Goal: Task Accomplishment & Management: Use online tool/utility

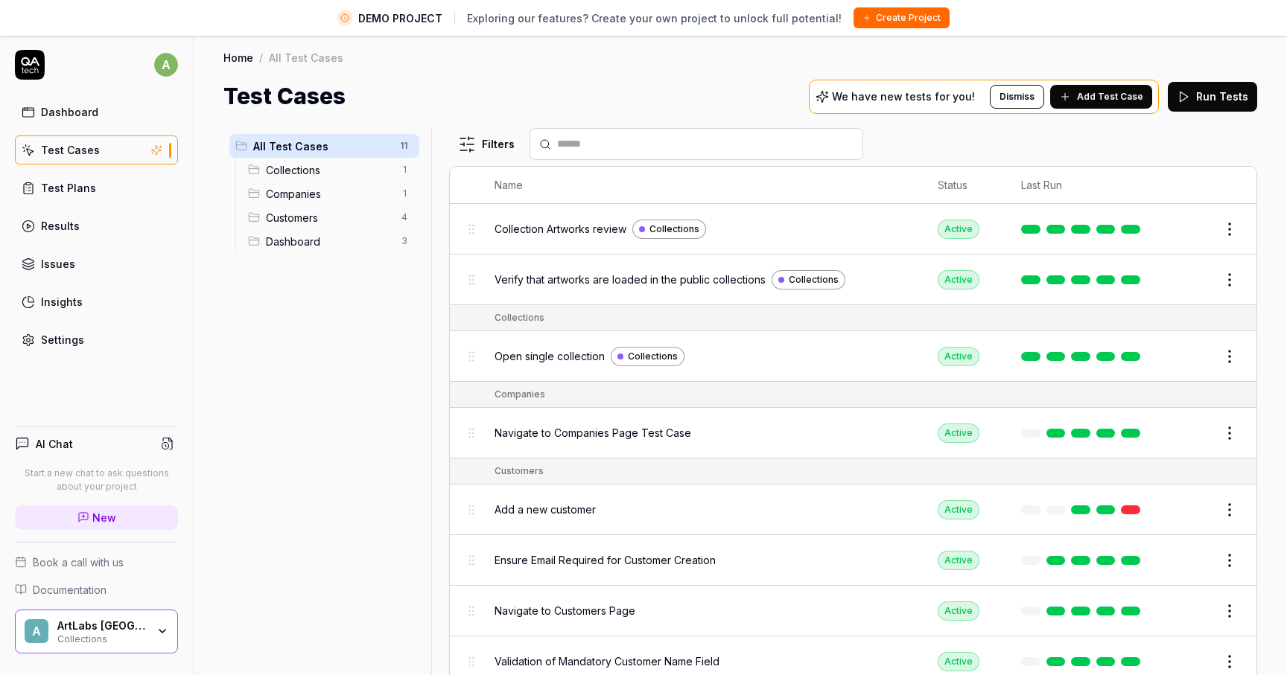
click at [114, 628] on div "ArtLabs [GEOGRAPHIC_DATA]" at bounding box center [101, 626] width 89 height 13
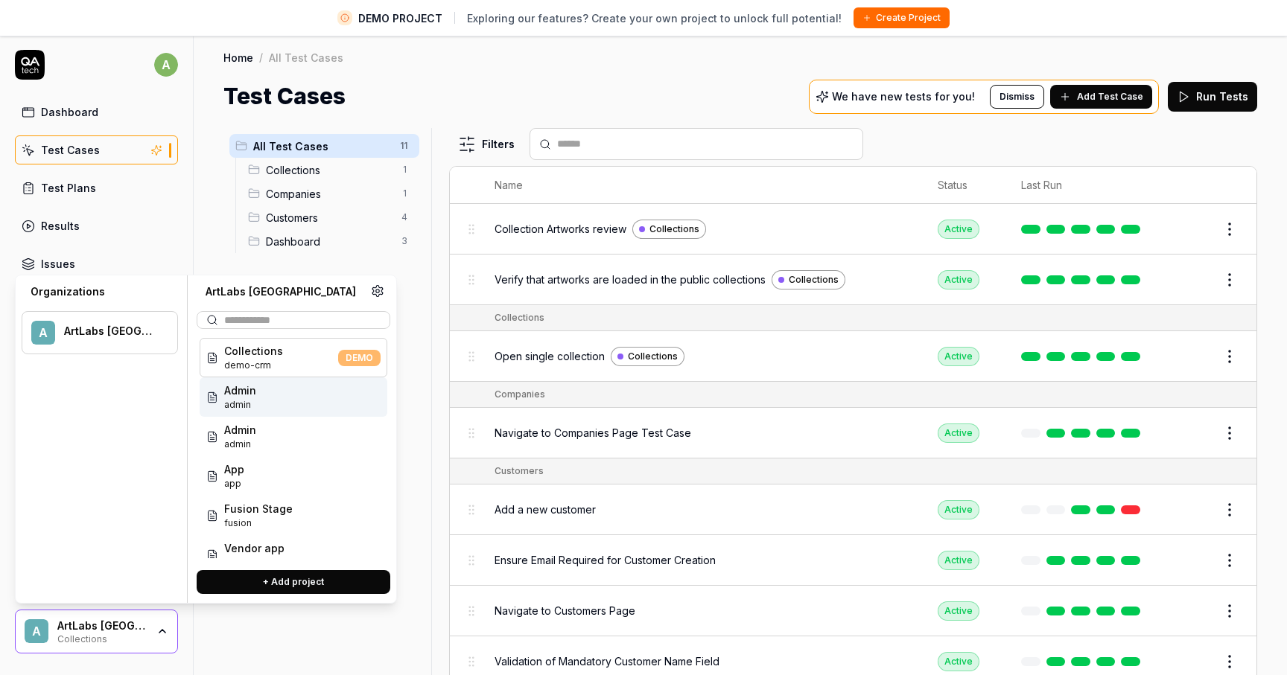
click at [249, 391] on span "Admin" at bounding box center [240, 391] width 32 height 16
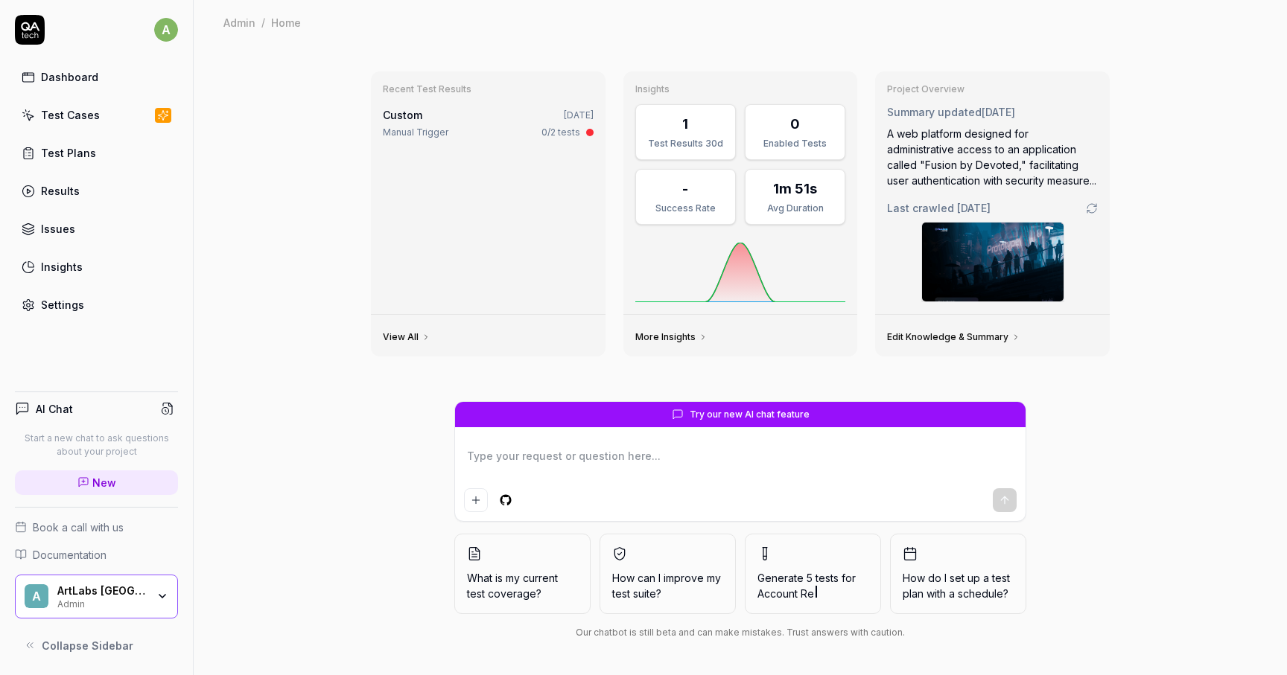
click at [137, 581] on div "A ArtLabs Europe Admin" at bounding box center [96, 597] width 163 height 45
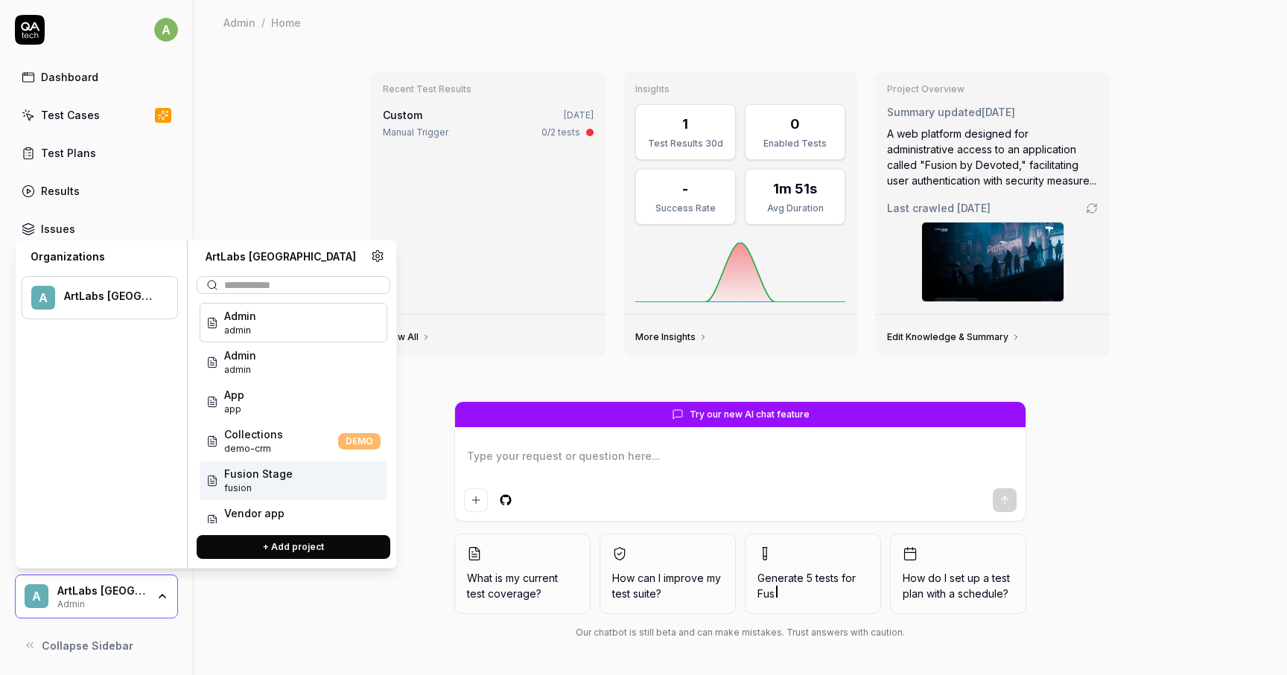
click at [247, 477] on span "Fusion Stage" at bounding box center [258, 474] width 69 height 16
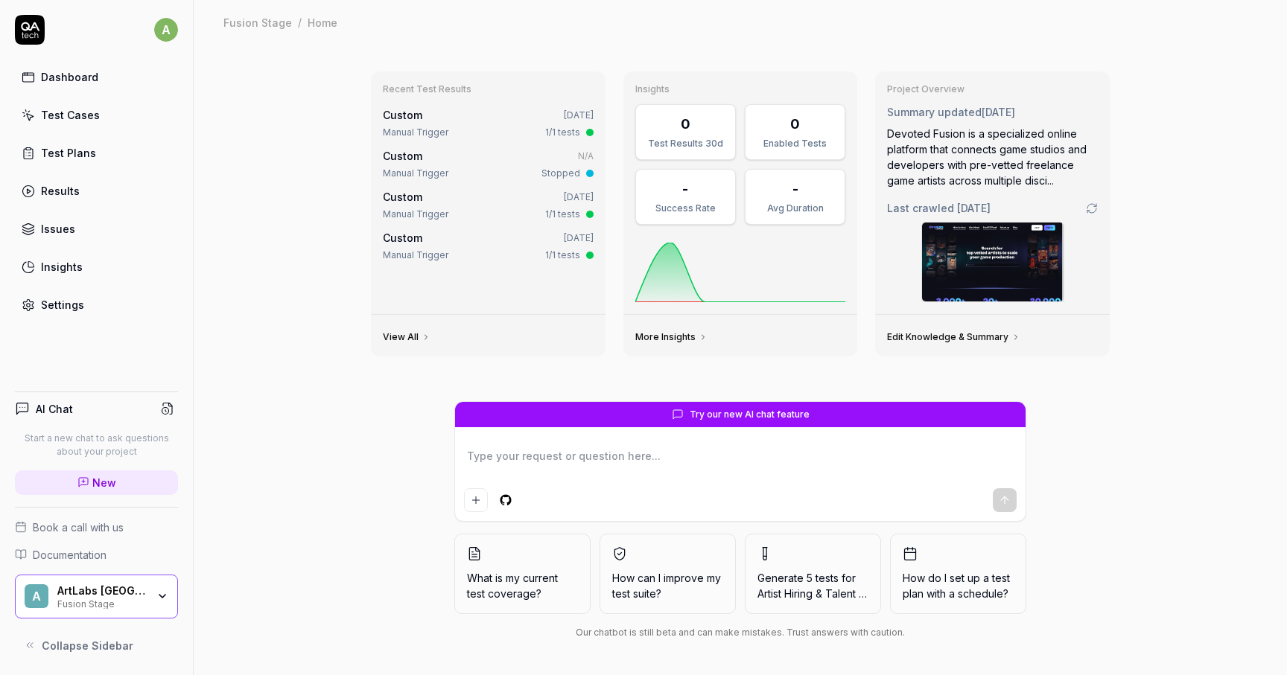
click at [74, 118] on div "Test Cases" at bounding box center [70, 115] width 59 height 16
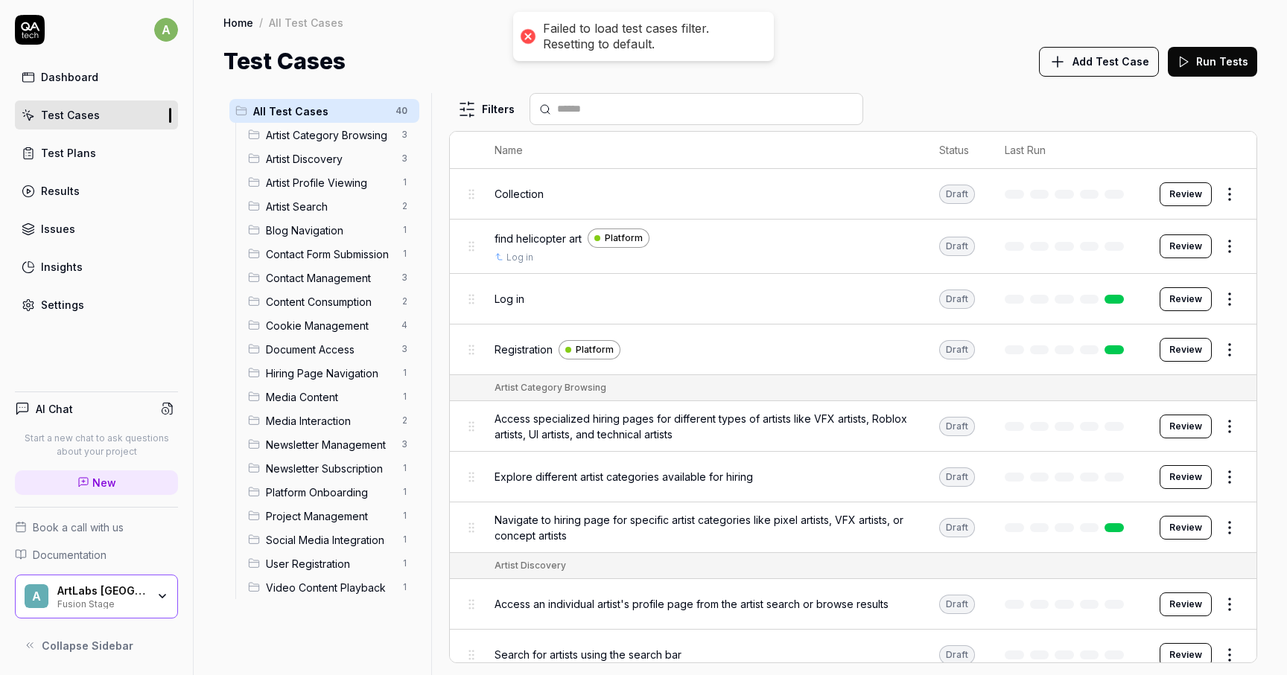
click at [310, 141] on span "Artist Category Browsing" at bounding box center [329, 135] width 127 height 16
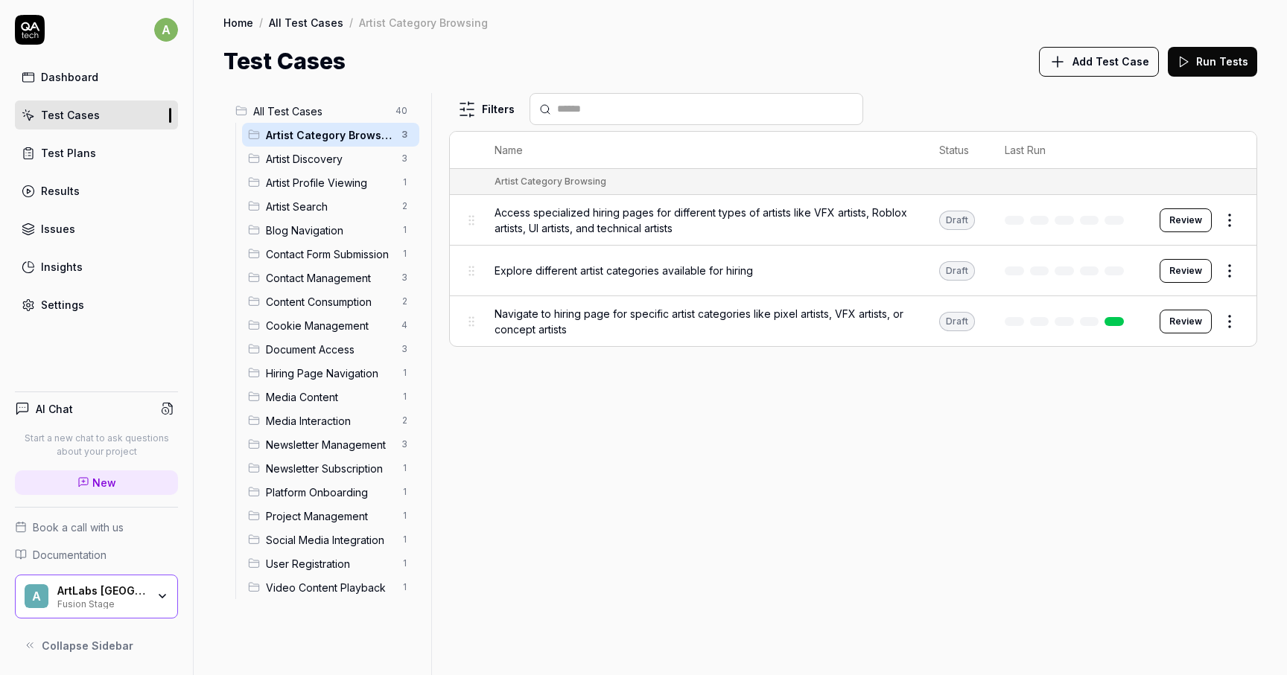
click at [158, 597] on icon "button" at bounding box center [162, 597] width 12 height 12
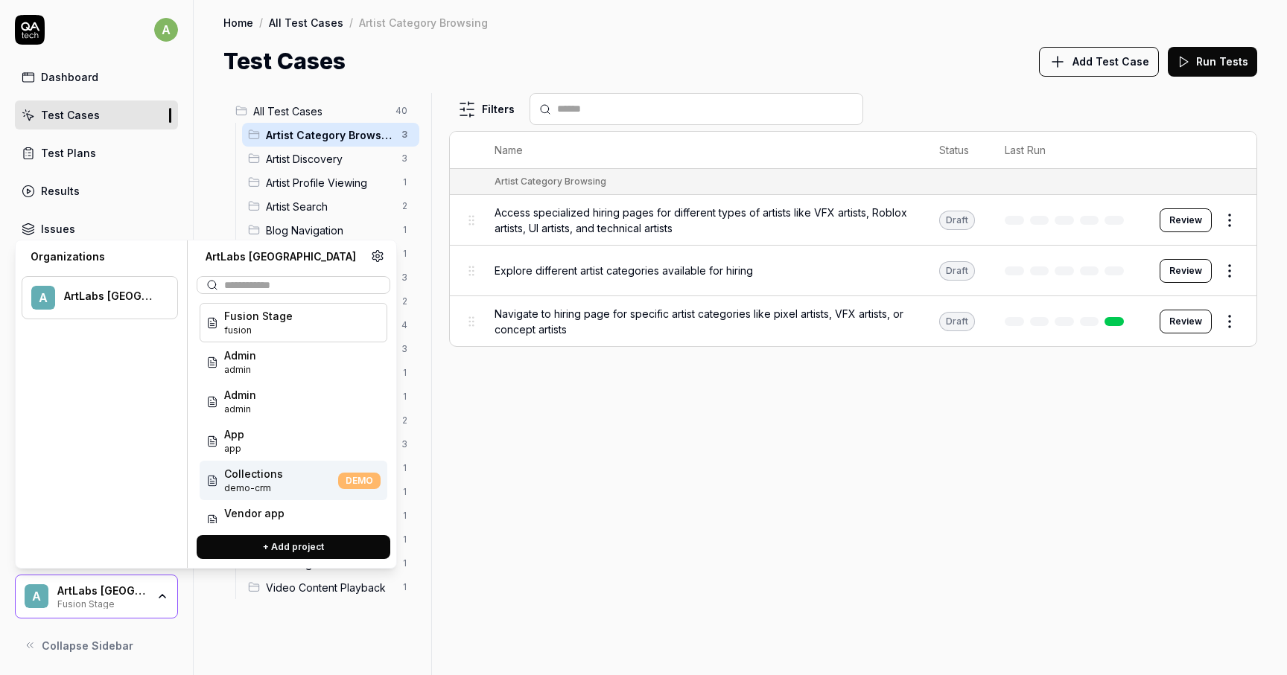
click at [256, 477] on span "Collections" at bounding box center [253, 474] width 59 height 16
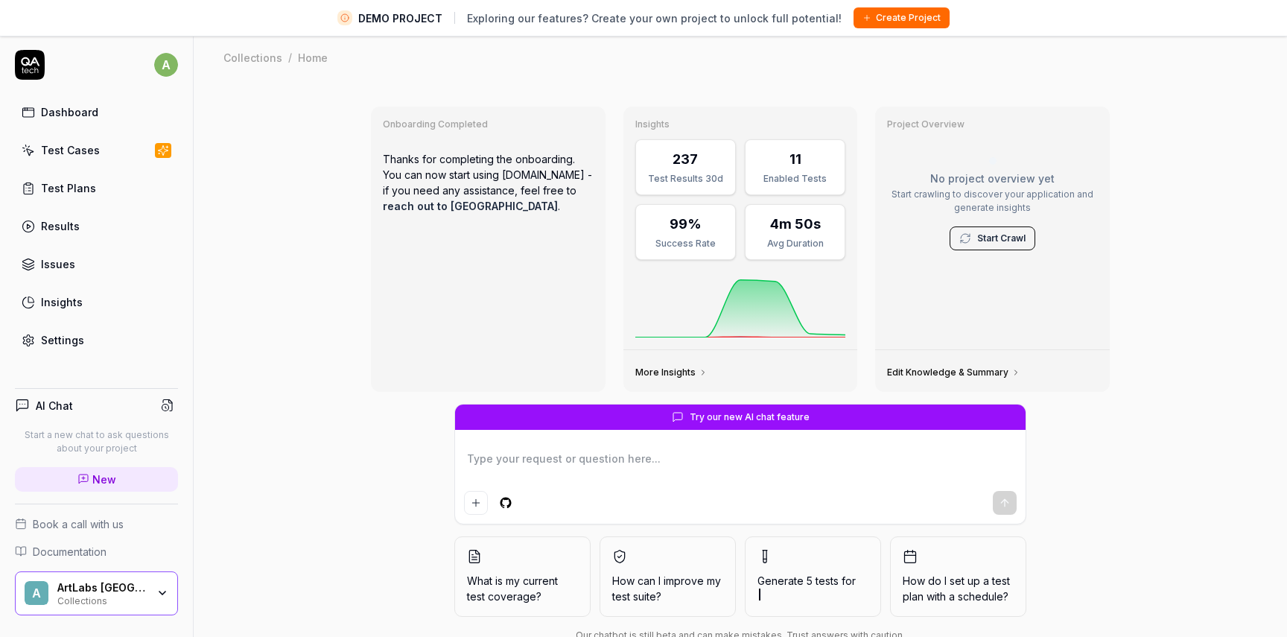
click at [1142, 114] on div "Onboarding Completed Thanks for completing the onboarding. You can now start us…" at bounding box center [740, 379] width 1093 height 598
click at [150, 606] on div "A ArtLabs Europe Collections" at bounding box center [96, 593] width 163 height 45
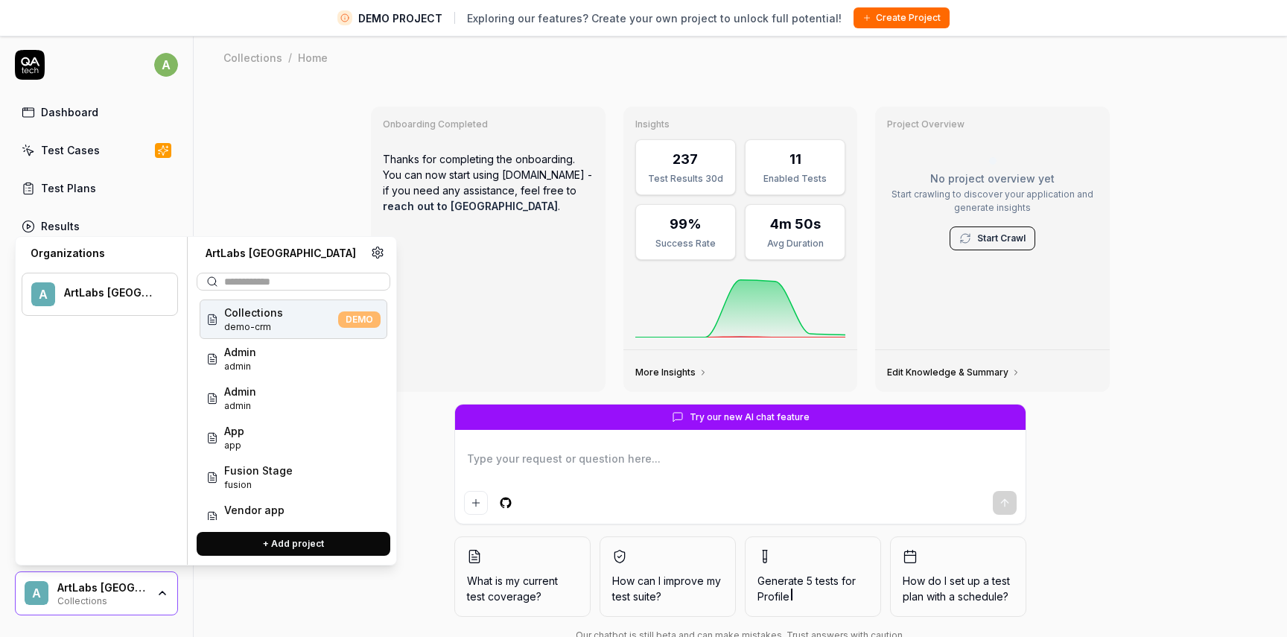
click at [249, 321] on span "demo-crm" at bounding box center [253, 326] width 59 height 13
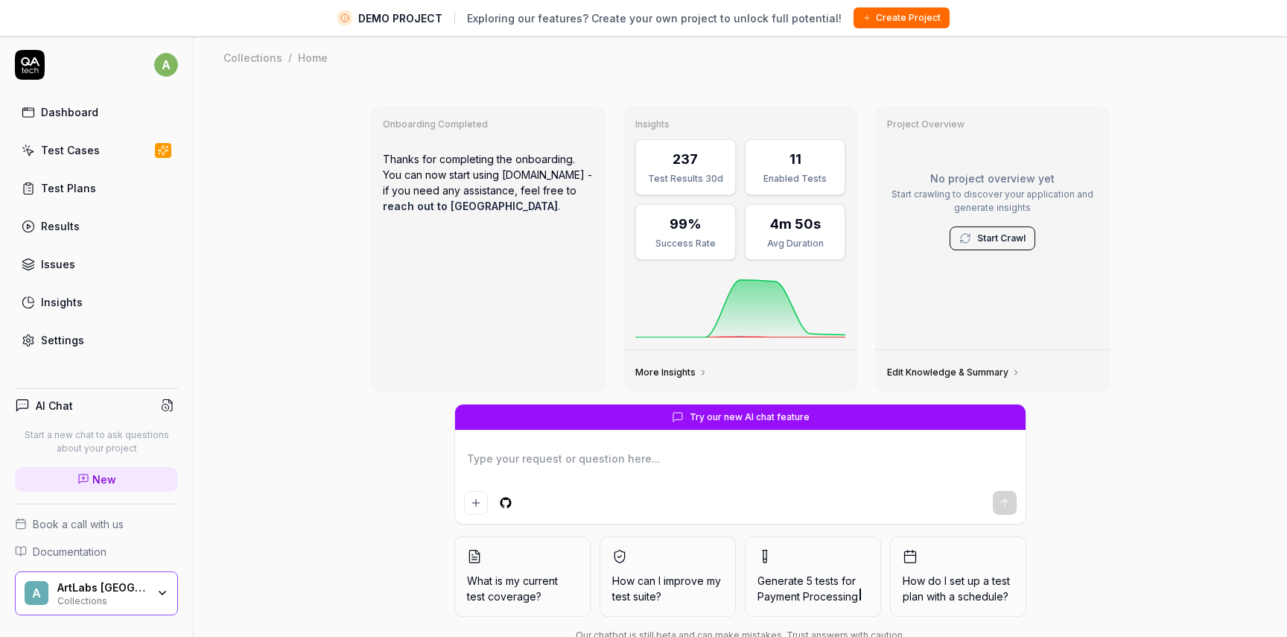
click at [147, 588] on div "ArtLabs Europe Collections" at bounding box center [106, 593] width 99 height 25
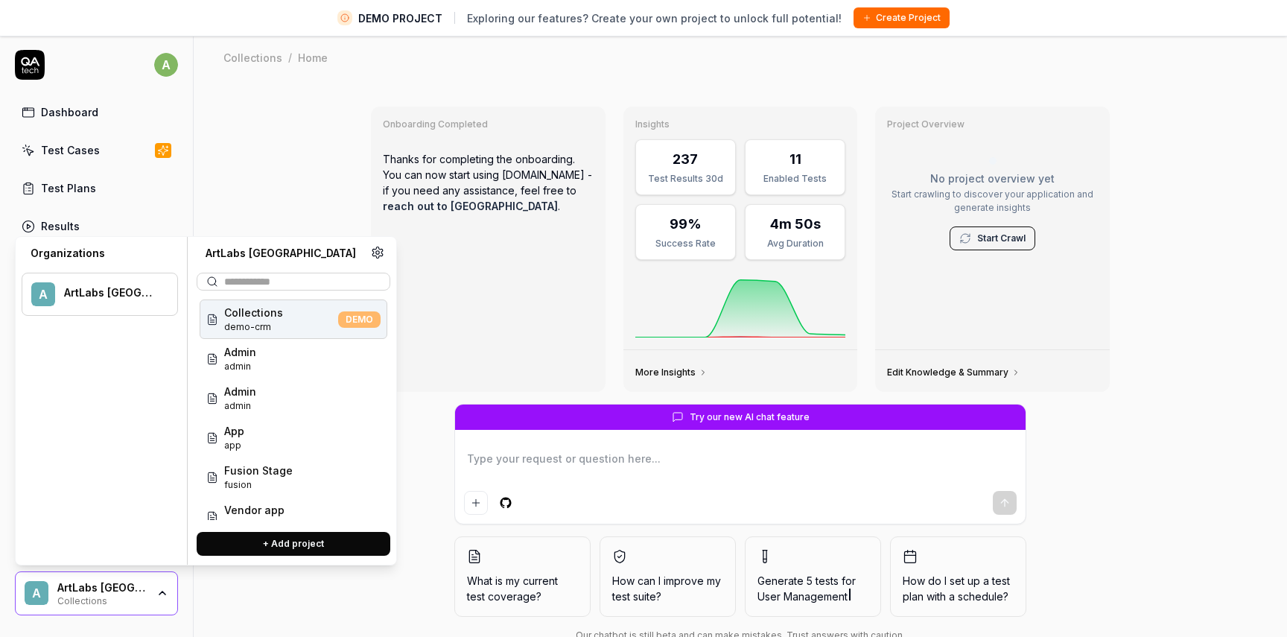
click at [249, 324] on span "demo-crm" at bounding box center [253, 326] width 59 height 13
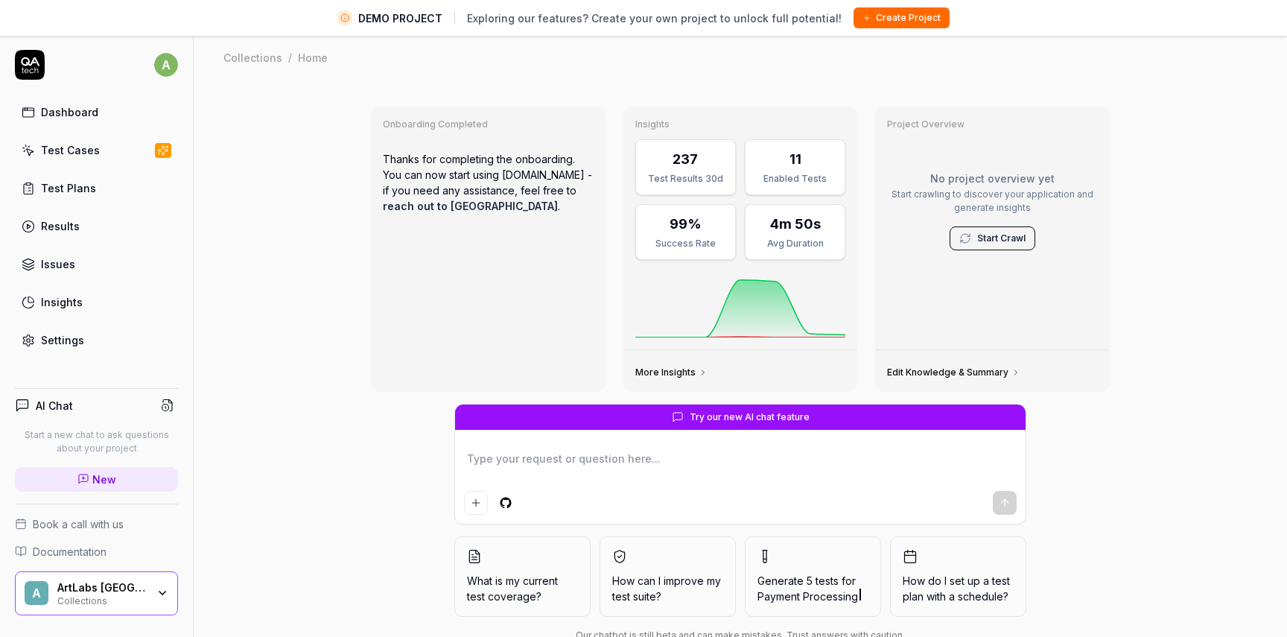
click at [78, 148] on div "Test Cases" at bounding box center [70, 150] width 59 height 16
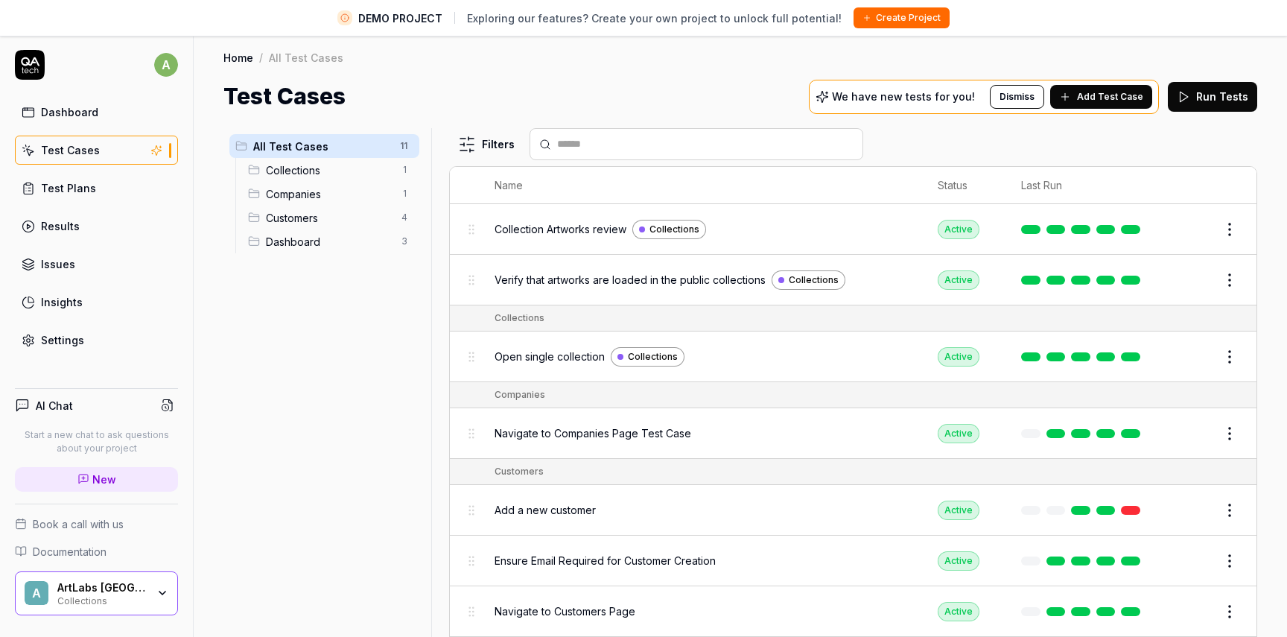
click at [551, 223] on span "Collection Artworks review" at bounding box center [561, 229] width 132 height 16
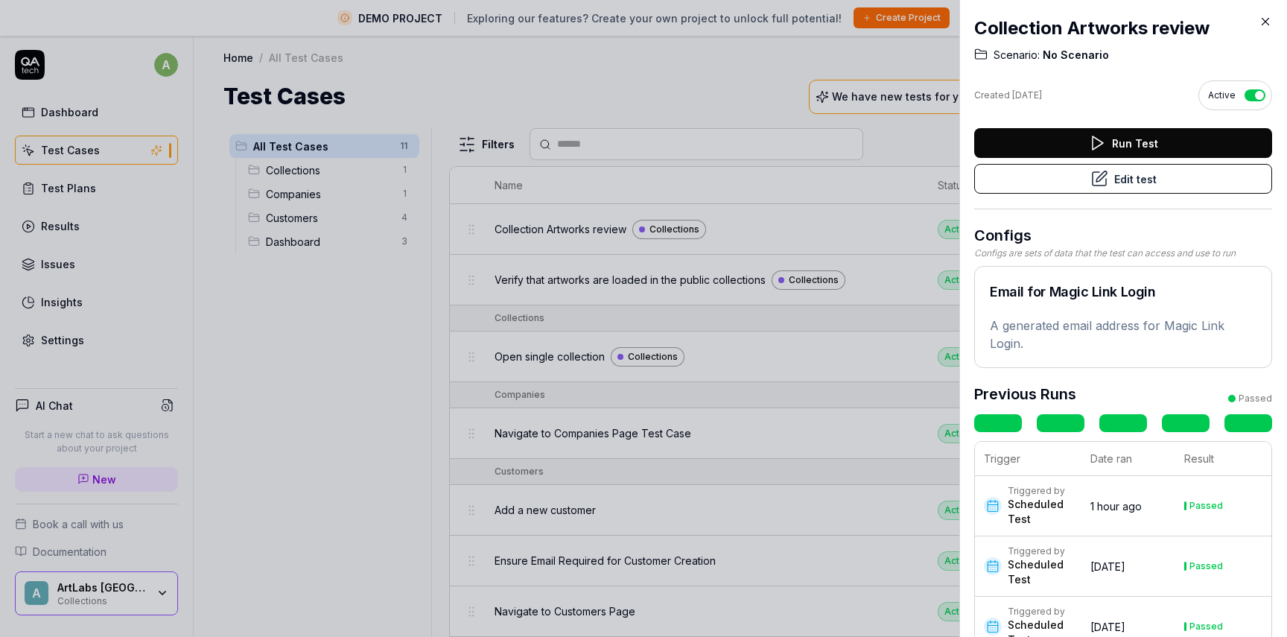
click at [1158, 185] on button "Edit test" at bounding box center [1123, 179] width 298 height 30
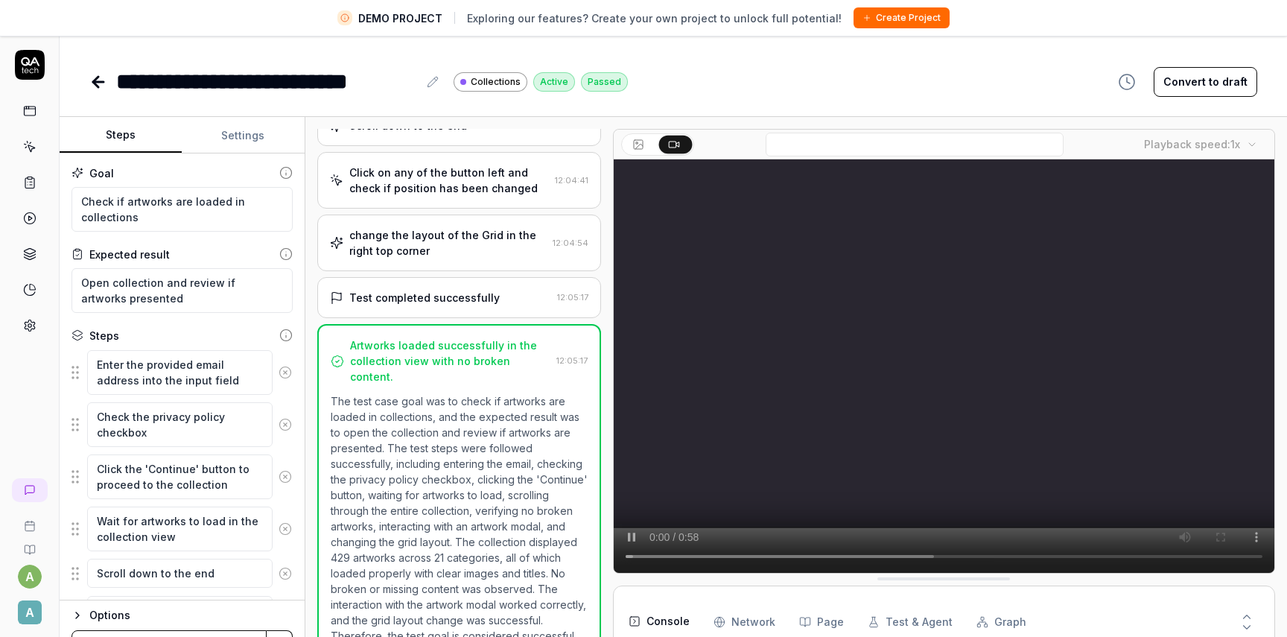
scroll to position [24, 0]
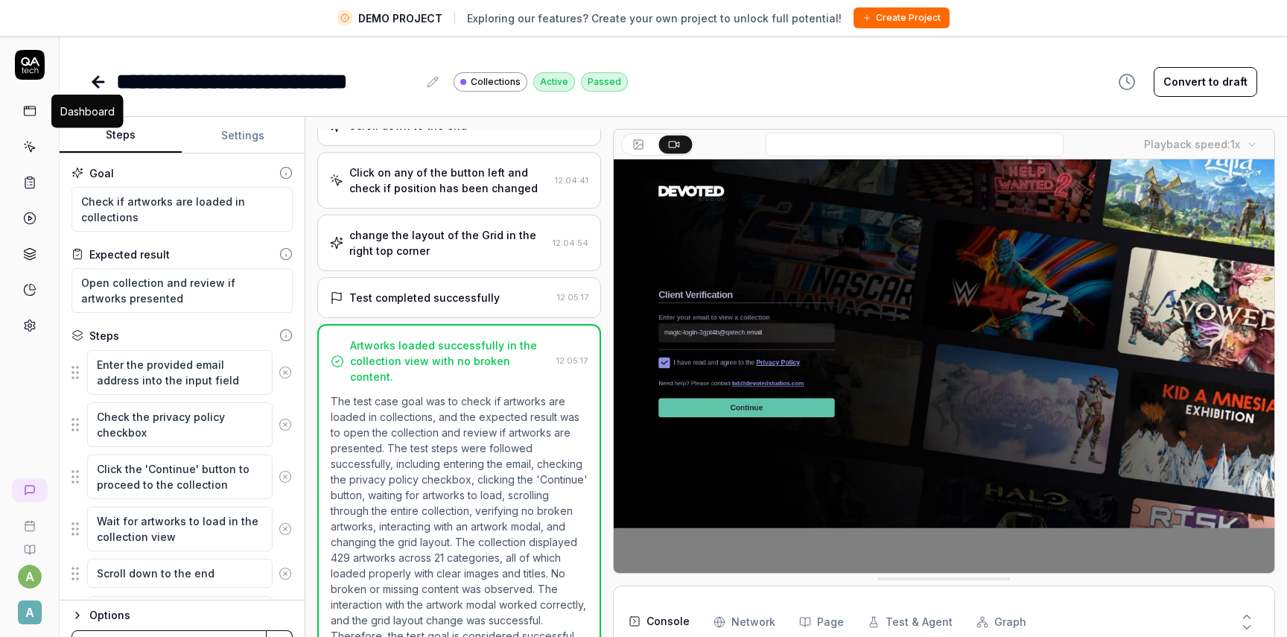
click at [30, 105] on icon at bounding box center [29, 110] width 13 height 13
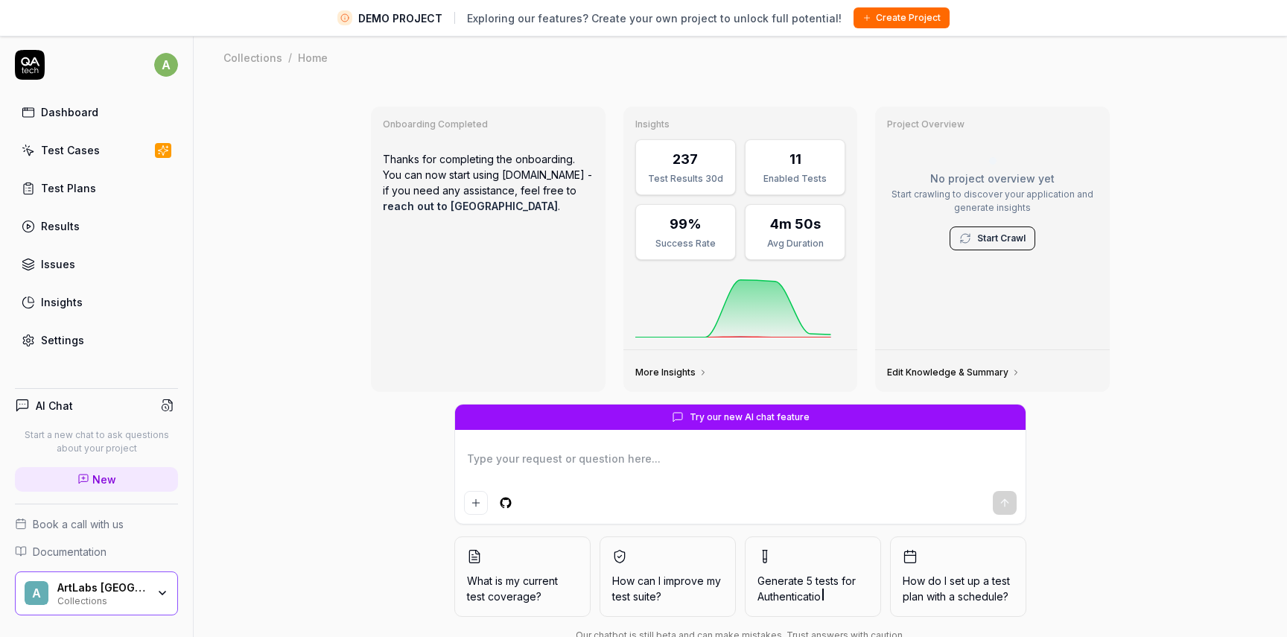
click at [80, 152] on div "Test Cases" at bounding box center [70, 150] width 59 height 16
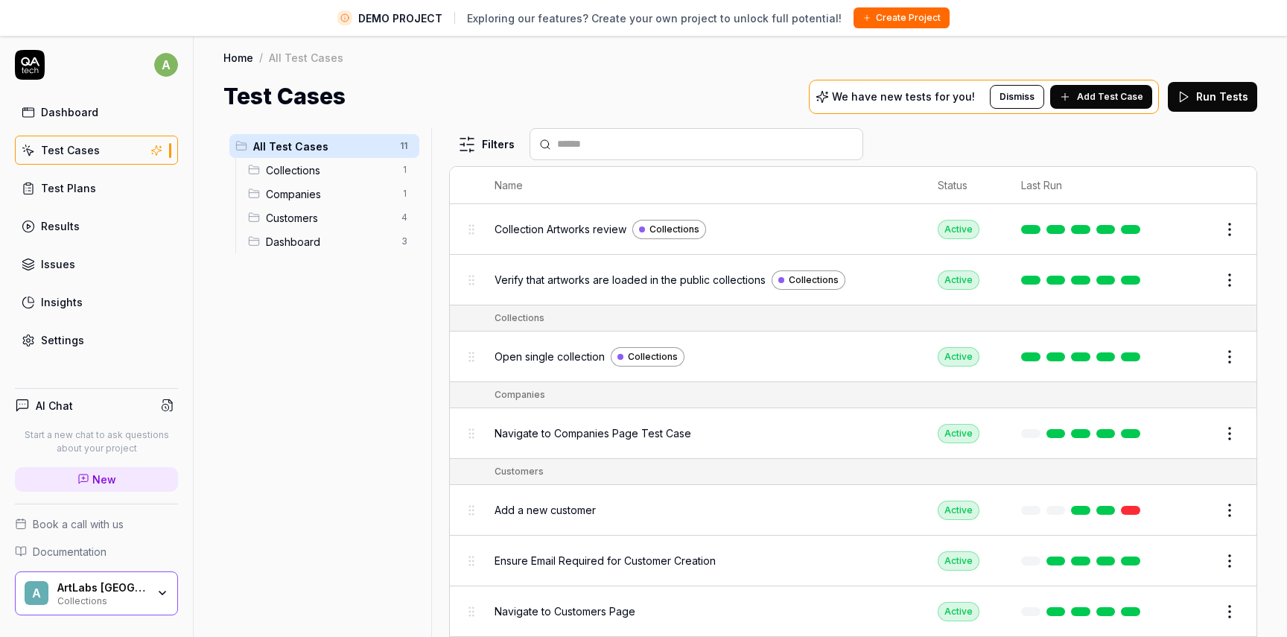
click at [151, 593] on div "ArtLabs Europe Collections" at bounding box center [106, 593] width 99 height 25
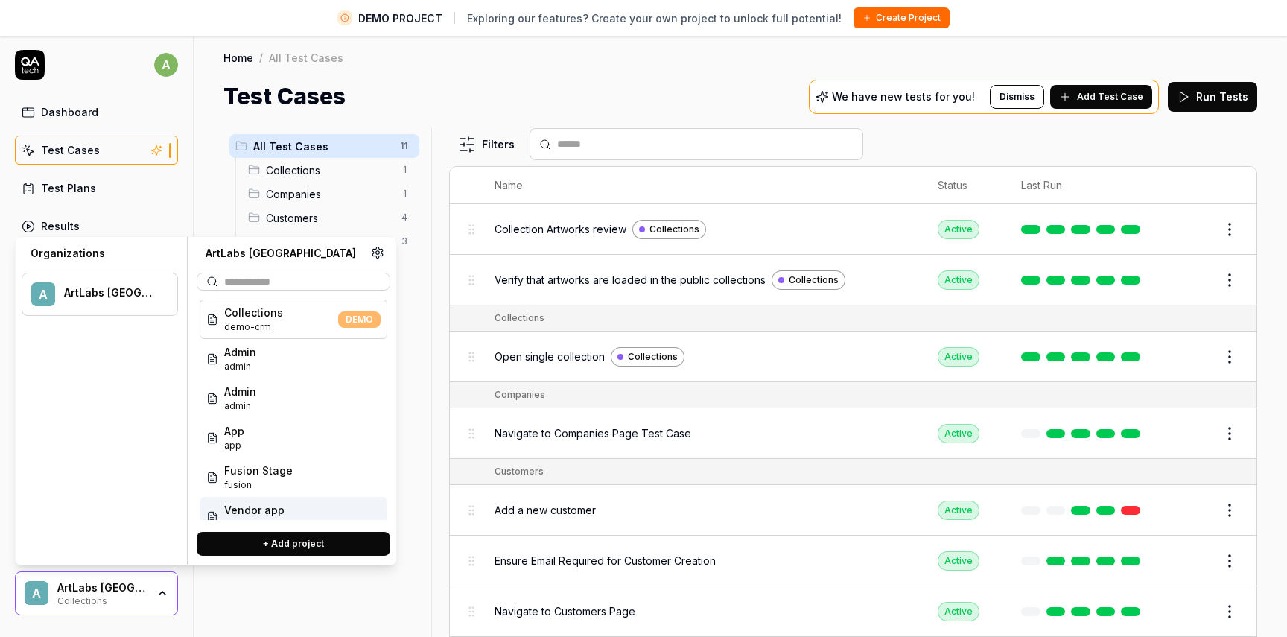
click at [419, 346] on div "All Test Cases 11 Collections 1 Companies 1 Customers 4 Dashboard 3" at bounding box center [324, 391] width 202 height 526
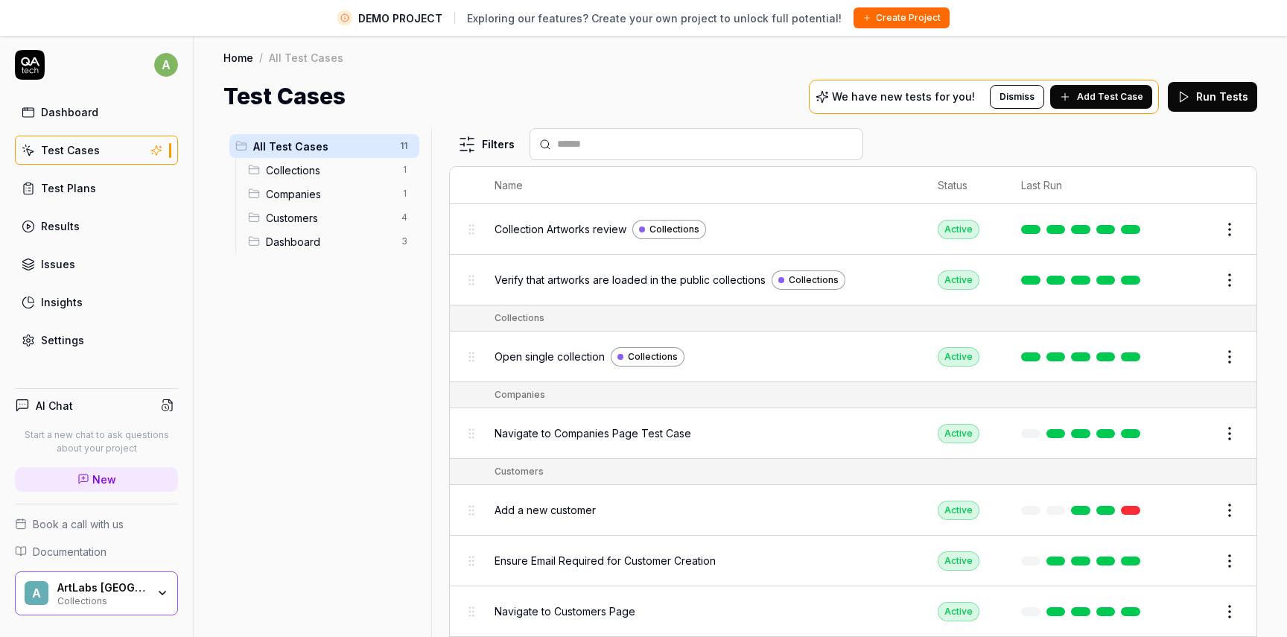
click at [107, 190] on link "Test Plans" at bounding box center [96, 188] width 163 height 29
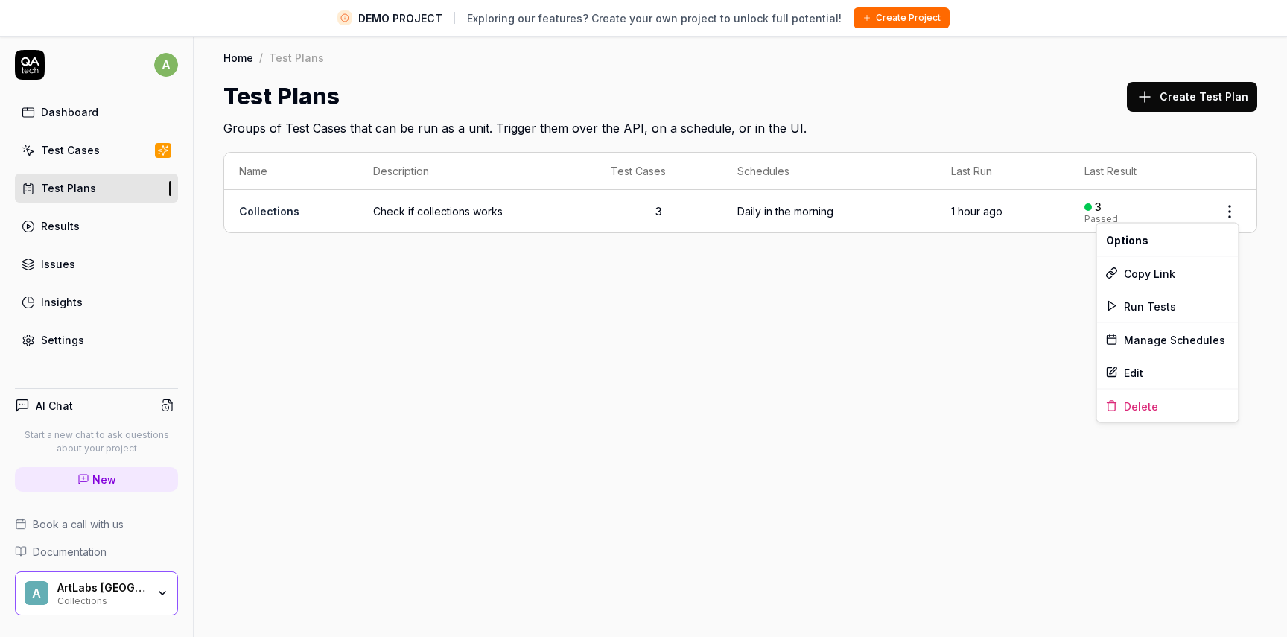
click at [1223, 217] on html "DEMO PROJECT Exploring our features? Create your own project to unlock full pot…" at bounding box center [643, 336] width 1287 height 672
click at [1119, 334] on div "Manage Schedules" at bounding box center [1167, 339] width 141 height 33
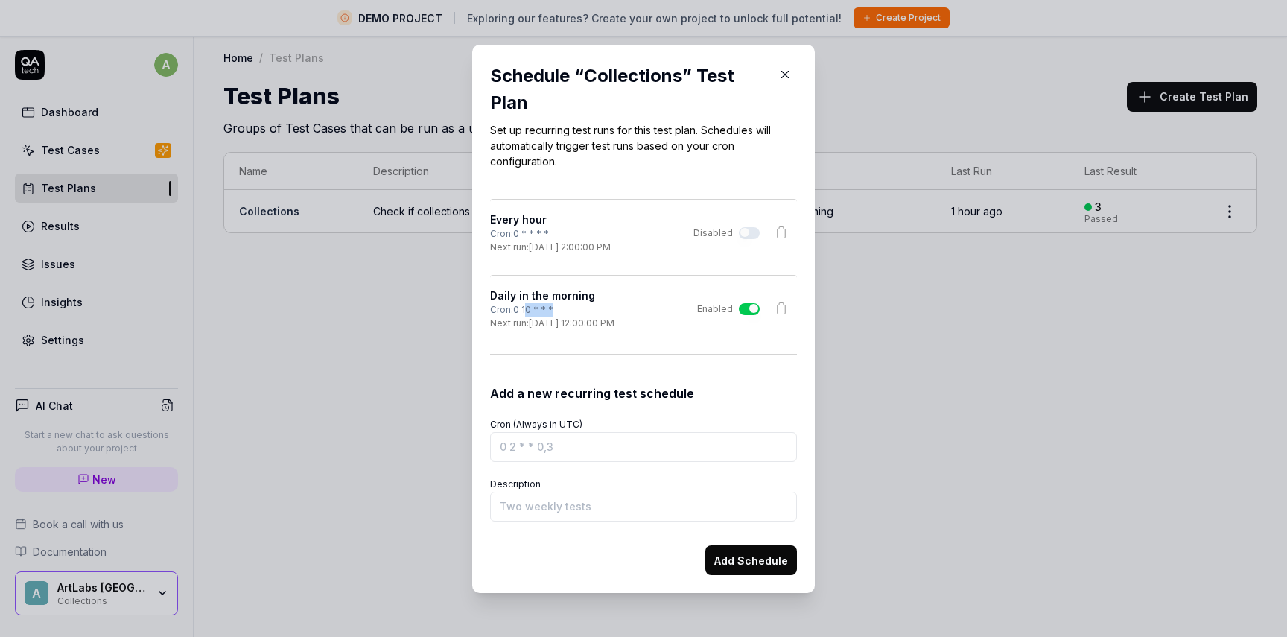
drag, startPoint x: 526, startPoint y: 311, endPoint x: 565, endPoint y: 308, distance: 38.9
click at [565, 308] on div "Cron: 0 10 * * *" at bounding box center [552, 309] width 124 height 13
drag, startPoint x: 581, startPoint y: 319, endPoint x: 646, endPoint y: 321, distance: 64.8
click at [646, 321] on div "Daily in the morning Cron: 0 10 * * * Next run: [DATE] 12:00:00 PM Enabled" at bounding box center [643, 308] width 307 height 42
click at [614, 458] on input "Cron (Always in UTC)" at bounding box center [643, 447] width 307 height 30
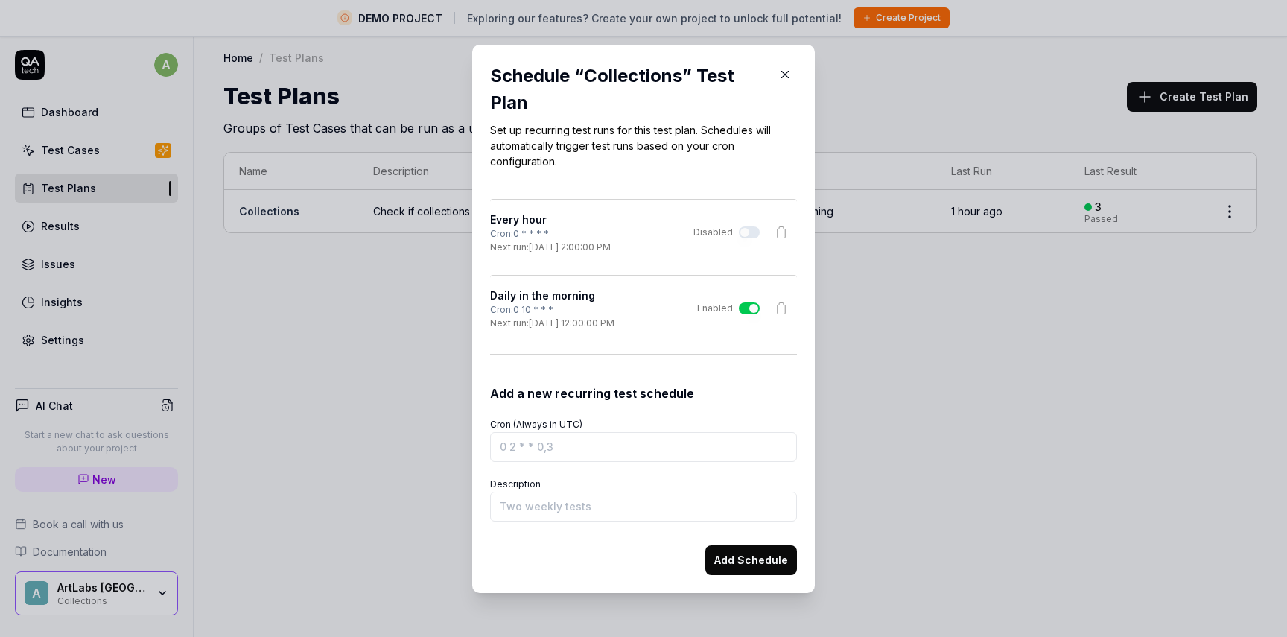
click at [790, 74] on icon "button" at bounding box center [784, 74] width 13 height 13
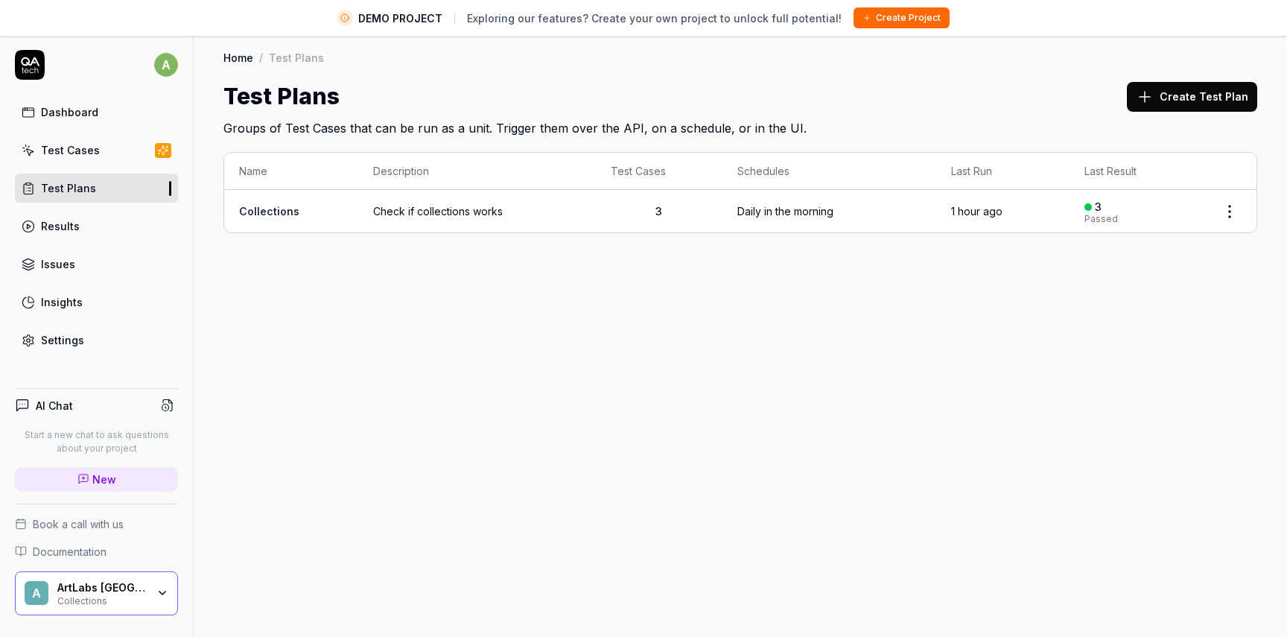
click at [466, 378] on div "Home / Test Plans Home / Test Plans Test Plans Create Test Plan Groups of Test …" at bounding box center [740, 353] width 1093 height 637
click at [1227, 223] on body "DEMO PROJECT Exploring our features? Create your own project to unlock full pot…" at bounding box center [643, 336] width 1287 height 672
click at [1222, 210] on html "DEMO PROJECT Exploring our features? Create your own project to unlock full pot…" at bounding box center [643, 336] width 1287 height 672
click at [979, 338] on html "DEMO PROJECT Exploring our features? Create your own project to unlock full pot…" at bounding box center [643, 336] width 1287 height 672
click at [1227, 218] on html "DEMO PROJECT Exploring our features? Create your own project to unlock full pot…" at bounding box center [643, 336] width 1287 height 672
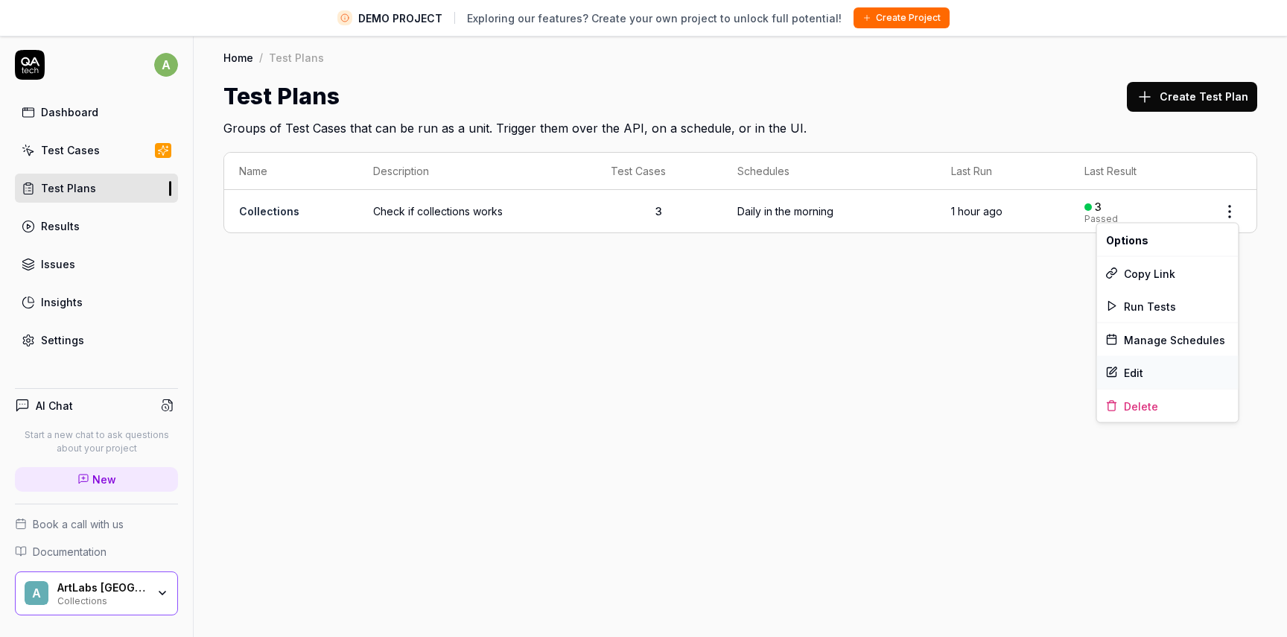
click at [1140, 369] on div "Edit" at bounding box center [1167, 372] width 141 height 33
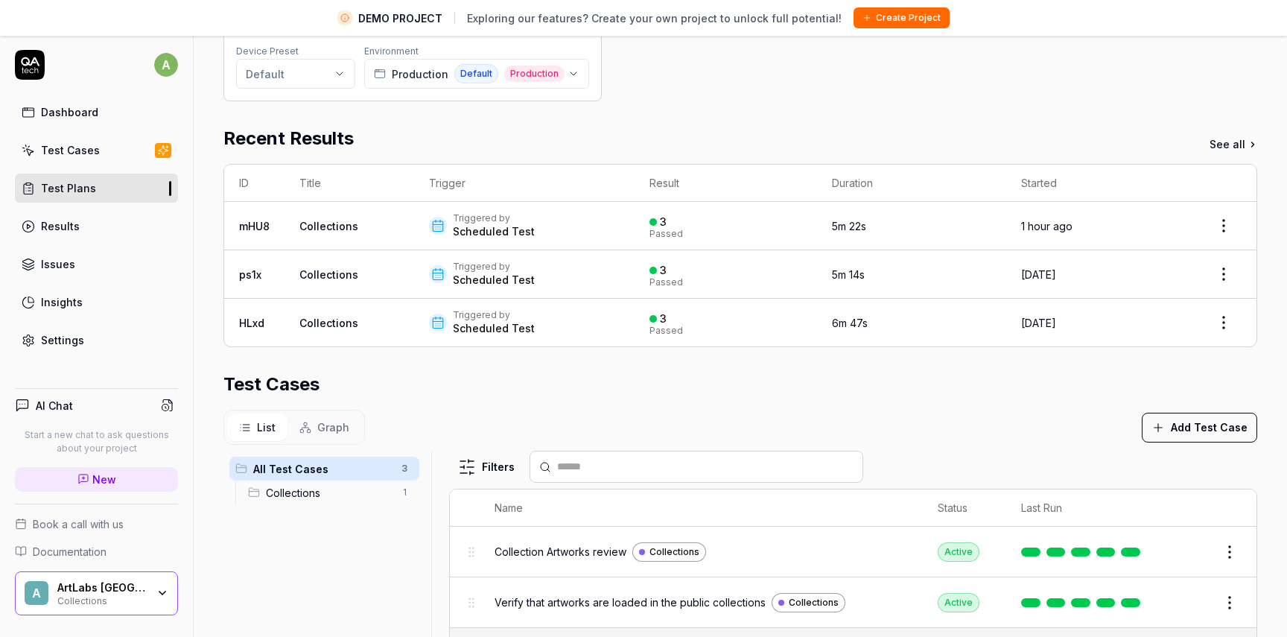
scroll to position [208, 0]
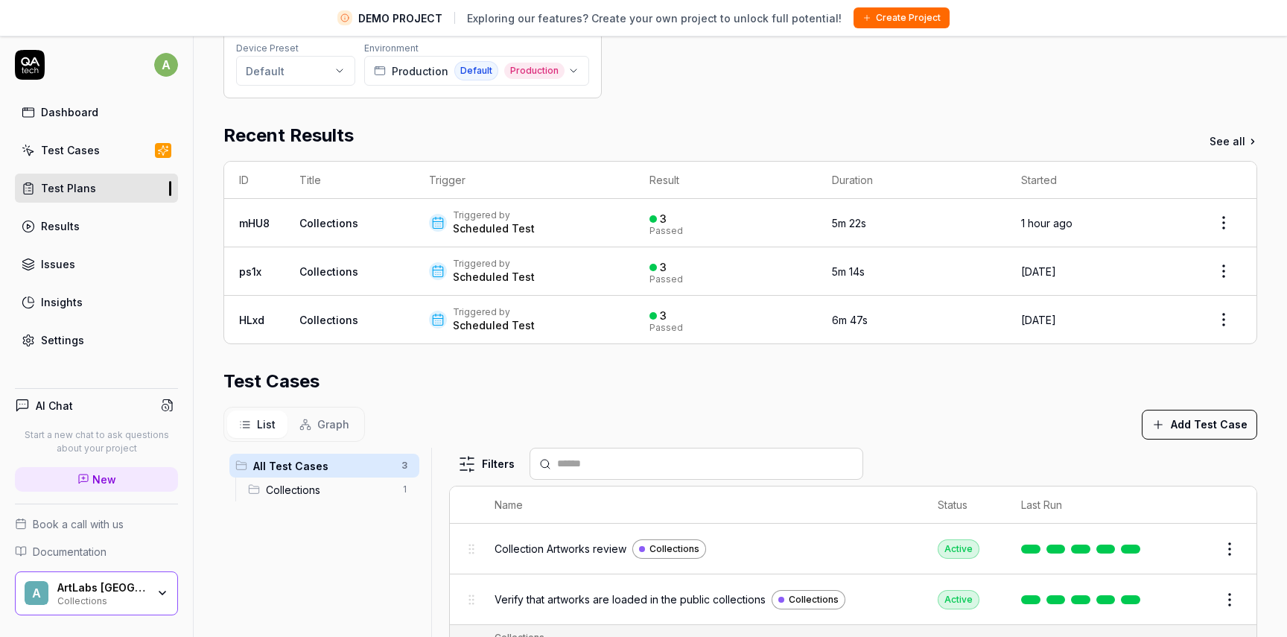
click at [1241, 135] on link "See all" at bounding box center [1233, 141] width 48 height 16
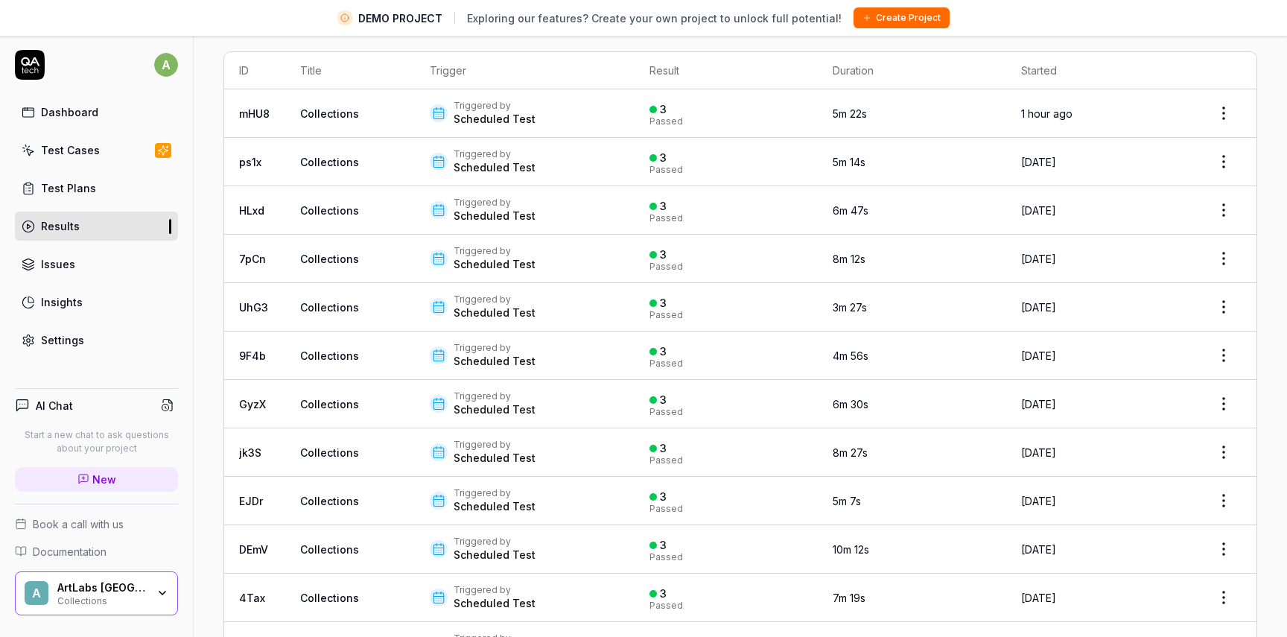
scroll to position [28, 0]
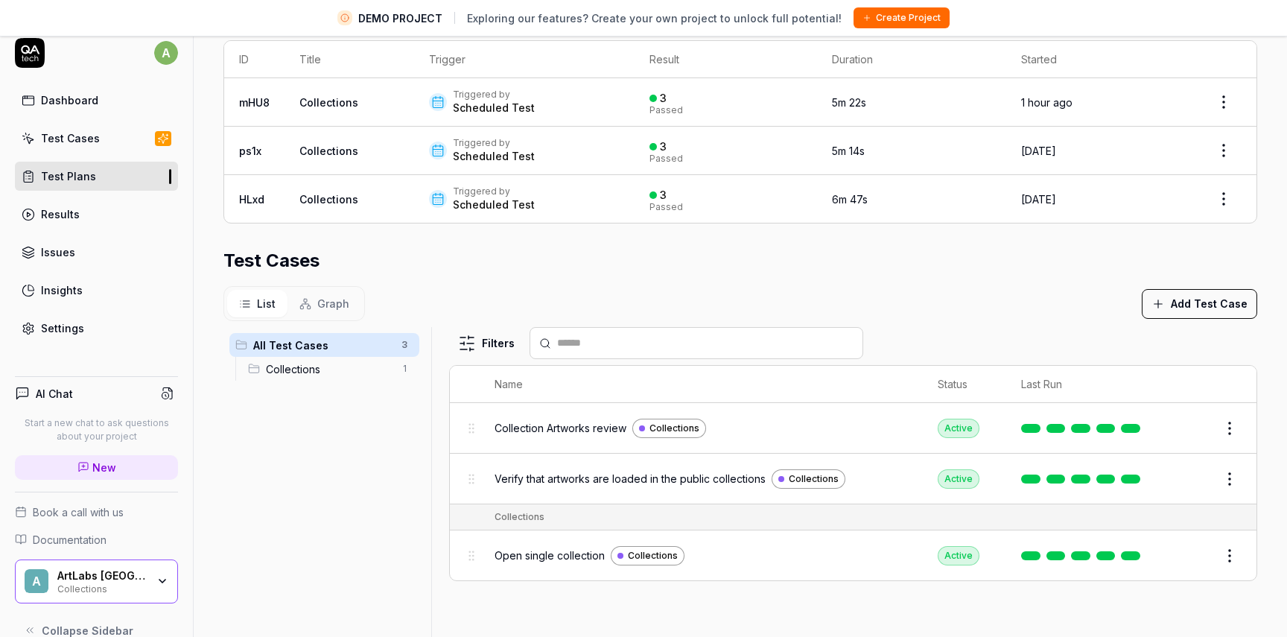
scroll to position [314, 0]
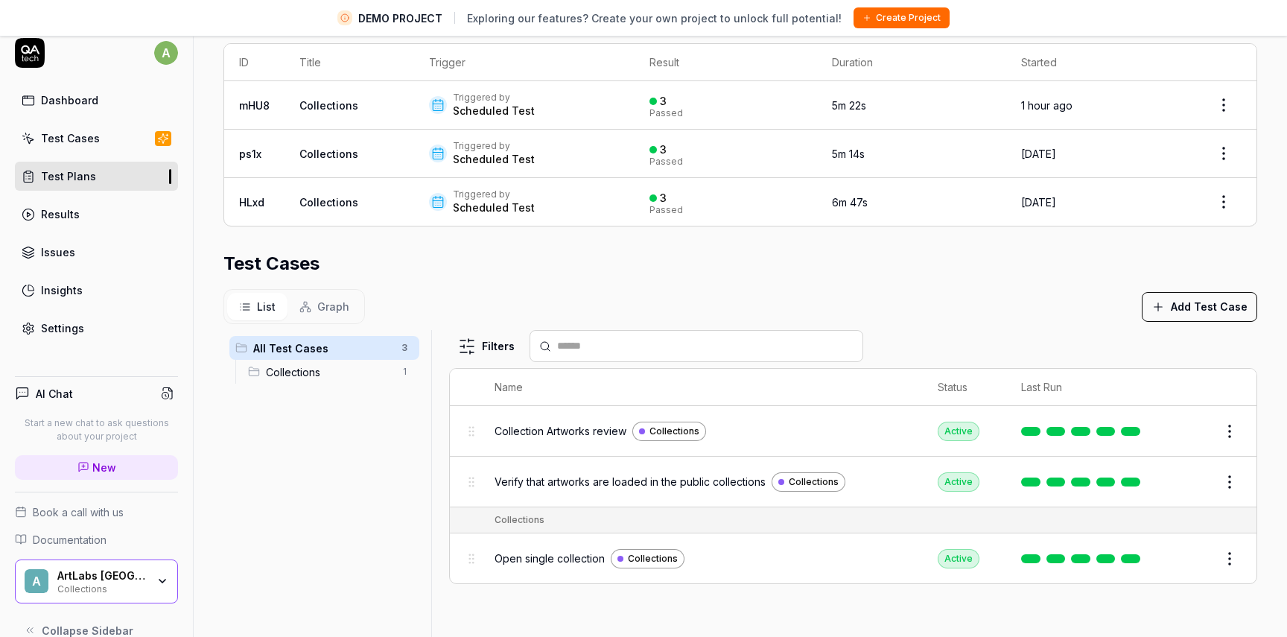
click at [1198, 556] on button "Edit" at bounding box center [1194, 559] width 36 height 24
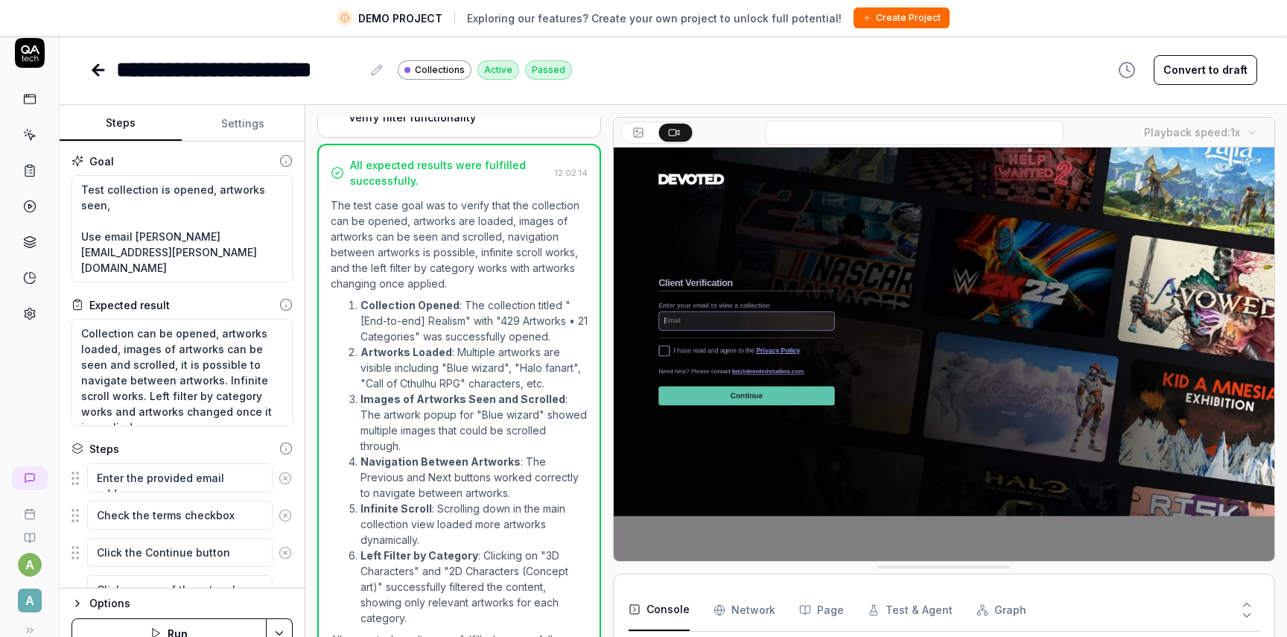
scroll to position [24, 0]
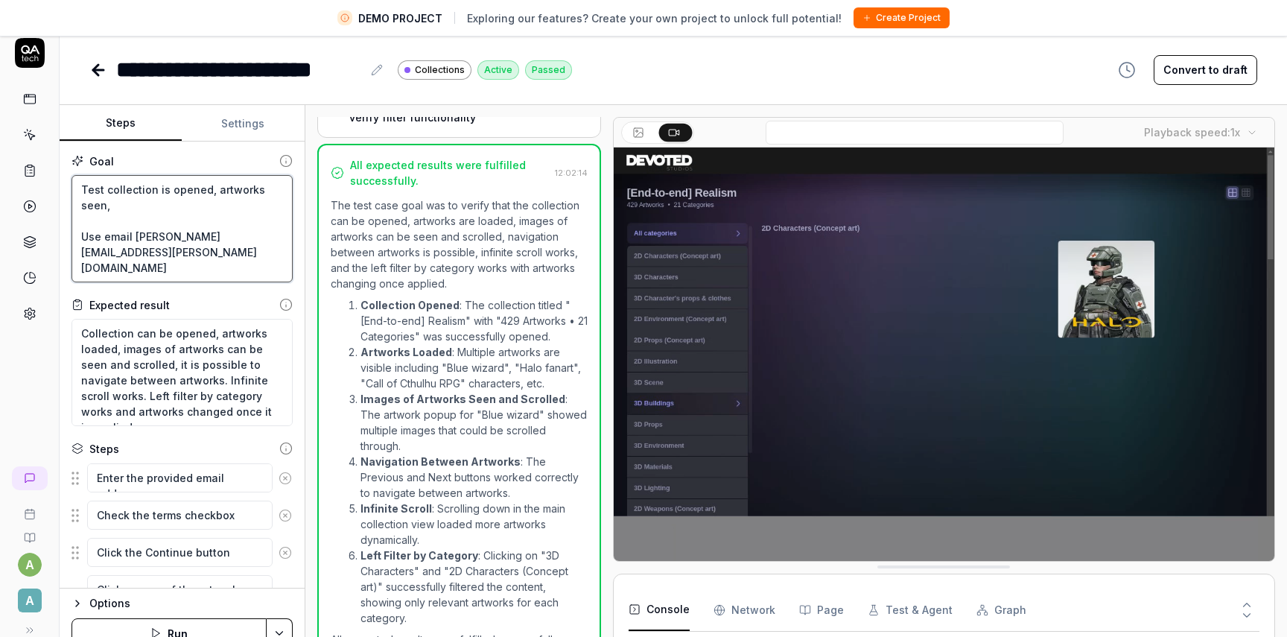
click at [179, 258] on textarea "Test collection is opened, artworks seen, Use email [PERSON_NAME][EMAIL_ADDRESS…" at bounding box center [181, 228] width 221 height 107
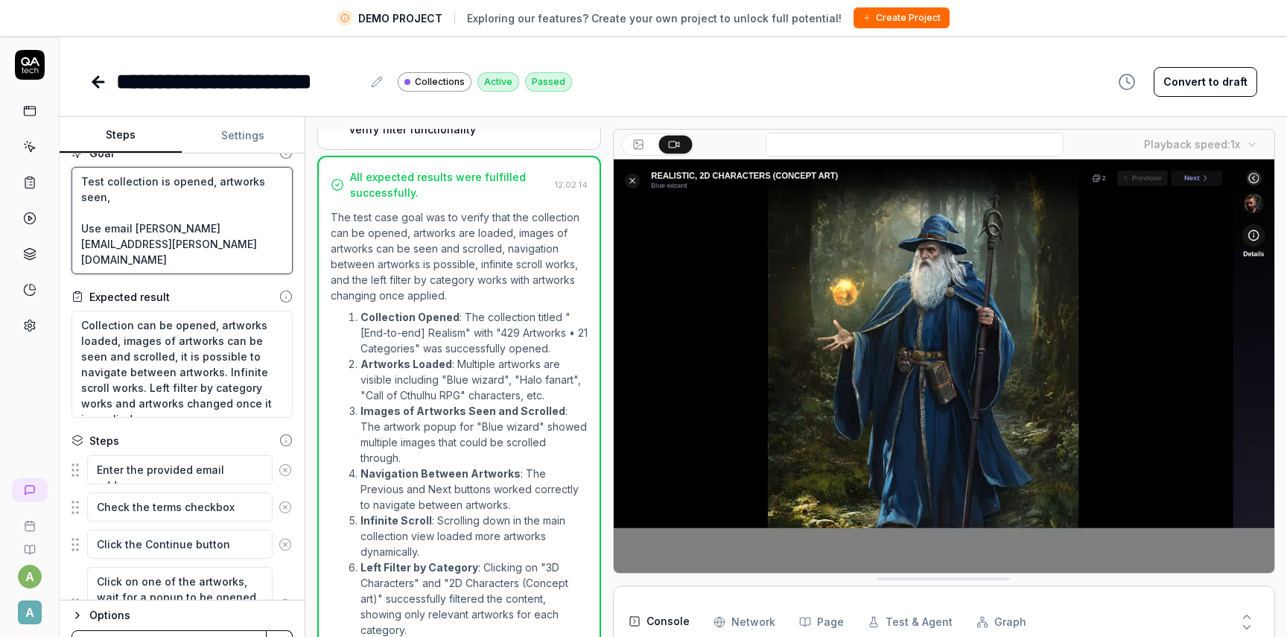
scroll to position [0, 0]
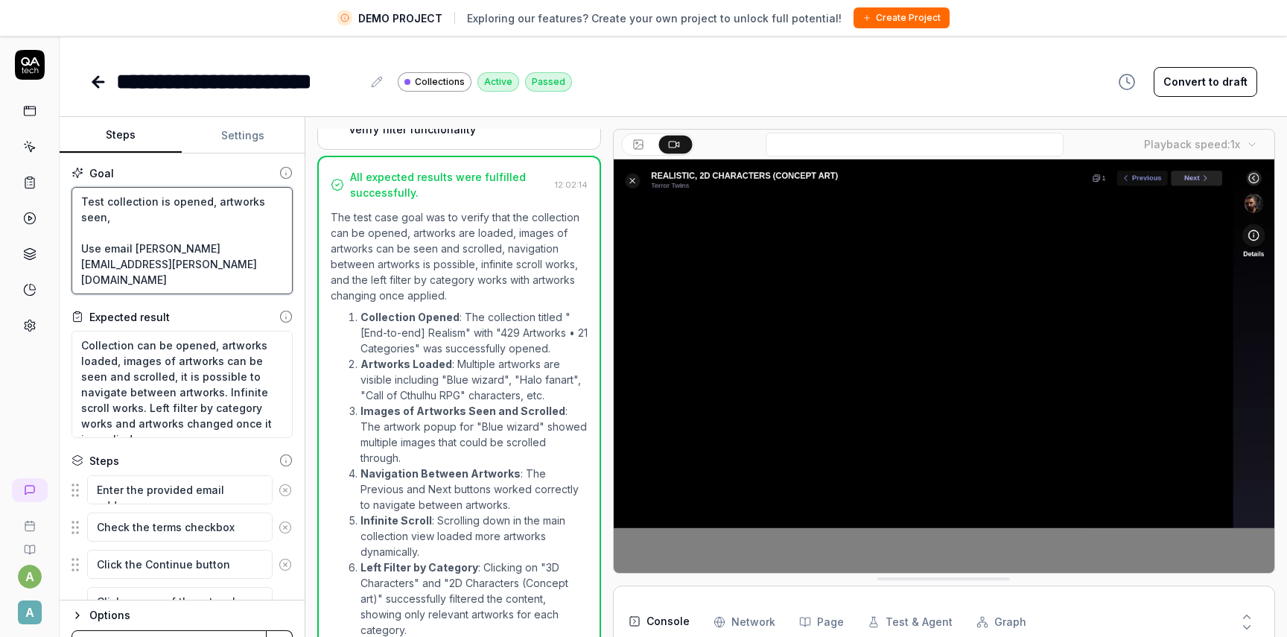
drag, startPoint x: 171, startPoint y: 274, endPoint x: 69, endPoint y: 194, distance: 130.5
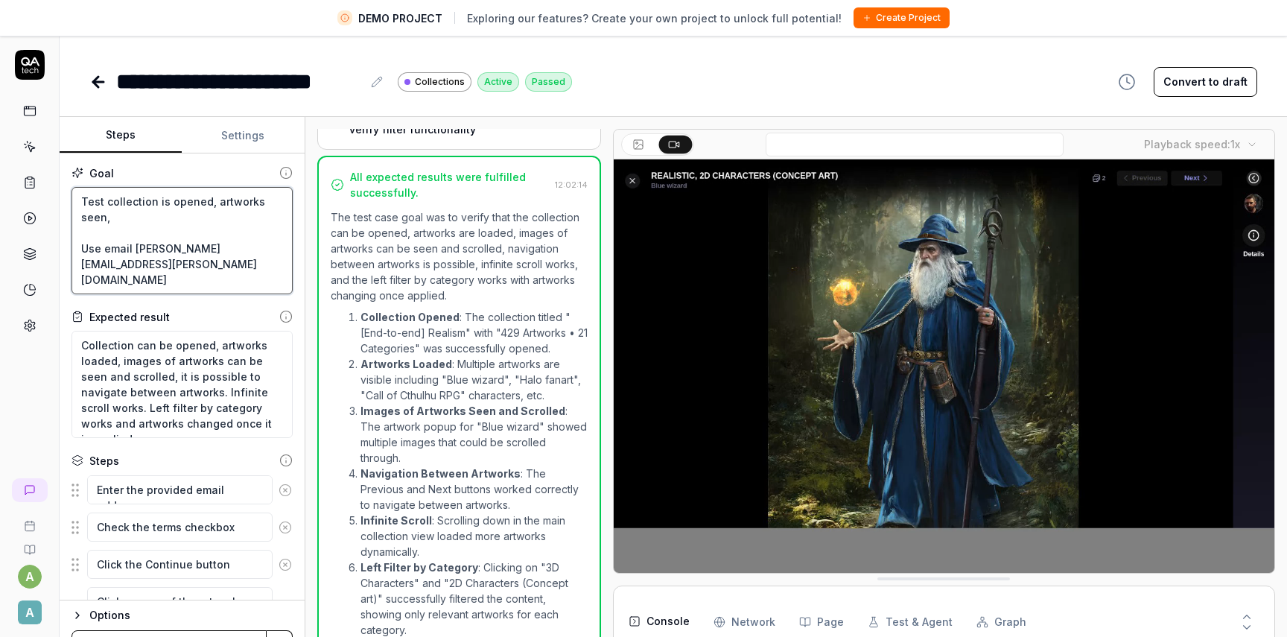
click at [69, 194] on div "Goal Test collection is opened, artworks seen, Use email [PERSON_NAME][EMAIL_AD…" at bounding box center [182, 376] width 245 height 447
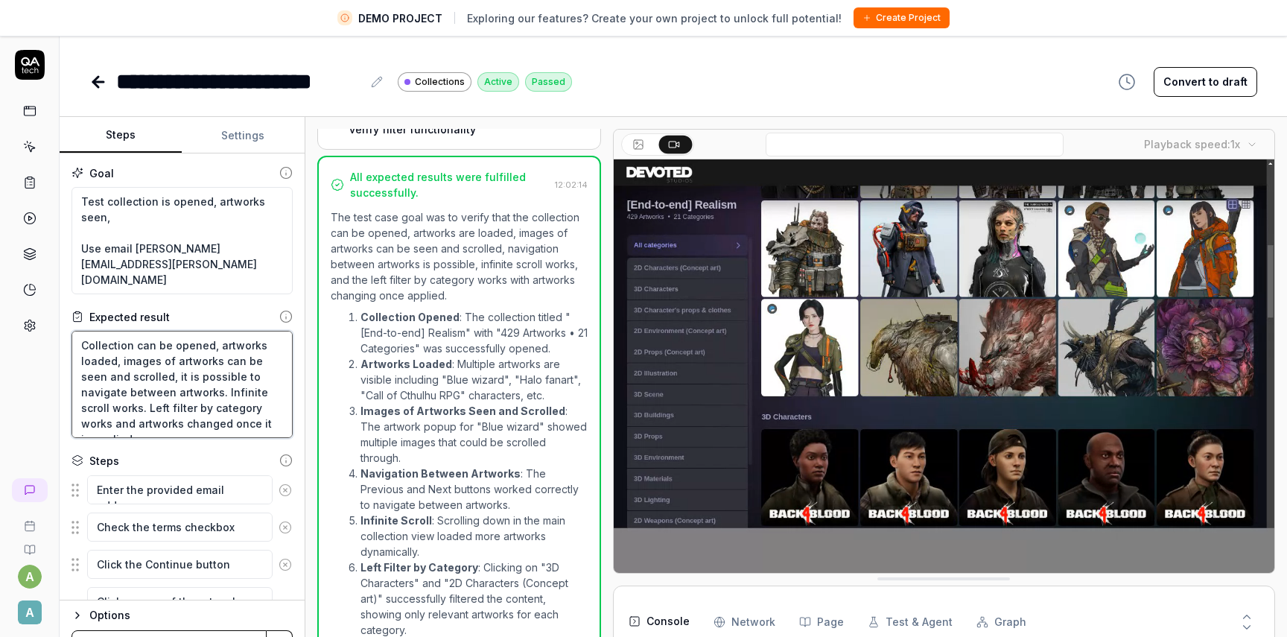
click at [163, 337] on textarea "Collection can be opened, artworks loaded, images of artworks can be seen and s…" at bounding box center [181, 384] width 221 height 107
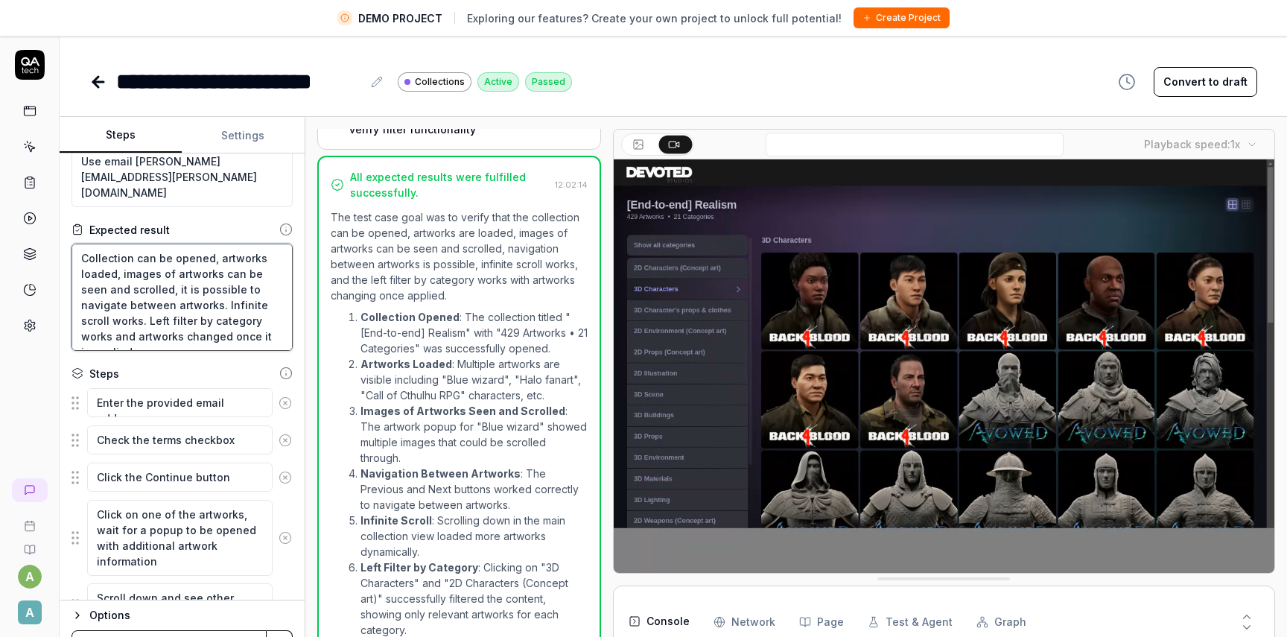
scroll to position [88, 0]
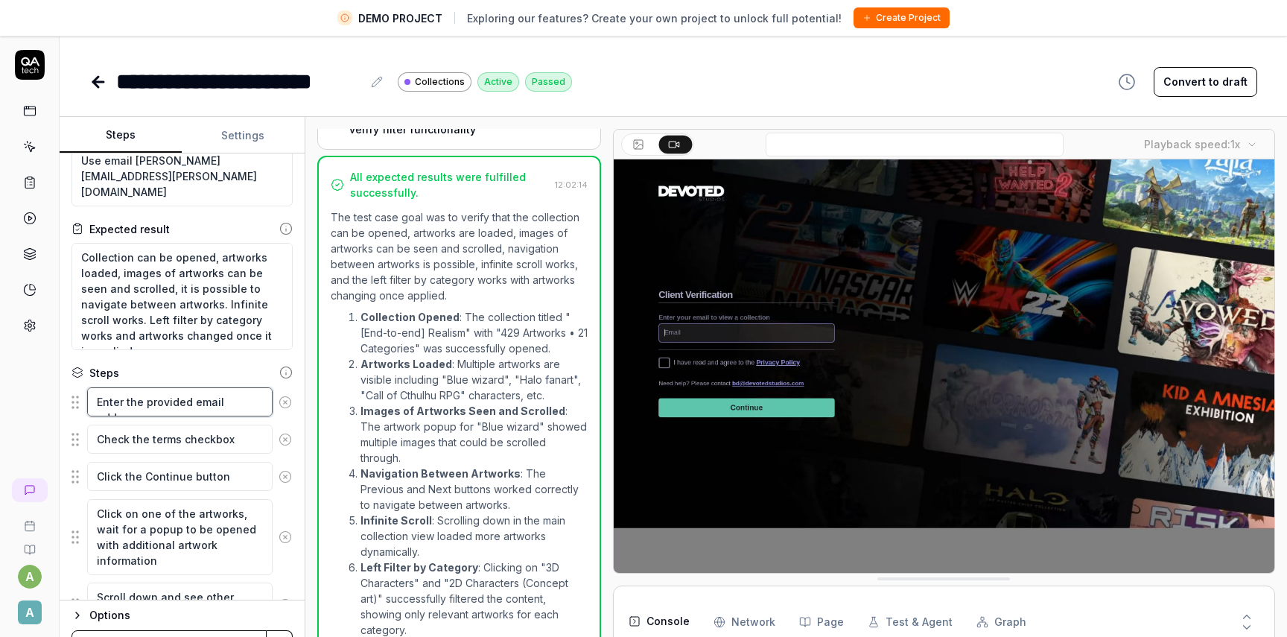
click at [185, 402] on textarea "Enter the provided email address" at bounding box center [179, 401] width 185 height 29
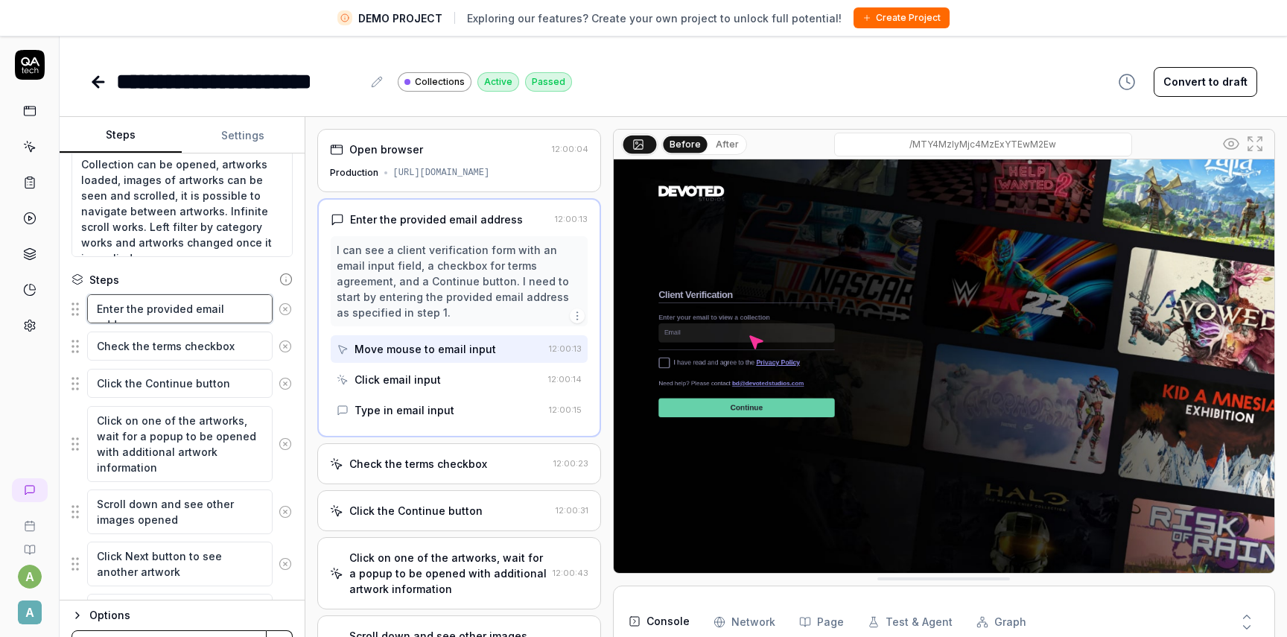
scroll to position [177, 0]
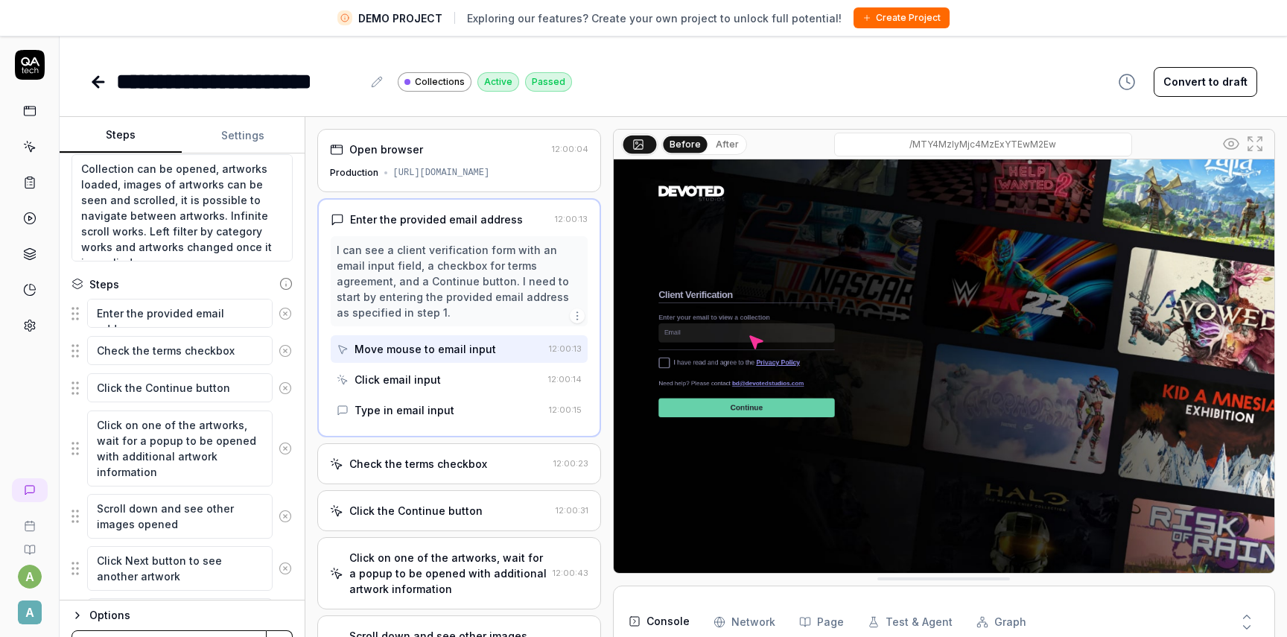
click at [394, 270] on div "I can see a client verification form with an email input field, a checkbox for …" at bounding box center [459, 281] width 245 height 78
click at [742, 337] on img at bounding box center [944, 365] width 661 height 413
click at [442, 366] on div "Click email input" at bounding box center [440, 380] width 206 height 28
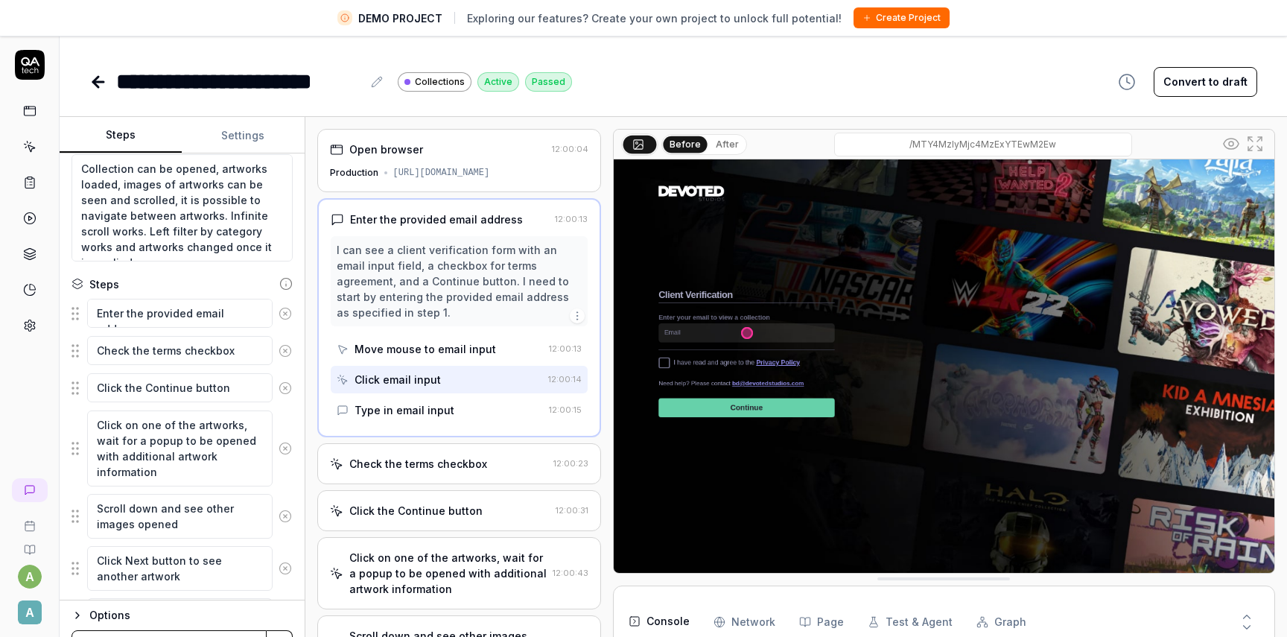
click at [508, 396] on div "Type in email input" at bounding box center [440, 410] width 206 height 28
click at [487, 456] on div "Check the terms checkbox" at bounding box center [438, 464] width 217 height 16
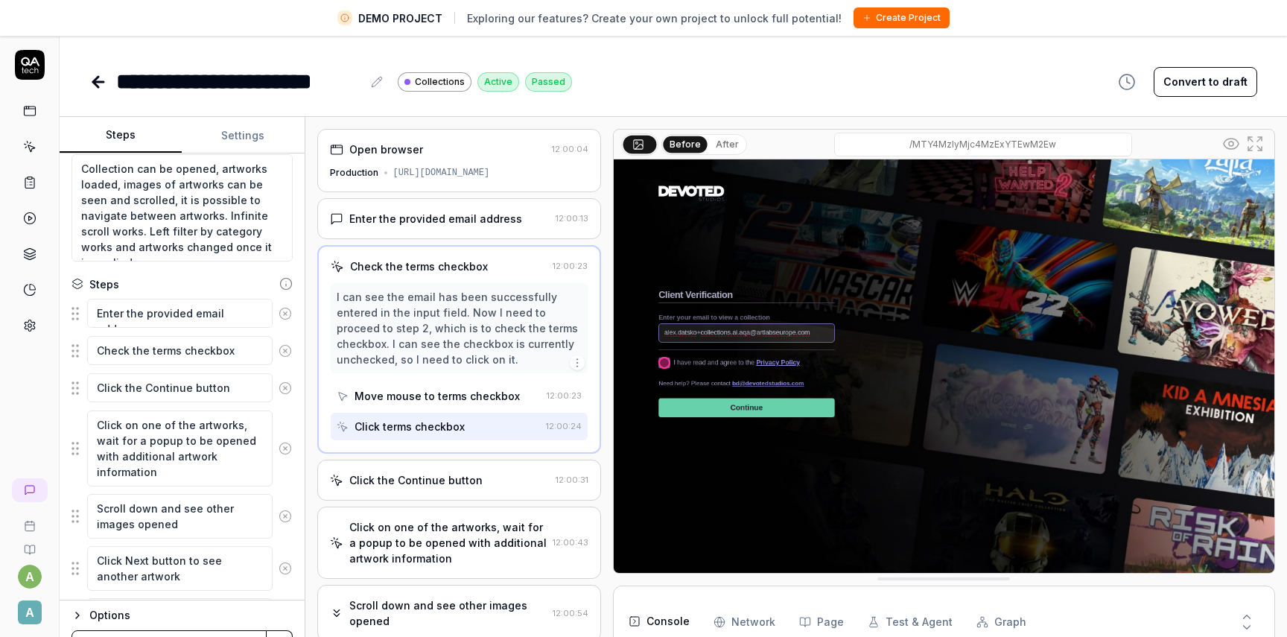
click at [455, 398] on div "Move mouse to terms checkbox" at bounding box center [436, 396] width 165 height 16
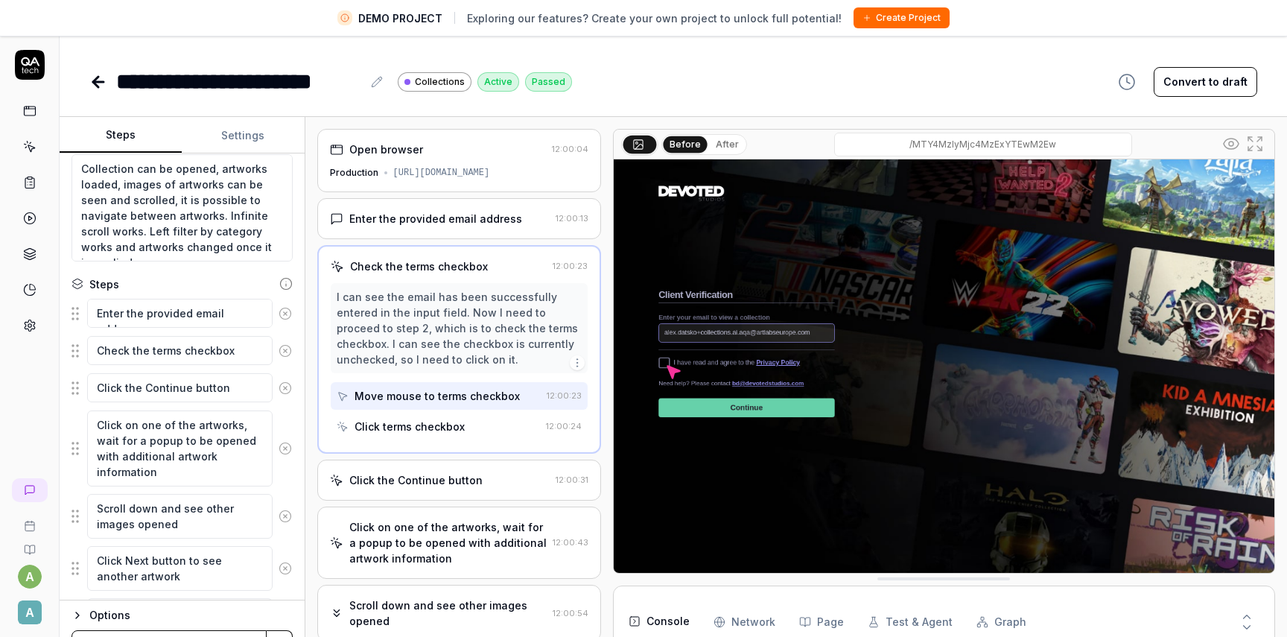
click at [454, 357] on div "I can see the email has been successfully entered in the input field. Now I nee…" at bounding box center [459, 328] width 245 height 78
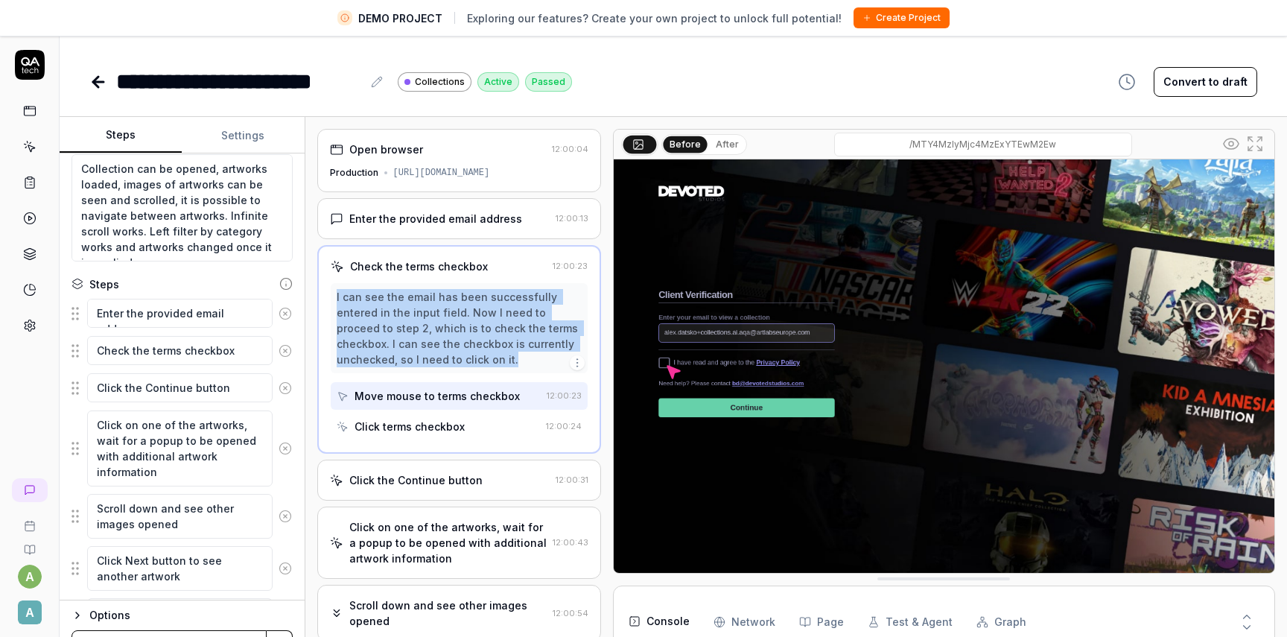
drag, startPoint x: 335, startPoint y: 300, endPoint x: 476, endPoint y: 360, distance: 152.8
click at [476, 360] on div "I can see the email has been successfully entered in the input field. Now I nee…" at bounding box center [459, 328] width 257 height 90
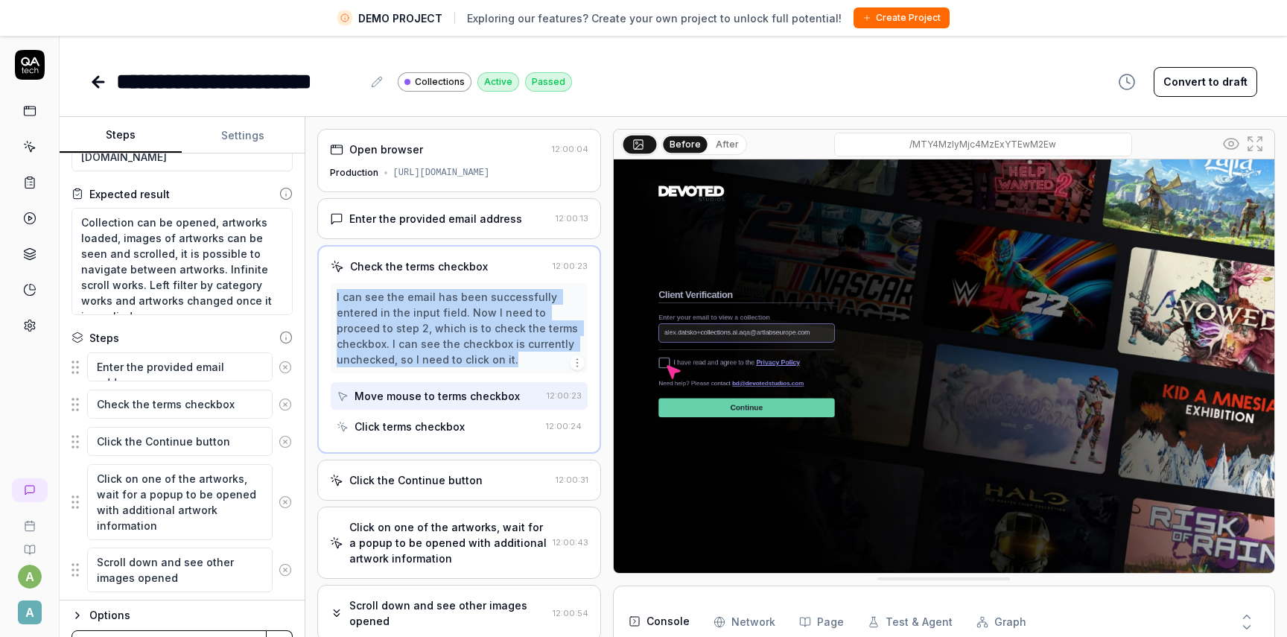
scroll to position [95, 0]
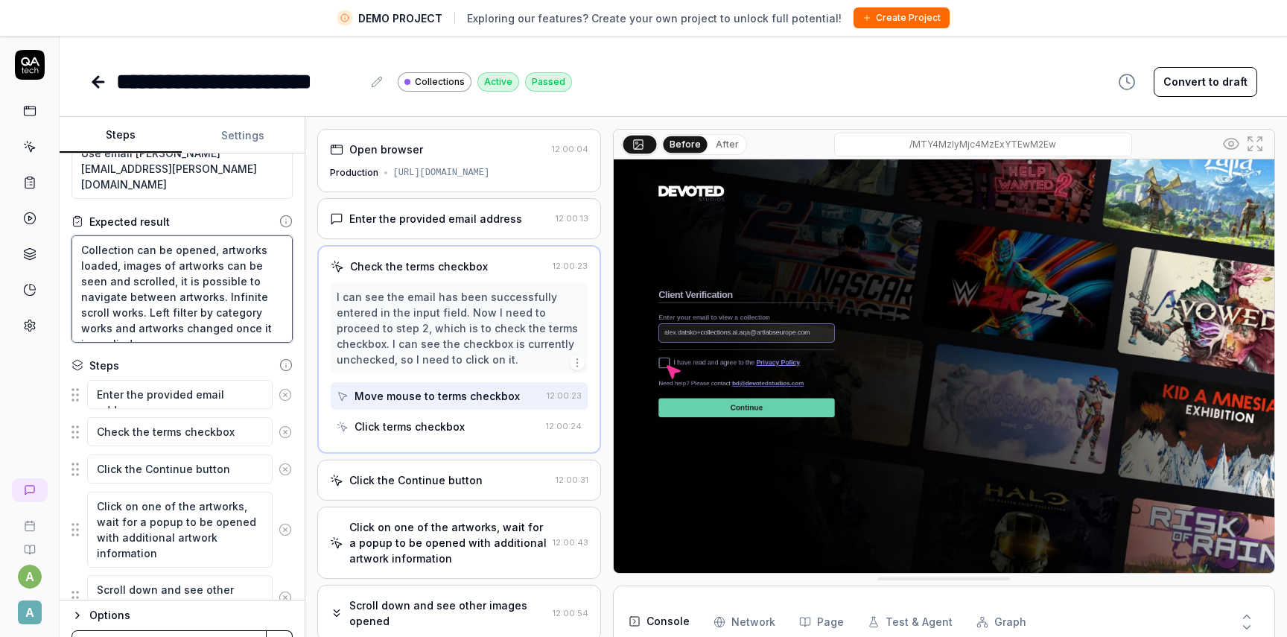
click at [154, 276] on textarea "Collection can be opened, artworks loaded, images of artworks can be seen and s…" at bounding box center [181, 288] width 221 height 107
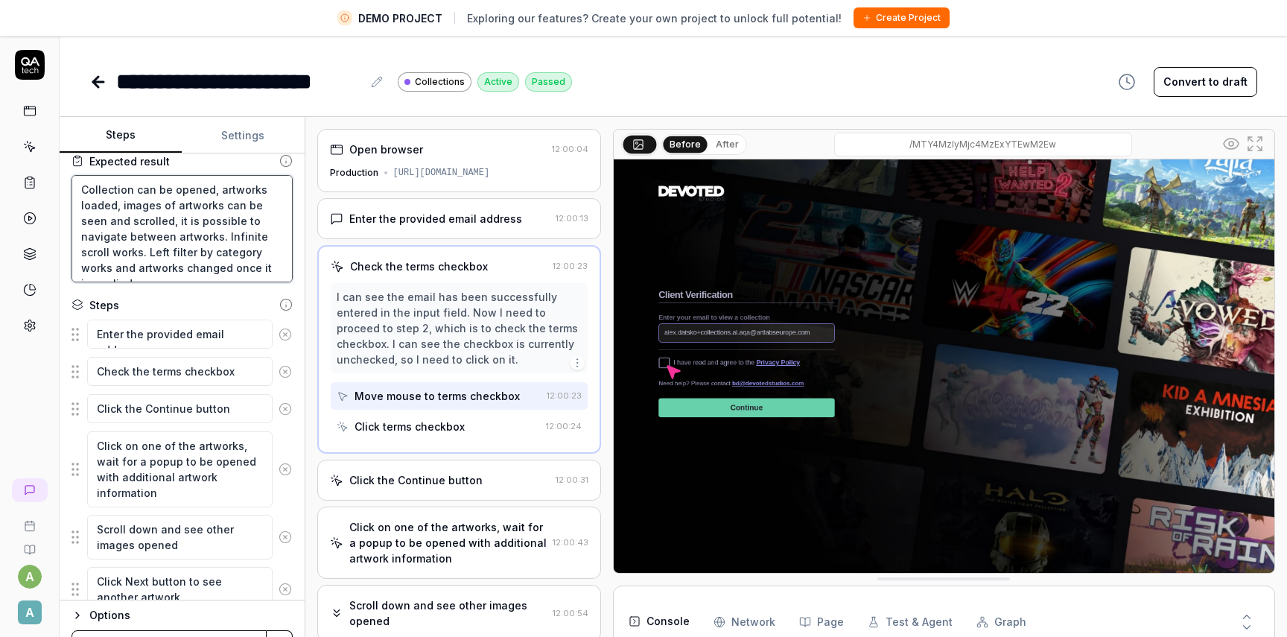
scroll to position [185, 0]
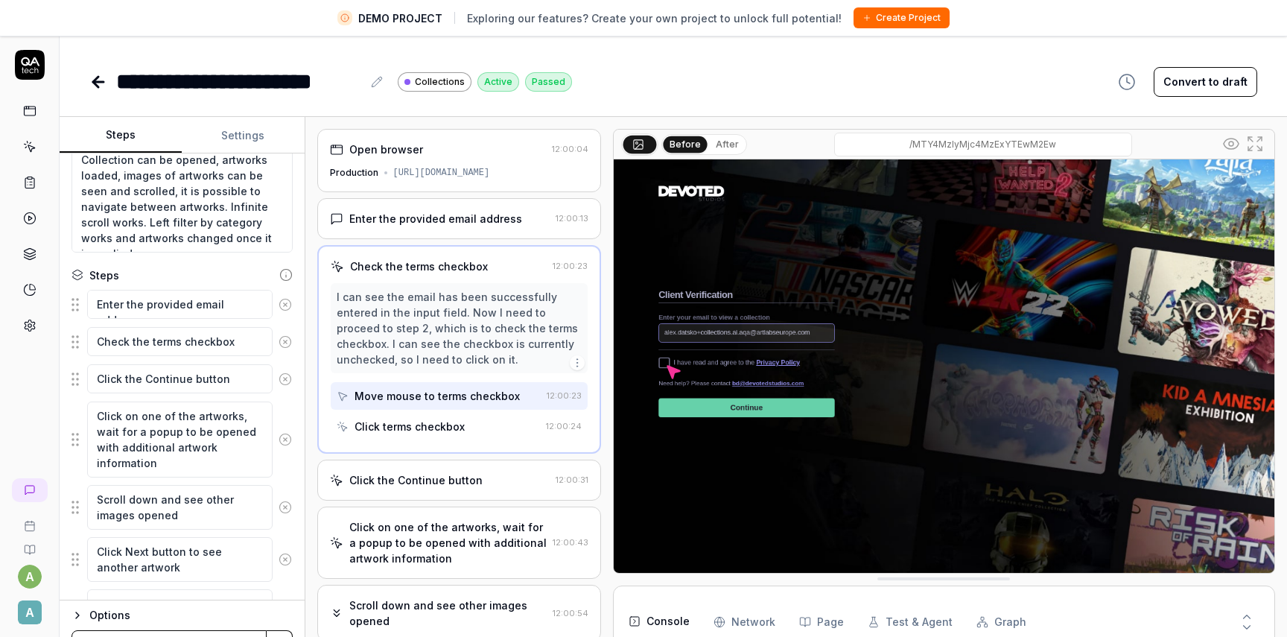
click at [165, 326] on div "Check the terms checkbox" at bounding box center [181, 341] width 221 height 31
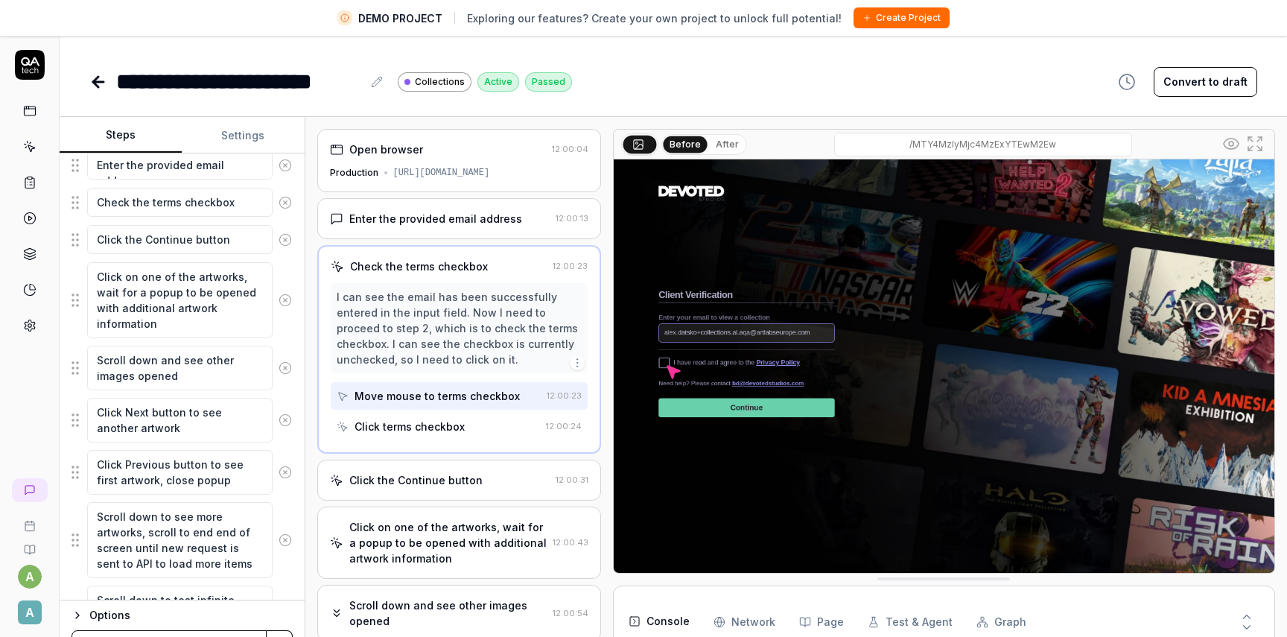
scroll to position [325, 0]
click at [1235, 87] on button "Convert to draft" at bounding box center [1206, 82] width 104 height 30
click at [1235, 87] on button "Activate" at bounding box center [1226, 82] width 61 height 30
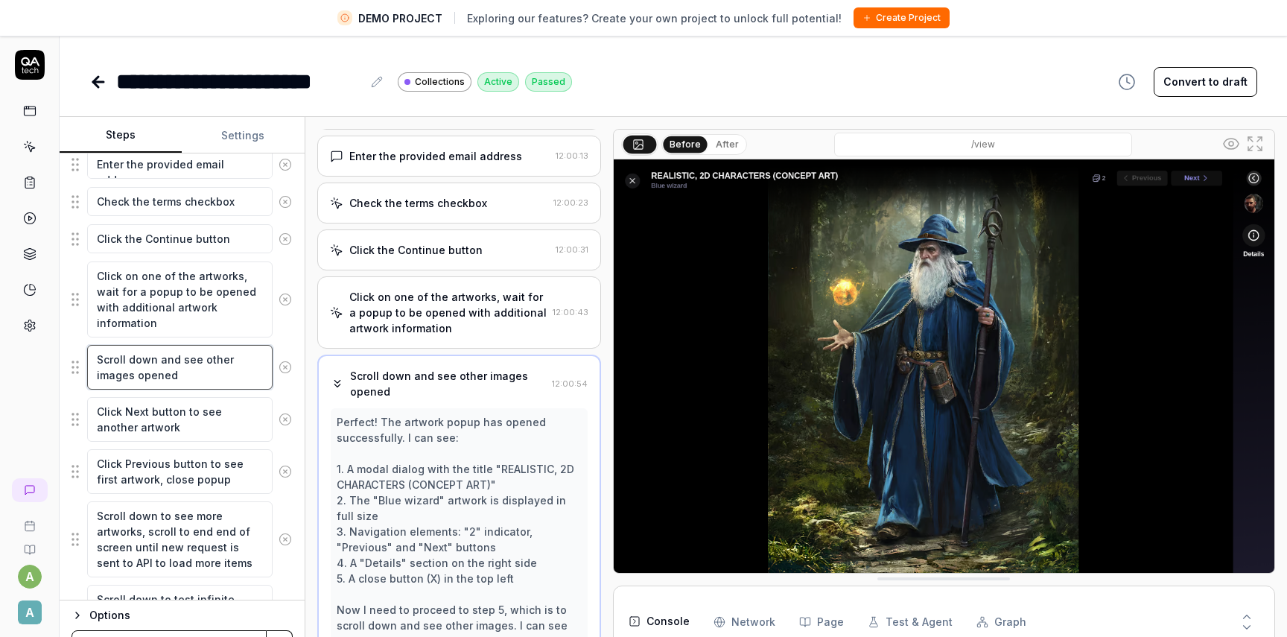
click at [183, 358] on textarea "Scroll down and see other images opened" at bounding box center [179, 367] width 185 height 45
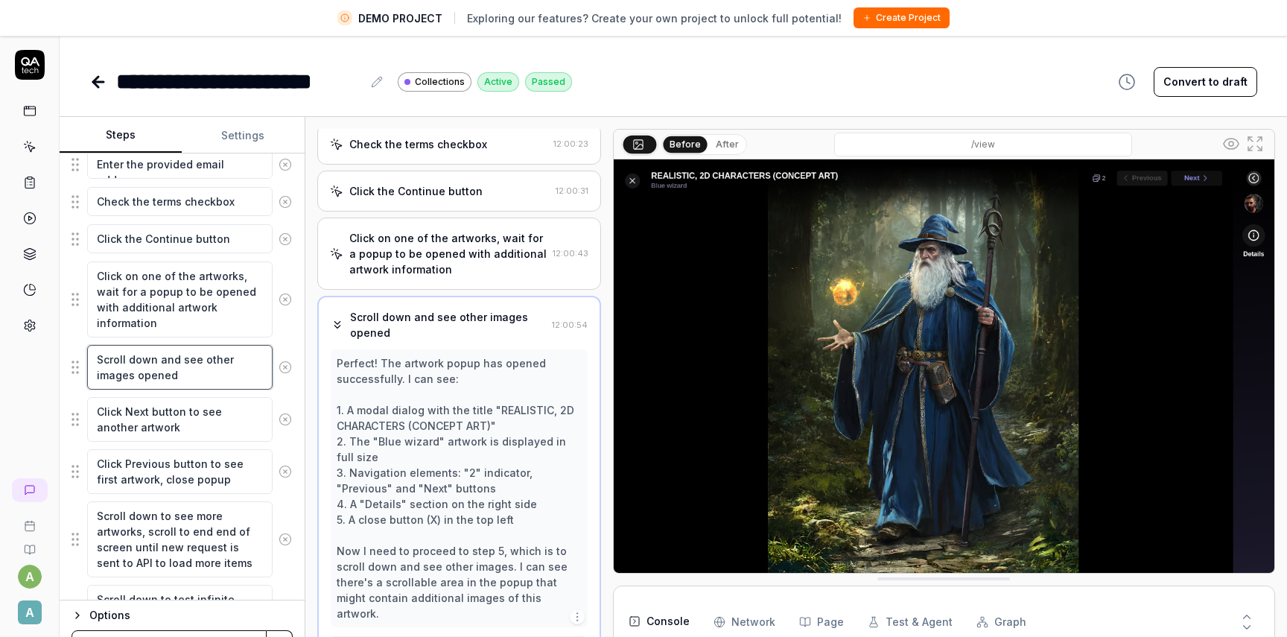
scroll to position [123, 0]
click at [127, 287] on textarea "Click on one of the artworks, wait for a popup to be opened with additional art…" at bounding box center [179, 299] width 185 height 76
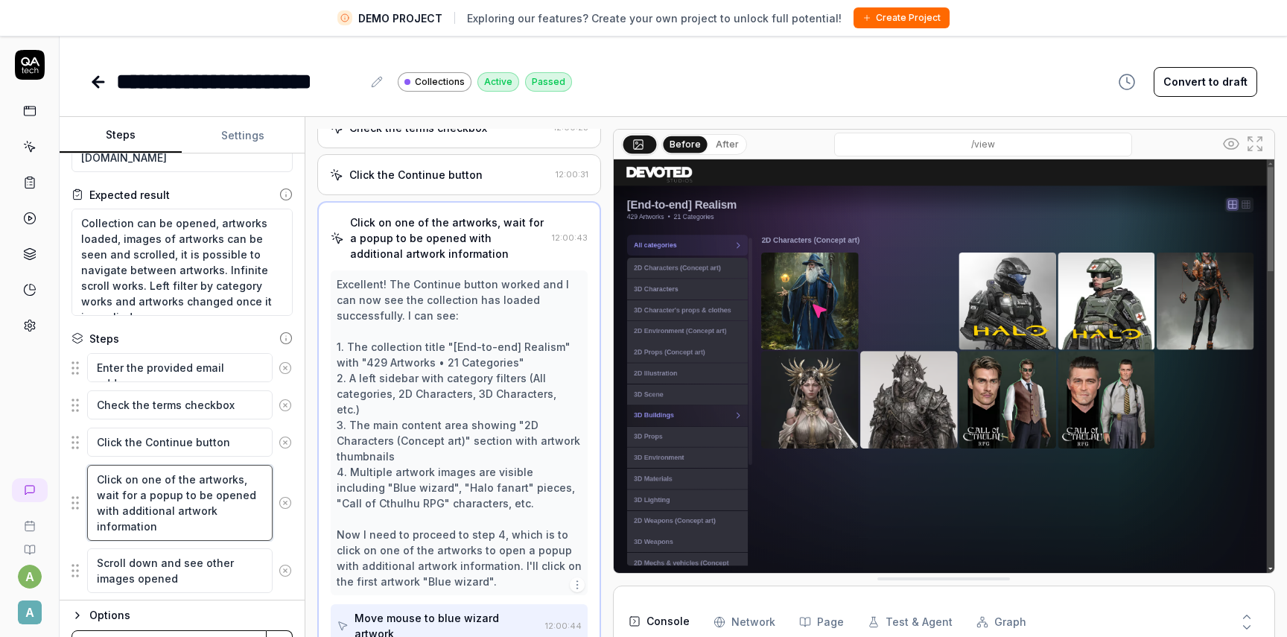
scroll to position [95, 0]
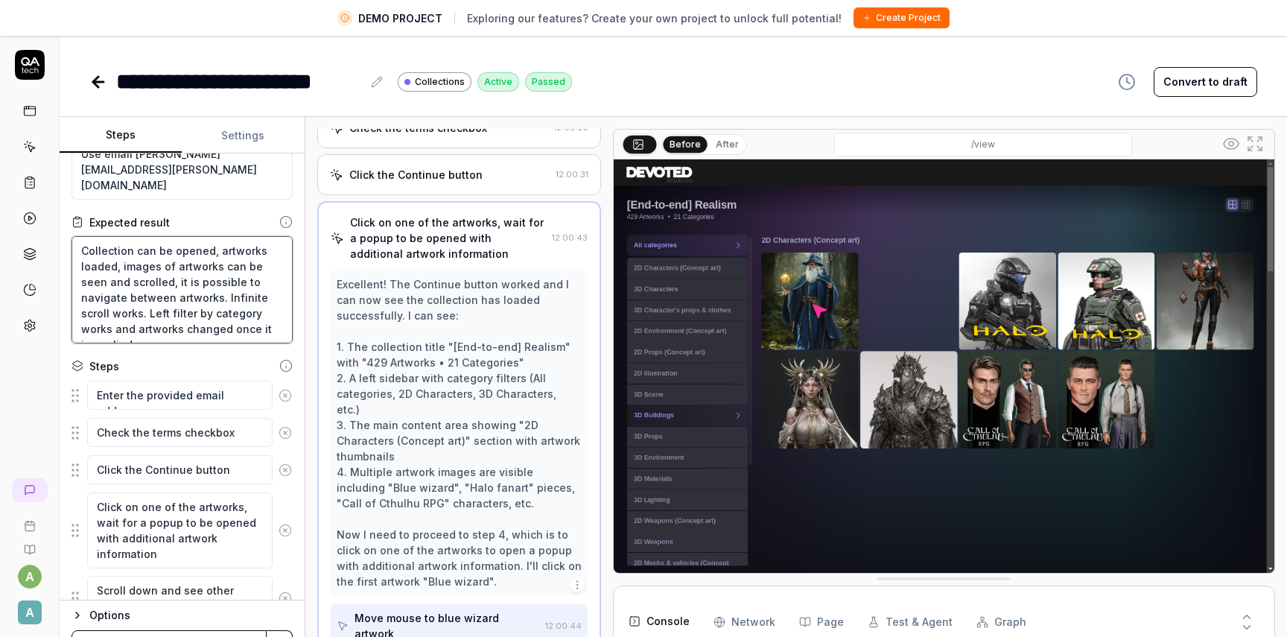
click at [210, 333] on textarea "Collection can be opened, artworks loaded, images of artworks can be seen and s…" at bounding box center [181, 289] width 221 height 107
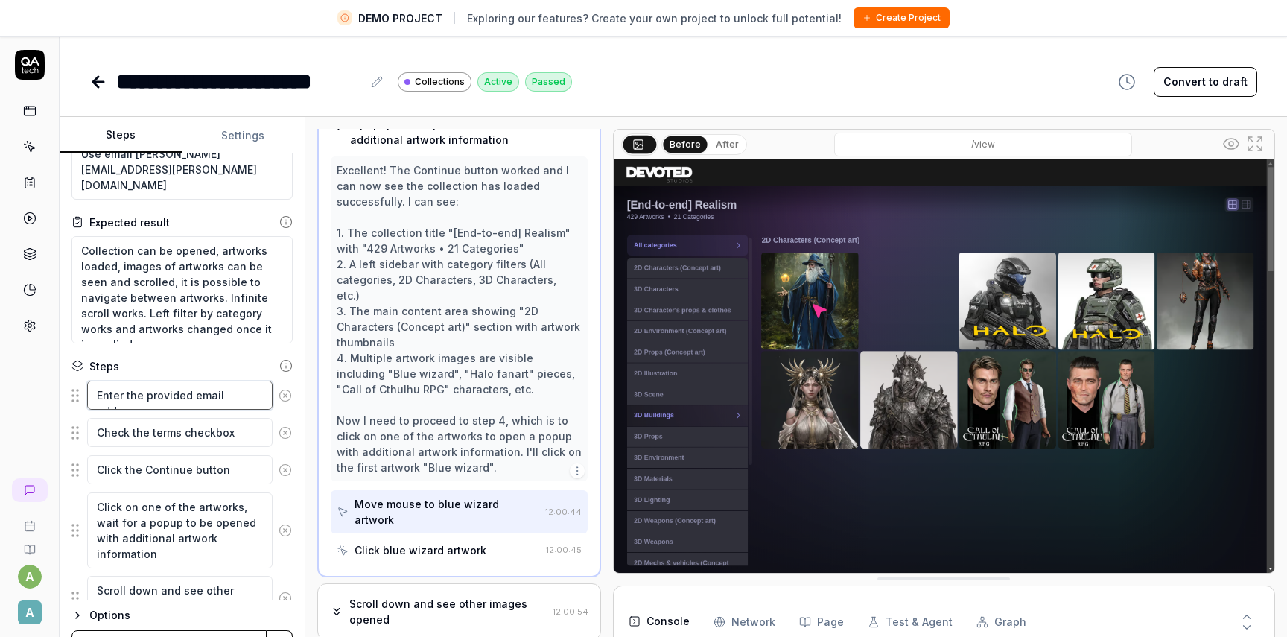
click at [217, 393] on textarea "Enter the provided email address" at bounding box center [179, 395] width 185 height 29
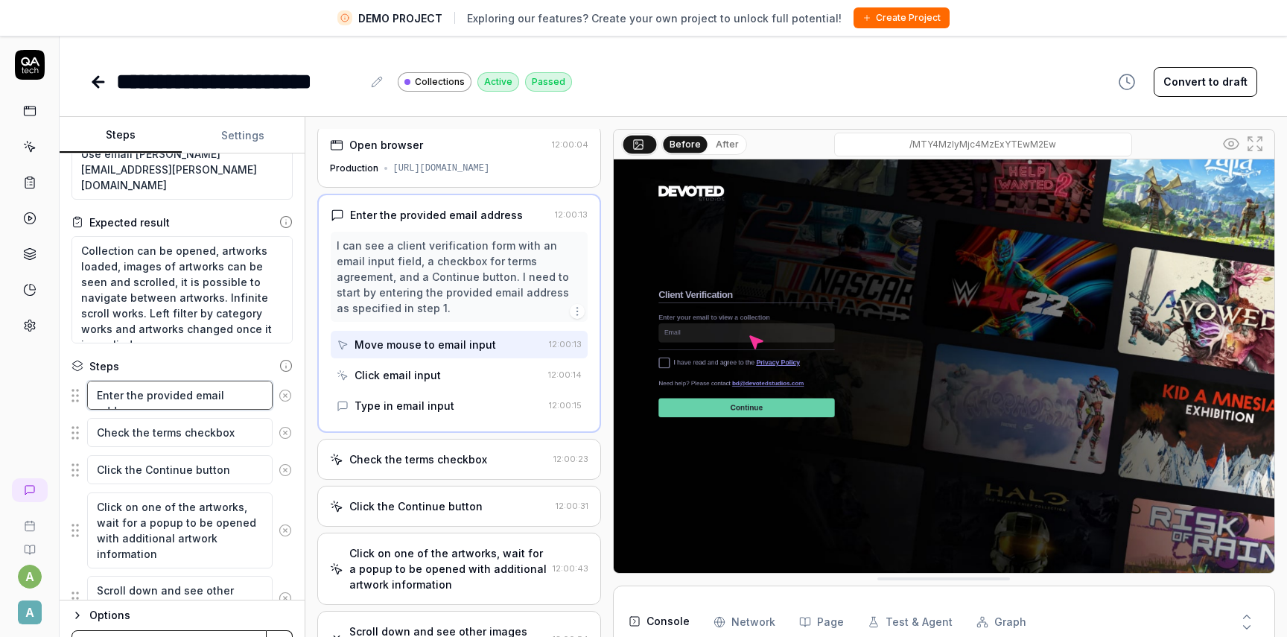
scroll to position [0, 0]
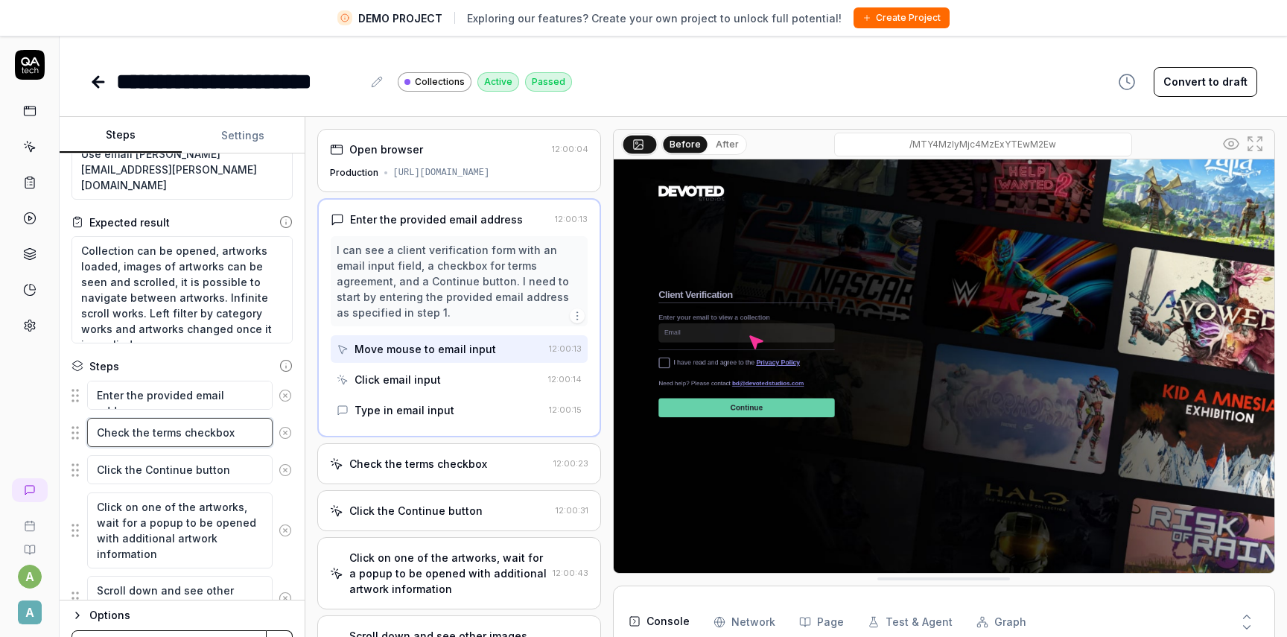
click at [216, 423] on textarea "Check the terms checkbox" at bounding box center [179, 432] width 185 height 29
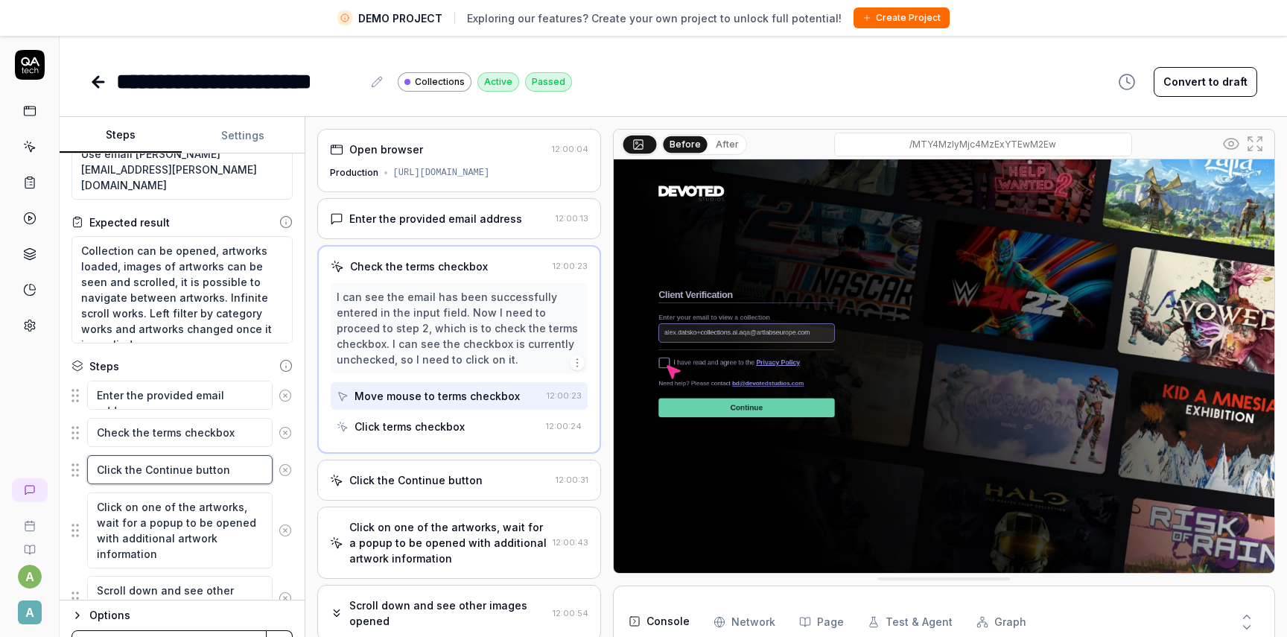
click at [172, 480] on textarea "Click the Continue button" at bounding box center [179, 469] width 185 height 29
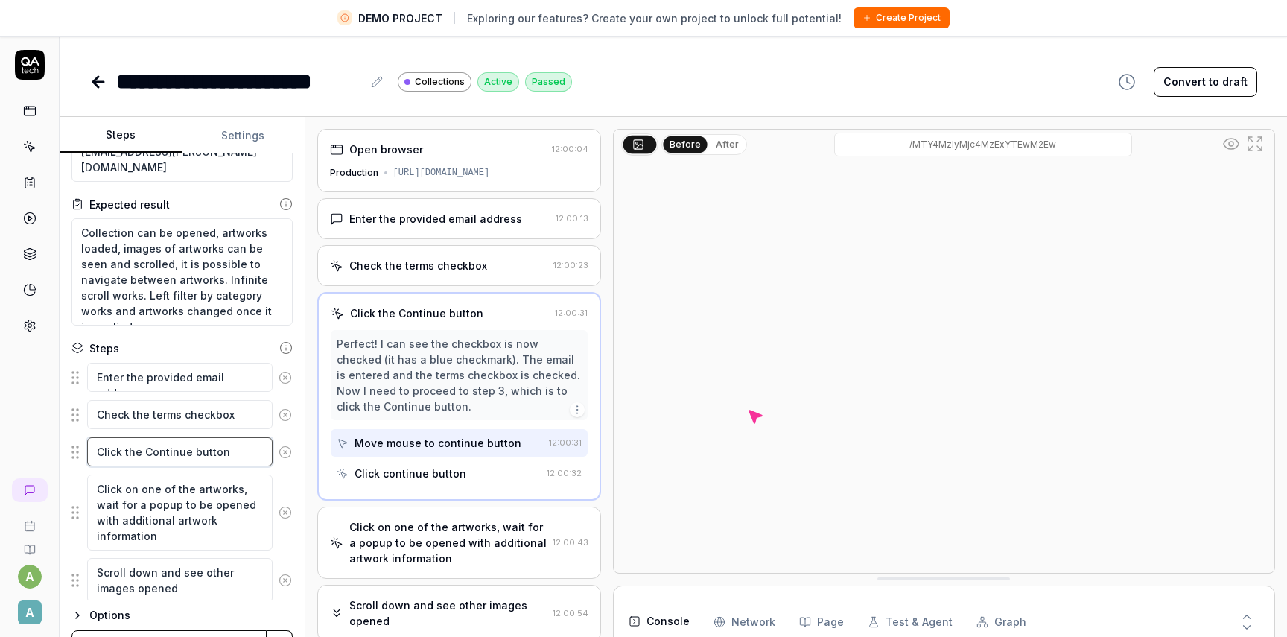
scroll to position [114, 0]
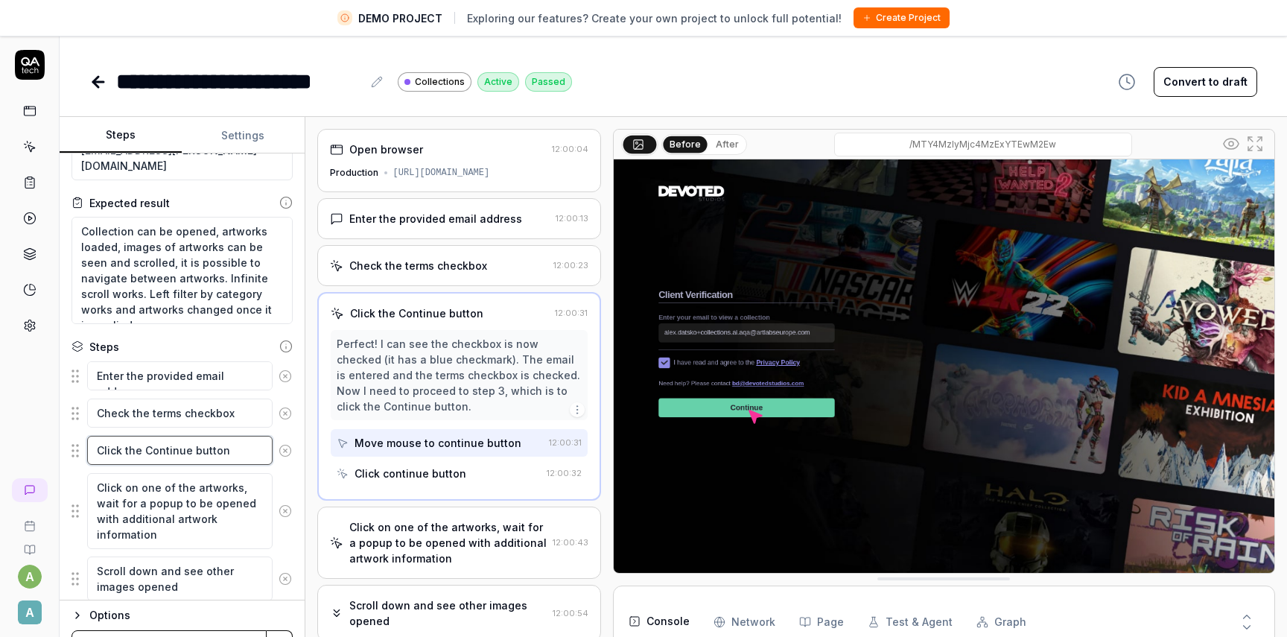
drag, startPoint x: 249, startPoint y: 447, endPoint x: 98, endPoint y: 451, distance: 151.2
click at [98, 451] on textarea "Click the Continue button" at bounding box center [179, 450] width 185 height 29
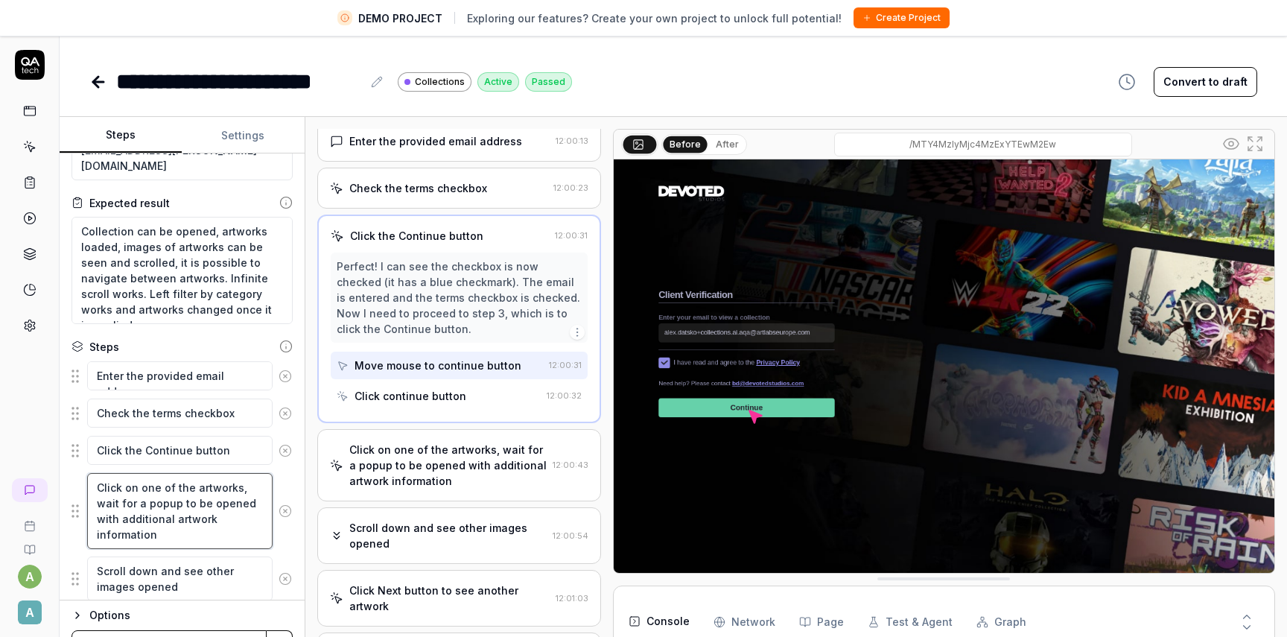
click at [248, 505] on textarea "Click on one of the artworks, wait for a popup to be opened with additional art…" at bounding box center [179, 511] width 185 height 76
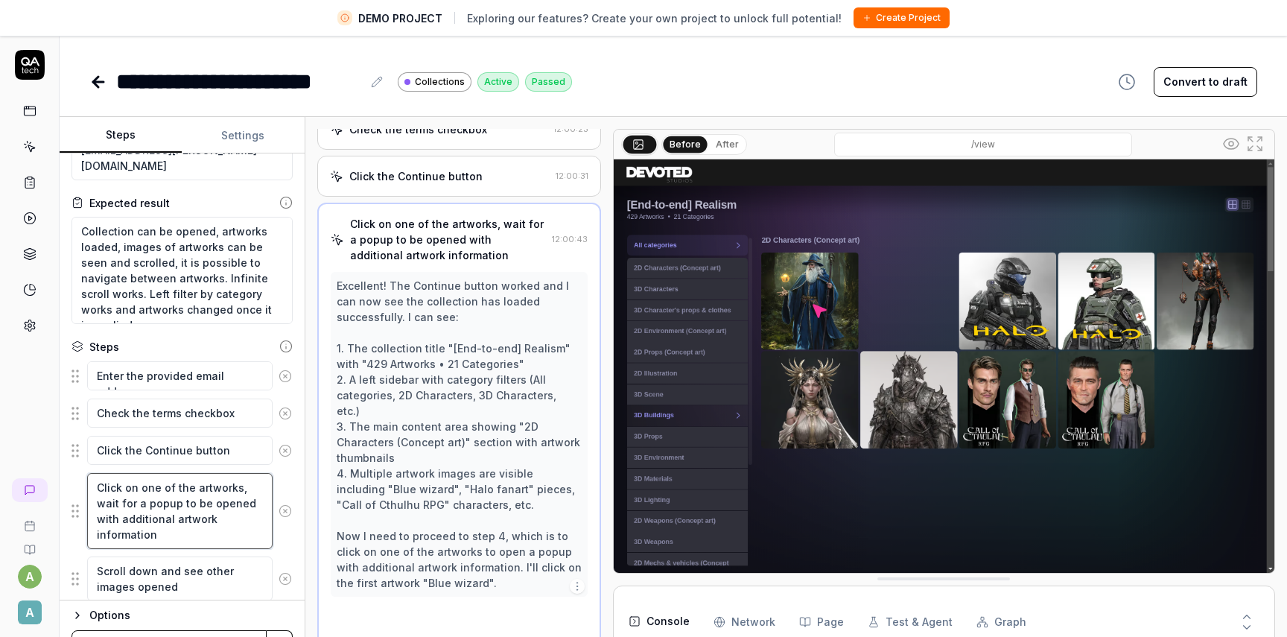
scroll to position [138, 0]
click at [465, 399] on div "Excellent! The Continue button worked and I can now see the collection has load…" at bounding box center [459, 432] width 245 height 313
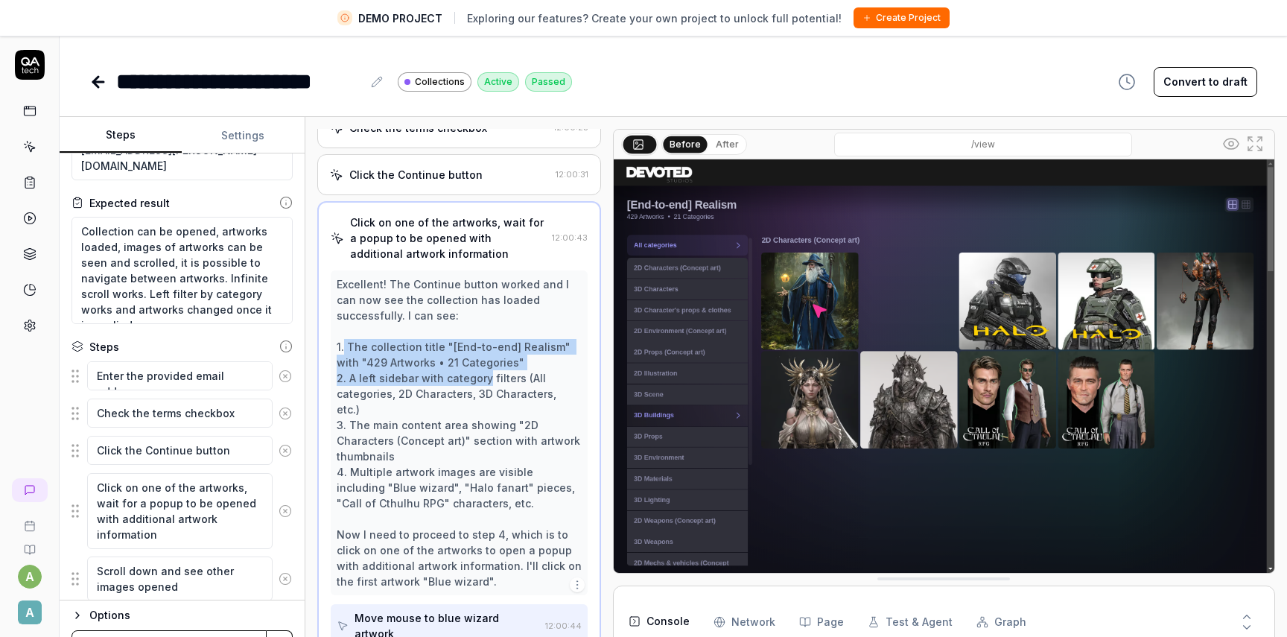
drag, startPoint x: 344, startPoint y: 346, endPoint x: 484, endPoint y: 381, distance: 144.1
click at [484, 381] on div "Excellent! The Continue button worked and I can now see the collection has load…" at bounding box center [459, 432] width 245 height 313
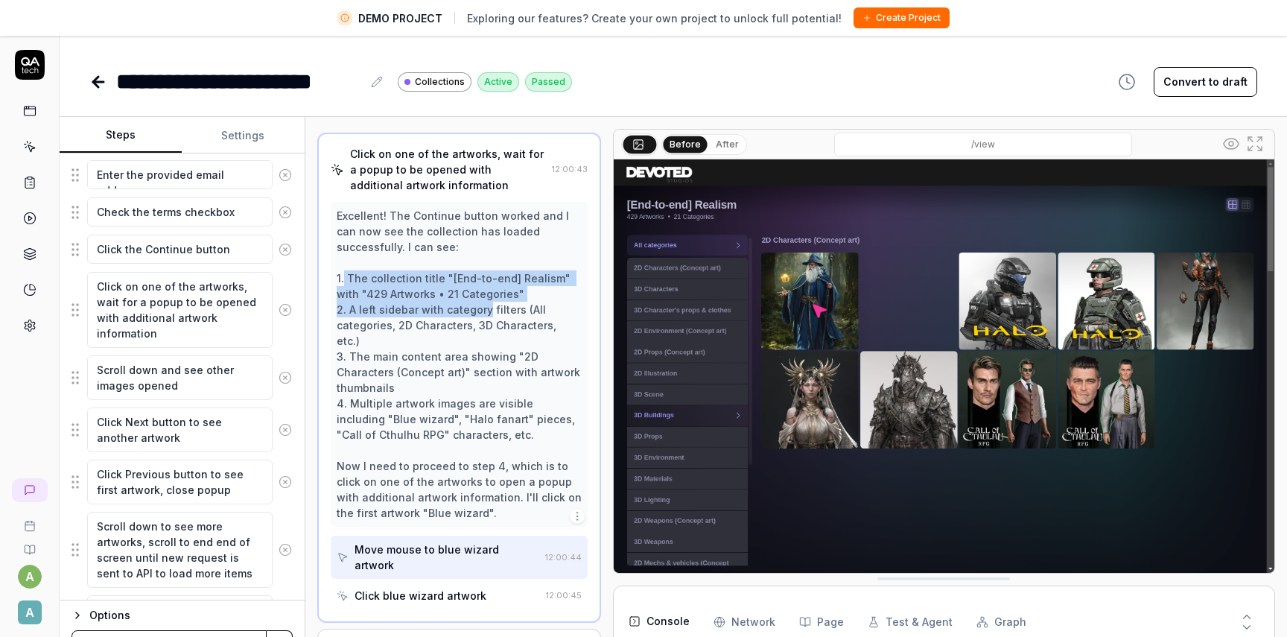
scroll to position [412, 0]
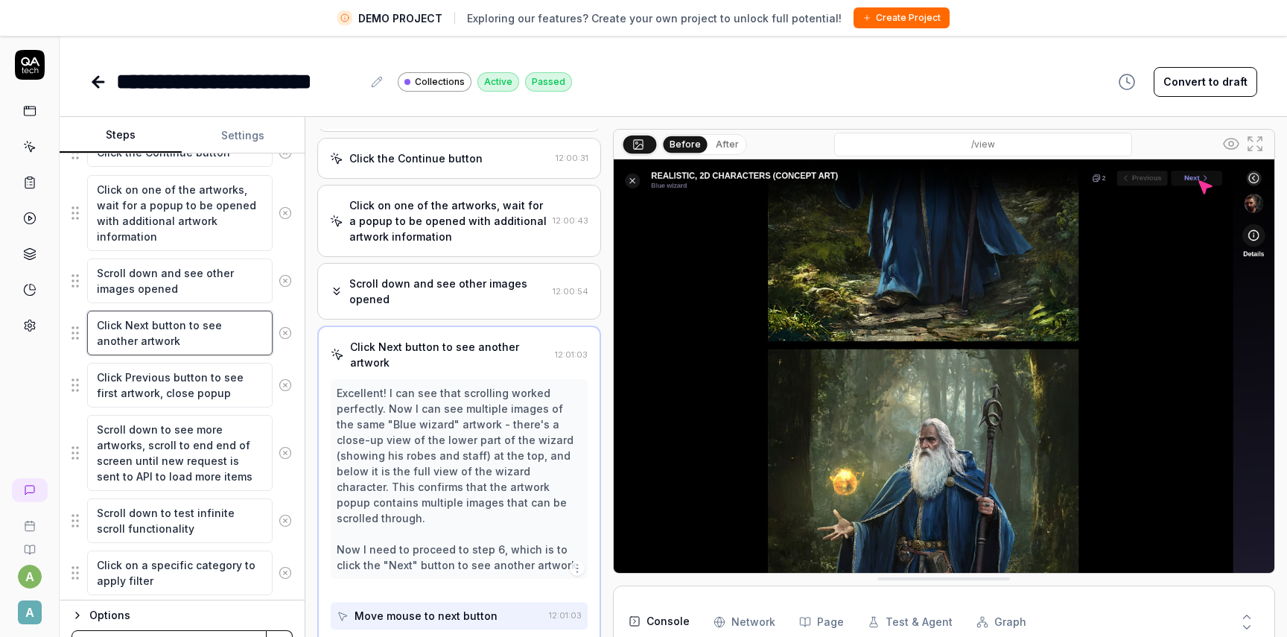
click at [174, 317] on textarea "Click Next button to see another artwork" at bounding box center [179, 333] width 185 height 45
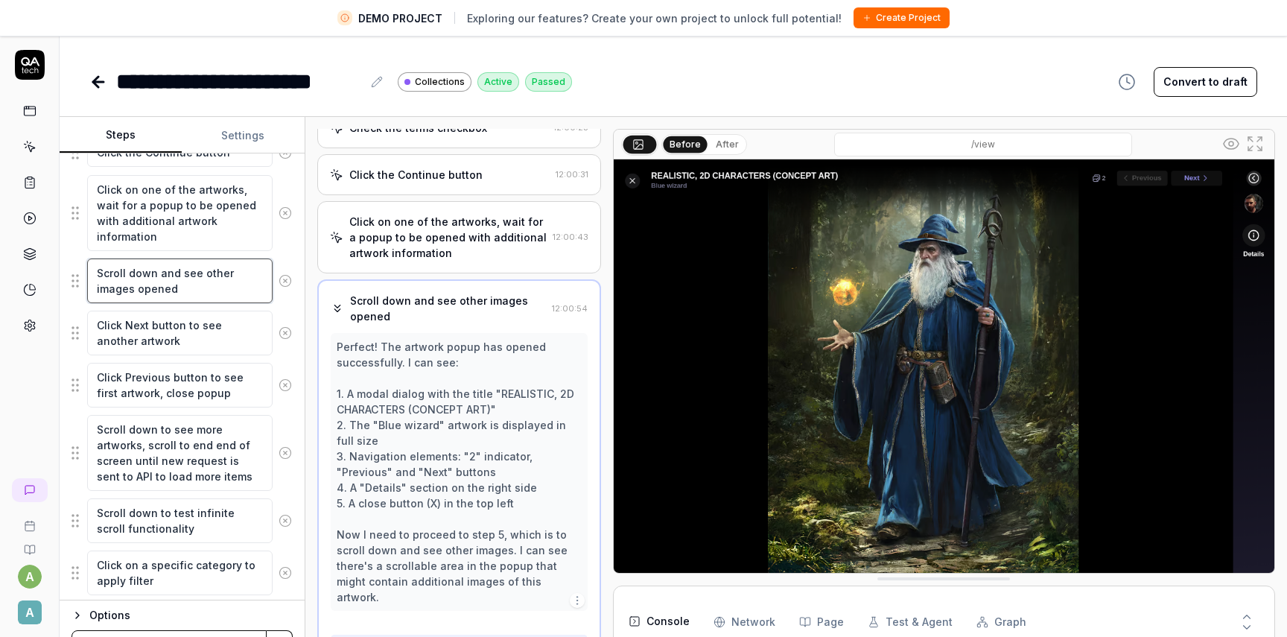
click at [190, 298] on textarea "Scroll down and see other images opened" at bounding box center [179, 280] width 185 height 45
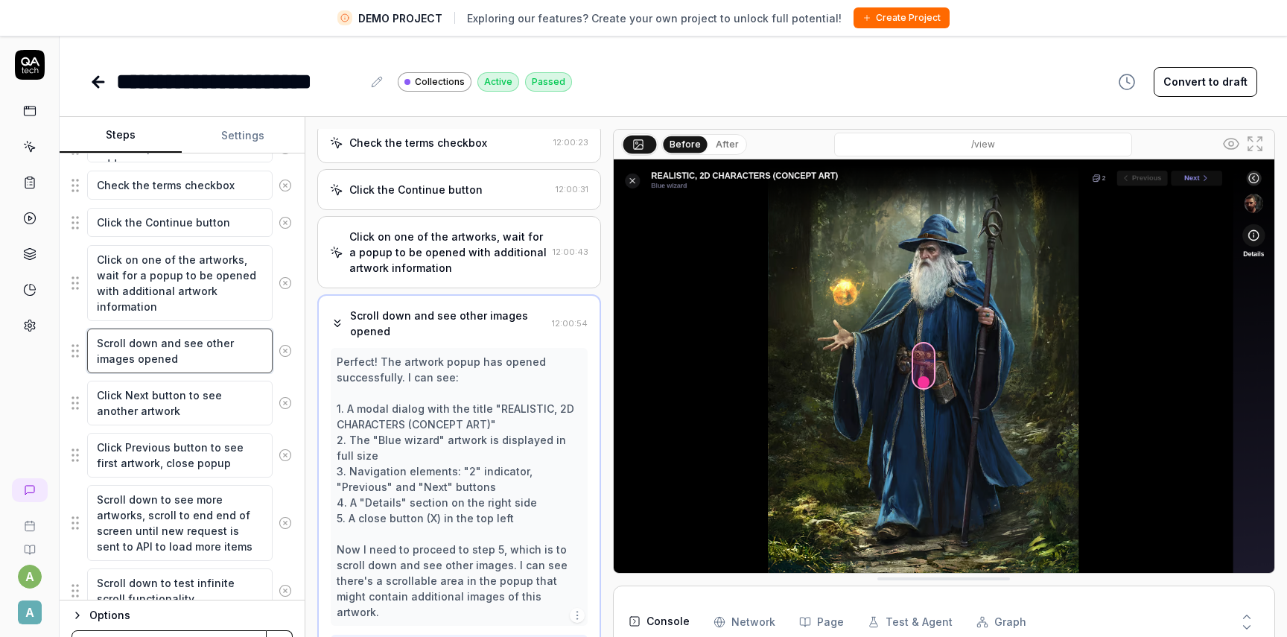
scroll to position [333, 0]
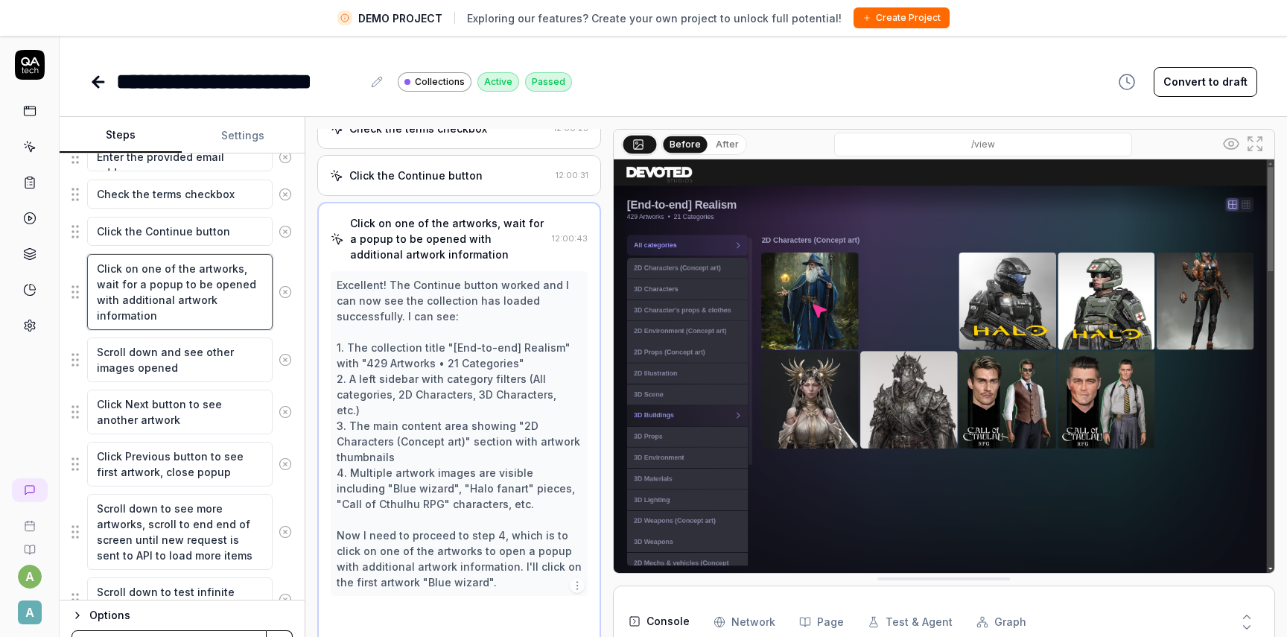
click at [191, 255] on textarea "Click on one of the artworks, wait for a popup to be opened with additional art…" at bounding box center [179, 292] width 185 height 76
click at [160, 349] on textarea "Scroll down and see other images opened" at bounding box center [179, 359] width 185 height 45
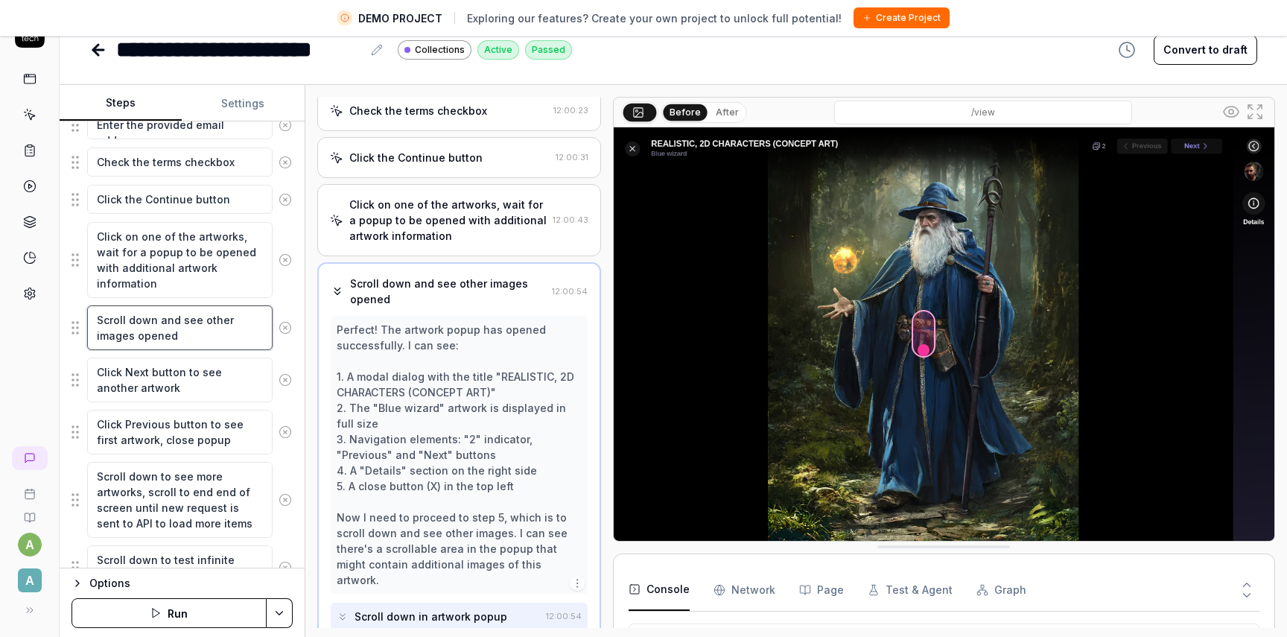
scroll to position [35, 0]
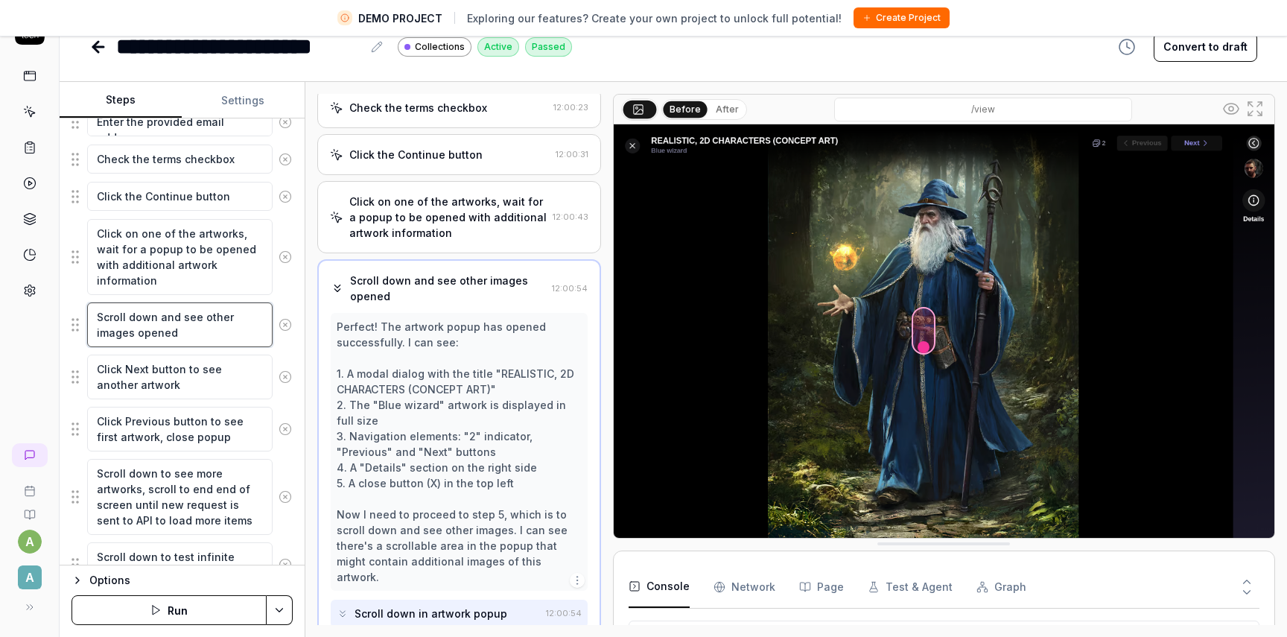
click at [224, 344] on textarea "Scroll down and see other images opened" at bounding box center [179, 324] width 185 height 45
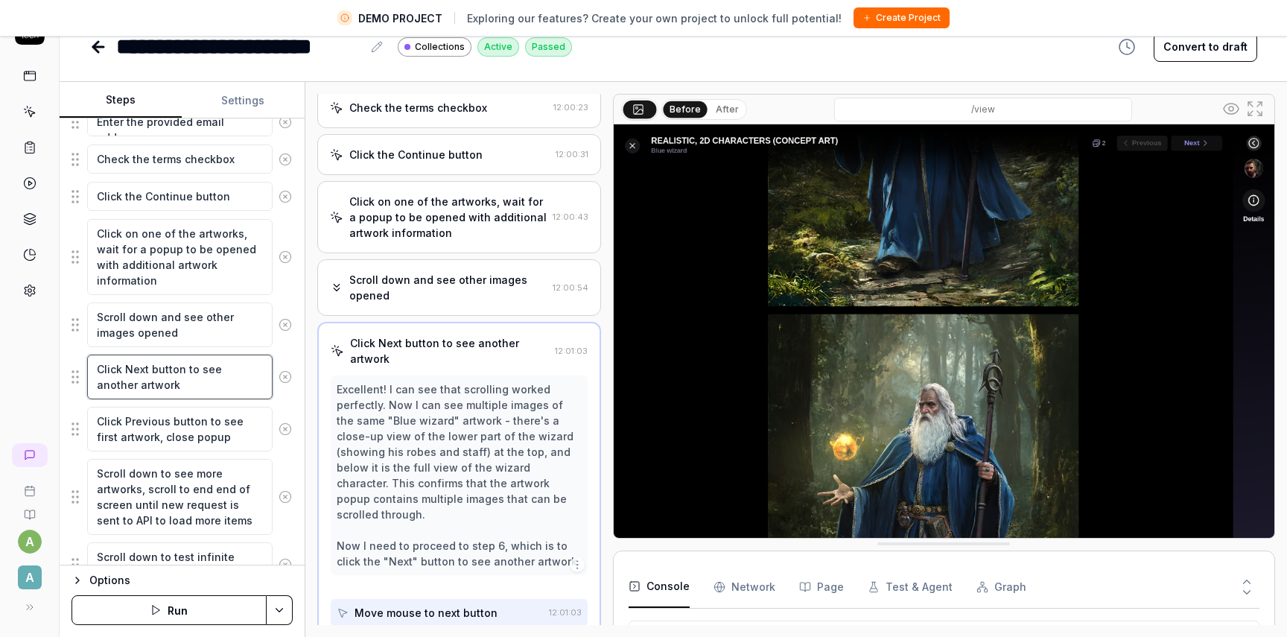
click at [214, 381] on textarea "Click Next button to see another artwork" at bounding box center [179, 376] width 185 height 45
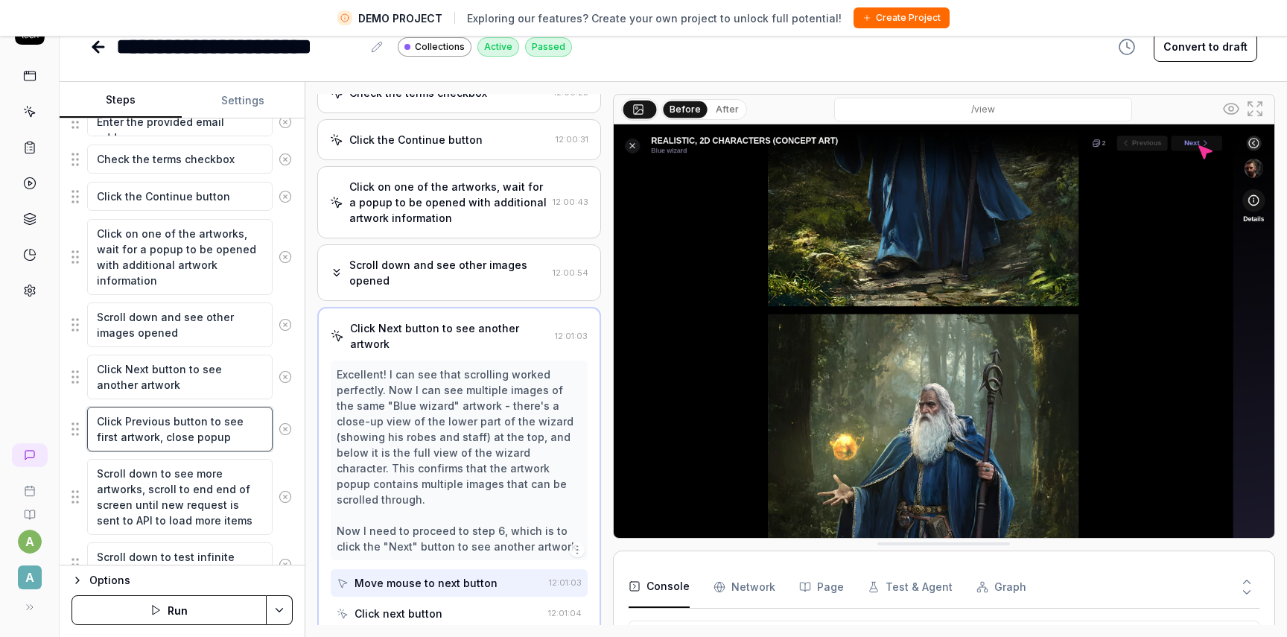
click at [224, 432] on textarea "Click Previous button to see first artwork, close popup" at bounding box center [179, 429] width 185 height 45
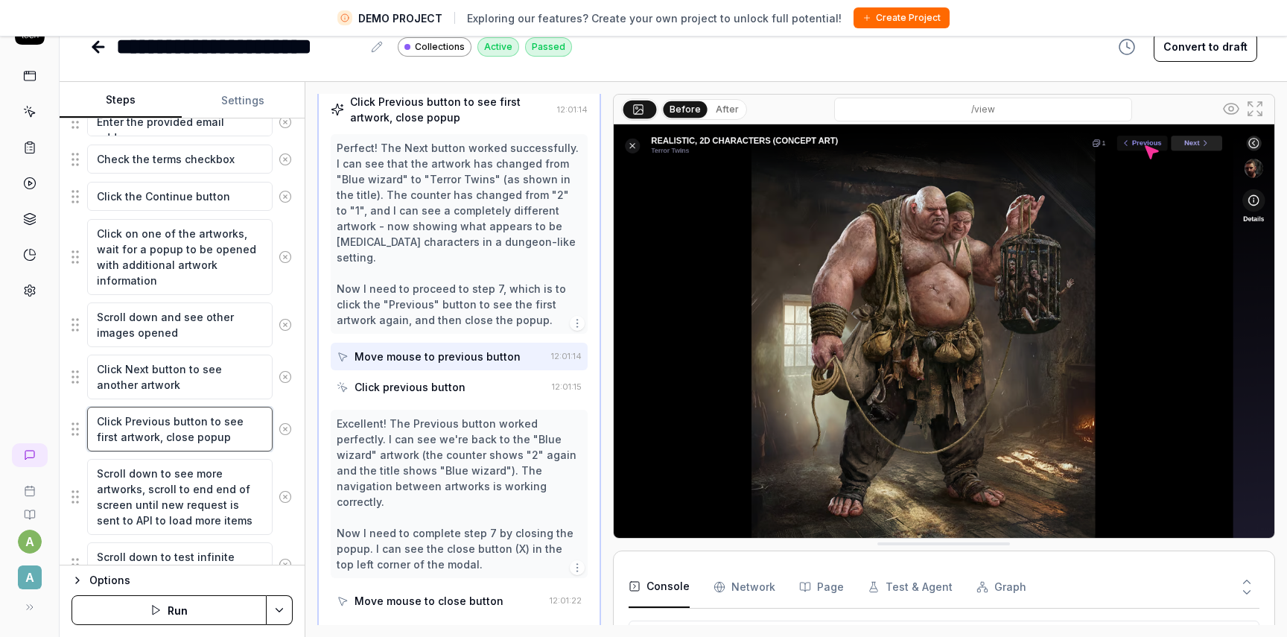
scroll to position [429, 0]
click at [470, 371] on div "Click previous button" at bounding box center [441, 385] width 209 height 28
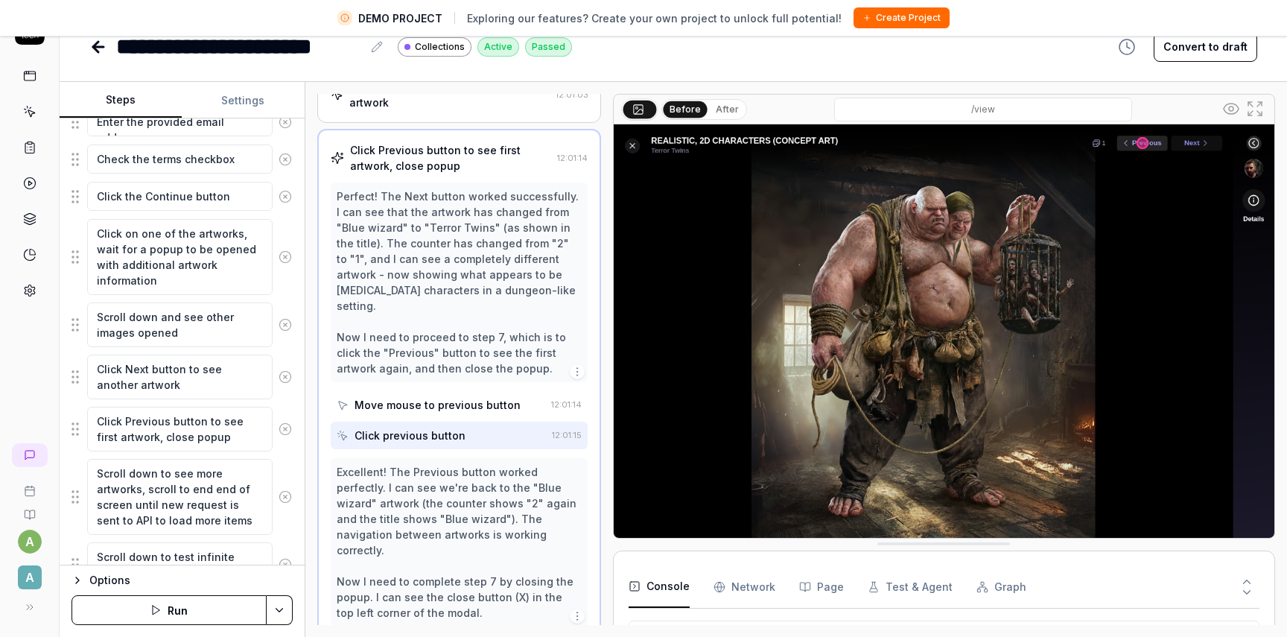
scroll to position [358, 0]
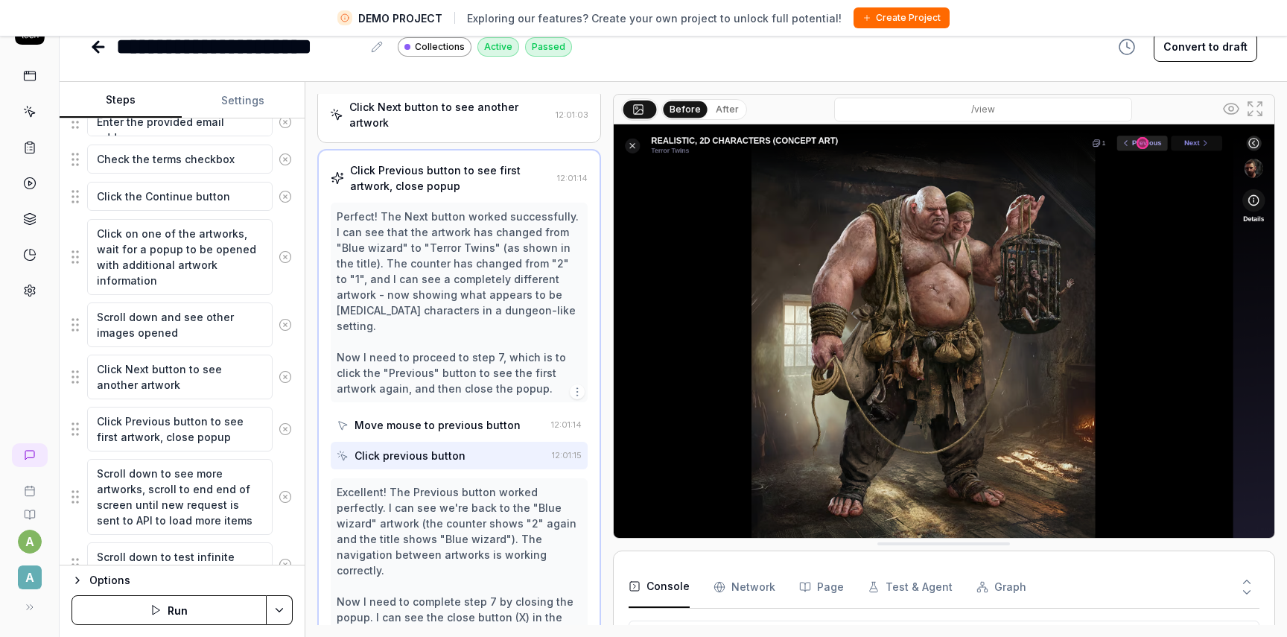
click at [425, 417] on div "Move mouse to previous button" at bounding box center [437, 425] width 166 height 16
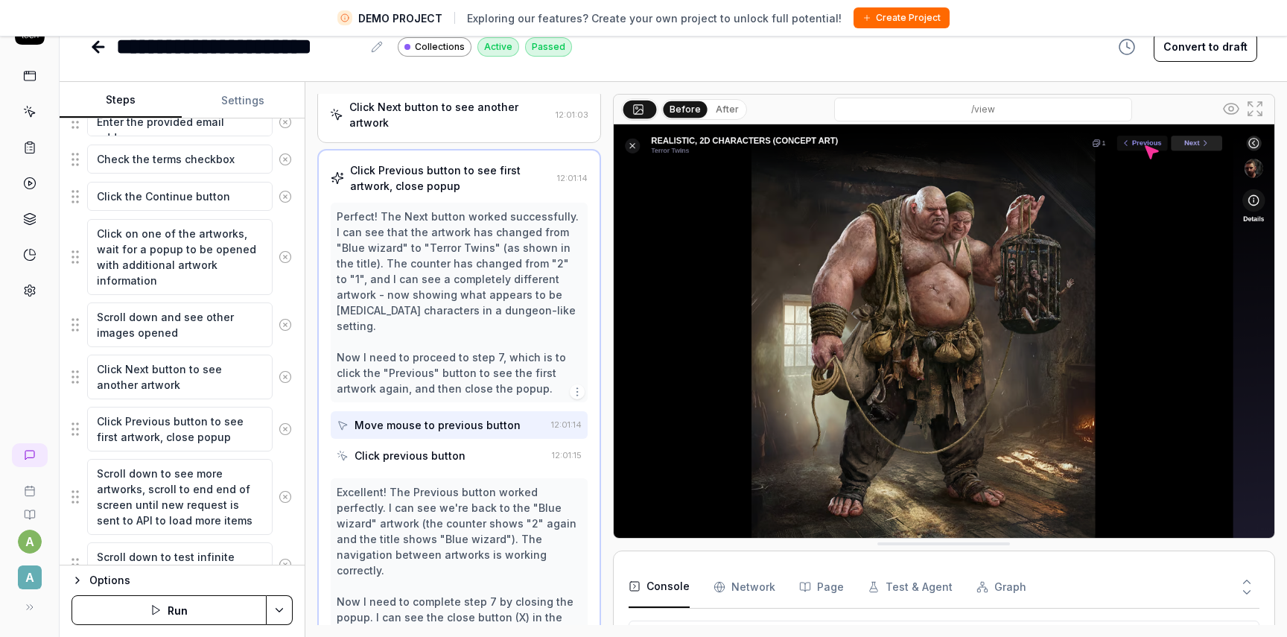
click at [442, 448] on div "Click previous button" at bounding box center [409, 456] width 111 height 16
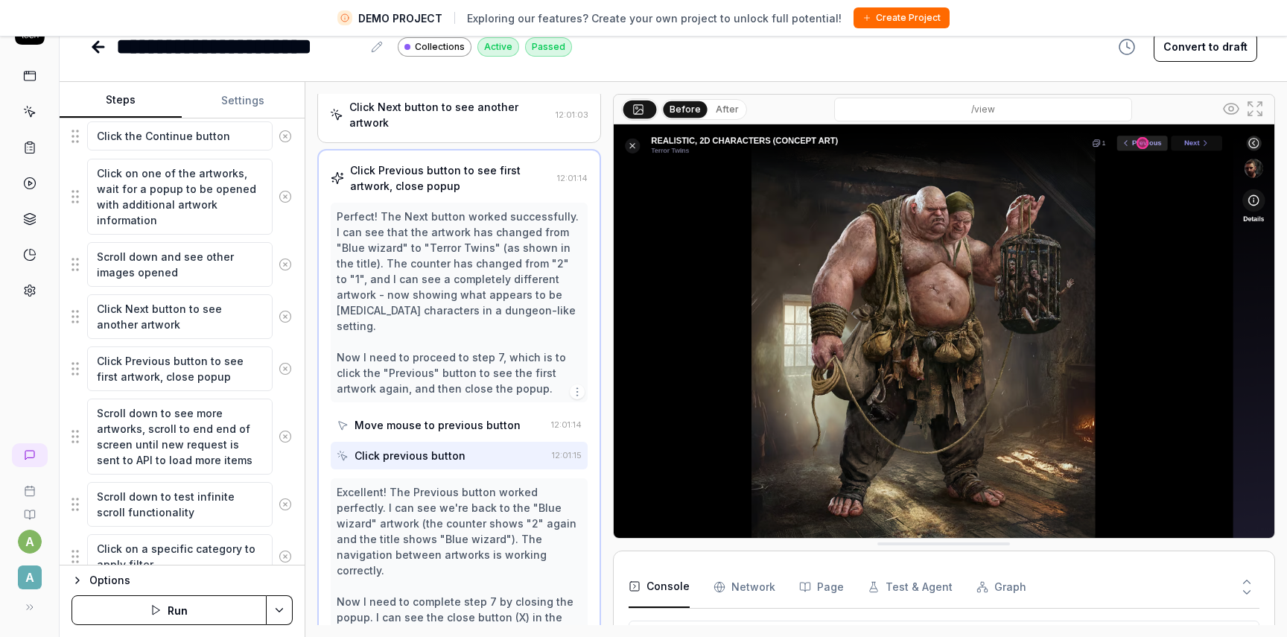
scroll to position [401, 0]
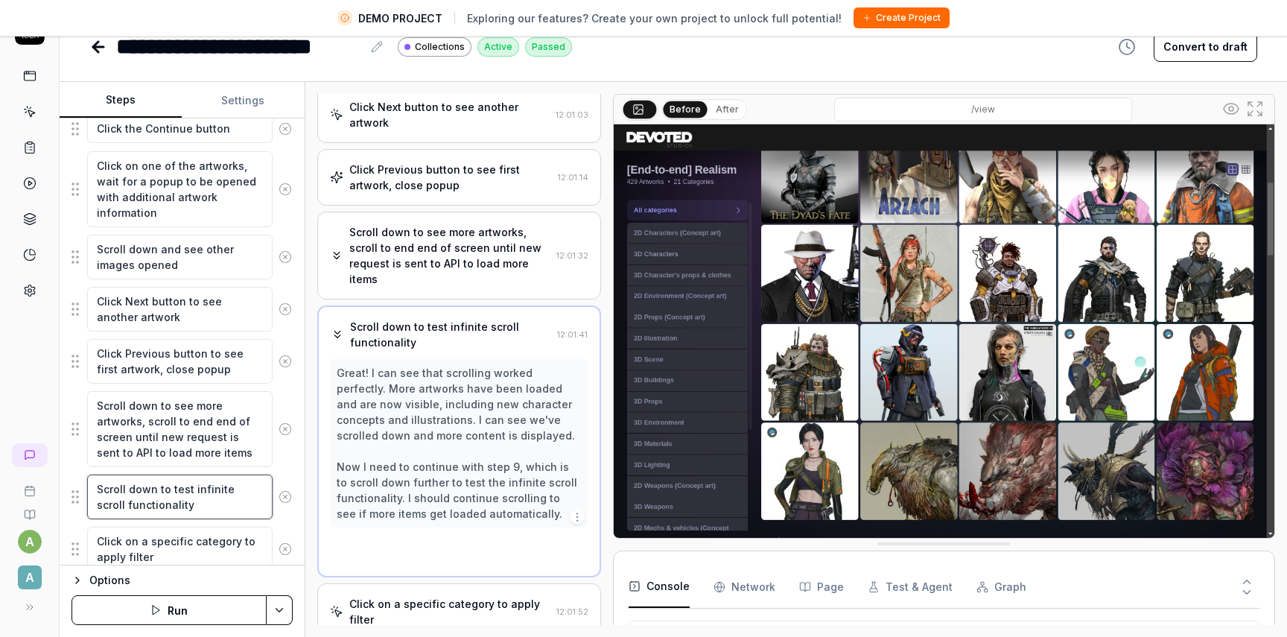
click at [216, 498] on textarea "Scroll down to test infinite scroll functionality" at bounding box center [179, 496] width 185 height 45
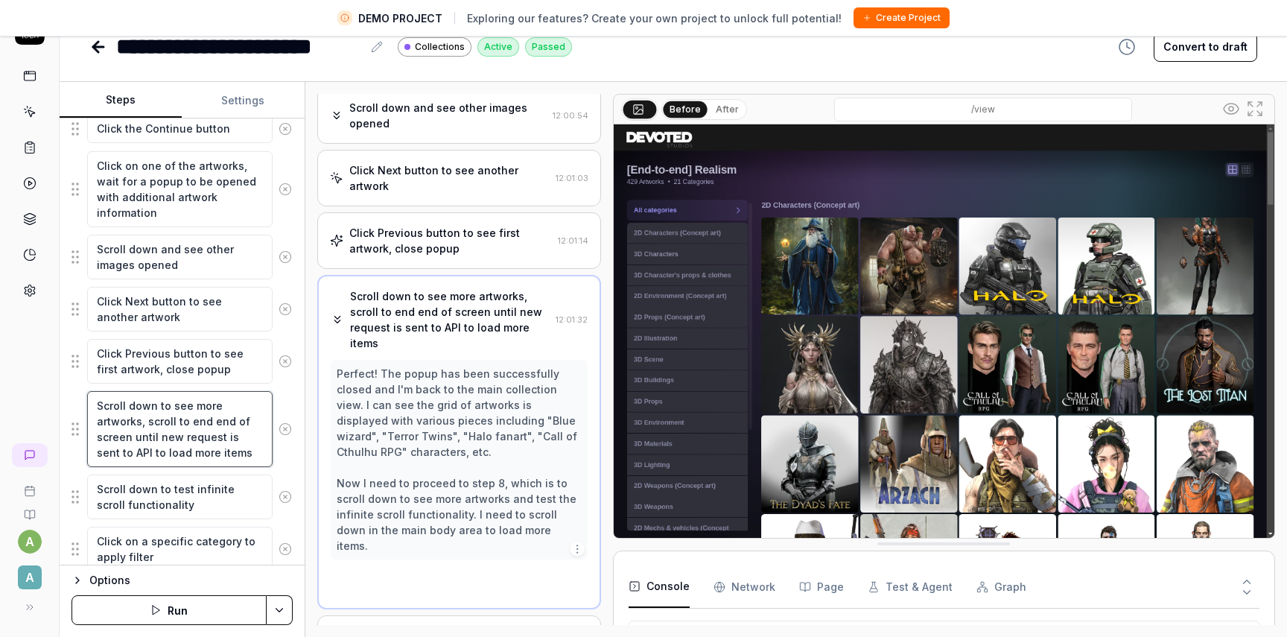
click at [220, 430] on textarea "Scroll down to see more artworks, scroll to end end of screen until new request…" at bounding box center [179, 429] width 185 height 76
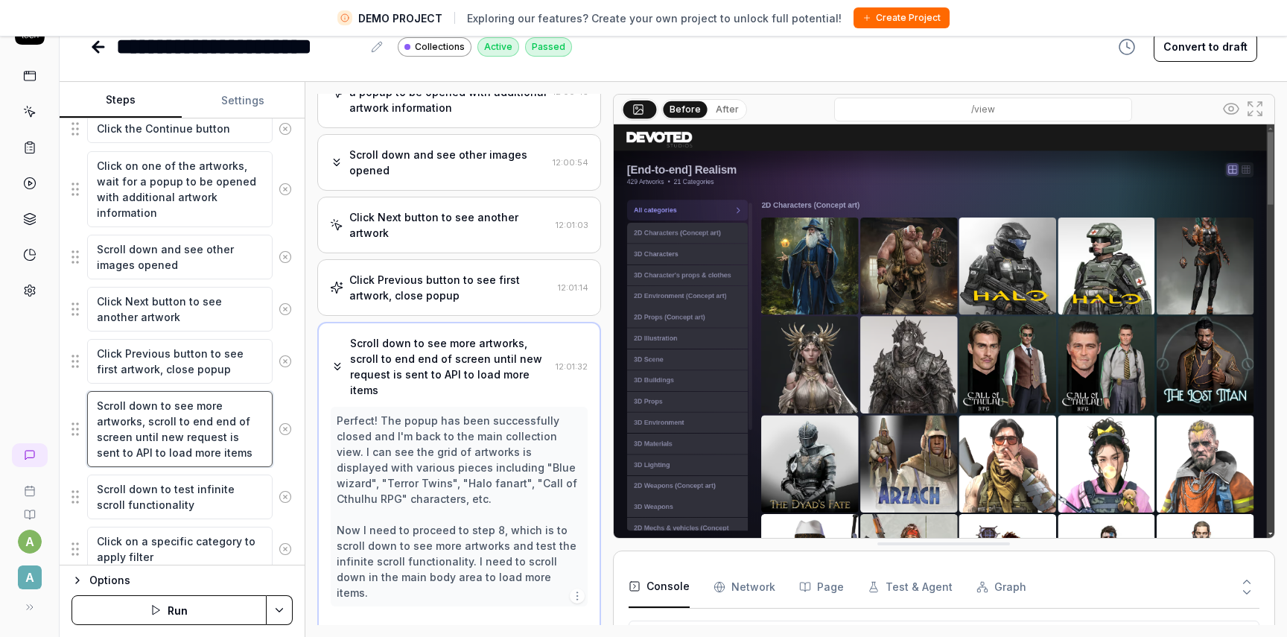
scroll to position [248, 0]
click at [204, 542] on textarea "Click on a specific category to apply filter" at bounding box center [179, 549] width 185 height 45
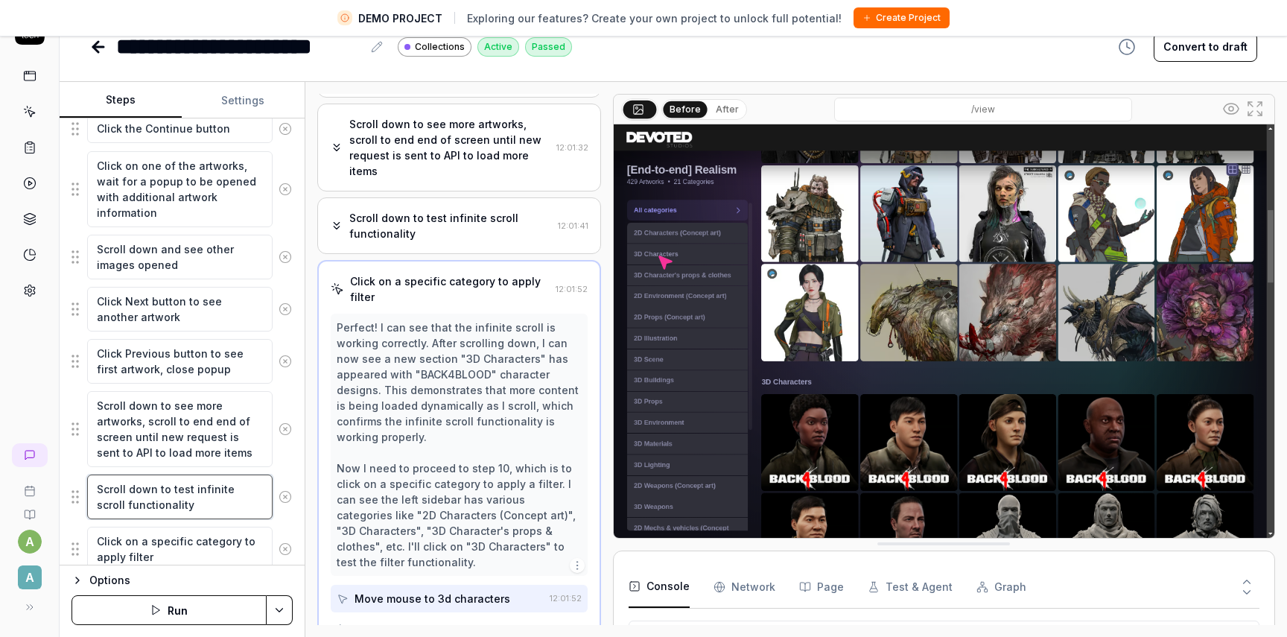
click at [204, 499] on textarea "Scroll down to test infinite scroll functionality" at bounding box center [179, 496] width 185 height 45
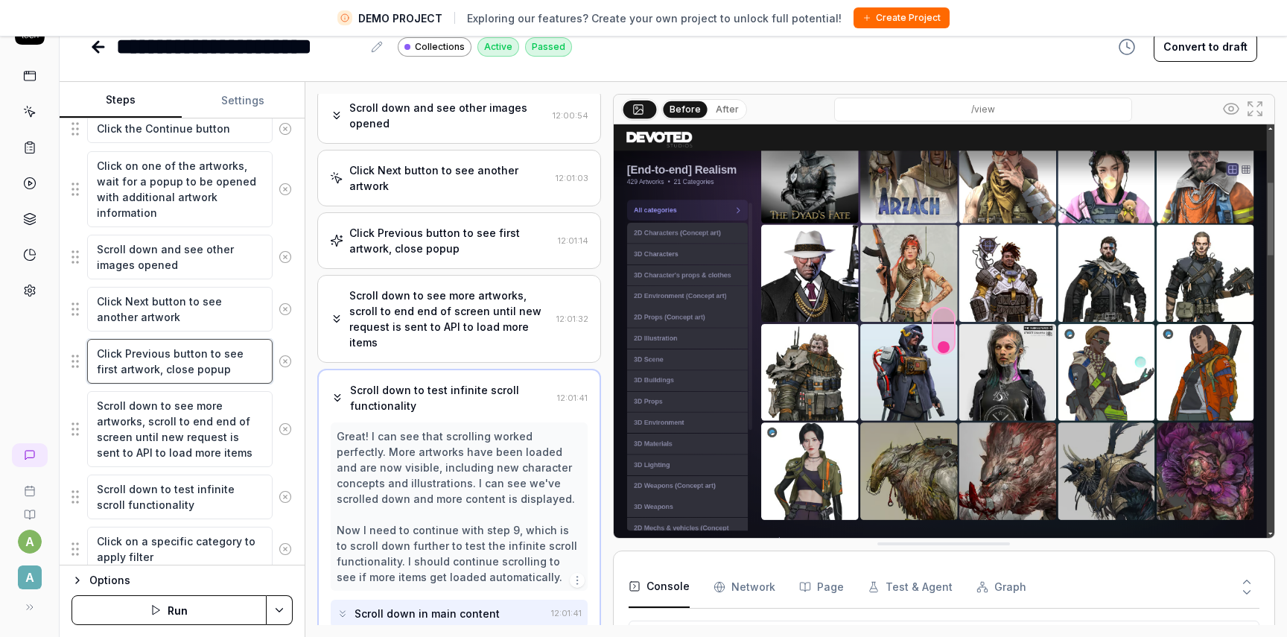
click at [200, 373] on textarea "Click Previous button to see first artwork, close popup" at bounding box center [179, 361] width 185 height 45
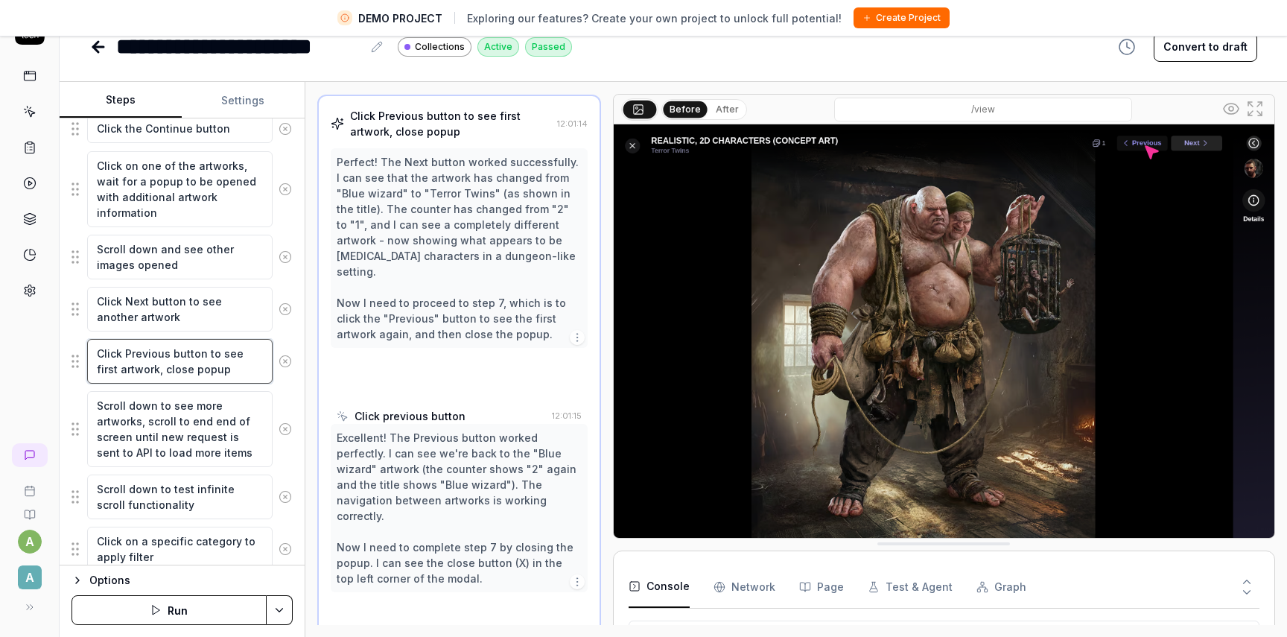
scroll to position [429, 0]
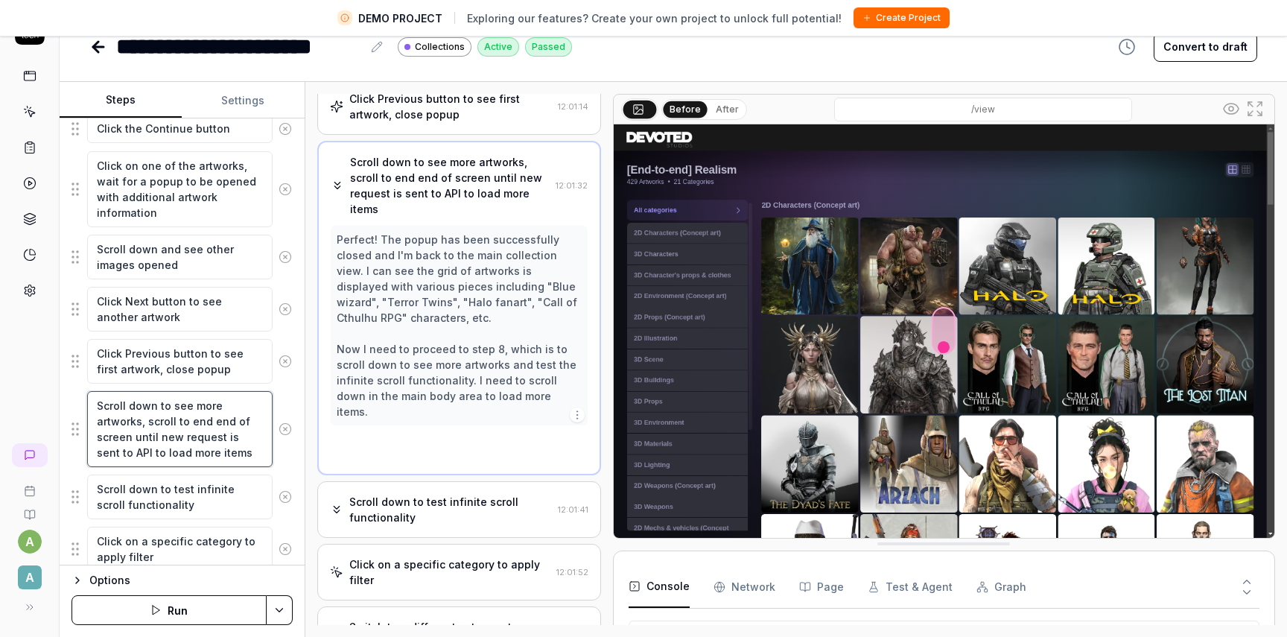
click at [227, 424] on textarea "Scroll down to see more artworks, scroll to end end of screen until new request…" at bounding box center [179, 429] width 185 height 76
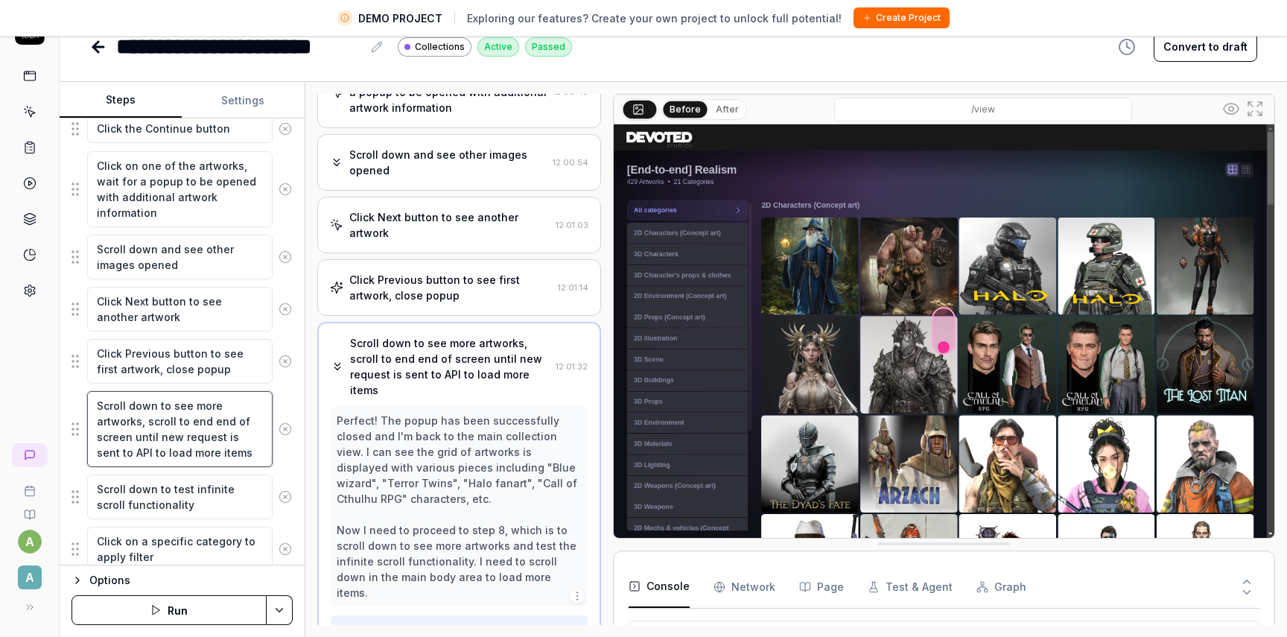
scroll to position [248, 0]
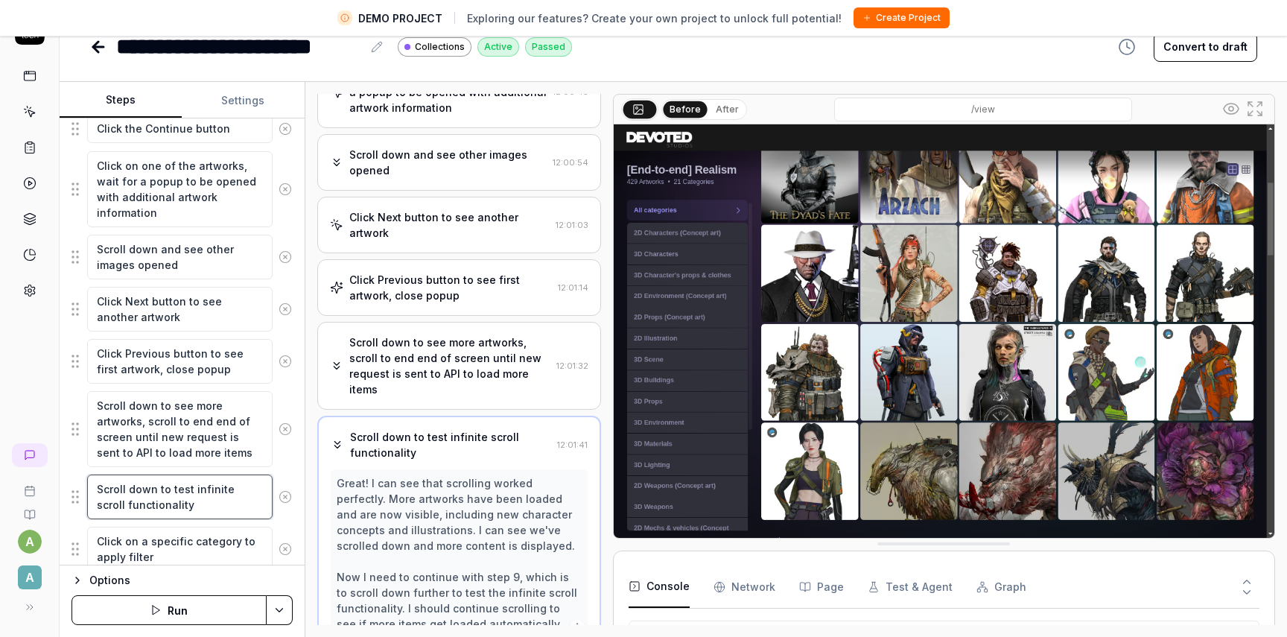
click at [206, 499] on textarea "Scroll down to test infinite scroll functionality" at bounding box center [179, 496] width 185 height 45
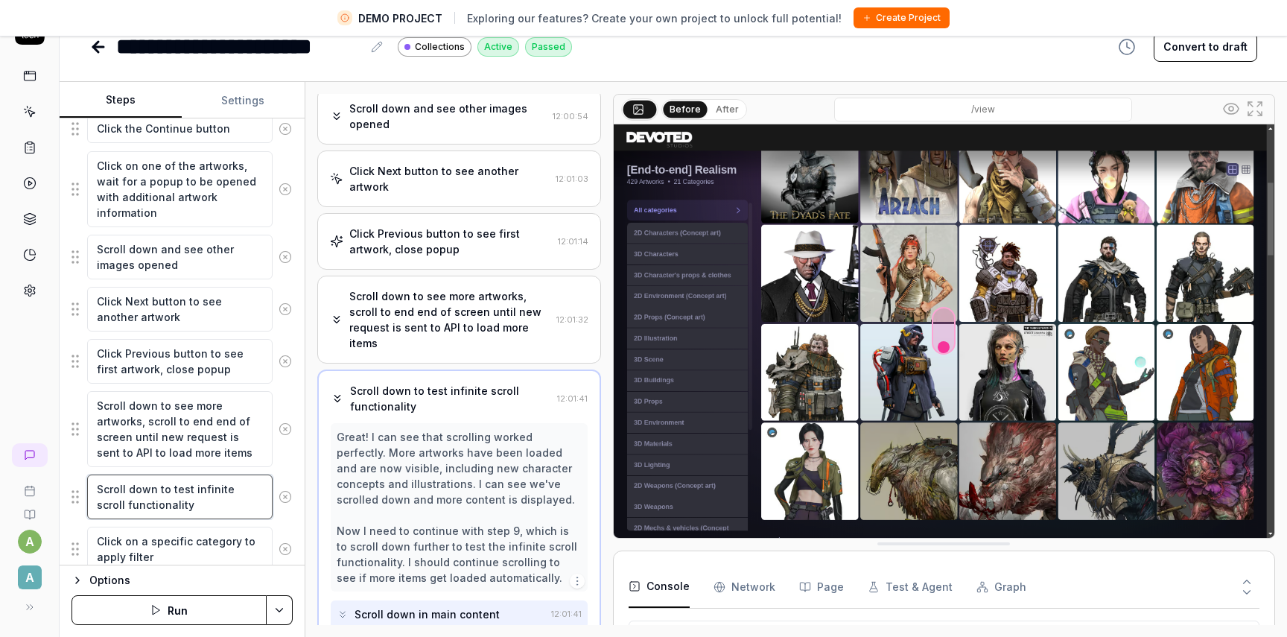
scroll to position [295, 0]
click at [150, 512] on textarea "Scroll down to test infinite scroll functionality" at bounding box center [179, 496] width 185 height 45
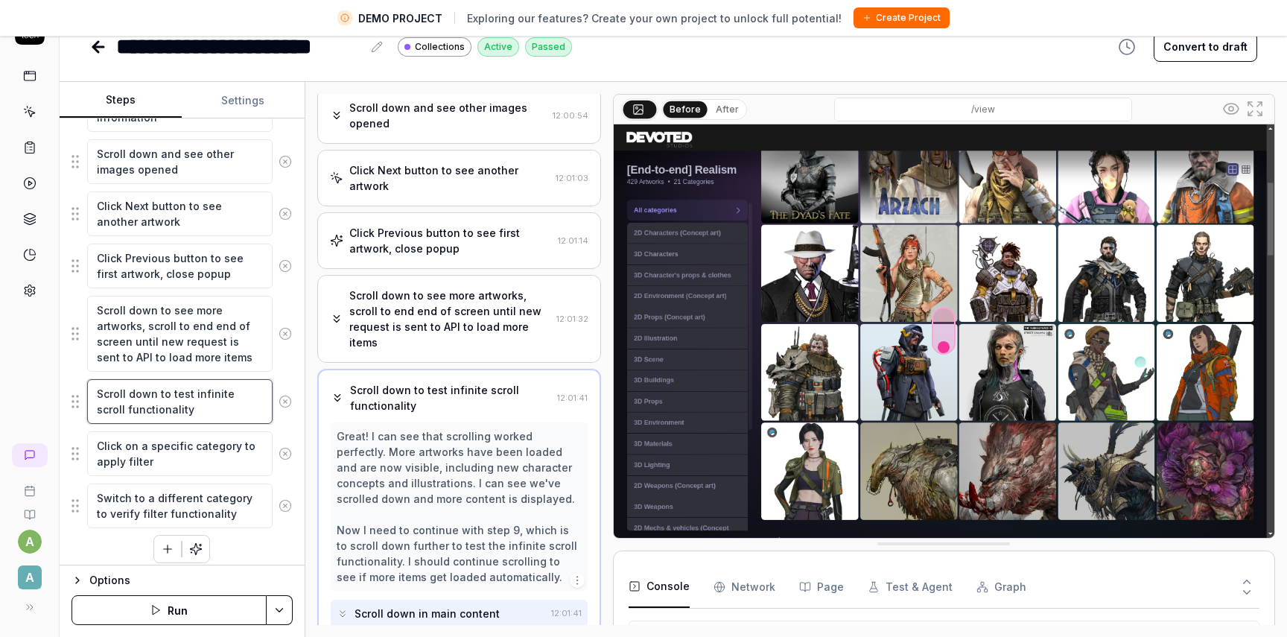
scroll to position [503, 0]
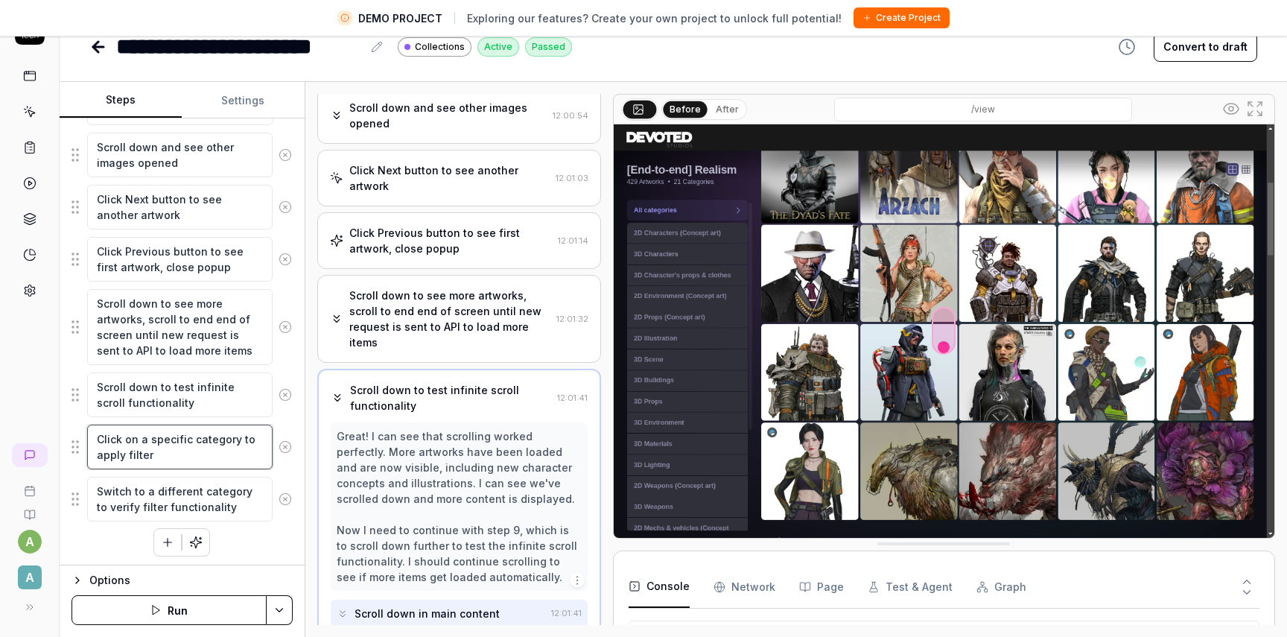
click at [166, 440] on textarea "Click on a specific category to apply filter" at bounding box center [179, 446] width 185 height 45
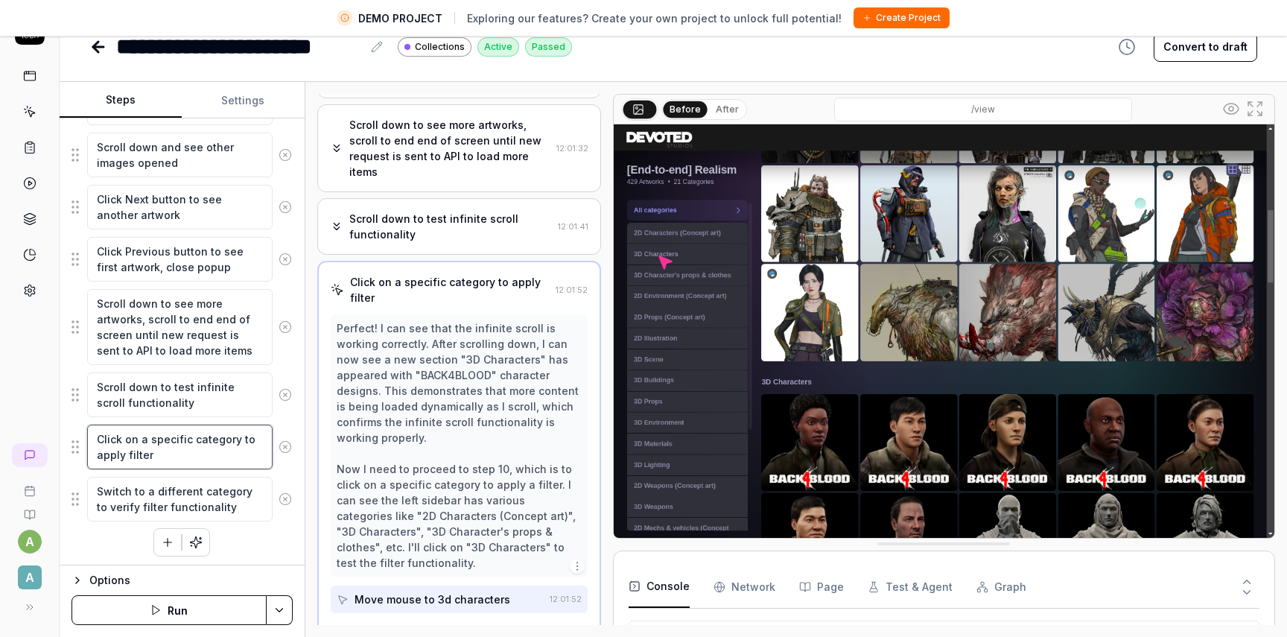
scroll to position [466, 0]
click at [191, 489] on textarea "Switch to a different category to verify filter functionality" at bounding box center [179, 499] width 185 height 45
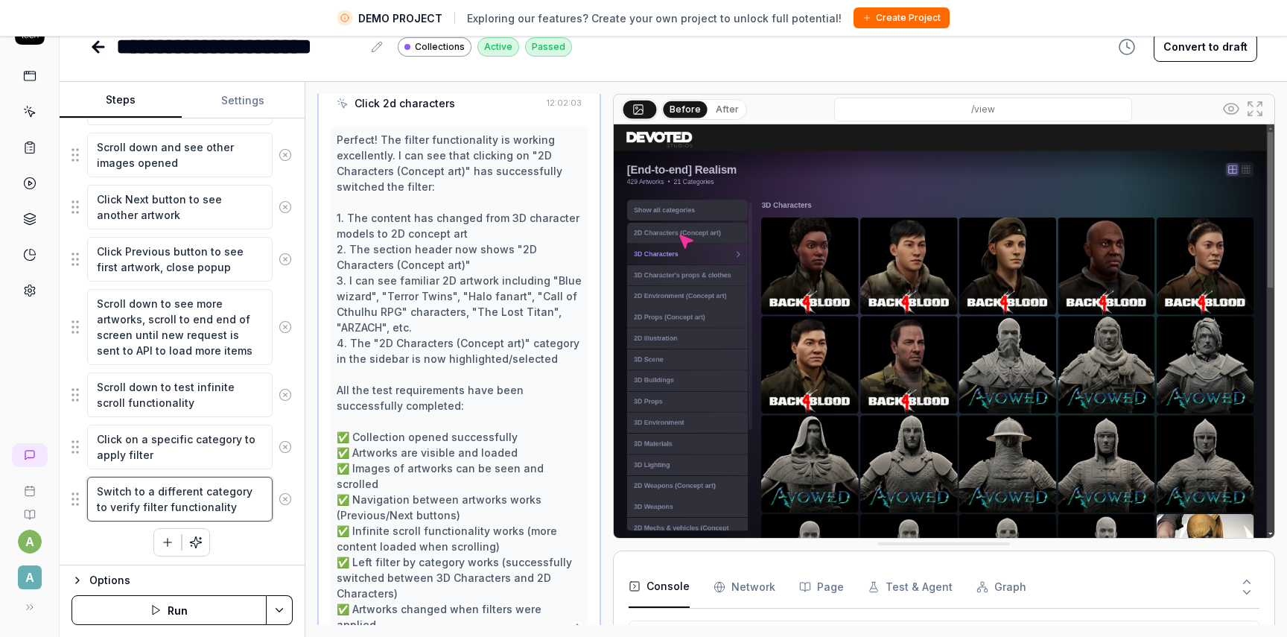
scroll to position [1133, 0]
click at [1234, 100] on icon at bounding box center [1231, 109] width 18 height 18
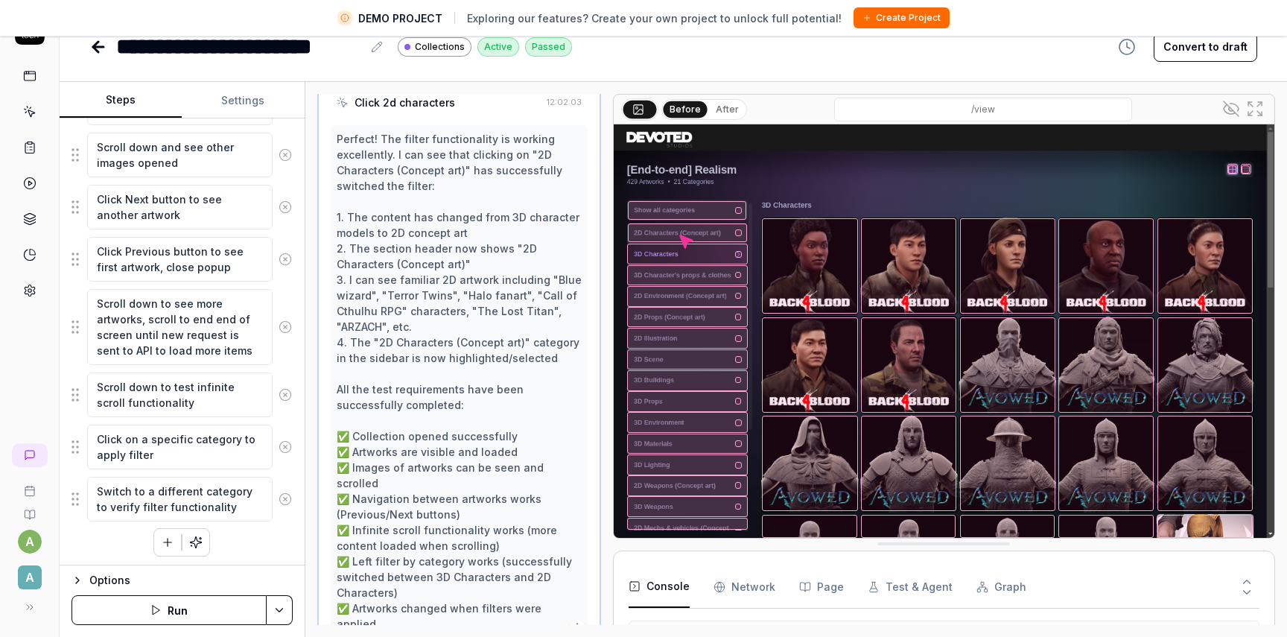
click at [1233, 106] on icon at bounding box center [1231, 109] width 18 height 18
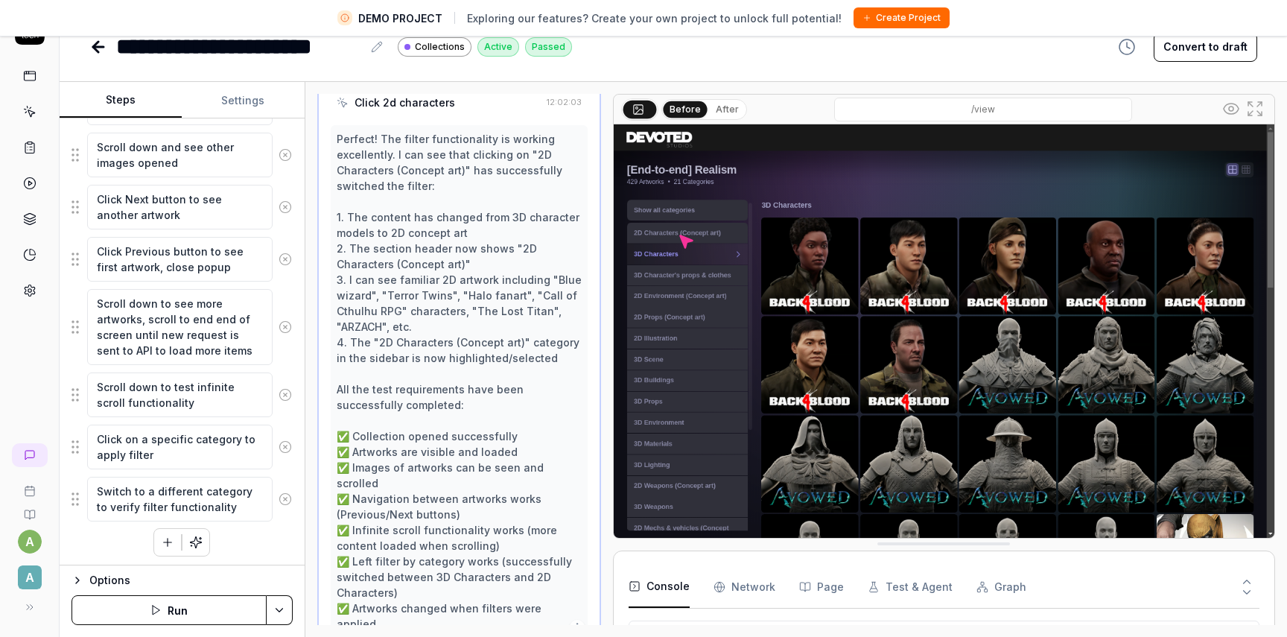
click at [1233, 106] on icon at bounding box center [1231, 109] width 18 height 18
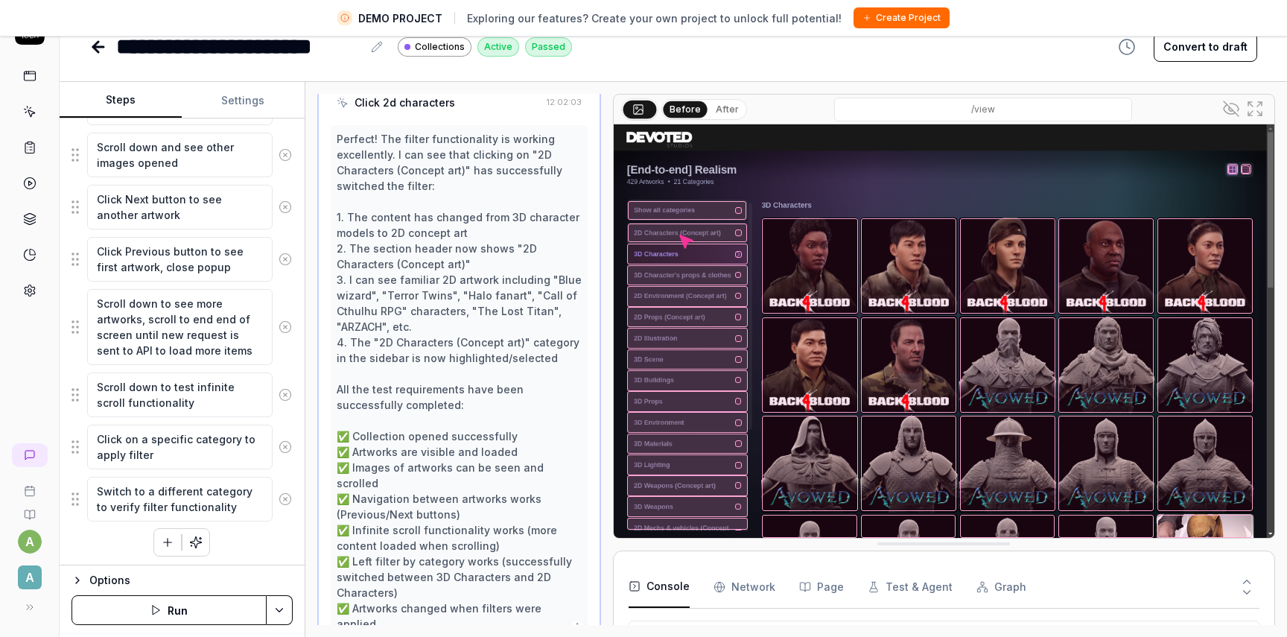
click at [1233, 106] on icon at bounding box center [1231, 109] width 18 height 18
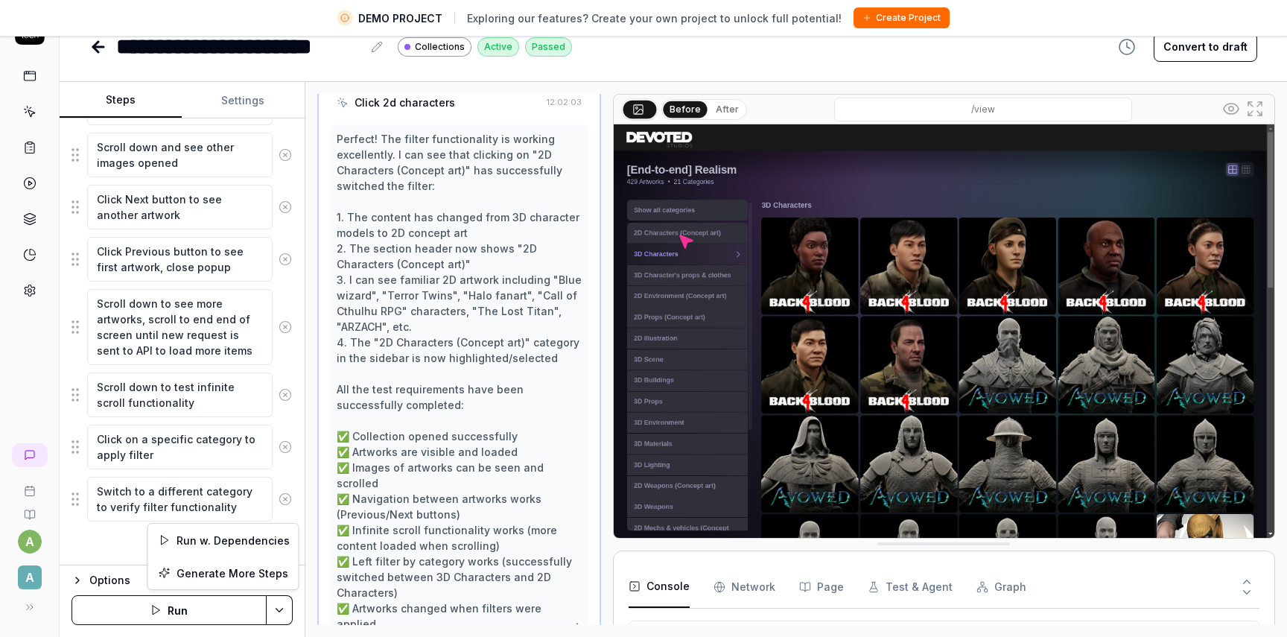
click at [275, 602] on html "**********" at bounding box center [643, 301] width 1287 height 672
click at [118, 579] on html "**********" at bounding box center [643, 301] width 1287 height 672
click at [118, 579] on div "Options" at bounding box center [190, 580] width 203 height 18
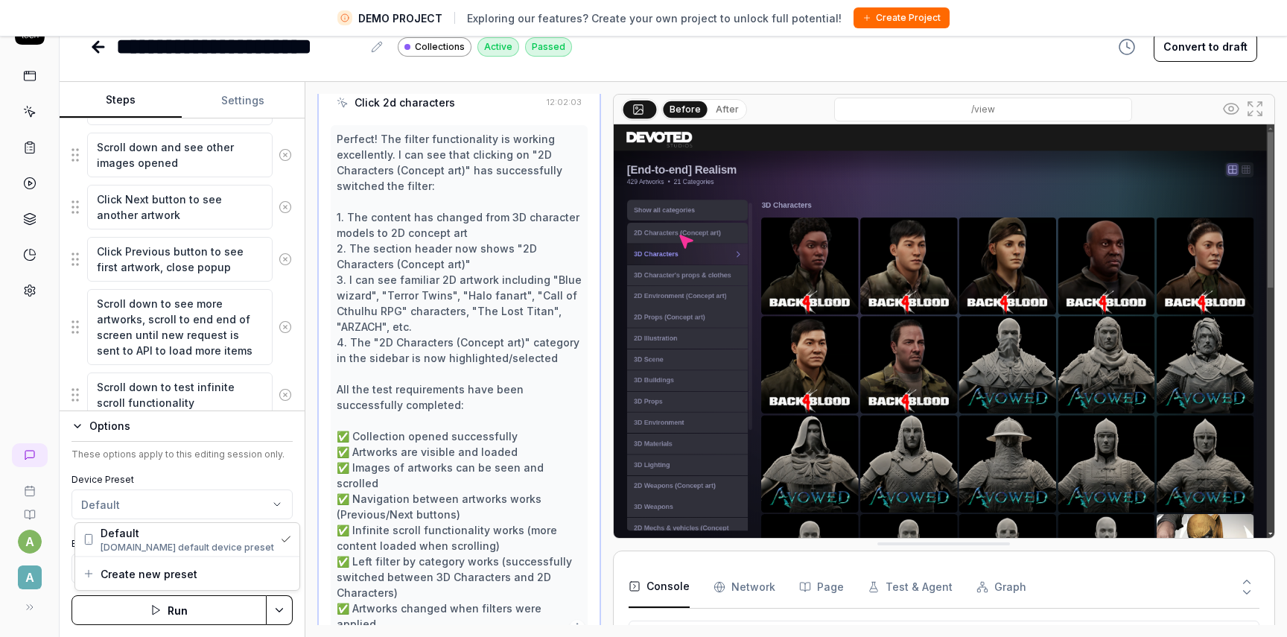
click at [139, 509] on html "**********" at bounding box center [643, 301] width 1287 height 672
click at [206, 450] on html "**********" at bounding box center [643, 301] width 1287 height 672
click at [277, 572] on icon "button" at bounding box center [281, 568] width 12 height 12
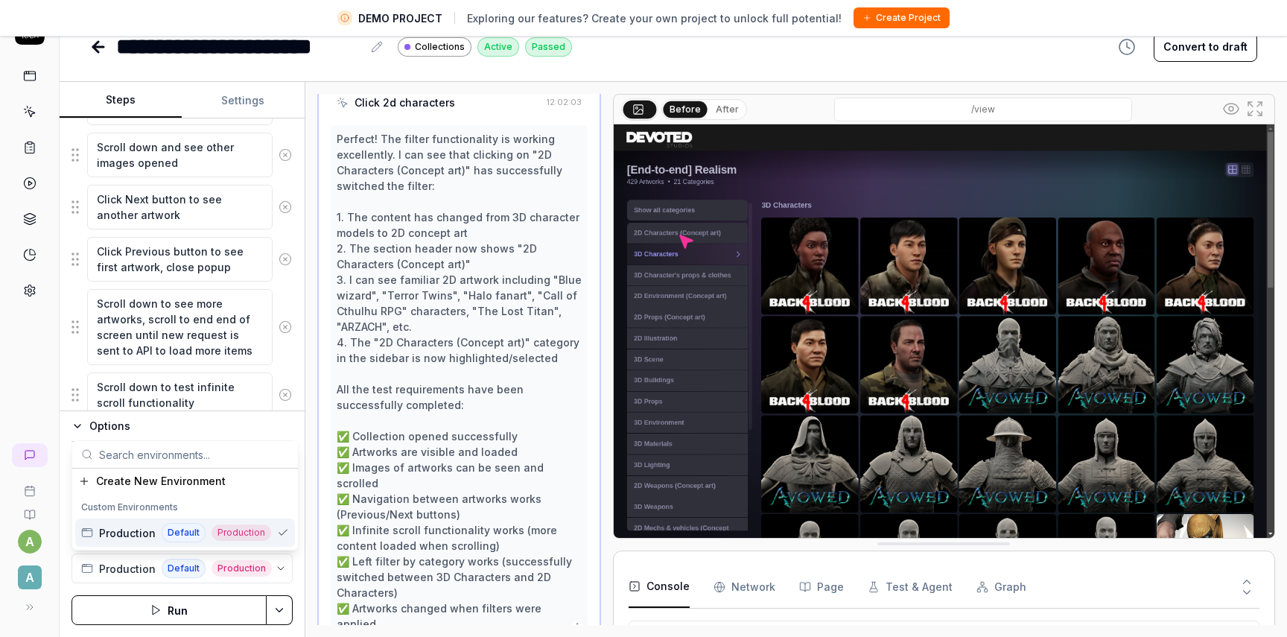
click at [201, 533] on span "Default" at bounding box center [184, 532] width 44 height 19
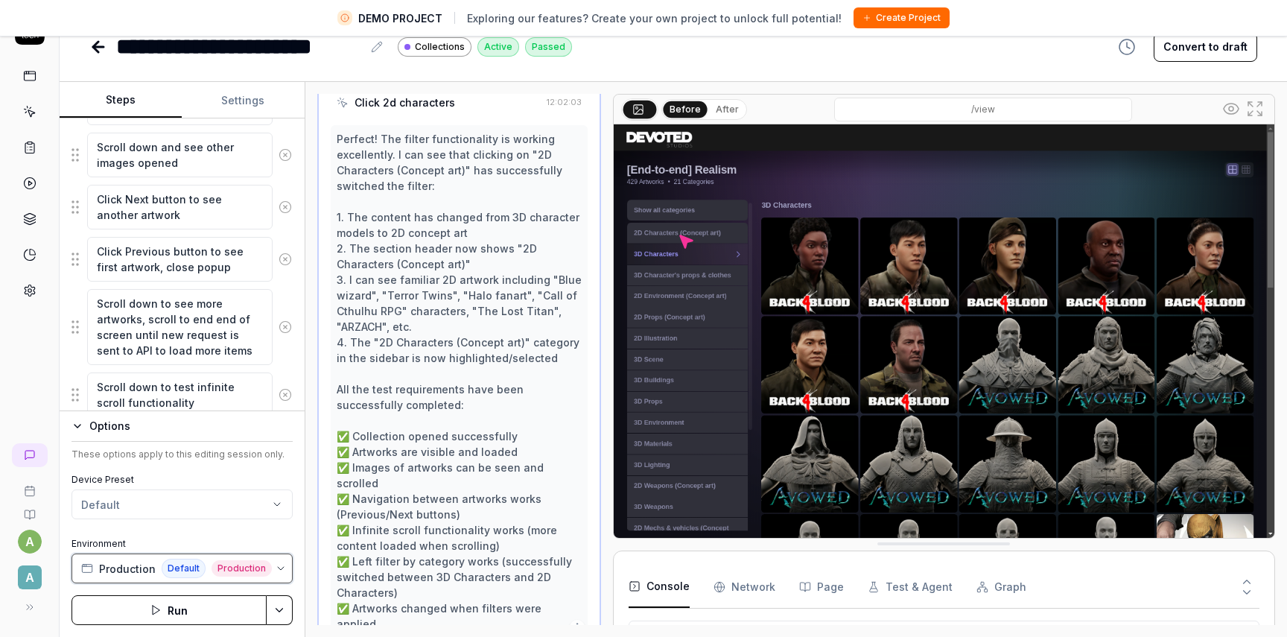
click at [268, 577] on button "Production Default Production" at bounding box center [181, 568] width 221 height 30
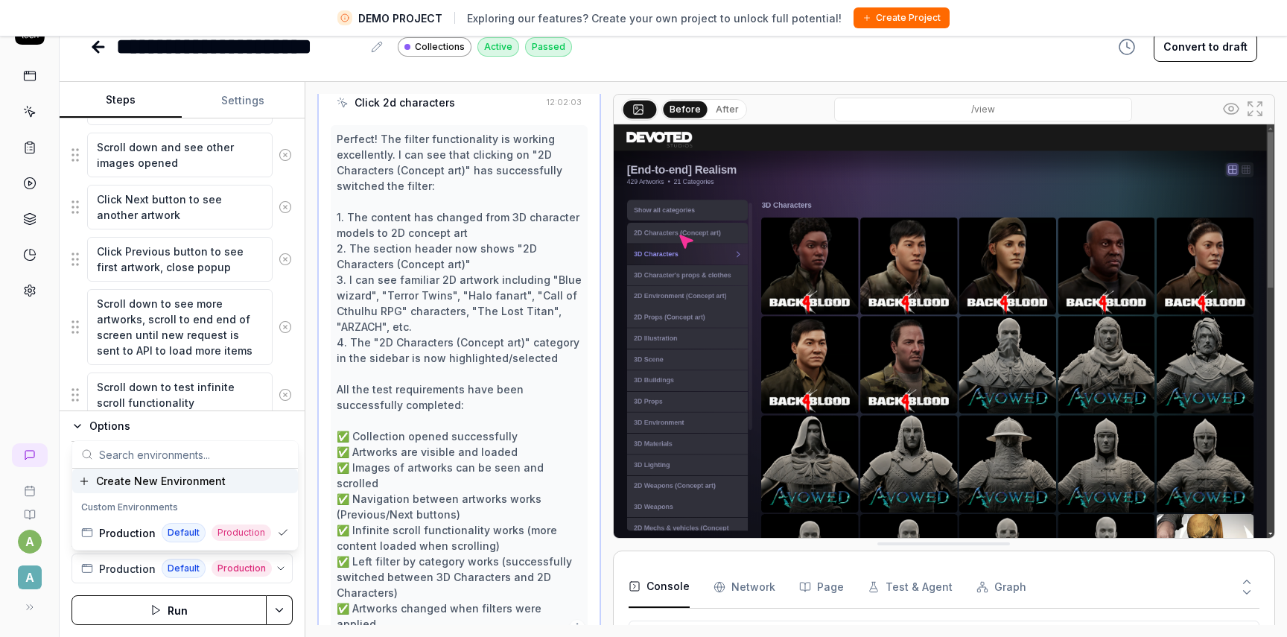
click at [217, 482] on span "Create New Environment" at bounding box center [161, 481] width 130 height 16
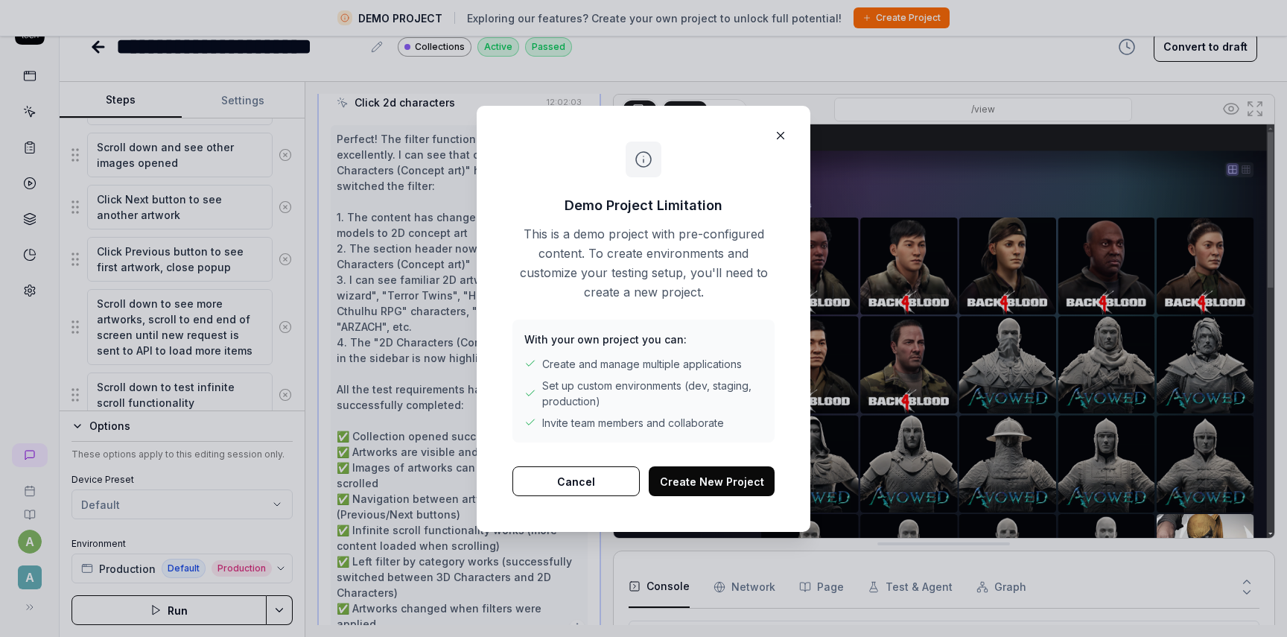
click at [607, 480] on button "Cancel" at bounding box center [575, 481] width 127 height 30
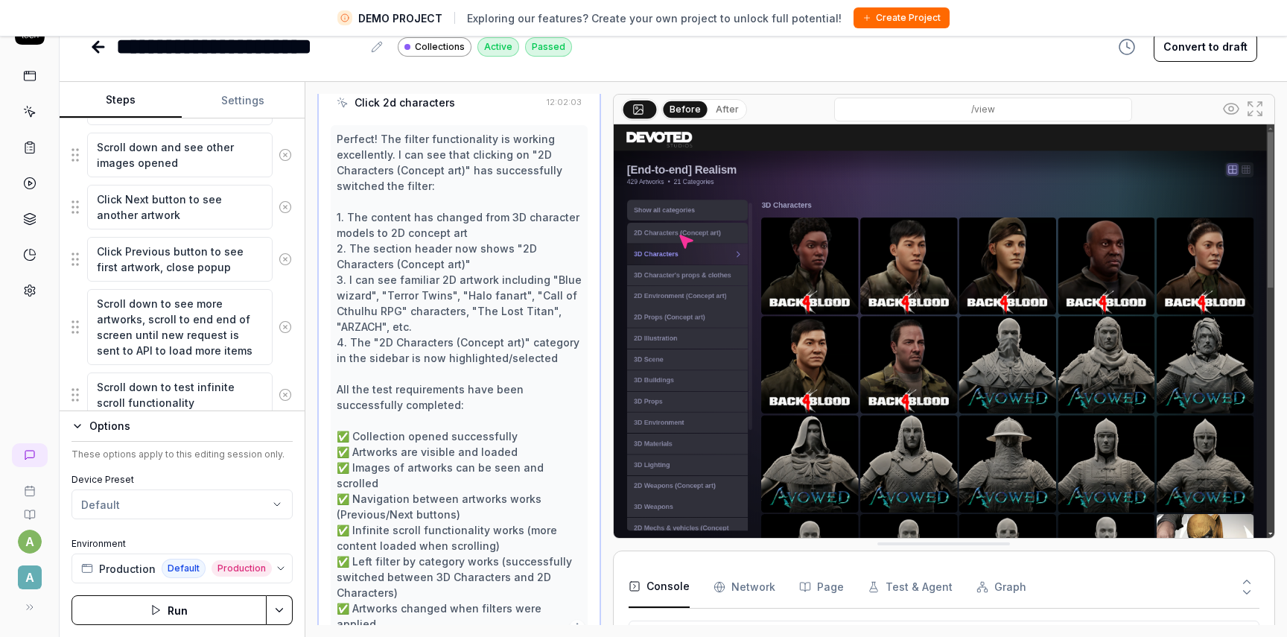
click at [276, 611] on html "**********" at bounding box center [643, 301] width 1287 height 672
click at [109, 48] on html "**********" at bounding box center [643, 301] width 1287 height 672
click at [98, 48] on icon at bounding box center [98, 47] width 18 height 18
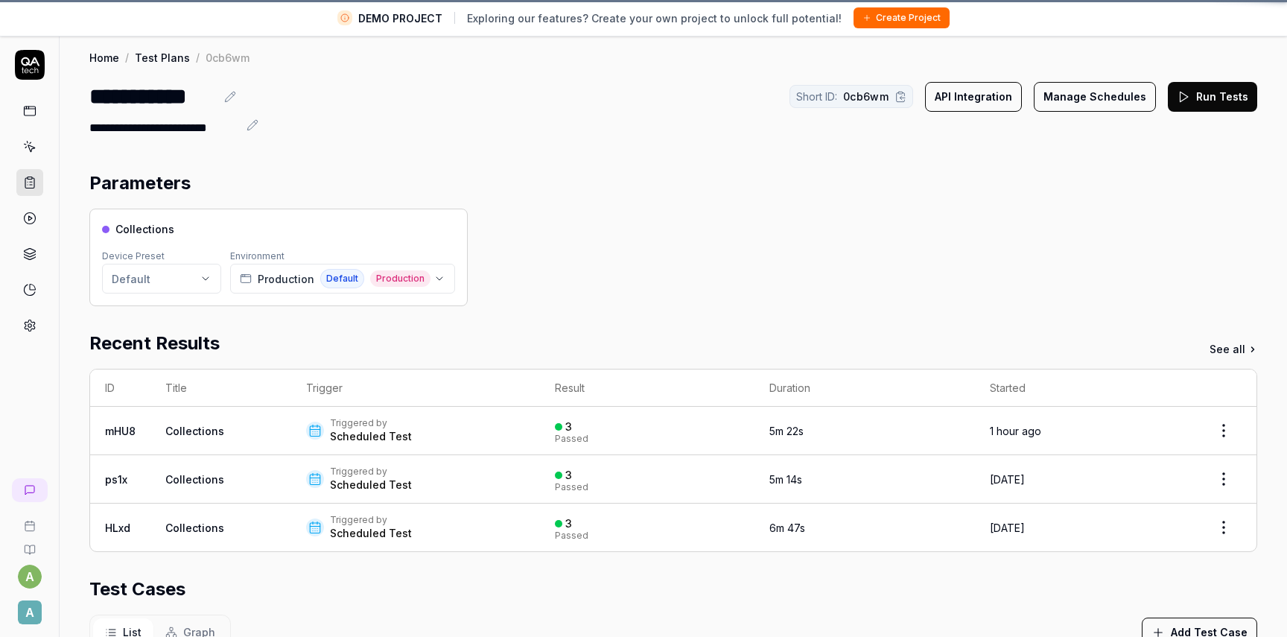
scroll to position [5, 0]
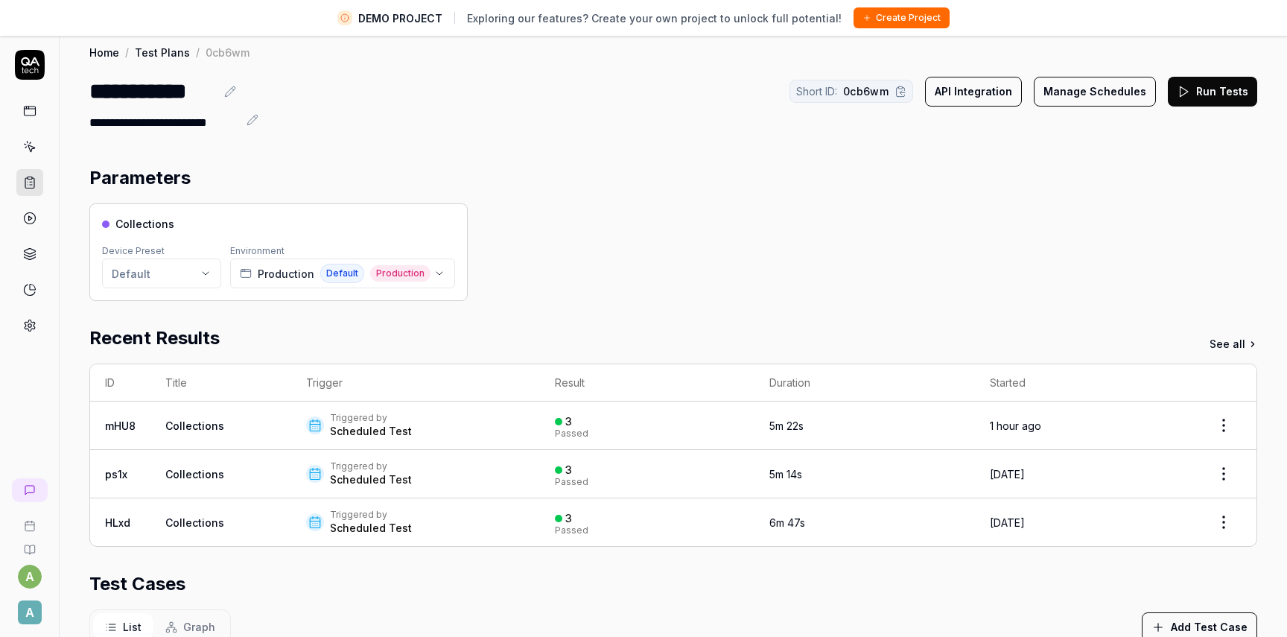
click at [29, 615] on span "A" at bounding box center [30, 612] width 24 height 24
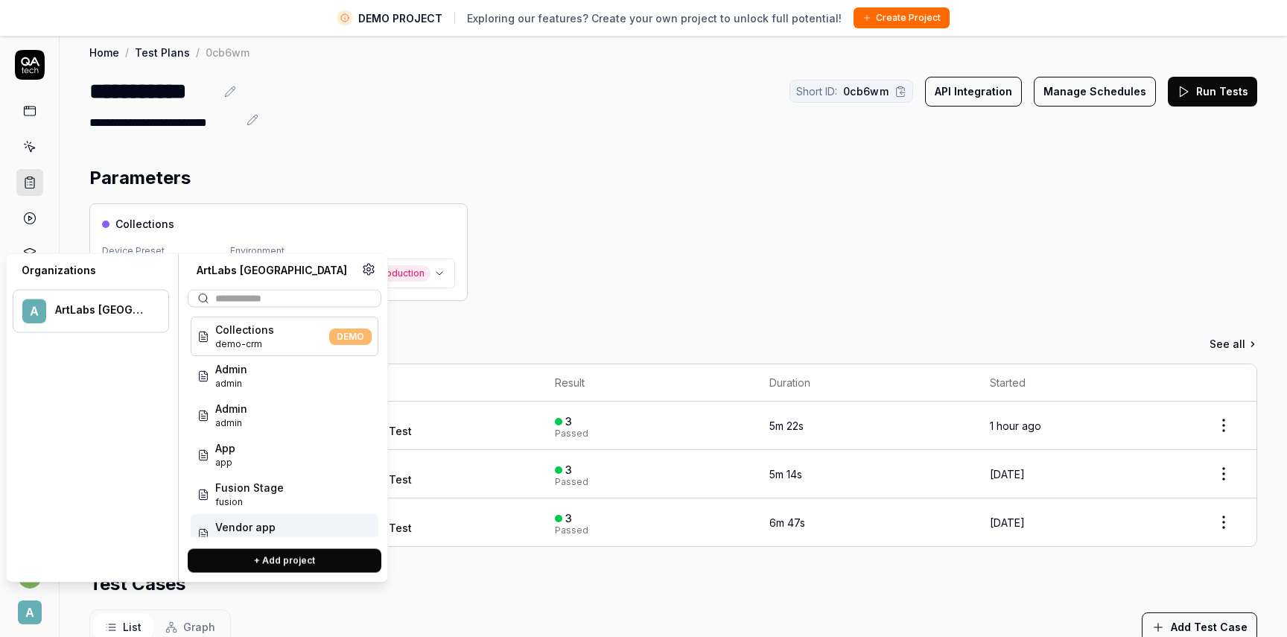
scroll to position [29, 0]
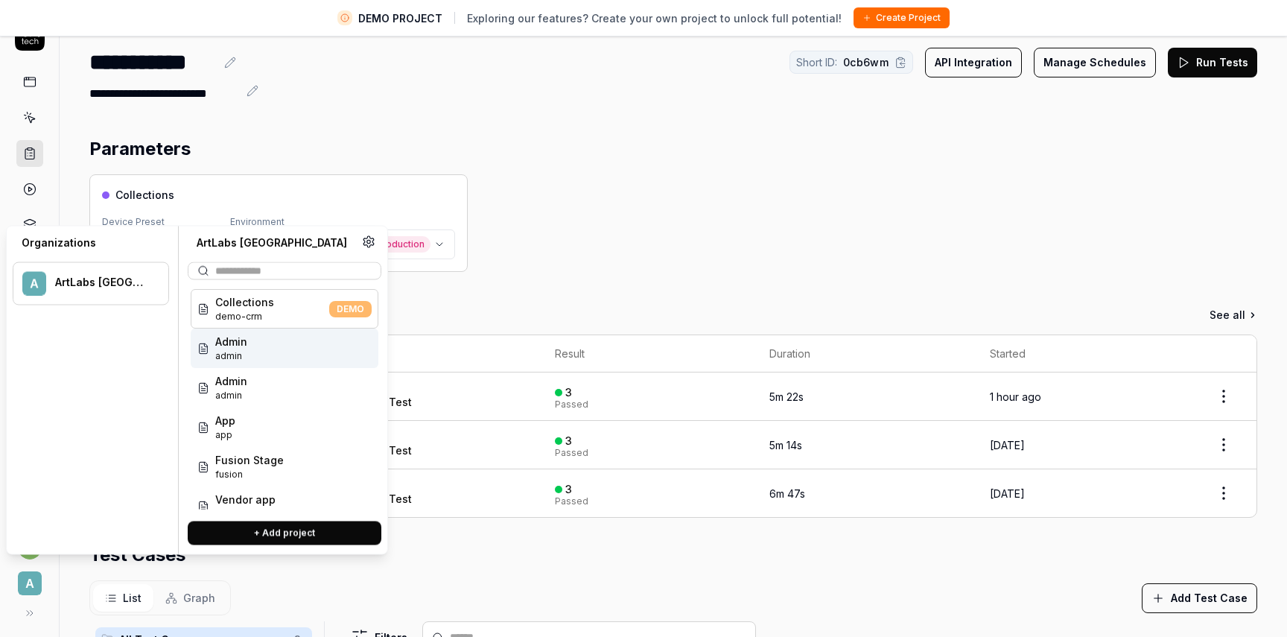
click at [300, 358] on div "Admin admin" at bounding box center [285, 347] width 188 height 39
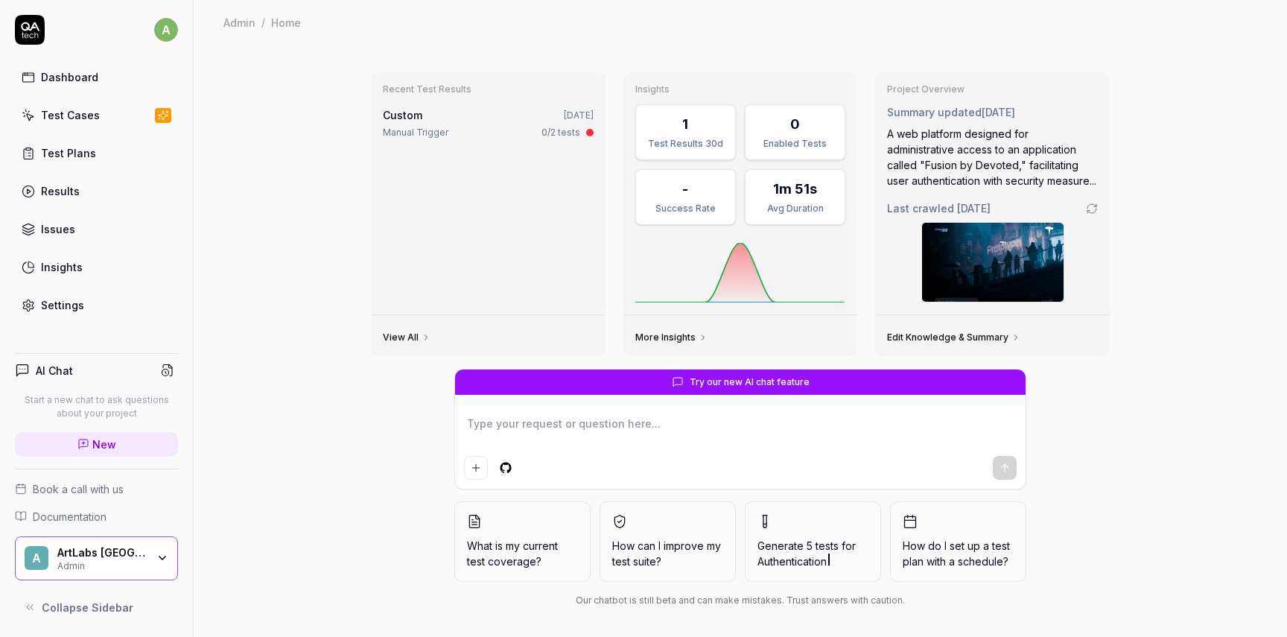
click at [162, 567] on div "A ArtLabs Europe Admin" at bounding box center [96, 558] width 163 height 45
click at [465, 270] on div "Recent Test Results Custom [DATE] Manual Trigger 0/2 tests" at bounding box center [488, 192] width 235 height 243
click at [123, 559] on div "Admin" at bounding box center [101, 565] width 89 height 12
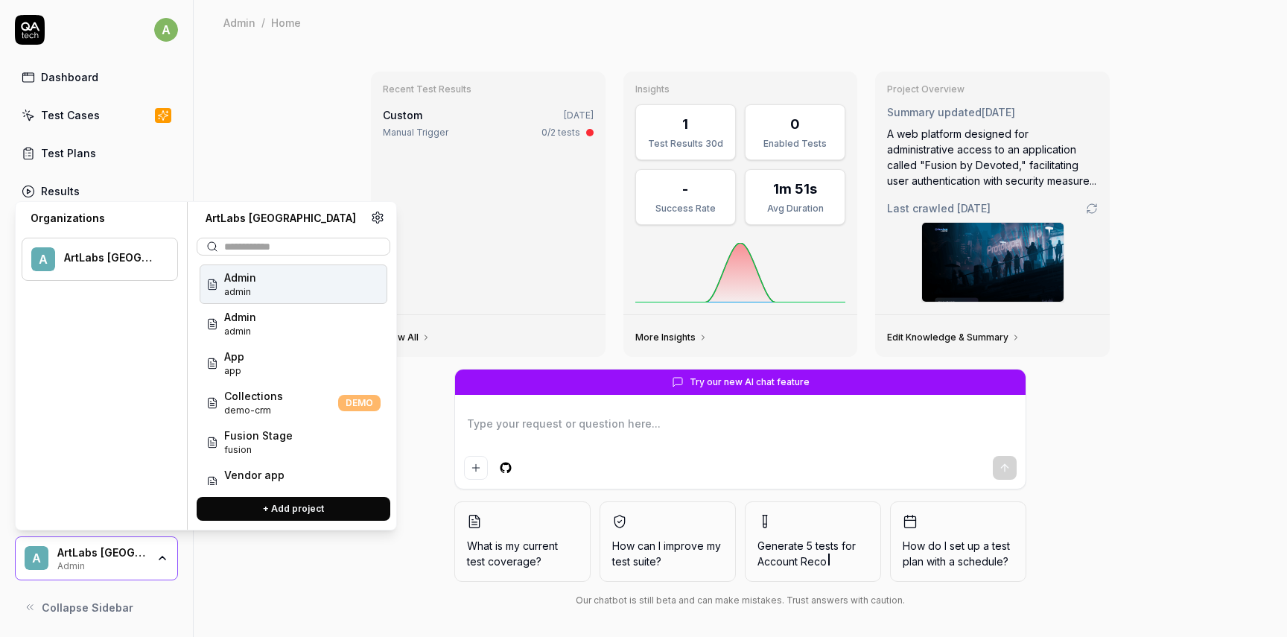
click at [377, 216] on icon at bounding box center [377, 217] width 13 height 13
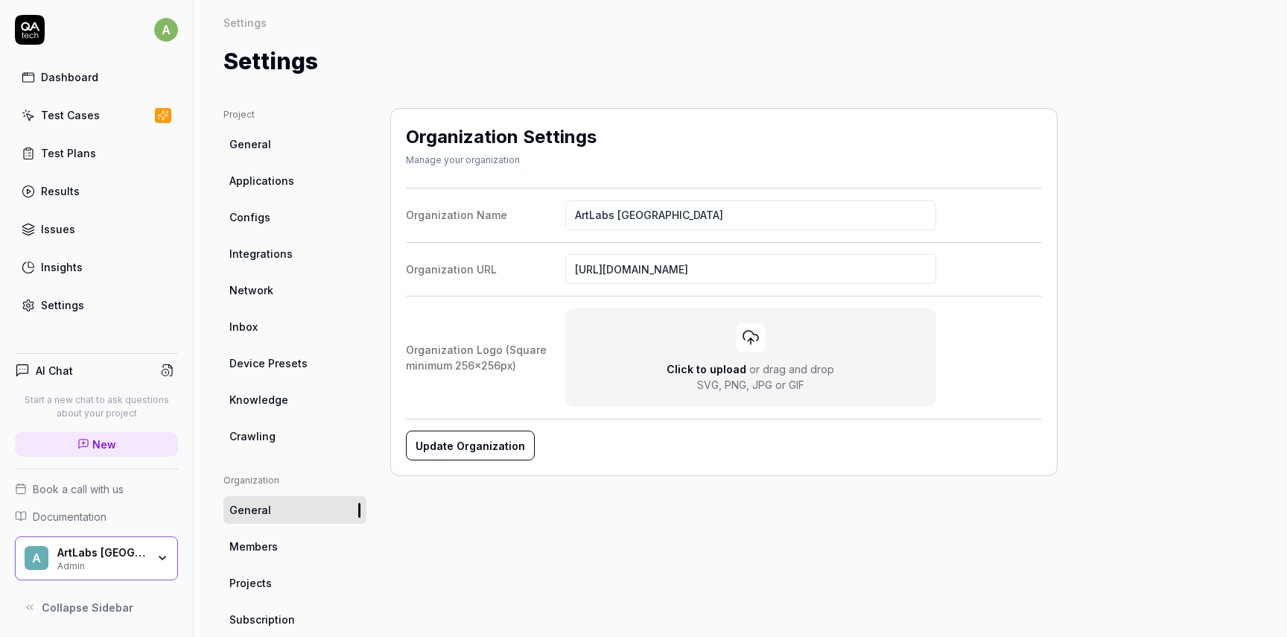
click at [69, 308] on div "Settings" at bounding box center [62, 305] width 43 height 16
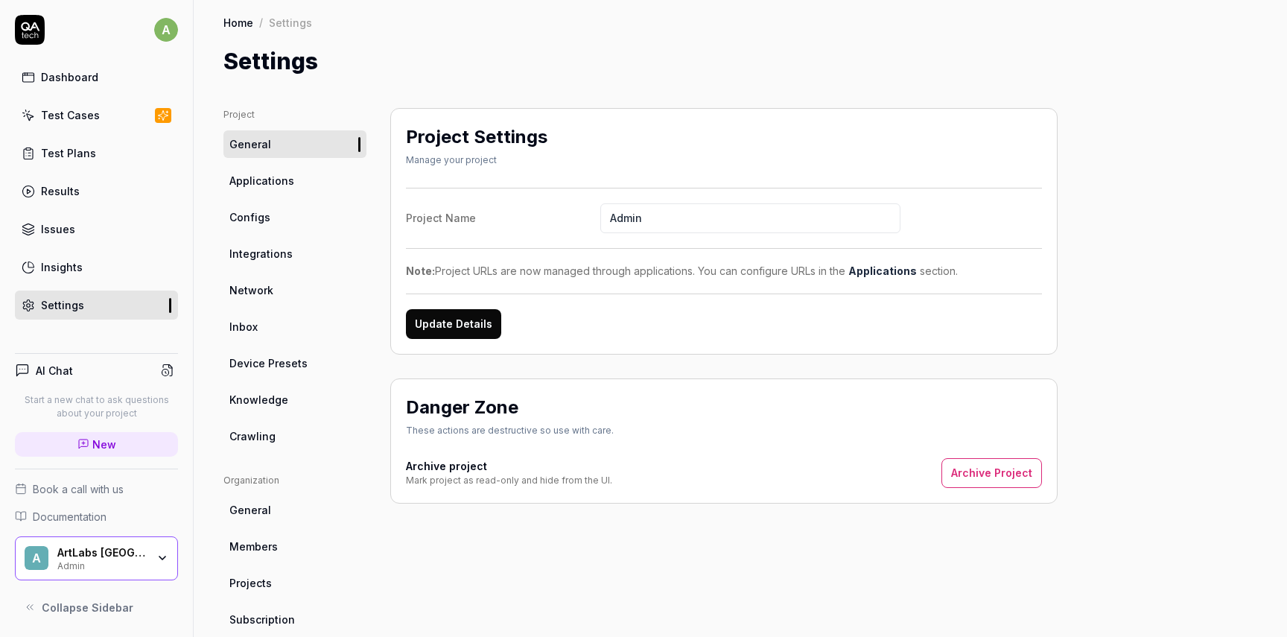
click at [300, 178] on link "Applications" at bounding box center [294, 181] width 143 height 28
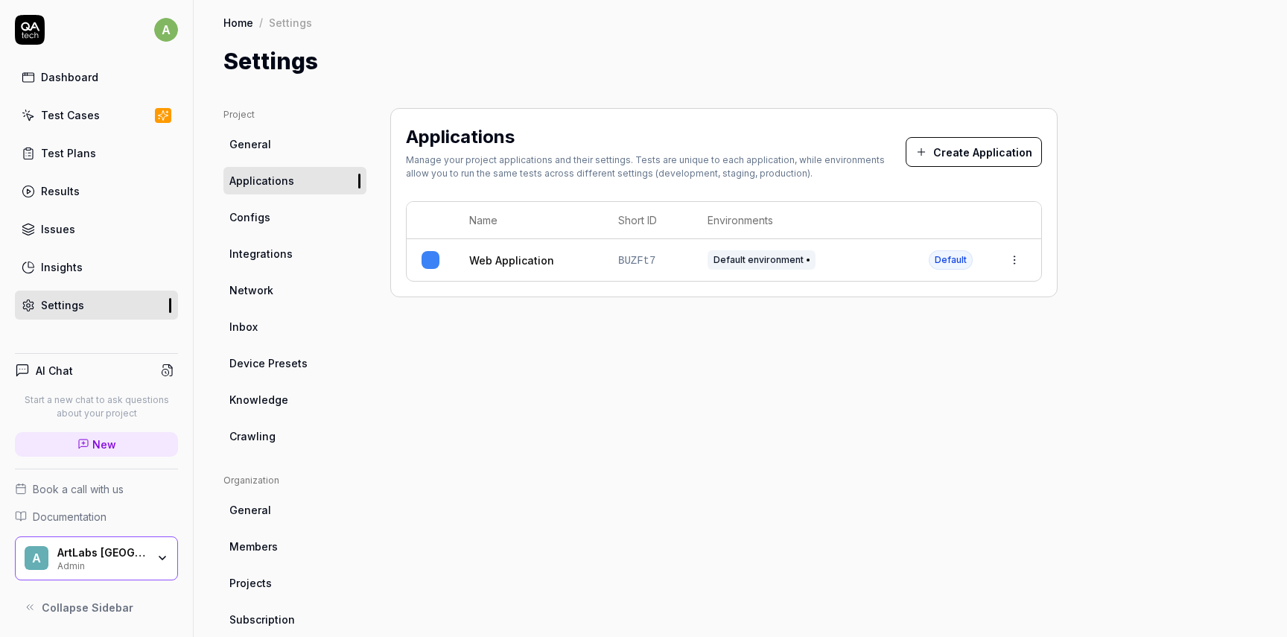
click at [283, 325] on link "Inbox" at bounding box center [294, 327] width 143 height 28
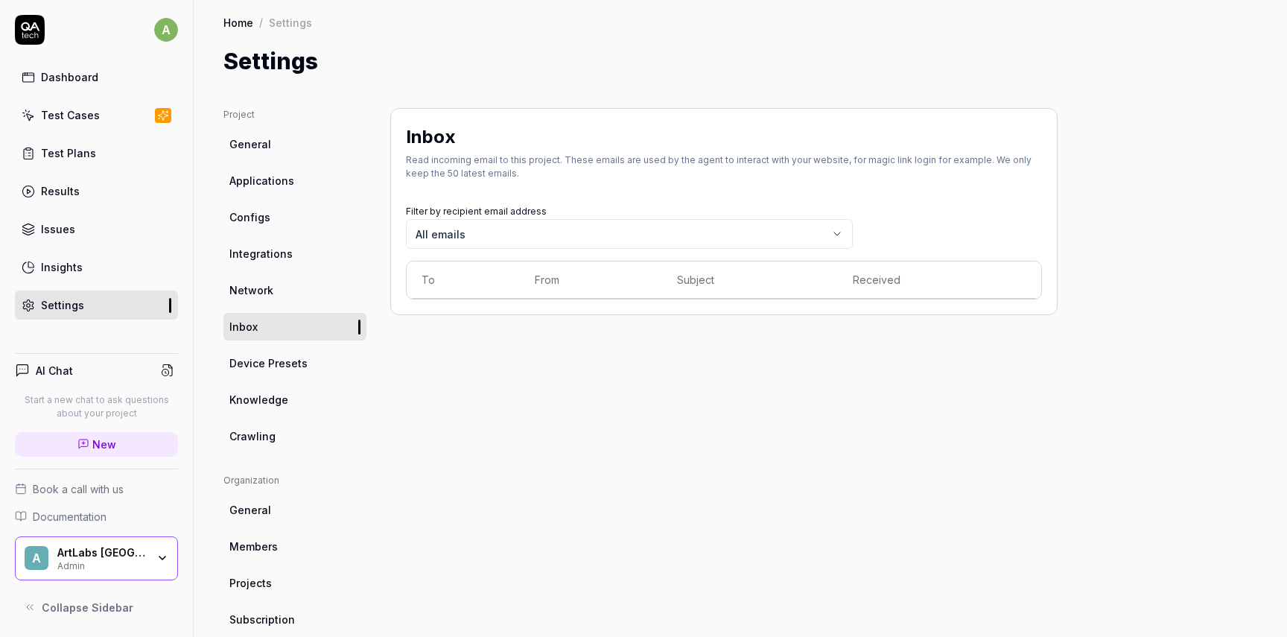
click at [286, 409] on link "Knowledge" at bounding box center [294, 400] width 143 height 28
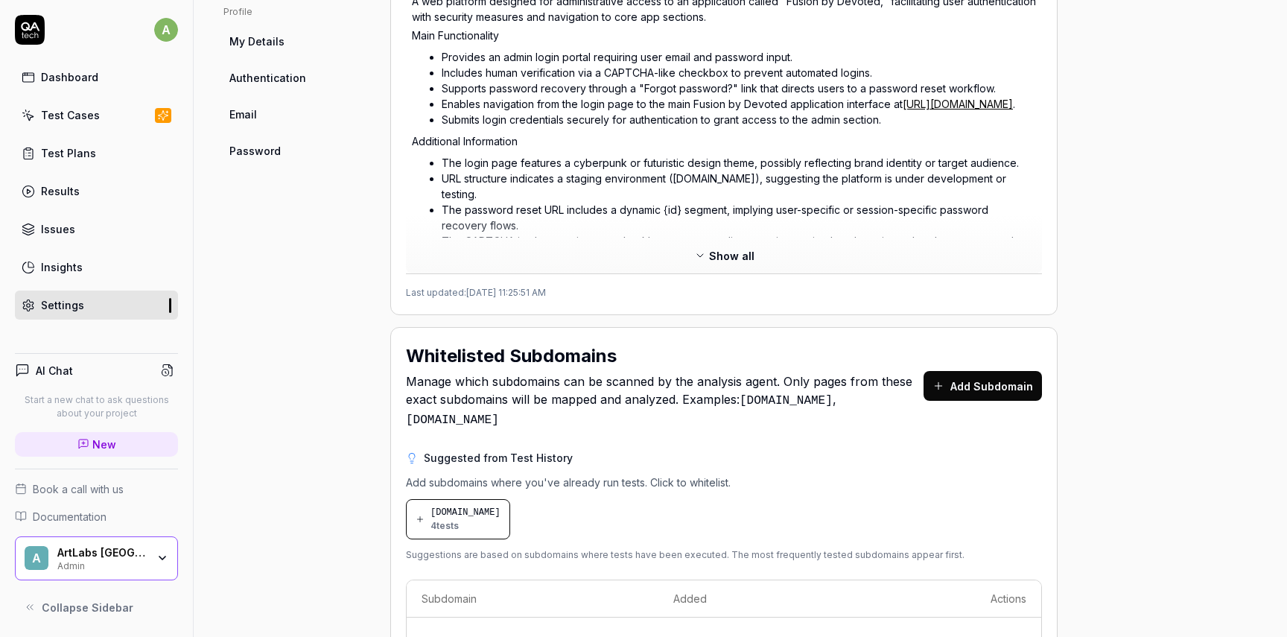
scroll to position [689, 0]
click at [453, 518] on span "4 tests" at bounding box center [444, 524] width 28 height 13
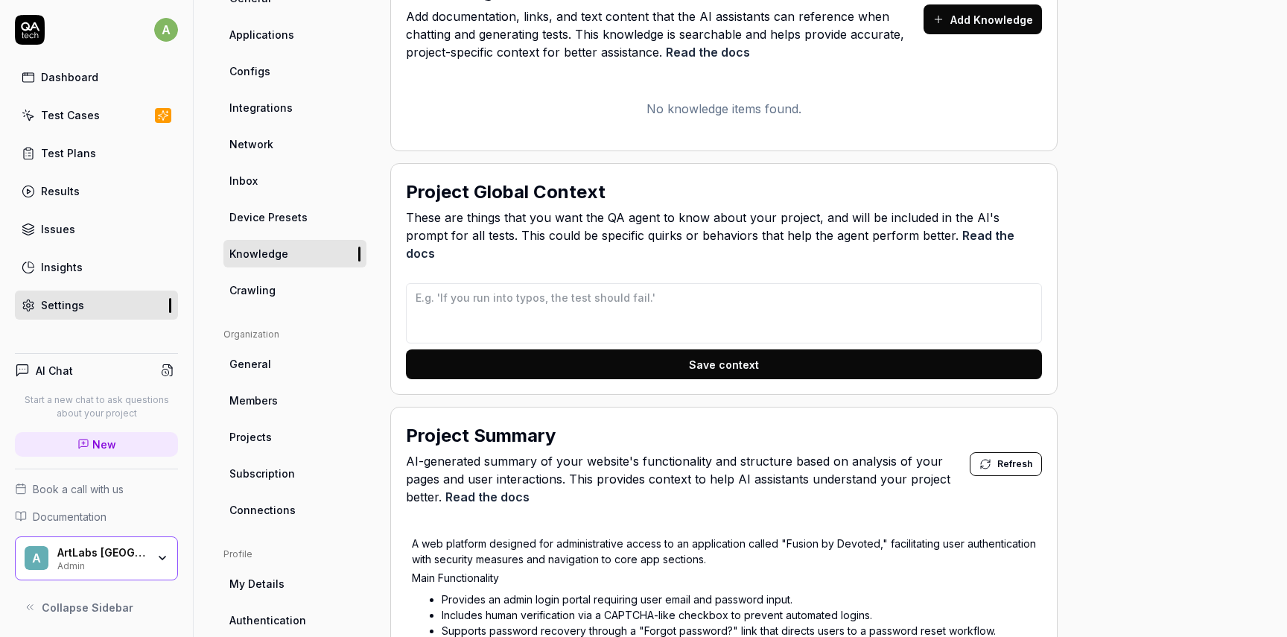
scroll to position [102, 0]
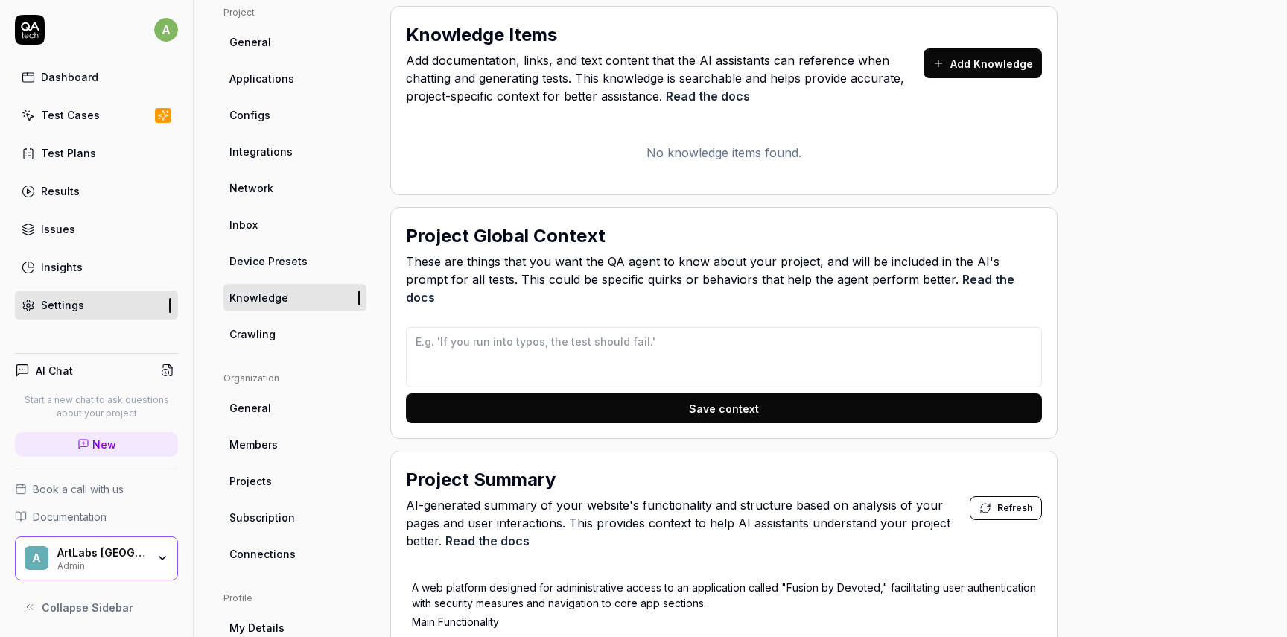
click at [269, 327] on span "Crawling" at bounding box center [252, 334] width 46 height 16
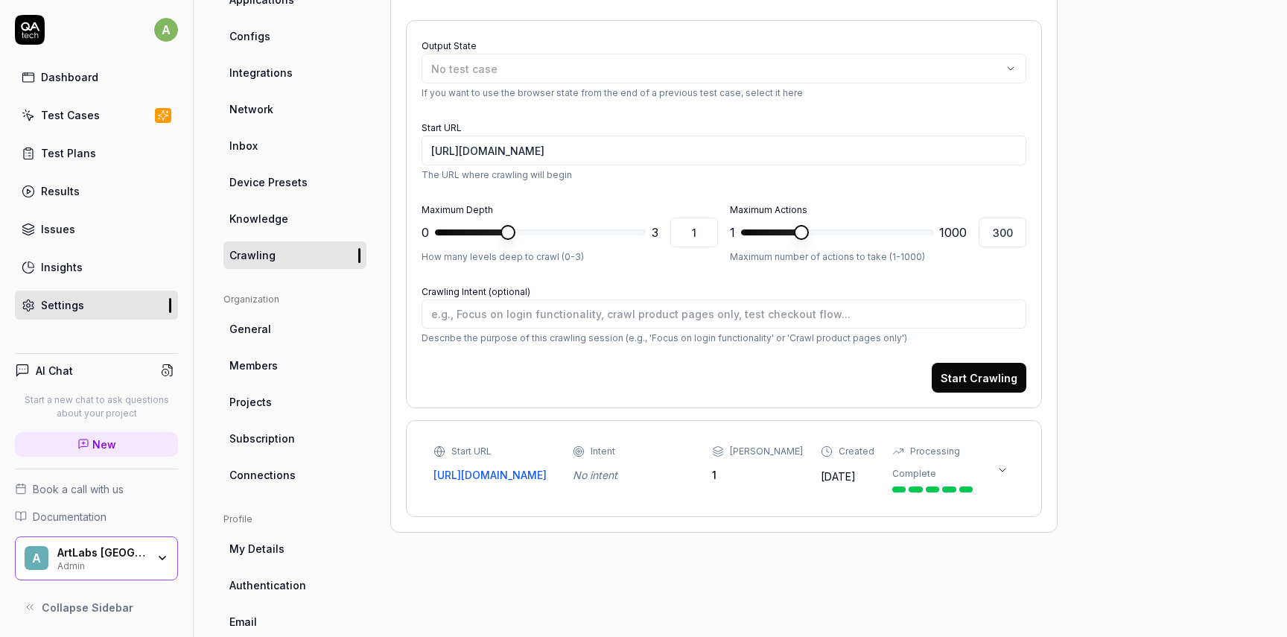
scroll to position [194, 0]
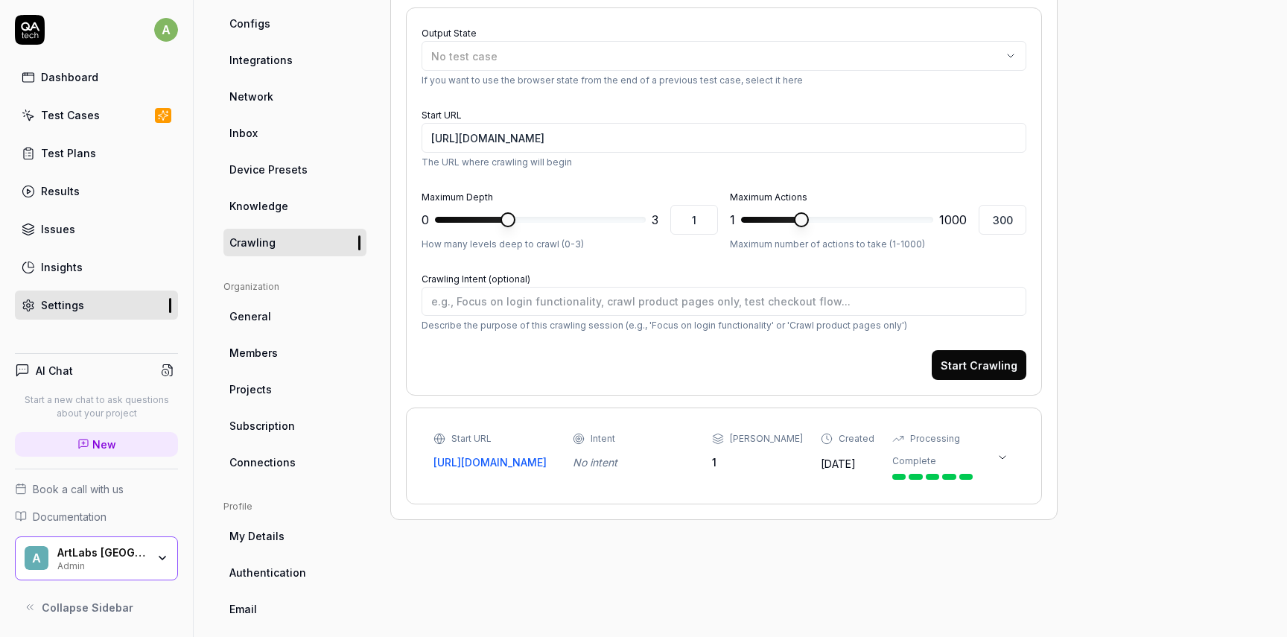
click at [99, 544] on div "A ArtLabs Europe Admin" at bounding box center [96, 558] width 163 height 45
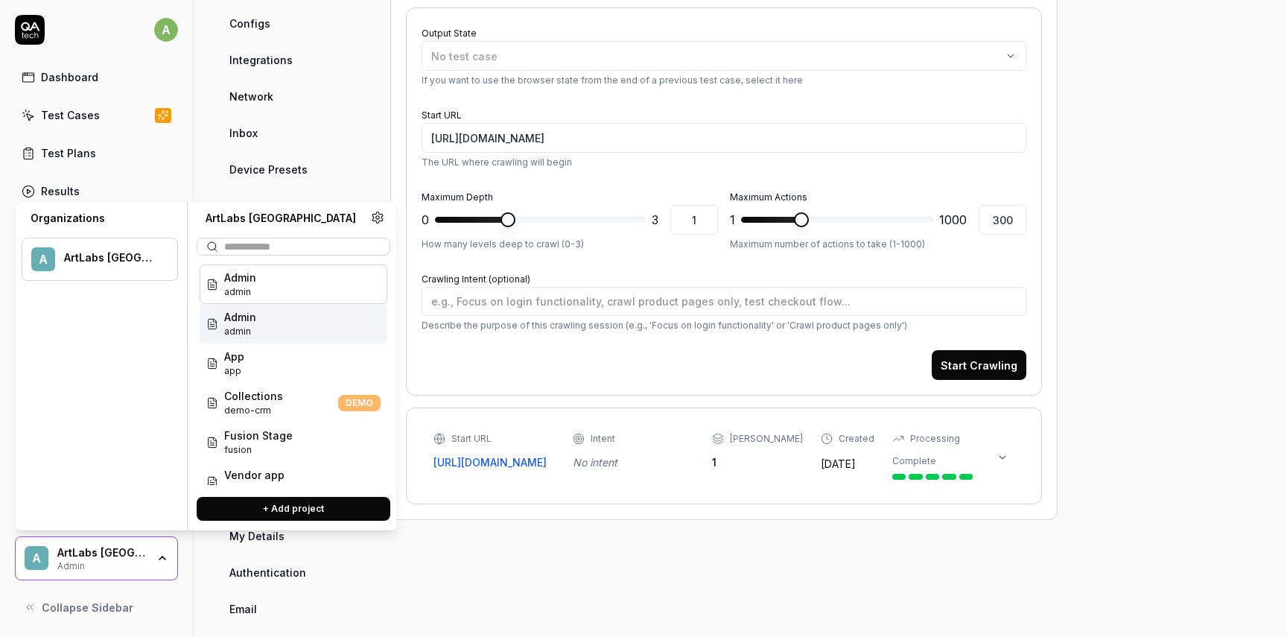
click at [261, 293] on div "Admin admin" at bounding box center [294, 283] width 188 height 39
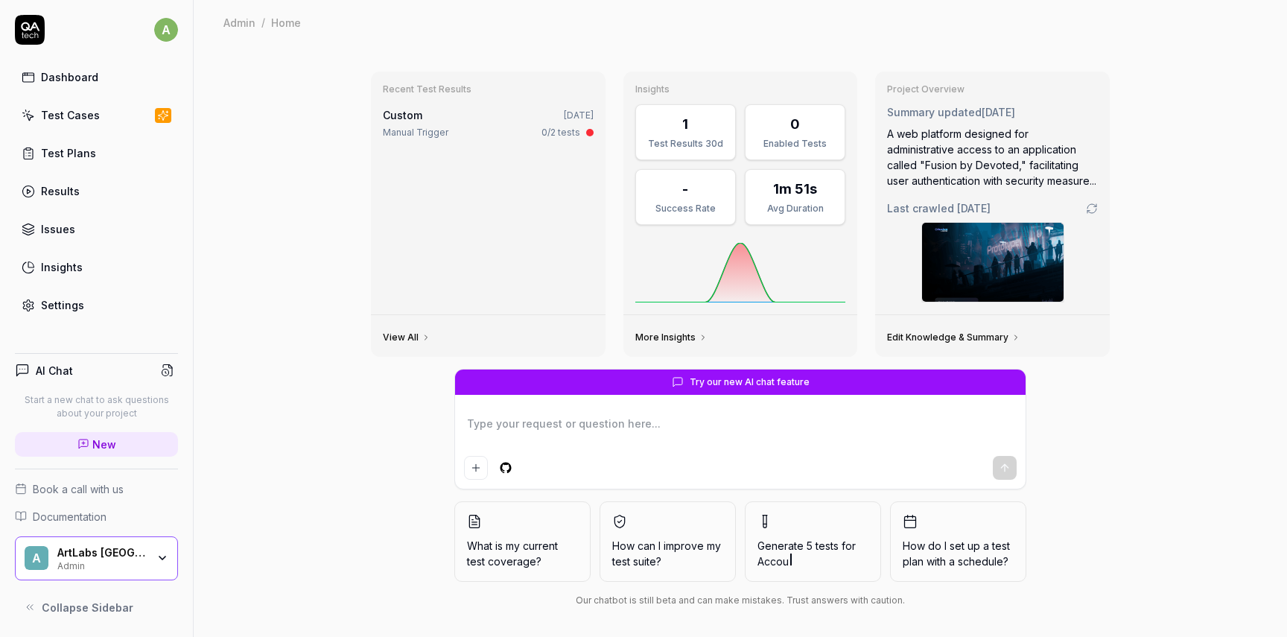
click at [561, 132] on div "0/2 tests" at bounding box center [560, 132] width 39 height 13
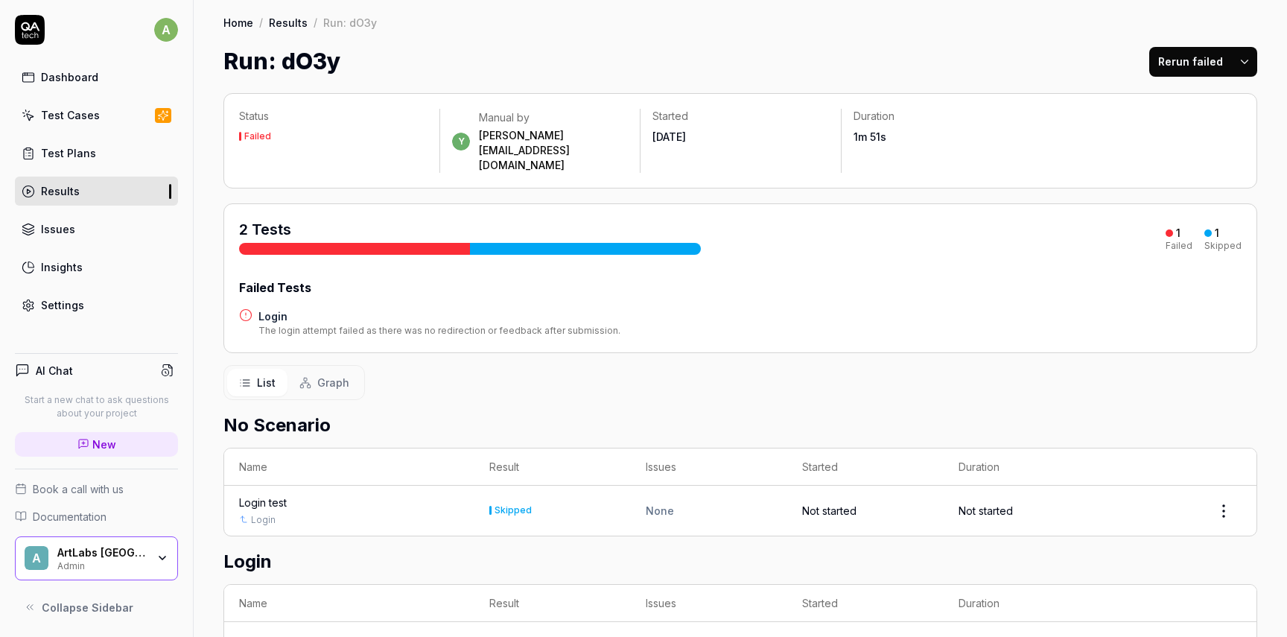
click at [153, 552] on div "ArtLabs Europe Admin" at bounding box center [106, 558] width 99 height 25
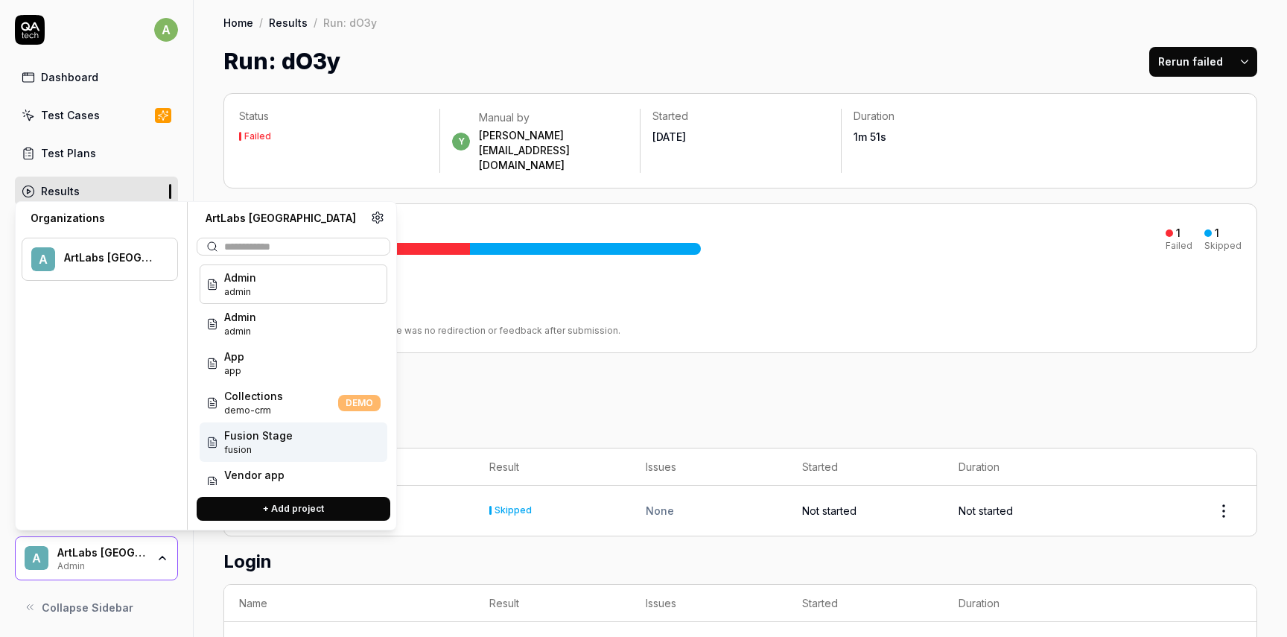
click at [295, 448] on div "Fusion Stage fusion" at bounding box center [294, 441] width 188 height 39
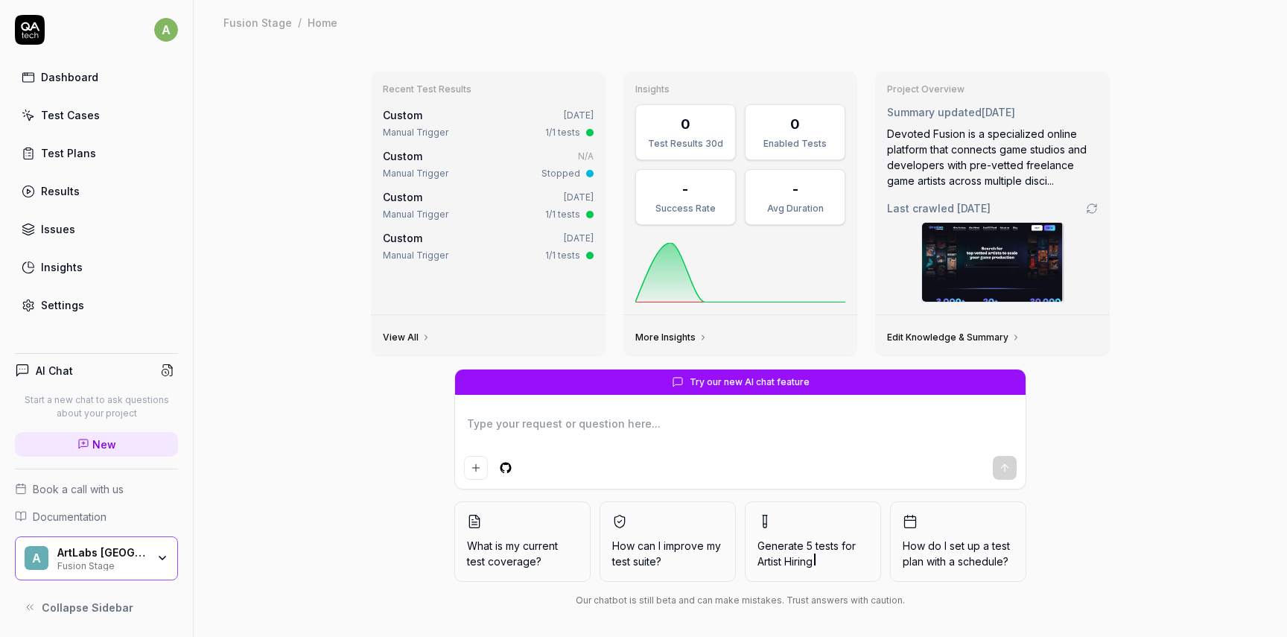
click at [90, 118] on div "Test Cases" at bounding box center [70, 115] width 59 height 16
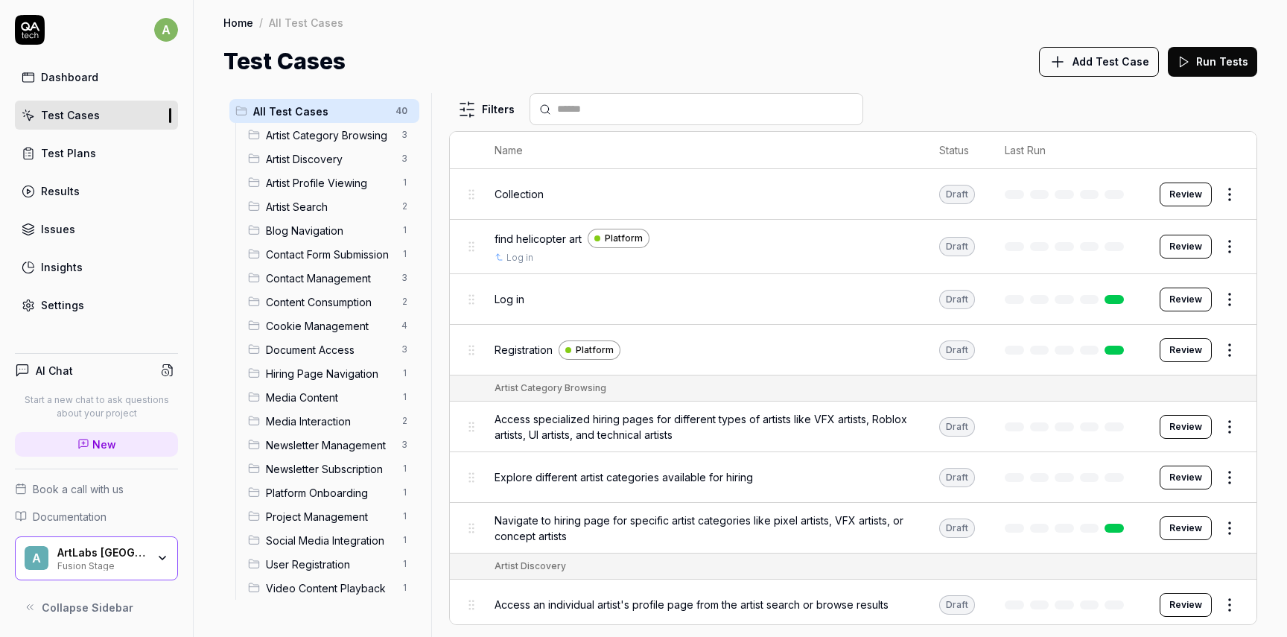
click at [327, 139] on span "Artist Category Browsing" at bounding box center [329, 135] width 127 height 16
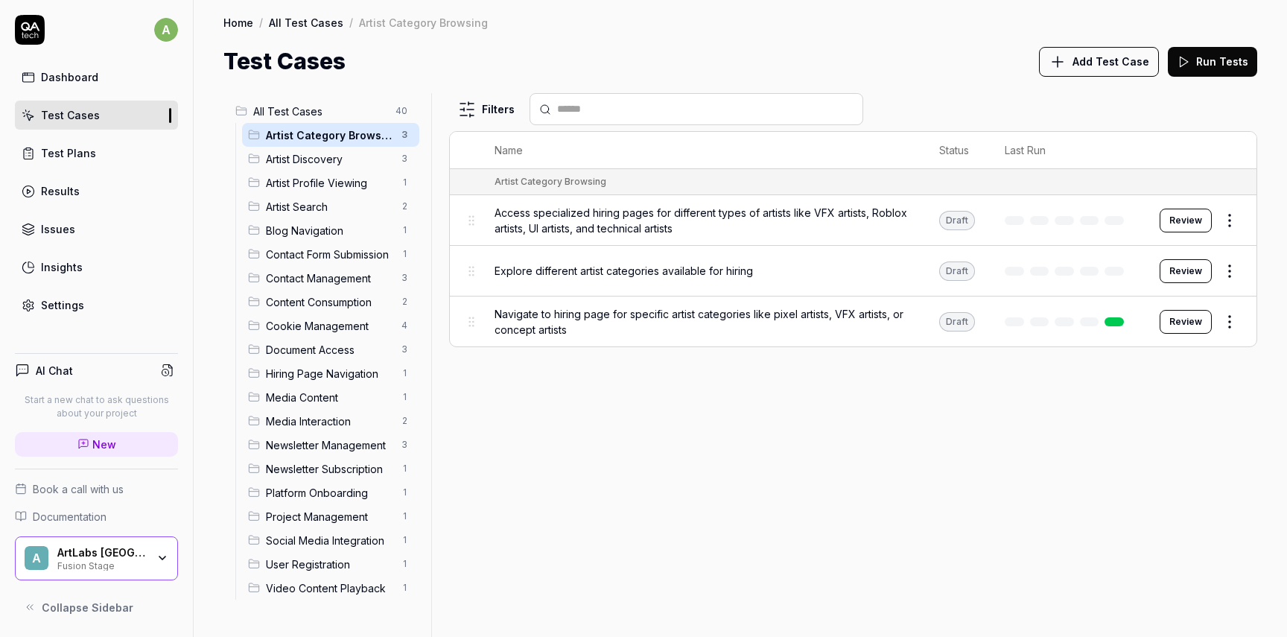
click at [1218, 63] on button "Run Tests" at bounding box center [1212, 62] width 89 height 30
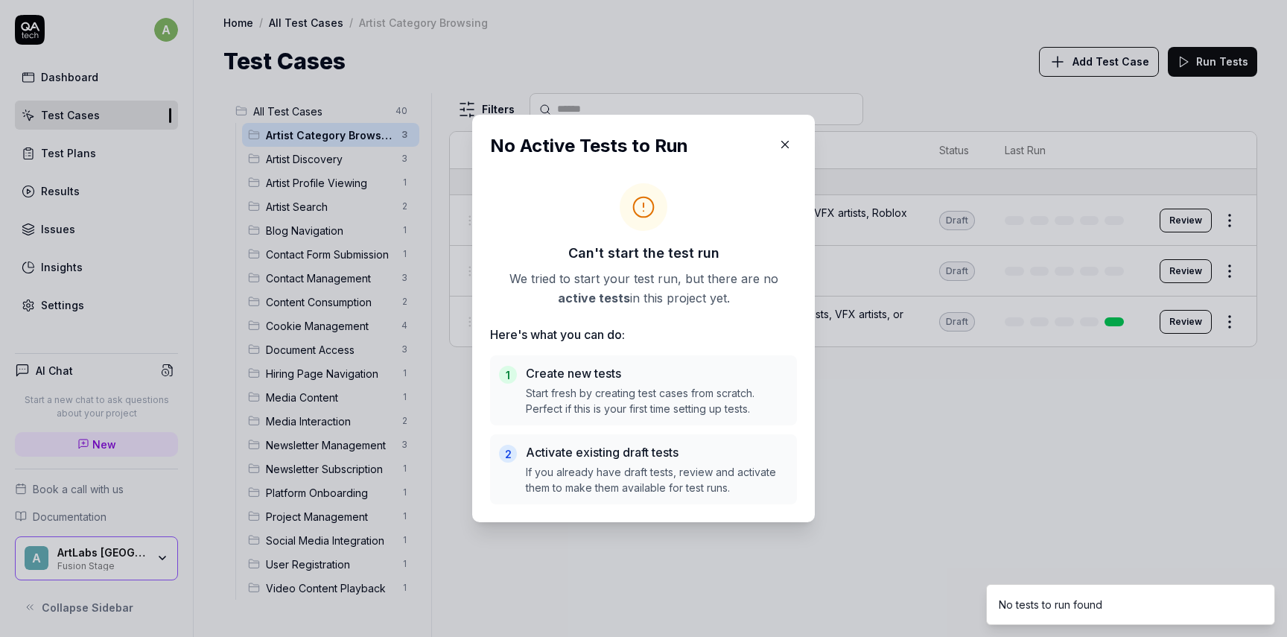
click at [775, 150] on button "button" at bounding box center [785, 145] width 24 height 24
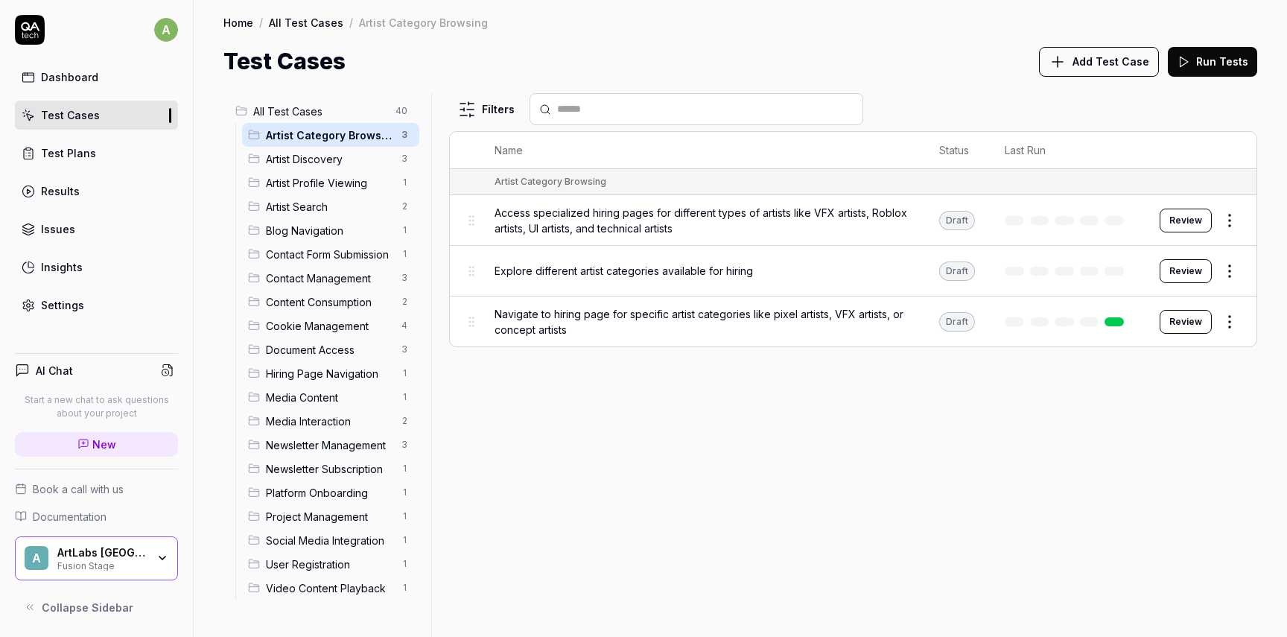
click at [1216, 55] on button "Run Tests" at bounding box center [1212, 62] width 89 height 30
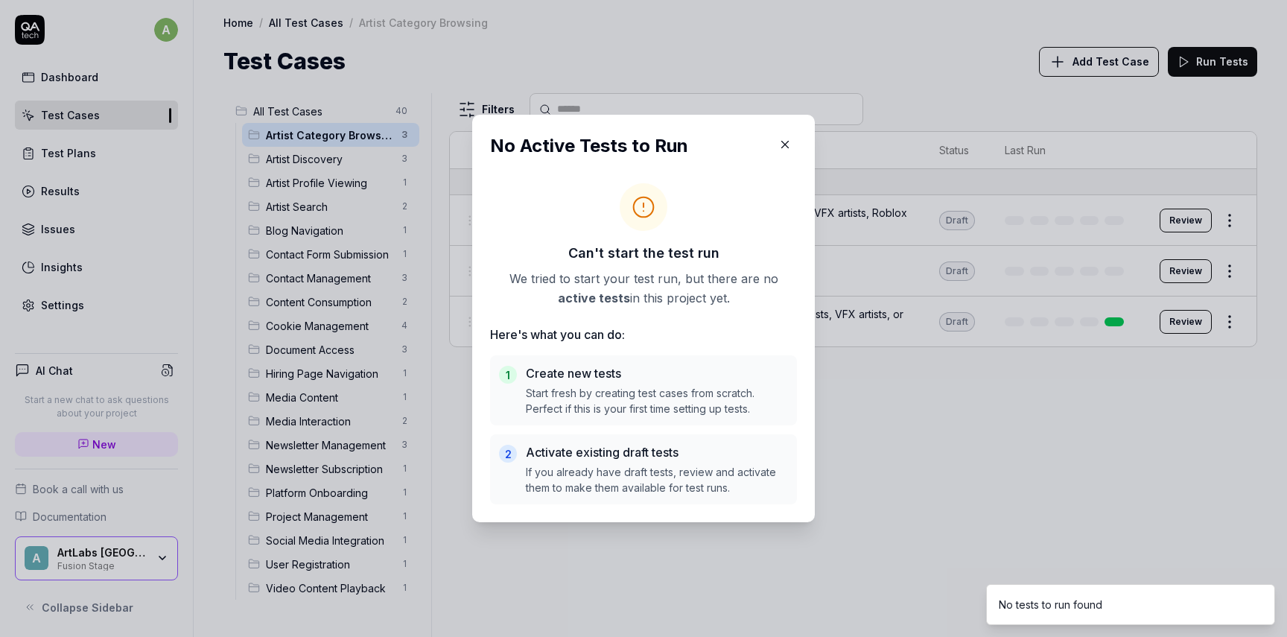
drag, startPoint x: 493, startPoint y: 278, endPoint x: 718, endPoint y: 300, distance: 226.0
click at [718, 300] on p "We tried to start your test run, but there are no active tests in this project …" at bounding box center [643, 288] width 307 height 39
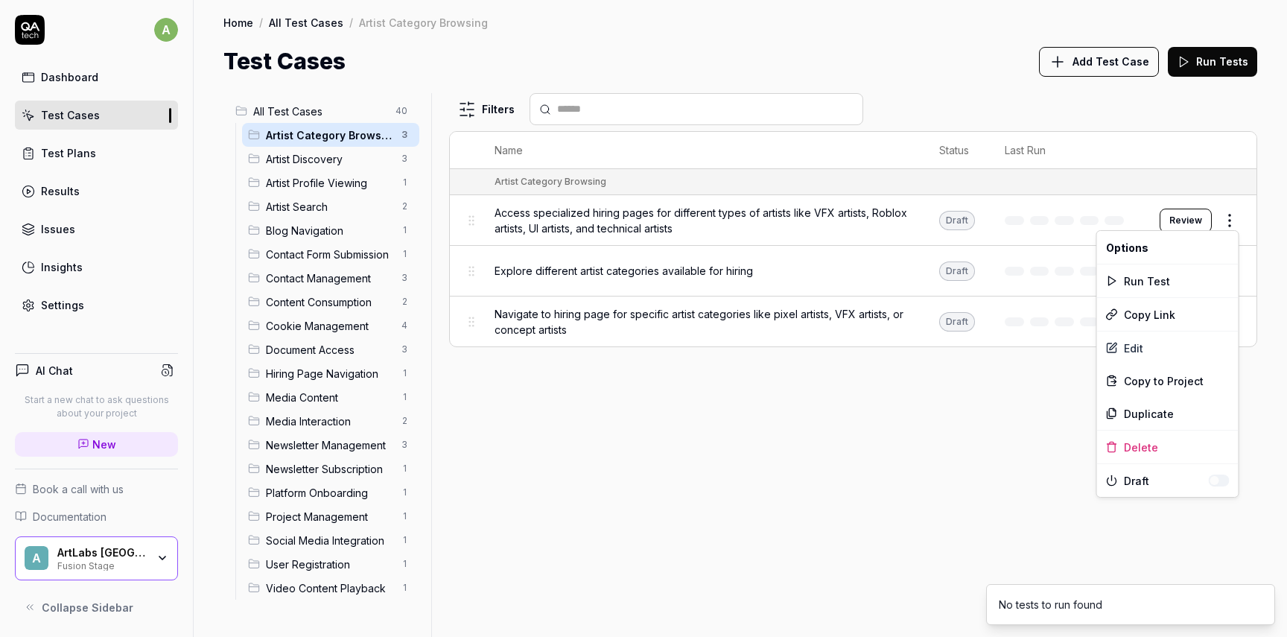
click at [1230, 215] on html "a Dashboard Test Cases Test Plans Results Issues Insights Settings AI Chat Star…" at bounding box center [643, 318] width 1287 height 637
click at [1143, 282] on div "Run Test" at bounding box center [1167, 280] width 141 height 33
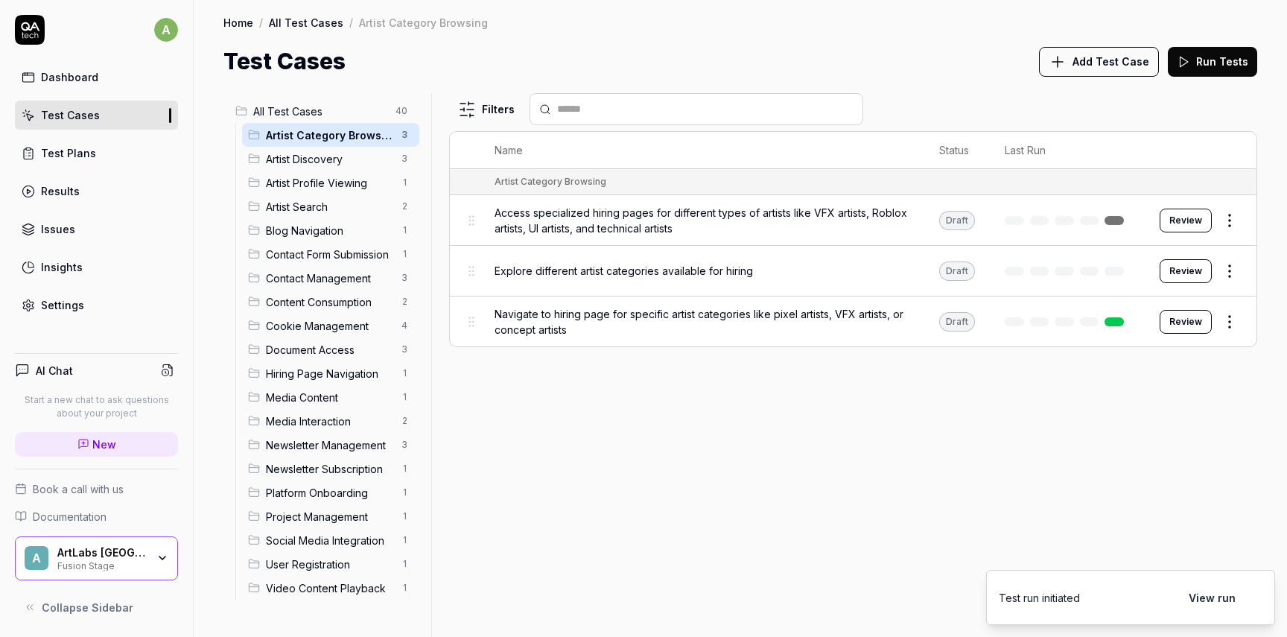
click at [842, 211] on span "Access specialized hiring pages for different types of artists like VFX artists…" at bounding box center [702, 220] width 415 height 31
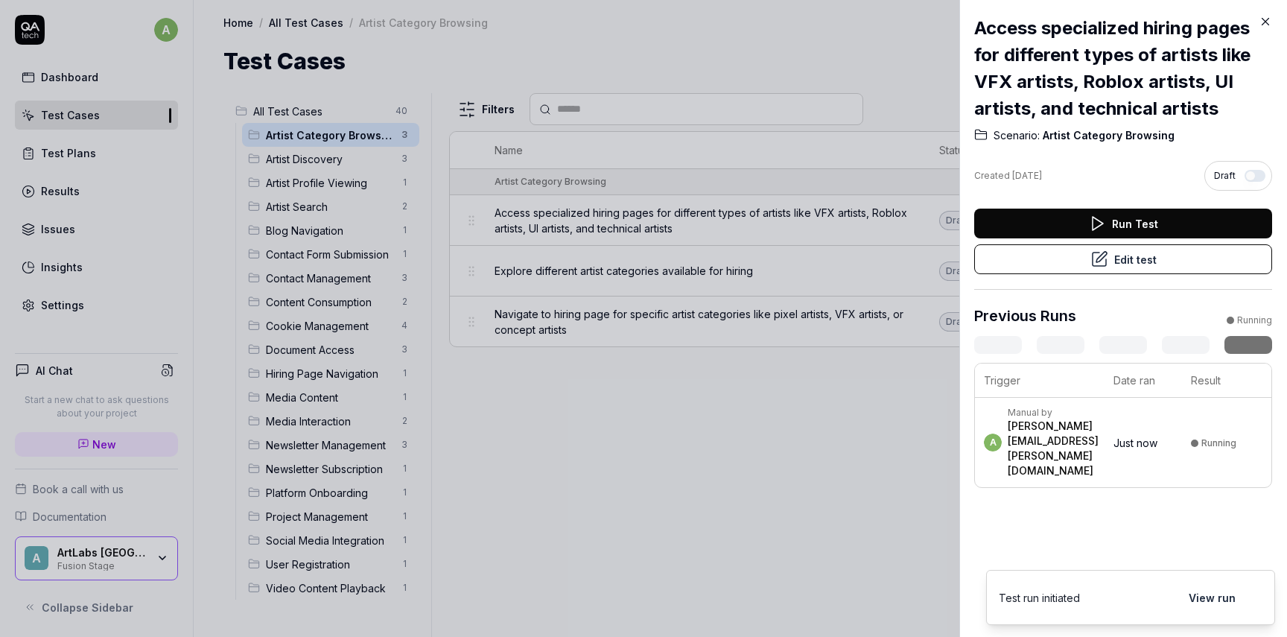
click at [1212, 597] on div "Access specialized hiring pages for different types of artists like VFX artists…" at bounding box center [1123, 318] width 328 height 637
click at [1220, 595] on div "Access specialized hiring pages for different types of artists like VFX artists…" at bounding box center [1123, 318] width 328 height 637
click at [1071, 575] on div "Access specialized hiring pages for different types of artists like VFX artists…" at bounding box center [1123, 318] width 328 height 637
click at [1260, 19] on icon at bounding box center [1265, 21] width 13 height 13
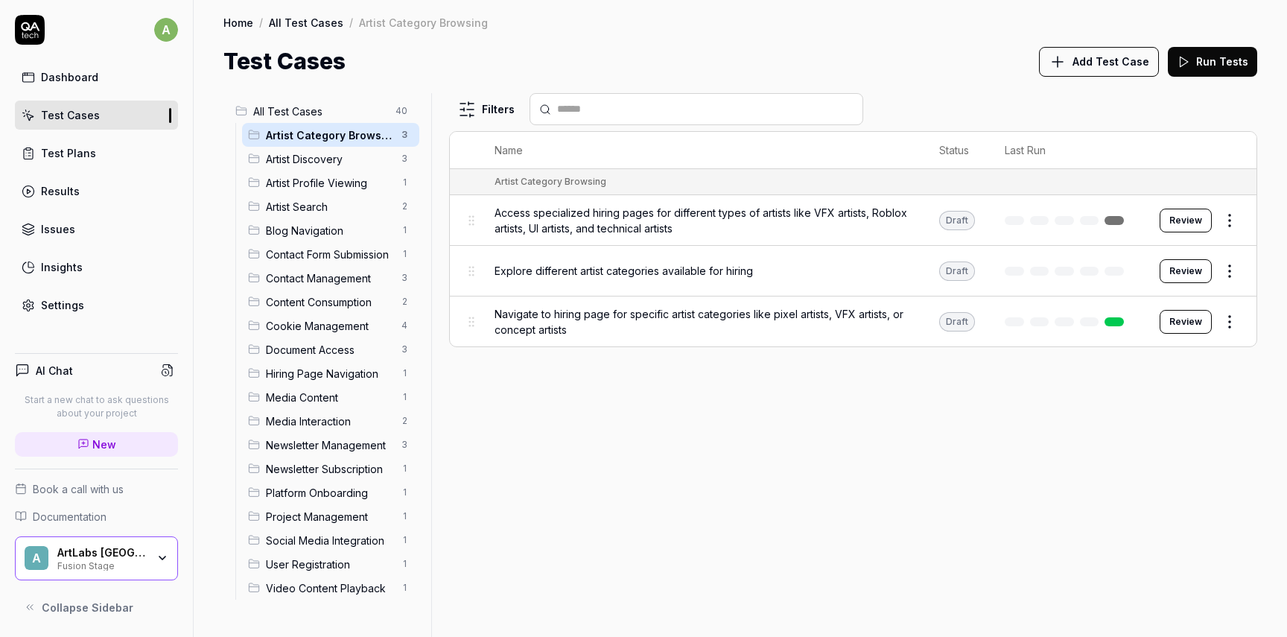
click at [90, 113] on div "Test Cases" at bounding box center [70, 115] width 59 height 16
click at [1119, 222] on link at bounding box center [1113, 220] width 19 height 9
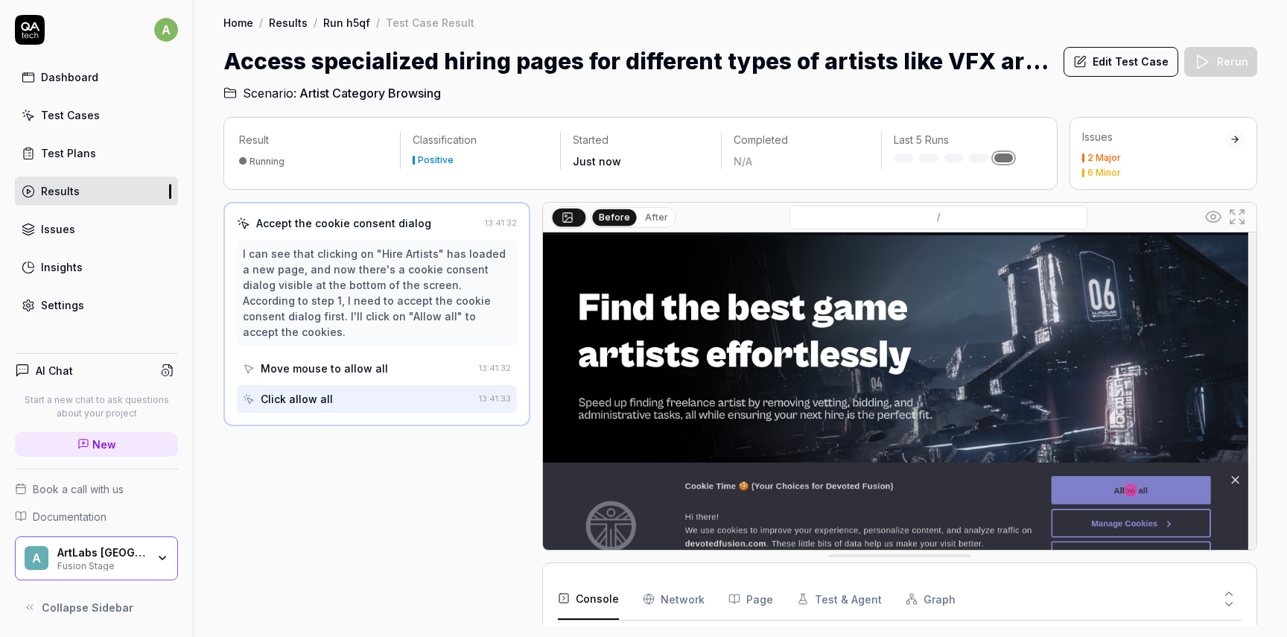
scroll to position [129, 0]
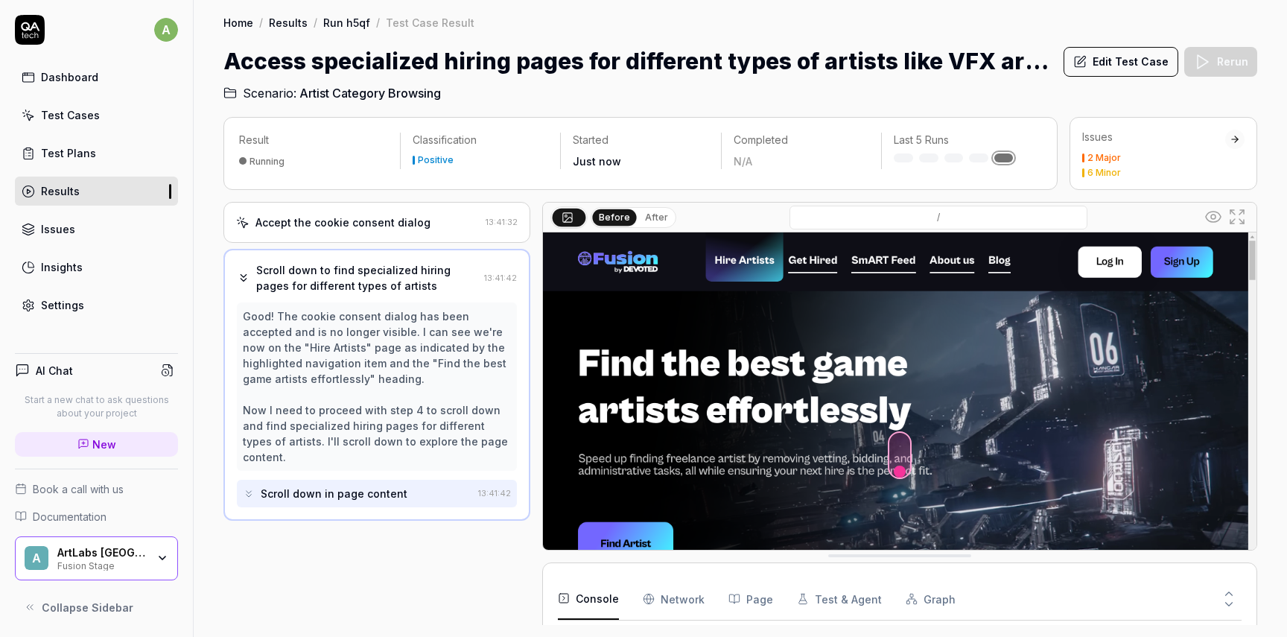
click at [128, 555] on div "ArtLabs [GEOGRAPHIC_DATA]" at bounding box center [101, 552] width 89 height 13
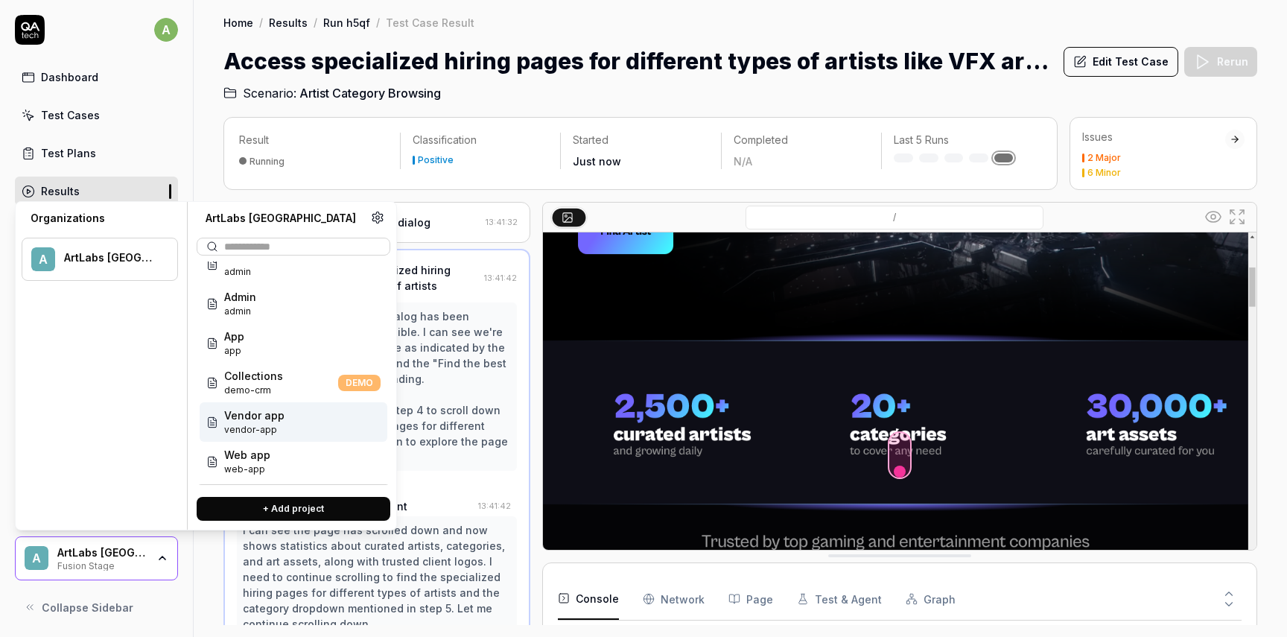
scroll to position [47, 0]
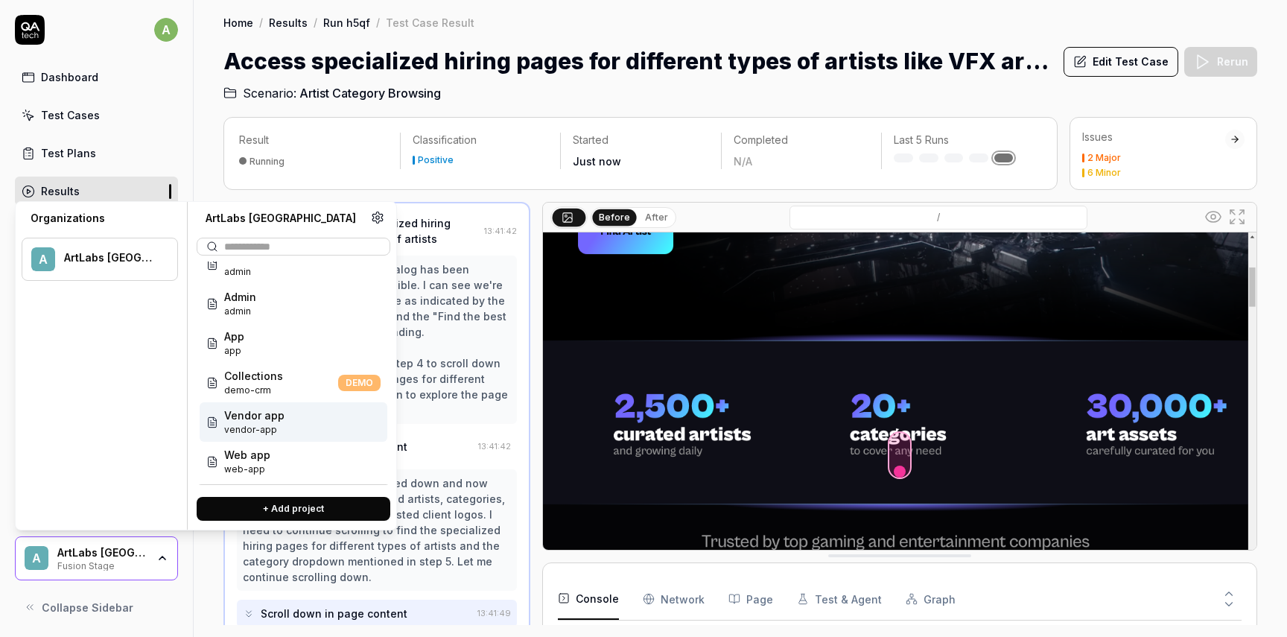
drag, startPoint x: 273, startPoint y: 427, endPoint x: 512, endPoint y: 542, distance: 264.8
click at [512, 542] on body "a Dashboard Test Cases Test Plans Results Issues Insights Settings AI Chat Star…" at bounding box center [643, 318] width 1287 height 637
click at [539, 539] on div at bounding box center [536, 413] width 12 height 423
click at [120, 562] on div "Fusion Stage" at bounding box center [101, 565] width 89 height 12
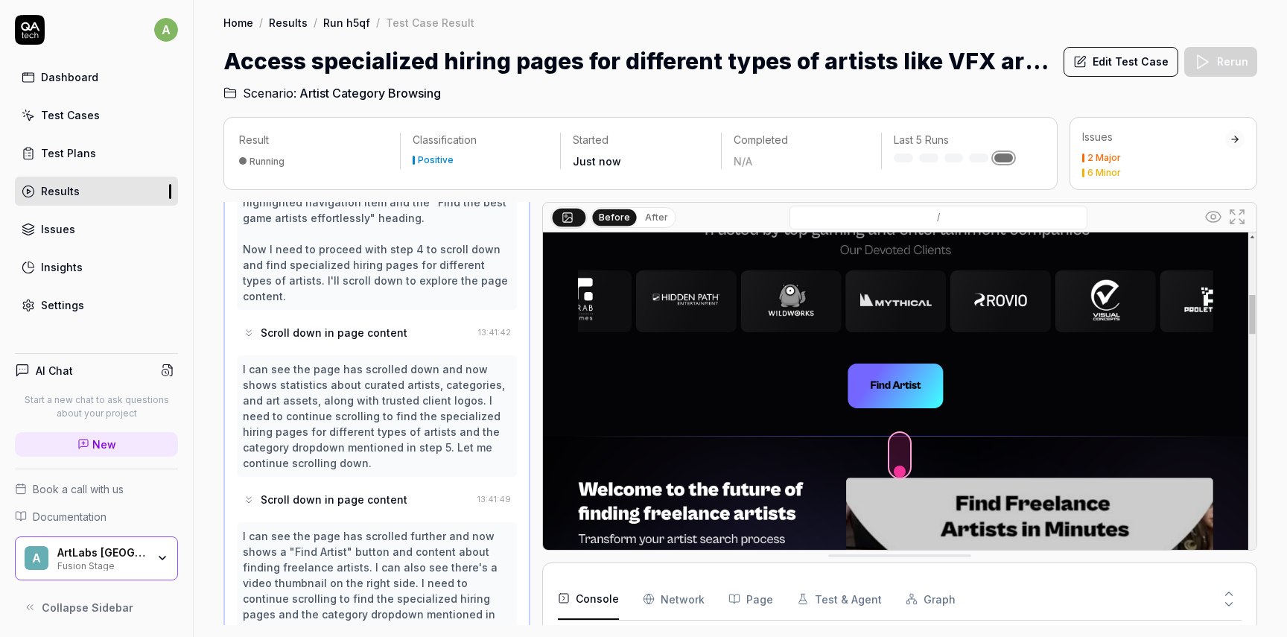
scroll to position [214, 0]
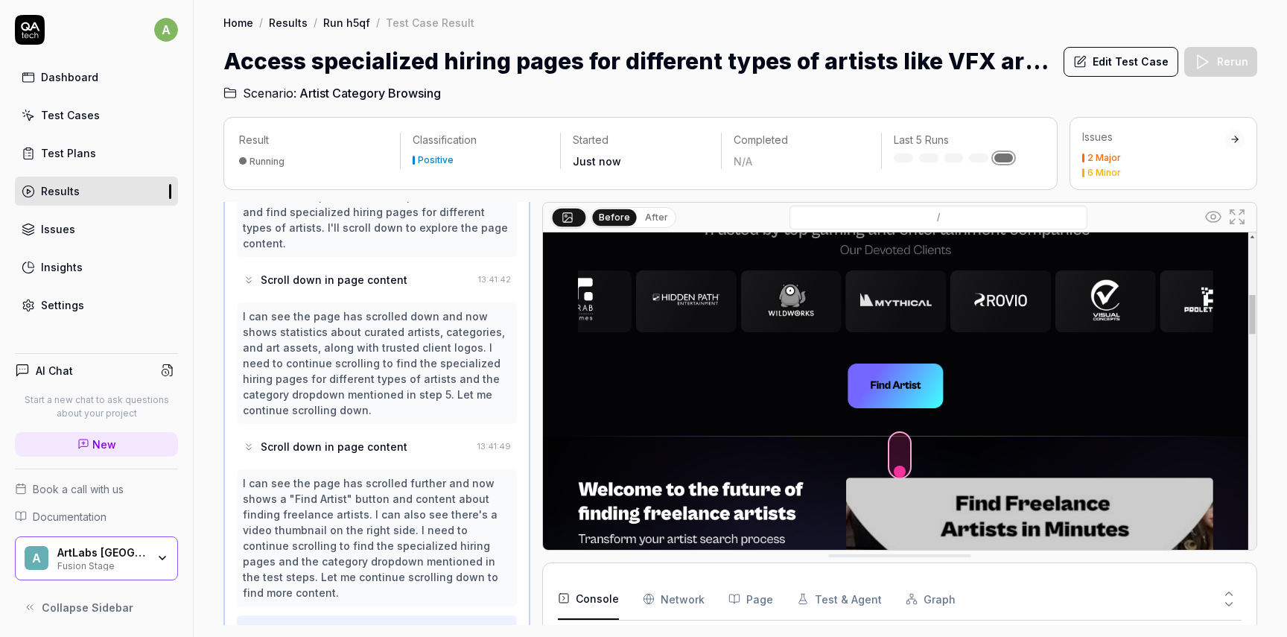
click at [337, 621] on div "Scroll down in page content" at bounding box center [334, 629] width 147 height 16
click at [899, 461] on img at bounding box center [899, 455] width 713 height 446
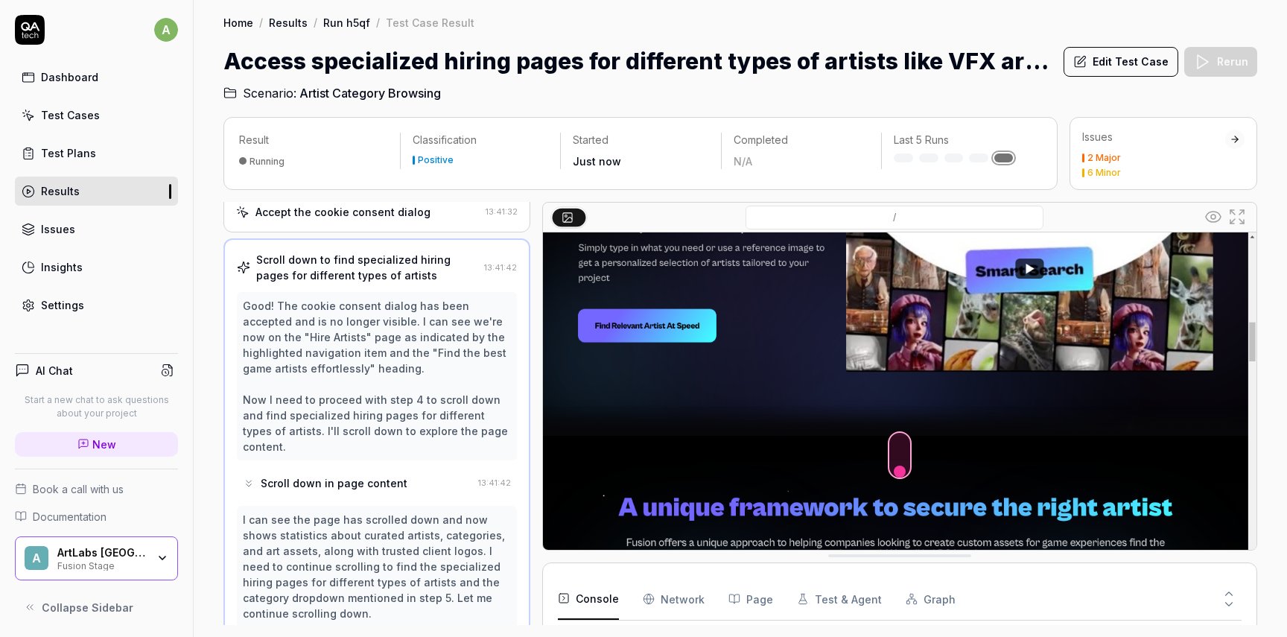
scroll to position [0, 0]
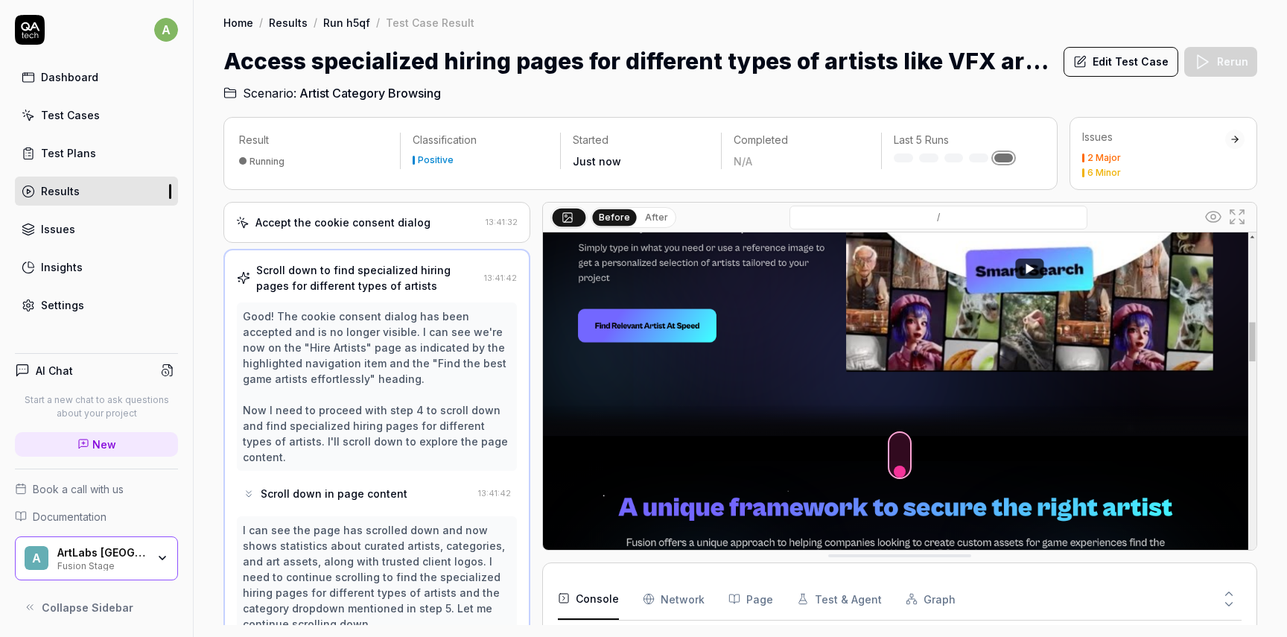
click at [412, 214] on div "Accept the cookie consent dialog" at bounding box center [342, 222] width 175 height 16
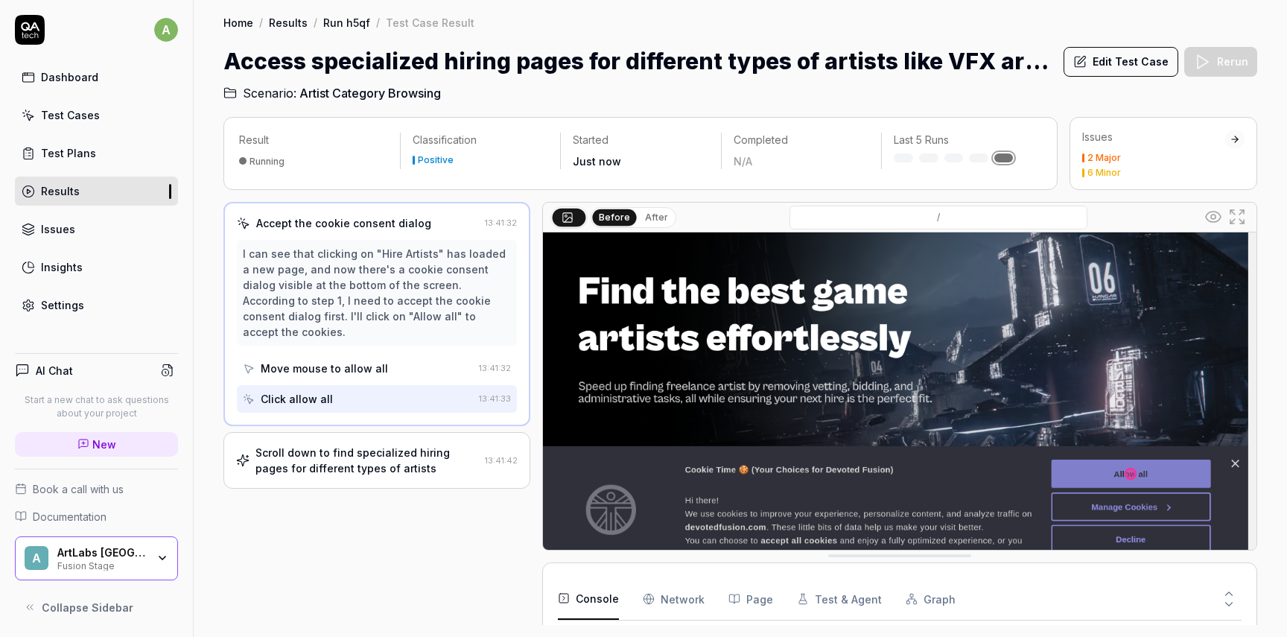
scroll to position [74, 0]
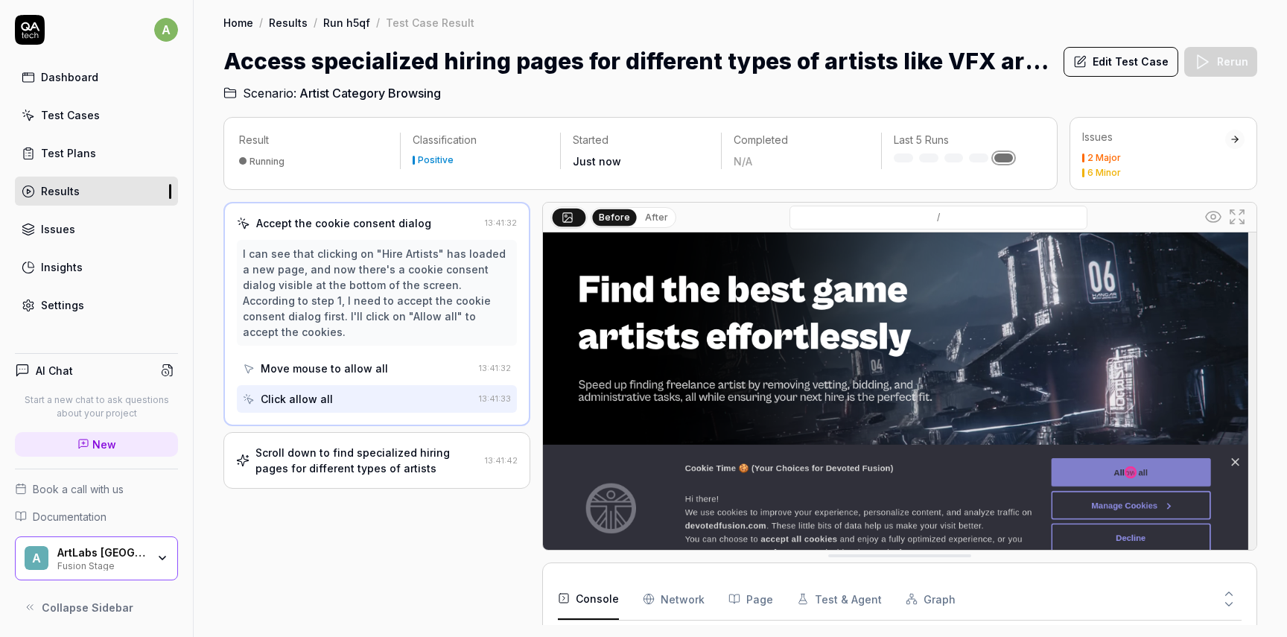
click at [379, 360] on div "Move mouse to allow all" at bounding box center [324, 368] width 127 height 16
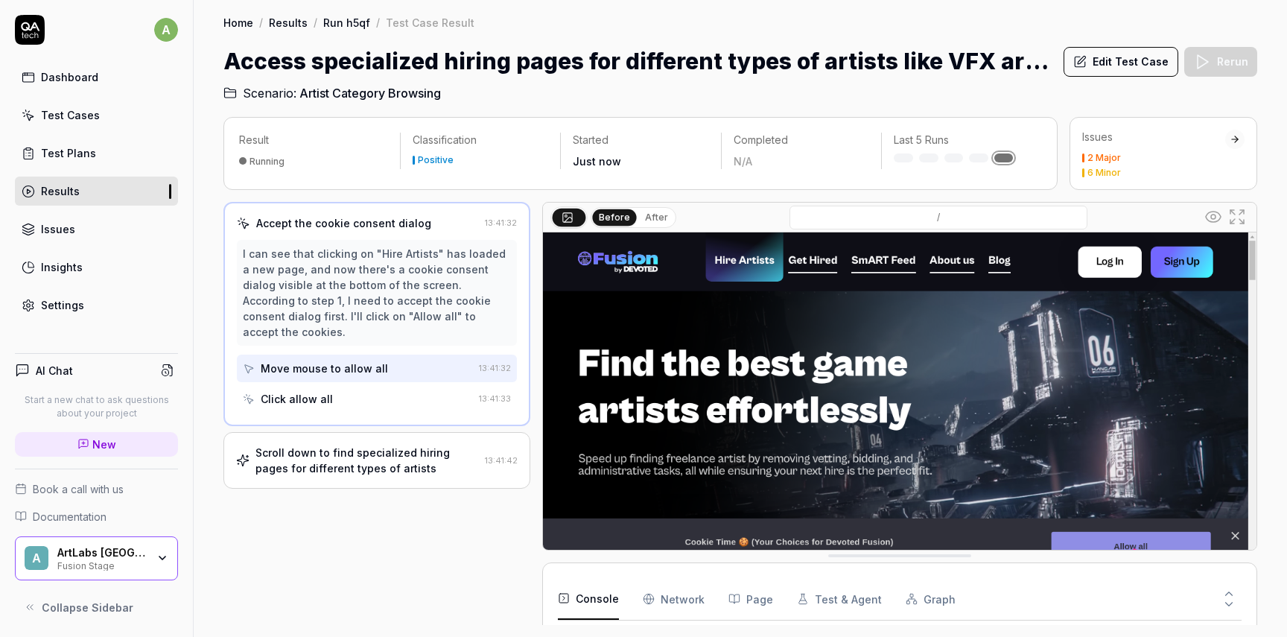
click at [286, 391] on div "Click allow all" at bounding box center [297, 399] width 72 height 16
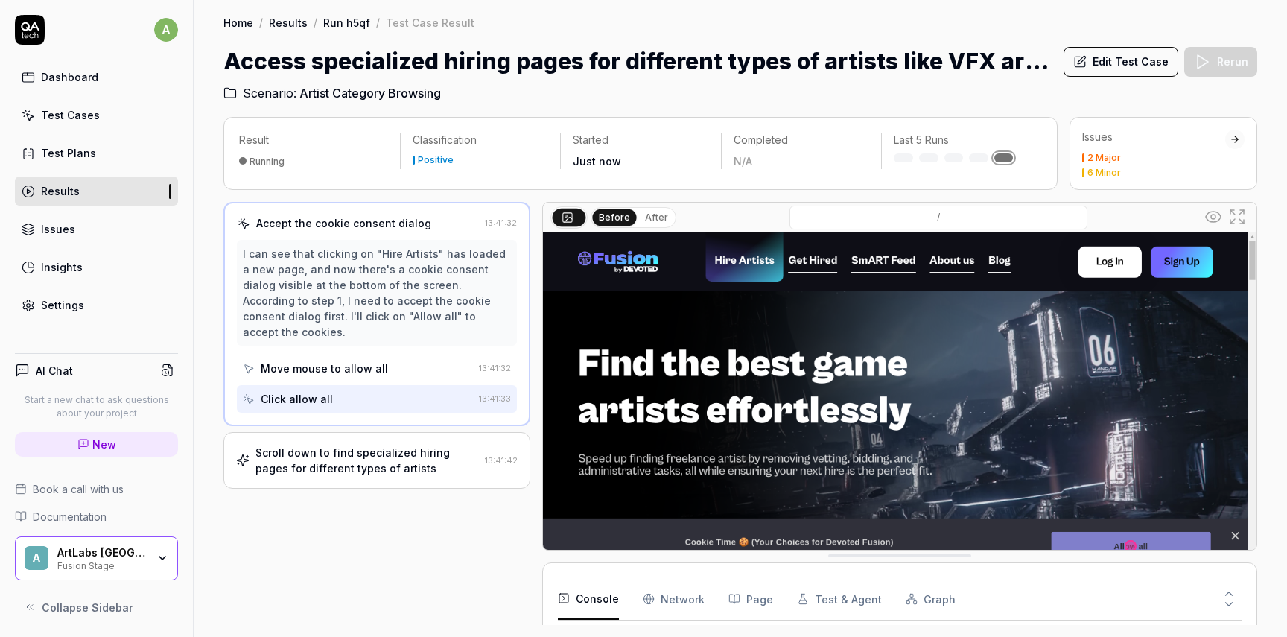
click at [315, 445] on div "Scroll down to find specialized hiring pages for different types of artists" at bounding box center [366, 460] width 223 height 31
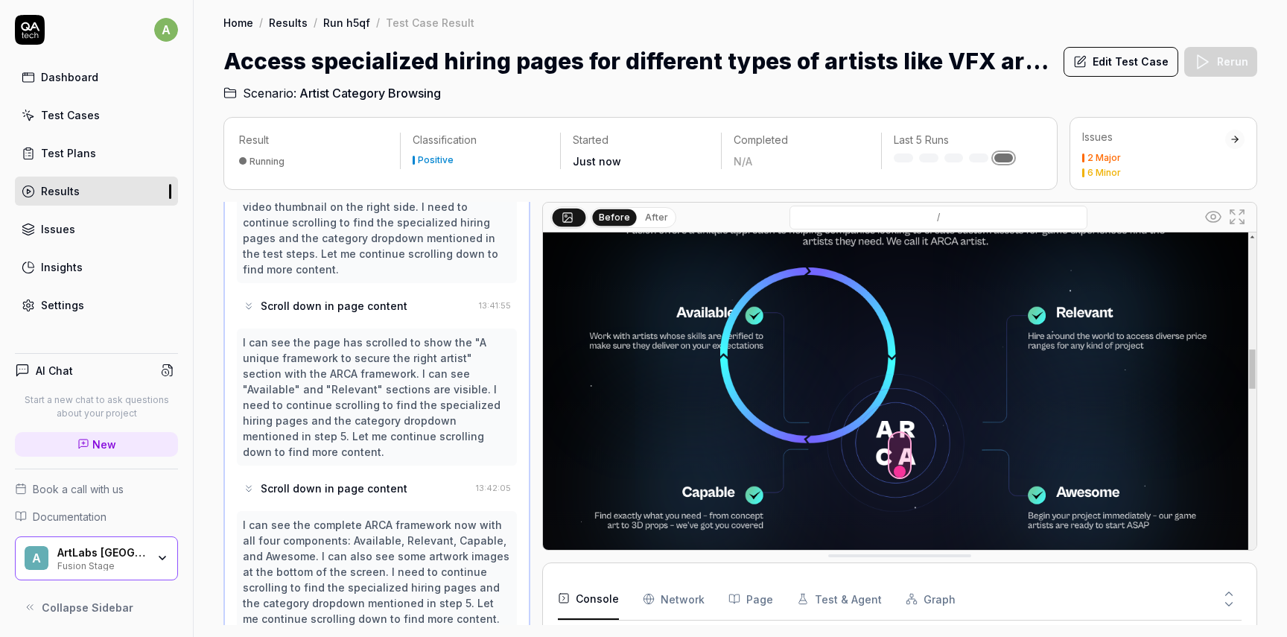
scroll to position [547, 0]
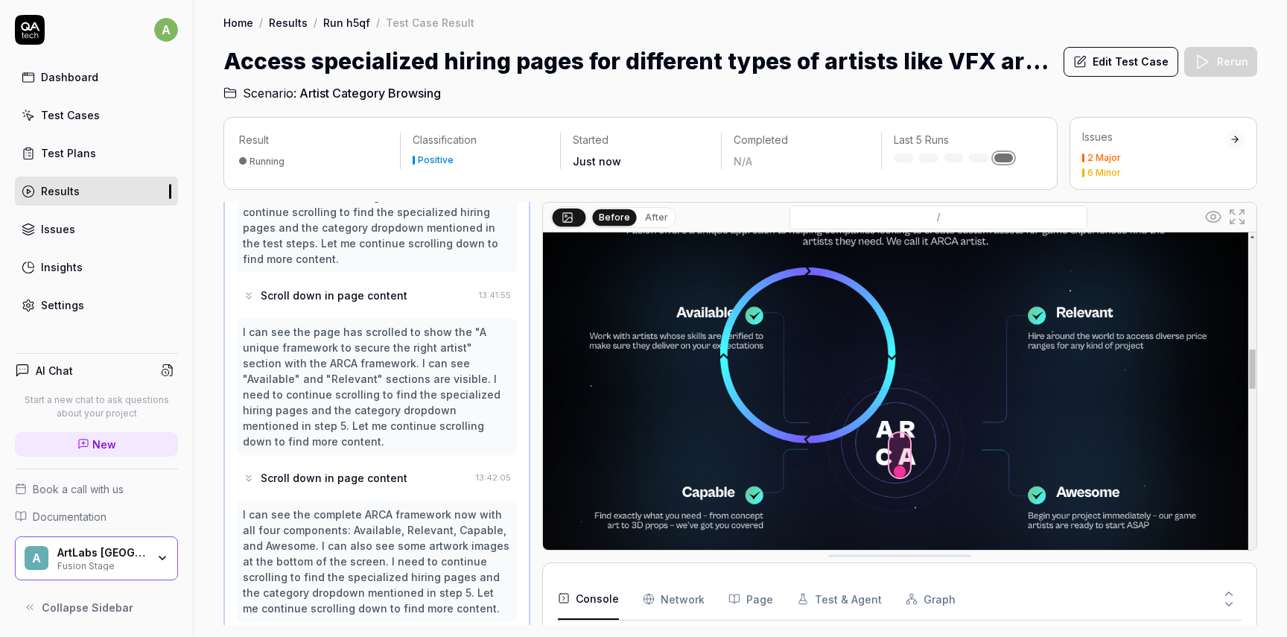
click at [405, 367] on div "I can see the page has scrolled to show the "A unique framework to secure the r…" at bounding box center [377, 386] width 268 height 125
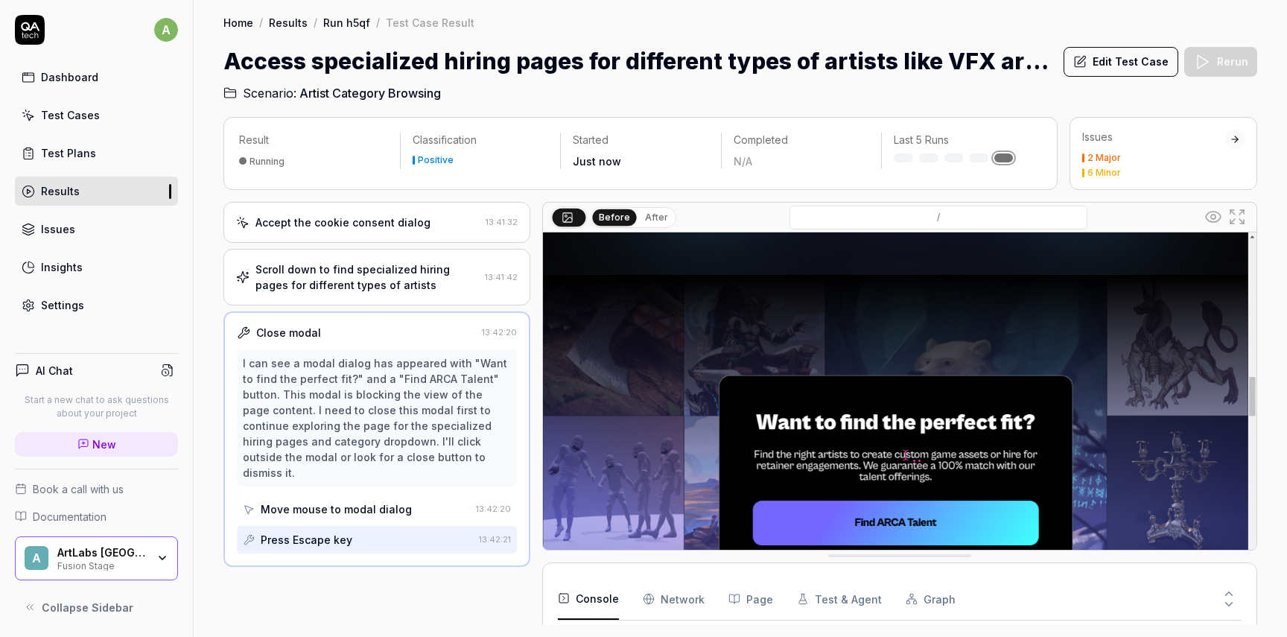
click at [395, 476] on div "I can see a modal dialog has appeared with "Want to find the perfect fit?" and …" at bounding box center [377, 451] width 280 height 204
click at [395, 501] on div "Move mouse to modal dialog" at bounding box center [336, 509] width 151 height 16
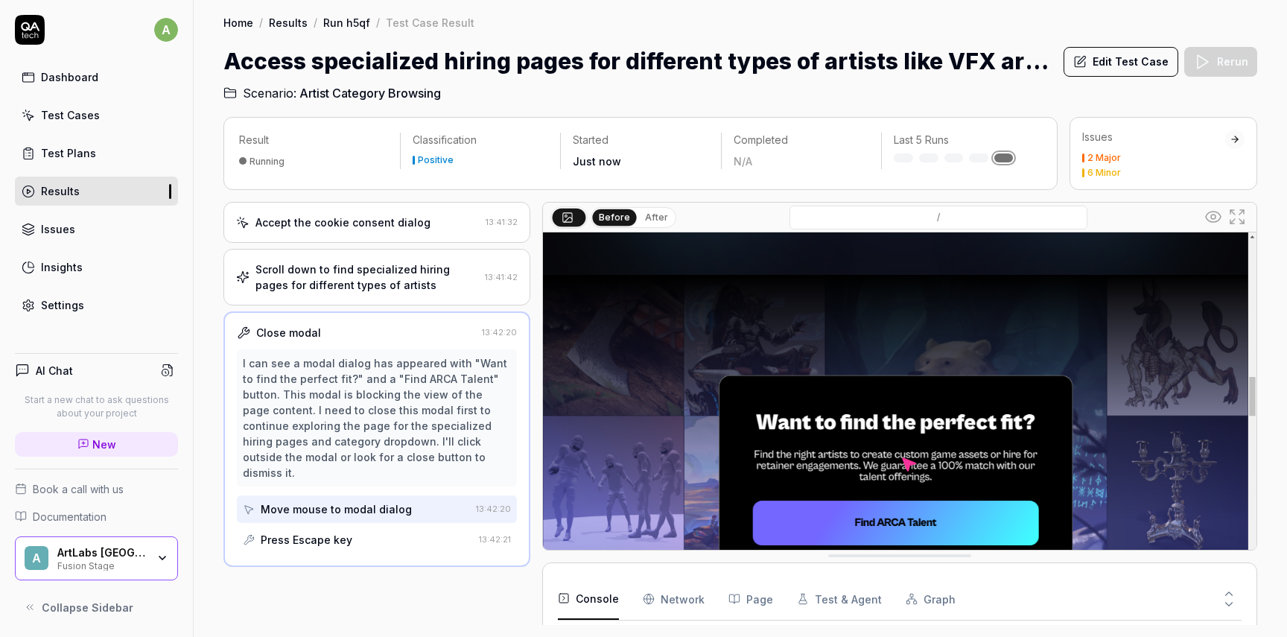
click at [392, 526] on div "Press Escape key" at bounding box center [358, 540] width 230 height 28
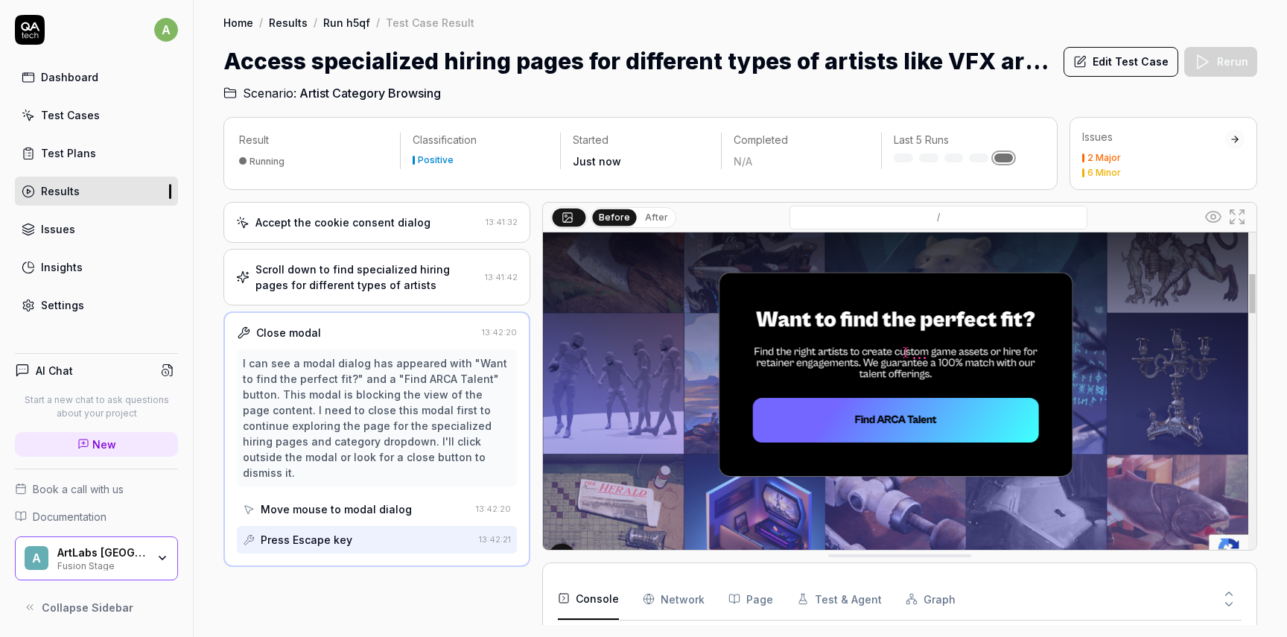
scroll to position [129, 0]
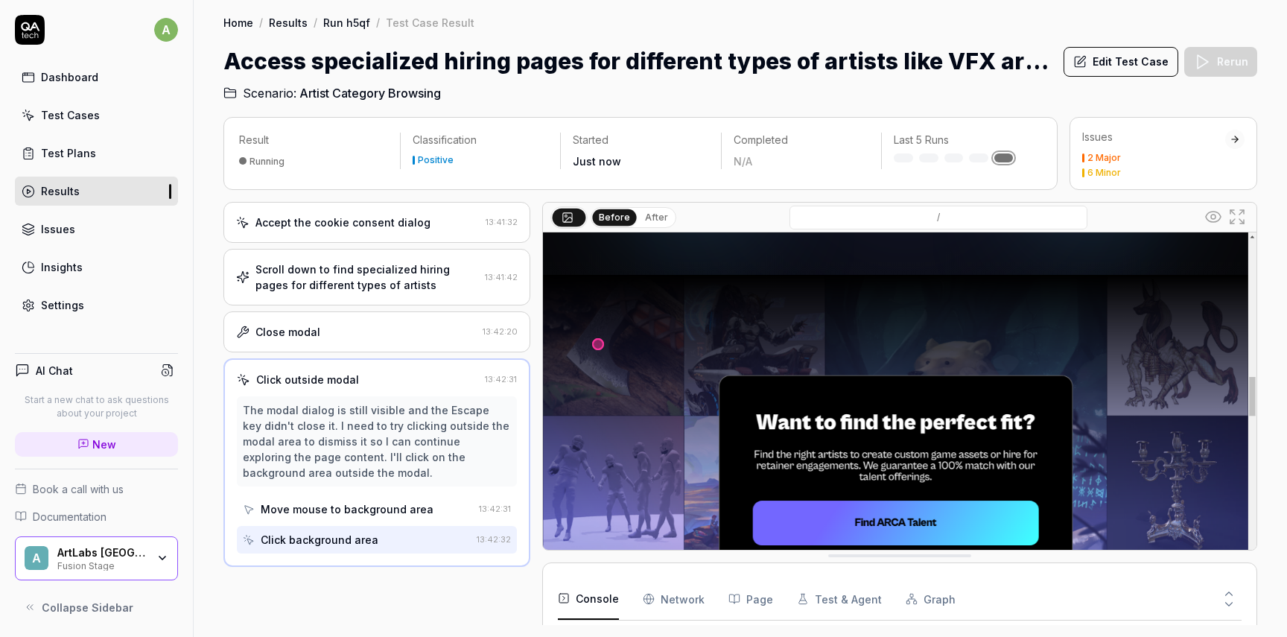
click at [1237, 217] on icon at bounding box center [1237, 217] width 18 height 18
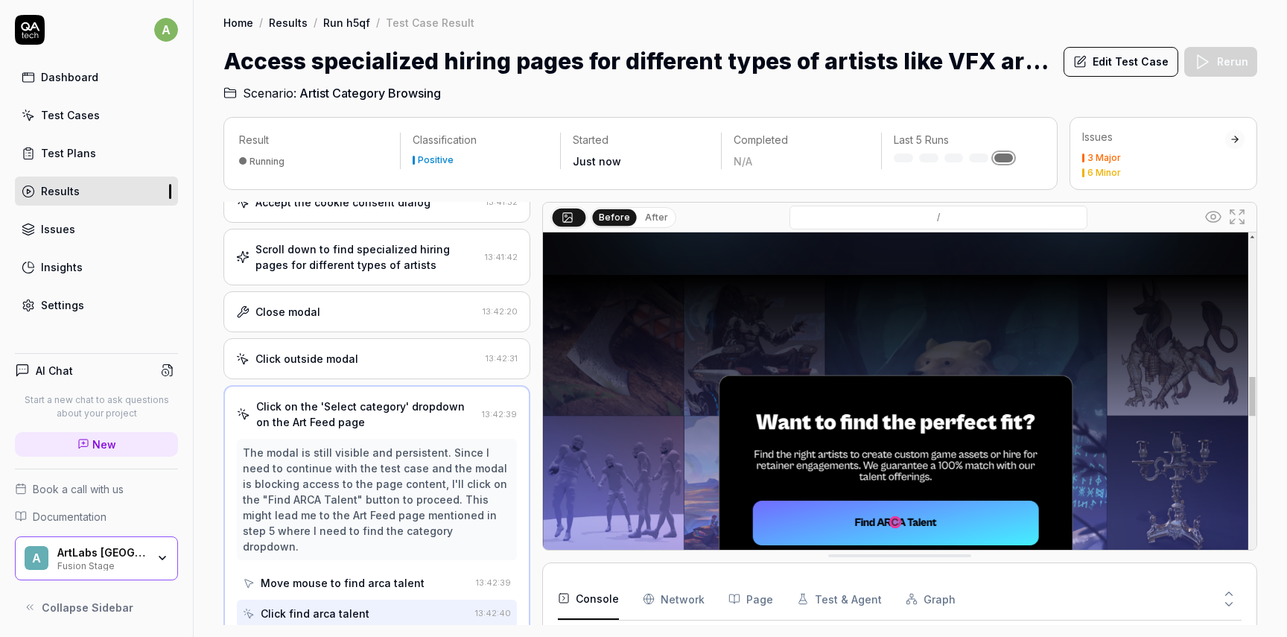
scroll to position [319, 0]
click at [928, 594] on button "Graph" at bounding box center [931, 599] width 50 height 42
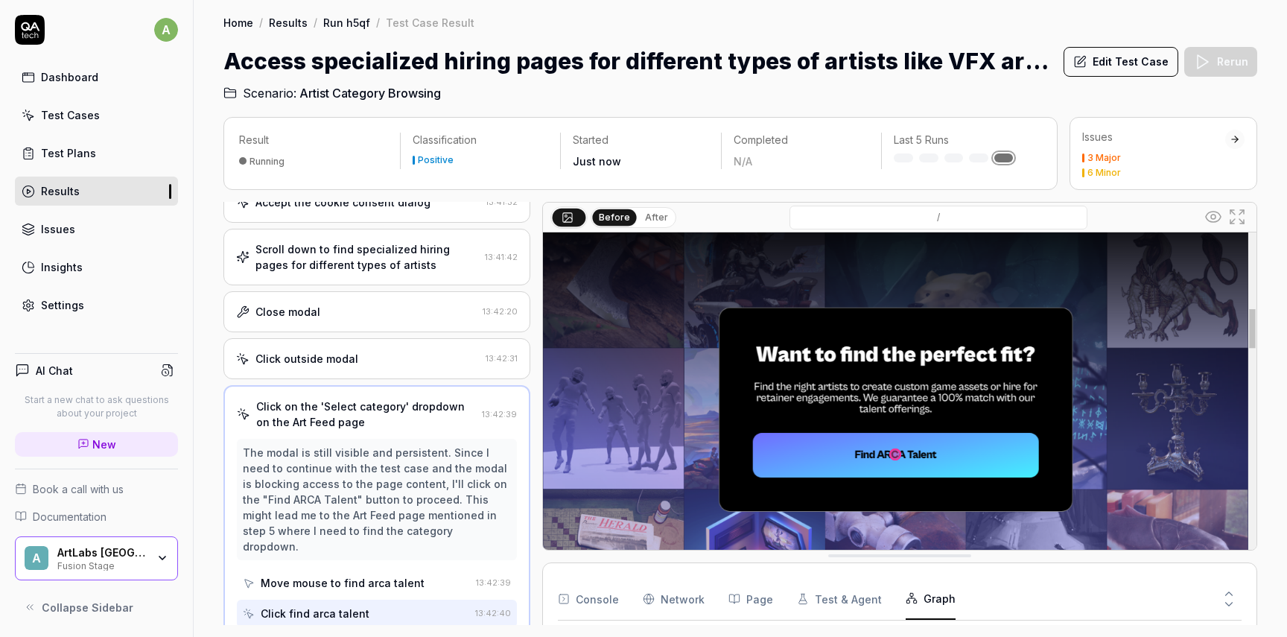
scroll to position [129, 0]
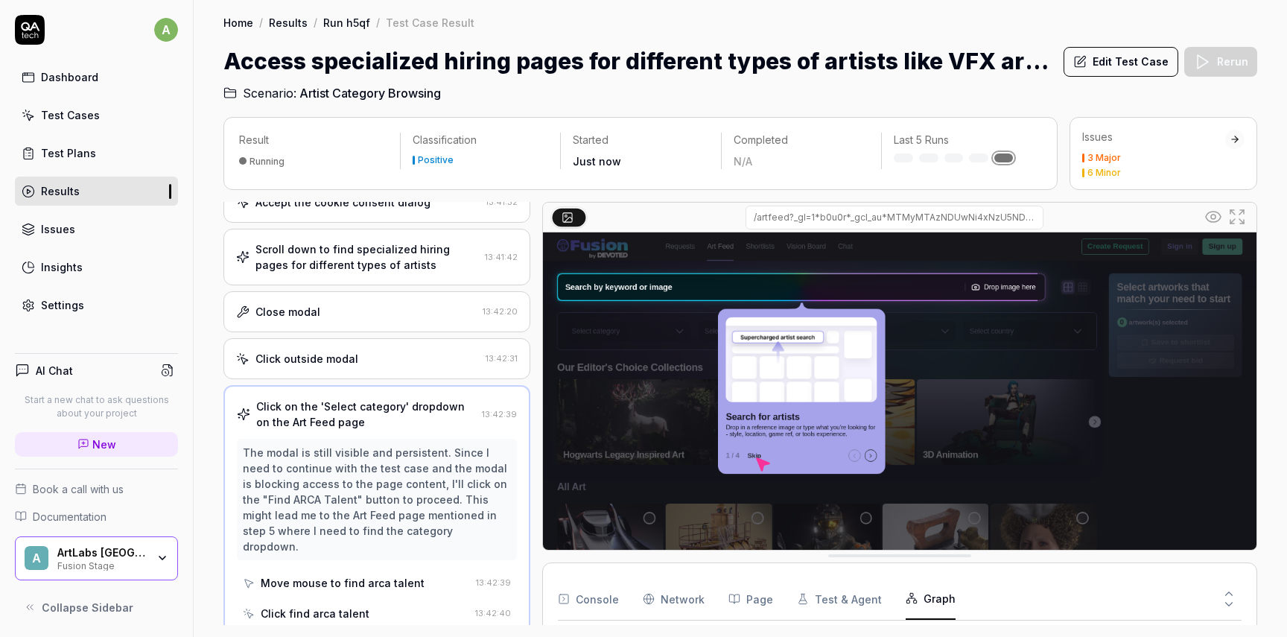
click at [1232, 602] on icon at bounding box center [1228, 603] width 13 height 13
click at [589, 597] on button "Console" at bounding box center [588, 599] width 61 height 42
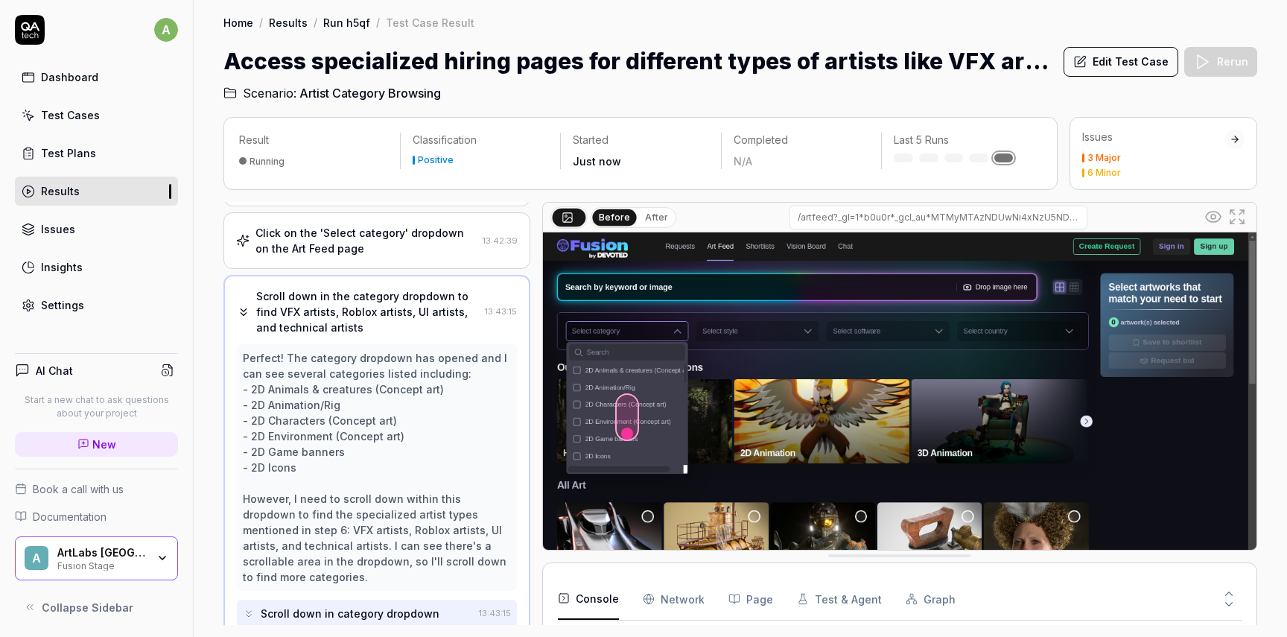
scroll to position [453, 0]
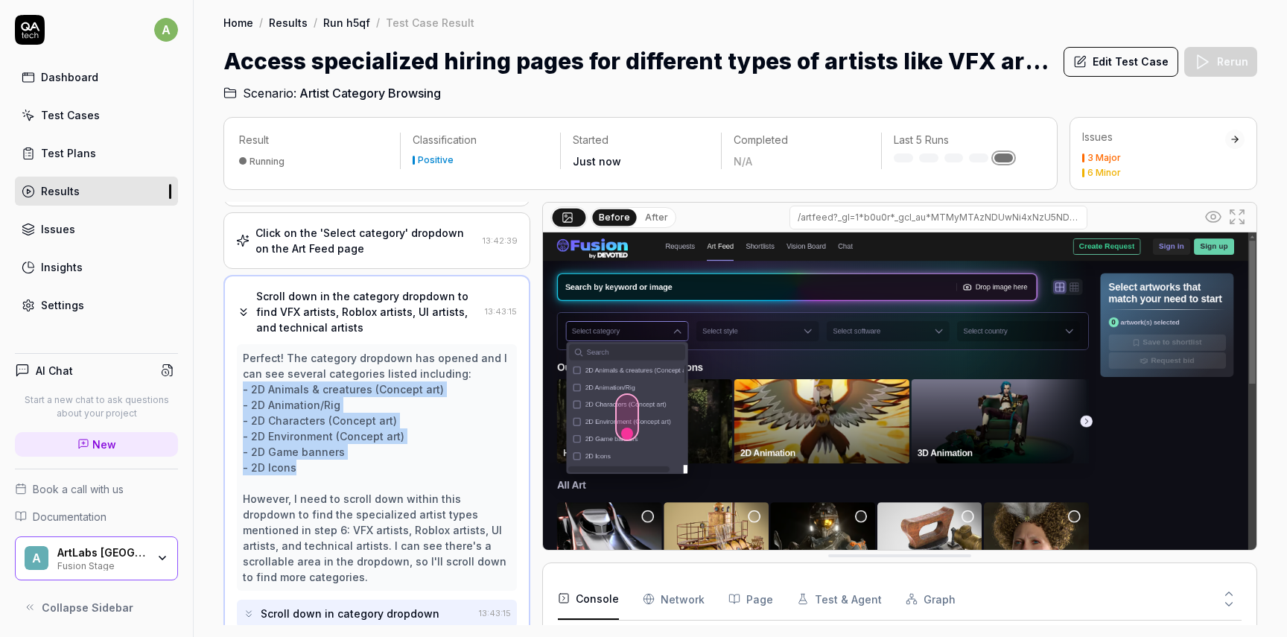
drag, startPoint x: 243, startPoint y: 387, endPoint x: 320, endPoint y: 472, distance: 115.5
click at [320, 472] on div "Perfect! The category dropdown has opened and I can see several categories list…" at bounding box center [377, 467] width 268 height 235
click at [387, 434] on div "Perfect! The category dropdown has opened and I can see several categories list…" at bounding box center [377, 467] width 268 height 235
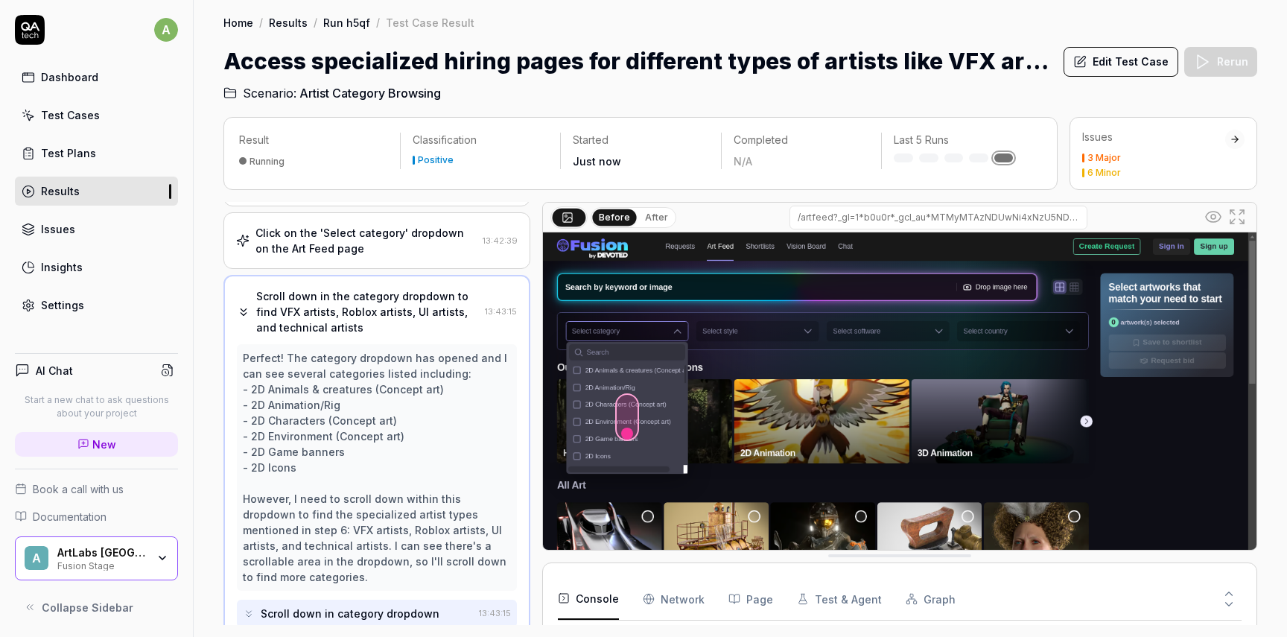
click at [381, 605] on div "Scroll down in category dropdown" at bounding box center [350, 613] width 179 height 16
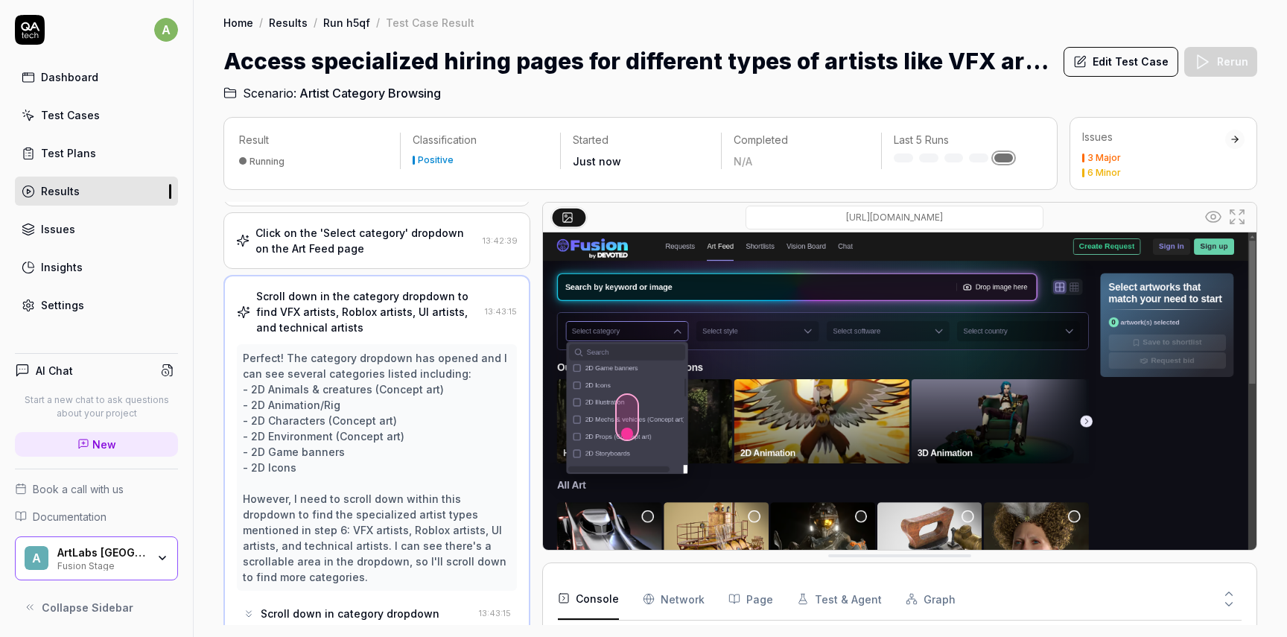
click at [807, 220] on input "/artfeed?_gl=1*b0u0r*_gcl_au*MTMyMTAzNDUwNi4xNzU5NDkxNjk0" at bounding box center [894, 218] width 298 height 24
drag, startPoint x: 895, startPoint y: 219, endPoint x: 825, endPoint y: 217, distance: 70.0
click at [826, 216] on input "/artfeed?_gl=1*b0u0r*_gcl_au*MTMyMTAzNDUwNi4xNzU5NDkxNjk0" at bounding box center [938, 218] width 298 height 24
click at [655, 214] on button "After" at bounding box center [656, 217] width 35 height 16
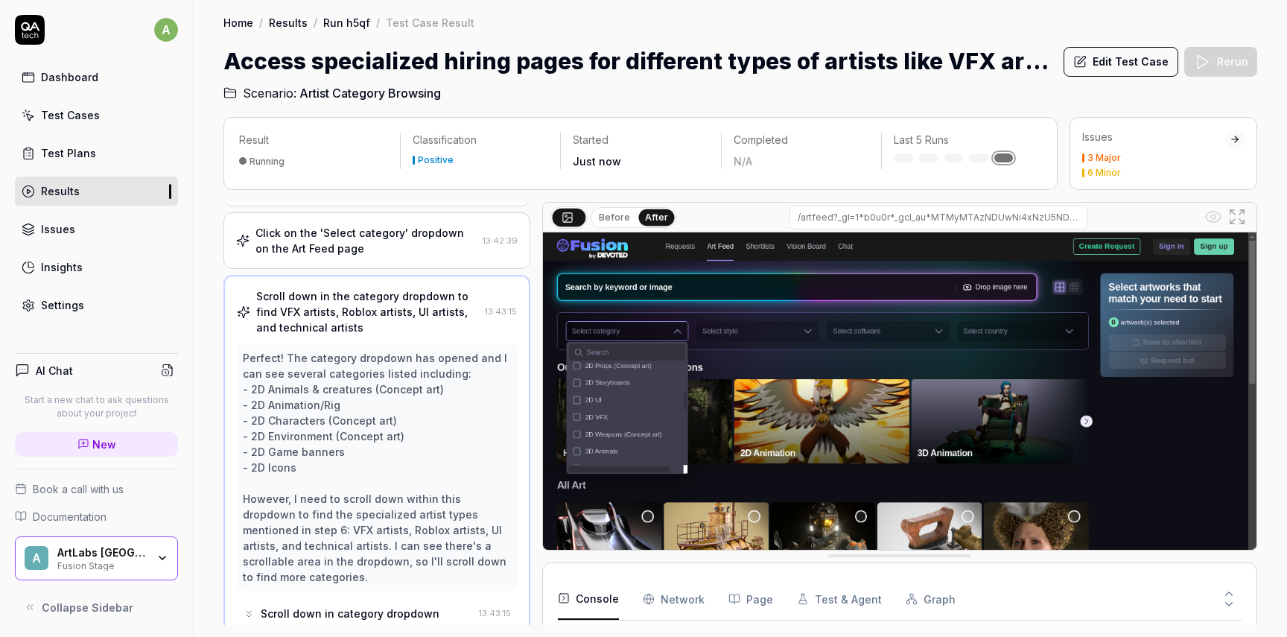
click at [617, 215] on button "Before" at bounding box center [614, 217] width 43 height 16
click at [653, 210] on button "After" at bounding box center [656, 217] width 35 height 16
click at [905, 217] on input "/artfeed?_gl=1*b0u0r*_gcl_au*MTMyMTAzNDUwNi4xNzU5NDkxNjk0" at bounding box center [938, 218] width 298 height 24
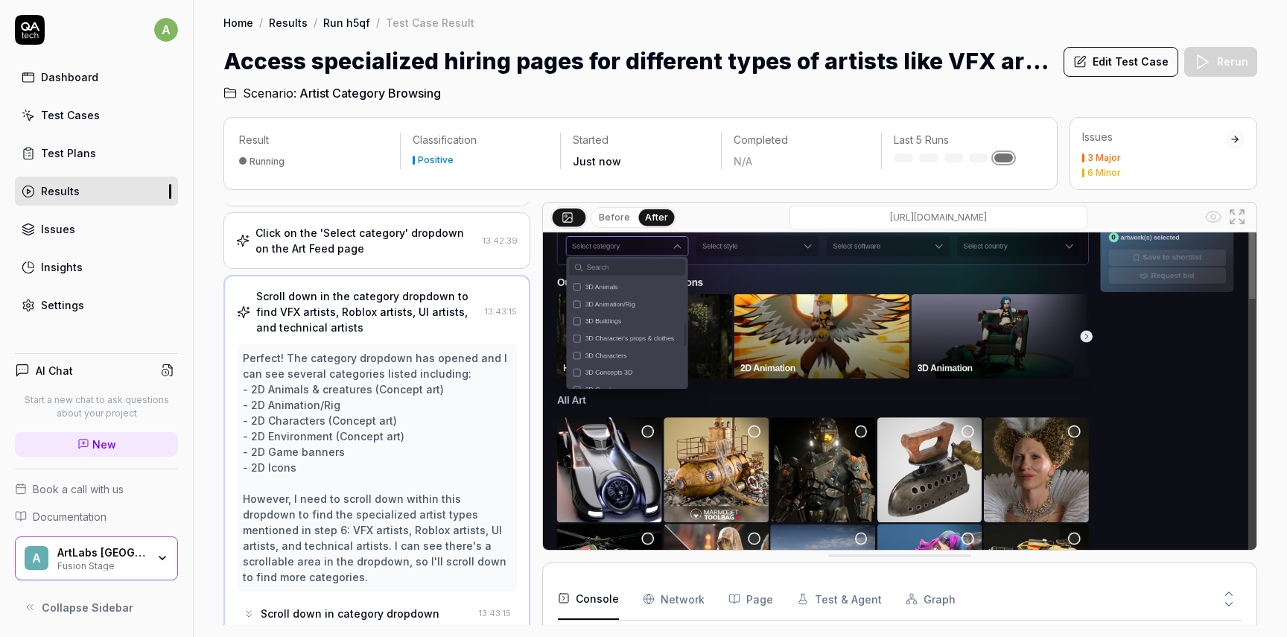
scroll to position [129, 0]
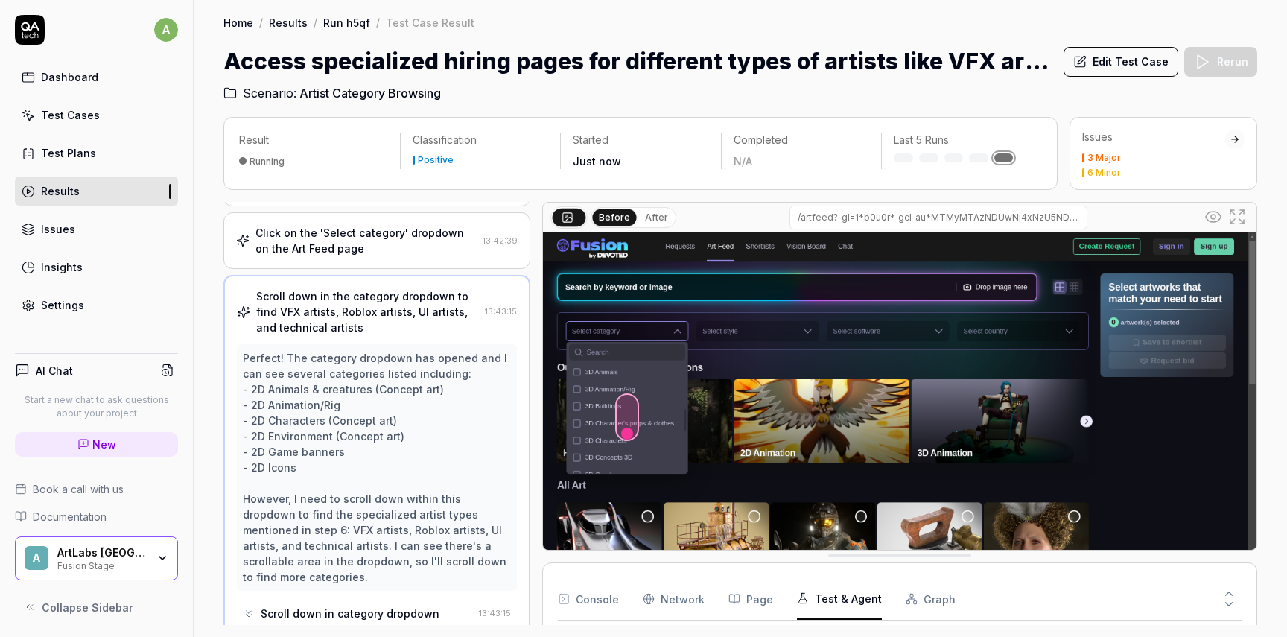
click at [834, 601] on button "Test & Agent" at bounding box center [839, 599] width 85 height 42
click at [1231, 598] on icon at bounding box center [1228, 603] width 13 height 13
click at [1231, 594] on icon at bounding box center [1229, 594] width 7 height 4
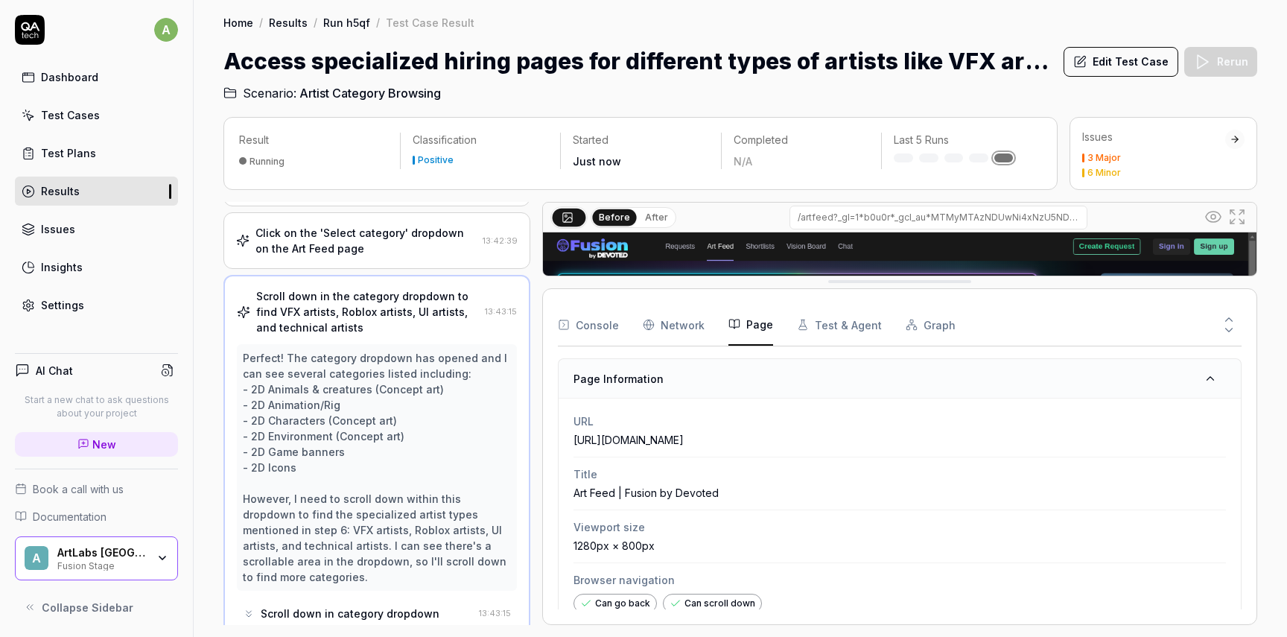
click at [728, 317] on button "Page" at bounding box center [750, 325] width 45 height 42
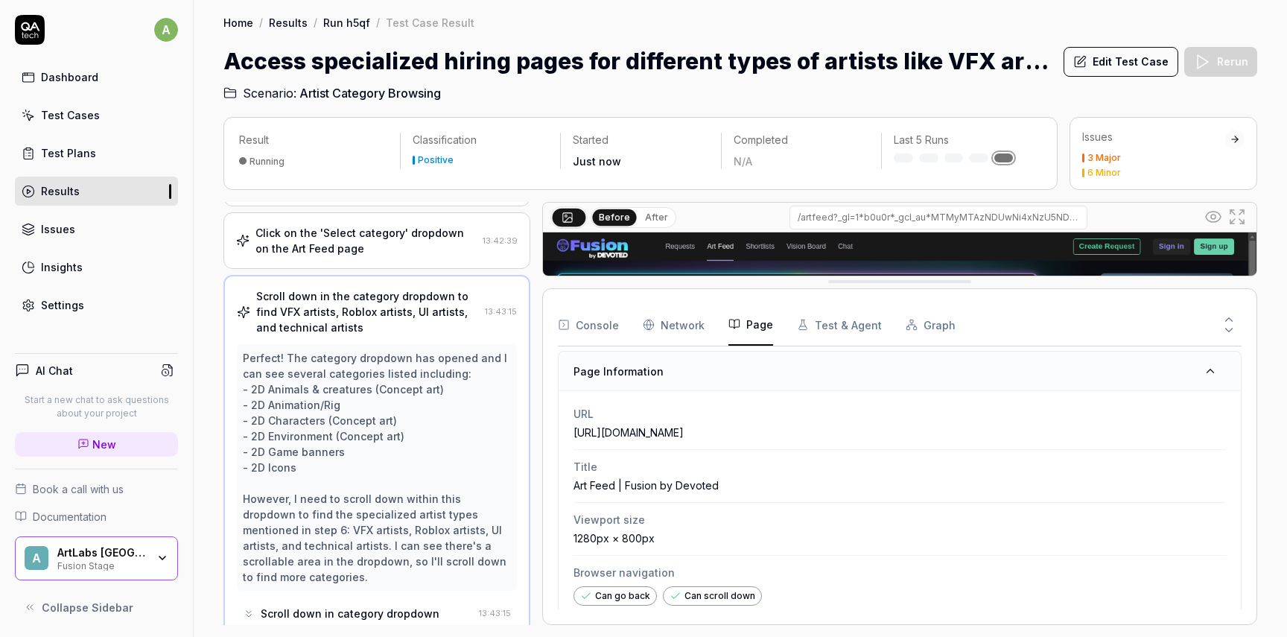
scroll to position [0, 0]
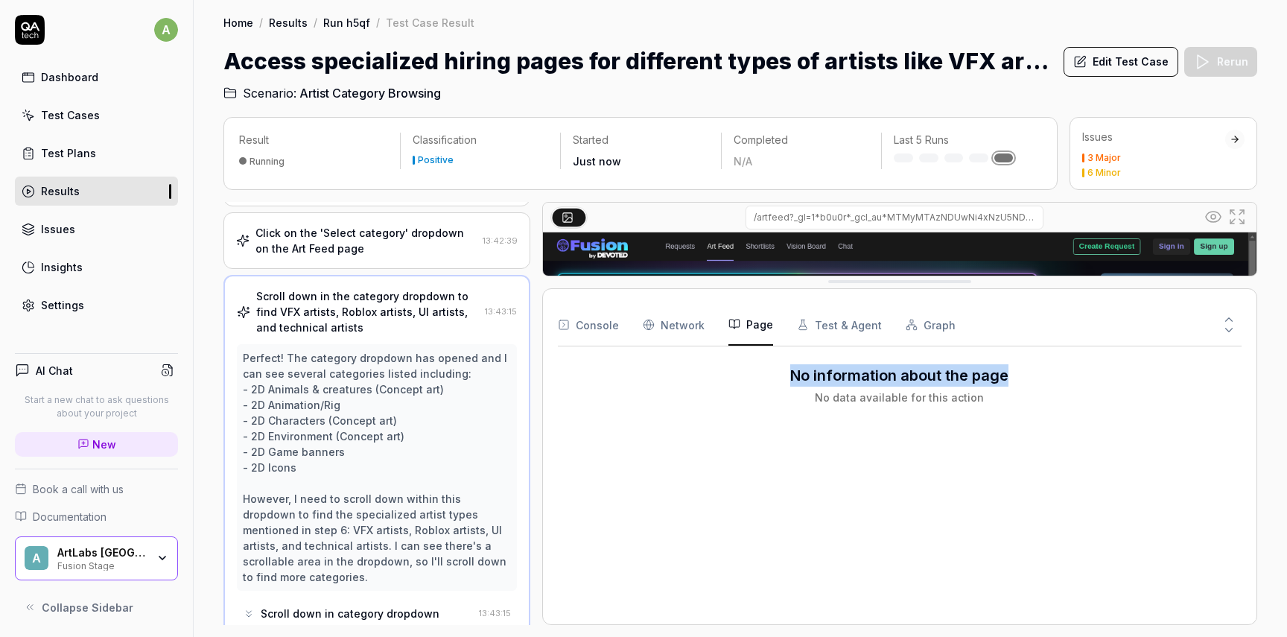
drag, startPoint x: 571, startPoint y: 544, endPoint x: 664, endPoint y: 544, distance: 92.3
click at [684, 332] on Requests "Network" at bounding box center [674, 325] width 62 height 42
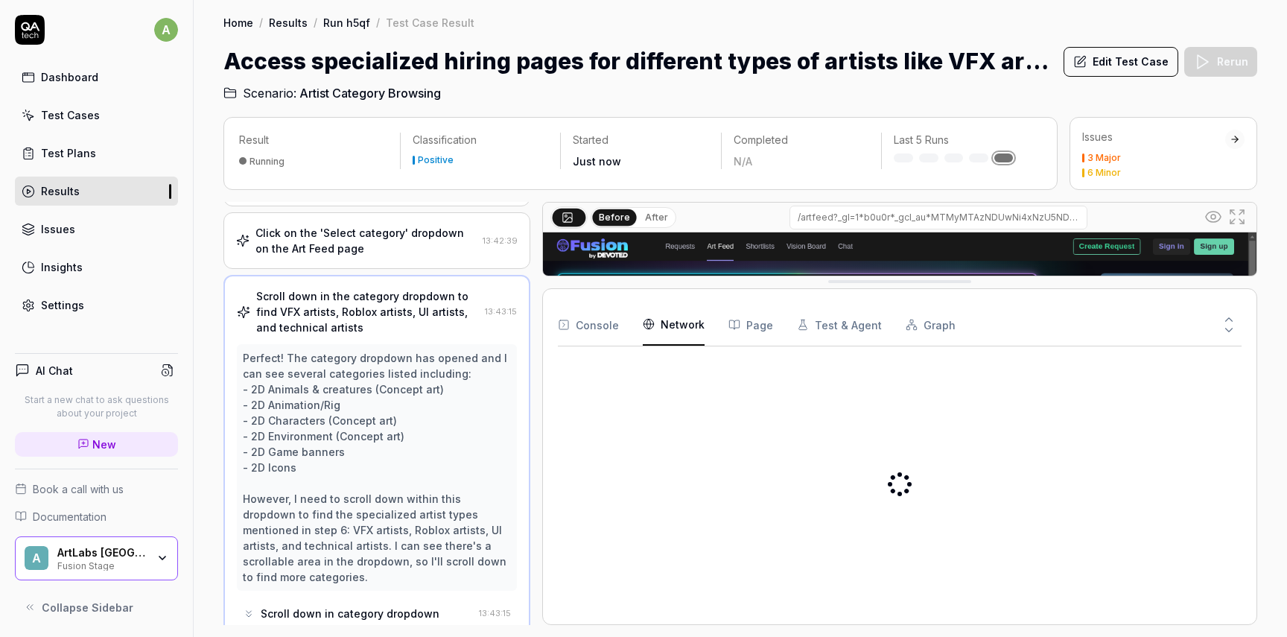
click at [839, 329] on button "Test & Agent" at bounding box center [839, 325] width 85 height 42
click at [583, 315] on button "Console" at bounding box center [588, 325] width 61 height 42
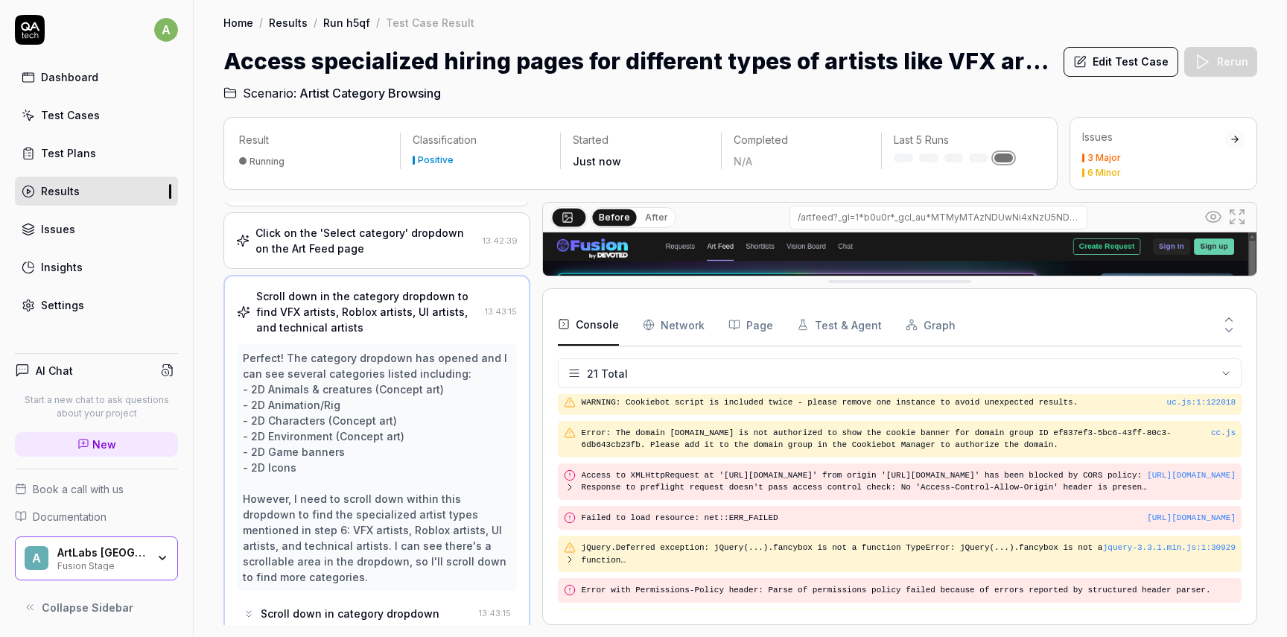
scroll to position [39, 0]
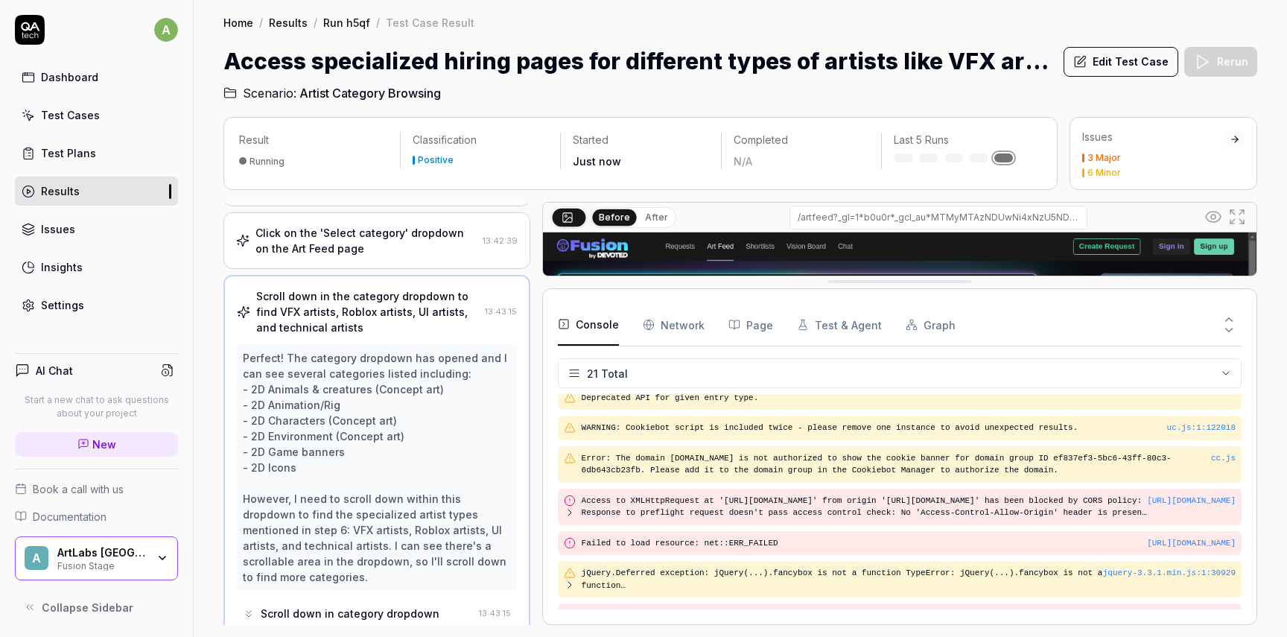
click at [382, 300] on div "Scroll down in the category dropdown to find VFX artists, Roblox artists, UI ar…" at bounding box center [367, 311] width 223 height 47
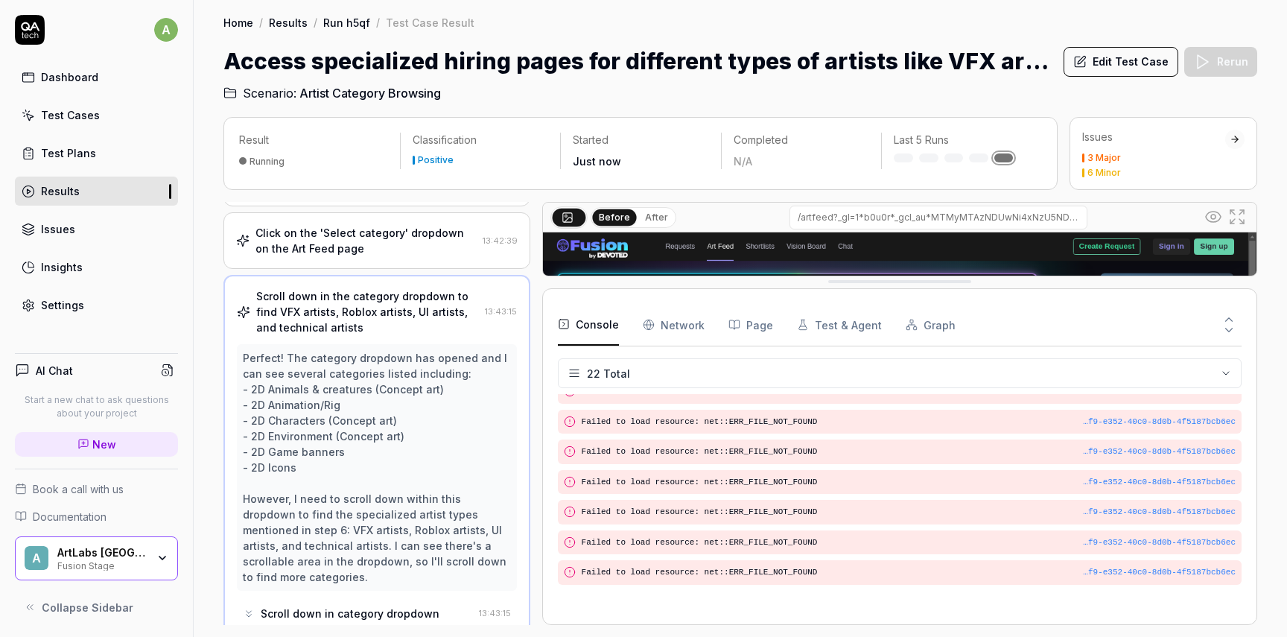
scroll to position [490, 0]
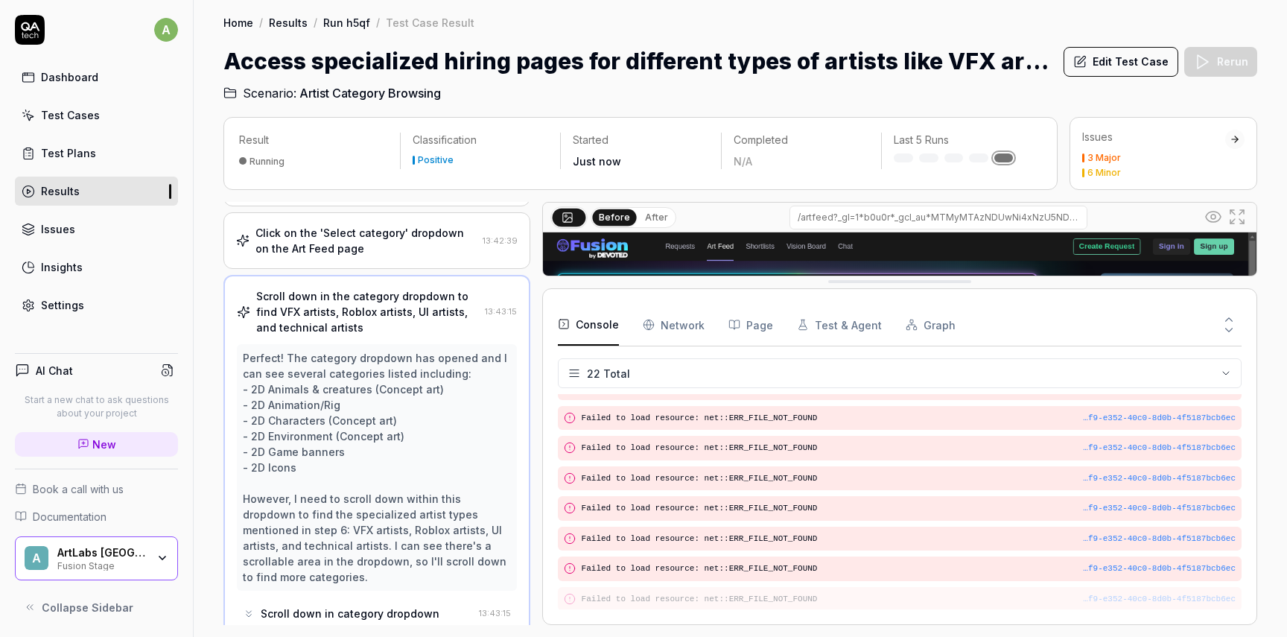
click at [1230, 331] on icon at bounding box center [1228, 329] width 13 height 13
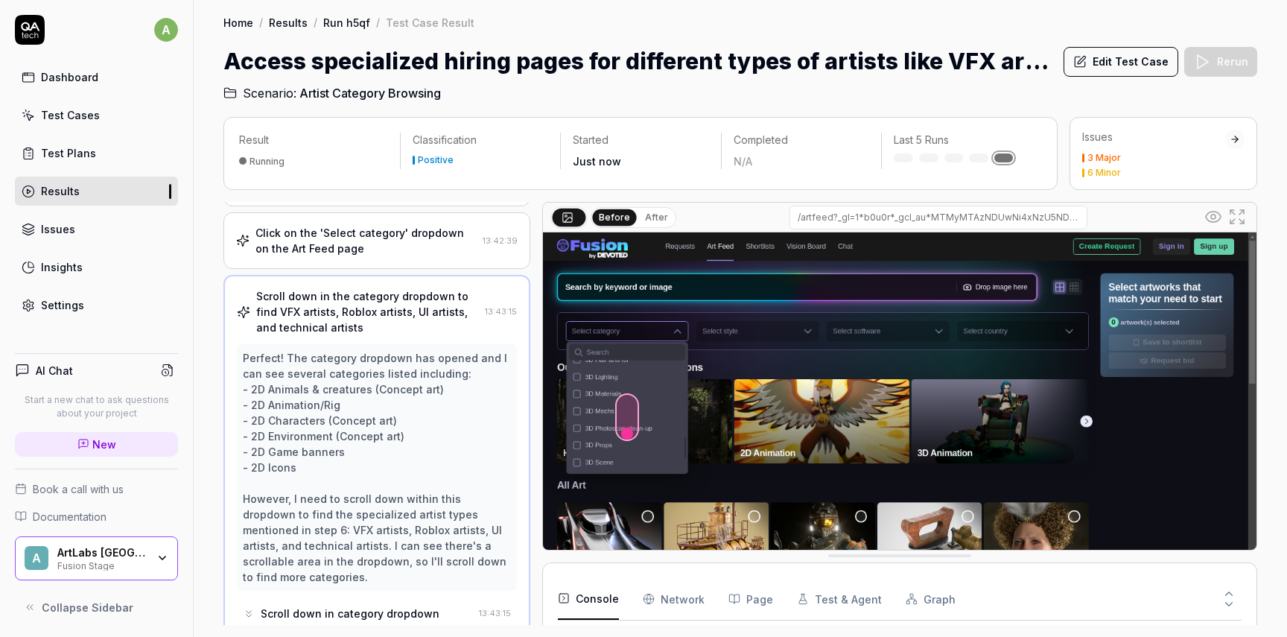
click at [1231, 597] on icon at bounding box center [1228, 603] width 13 height 13
click at [1229, 585] on button at bounding box center [1228, 590] width 25 height 19
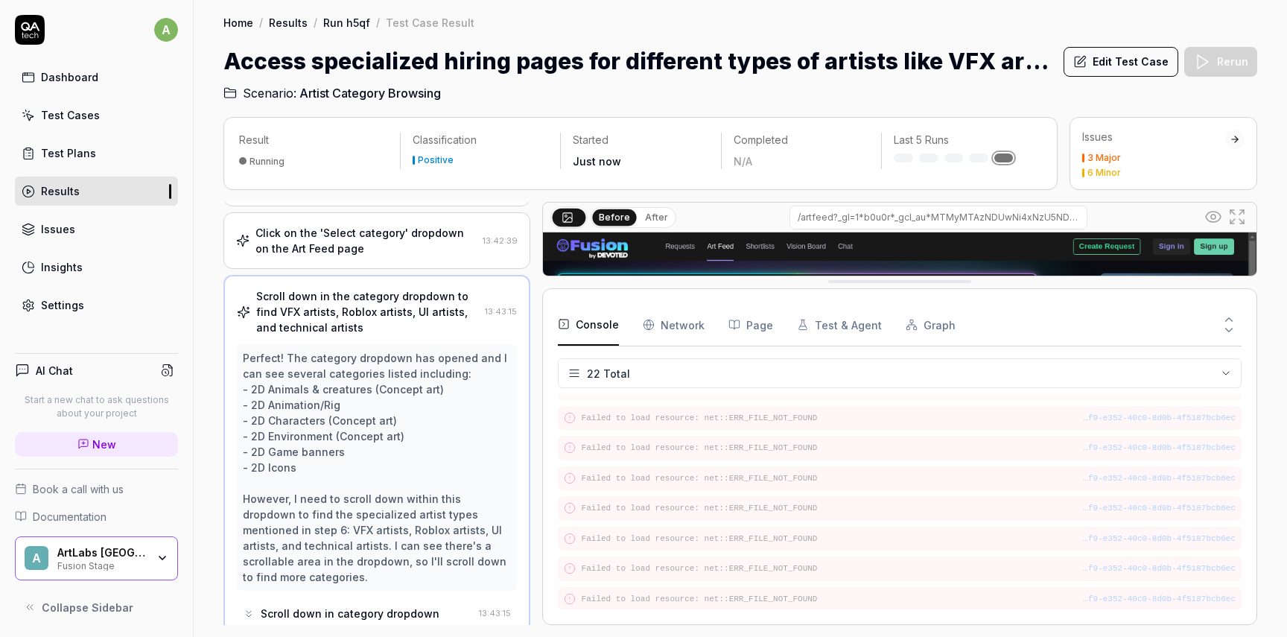
click at [912, 324] on button "Graph" at bounding box center [931, 325] width 50 height 42
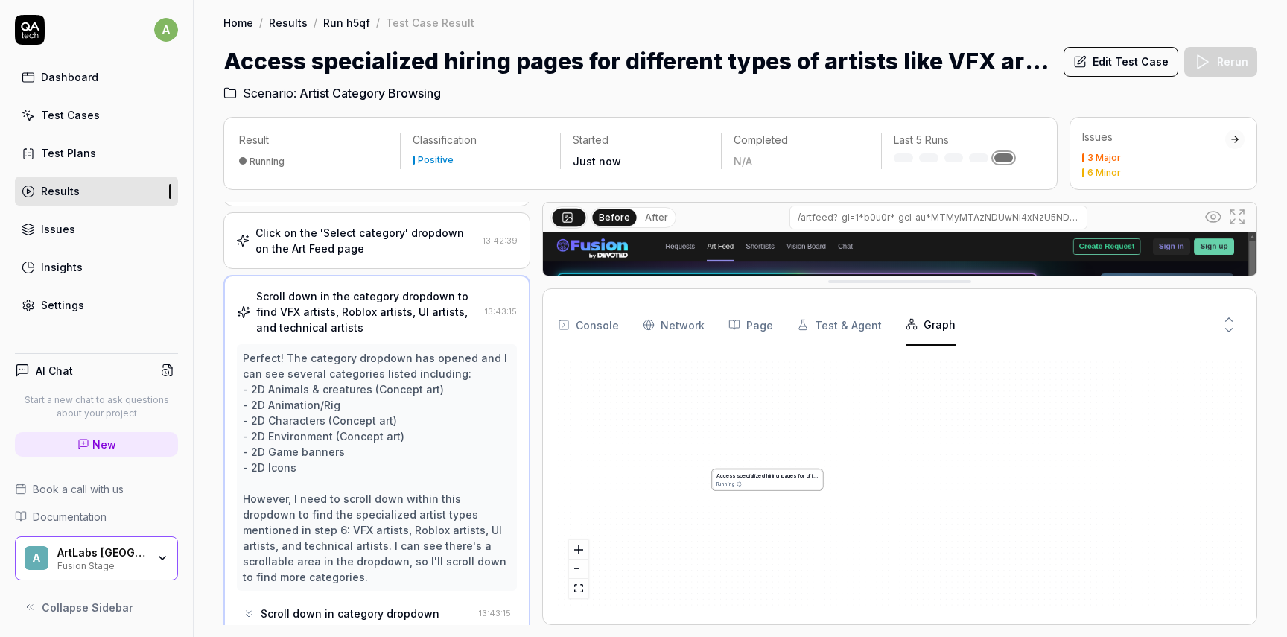
click at [364, 233] on div "Click on the 'Select category' dropdown on the Art Feed page" at bounding box center [365, 240] width 221 height 31
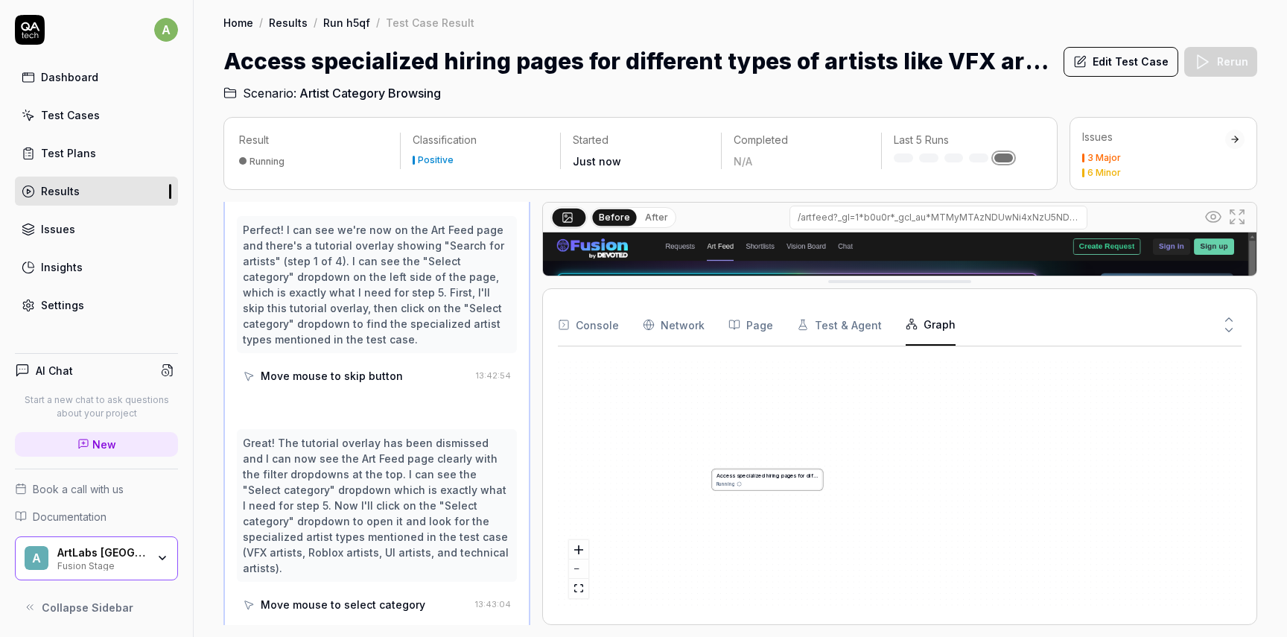
scroll to position [446, 0]
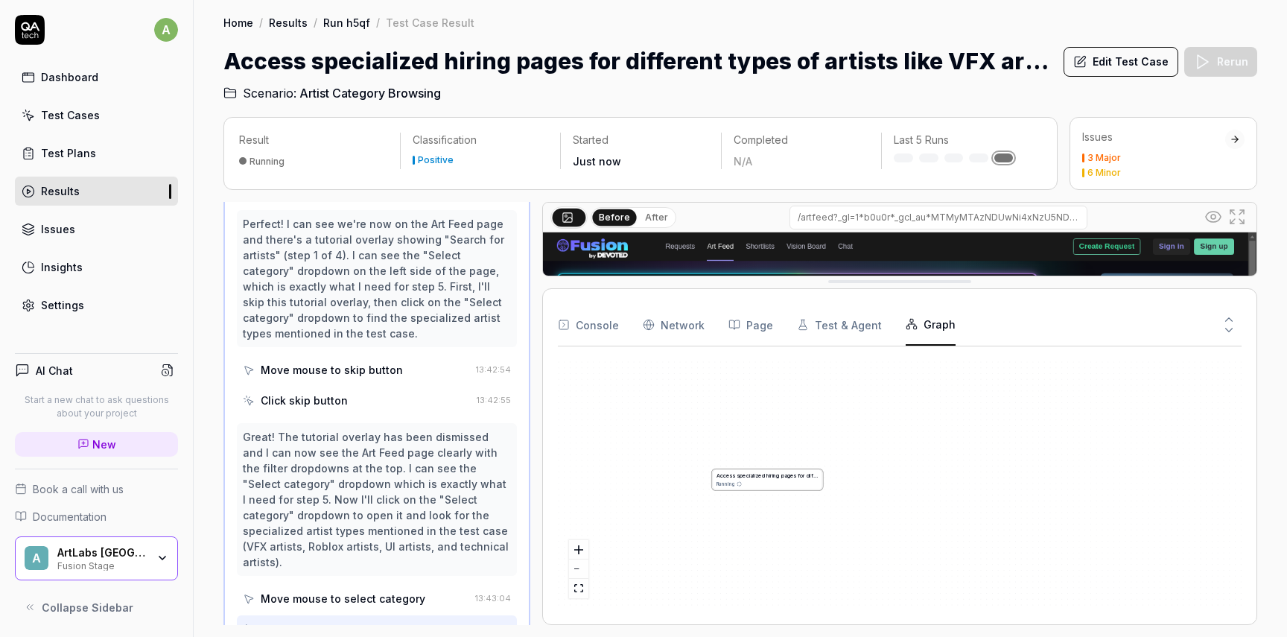
click at [855, 319] on button "Test & Agent" at bounding box center [839, 325] width 85 height 42
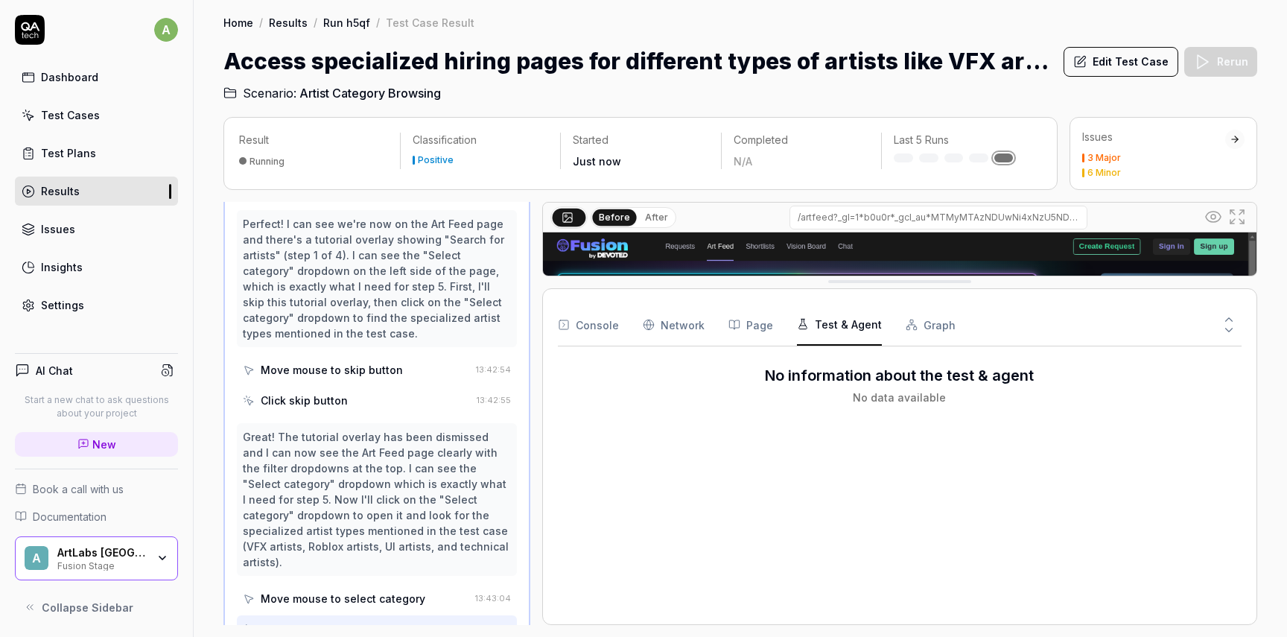
click at [734, 325] on icon "button" at bounding box center [734, 324] width 10 height 9
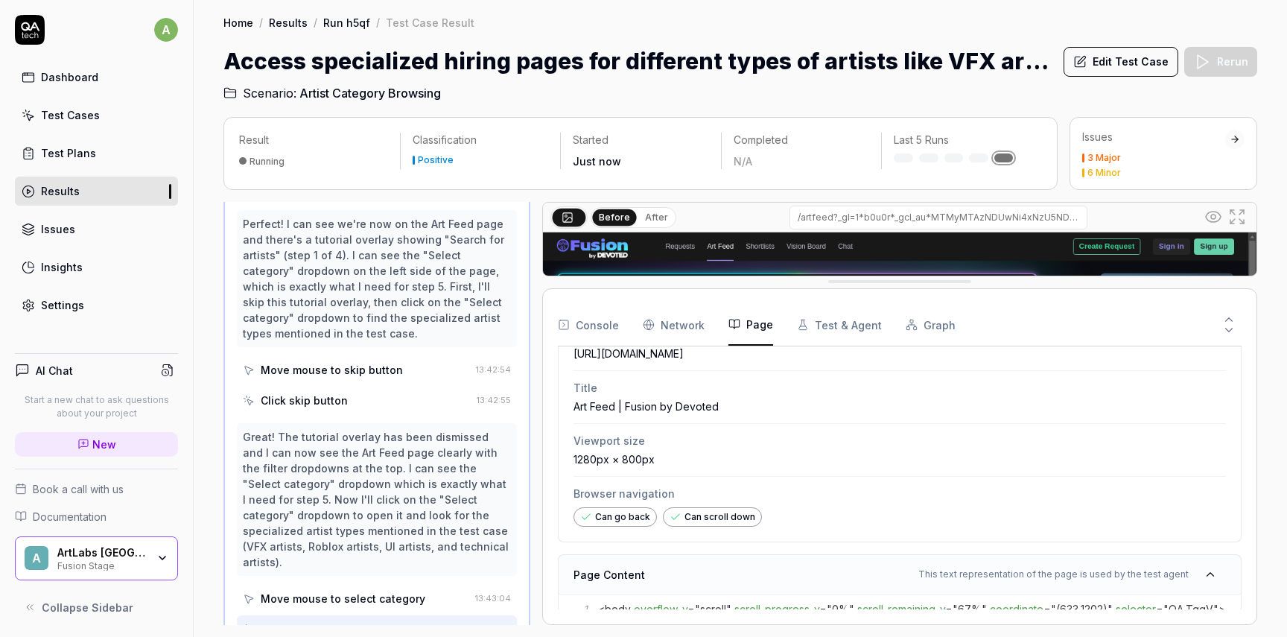
scroll to position [0, 0]
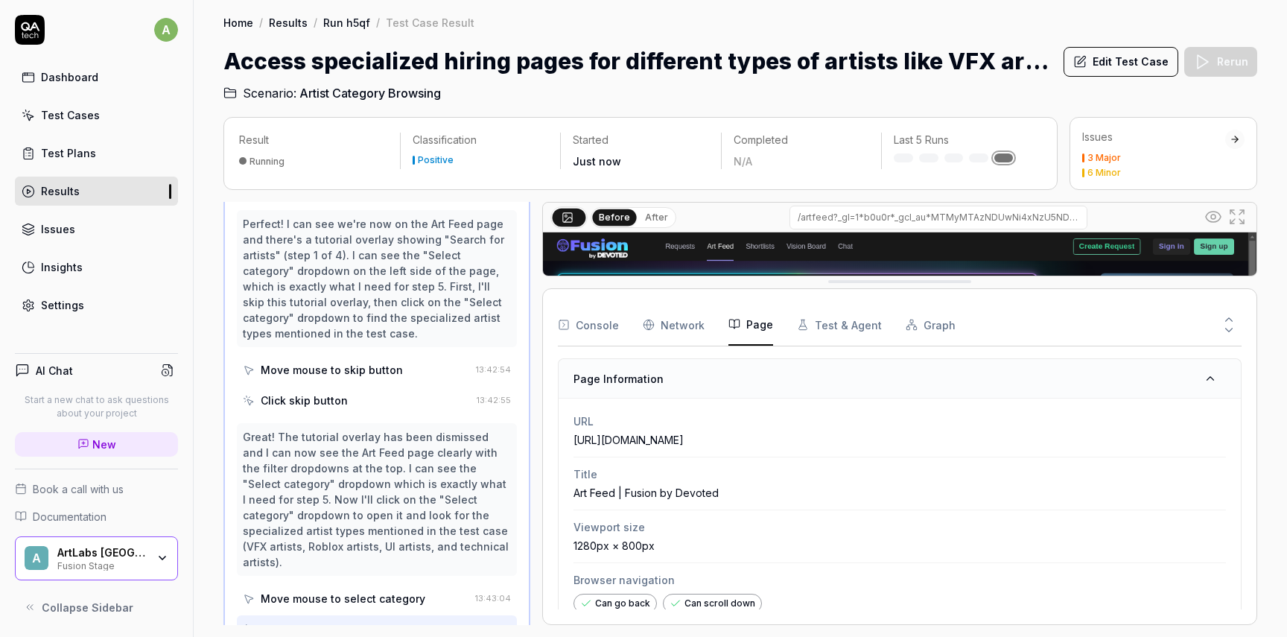
drag, startPoint x: 569, startPoint y: 438, endPoint x: 795, endPoint y: 430, distance: 225.8
click at [795, 430] on div "URL [URL][DOMAIN_NAME] Title Art Feed | Fusion by Devoted Viewport size 1280px …" at bounding box center [900, 512] width 682 height 229
drag, startPoint x: 672, startPoint y: 547, endPoint x: 573, endPoint y: 489, distance: 114.8
click at [573, 489] on div "URL [URL][DOMAIN_NAME] Title Art Feed | Fusion by Devoted Viewport size 1280px …" at bounding box center [900, 512] width 682 height 229
click at [1227, 323] on icon at bounding box center [1228, 329] width 13 height 13
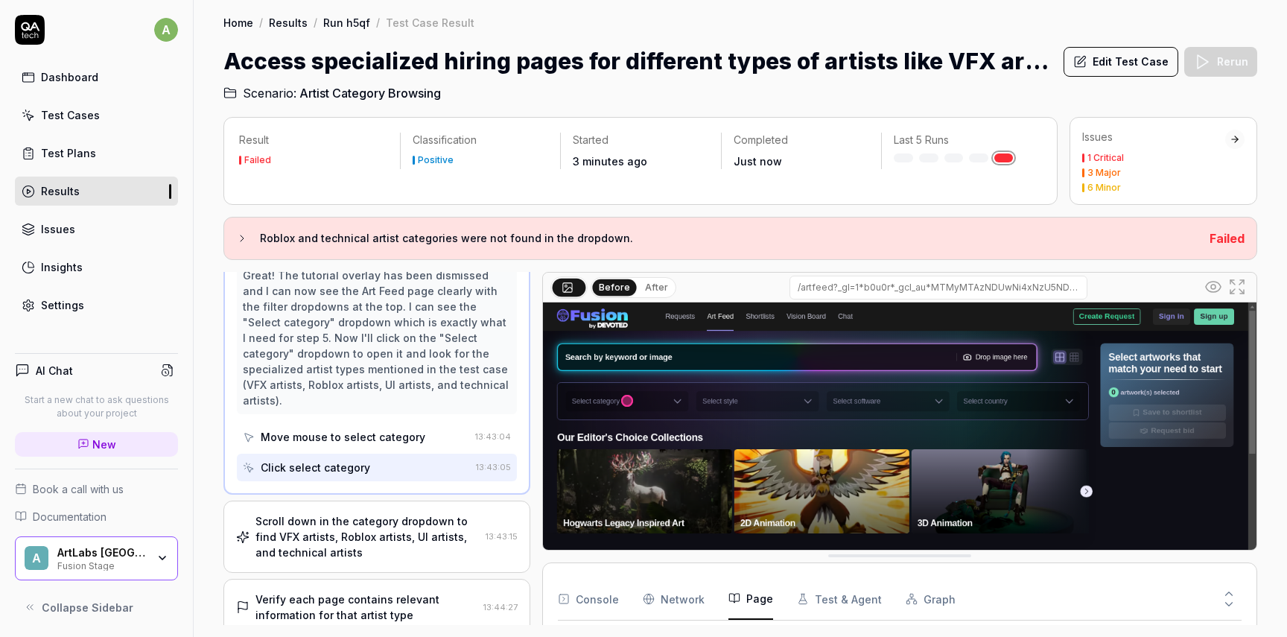
scroll to position [719, 0]
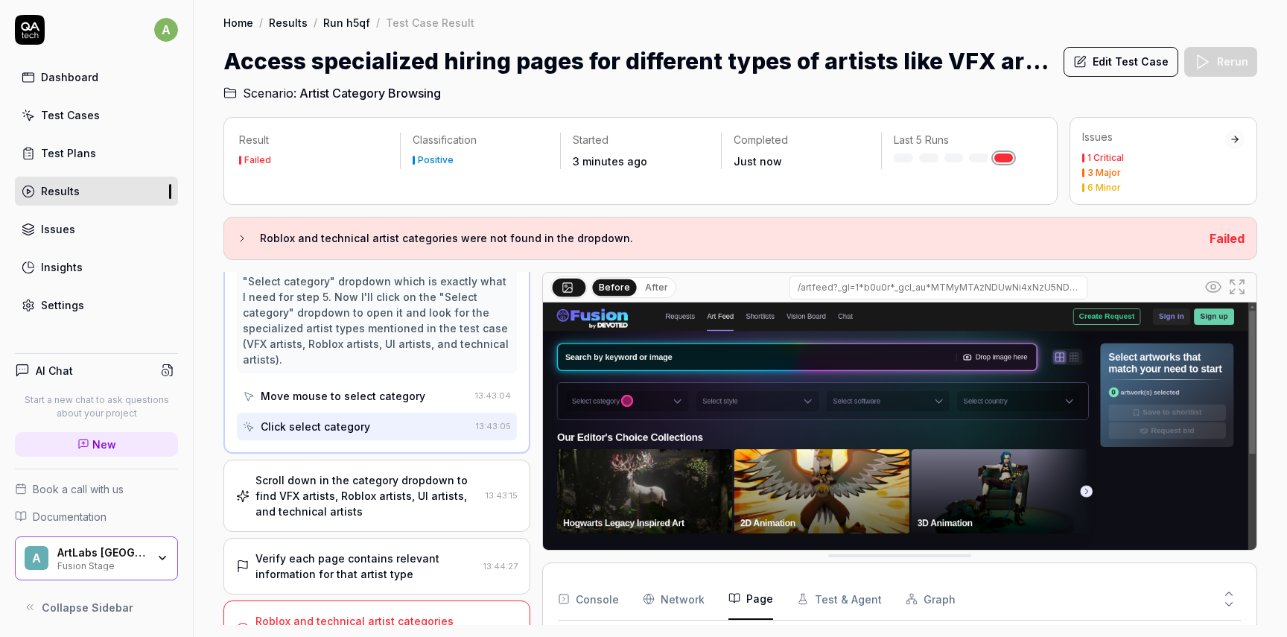
click at [369, 613] on div "Roblox and technical artist categories were not found in the dropdown." at bounding box center [365, 628] width 220 height 31
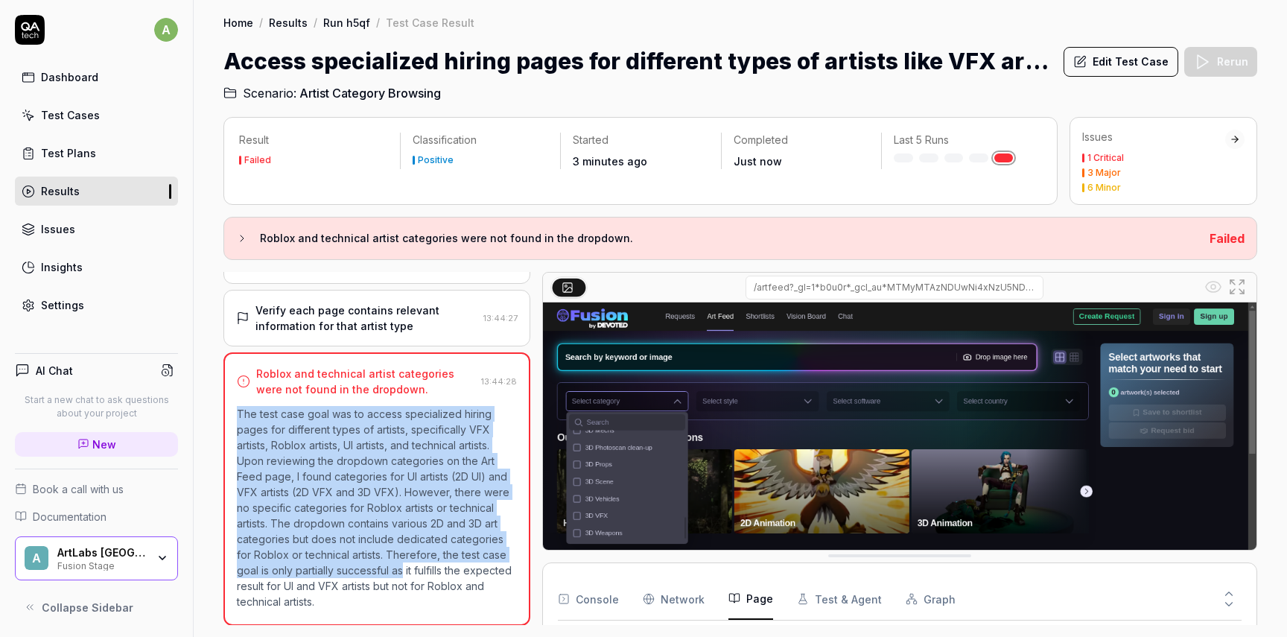
drag, startPoint x: 236, startPoint y: 413, endPoint x: 381, endPoint y: 565, distance: 210.2
click at [381, 565] on p "The test case goal was to access specialized hiring pages for different types o…" at bounding box center [377, 507] width 280 height 203
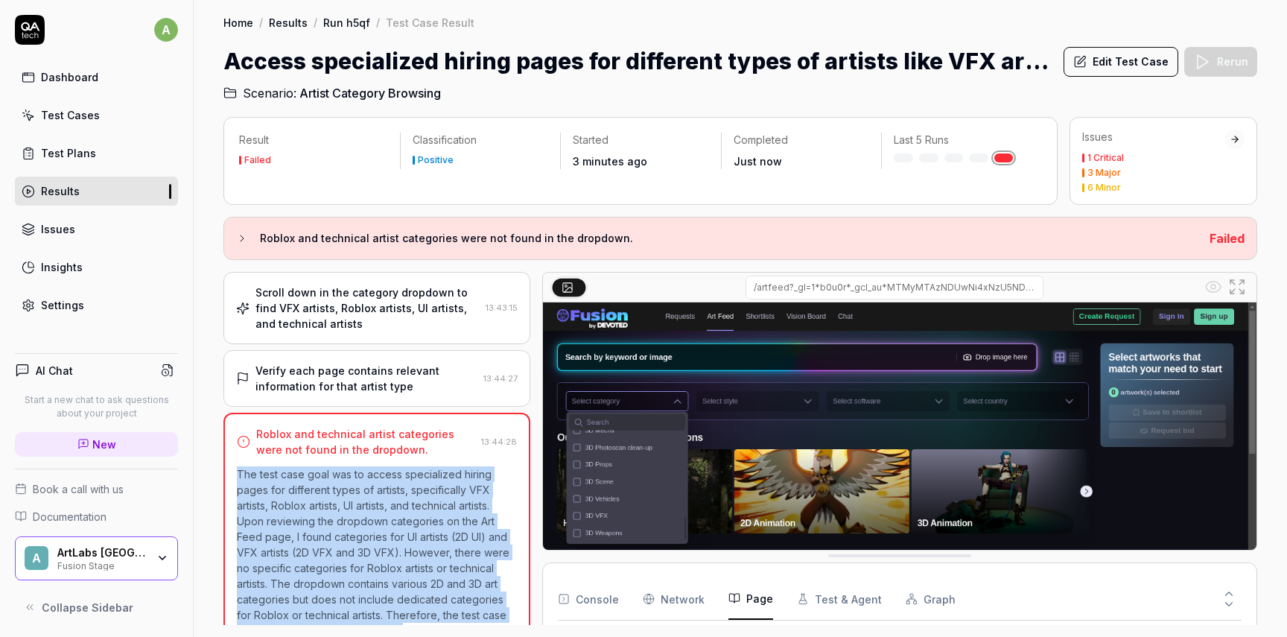
scroll to position [216, 0]
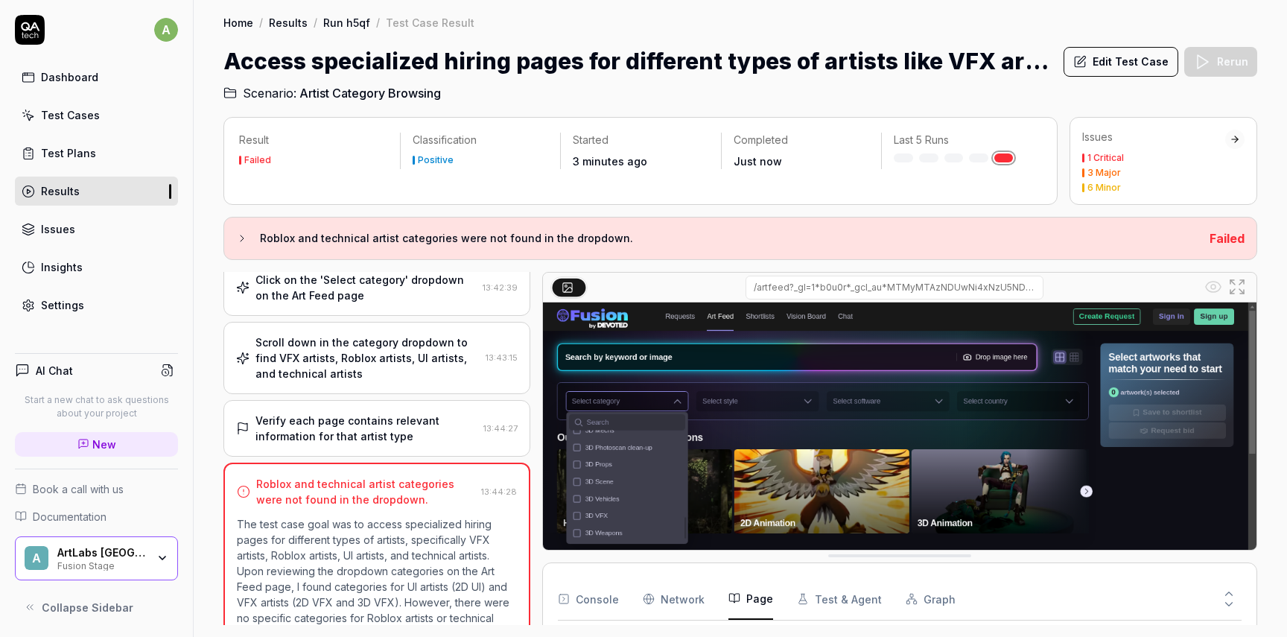
click at [352, 427] on div "Verify each page contains relevant information for that artist type" at bounding box center [366, 428] width 222 height 31
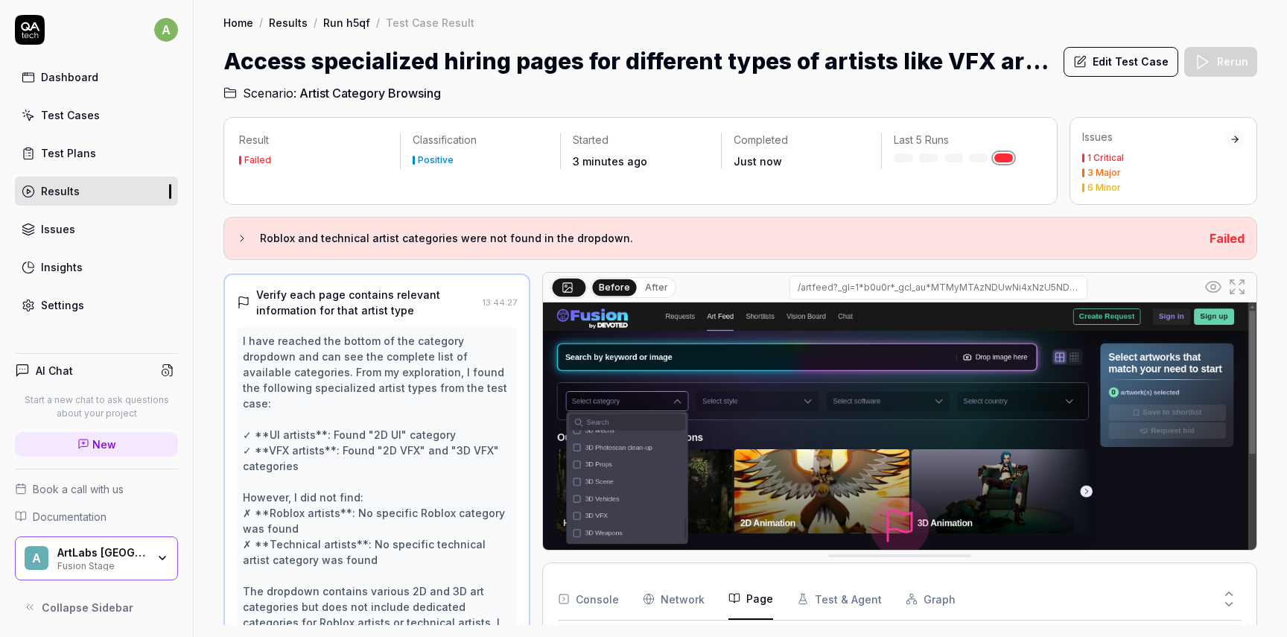
scroll to position [311, 0]
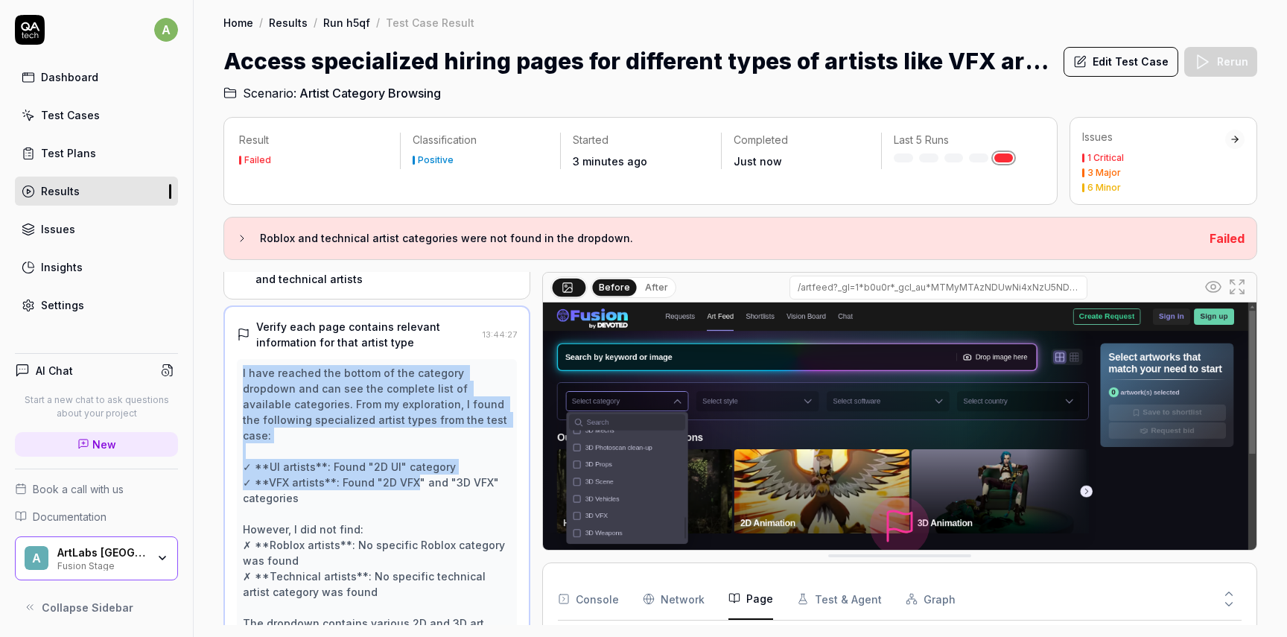
drag, startPoint x: 231, startPoint y: 374, endPoint x: 413, endPoint y: 464, distance: 202.8
click at [413, 464] on div "Verify each page contains relevant information for that artist type 13:44:27 Fi…" at bounding box center [376, 589] width 307 height 569
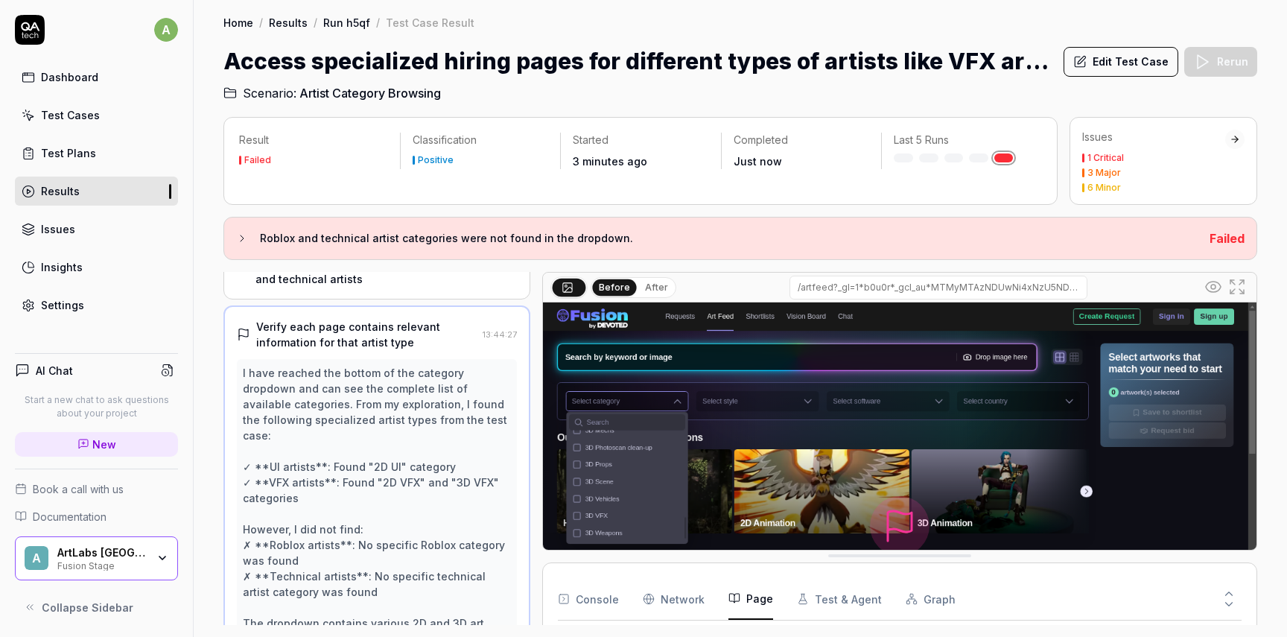
click at [392, 467] on div "I have reached the bottom of the category dropdown and can see the complete lis…" at bounding box center [377, 592] width 268 height 454
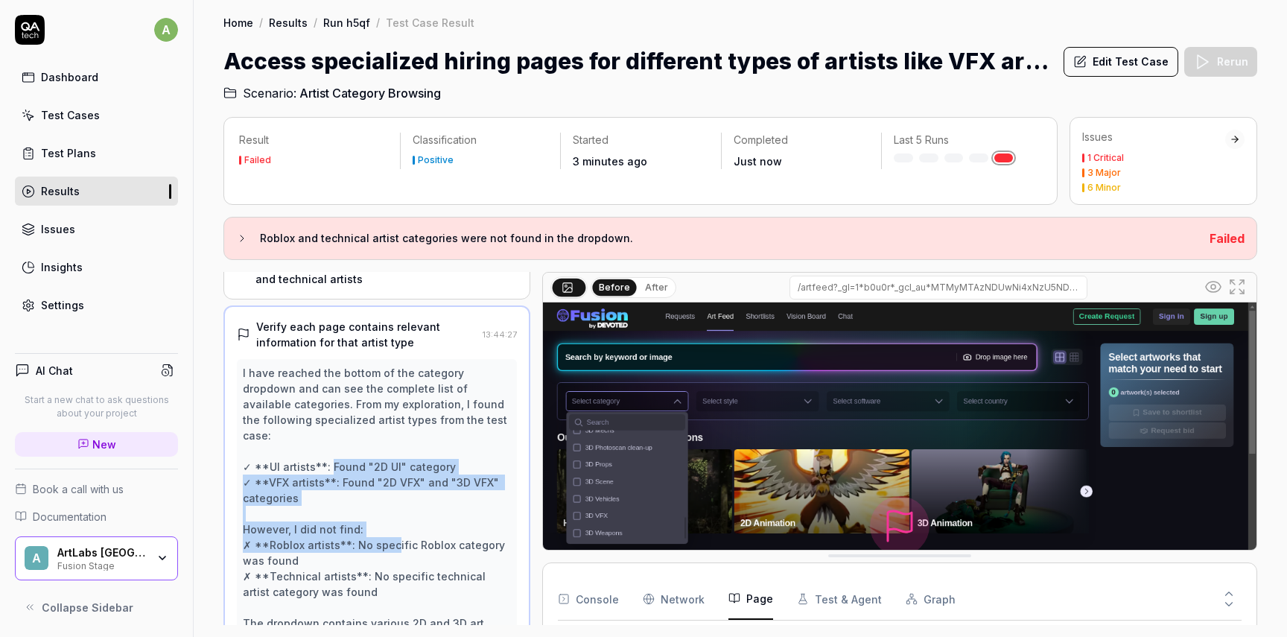
drag, startPoint x: 328, startPoint y: 454, endPoint x: 389, endPoint y: 523, distance: 91.8
click at [391, 523] on div "I have reached the bottom of the category dropdown and can see the complete lis…" at bounding box center [377, 592] width 268 height 454
click at [1151, 63] on button "Edit Test Case" at bounding box center [1120, 62] width 115 height 30
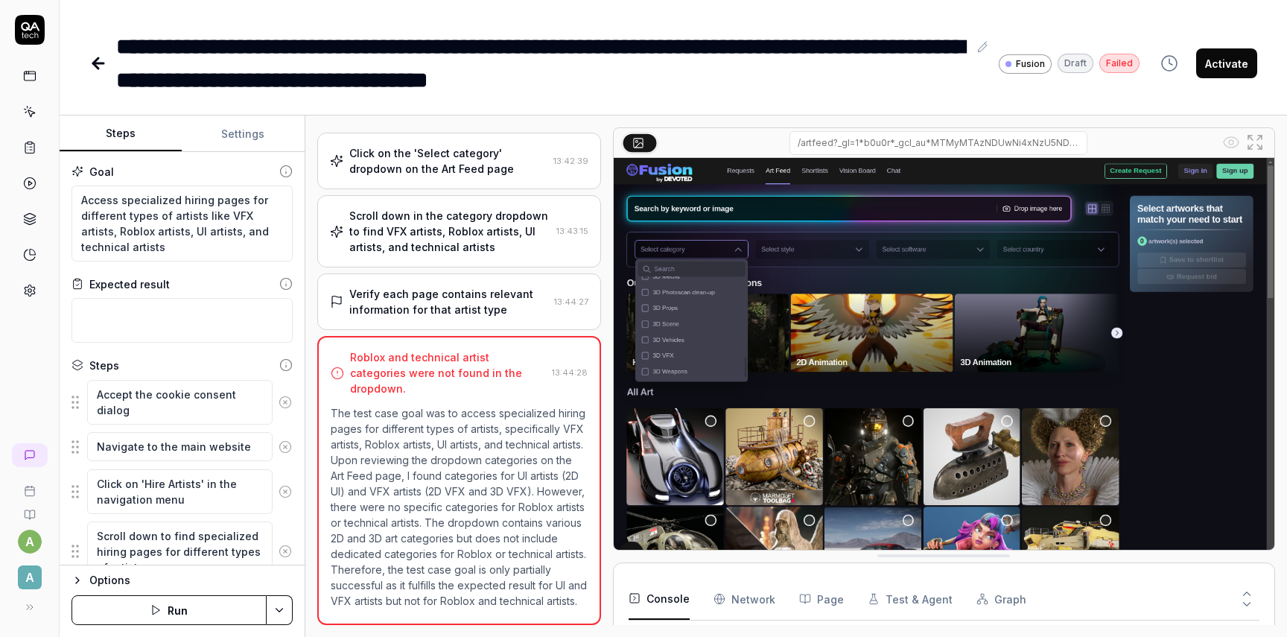
scroll to position [330, 0]
click at [116, 214] on textarea "Access specialized hiring pages for different types of artists like VFX artists…" at bounding box center [181, 223] width 221 height 76
drag, startPoint x: 80, startPoint y: 200, endPoint x: 220, endPoint y: 260, distance: 151.5
click at [220, 260] on textarea "Access specialized hiring pages for different types of artists like VFX artists…" at bounding box center [181, 223] width 221 height 76
click at [212, 249] on textarea "Access specialized hiring pages for different types of artists like VFX artists…" at bounding box center [181, 223] width 221 height 76
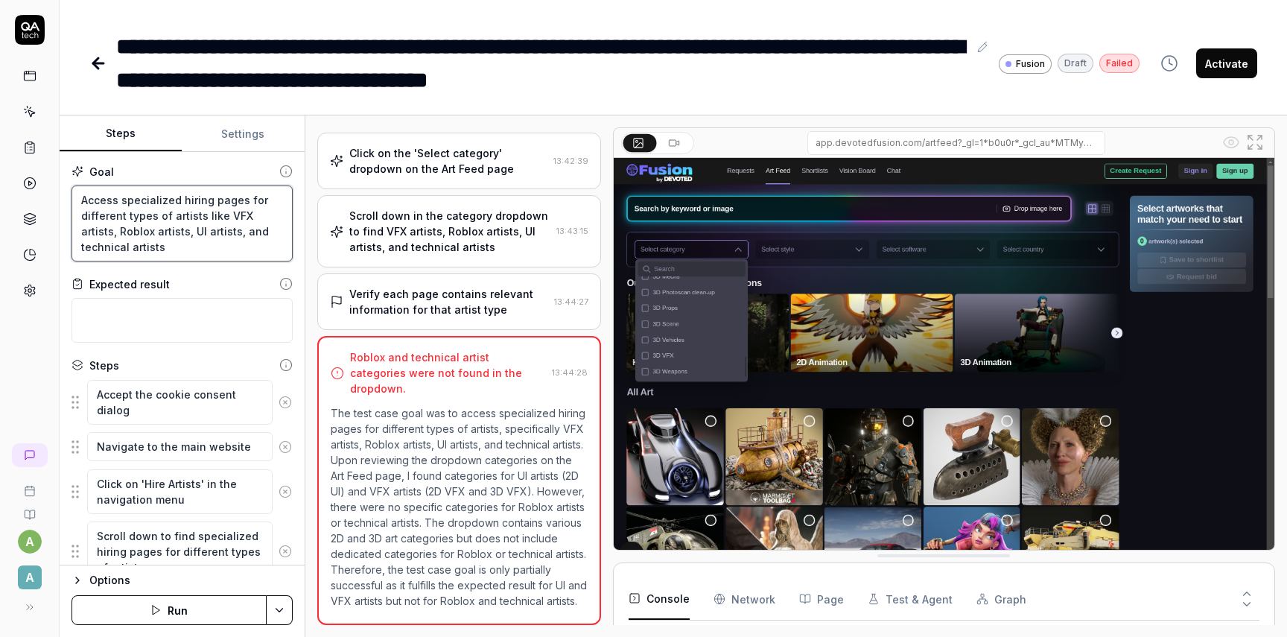
drag, startPoint x: 212, startPoint y: 251, endPoint x: 60, endPoint y: 185, distance: 165.8
click at [60, 185] on div "Goal Access specialized hiring pages for different types of artists like VFX ar…" at bounding box center [182, 358] width 245 height 413
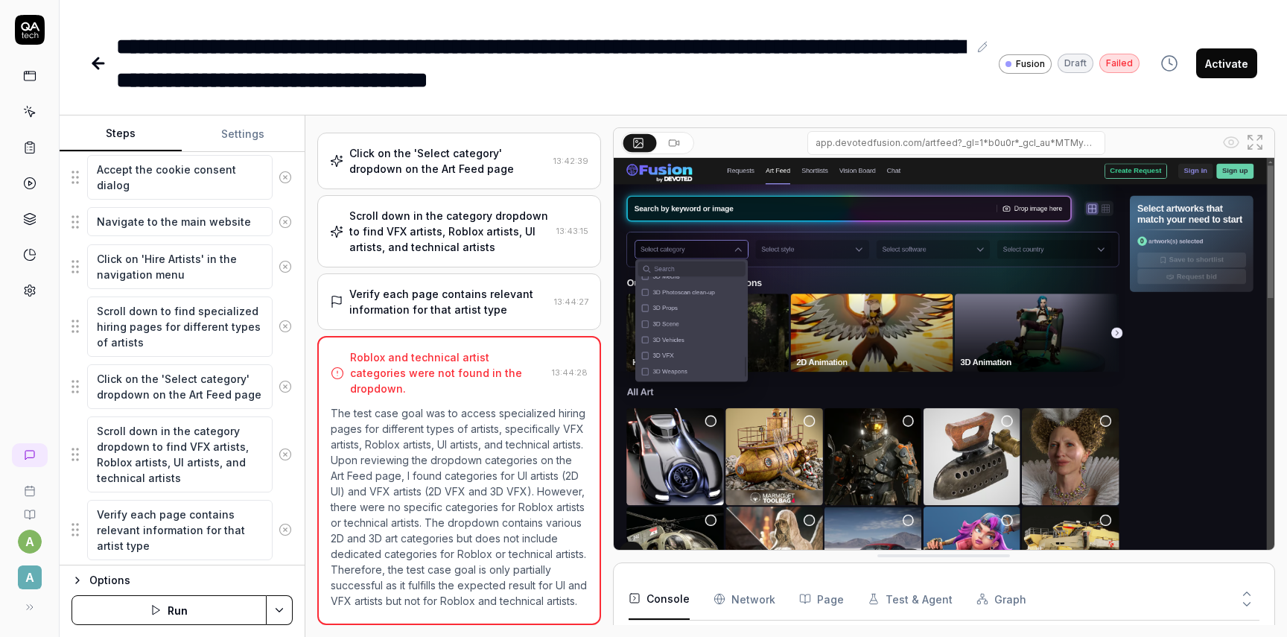
scroll to position [267, 0]
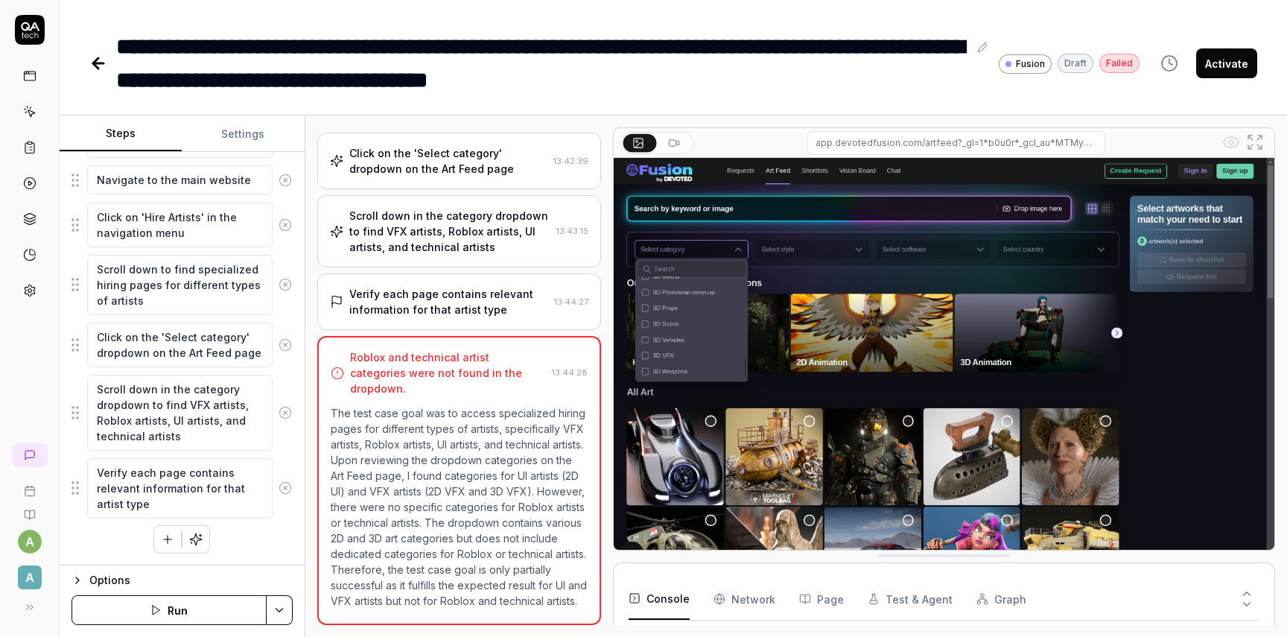
click at [201, 535] on icon "button" at bounding box center [195, 538] width 13 height 13
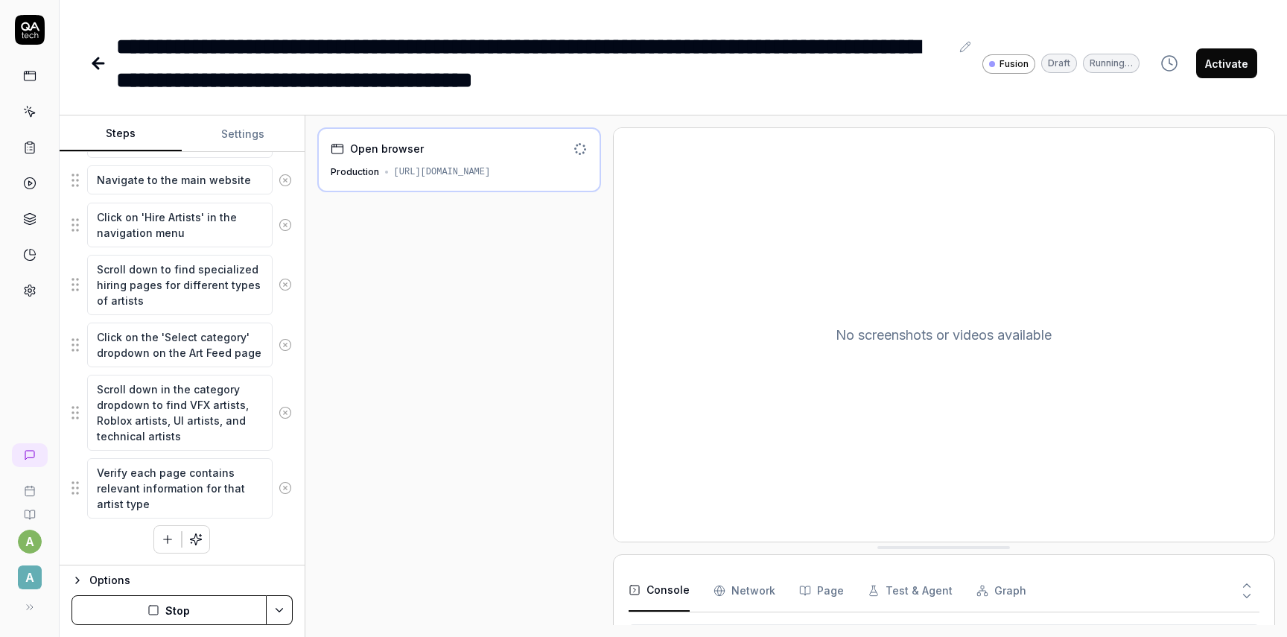
scroll to position [36, 0]
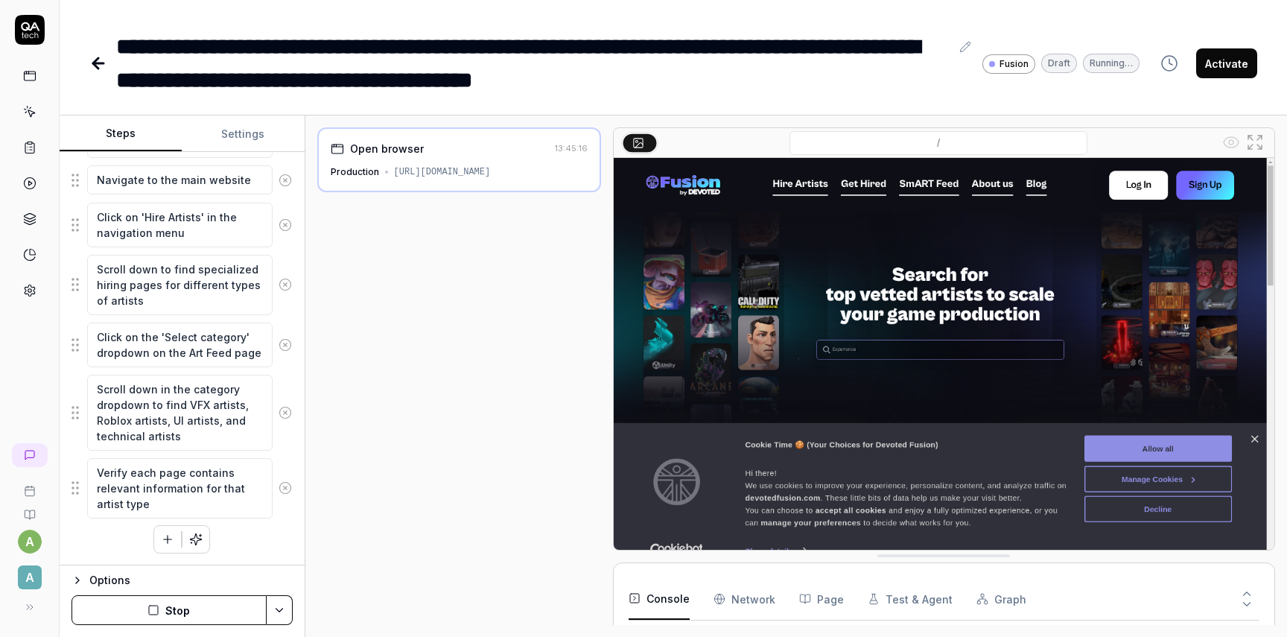
click at [76, 581] on icon "button" at bounding box center [77, 580] width 12 height 12
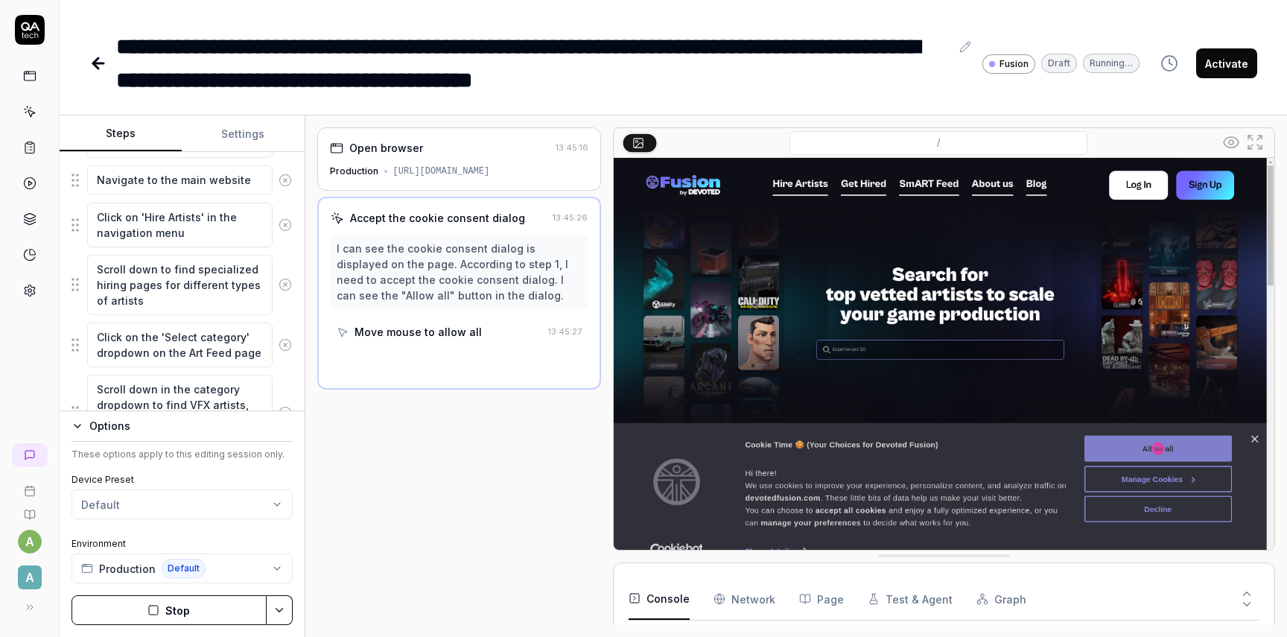
click at [77, 426] on icon "button" at bounding box center [77, 426] width 12 height 12
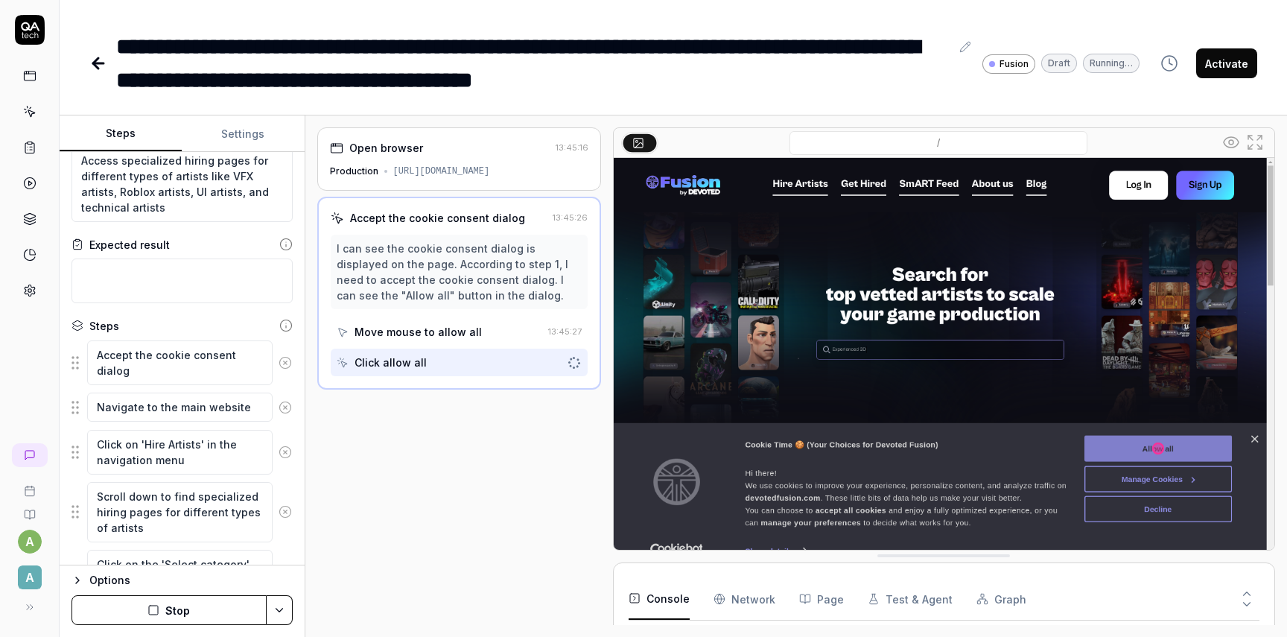
scroll to position [0, 0]
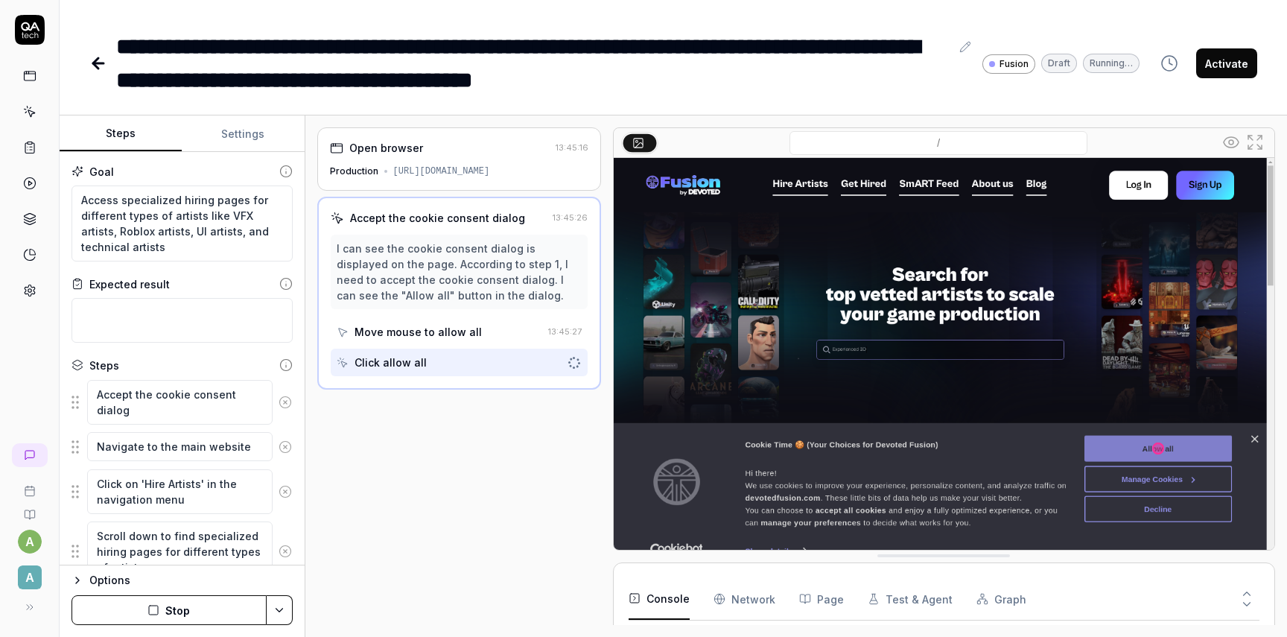
click at [239, 107] on div "**********" at bounding box center [673, 318] width 1227 height 637
click at [242, 160] on div "Goal Access specialized hiring pages for different types of artists like VFX ar…" at bounding box center [182, 358] width 245 height 413
click at [242, 129] on button "Settings" at bounding box center [243, 134] width 122 height 36
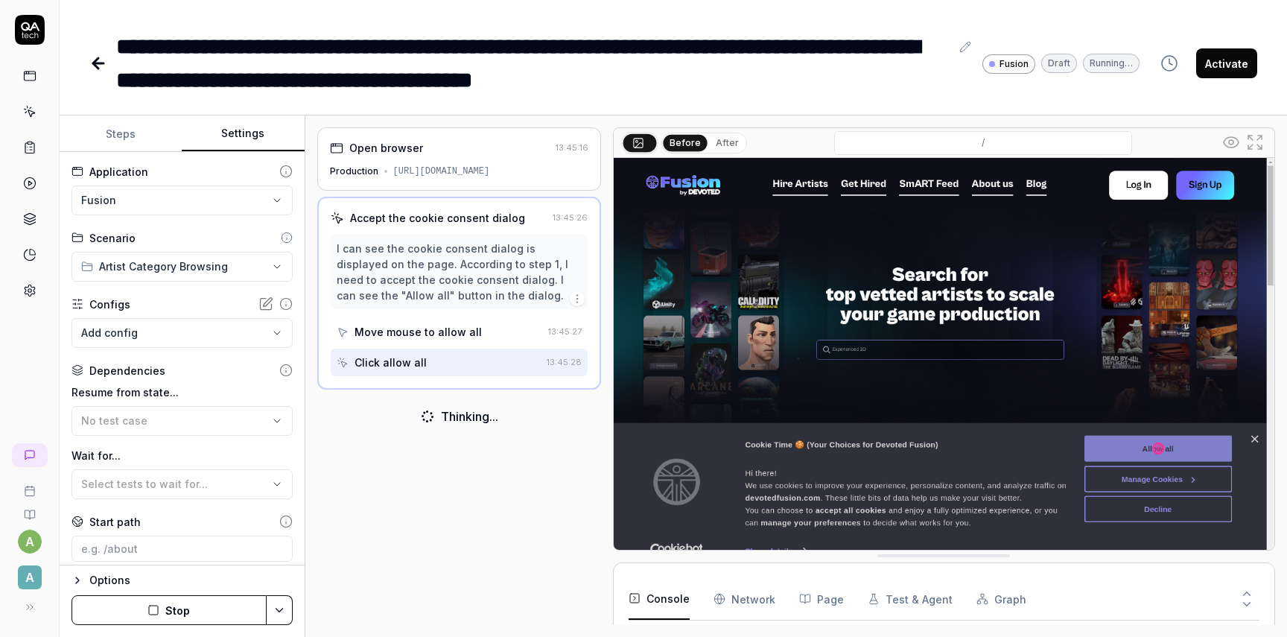
click at [207, 269] on html "**********" at bounding box center [643, 318] width 1287 height 637
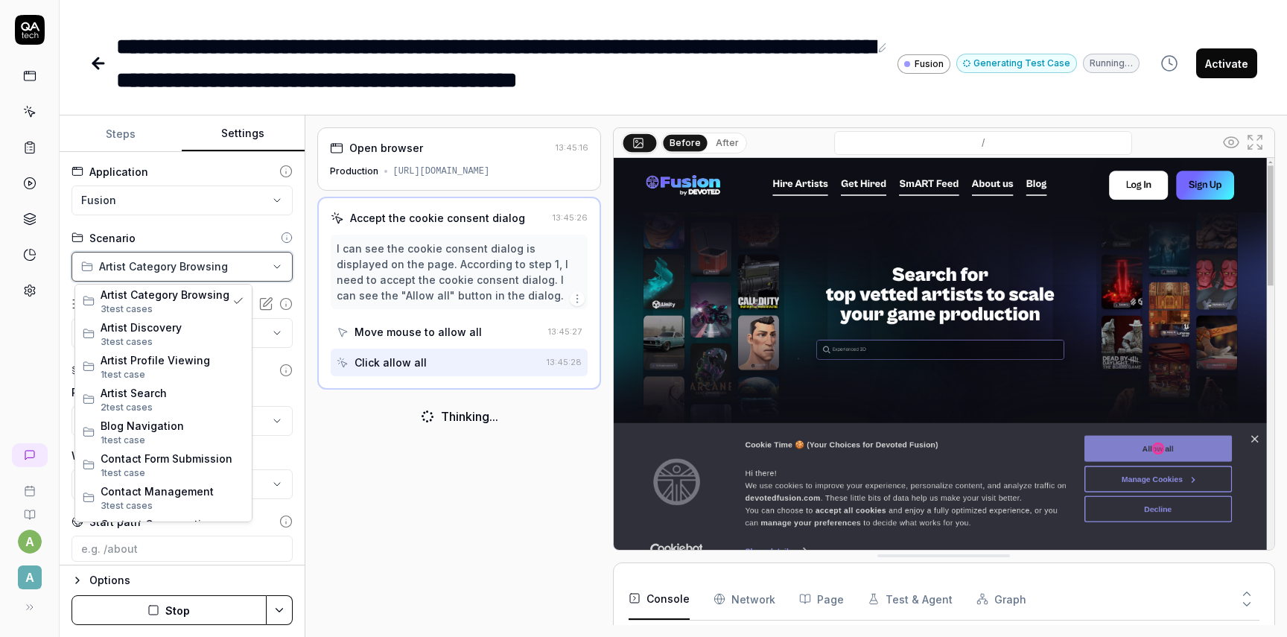
click at [231, 266] on html "**********" at bounding box center [643, 318] width 1287 height 637
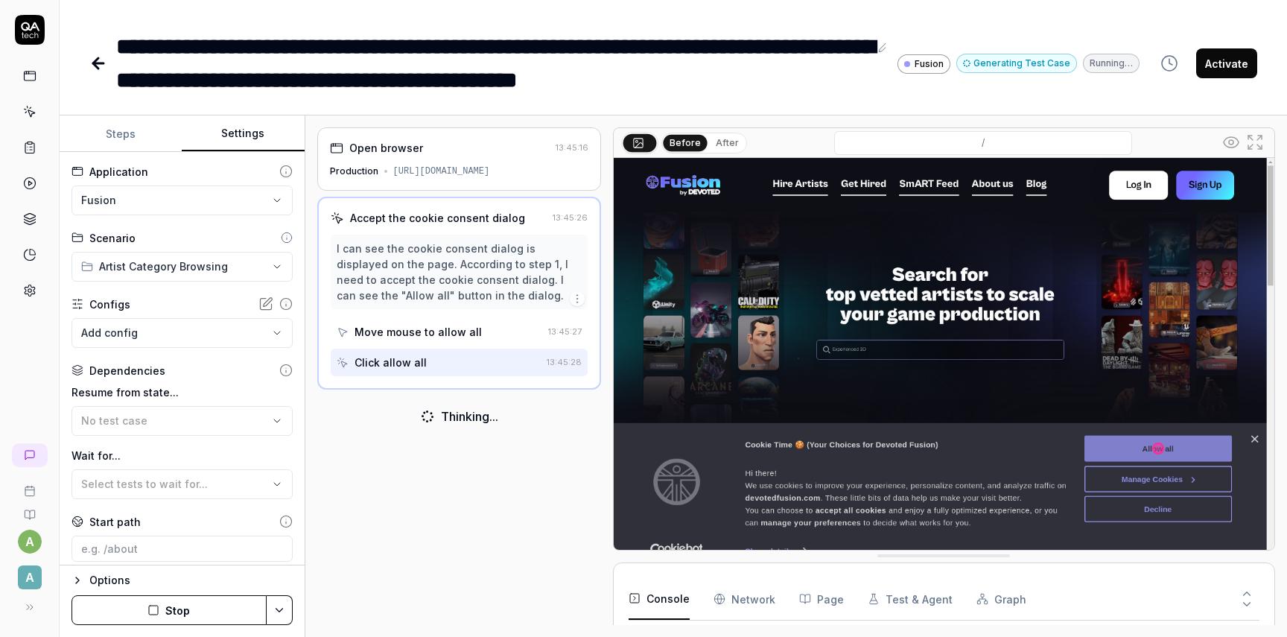
click at [165, 191] on html "**********" at bounding box center [643, 318] width 1287 height 637
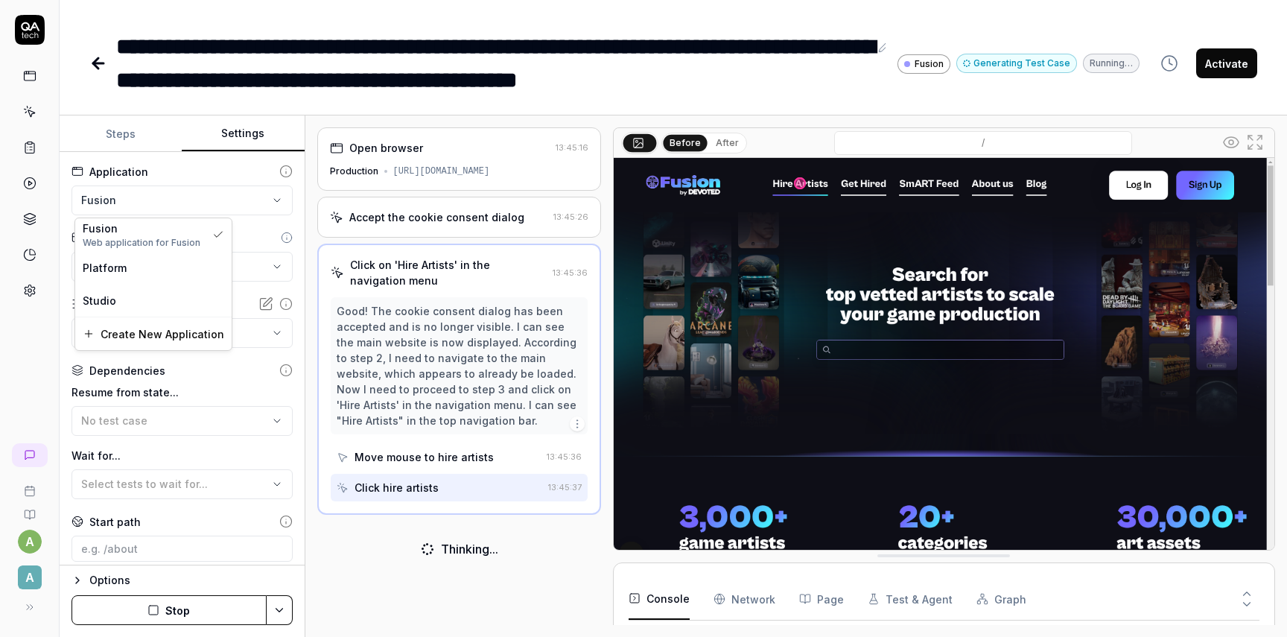
scroll to position [181, 0]
click at [186, 512] on html "**********" at bounding box center [643, 318] width 1287 height 637
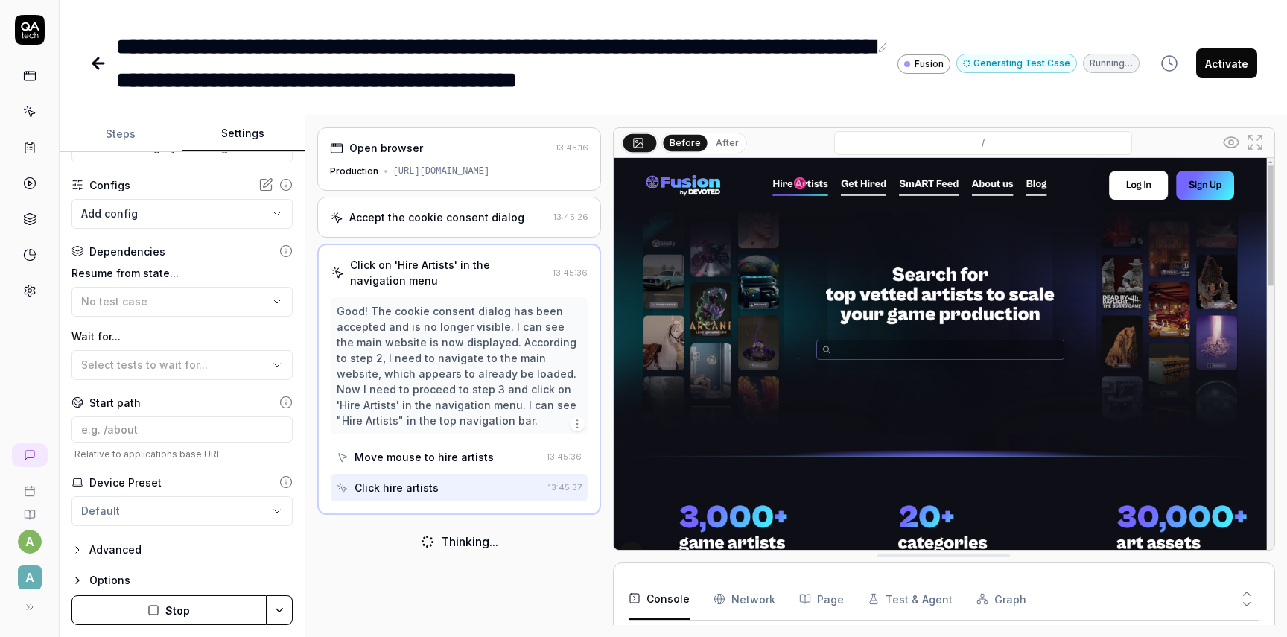
scroll to position [124, 0]
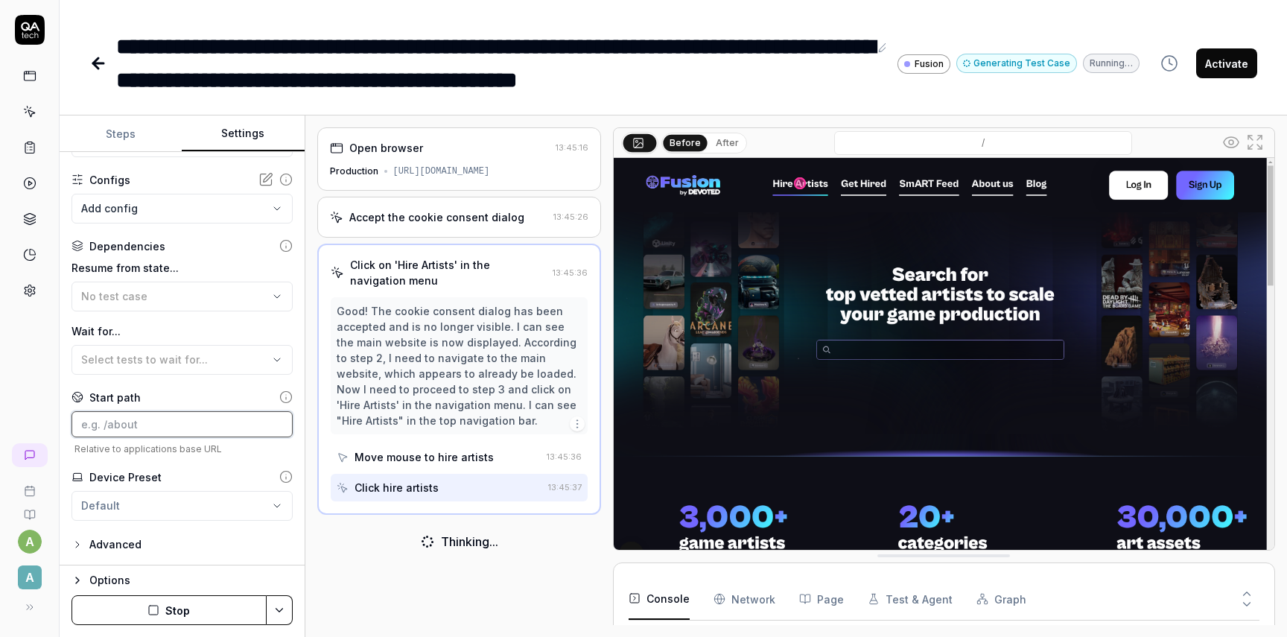
click at [144, 420] on input at bounding box center [181, 424] width 221 height 26
click at [124, 535] on div "Advanced" at bounding box center [115, 544] width 52 height 18
click at [124, 541] on div "Advanced" at bounding box center [115, 544] width 52 height 18
click at [120, 541] on div "Advanced" at bounding box center [115, 544] width 52 height 18
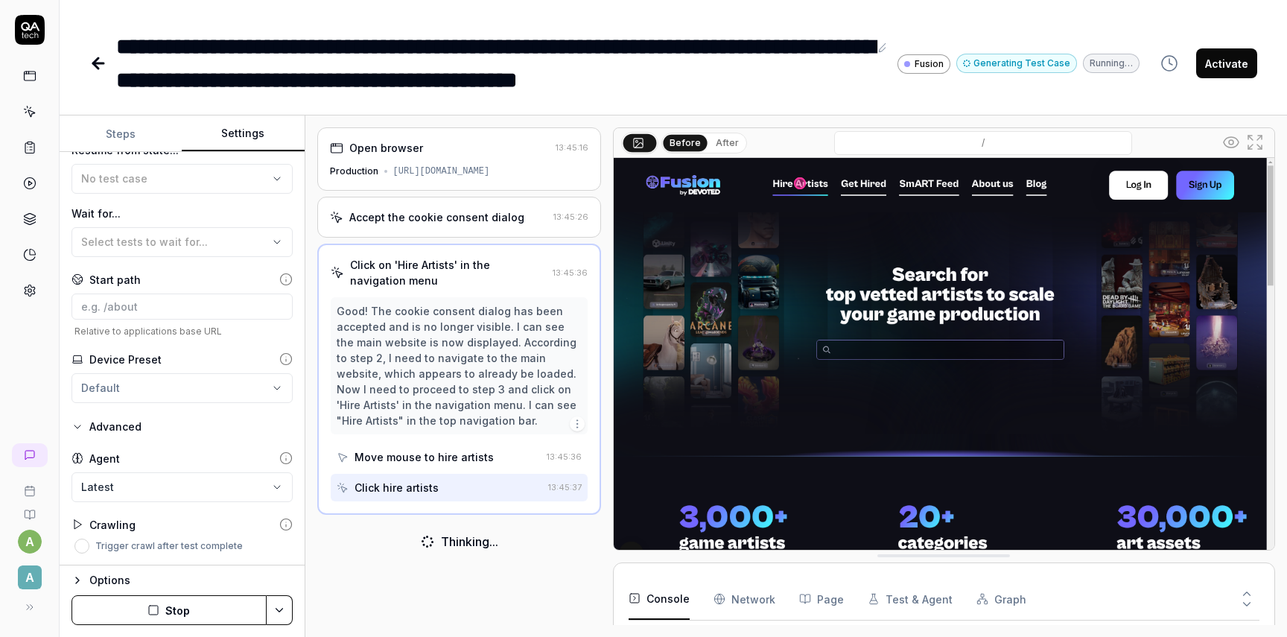
click at [141, 478] on body "**********" at bounding box center [643, 318] width 1287 height 637
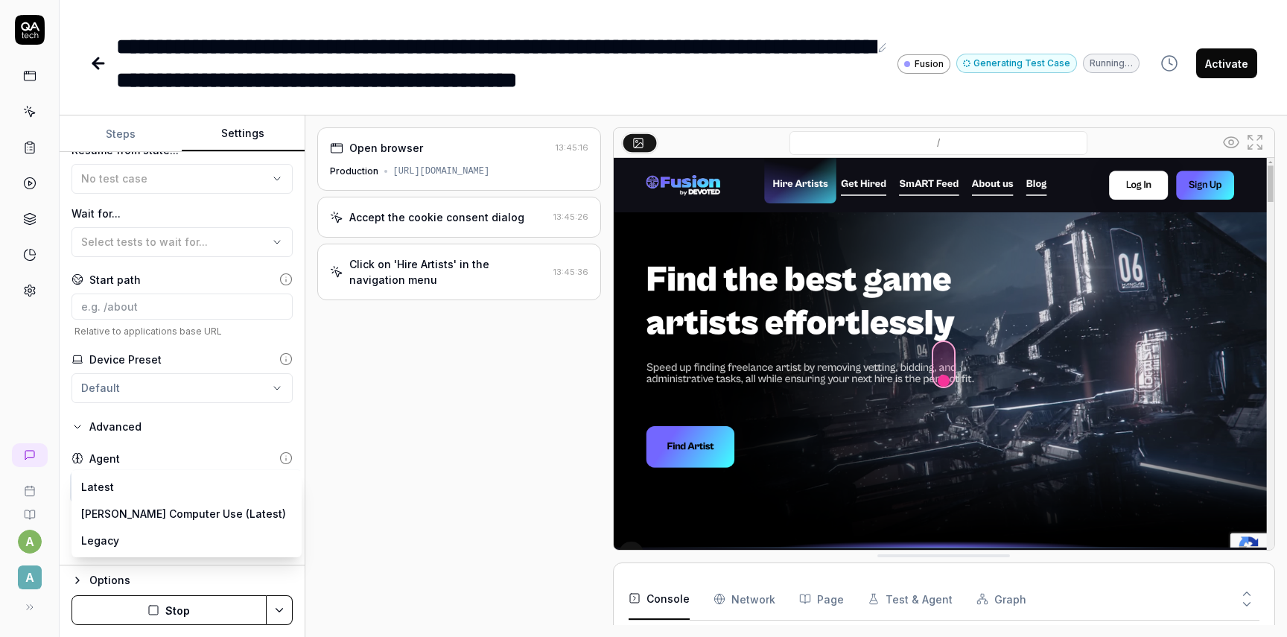
click at [169, 444] on html "**********" at bounding box center [643, 318] width 1287 height 637
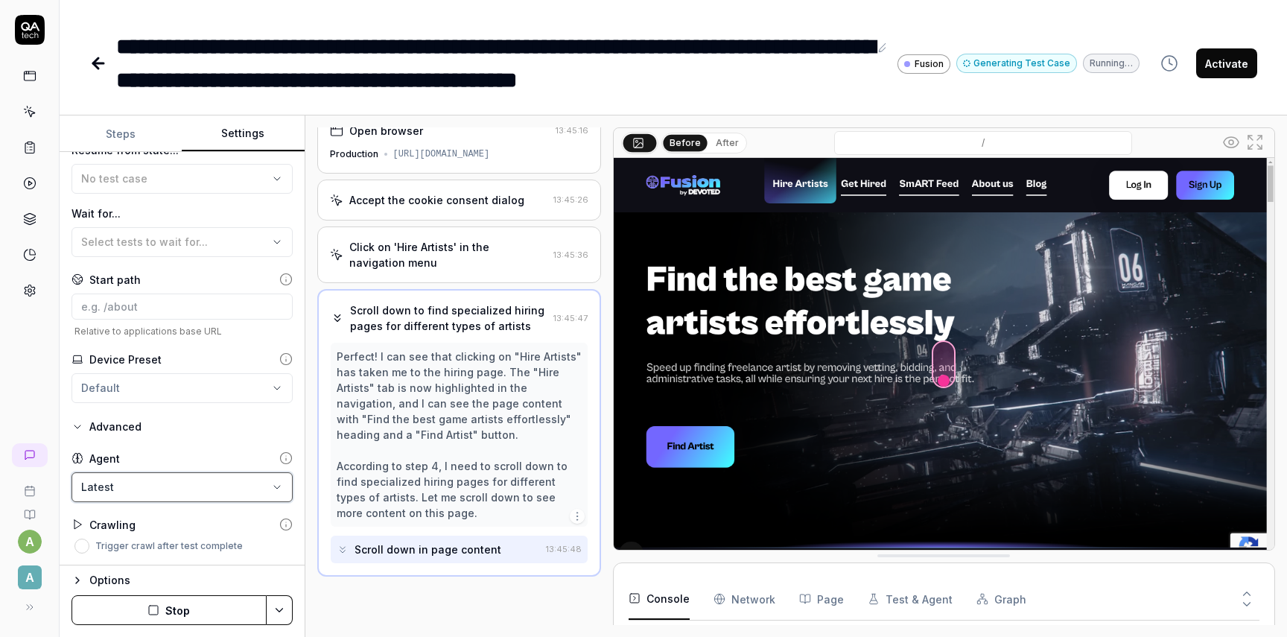
scroll to position [16, 0]
click at [112, 571] on div "Options" at bounding box center [190, 580] width 203 height 18
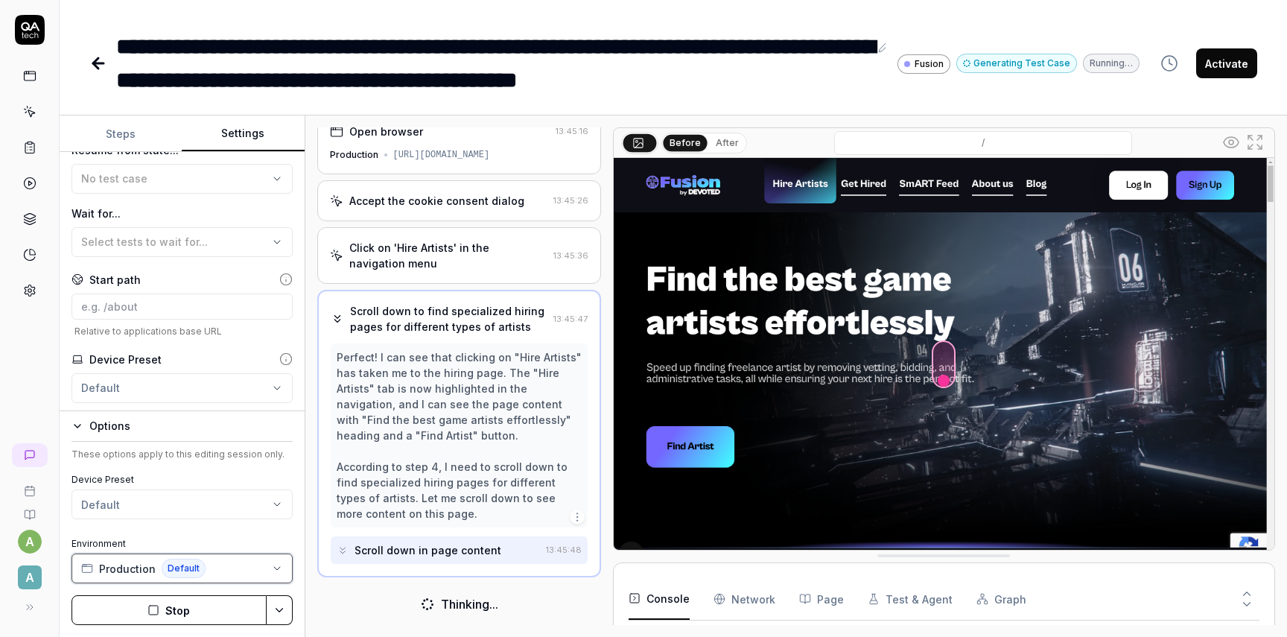
click at [184, 563] on span "Default" at bounding box center [184, 568] width 44 height 19
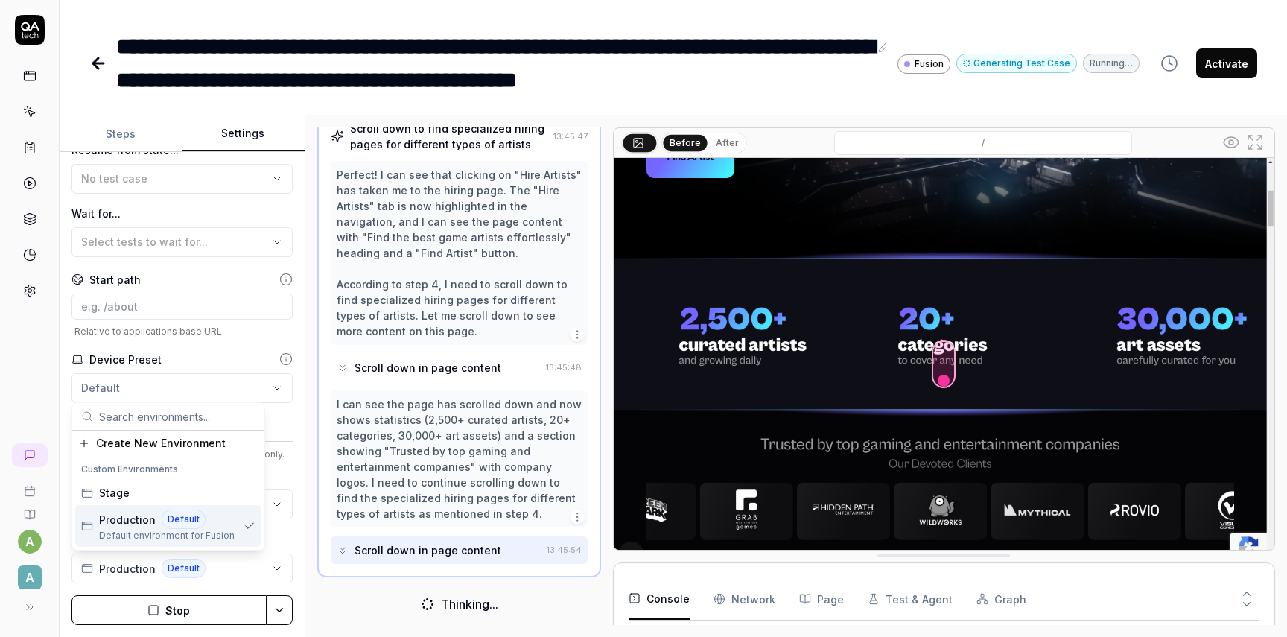
scroll to position [199, 0]
click at [308, 560] on div "**********" at bounding box center [673, 375] width 1227 height 521
click at [214, 516] on div "Production Default" at bounding box center [167, 518] width 136 height 19
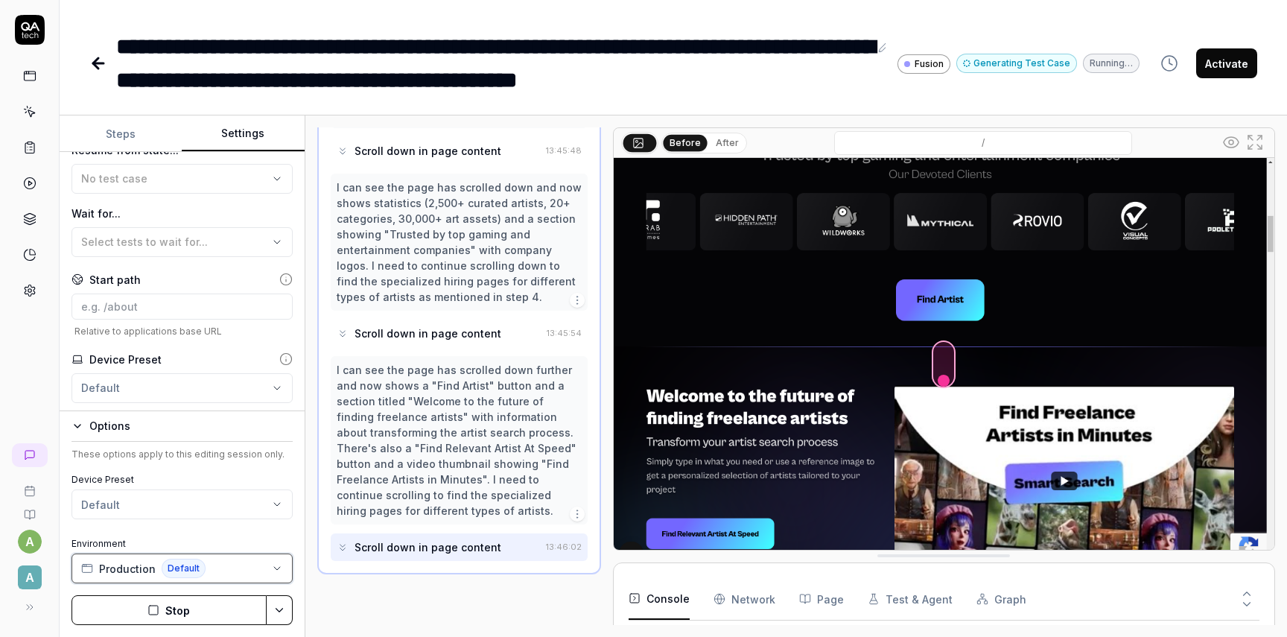
scroll to position [413, 0]
click at [228, 555] on button "Production Default" at bounding box center [181, 568] width 221 height 30
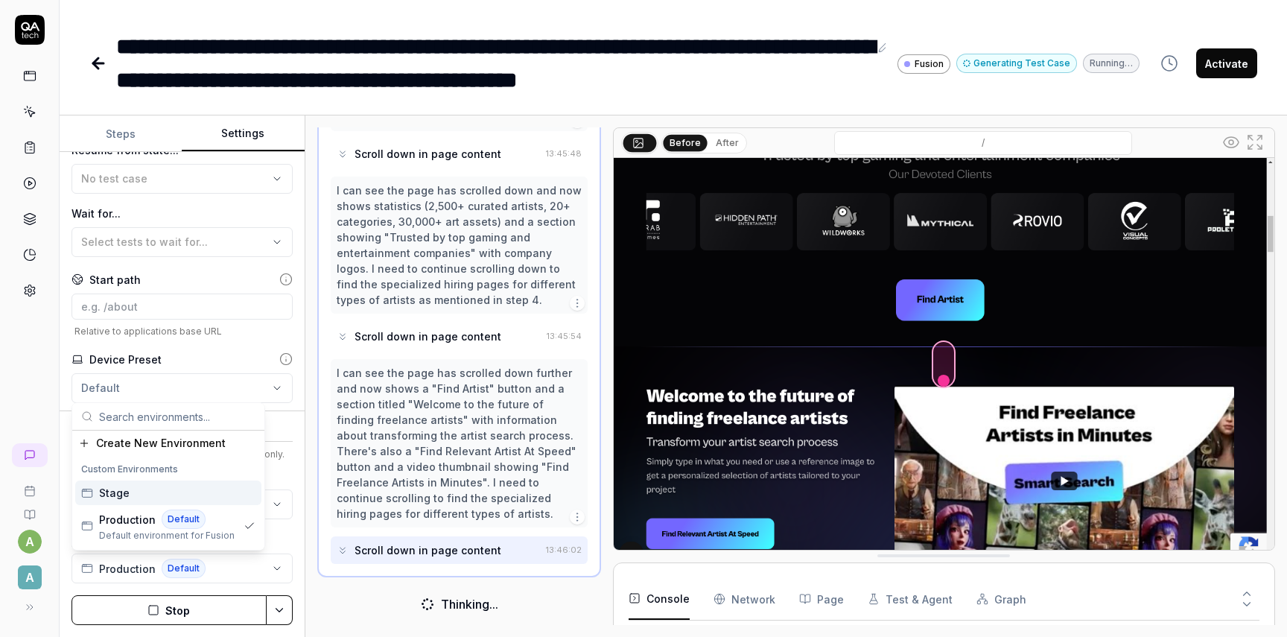
click at [847, 136] on input "/" at bounding box center [983, 143] width 298 height 24
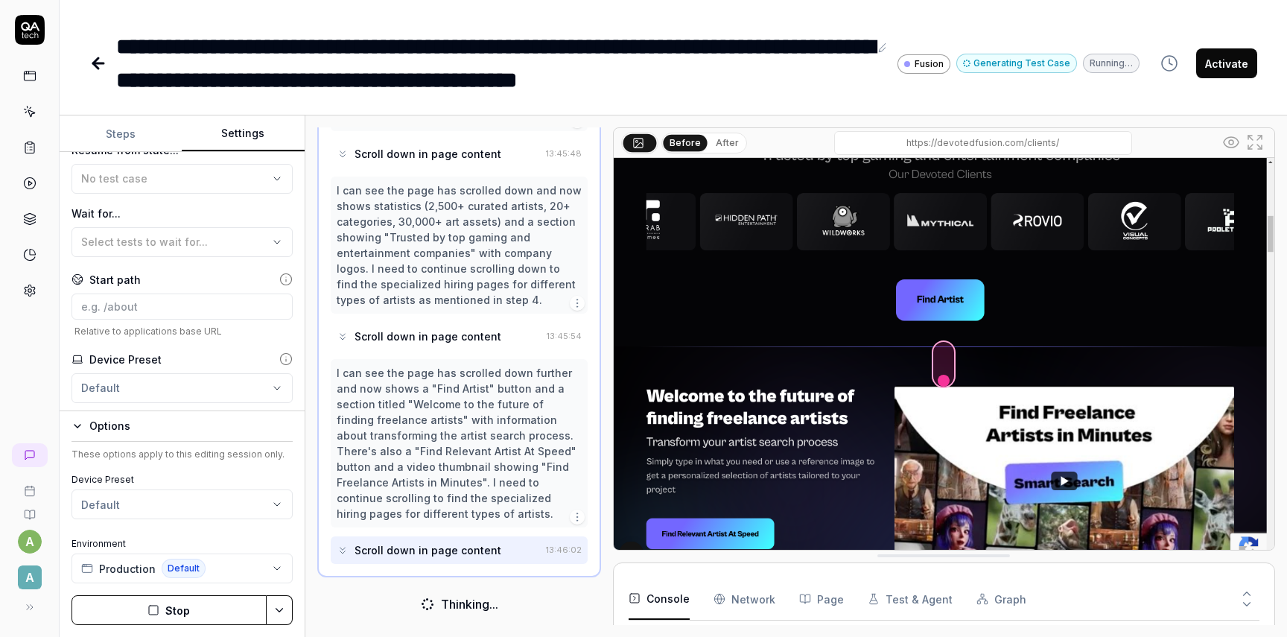
click at [950, 156] on div "Before After /" at bounding box center [944, 143] width 661 height 30
click at [953, 141] on input "/" at bounding box center [983, 143] width 298 height 24
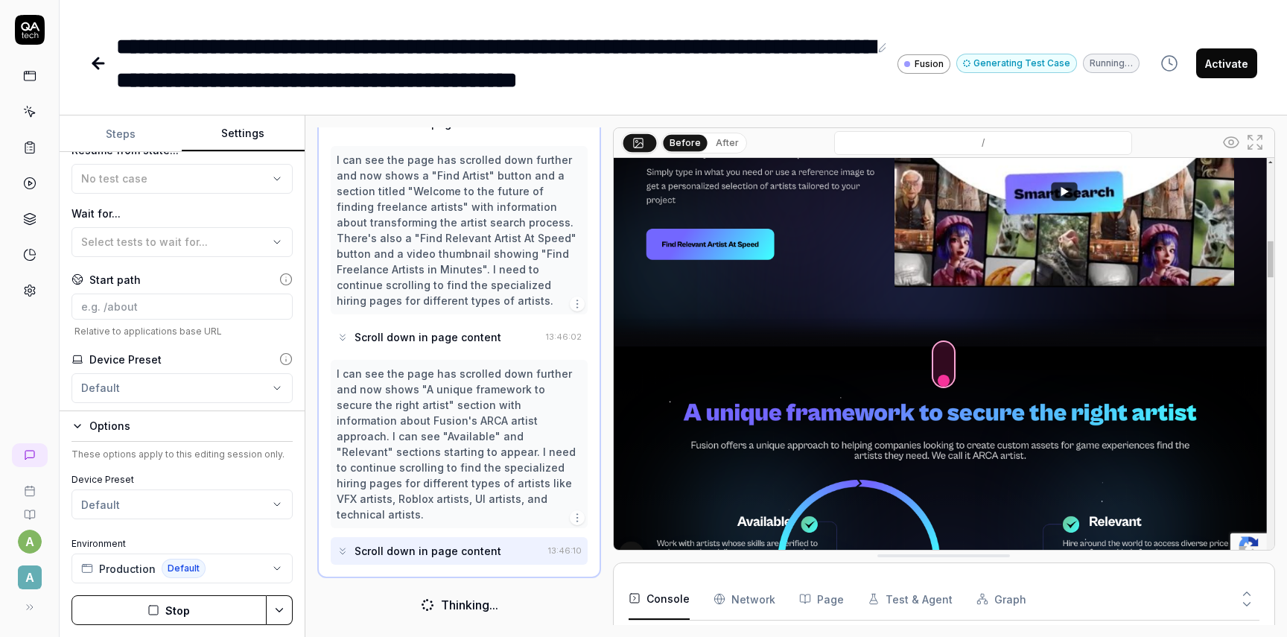
scroll to position [611, 0]
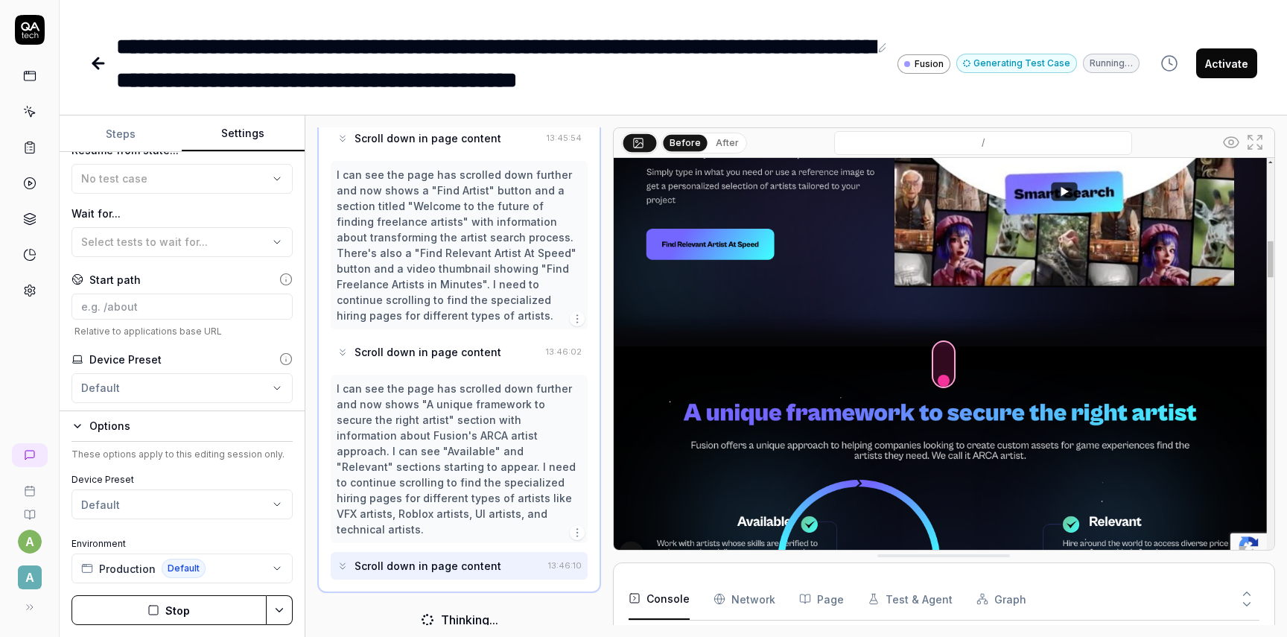
click at [209, 551] on div "Environment Production Default" at bounding box center [181, 560] width 221 height 46
click at [203, 613] on button "Stop" at bounding box center [168, 610] width 195 height 30
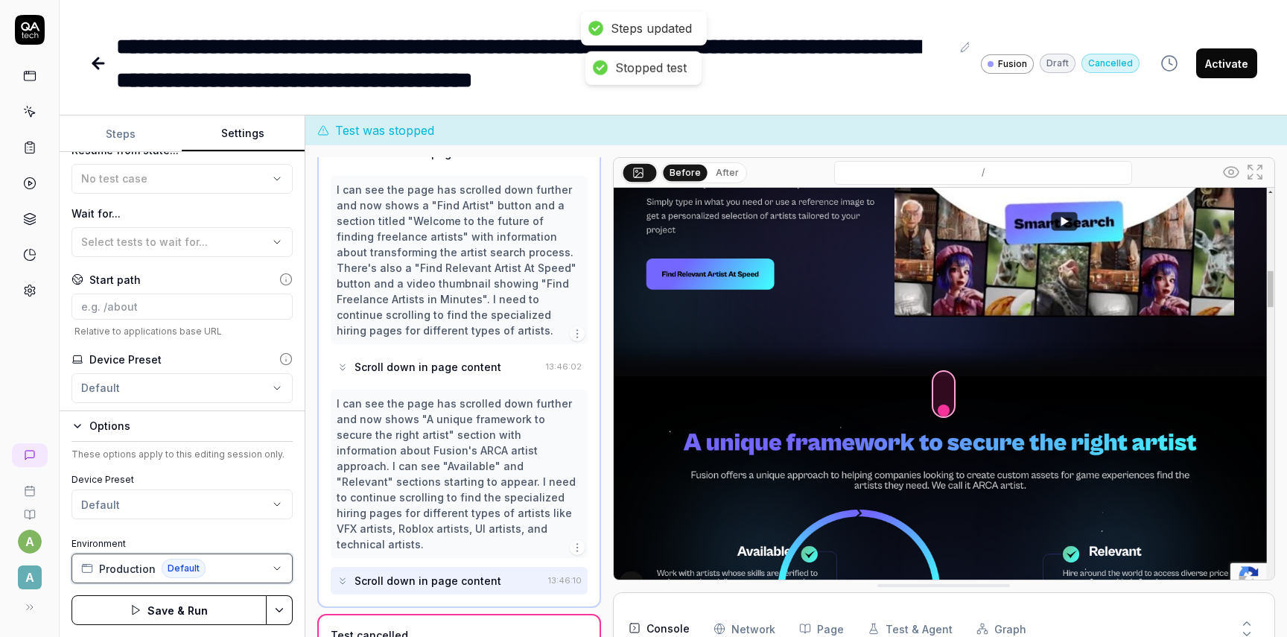
click at [283, 564] on button "Production Default" at bounding box center [181, 568] width 221 height 30
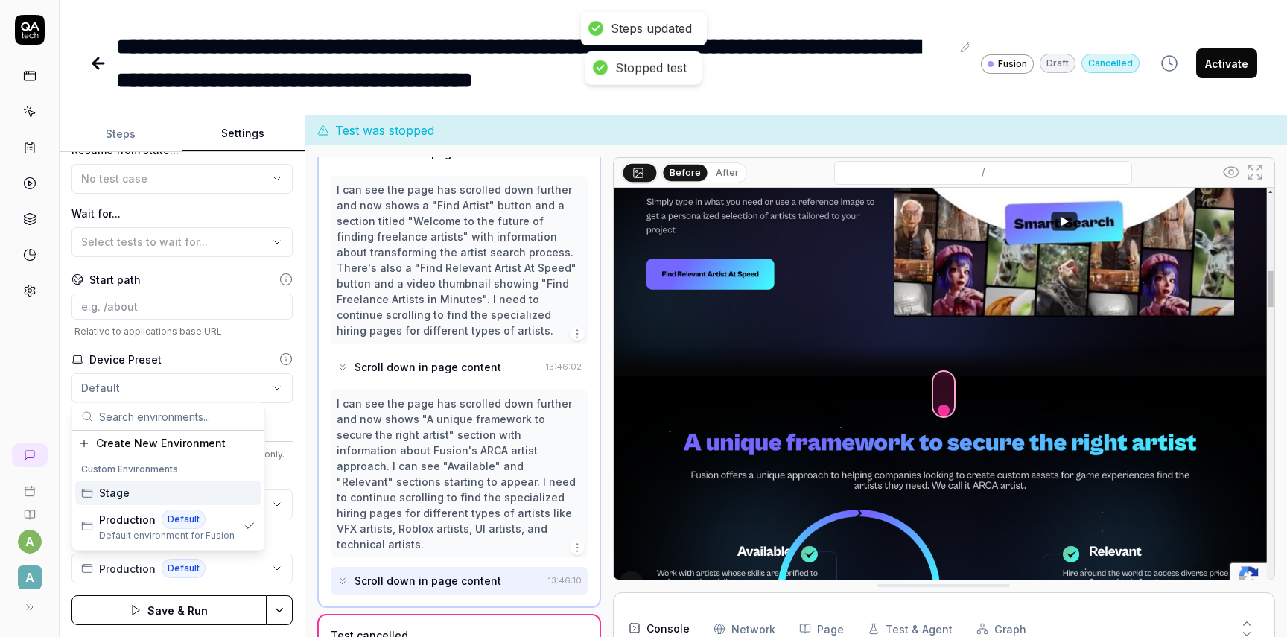
click at [165, 490] on div "Stage" at bounding box center [168, 492] width 186 height 25
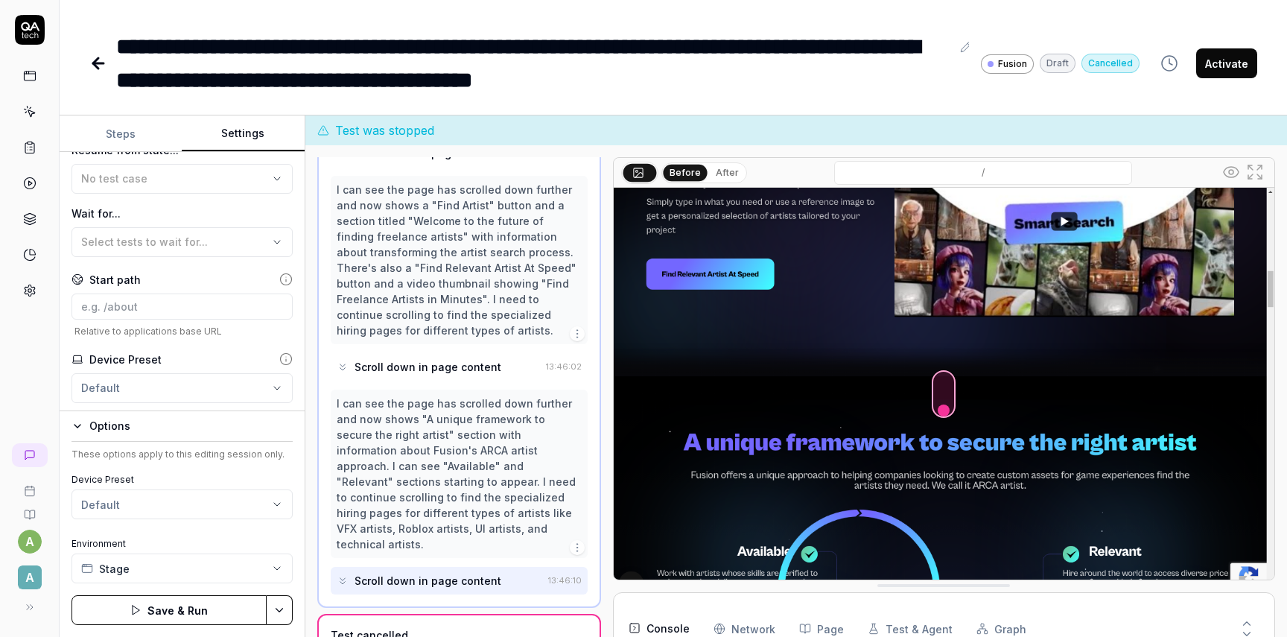
click at [291, 611] on html "**********" at bounding box center [643, 318] width 1287 height 637
click at [194, 478] on div "Save & Run w. Dependencies" at bounding box center [206, 474] width 190 height 33
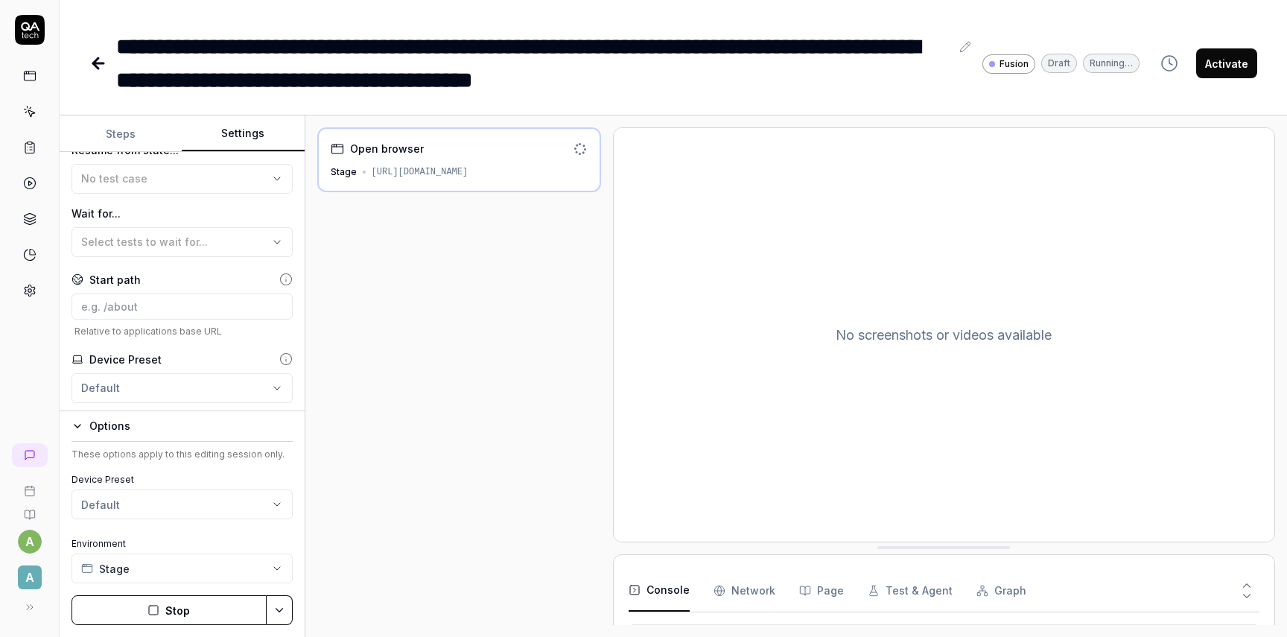
drag, startPoint x: 413, startPoint y: 171, endPoint x: 531, endPoint y: 165, distance: 117.8
click at [468, 165] on div "[URL][DOMAIN_NAME]" at bounding box center [420, 171] width 97 height 13
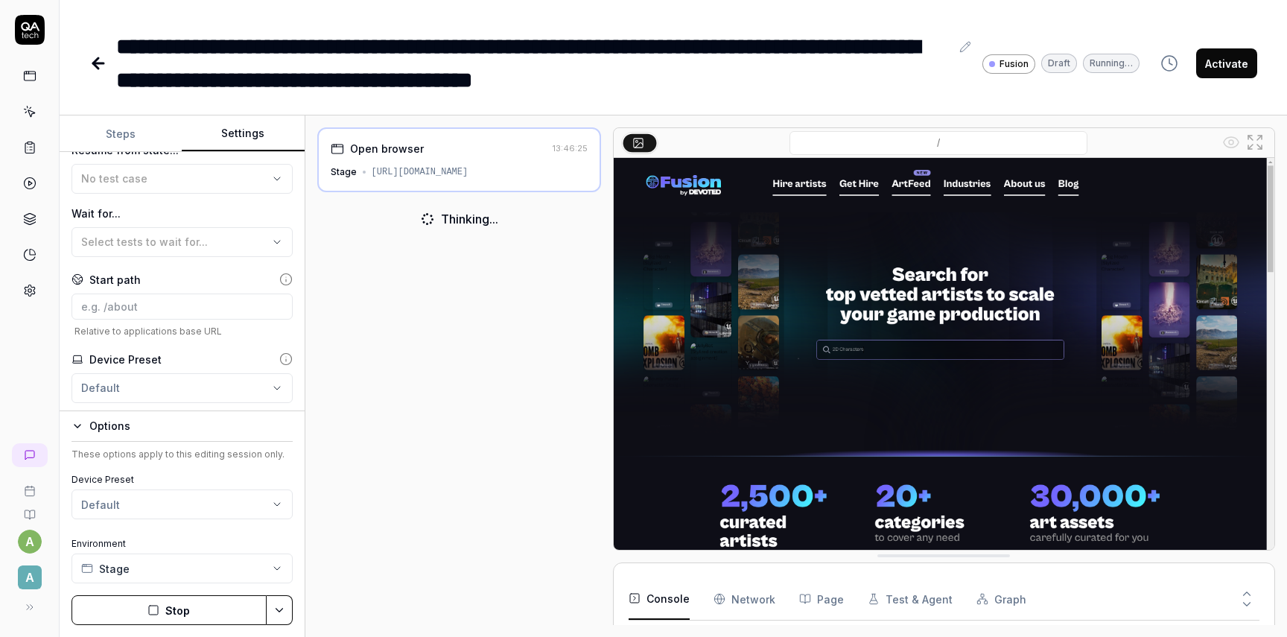
scroll to position [11, 0]
click at [909, 149] on input "/" at bounding box center [938, 143] width 298 height 24
drag, startPoint x: 905, startPoint y: 142, endPoint x: 993, endPoint y: 141, distance: 87.9
click at [993, 141] on input "/" at bounding box center [938, 143] width 298 height 24
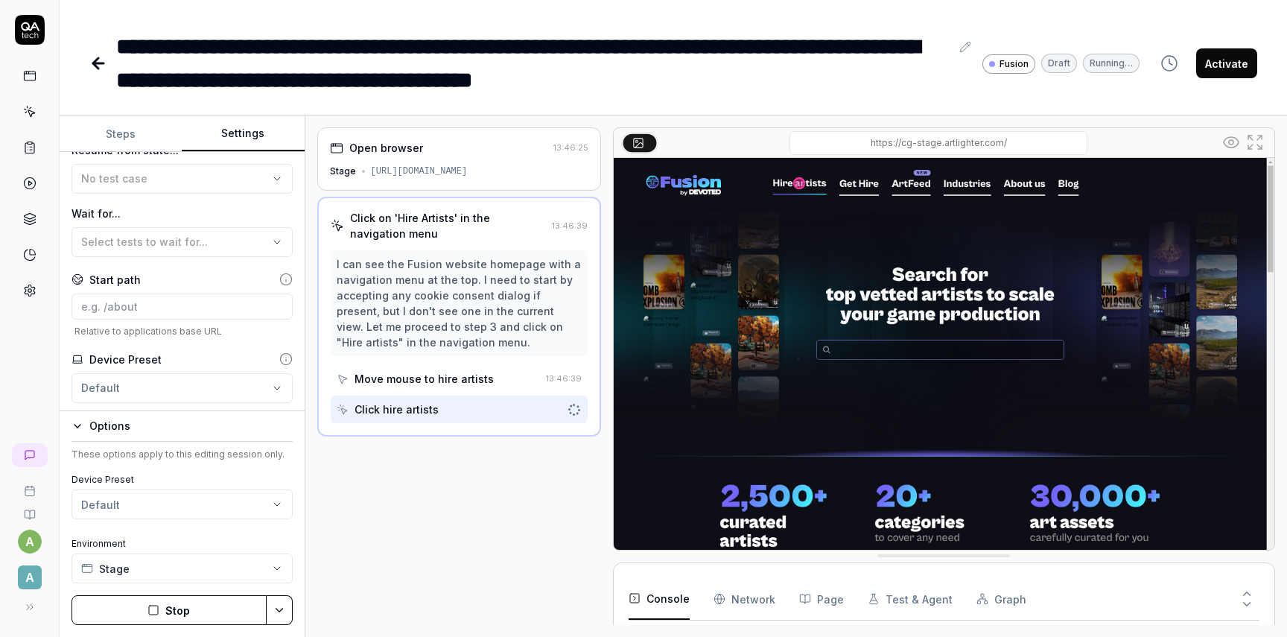
click at [868, 142] on input "/" at bounding box center [938, 143] width 298 height 24
click at [915, 141] on input "/" at bounding box center [938, 143] width 298 height 24
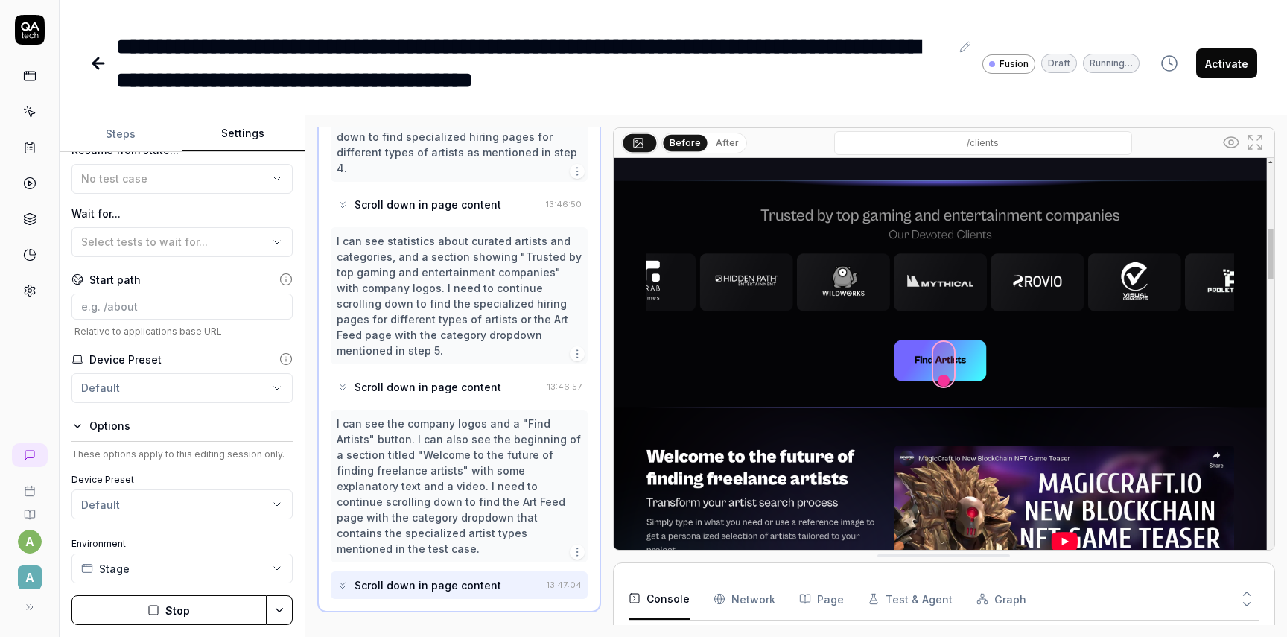
scroll to position [241, 0]
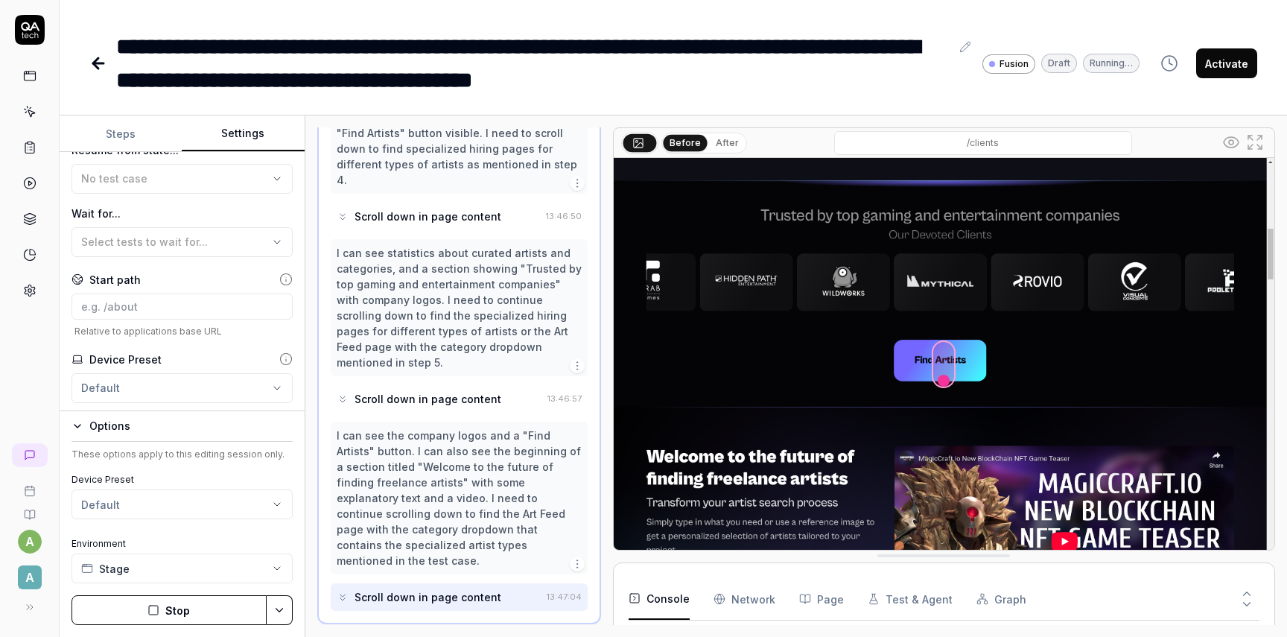
click at [136, 126] on button "Steps" at bounding box center [121, 134] width 122 height 36
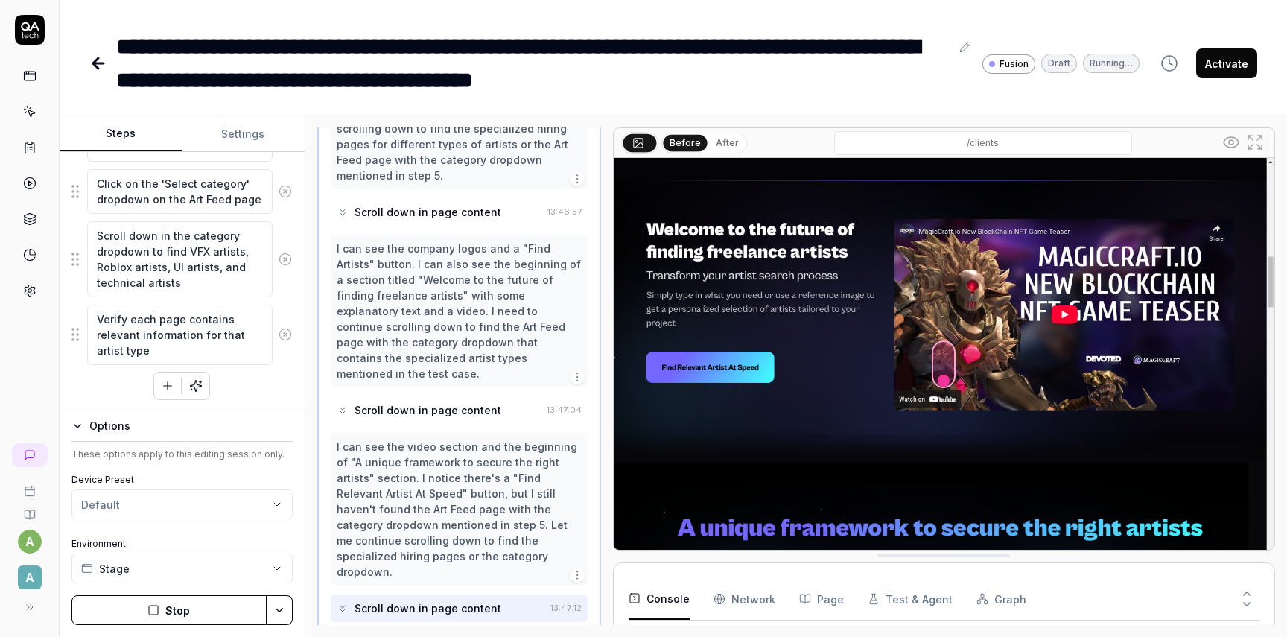
scroll to position [436, 0]
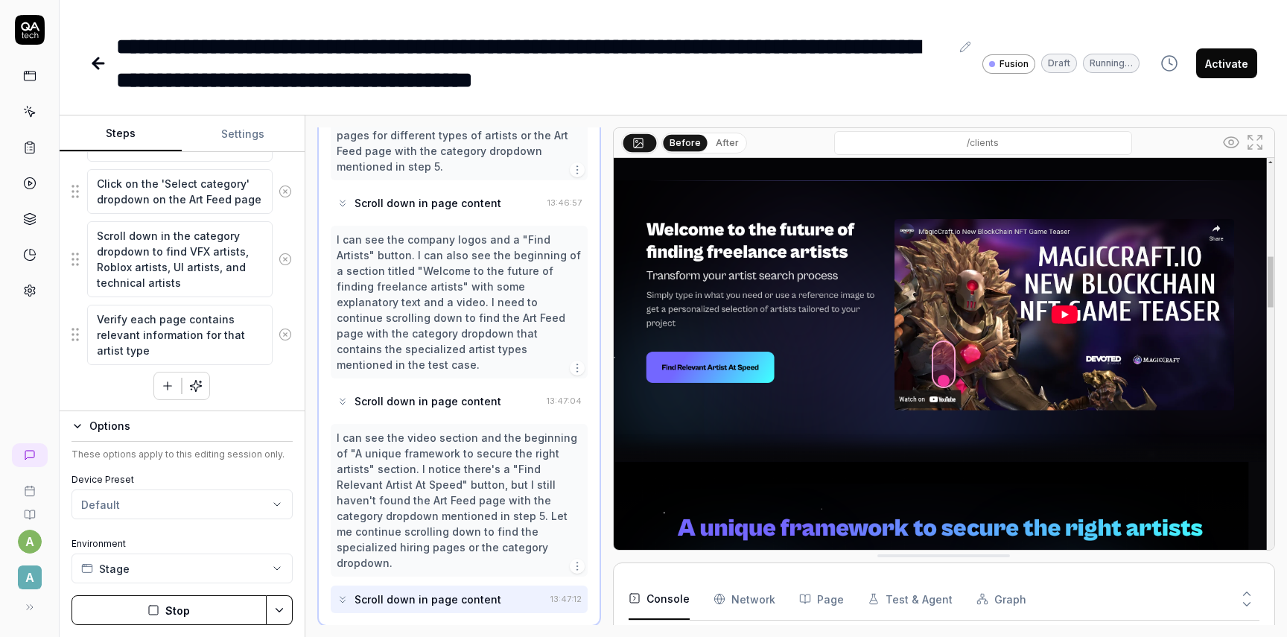
click at [74, 422] on icon "button" at bounding box center [77, 426] width 12 height 12
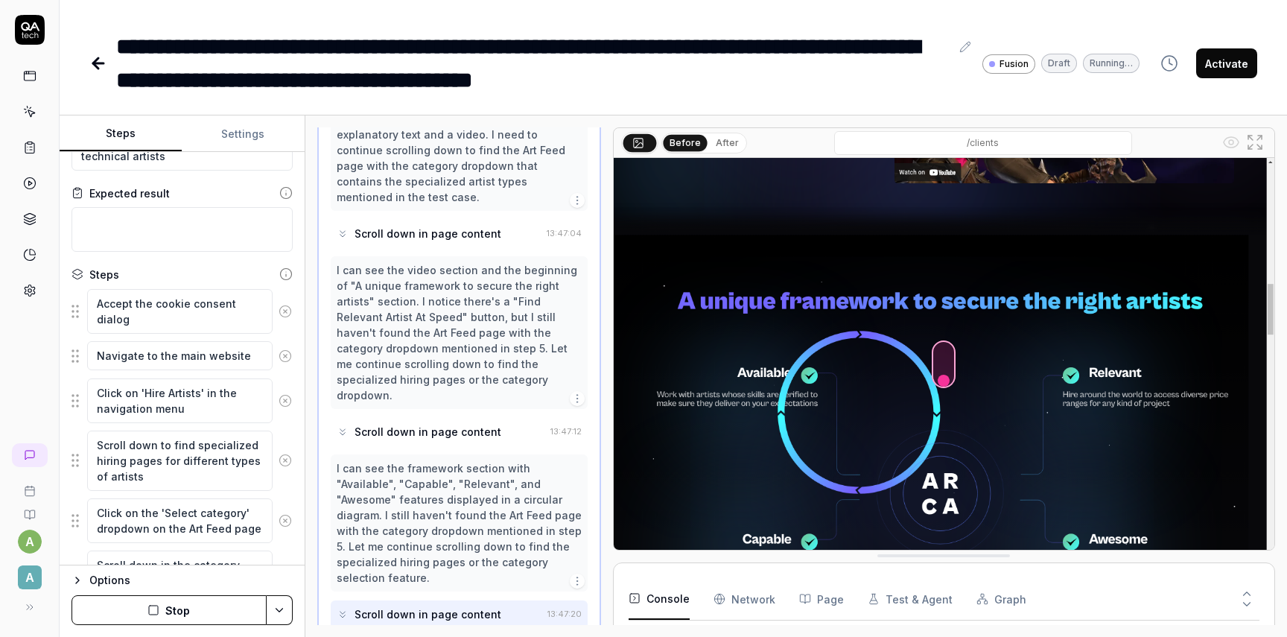
scroll to position [590, 0]
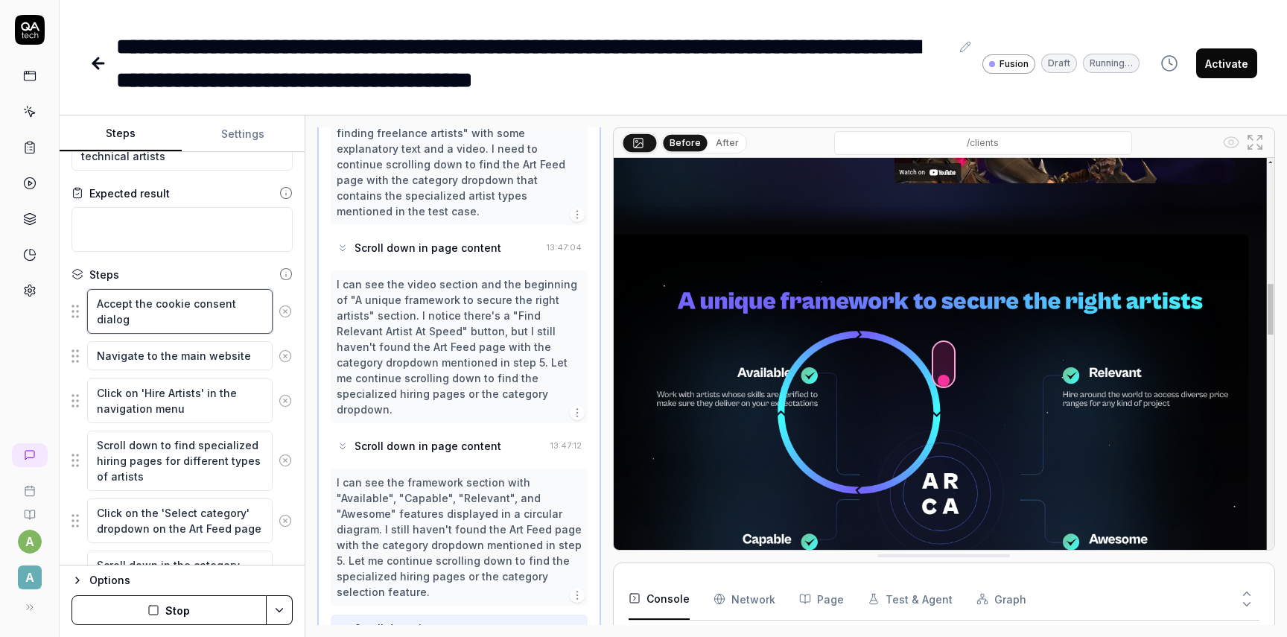
click at [166, 313] on textarea "Accept the cookie consent dialog" at bounding box center [179, 311] width 185 height 45
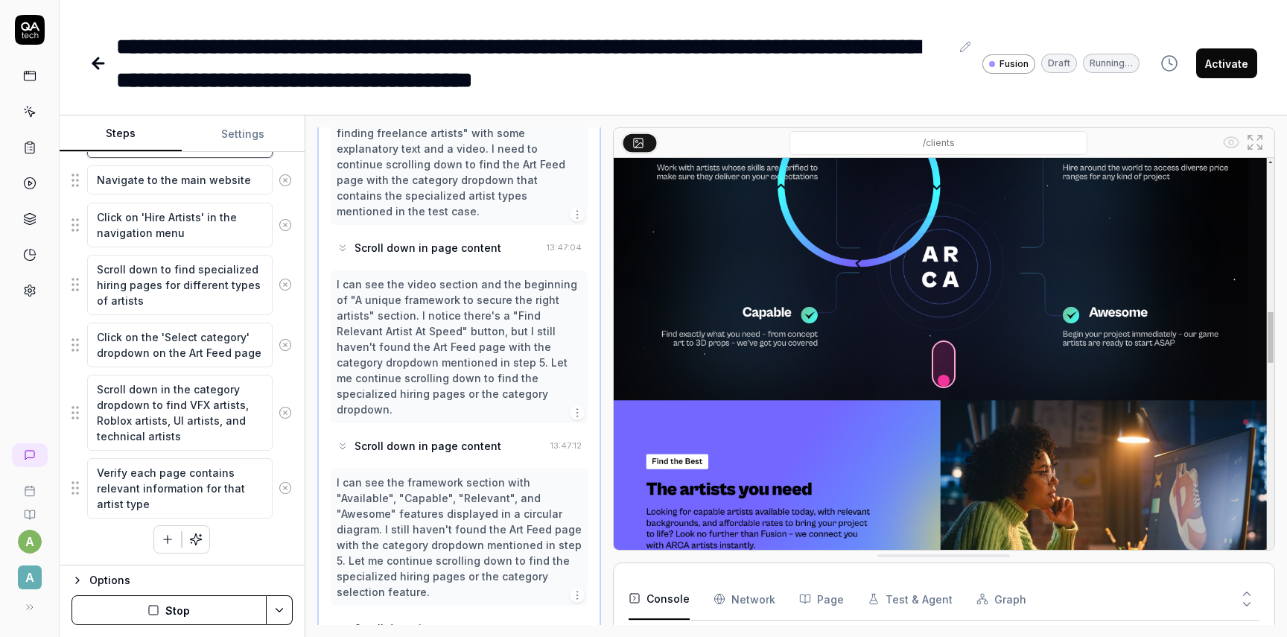
scroll to position [604, 0]
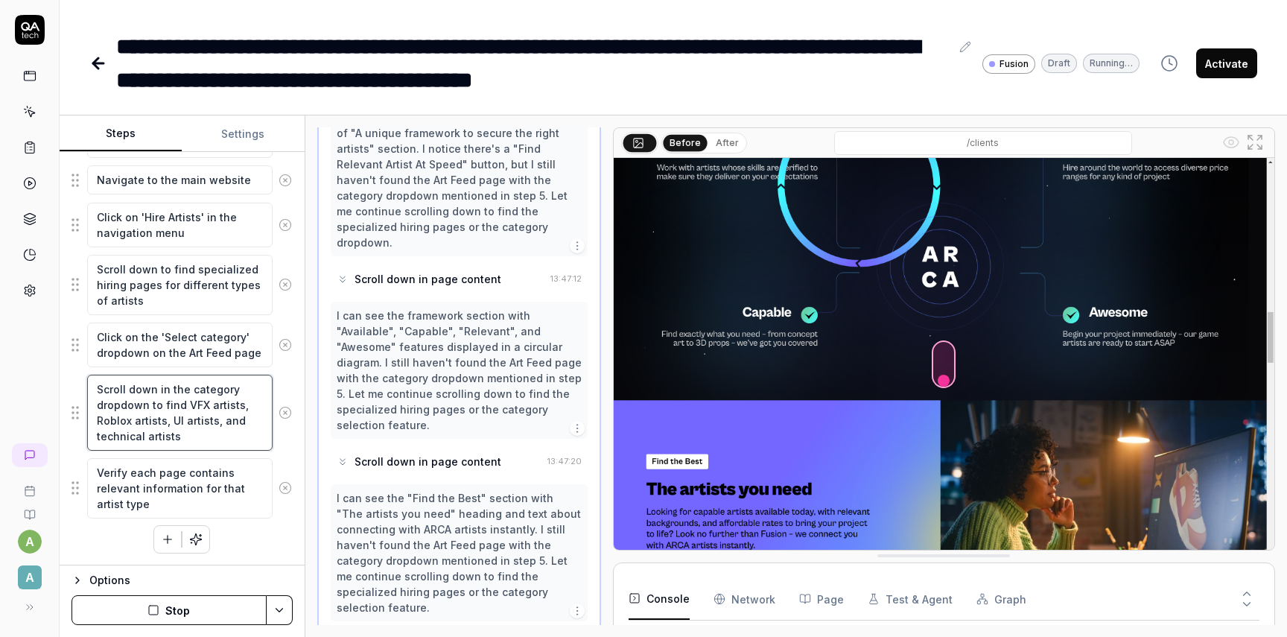
click at [235, 427] on textarea "Scroll down in the category dropdown to find VFX artists, Roblox artists, UI ar…" at bounding box center [179, 413] width 185 height 76
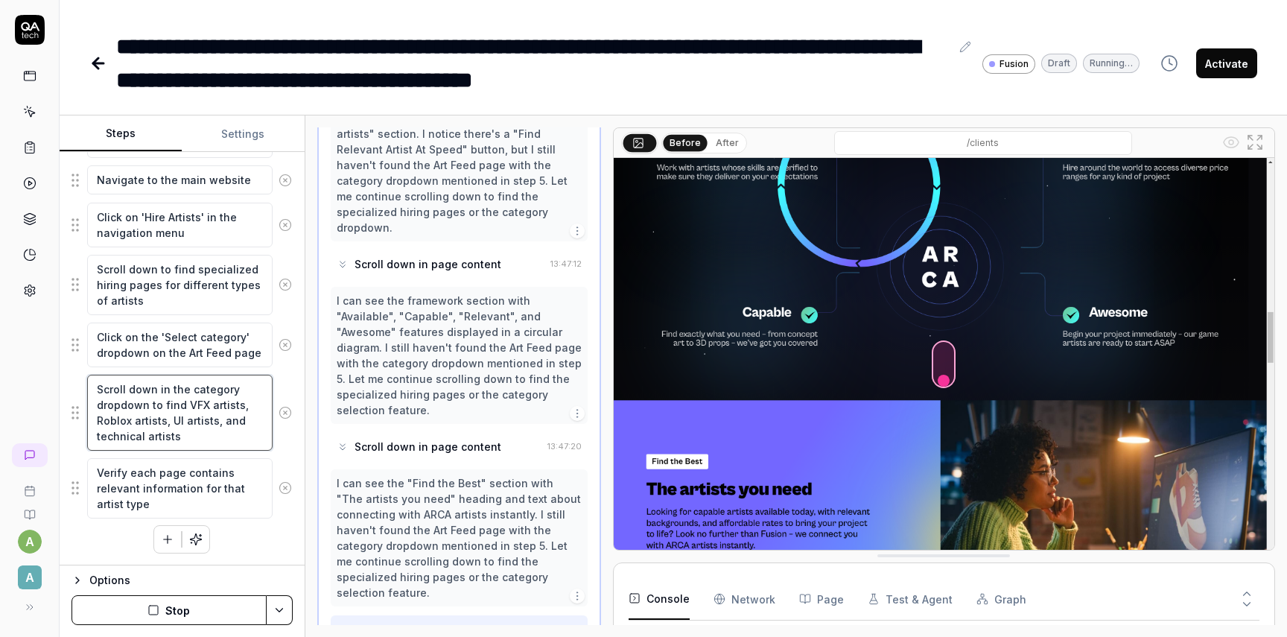
scroll to position [757, 0]
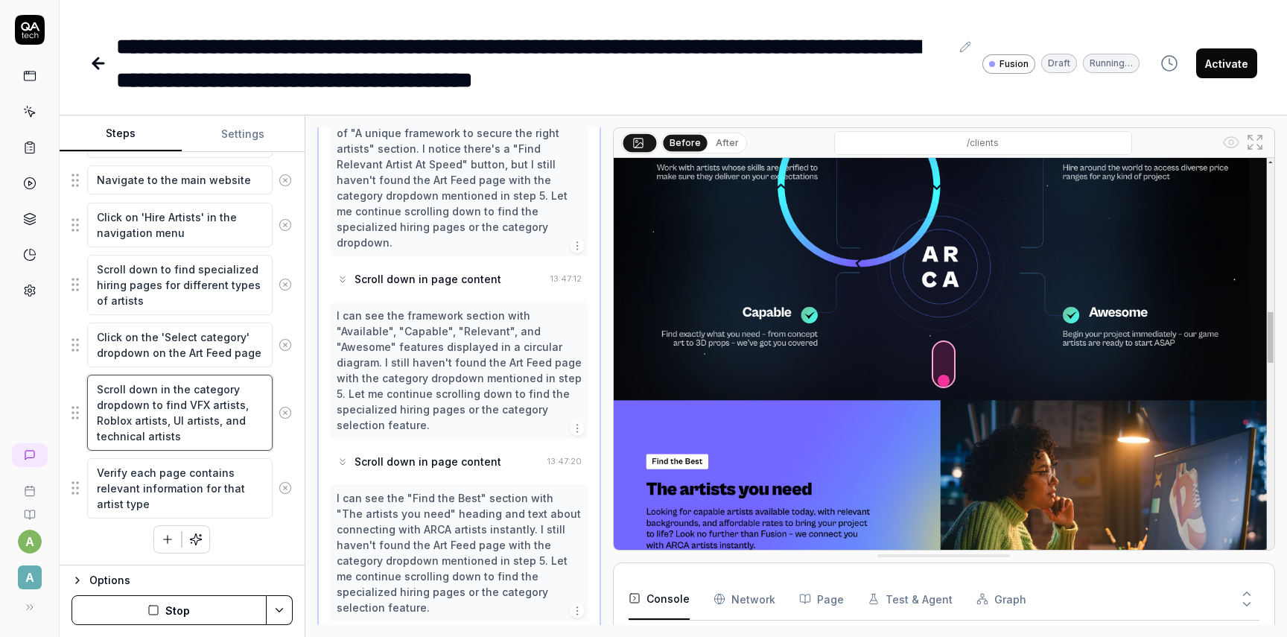
drag, startPoint x: 225, startPoint y: 438, endPoint x: 81, endPoint y: 372, distance: 158.3
click at [81, 372] on fieldset "Accept the cookie consent dialog Navigate to the main website Click on 'Hire Ar…" at bounding box center [181, 315] width 221 height 407
click at [77, 405] on fieldset "Accept the cookie consent dialog Navigate to the main website Click on 'Hire Ar…" at bounding box center [181, 315] width 221 height 407
drag, startPoint x: 221, startPoint y: 441, endPoint x: 129, endPoint y: 393, distance: 103.9
click at [129, 393] on textarea "Scroll down in the category dropdown to find VFX artists, Roblox artists, UI ar…" at bounding box center [179, 413] width 185 height 76
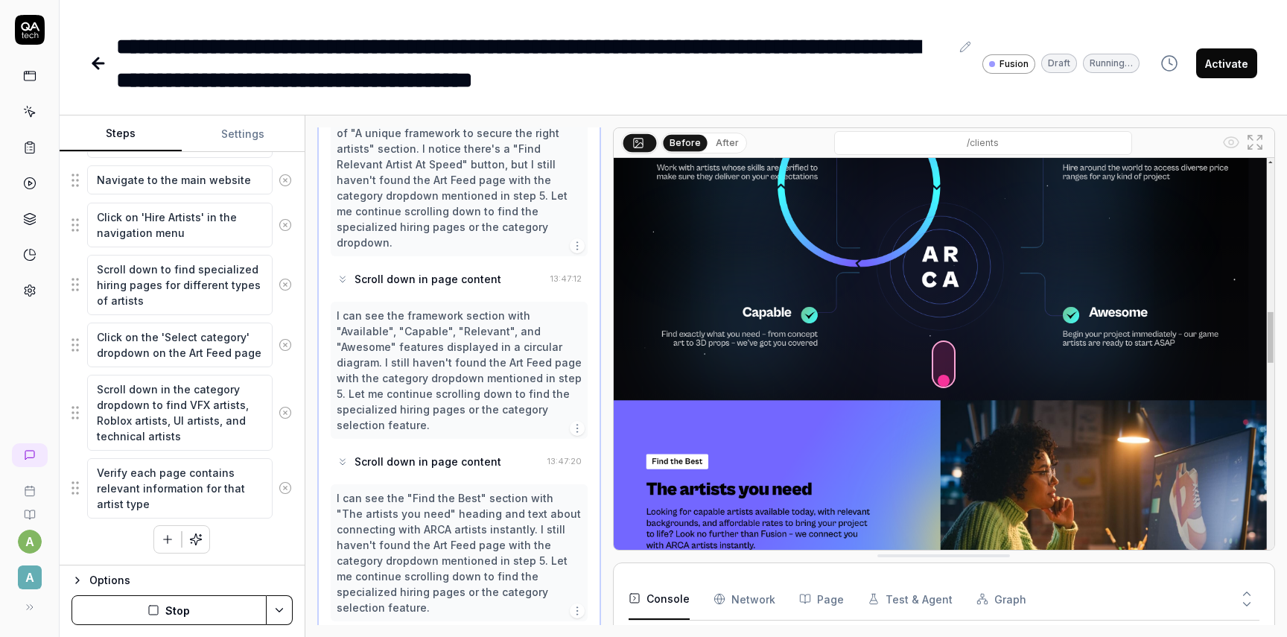
click at [168, 533] on icon "button" at bounding box center [167, 538] width 13 height 13
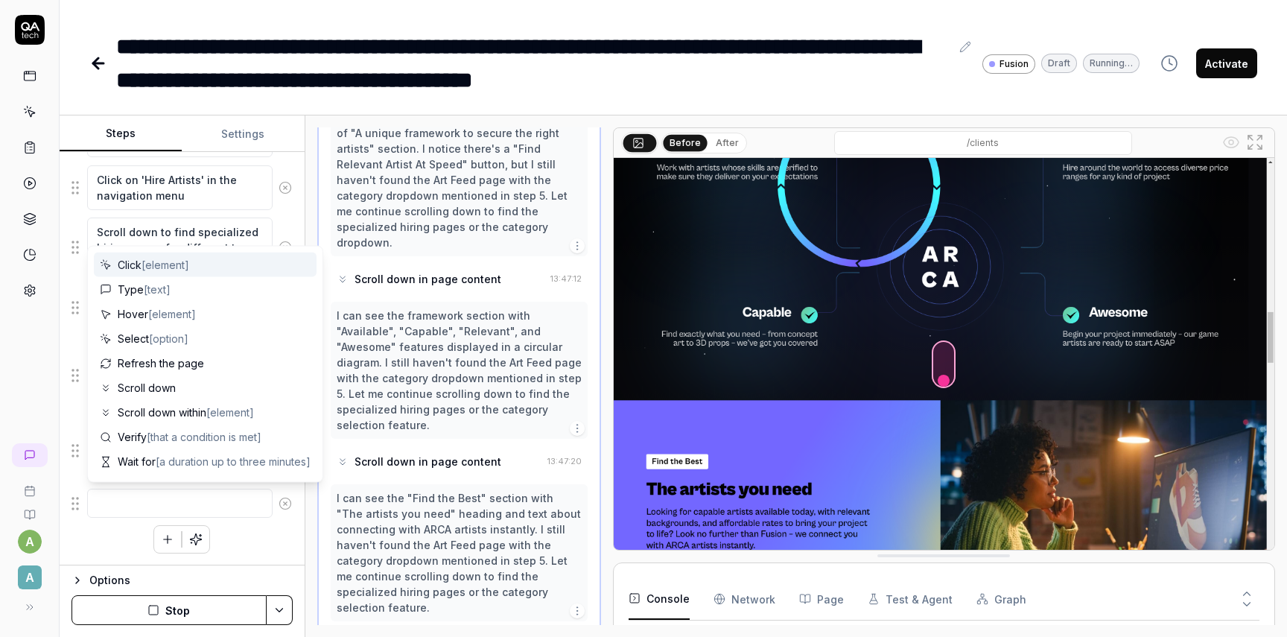
click at [168, 500] on textarea at bounding box center [179, 503] width 185 height 29
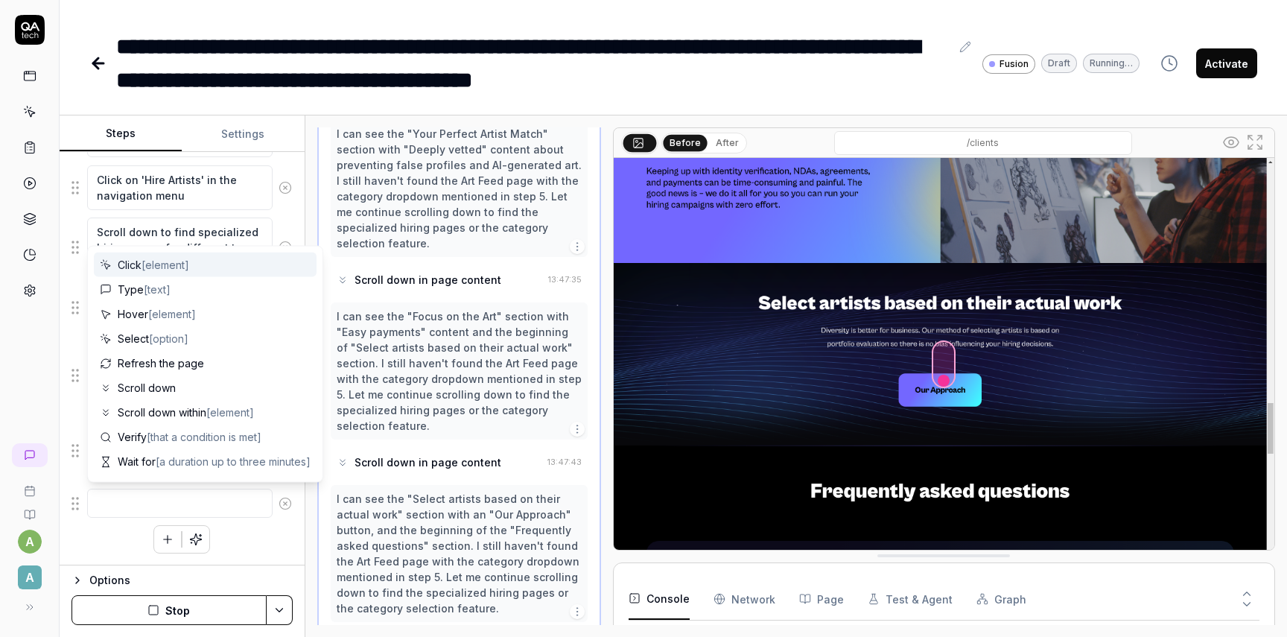
scroll to position [1288, 0]
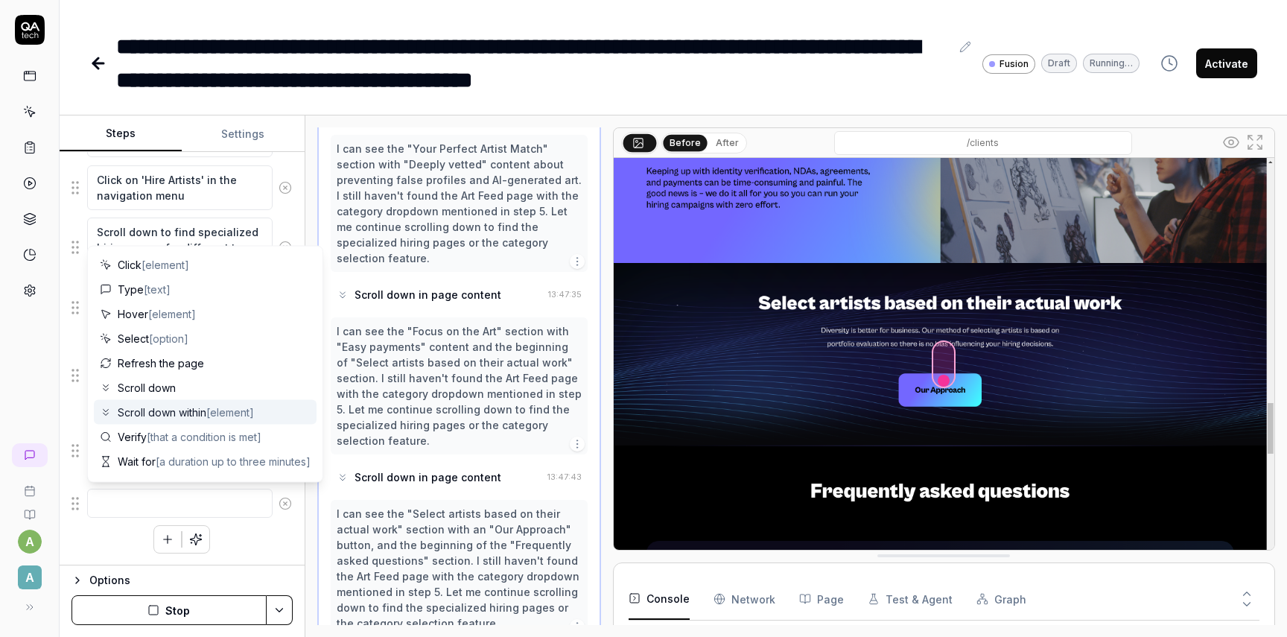
click at [169, 417] on span "Scroll down within [element]" at bounding box center [186, 412] width 136 height 16
type textarea "*"
type textarea "Scroll down within"
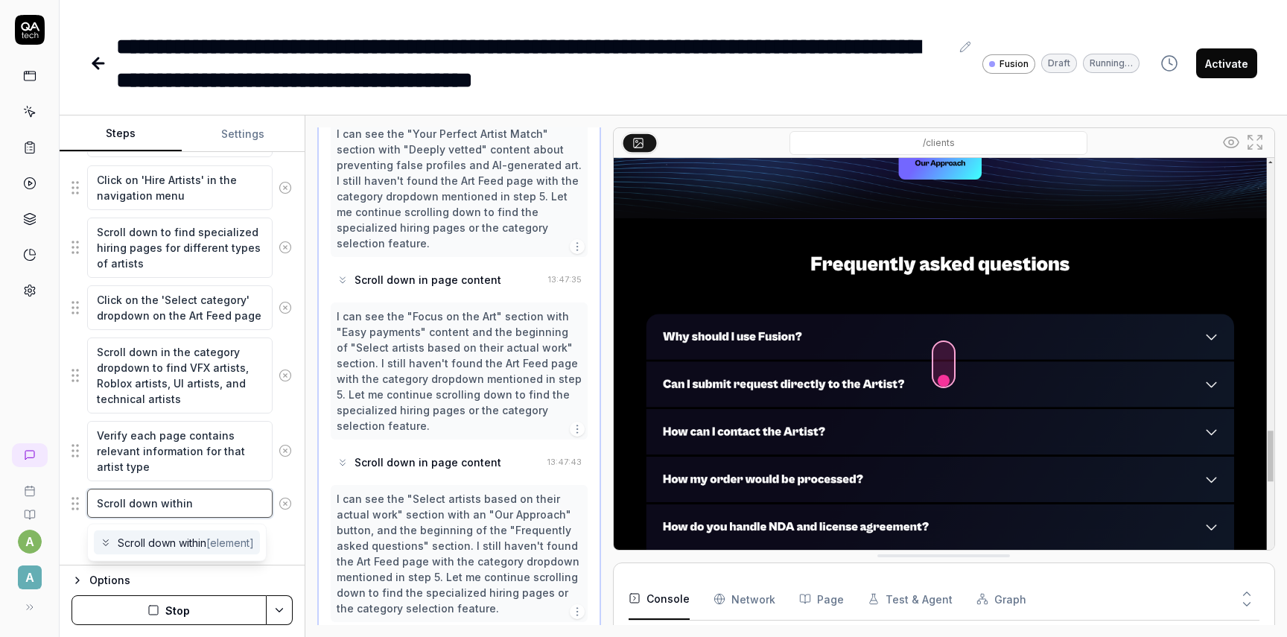
type textarea "*"
type textarea "Scroll down within и"
type textarea "*"
type textarea "Scroll down within иг"
type textarea "*"
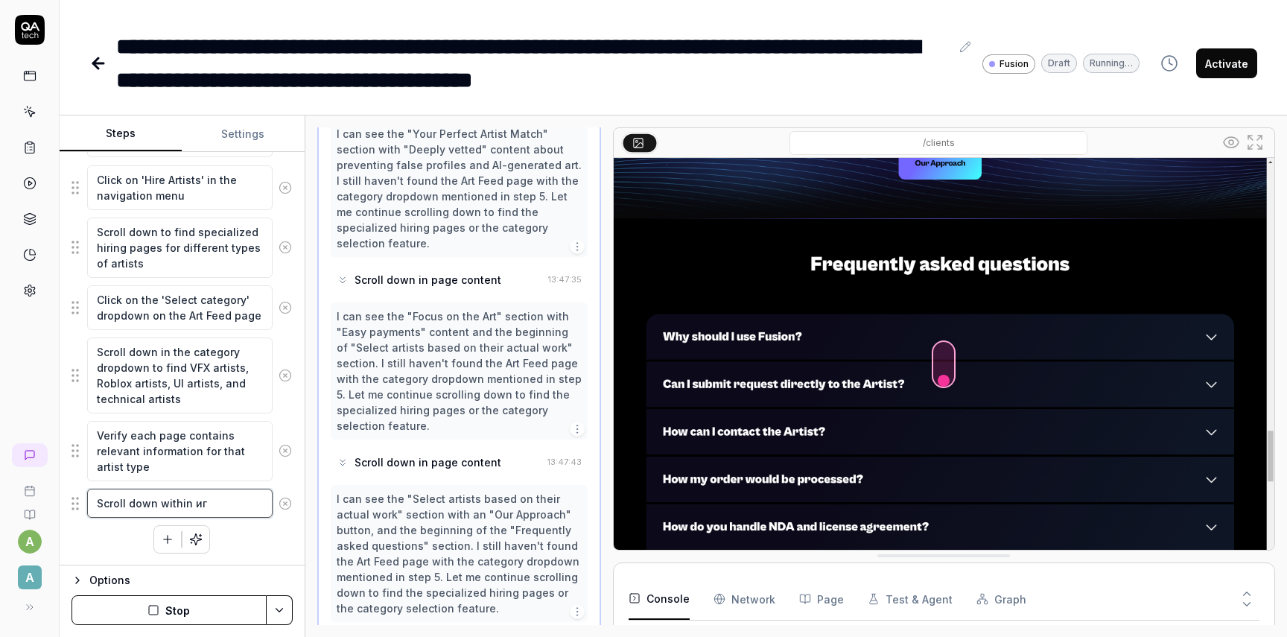
type textarea "Scroll down within иге"
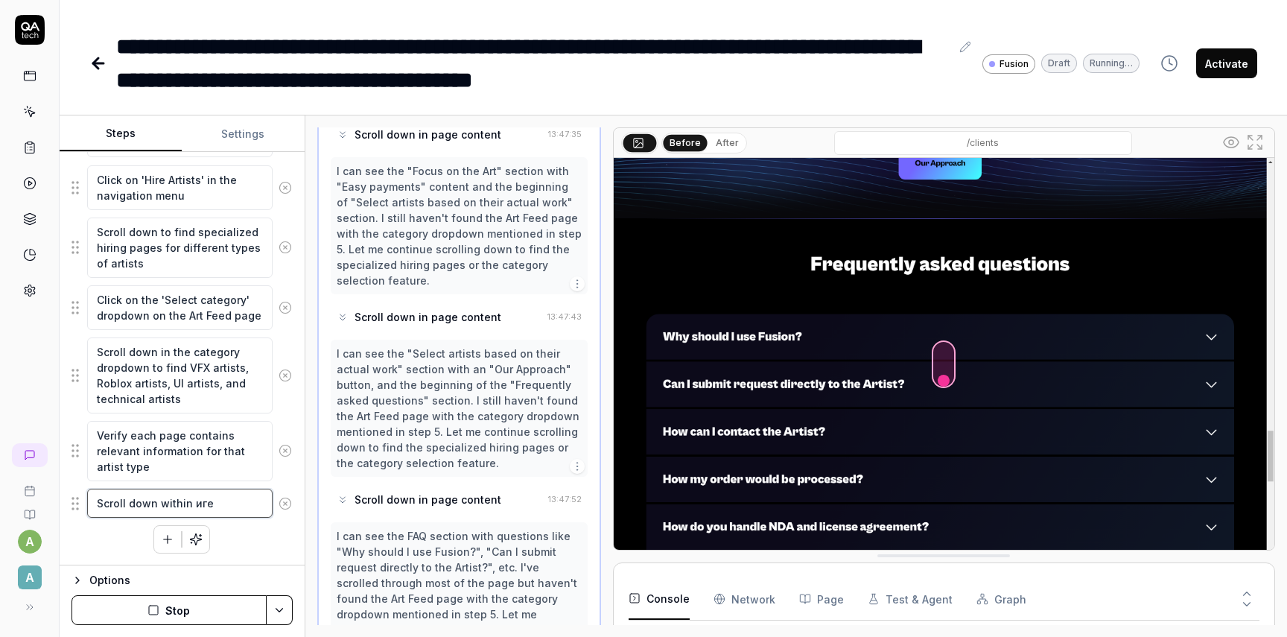
type textarea "*"
type textarea "Scroll down within [GEOGRAPHIC_DATA]"
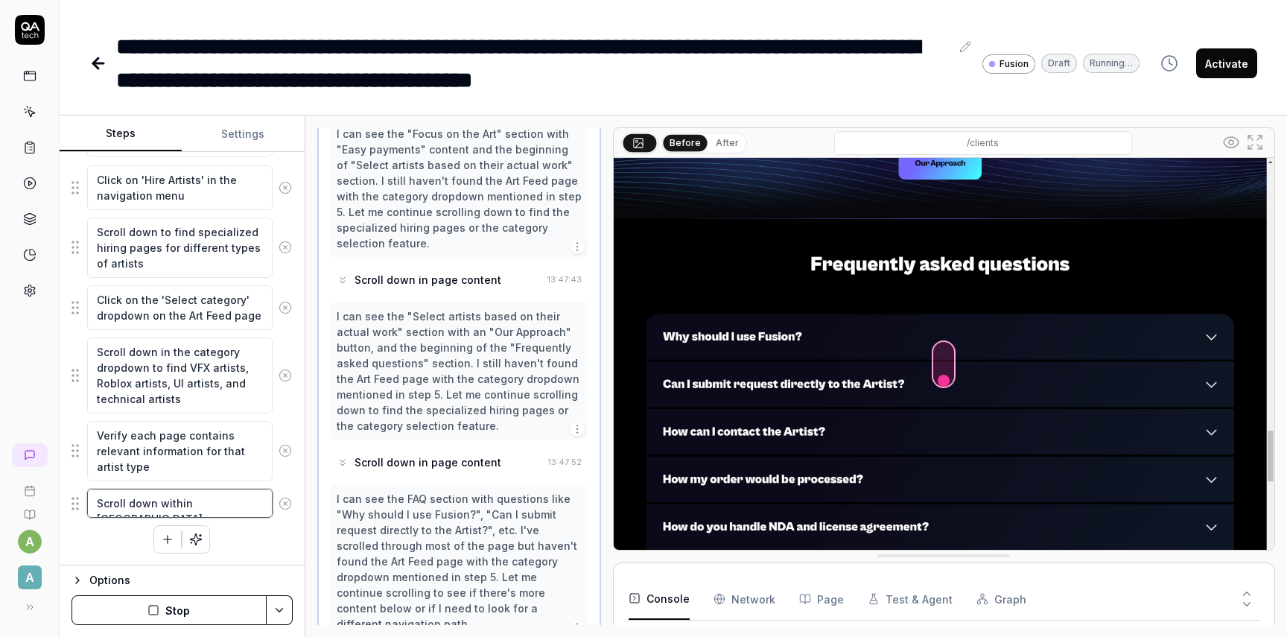
type textarea "*"
type textarea "Scroll down within иге"
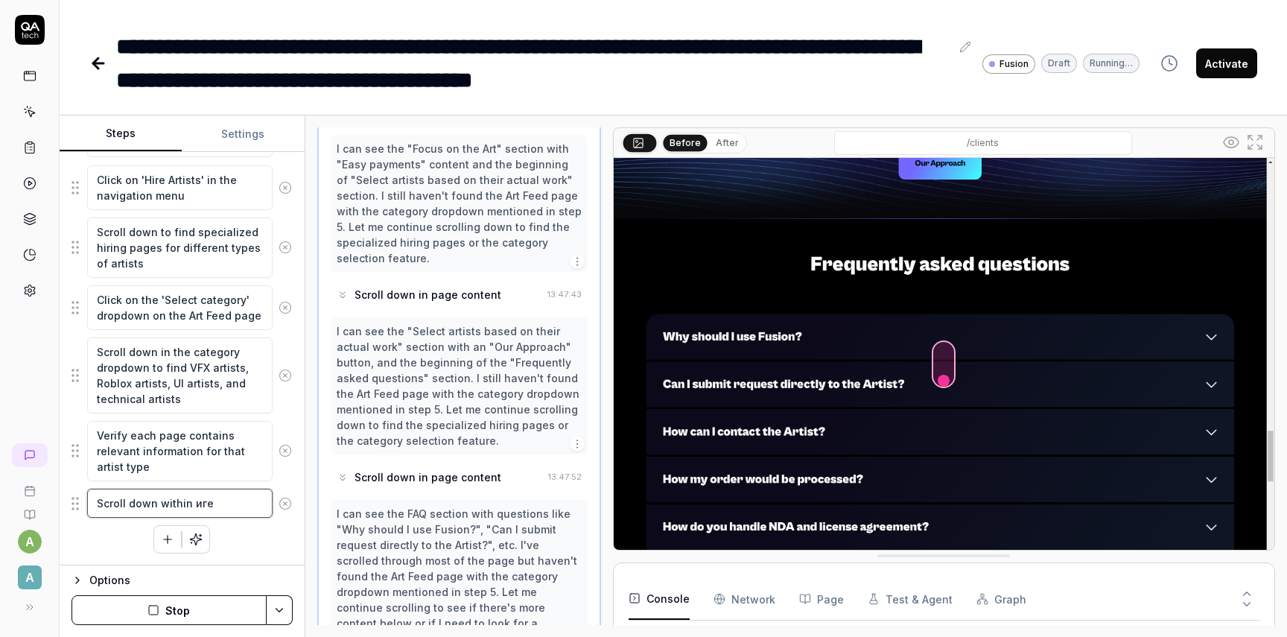
type textarea "*"
type textarea "Scroll down within иг"
type textarea "*"
type textarea "Scroll down within и"
type textarea "*"
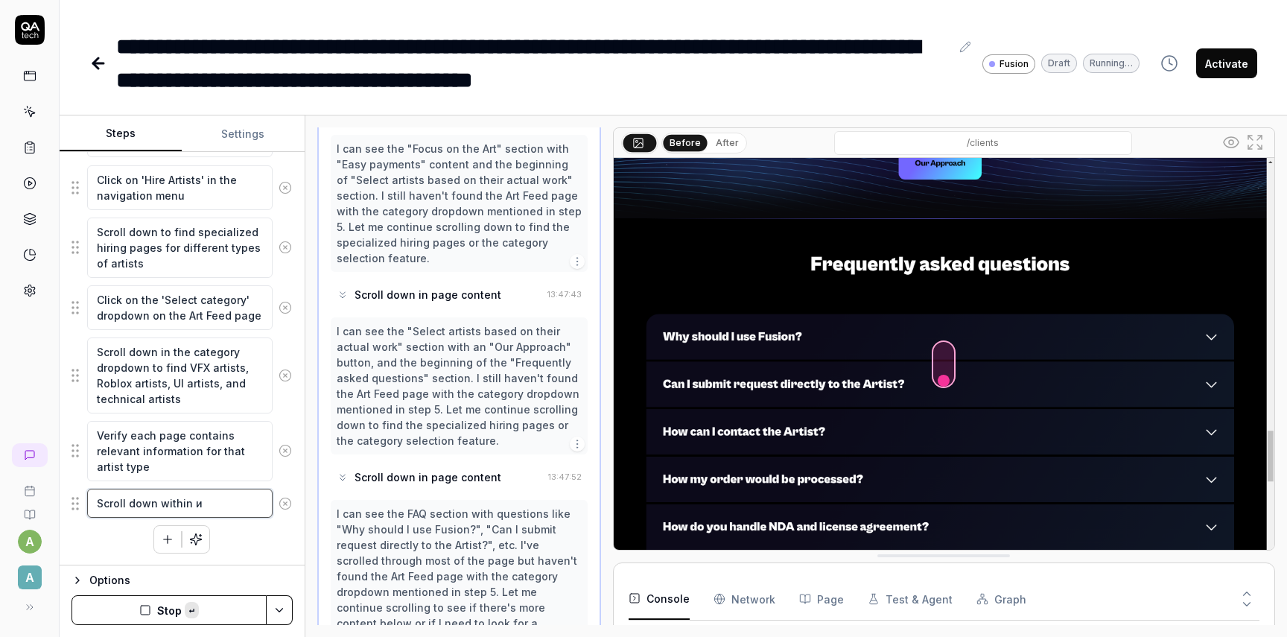
type textarea "Scroll down within"
type textarea "*"
type textarea "Scroll down within"
type textarea "*"
type textarea "Scroll down within г"
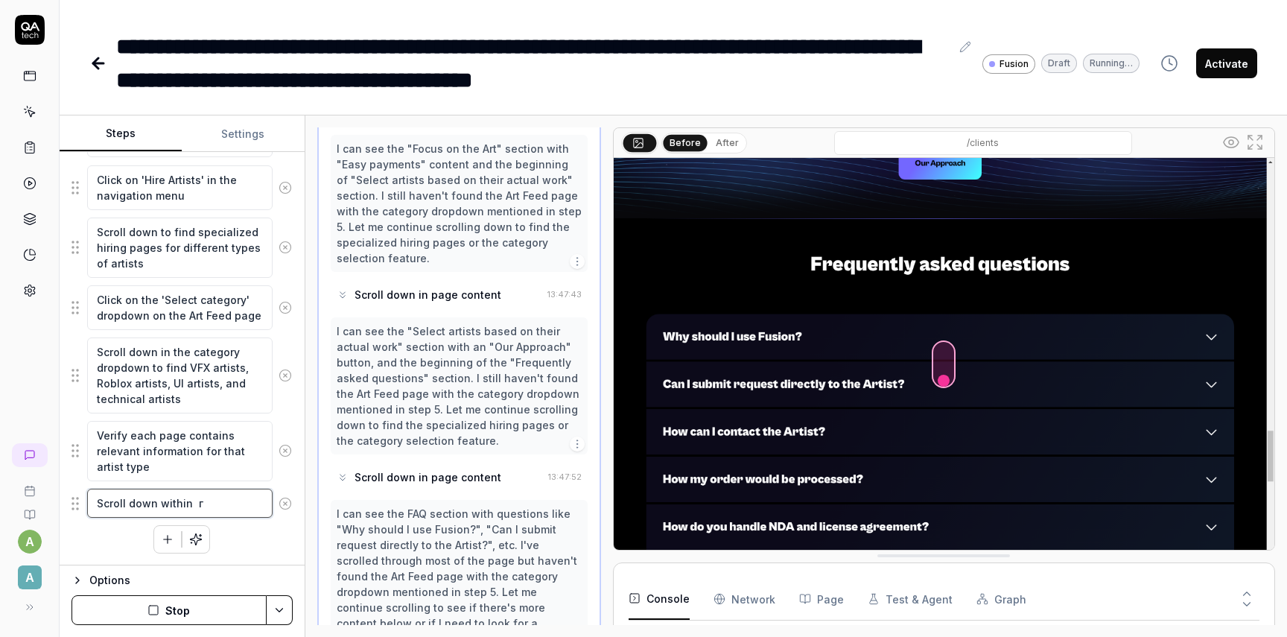
type textarea "*"
type textarea "Scroll down within"
type textarea "*"
type textarea "Scroll down within b"
type textarea "*"
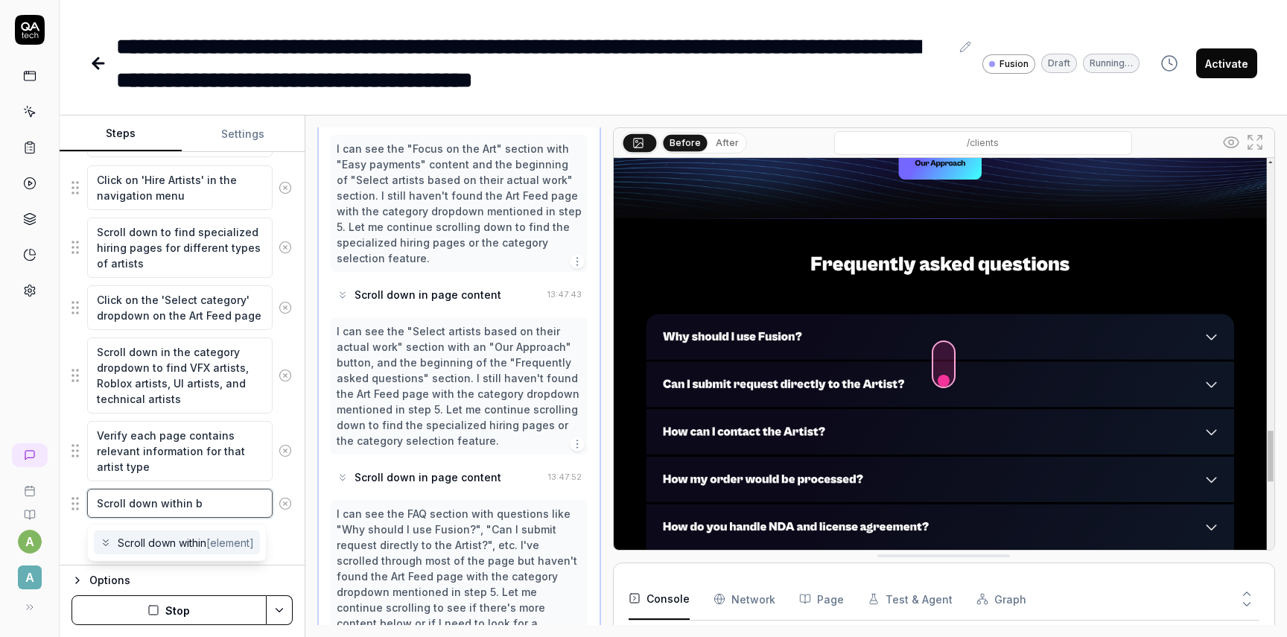
type textarea "Scroll down within bu"
type textarea "*"
type textarea "Scroll down within but"
type textarea "*"
type textarea "Scroll down within butt"
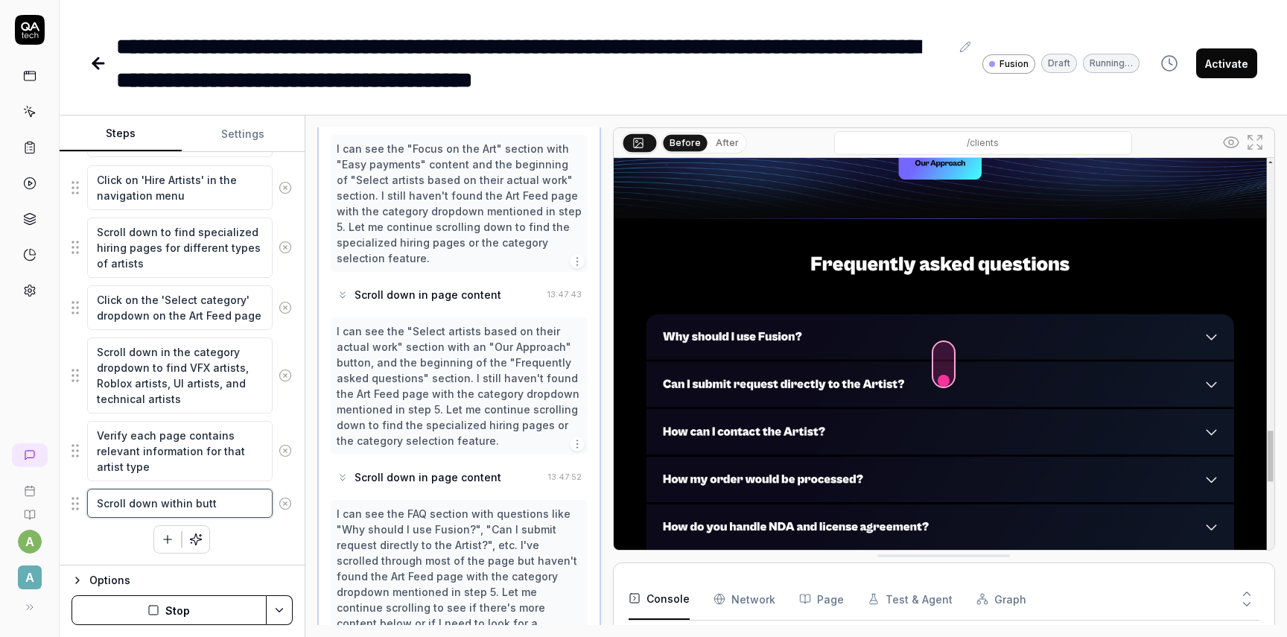
type textarea "*"
type textarea "Scroll down within butto"
type textarea "*"
type textarea "Scroll down within button"
type textarea "*"
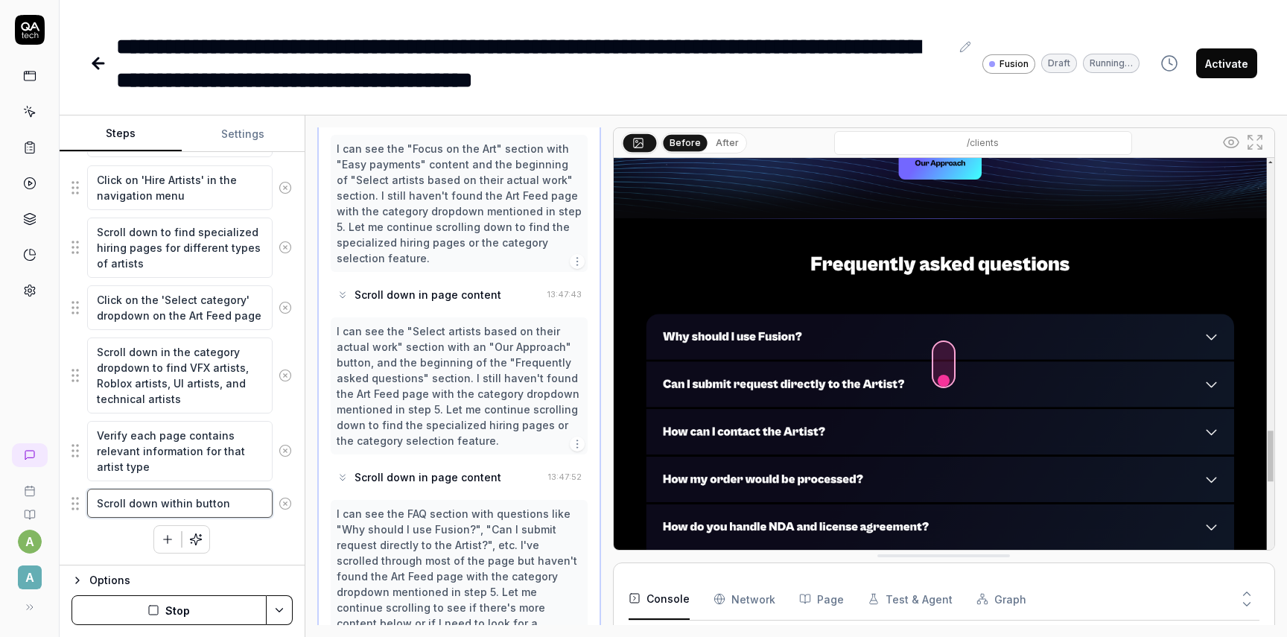
type textarea "Scroll down within button"
type textarea "*"
type textarea "Scroll down within button c"
type textarea "*"
type textarea "Scroll down within button cl"
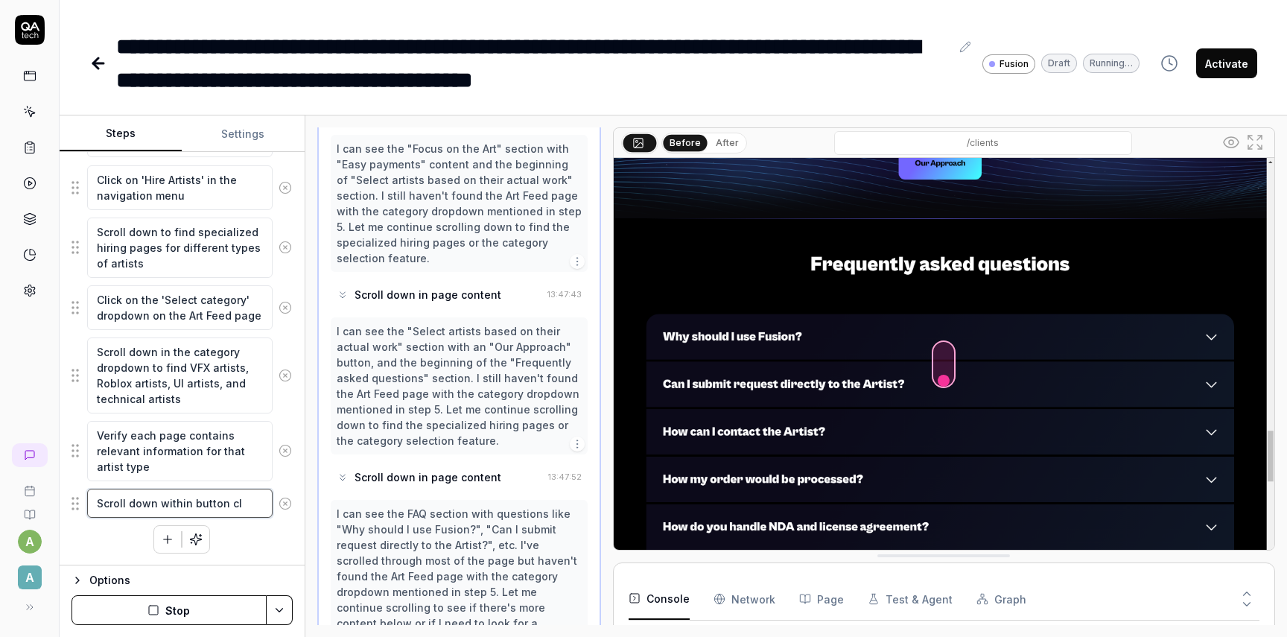
type textarea "*"
type textarea "Scroll down within button cle"
type textarea "*"
type textarea "Scroll down within button clea"
type textarea "*"
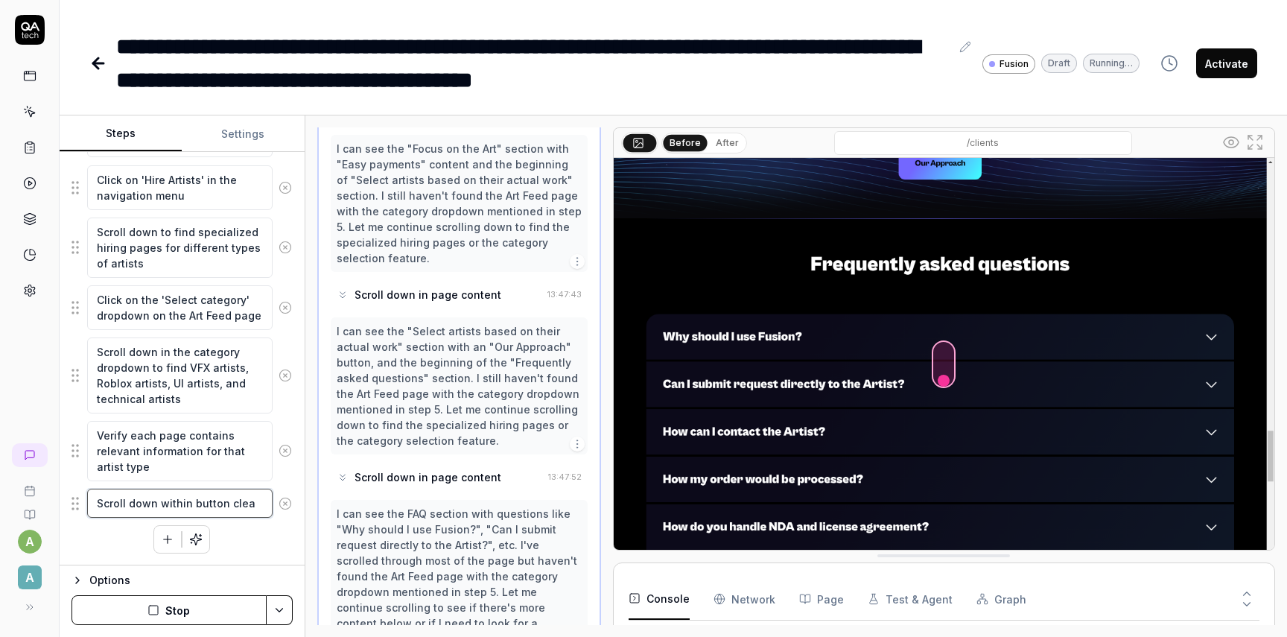
type textarea "Scroll down within button clear"
type textarea "*"
type textarea "Scroll down within button clear"
type textarea "*"
type textarea "Scroll down within button clear a"
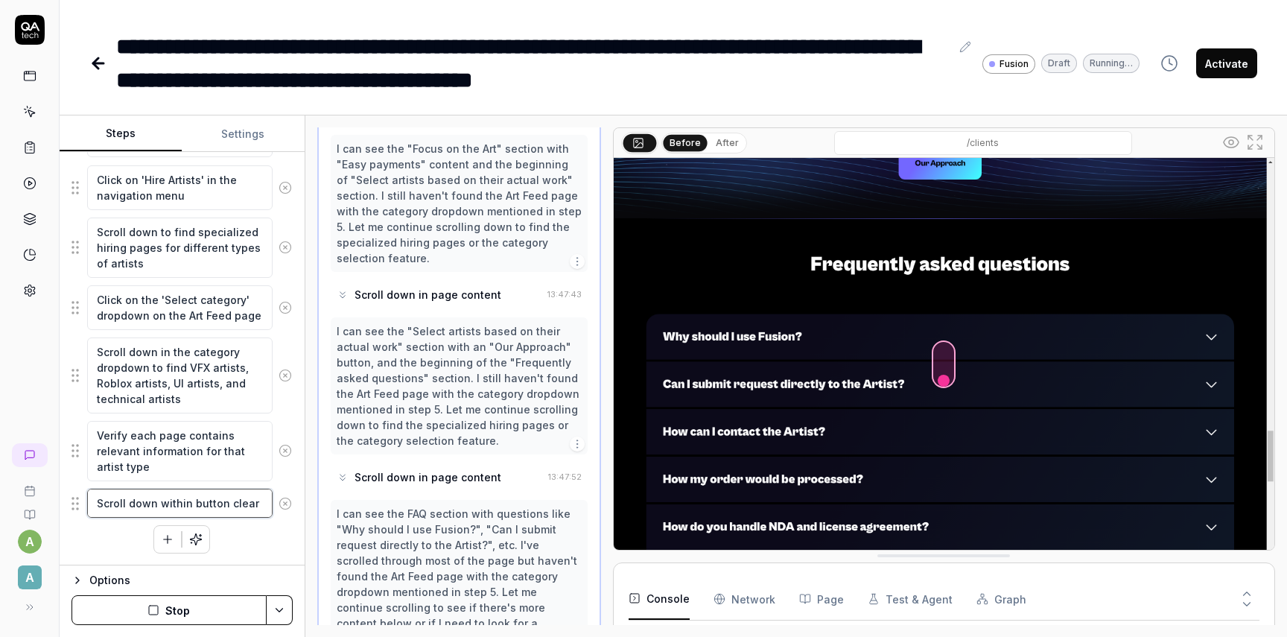
type textarea "*"
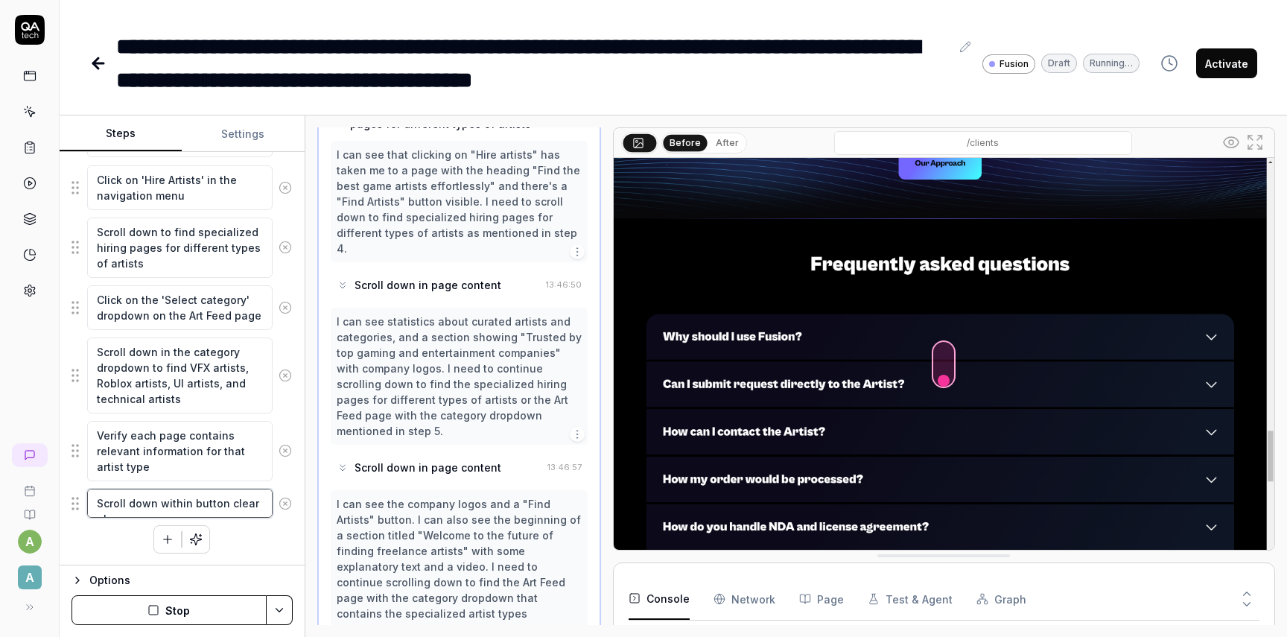
scroll to position [0, 0]
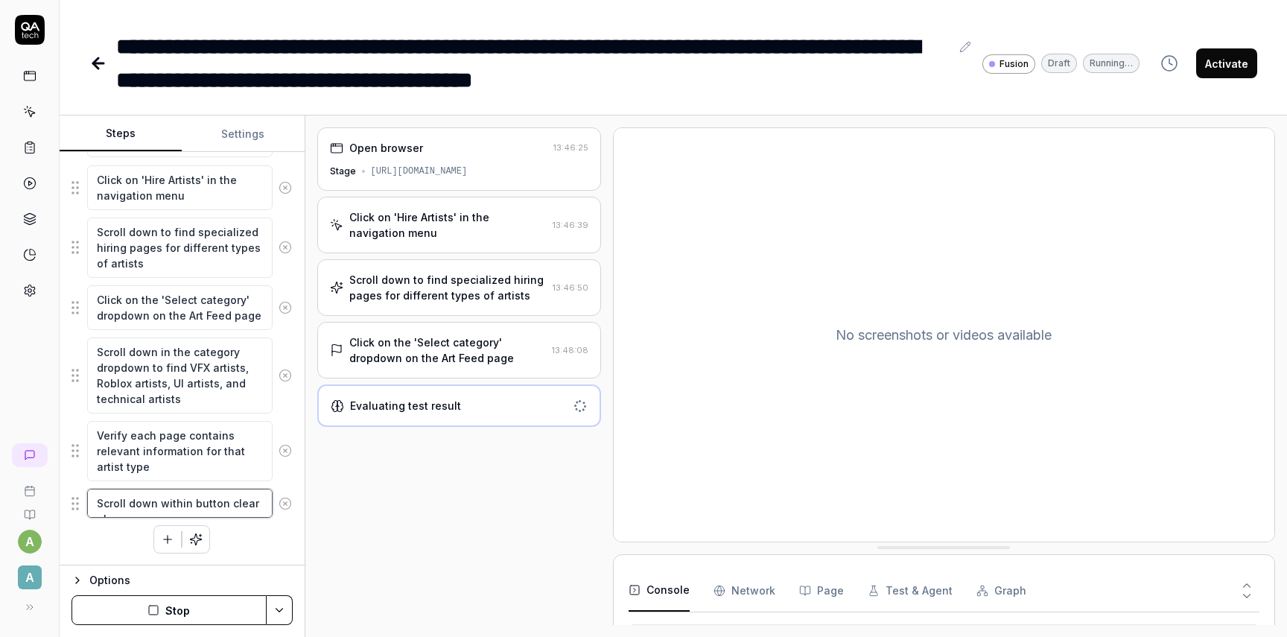
type textarea "Scroll down within button clear al"
click at [171, 544] on icon "button" at bounding box center [167, 538] width 13 height 13
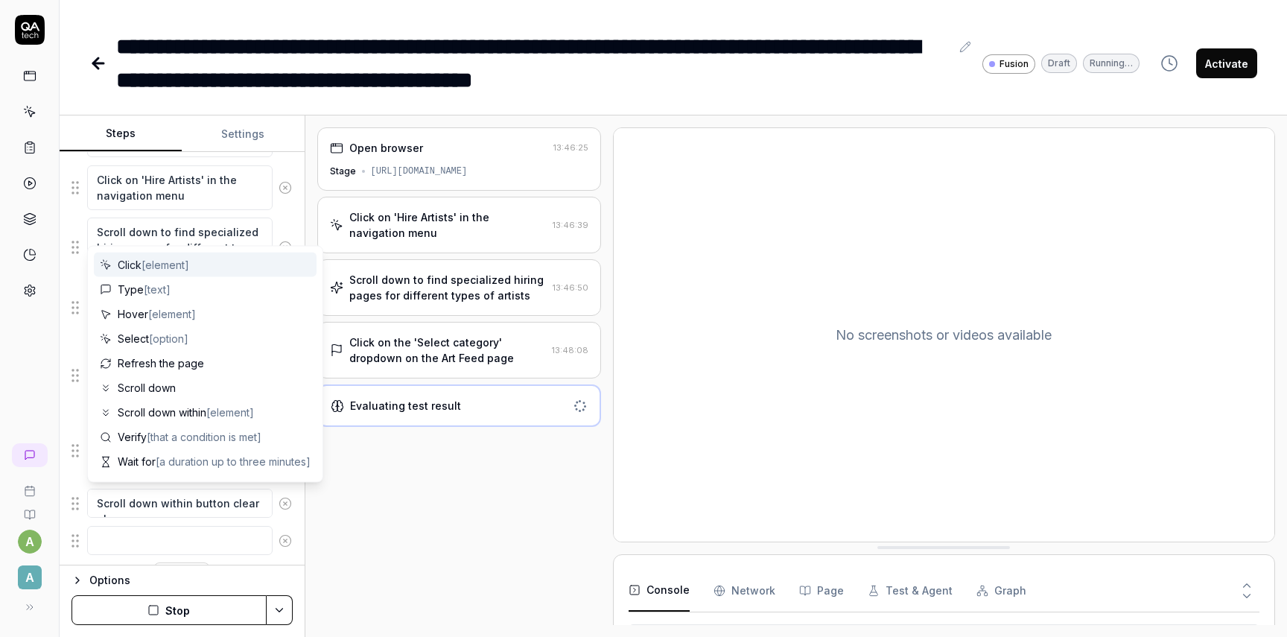
scroll to position [341, 0]
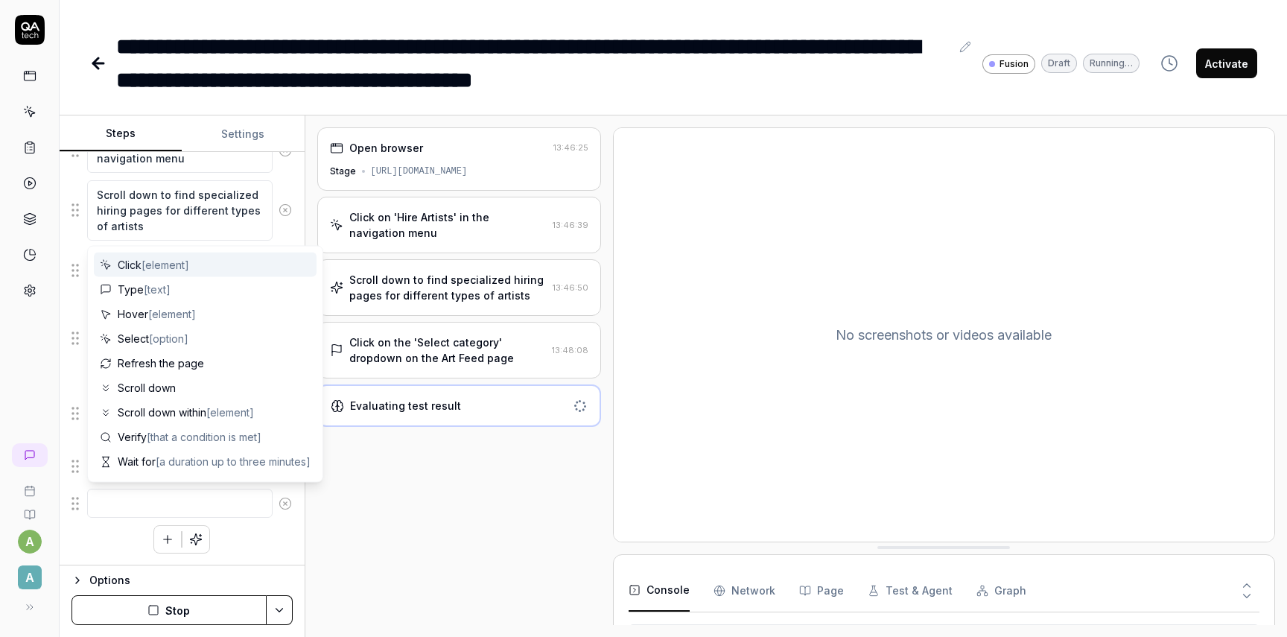
click at [139, 264] on span "Click [element]" at bounding box center [153, 265] width 71 height 16
type textarea "*"
type textarea "Click"
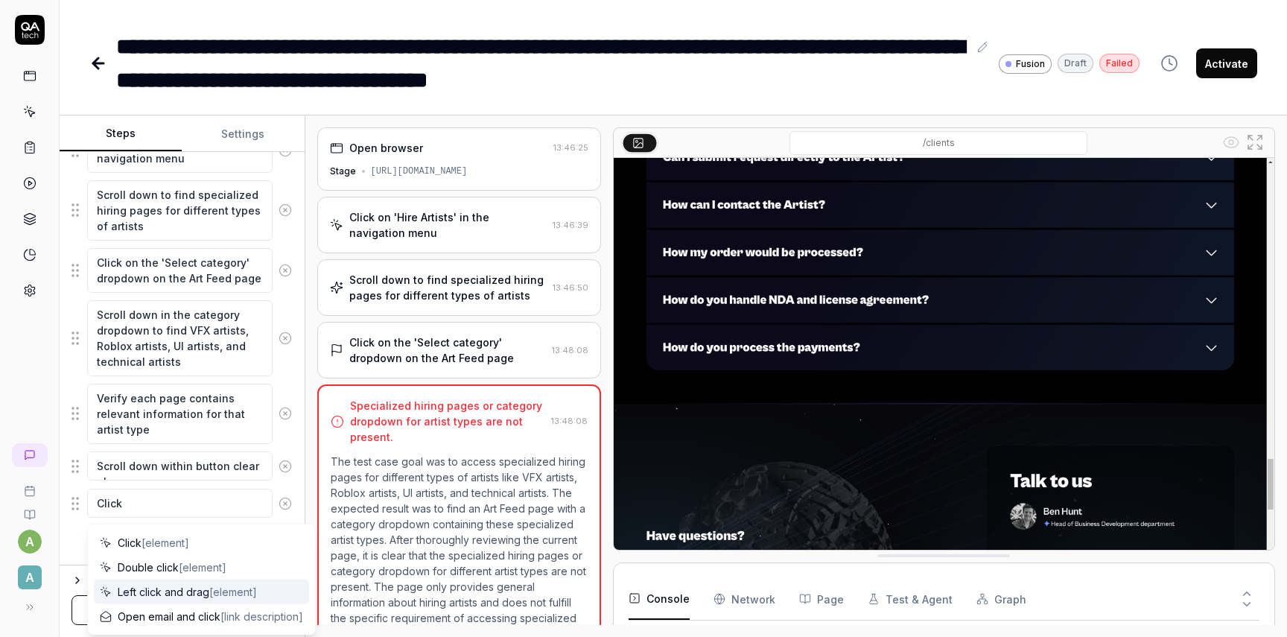
click at [169, 595] on span "Left click and drag [element]" at bounding box center [187, 592] width 139 height 16
type textarea "*"
type textarea "Left click and drag"
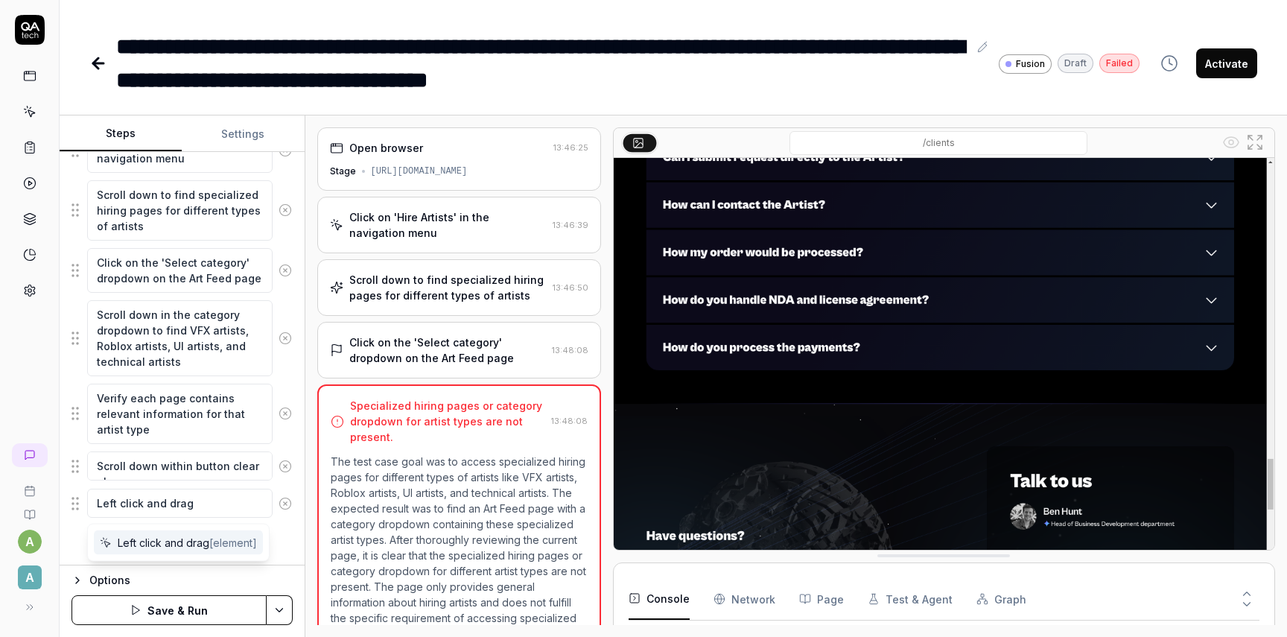
click at [169, 539] on span "Left click and drag [element]" at bounding box center [187, 543] width 139 height 16
click at [74, 546] on div "Accept the cookie consent dialog Navigate to the main website Click on 'Hire Ar…" at bounding box center [181, 295] width 221 height 515
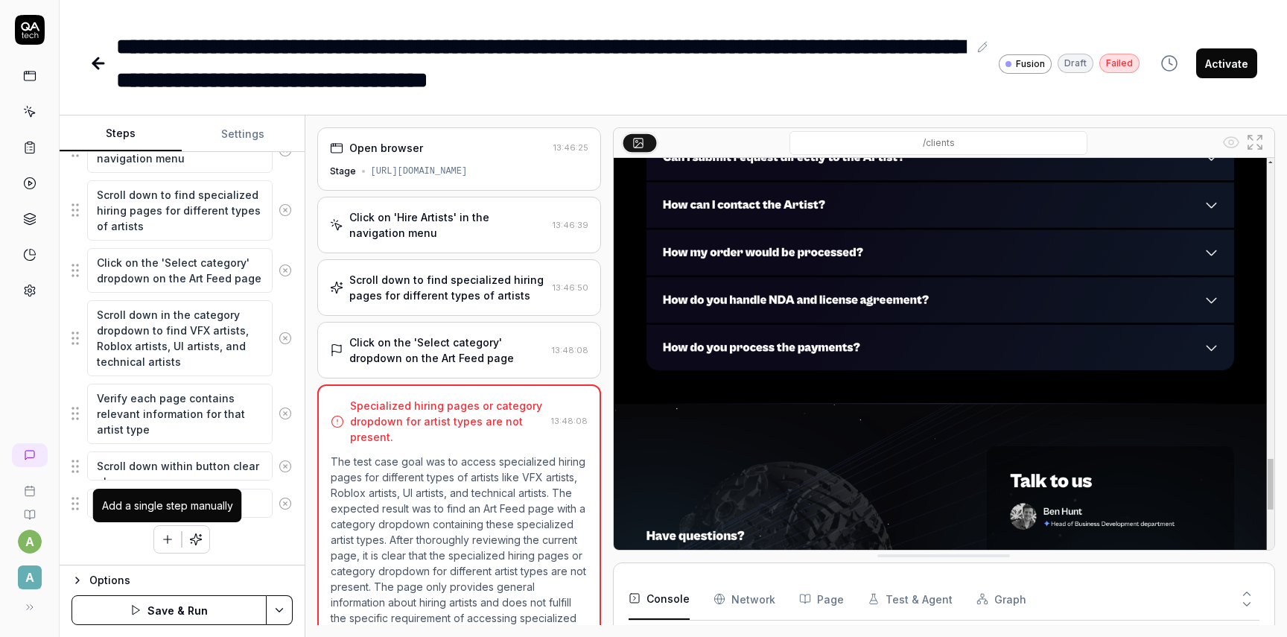
click at [168, 540] on icon "button" at bounding box center [167, 538] width 13 height 13
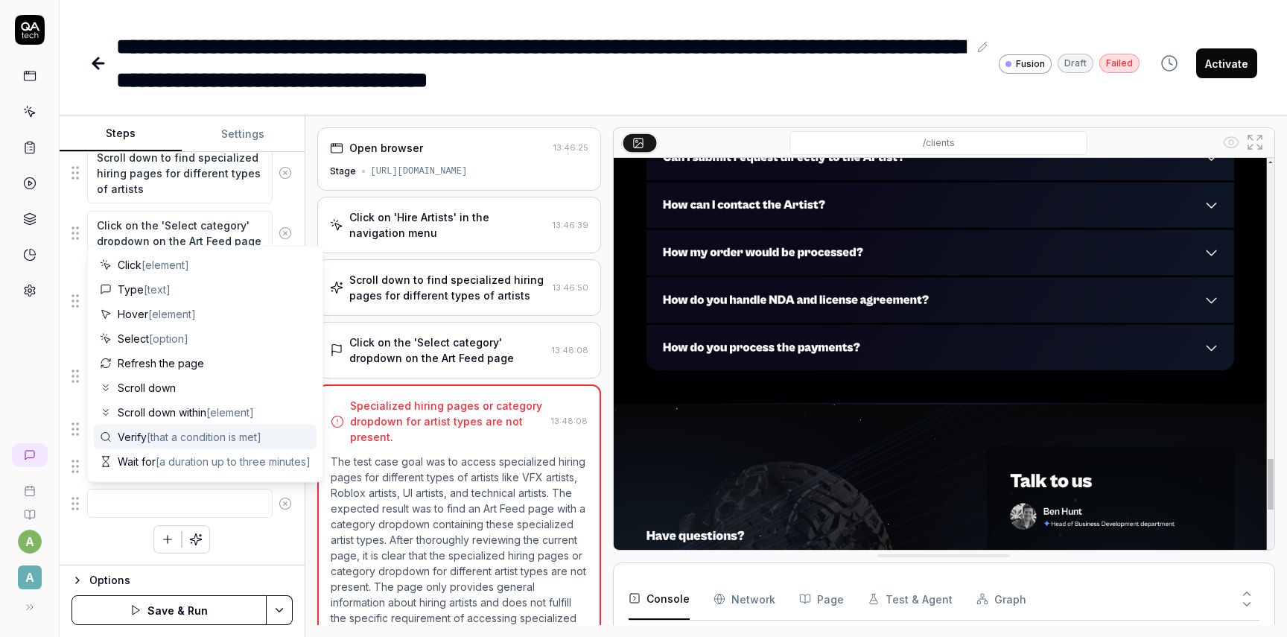
click at [185, 434] on span "[that a condition is met]" at bounding box center [204, 436] width 115 height 13
type textarea "*"
type textarea "Verify"
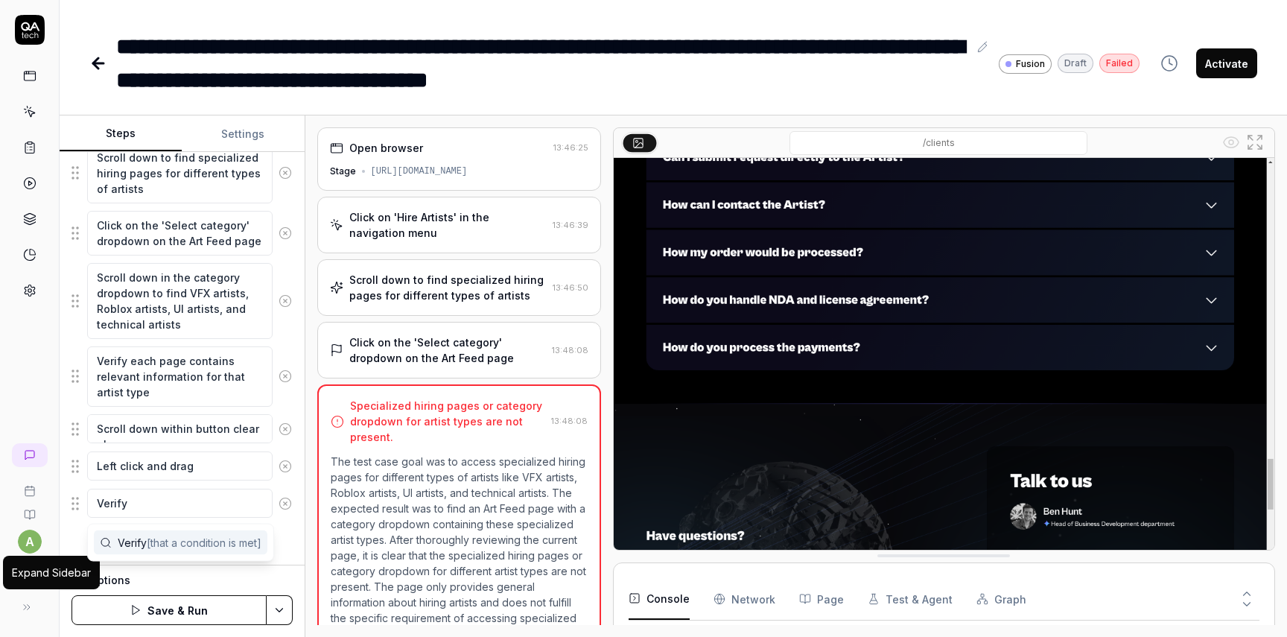
click at [31, 614] on button at bounding box center [27, 607] width 30 height 30
type textarea "*"
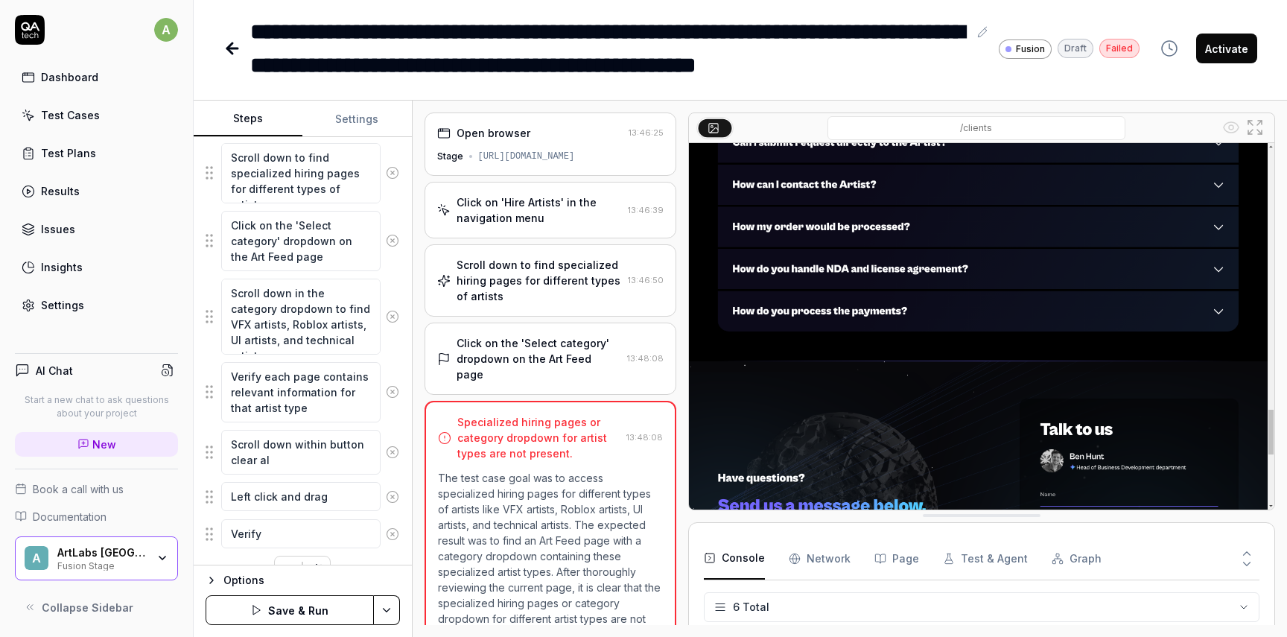
scroll to position [393, 0]
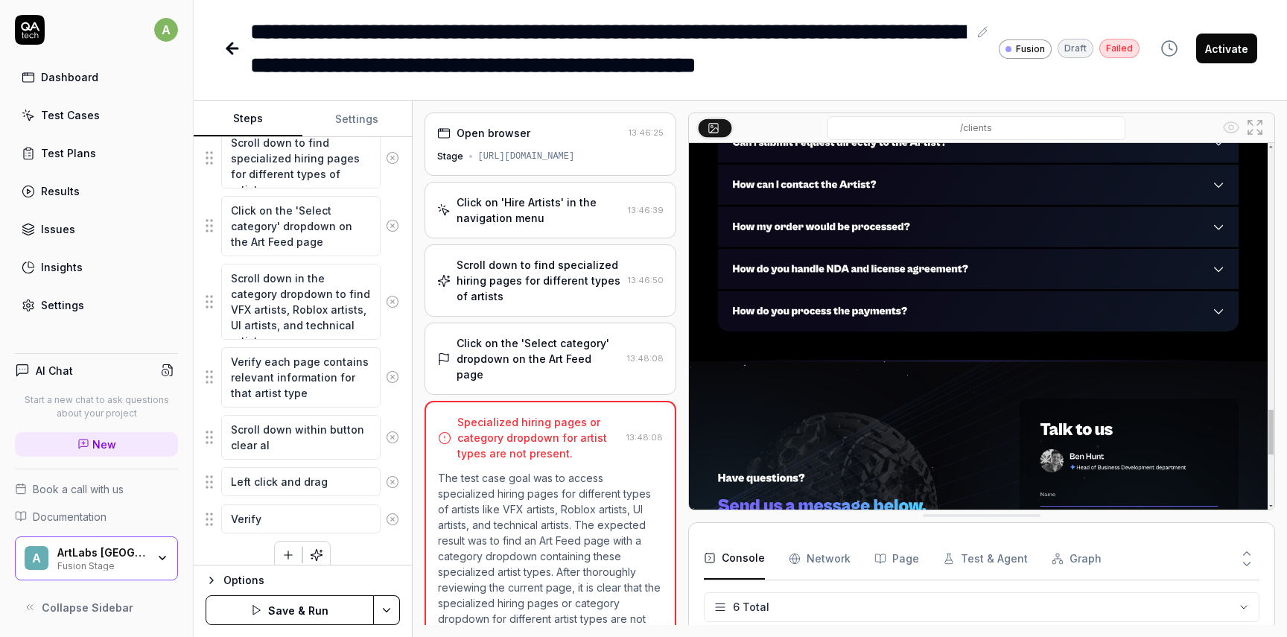
click at [86, 115] on div "Test Cases" at bounding box center [70, 115] width 59 height 16
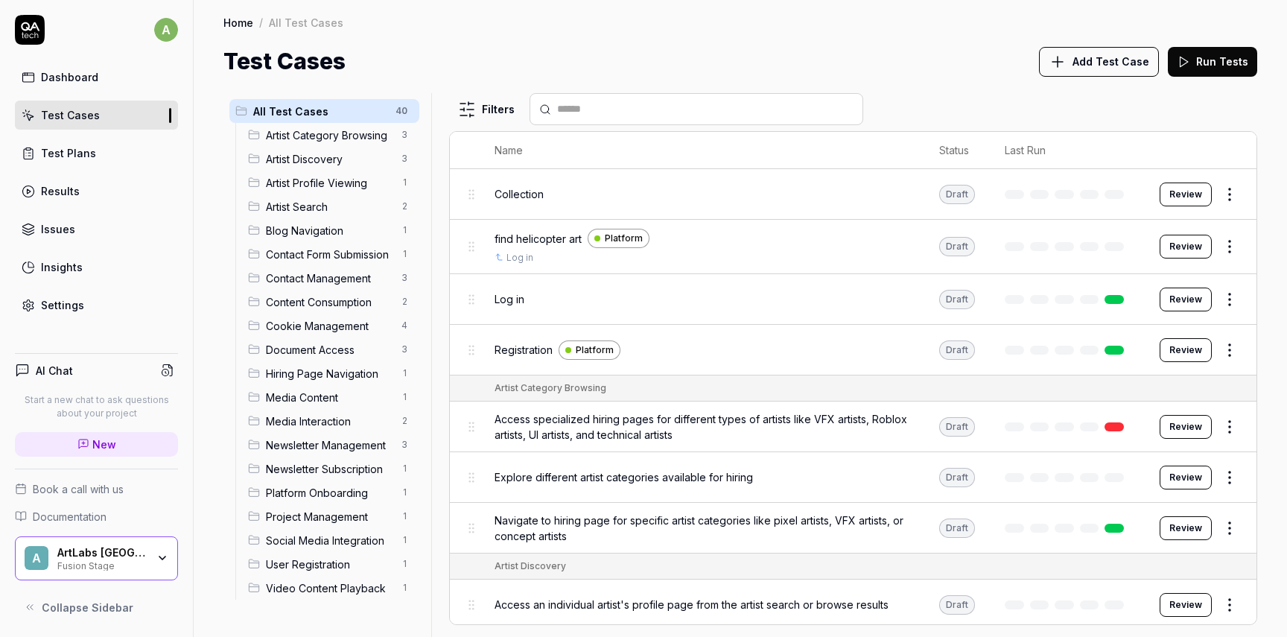
click at [322, 404] on span "Media Content" at bounding box center [329, 397] width 127 height 16
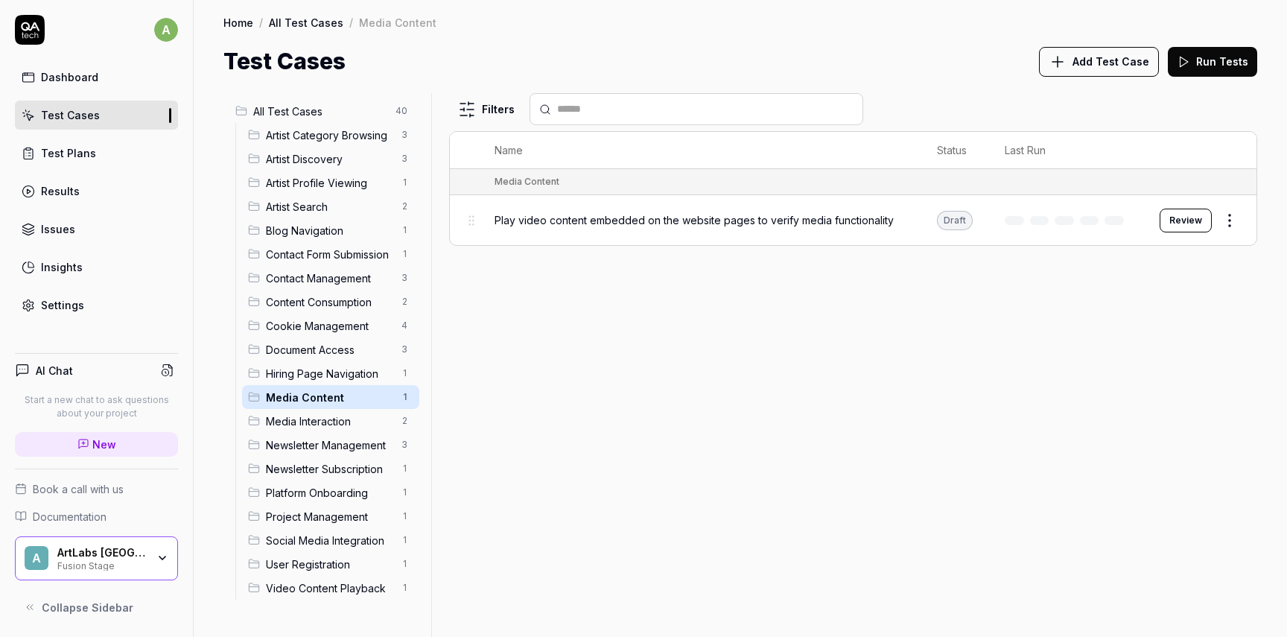
click at [336, 373] on span "Hiring Page Navigation" at bounding box center [329, 374] width 127 height 16
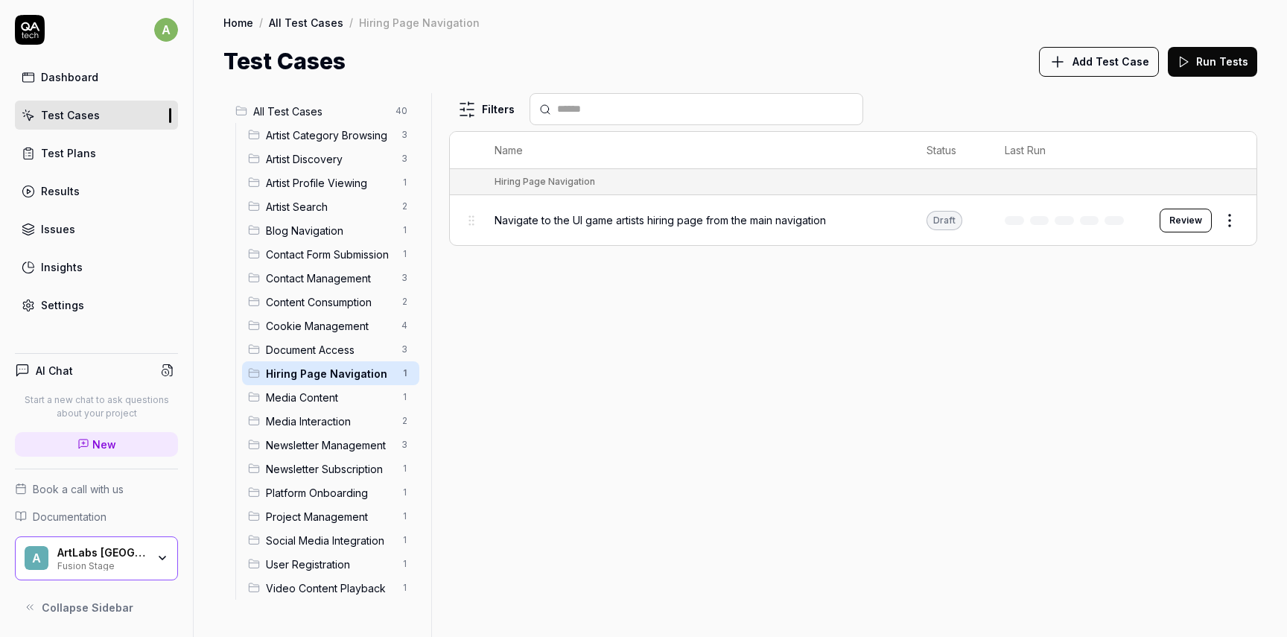
click at [131, 547] on div "ArtLabs [GEOGRAPHIC_DATA]" at bounding box center [101, 552] width 89 height 13
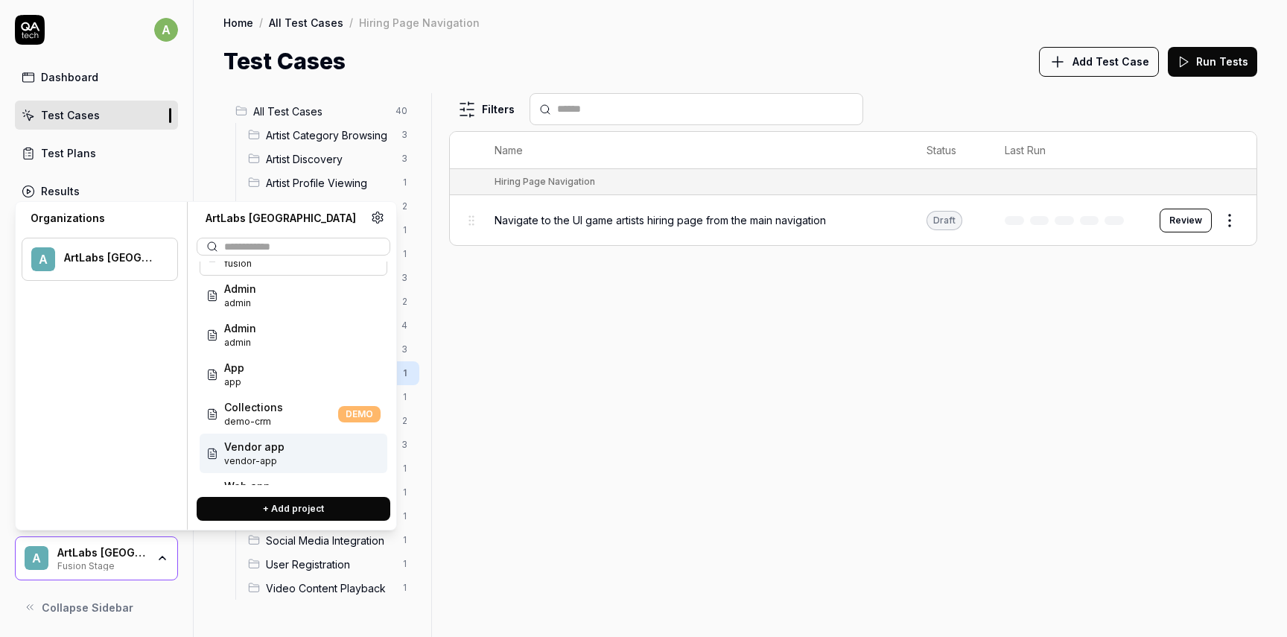
scroll to position [60, 0]
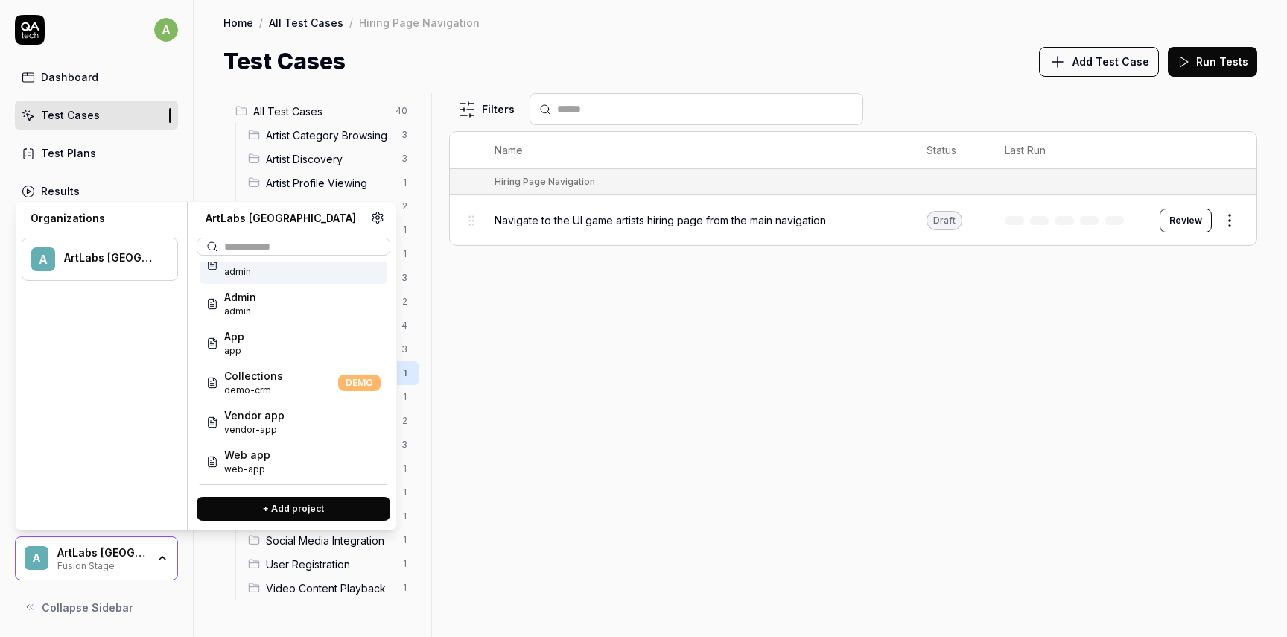
click at [382, 206] on div "Organizations A ArtLabs Europe ArtLabs Europe Fusion Stage fusion Admin admin A…" at bounding box center [206, 365] width 382 height 329
click at [377, 224] on button at bounding box center [377, 217] width 19 height 19
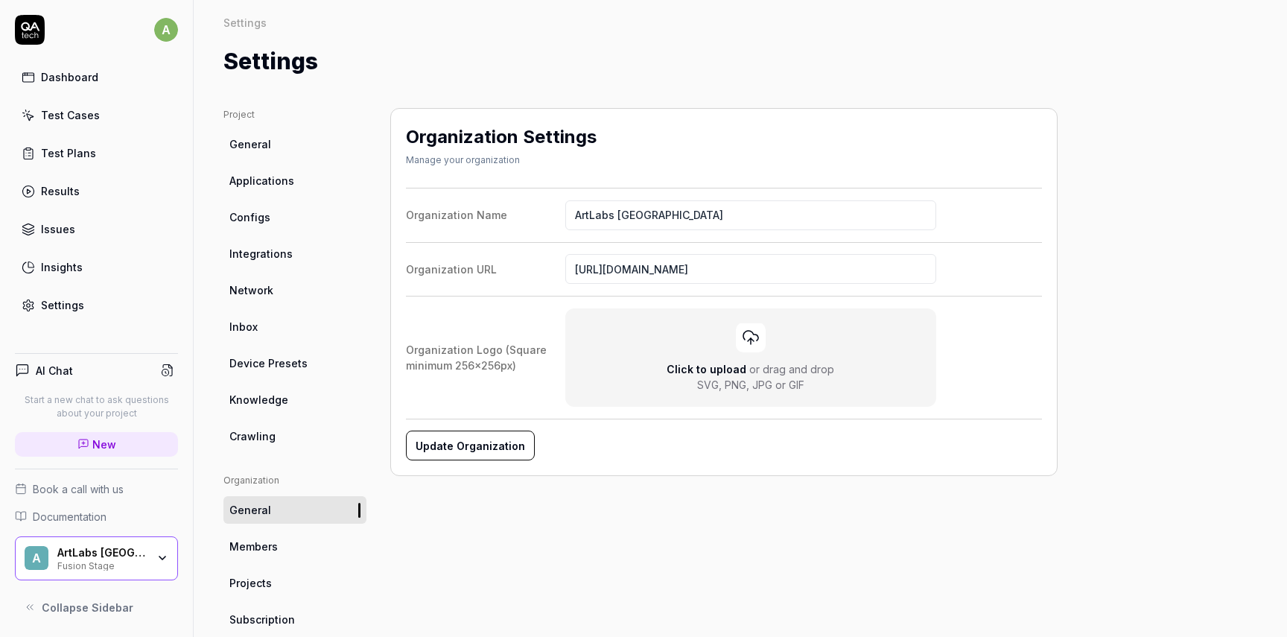
click at [259, 319] on link "Inbox" at bounding box center [294, 327] width 143 height 28
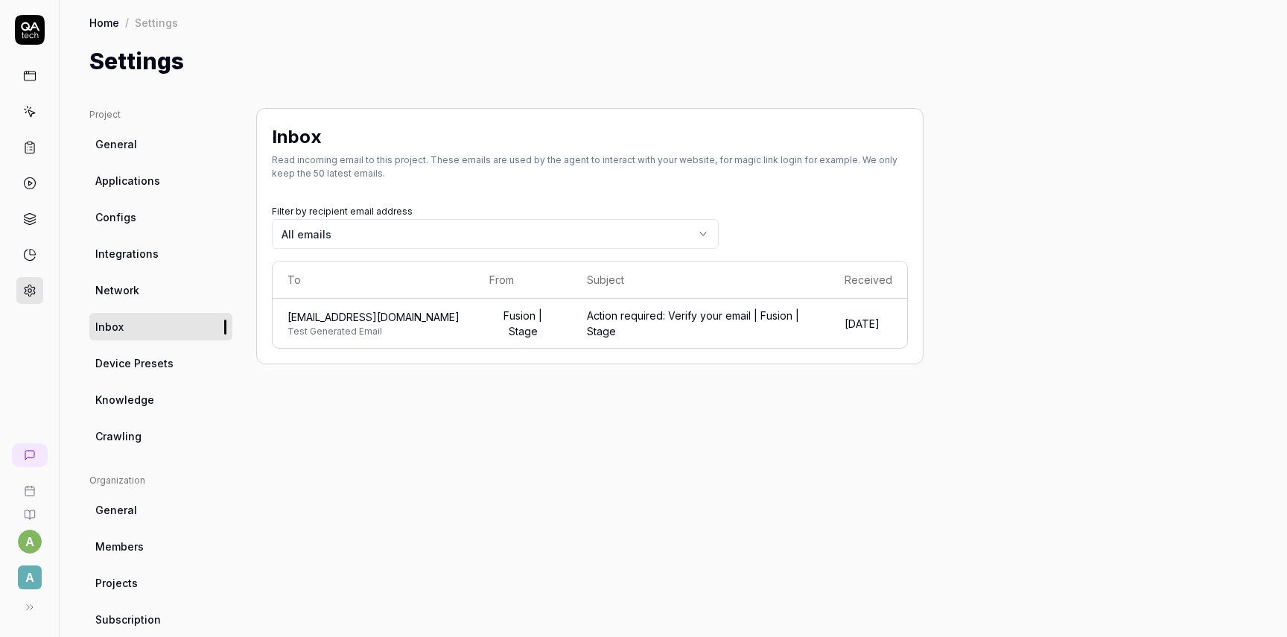
click at [395, 319] on span "[EMAIL_ADDRESS][DOMAIN_NAME]" at bounding box center [373, 317] width 172 height 16
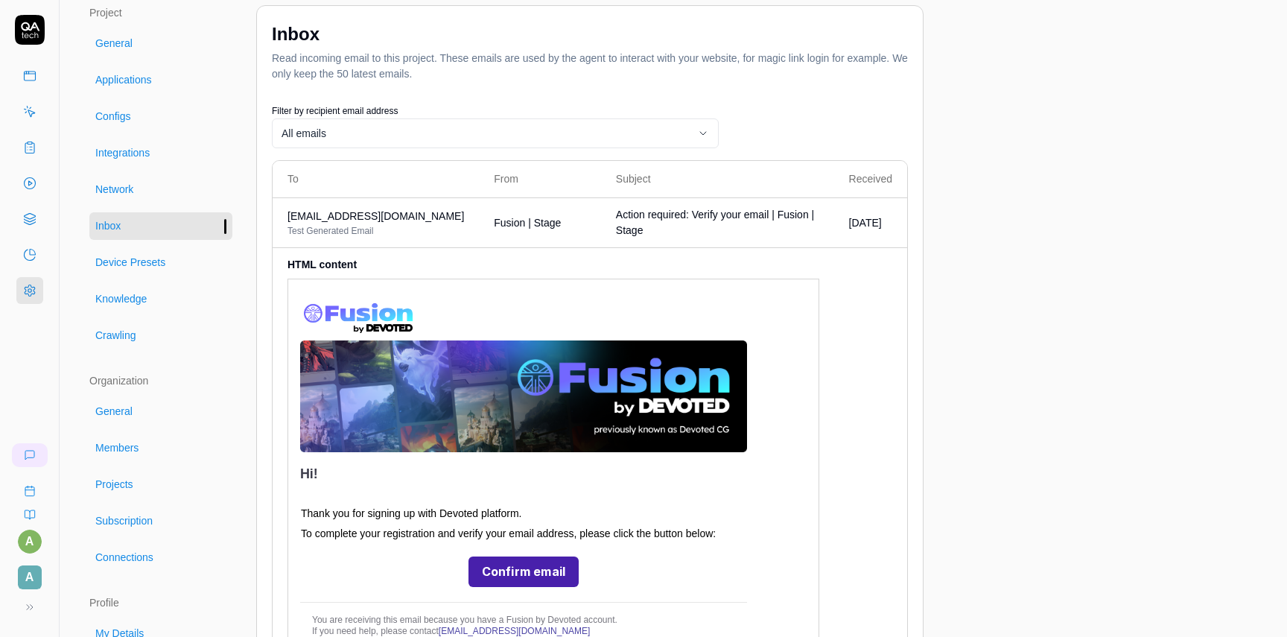
scroll to position [41, 0]
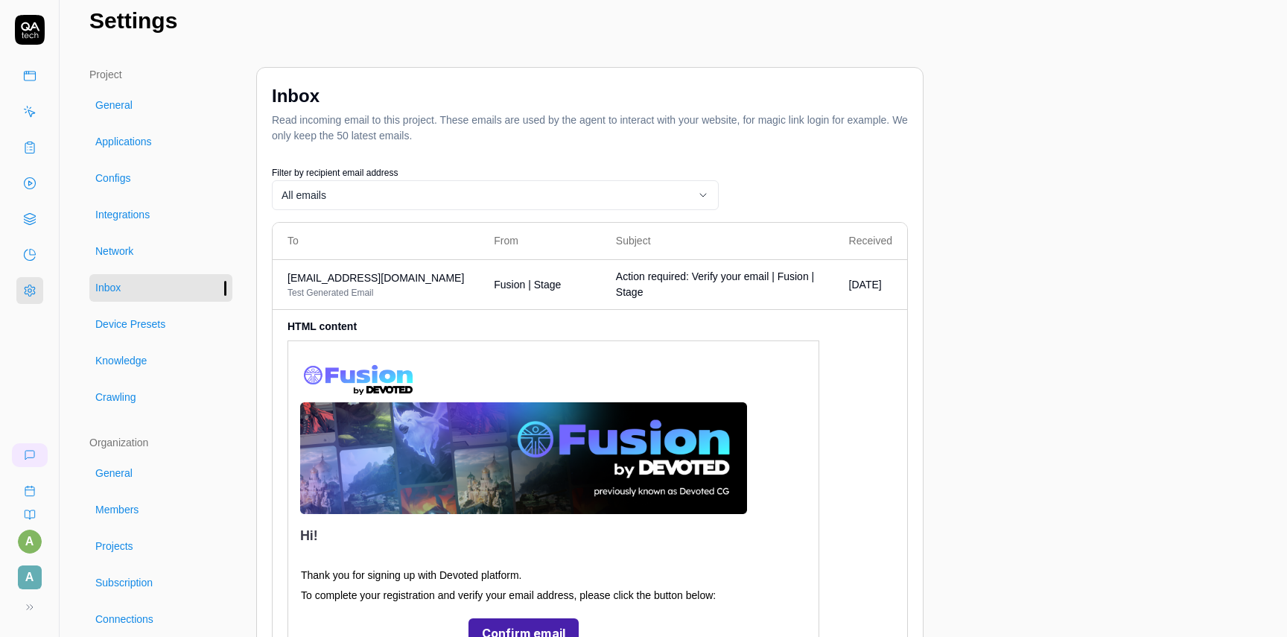
drag, startPoint x: 462, startPoint y: 274, endPoint x: 287, endPoint y: 276, distance: 174.3
click at [287, 275] on span "[EMAIL_ADDRESS][DOMAIN_NAME]" at bounding box center [375, 278] width 177 height 16
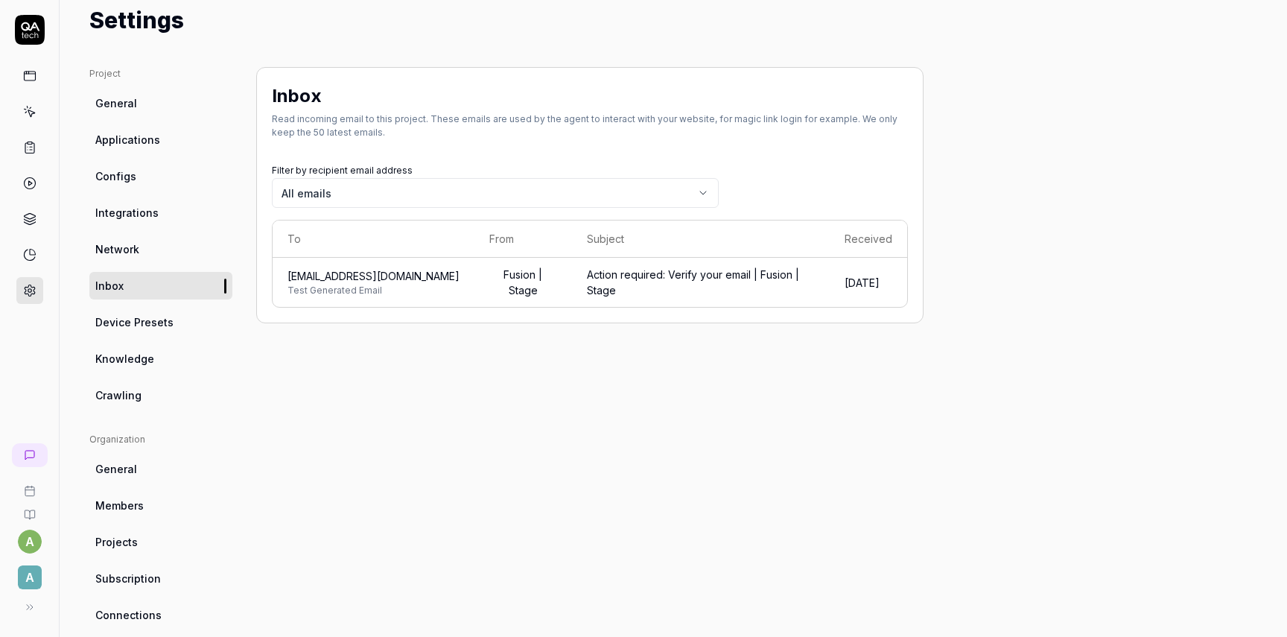
click at [646, 285] on div "Action required: Verify your email | Fusion | Stage" at bounding box center [701, 282] width 228 height 31
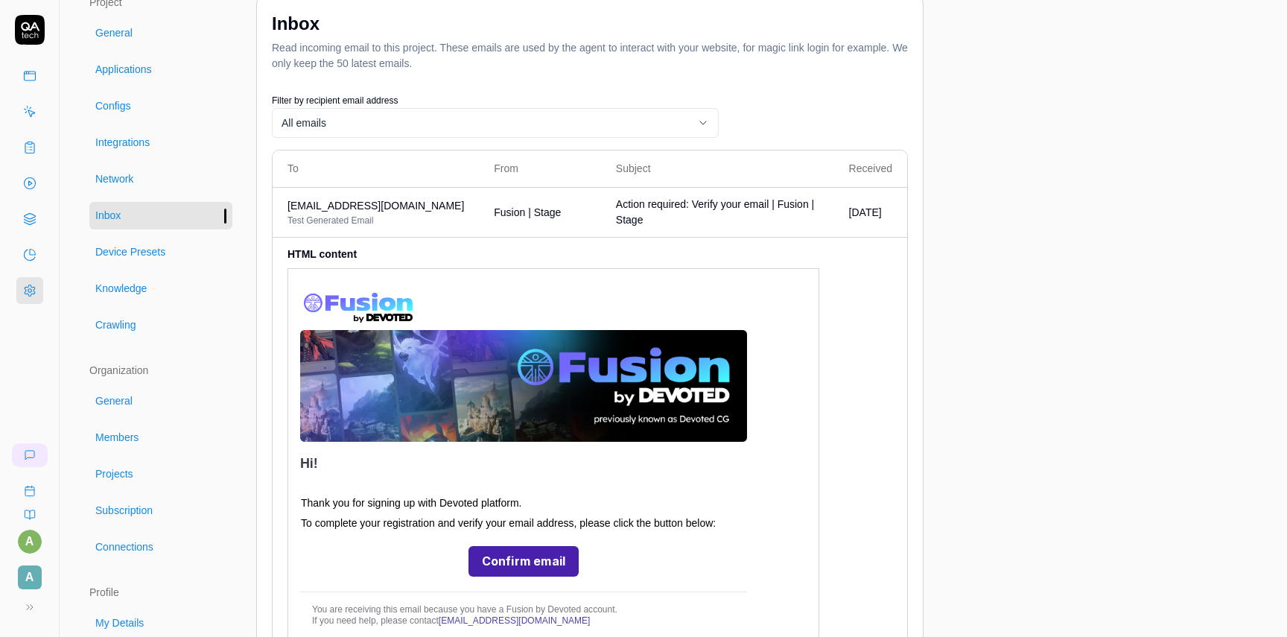
scroll to position [52, 0]
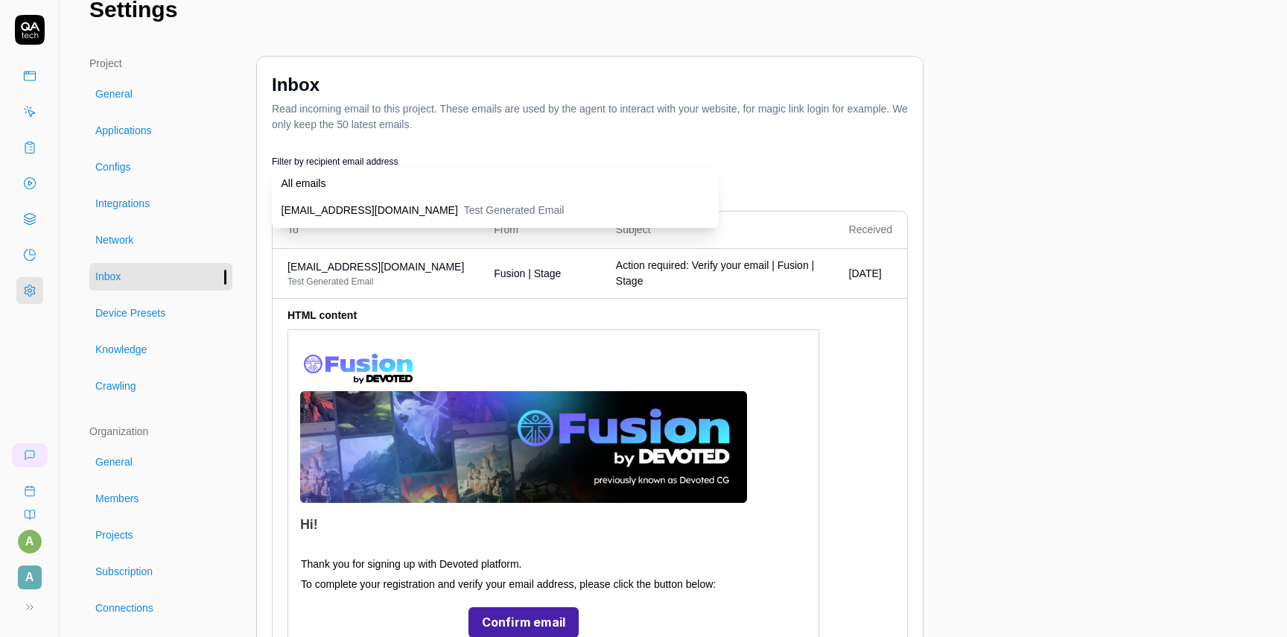
click at [337, 175] on body "a A Home / Settings Home / Settings Settings Project General Applications Confi…" at bounding box center [643, 318] width 1287 height 637
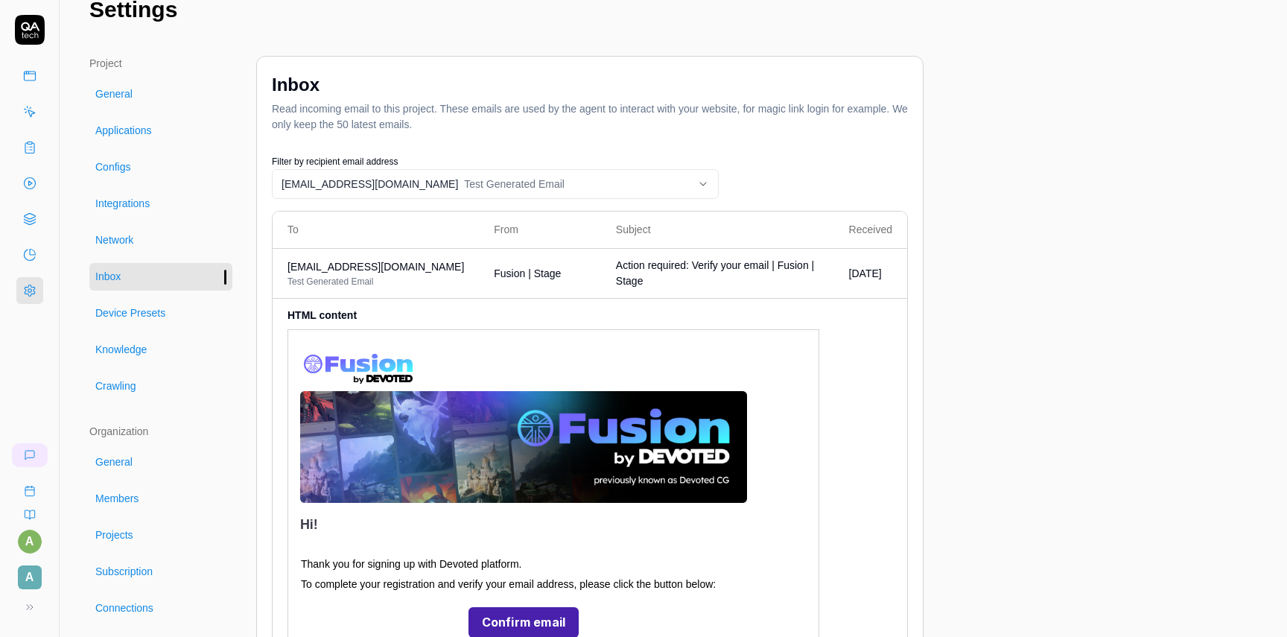
click at [182, 277] on link "Inbox" at bounding box center [160, 277] width 143 height 28
click at [166, 273] on link "Inbox" at bounding box center [160, 277] width 143 height 28
click at [143, 235] on link "Network" at bounding box center [160, 240] width 143 height 28
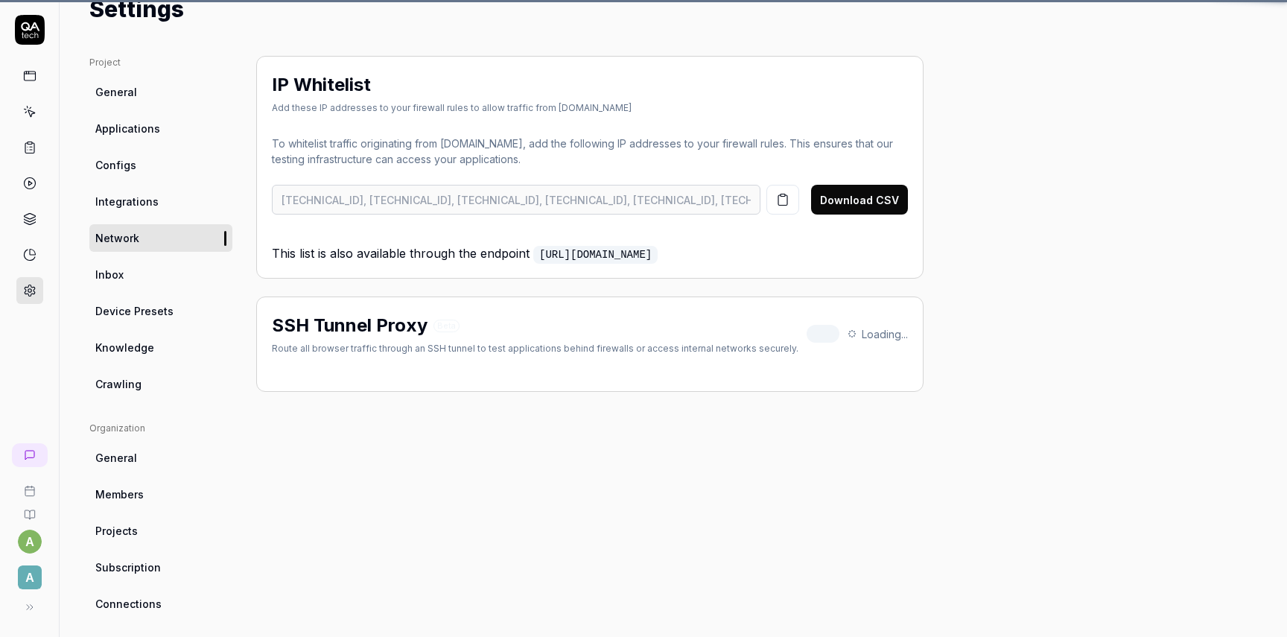
click at [135, 276] on link "Inbox" at bounding box center [160, 275] width 143 height 28
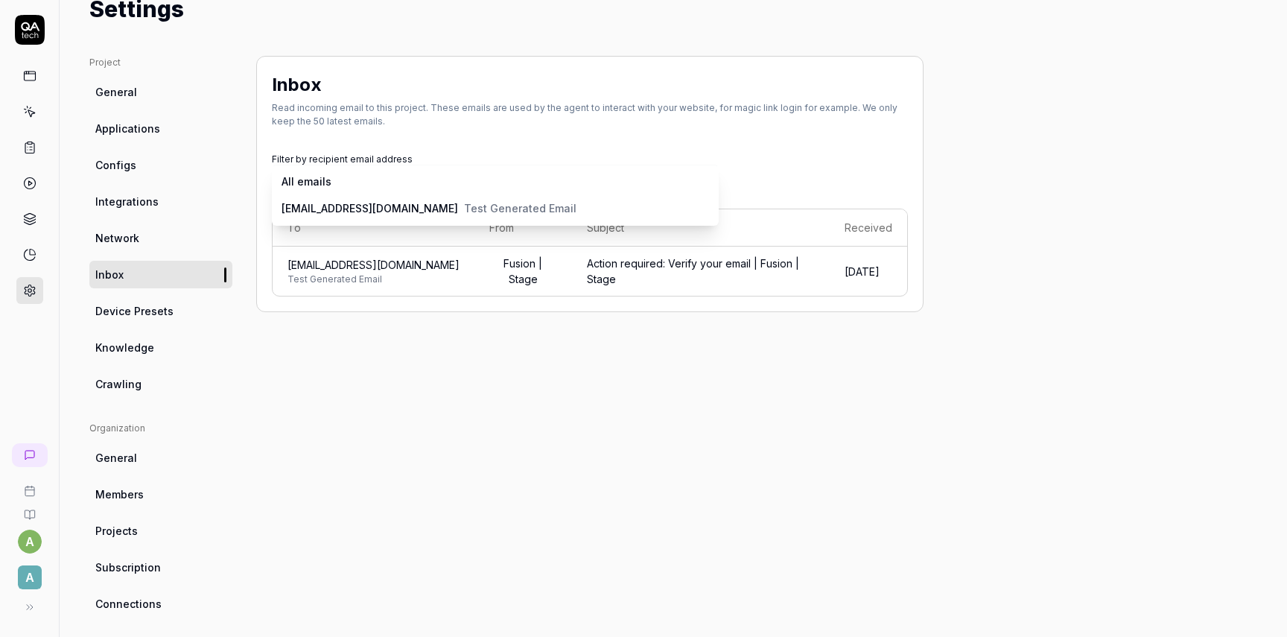
click at [389, 179] on body "a A Home / Settings Home / Settings Settings Project General Applications Confi…" at bounding box center [643, 318] width 1287 height 637
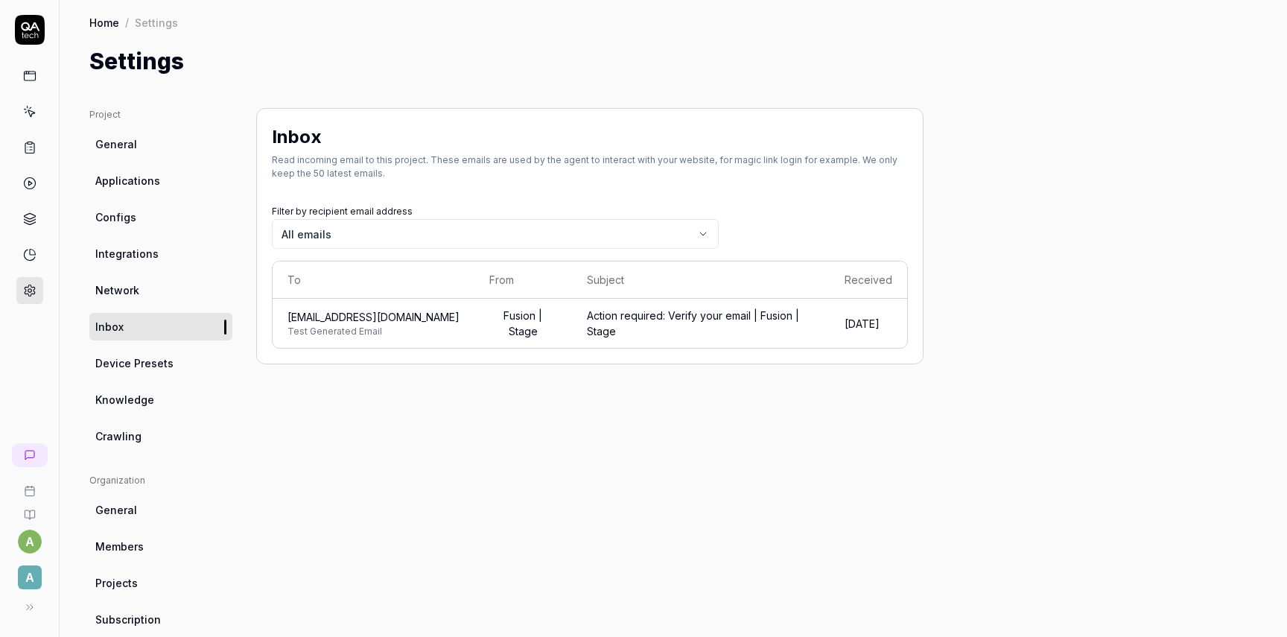
click at [799, 329] on div "Action required: Verify your email | Fusion | Stage" at bounding box center [701, 323] width 228 height 31
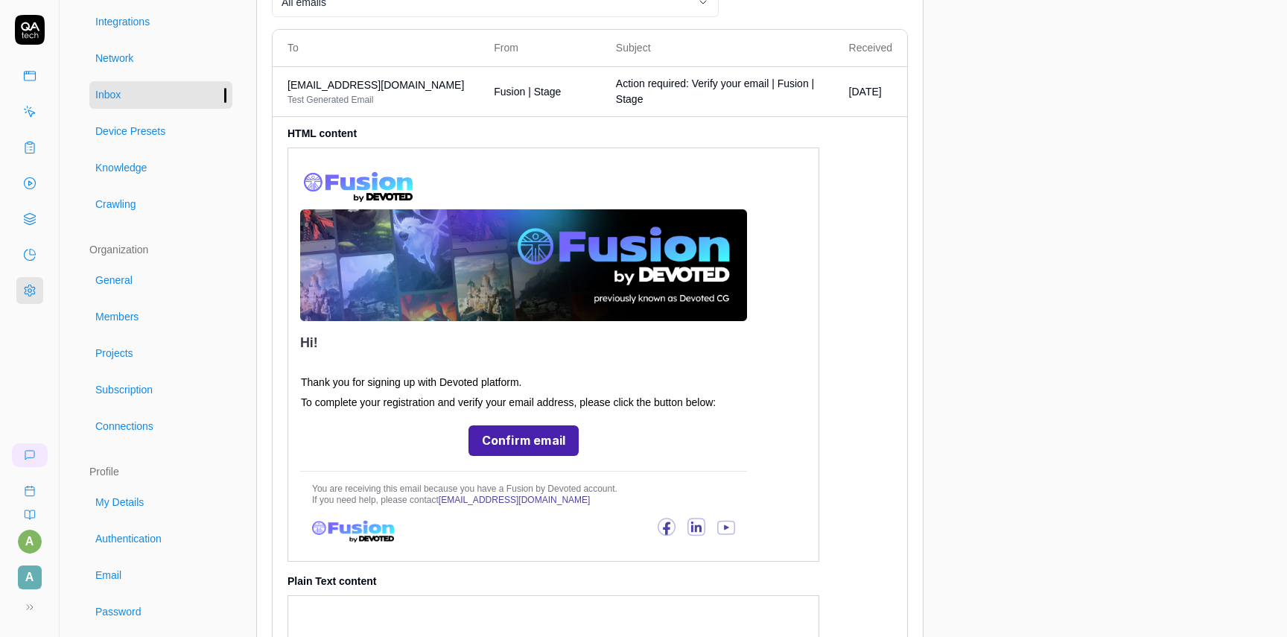
scroll to position [457, 0]
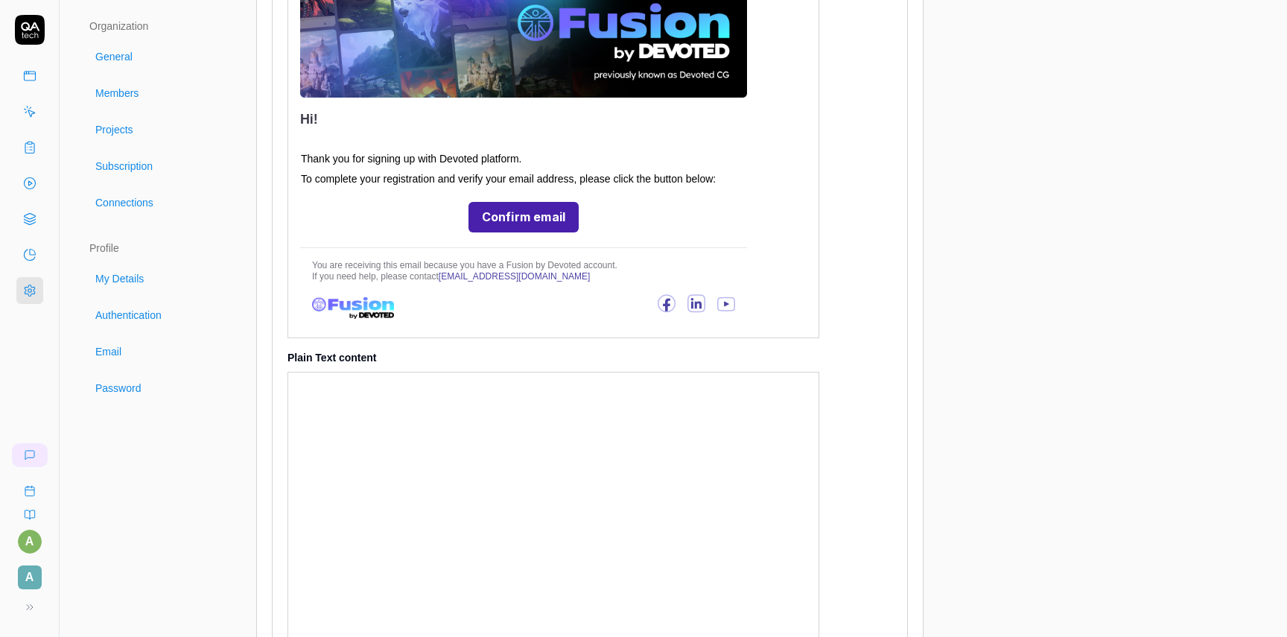
click at [145, 315] on span "Authentication" at bounding box center [128, 316] width 66 height 16
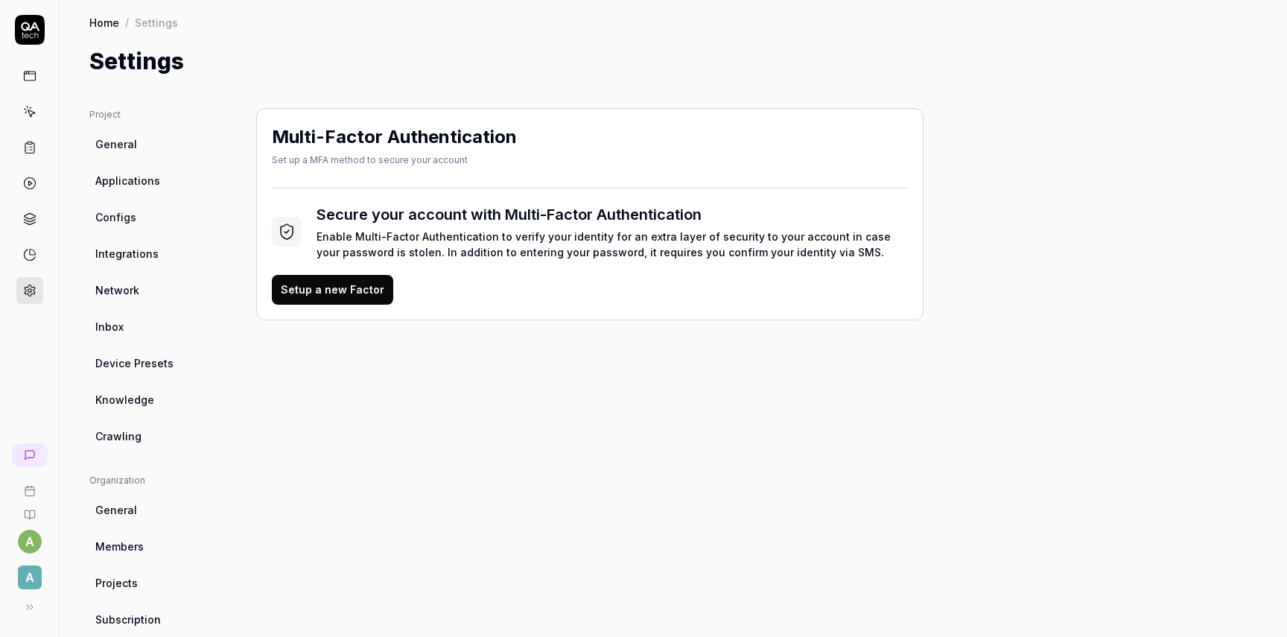
scroll to position [4, 0]
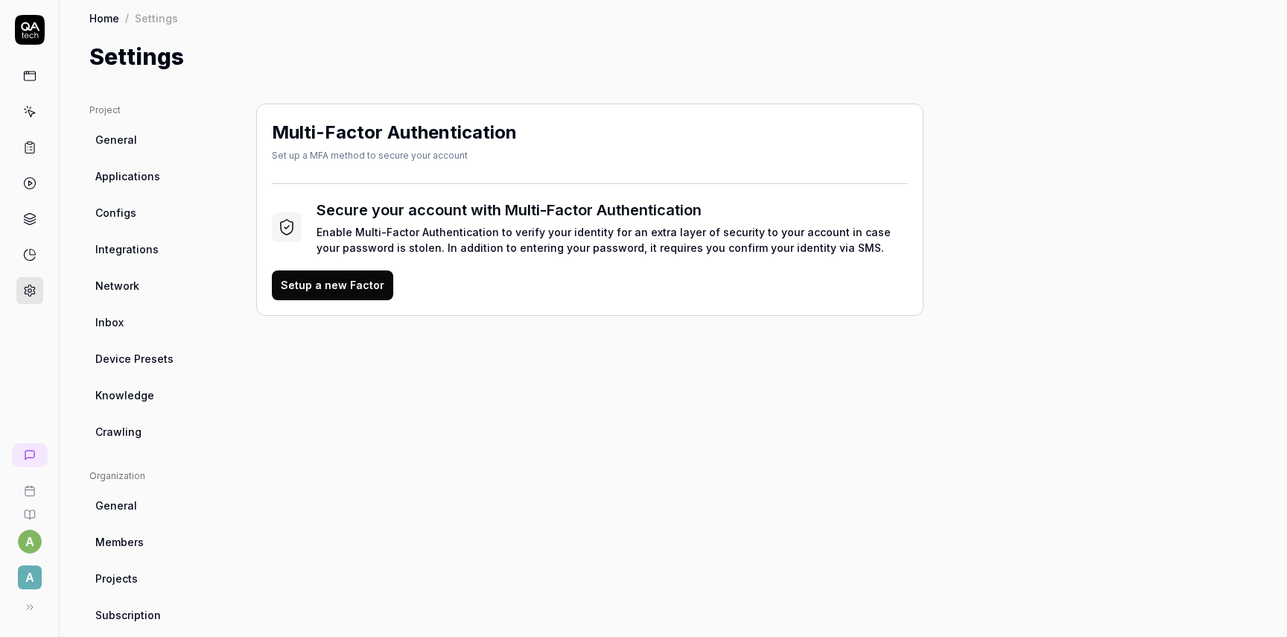
click at [350, 288] on button "Setup a new Factor" at bounding box center [332, 285] width 121 height 30
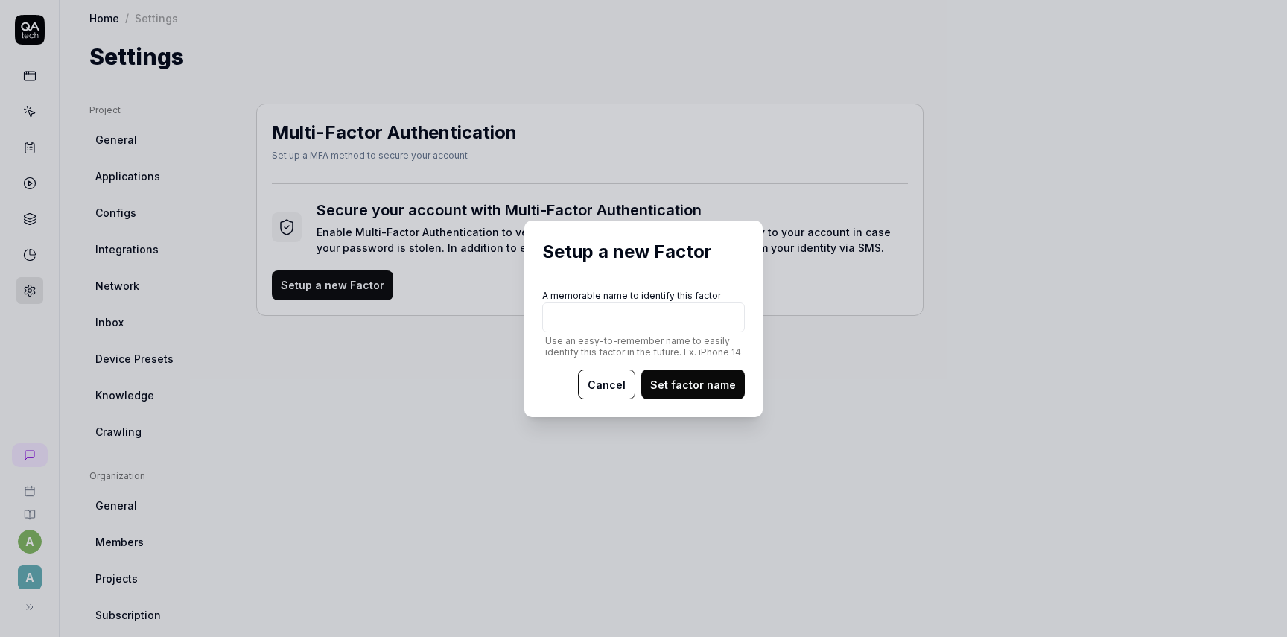
click at [617, 383] on button "Cancel" at bounding box center [606, 384] width 57 height 30
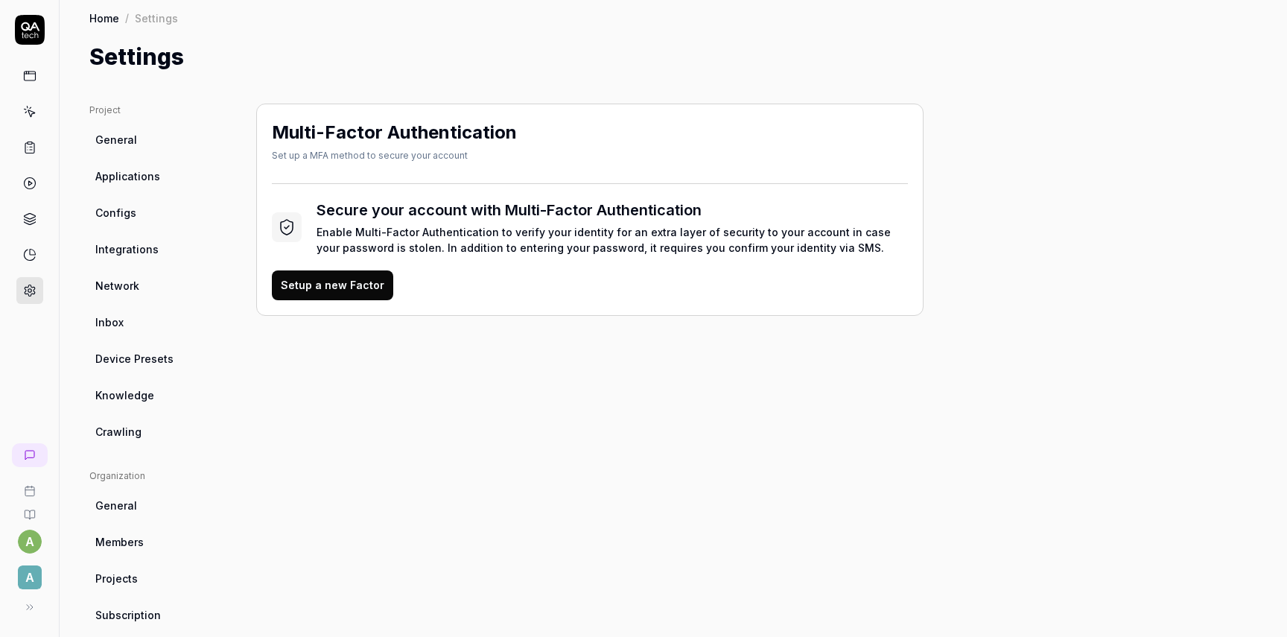
click at [130, 363] on span "Device Presets" at bounding box center [134, 359] width 78 height 16
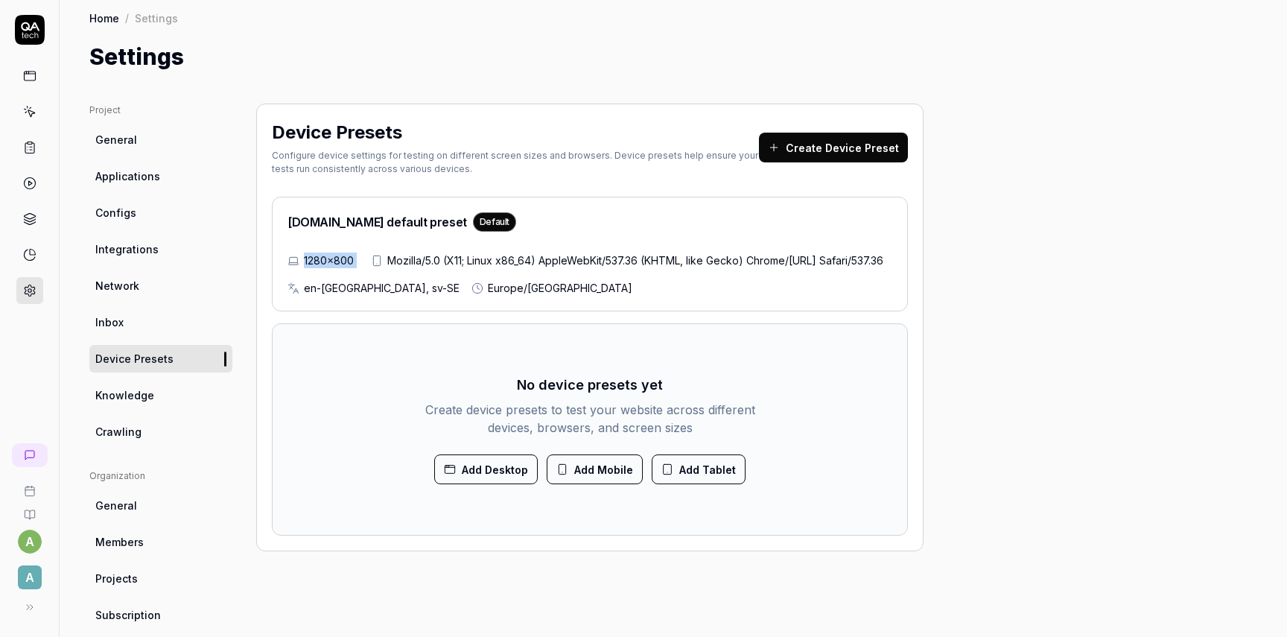
drag, startPoint x: 304, startPoint y: 261, endPoint x: 399, endPoint y: 261, distance: 95.3
click at [399, 261] on div "1280×800 Mozilla/5.0 (X11; Linux x86_64) AppleWebKit/537.36 (KHTML, like Gecko)…" at bounding box center [589, 273] width 605 height 43
click at [613, 484] on button "Add Mobile" at bounding box center [595, 469] width 96 height 30
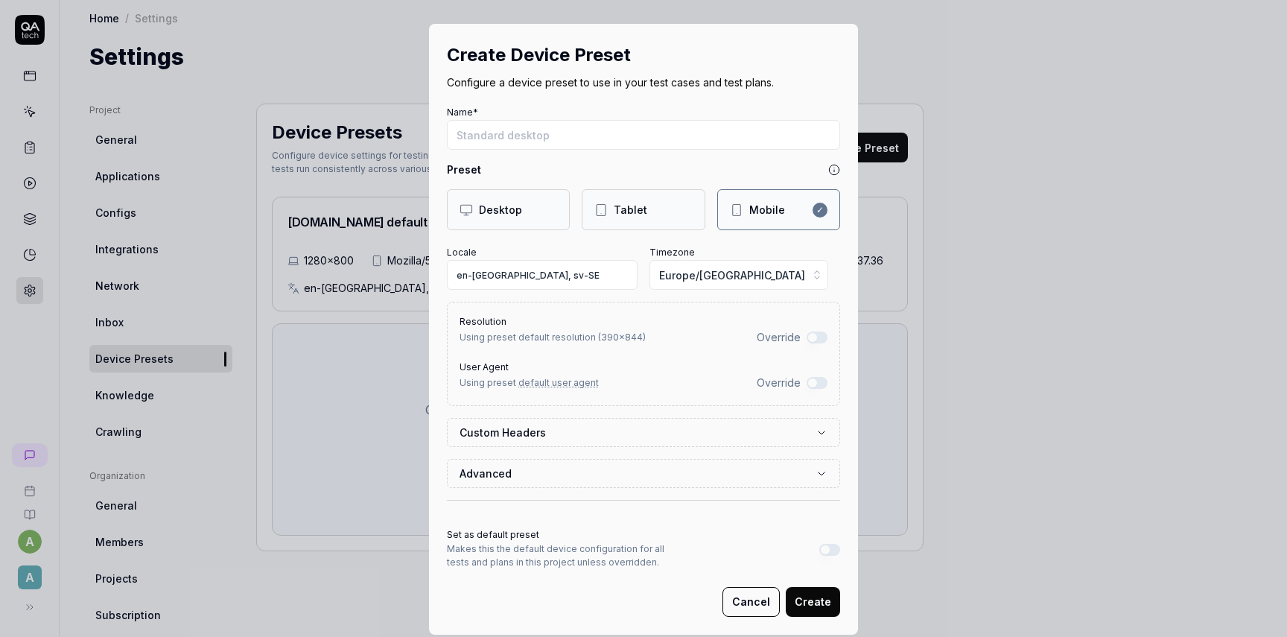
click at [521, 139] on input "Name*" at bounding box center [643, 135] width 393 height 30
type input "Mobile"
click at [731, 276] on span "Europe/[GEOGRAPHIC_DATA]" at bounding box center [732, 275] width 146 height 16
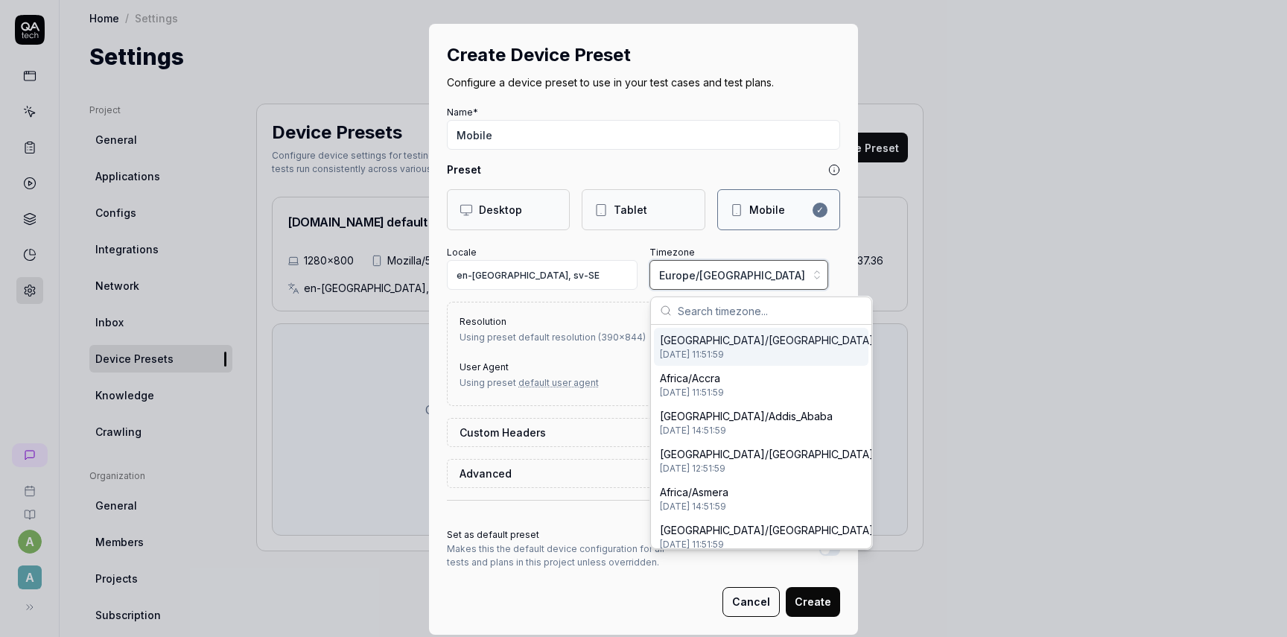
click at [579, 273] on div "Create Device Preset Configure a device preset to use in your test cases and te…" at bounding box center [643, 318] width 1287 height 637
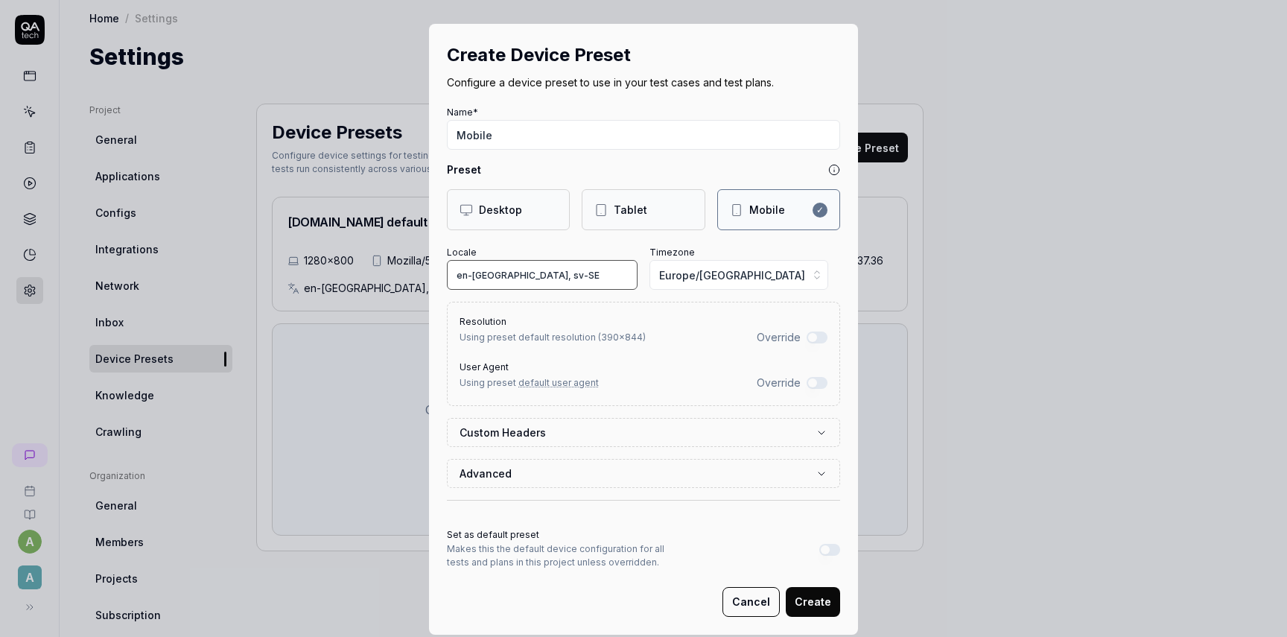
click at [551, 276] on input "en-[GEOGRAPHIC_DATA], sv-SE" at bounding box center [542, 275] width 191 height 30
click at [527, 340] on span "preset default resolution ( 390 × 844 )" at bounding box center [566, 336] width 159 height 11
click at [819, 338] on button "Override" at bounding box center [817, 337] width 21 height 12
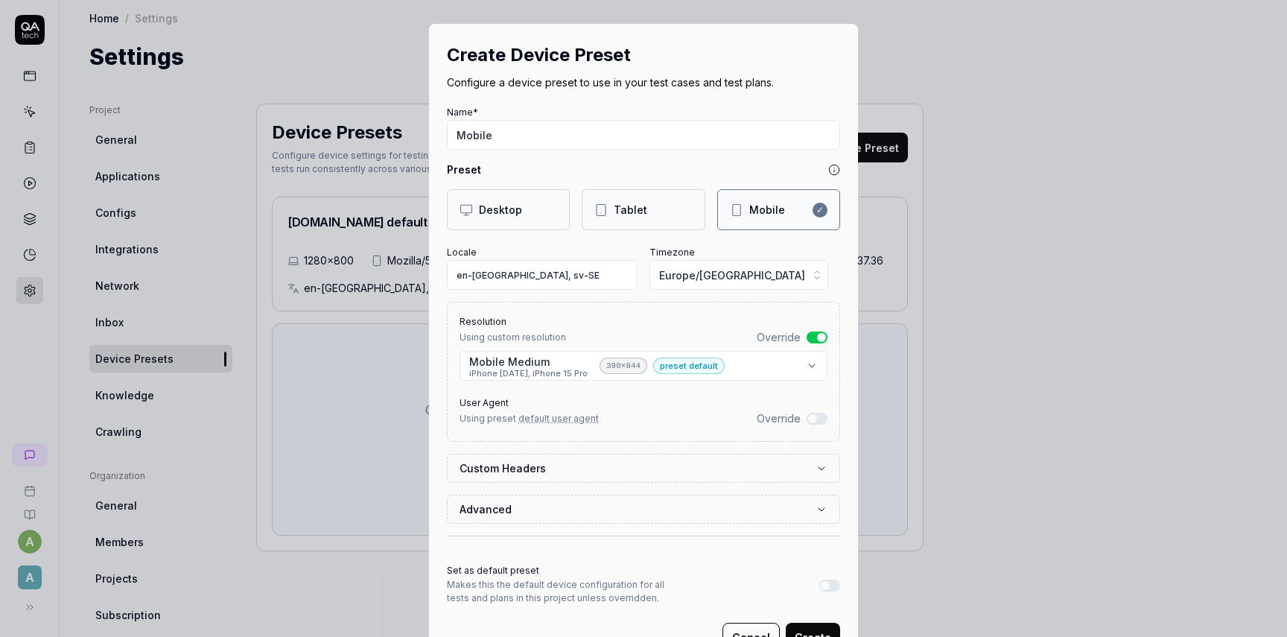
click at [789, 372] on body "a A Home / Settings Home / Settings Settings Project General Applications Confi…" at bounding box center [643, 318] width 1287 height 637
click at [844, 240] on div "**********" at bounding box center [643, 318] width 1287 height 637
click at [581, 469] on label "Custom Headers" at bounding box center [638, 468] width 356 height 16
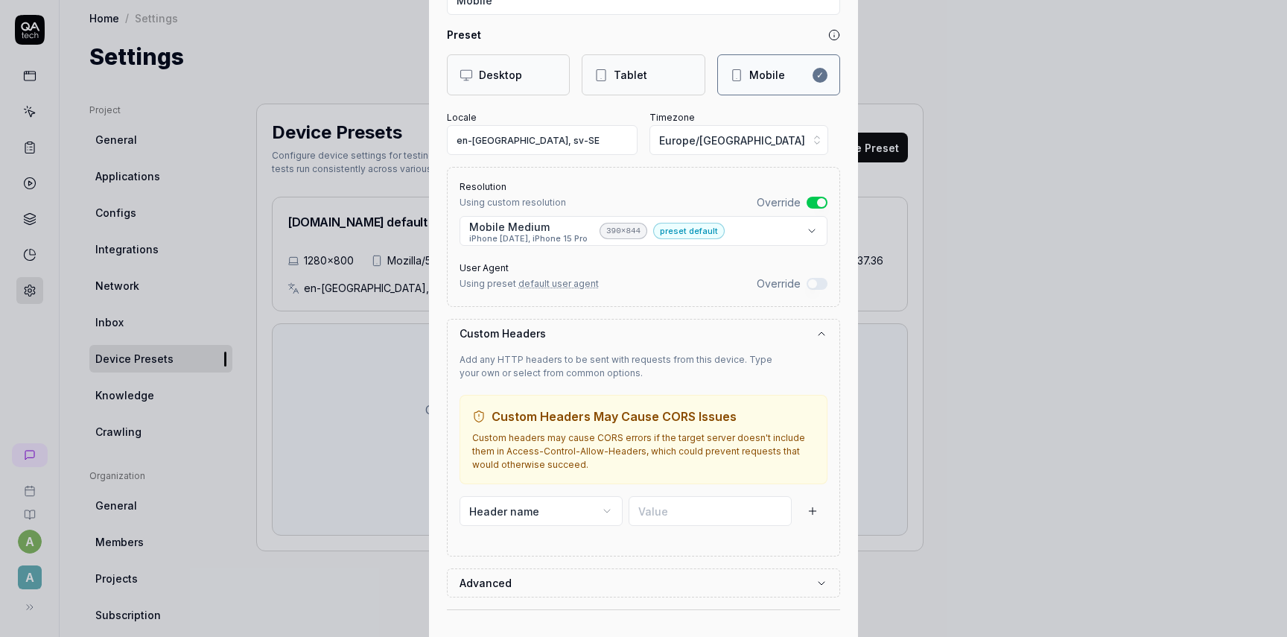
scroll to position [265, 0]
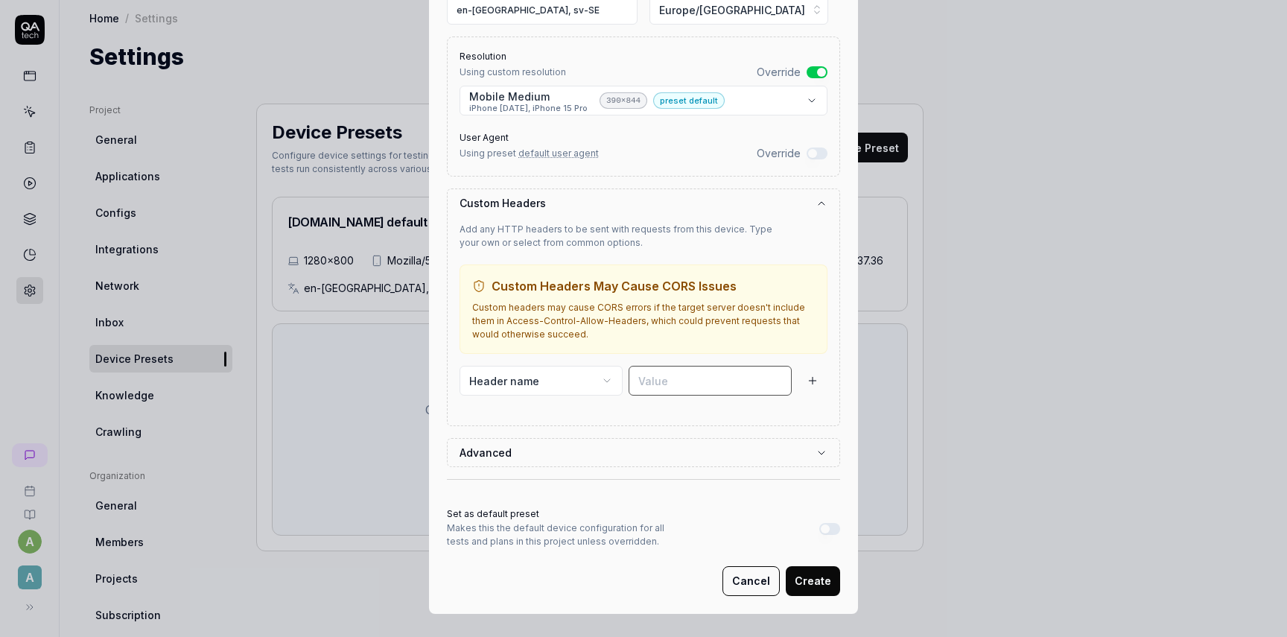
click at [693, 374] on input at bounding box center [710, 381] width 163 height 30
click at [684, 470] on form "**********" at bounding box center [643, 216] width 393 height 759
click at [679, 449] on button "Advanced" at bounding box center [644, 453] width 368 height 28
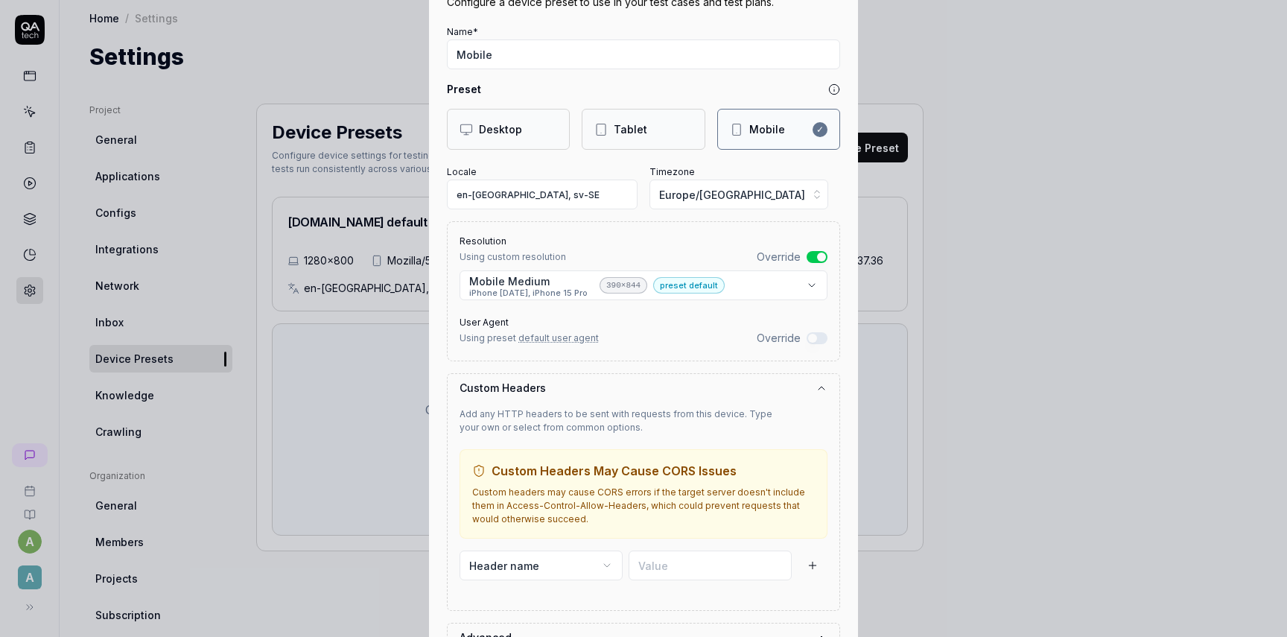
scroll to position [79, 0]
click at [822, 335] on button "Override" at bounding box center [817, 340] width 21 height 12
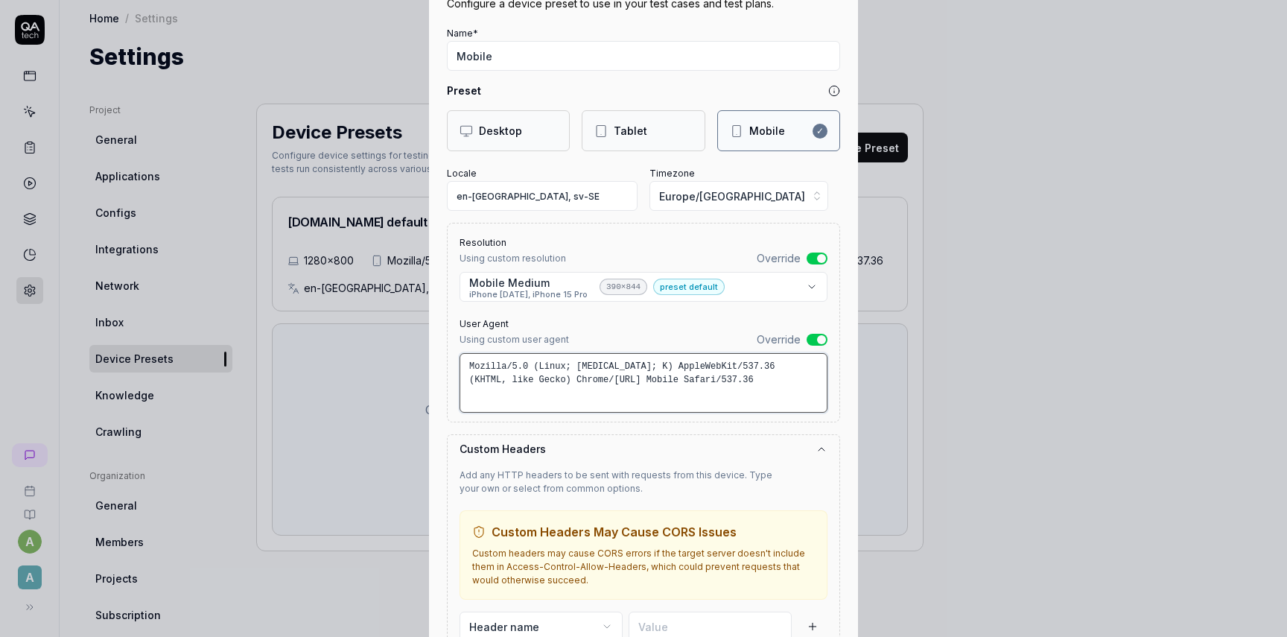
click at [775, 386] on textarea "Mozilla/5.0 (Linux; [MEDICAL_DATA]; K) AppleWebKit/537.36 (KHTML, like Gecko) C…" at bounding box center [644, 383] width 368 height 60
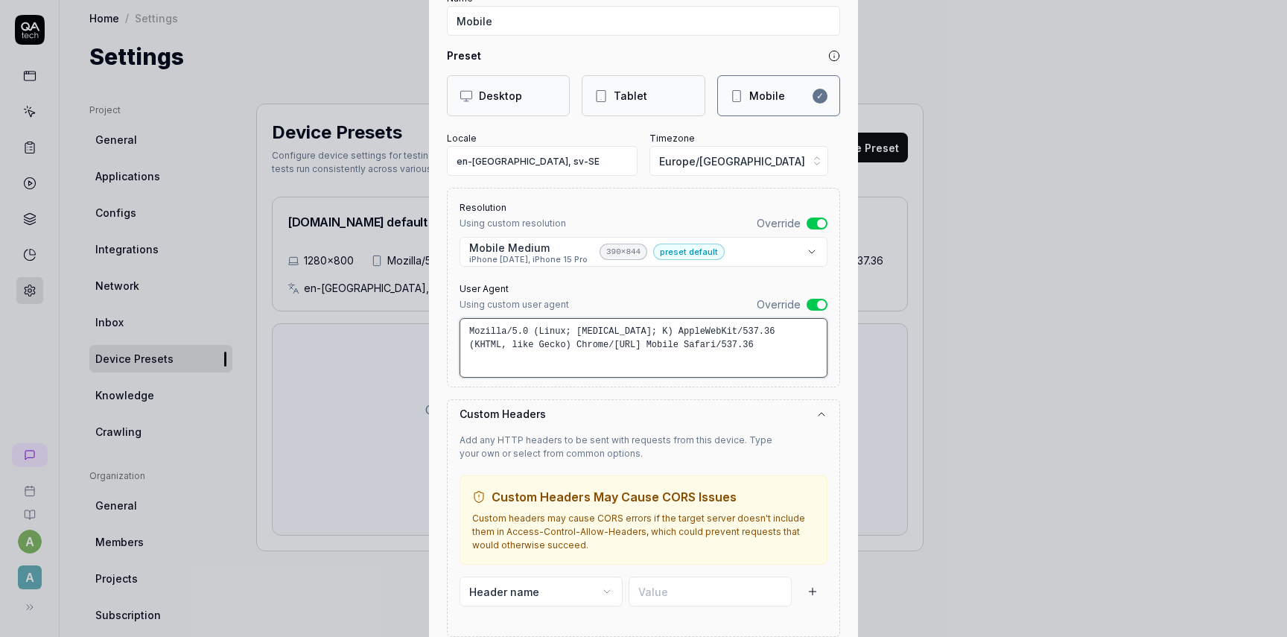
scroll to position [448, 0]
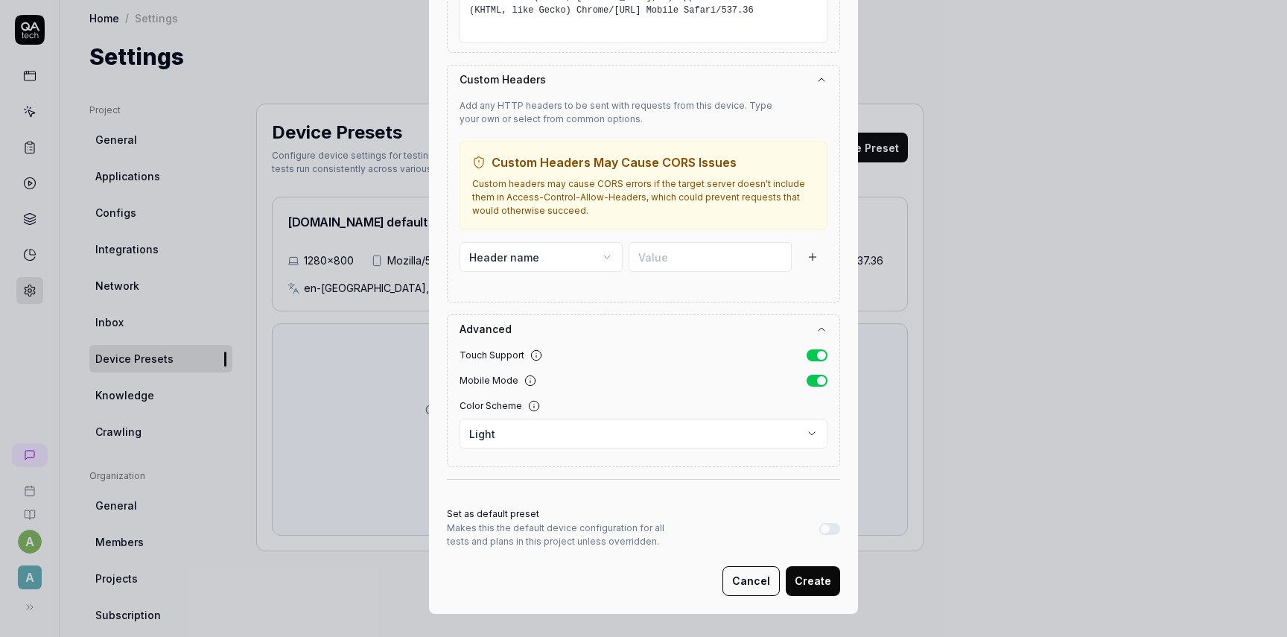
click at [750, 586] on button "Cancel" at bounding box center [750, 581] width 57 height 30
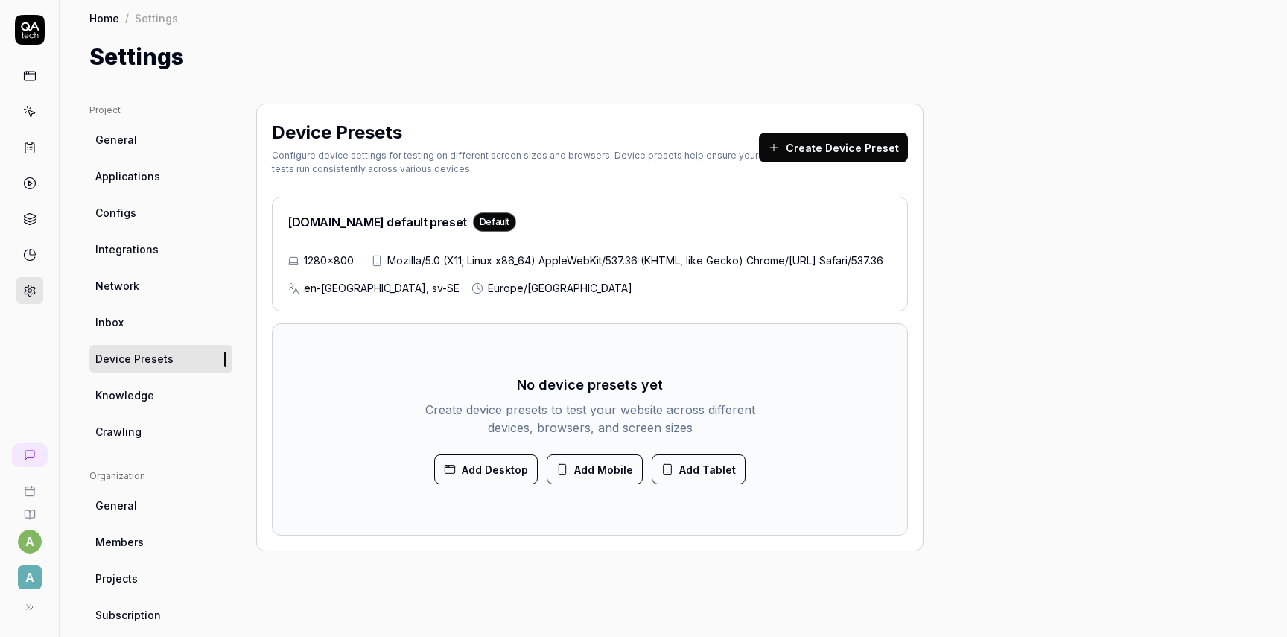
click at [532, 238] on div "[DOMAIN_NAME] default preset Default 1280×800 Mozilla/5.0 (X11; Linux x86_64) A…" at bounding box center [590, 254] width 636 height 115
click at [413, 225] on h2 "[DOMAIN_NAME] default preset Default" at bounding box center [401, 221] width 229 height 19
click at [473, 224] on div "Default" at bounding box center [494, 221] width 43 height 19
click at [156, 278] on link "Network" at bounding box center [160, 286] width 143 height 28
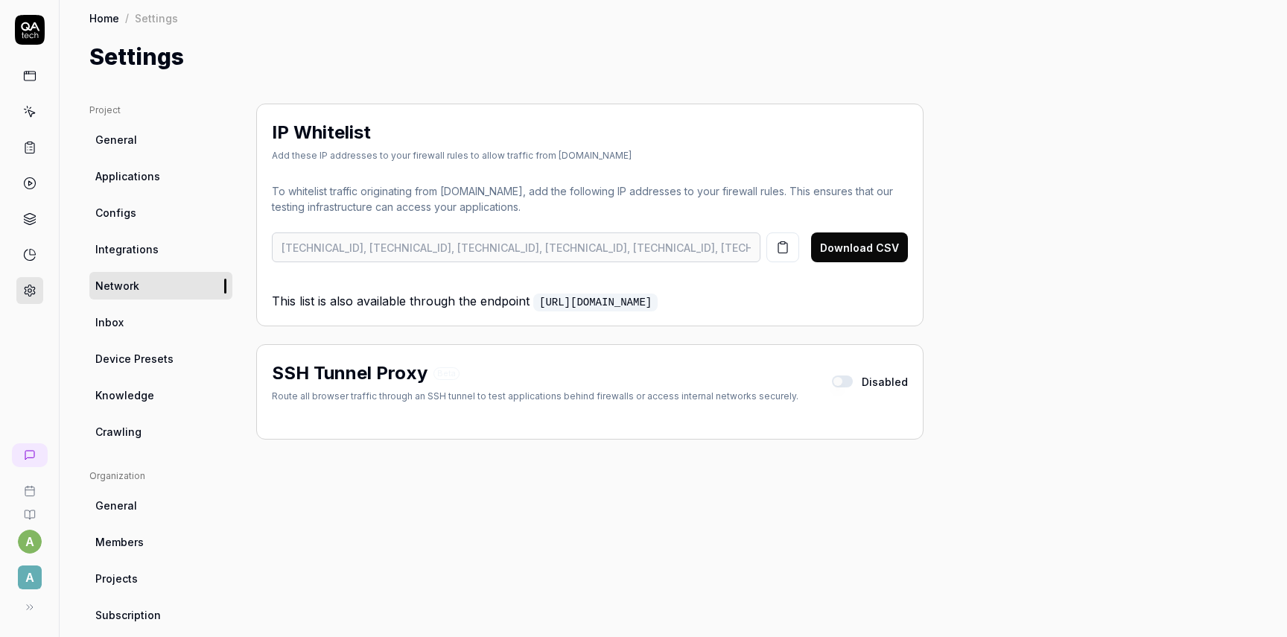
scroll to position [0, 196]
click at [809, 266] on div "[TECHNICAL_ID], [TECHNICAL_ID], [TECHNICAL_ID], [TECHNICAL_ID], [TECHNICAL_ID],…" at bounding box center [590, 247] width 636 height 42
click at [171, 240] on link "Integrations" at bounding box center [160, 249] width 143 height 28
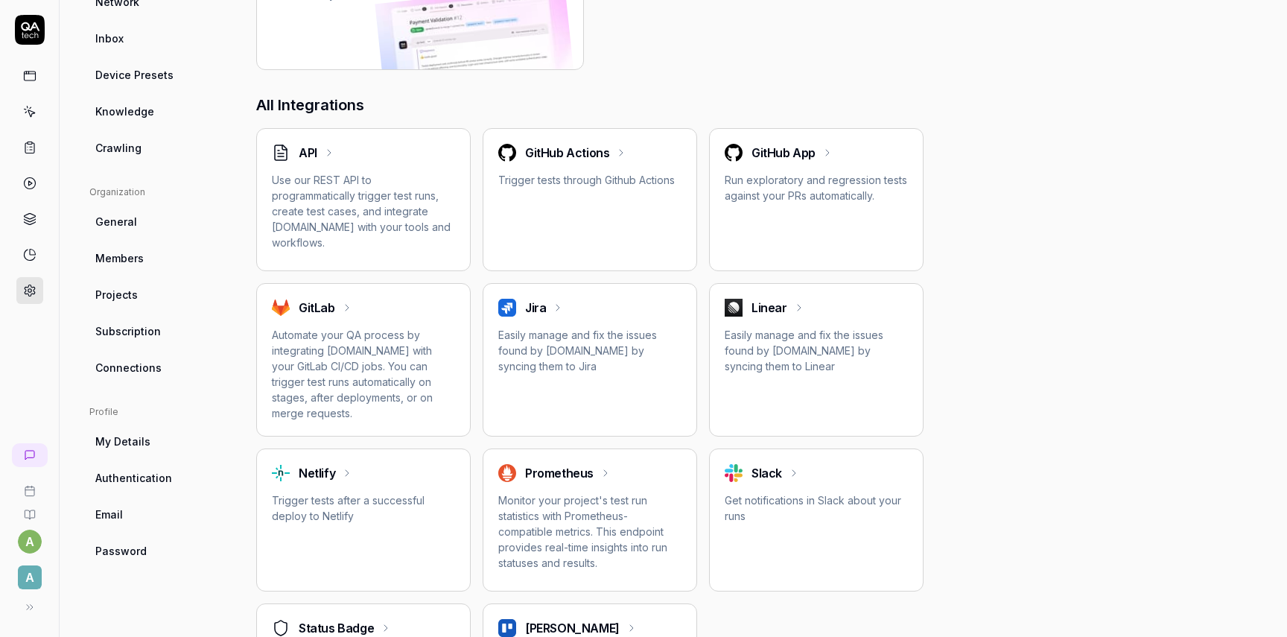
scroll to position [264, 0]
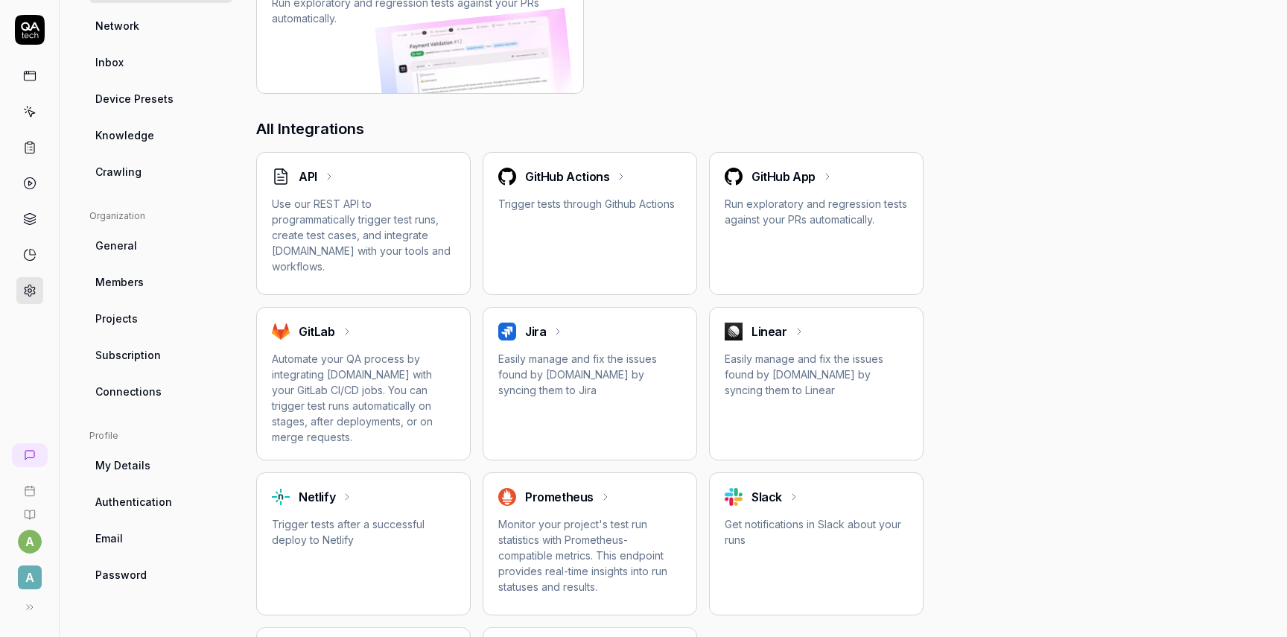
click at [317, 214] on p "Use our REST API to programmatically trigger test runs, create test cases, and …" at bounding box center [363, 235] width 183 height 78
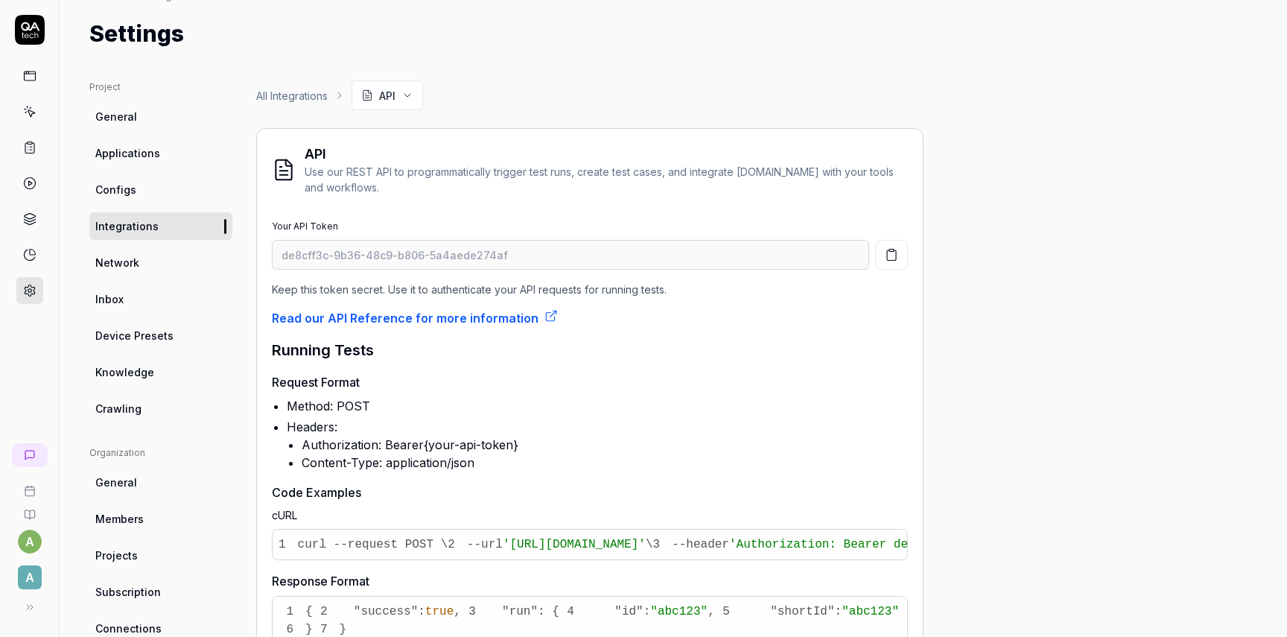
scroll to position [27, 0]
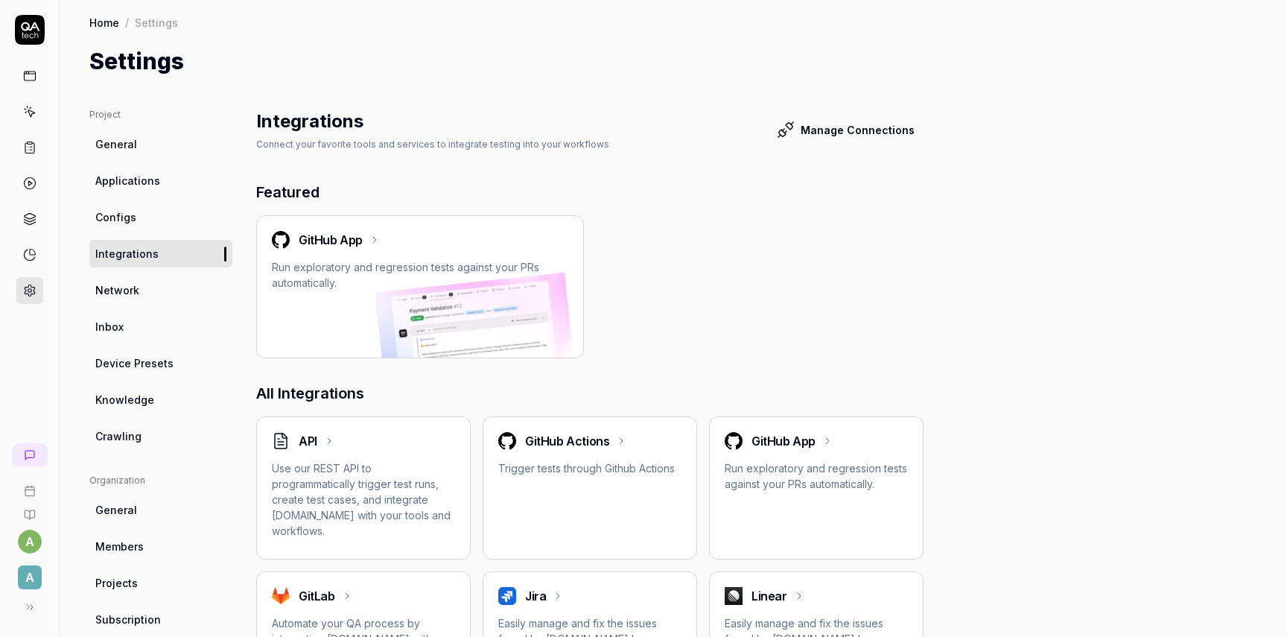
click at [146, 226] on link "Configs" at bounding box center [160, 217] width 143 height 28
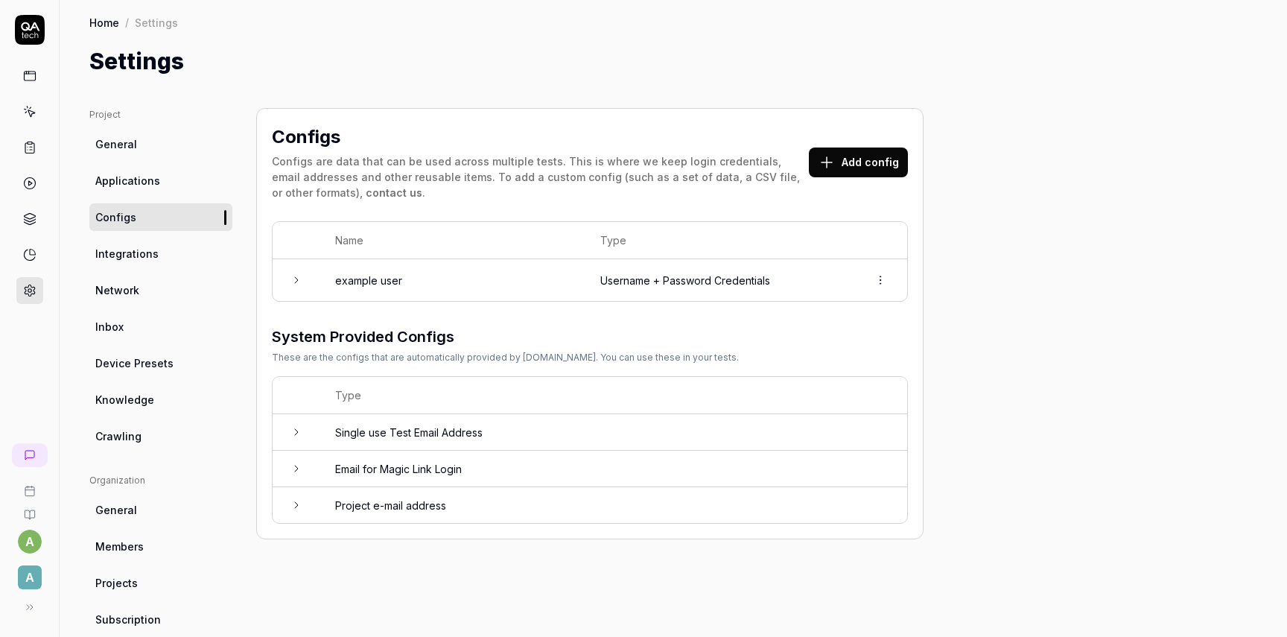
click at [290, 279] on icon at bounding box center [296, 280] width 12 height 12
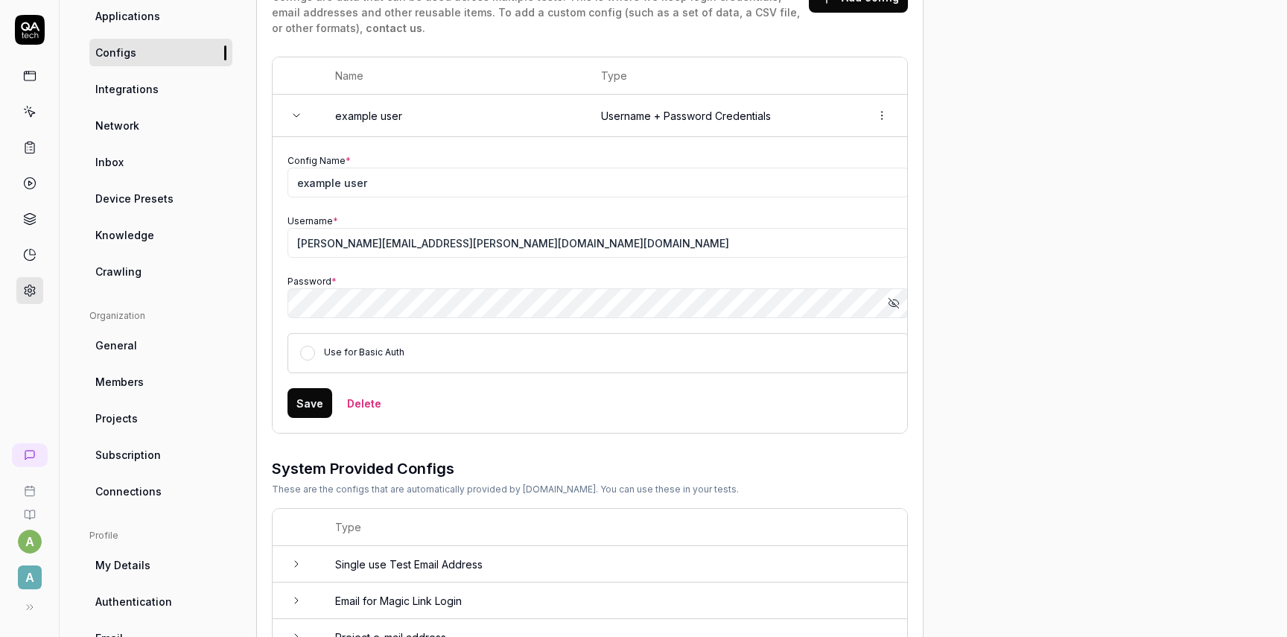
scroll to position [191, 0]
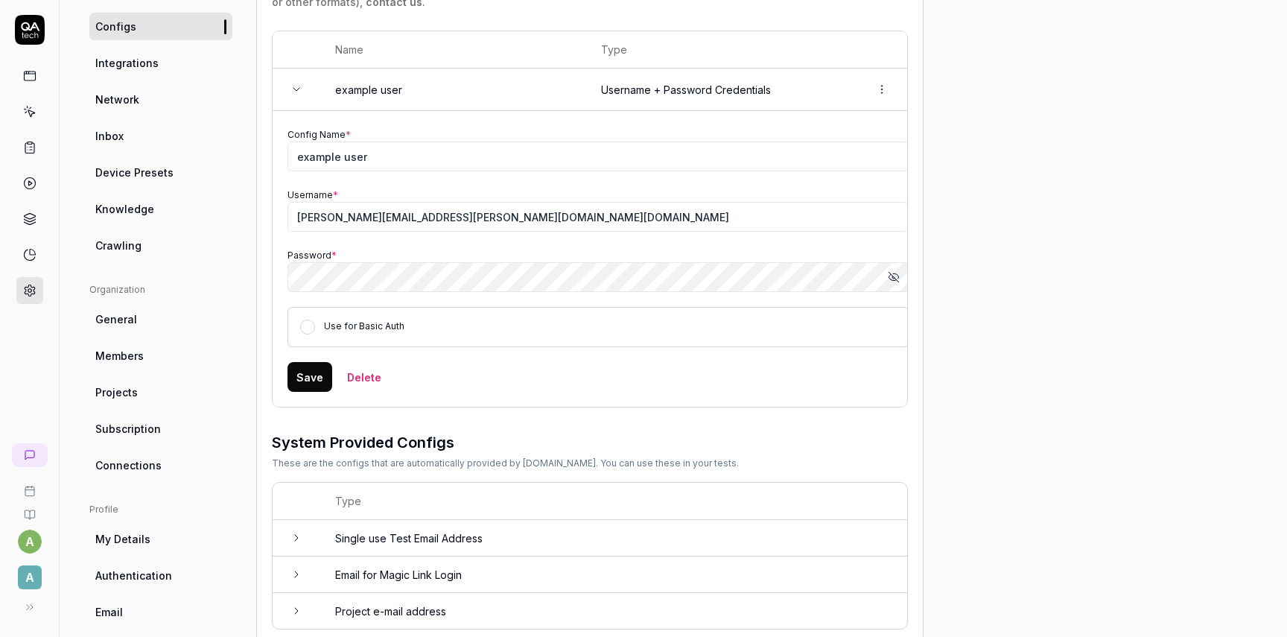
click at [893, 276] on icon "button" at bounding box center [893, 277] width 10 height 10
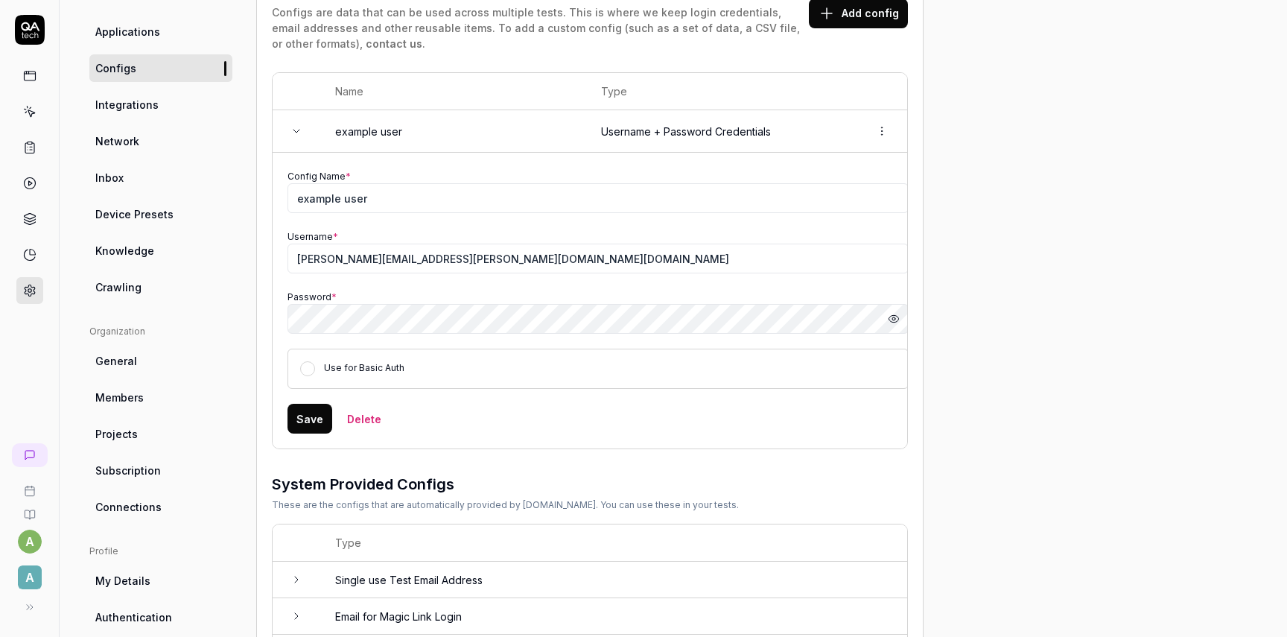
scroll to position [56, 0]
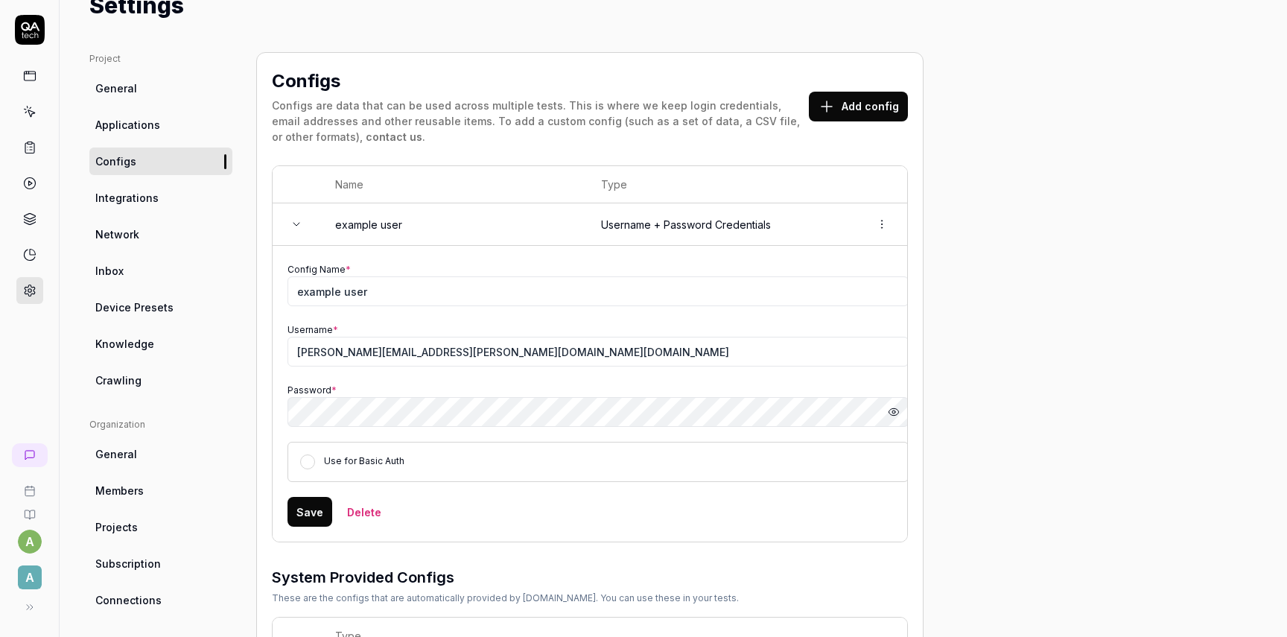
click at [288, 225] on td at bounding box center [297, 224] width 48 height 42
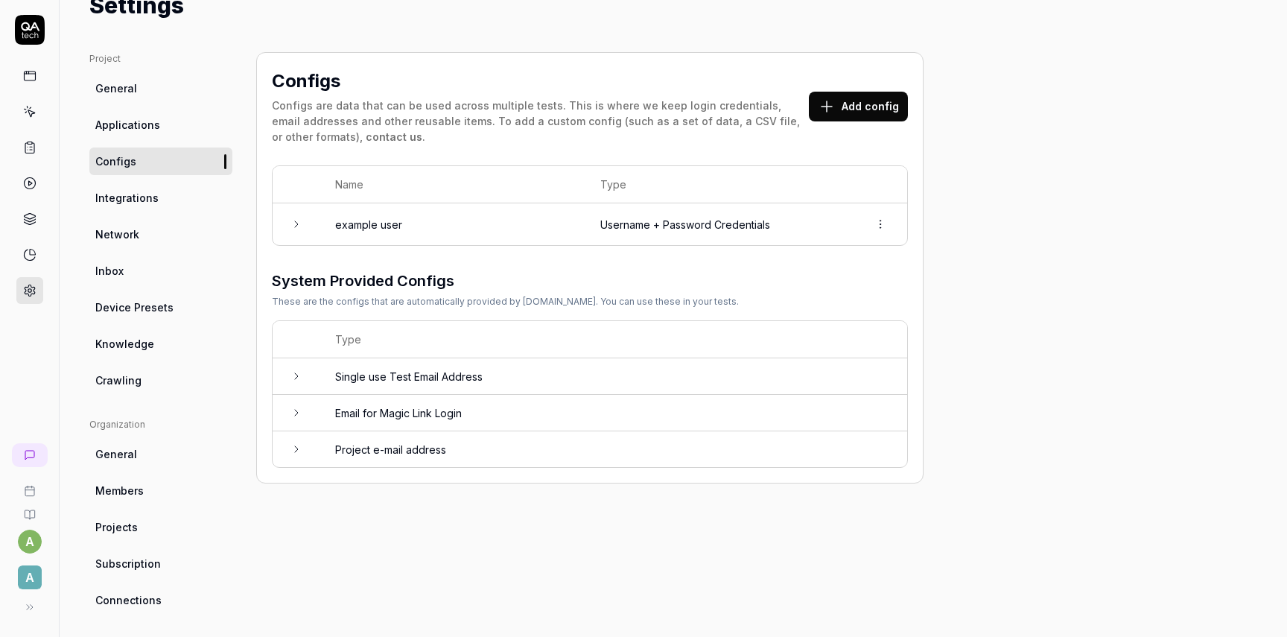
click at [567, 234] on td "example user" at bounding box center [452, 224] width 265 height 42
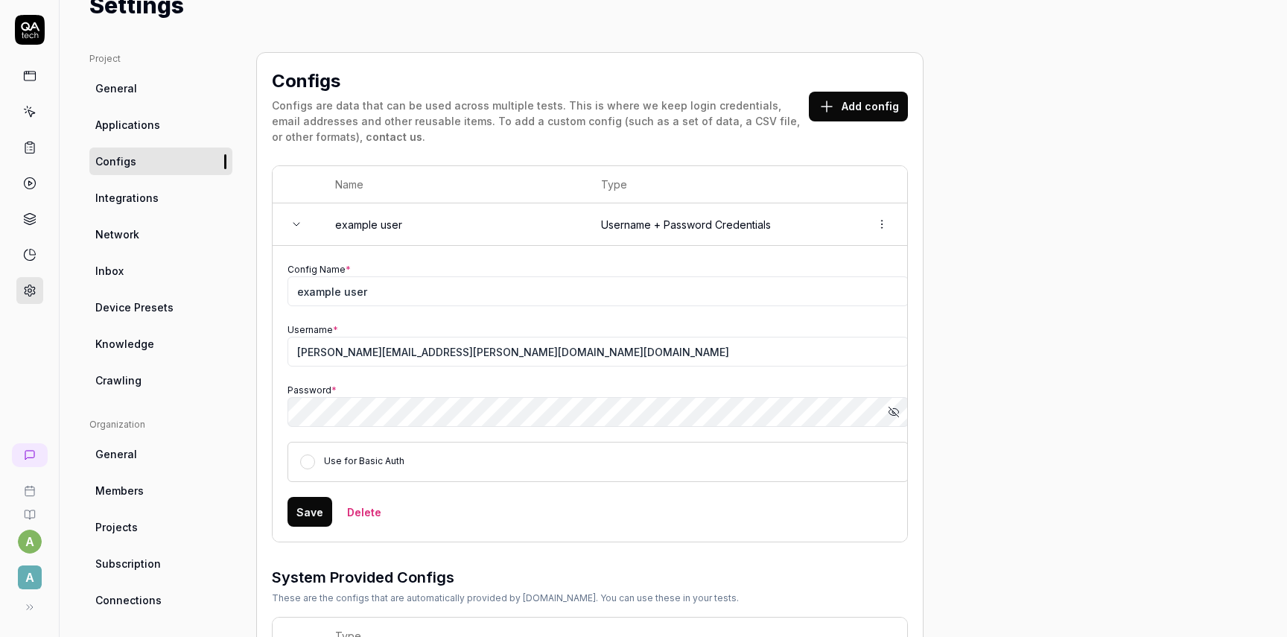
click at [293, 227] on icon at bounding box center [296, 224] width 12 height 12
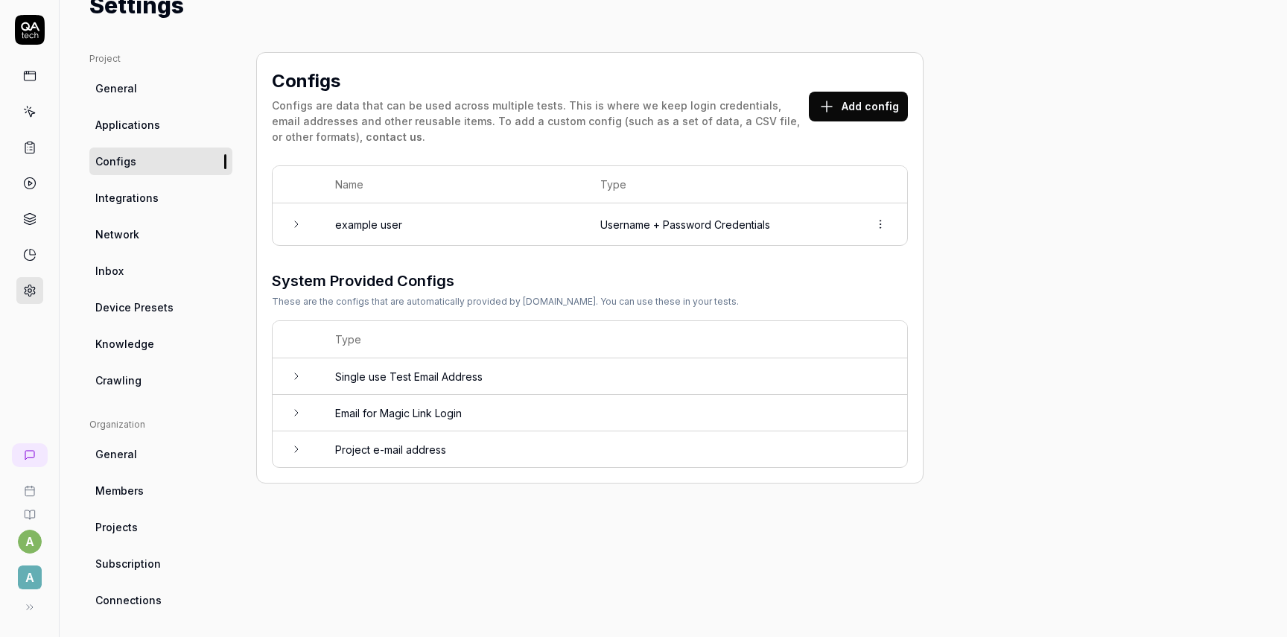
click at [408, 373] on td "Single use Test Email Address" at bounding box center [613, 376] width 587 height 36
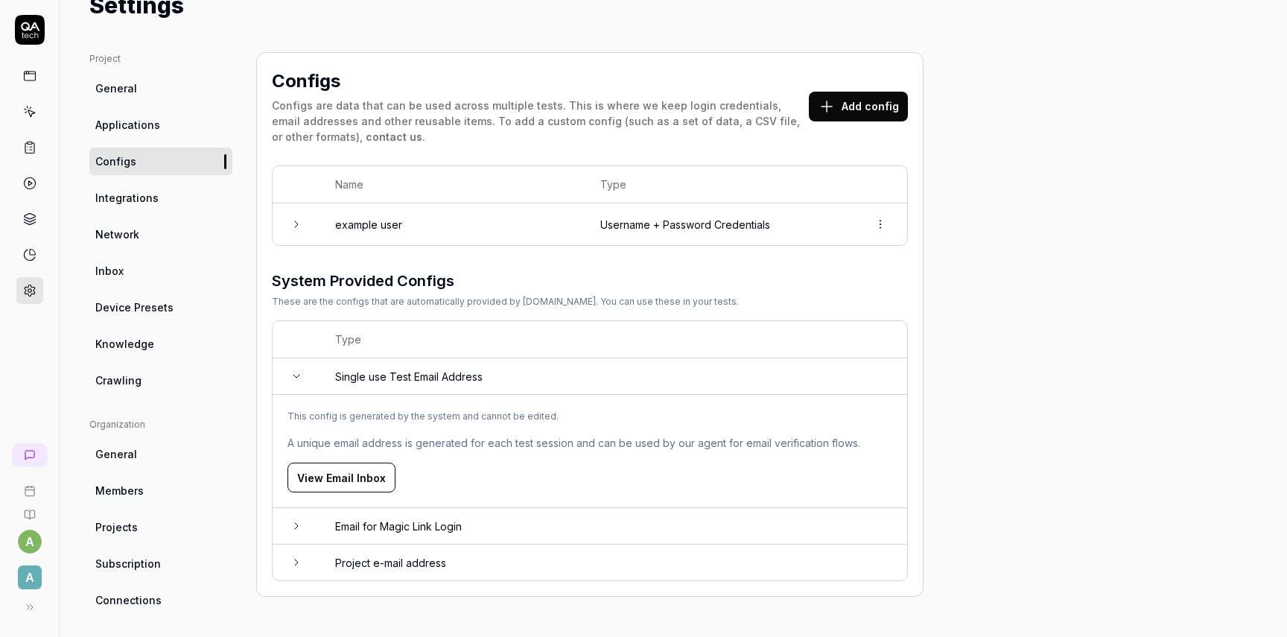
scroll to position [77, 0]
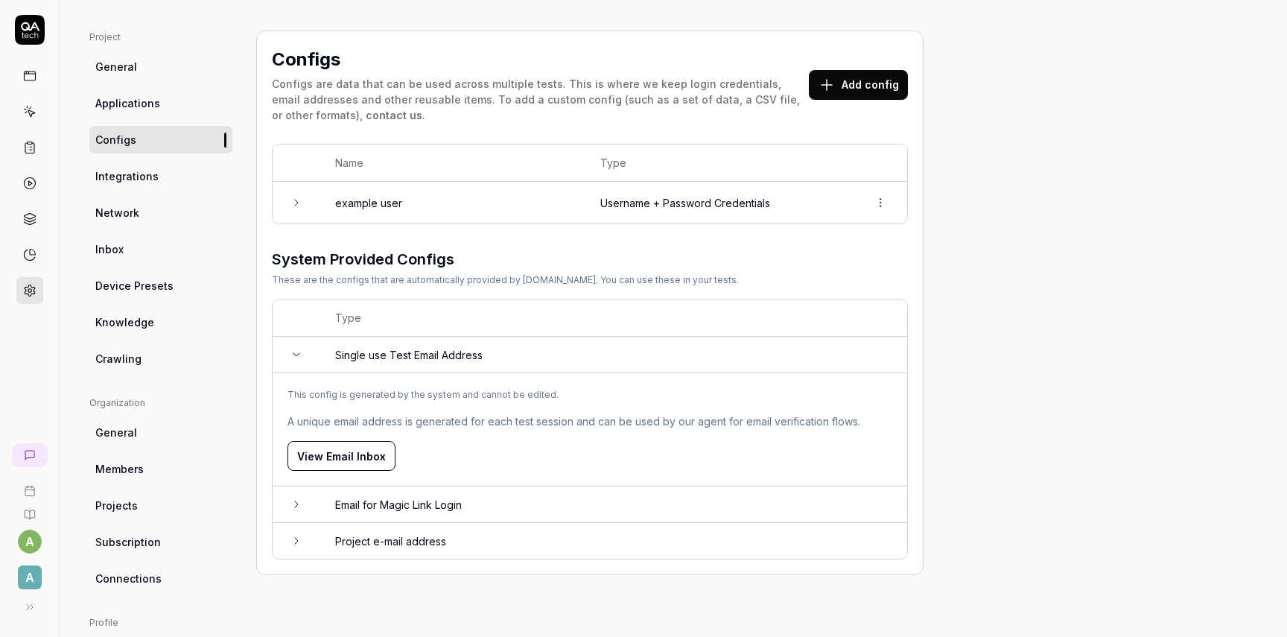
click at [153, 94] on link "Applications" at bounding box center [160, 103] width 143 height 28
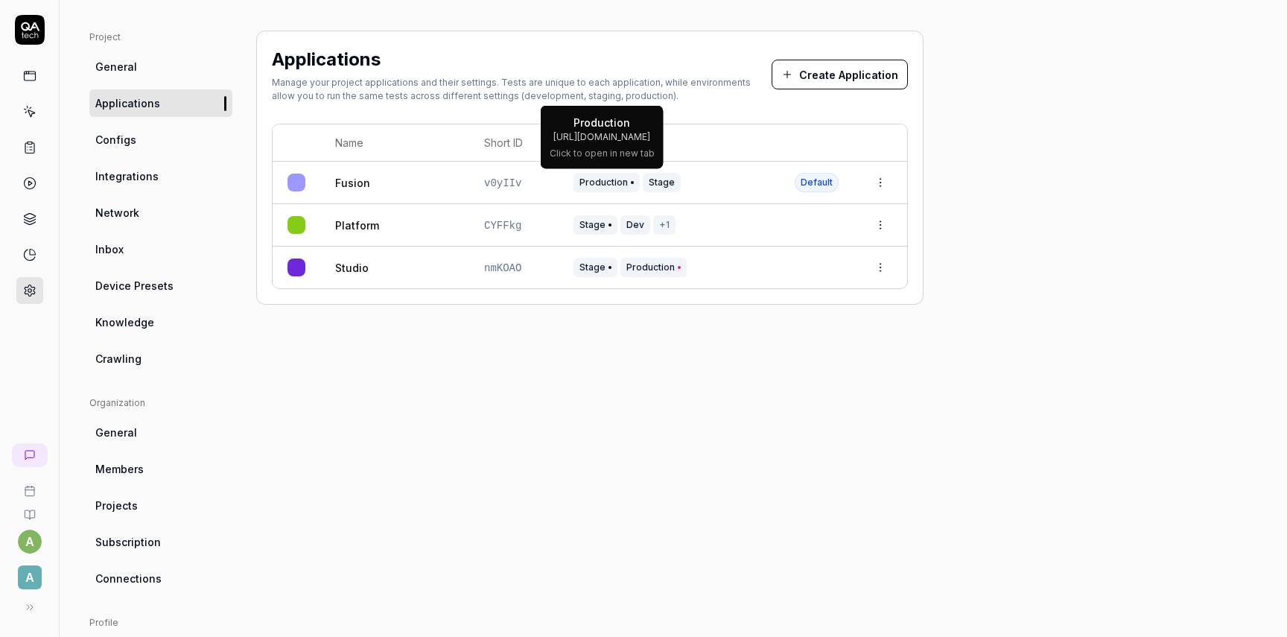
click at [553, 186] on td "v0yIIv" at bounding box center [513, 183] width 89 height 42
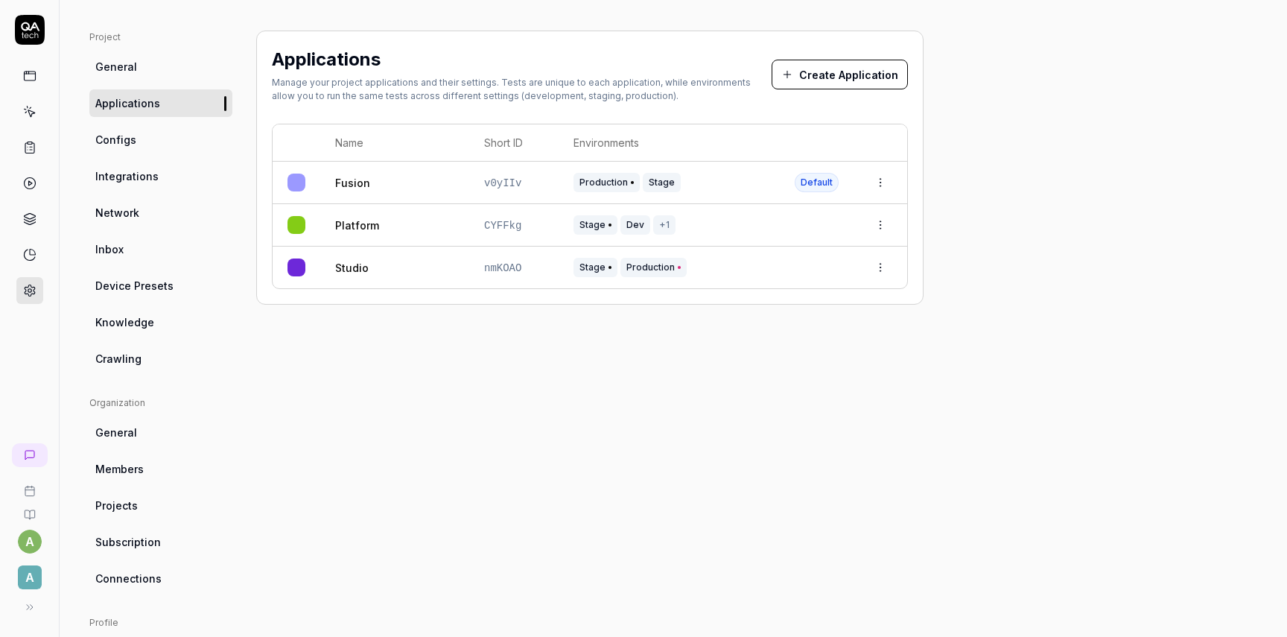
click at [350, 177] on link "Fusion" at bounding box center [352, 183] width 35 height 16
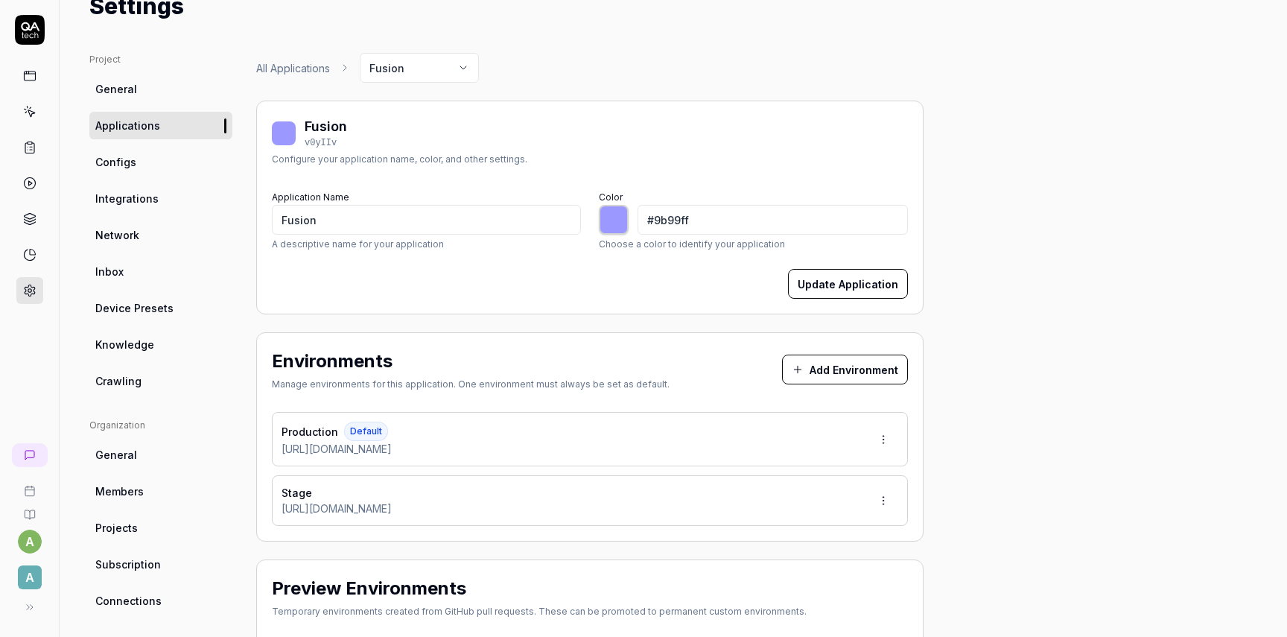
scroll to position [38, 0]
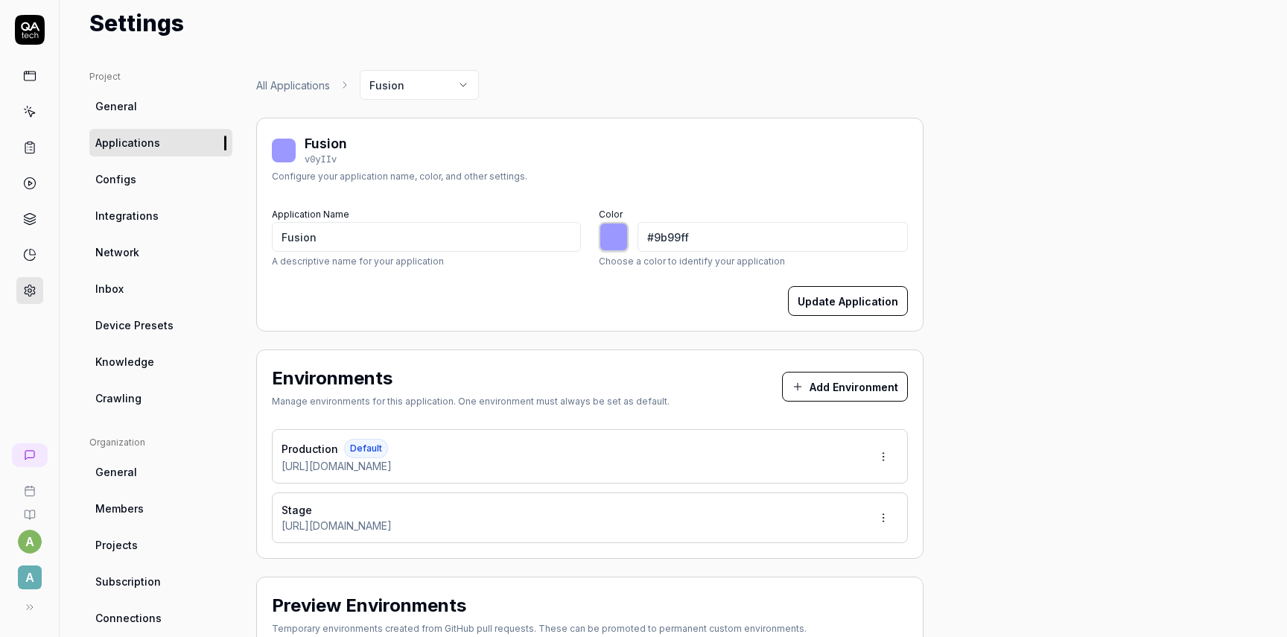
click at [138, 140] on span "Applications" at bounding box center [127, 143] width 65 height 16
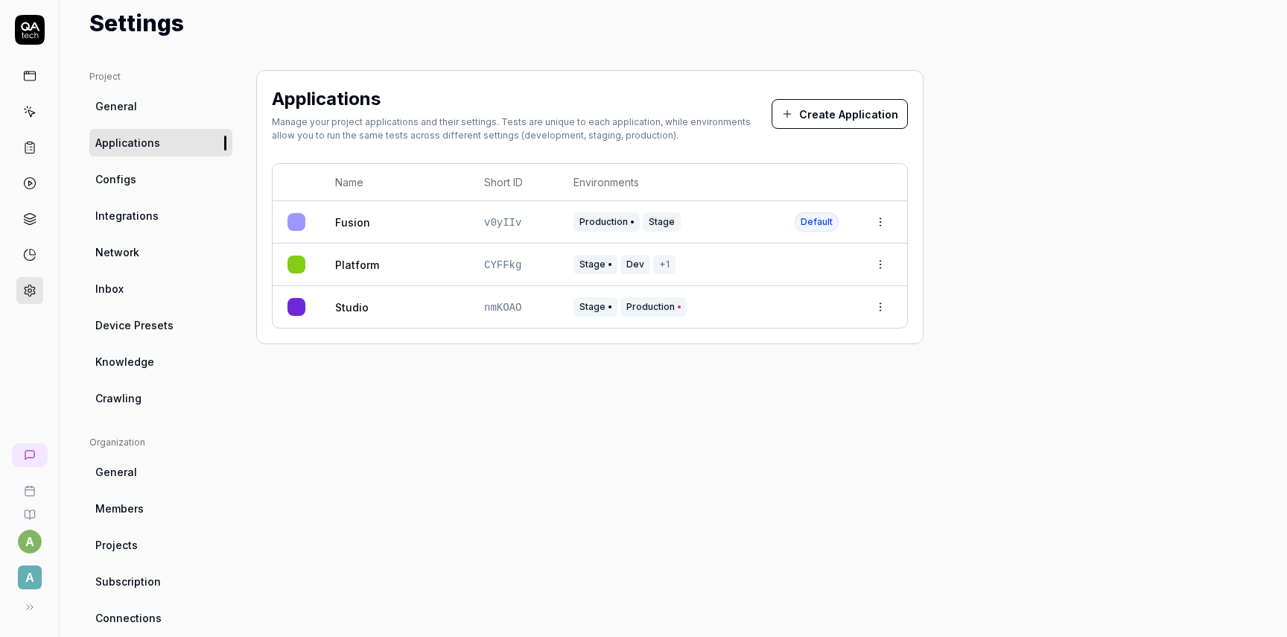
click at [360, 263] on link "Platform" at bounding box center [357, 265] width 44 height 16
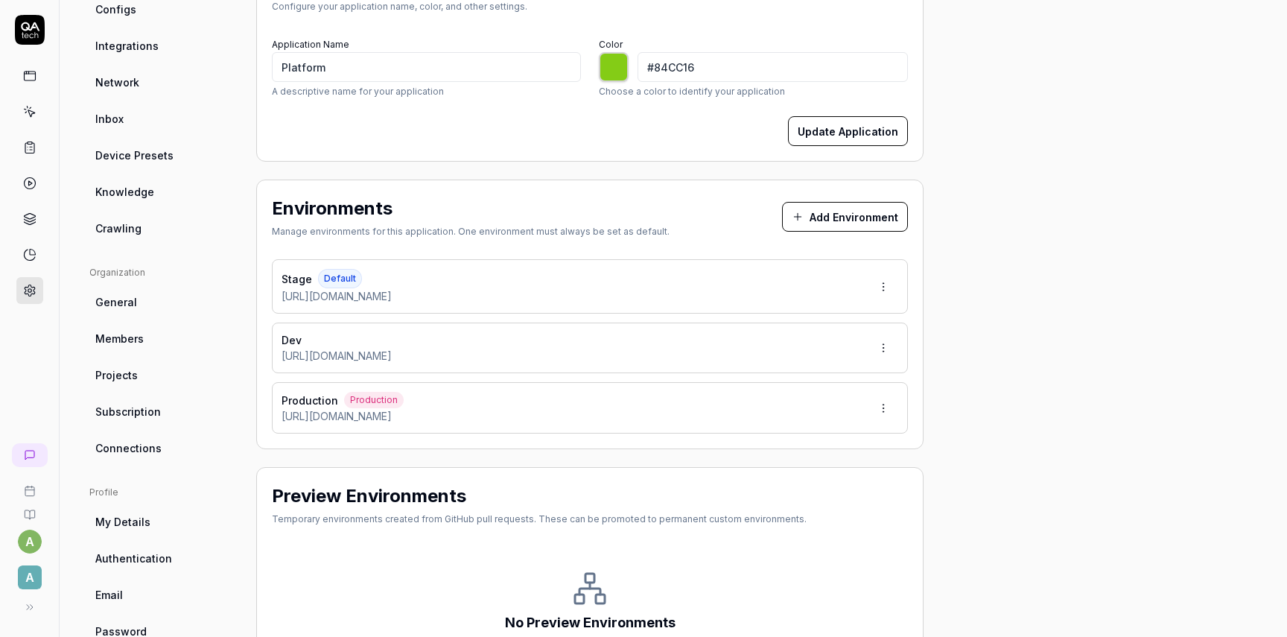
scroll to position [223, 0]
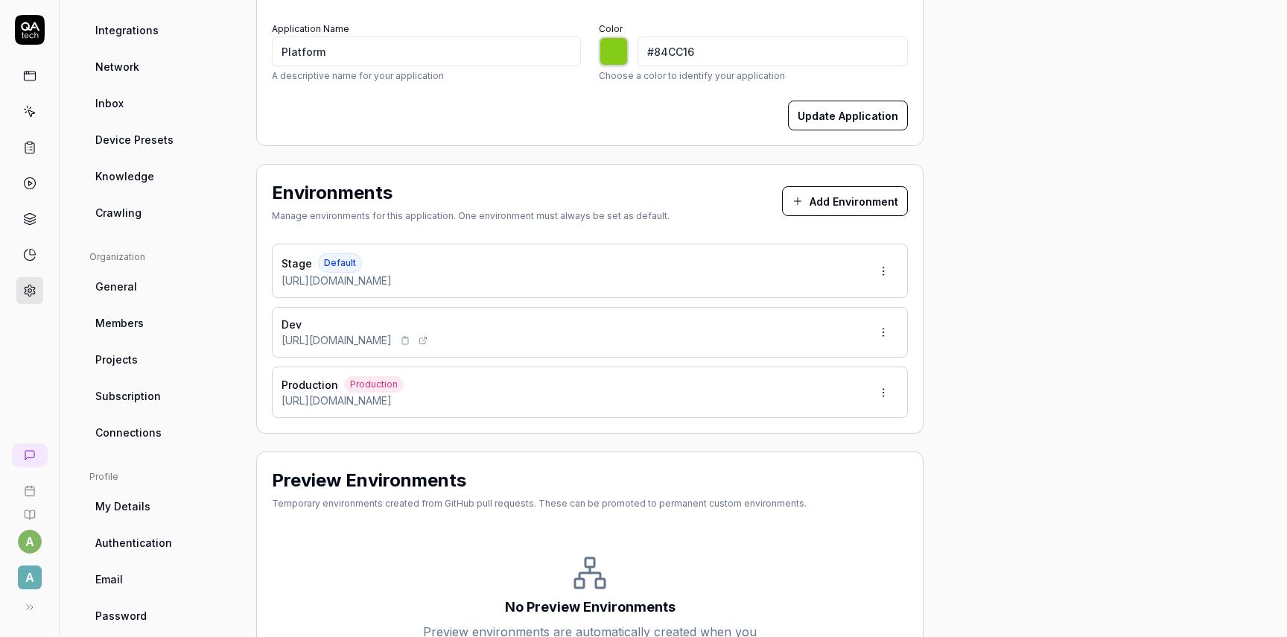
drag, startPoint x: 311, startPoint y: 339, endPoint x: 420, endPoint y: 343, distance: 108.8
click at [392, 340] on span "[URL][DOMAIN_NAME]" at bounding box center [337, 340] width 110 height 16
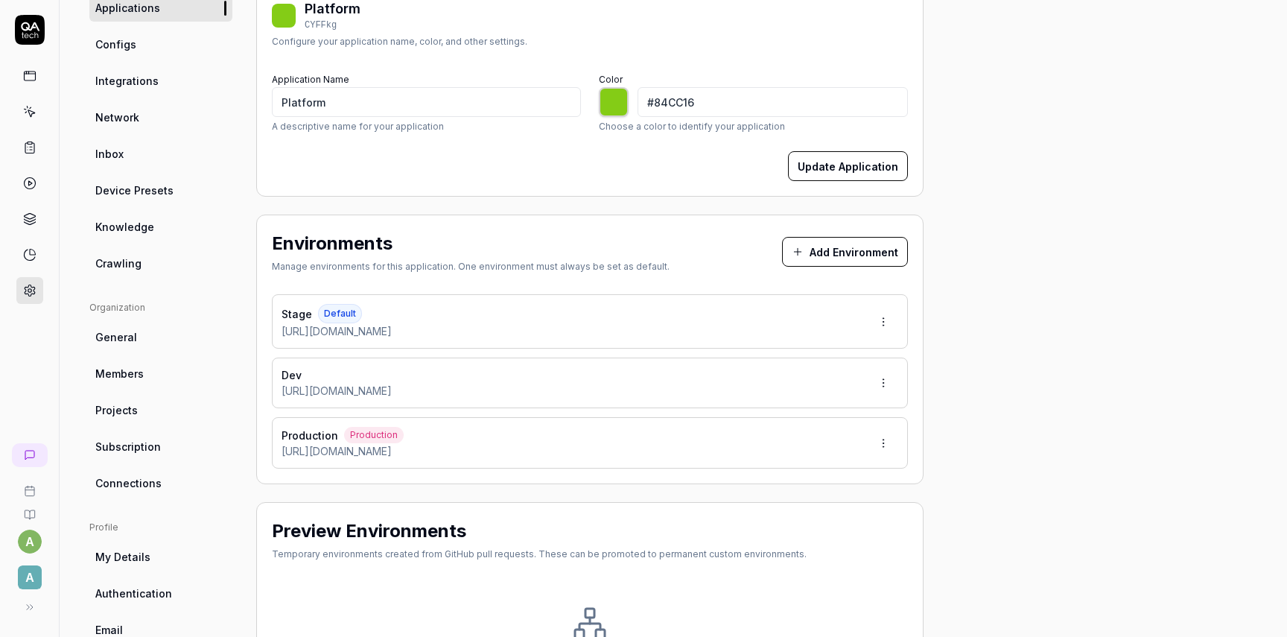
scroll to position [147, 0]
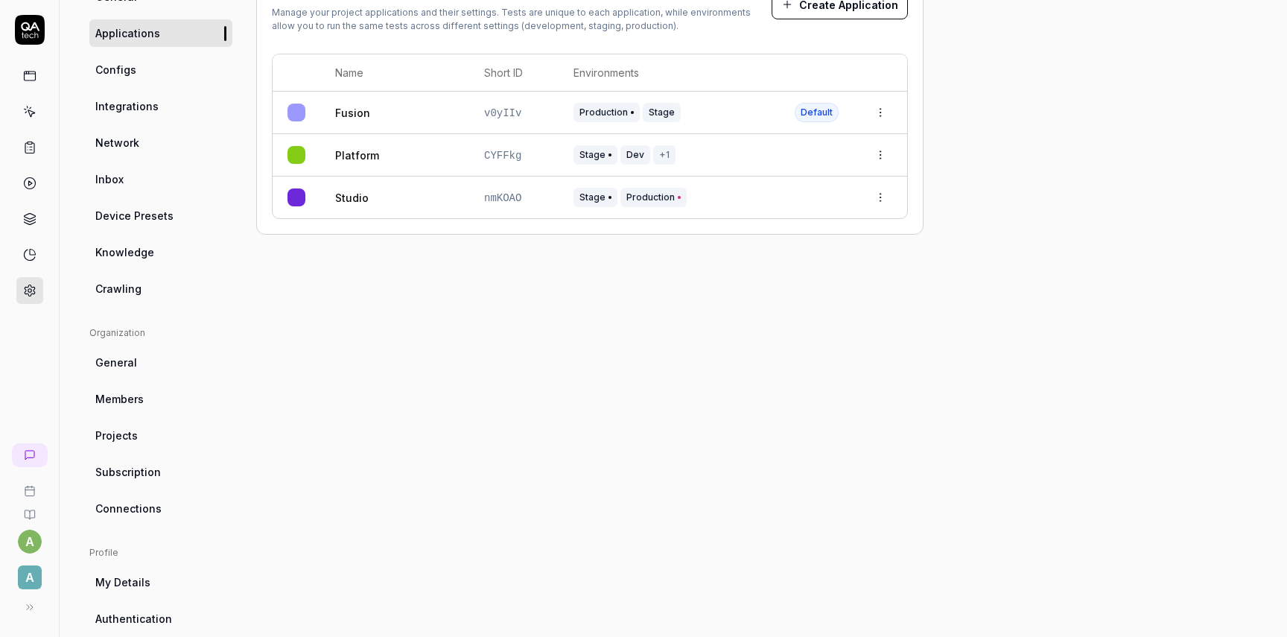
click at [344, 198] on link "Studio" at bounding box center [352, 198] width 34 height 16
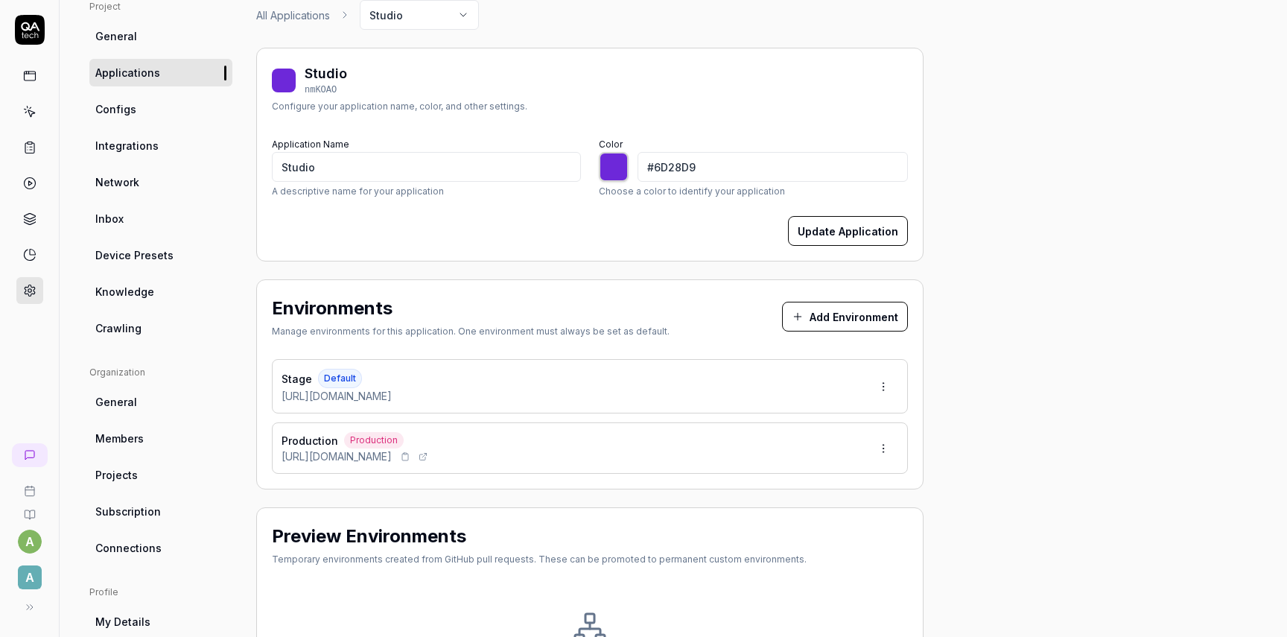
drag, startPoint x: 314, startPoint y: 457, endPoint x: 451, endPoint y: 457, distance: 137.0
click at [430, 457] on div "[URL][DOMAIN_NAME]" at bounding box center [356, 456] width 149 height 16
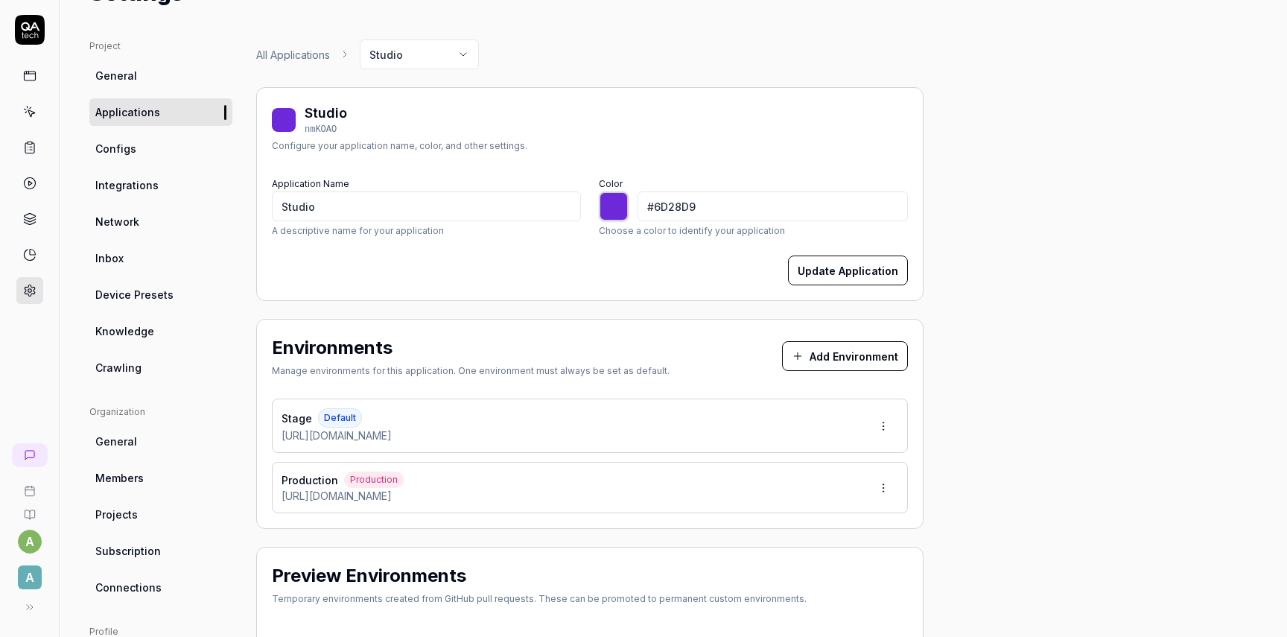
scroll to position [18, 0]
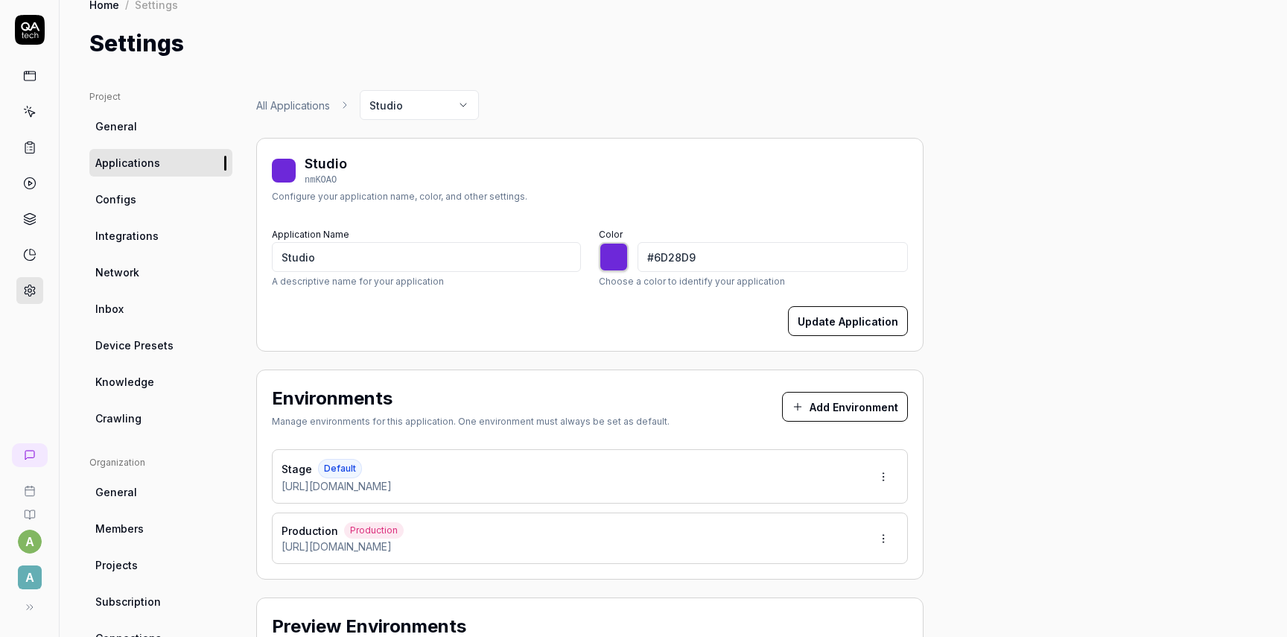
click at [144, 163] on span "Applications" at bounding box center [127, 163] width 65 height 16
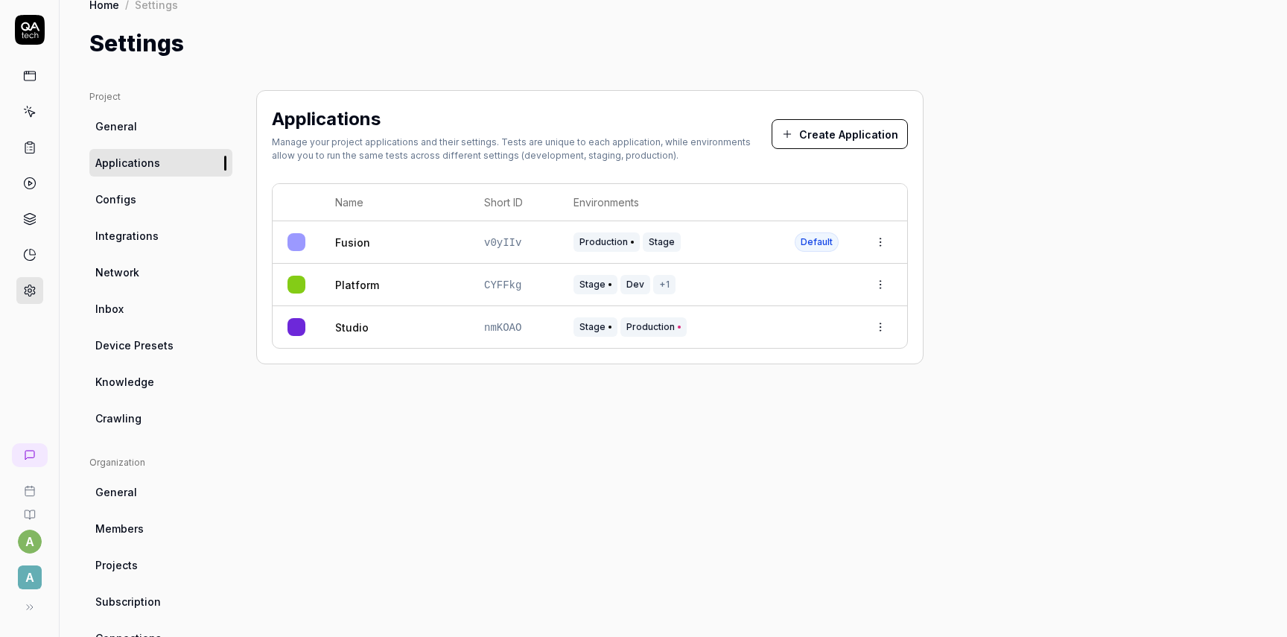
click at [348, 322] on link "Studio" at bounding box center [352, 327] width 34 height 16
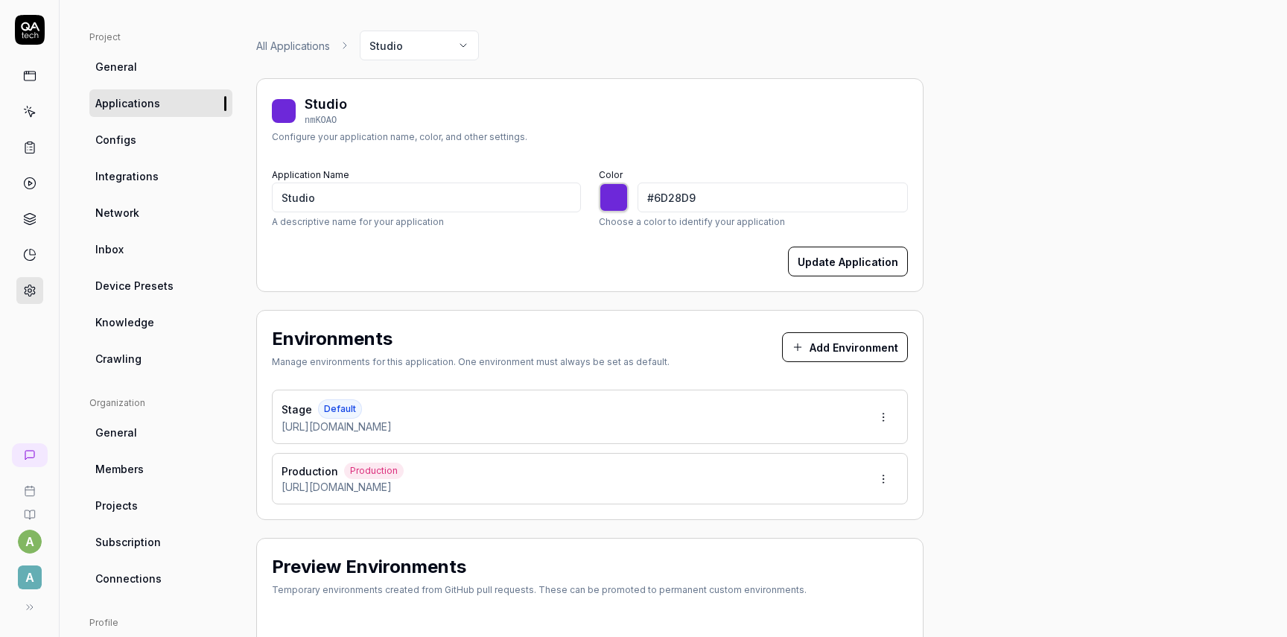
scroll to position [118, 0]
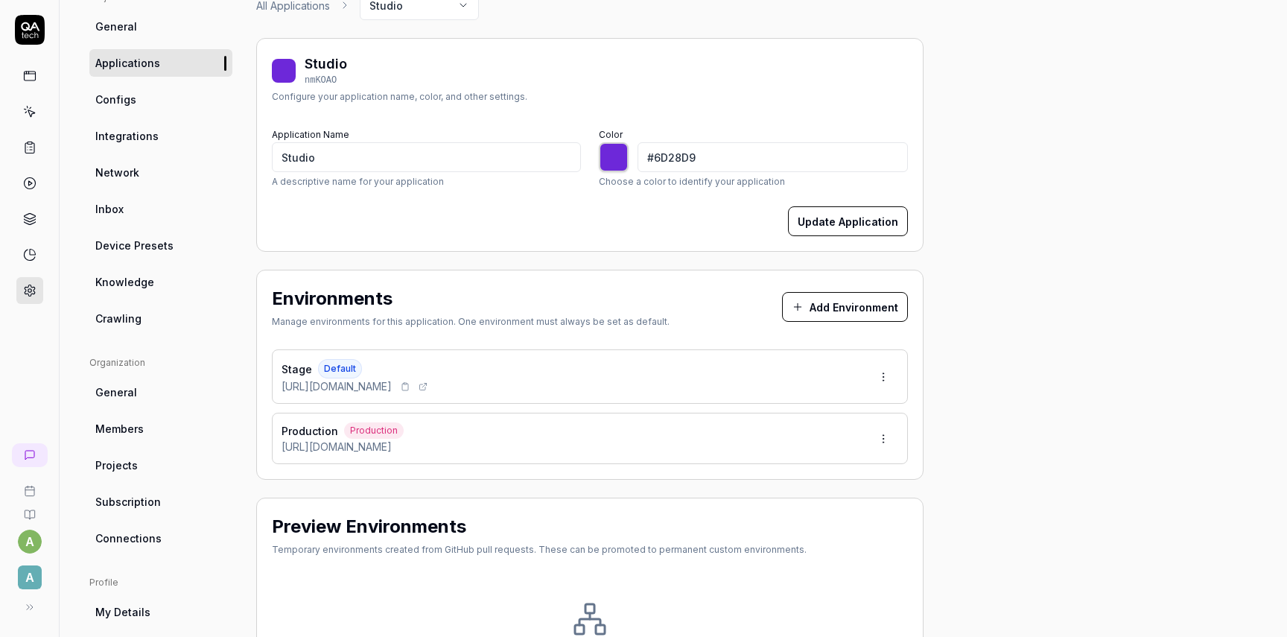
click at [376, 386] on span "[URL][DOMAIN_NAME]" at bounding box center [337, 386] width 110 height 16
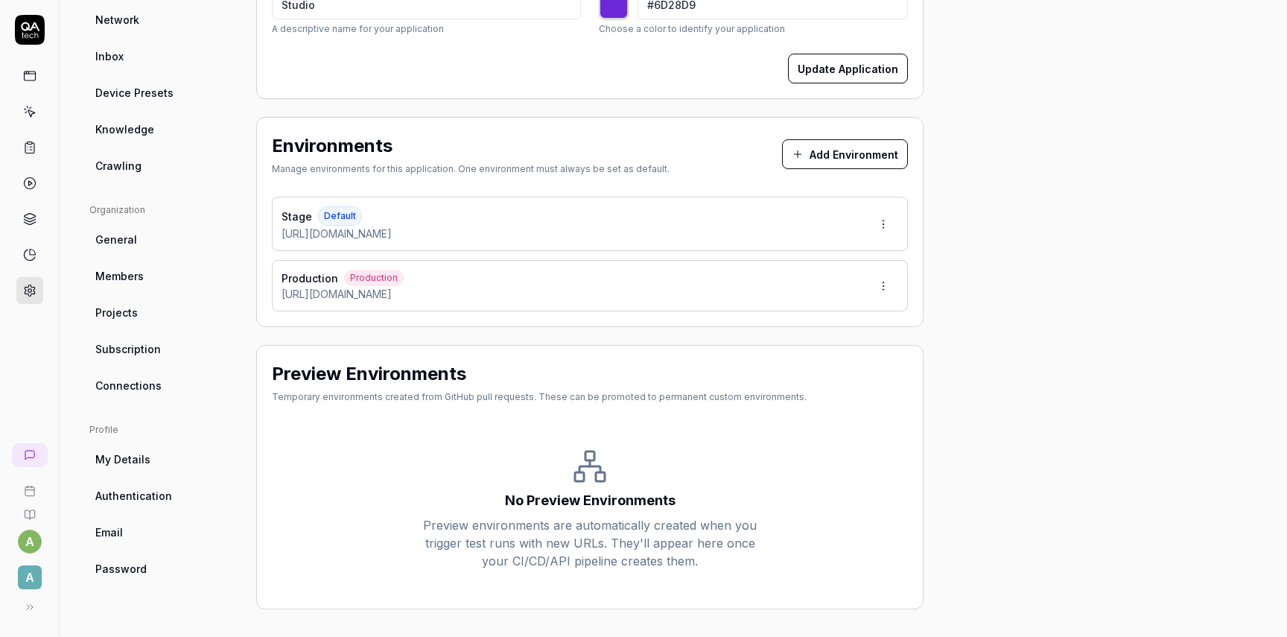
scroll to position [0, 0]
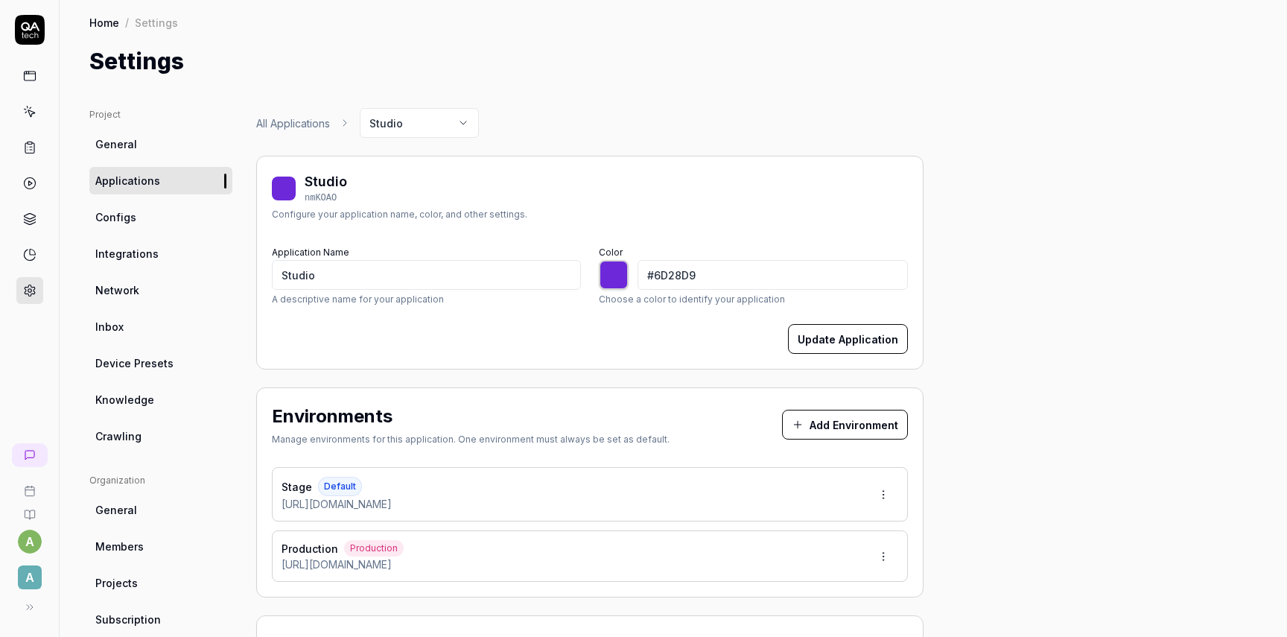
click at [158, 180] on link "Applications" at bounding box center [160, 181] width 143 height 28
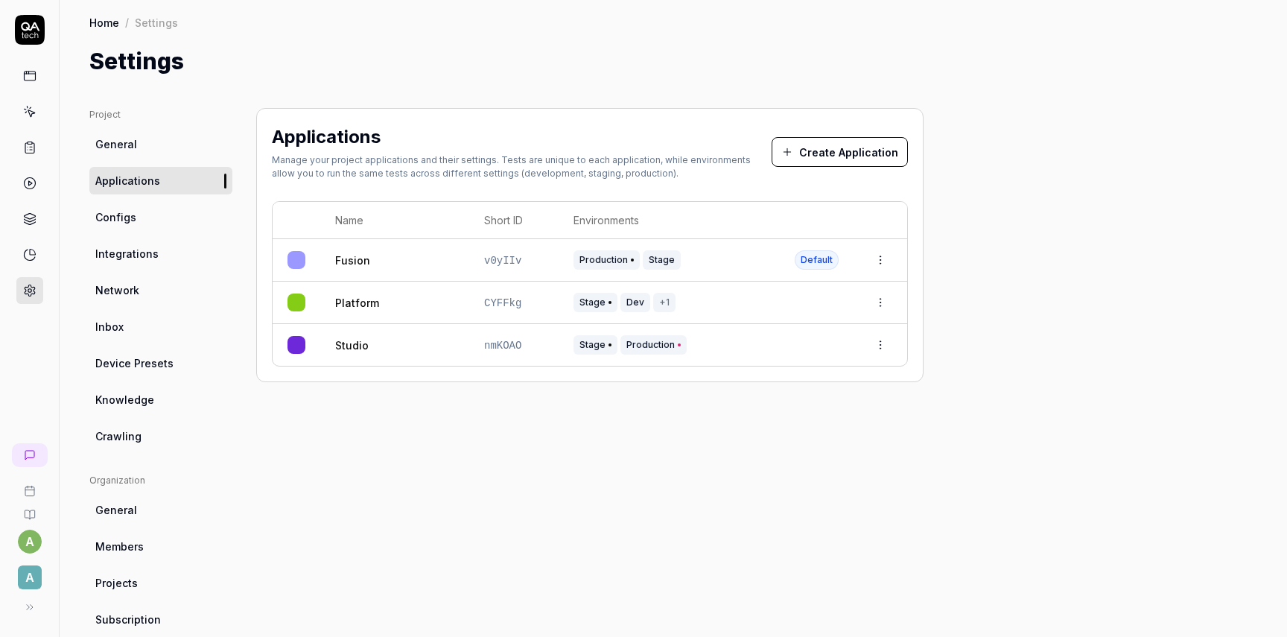
click at [815, 154] on button "Create Application" at bounding box center [840, 152] width 136 height 30
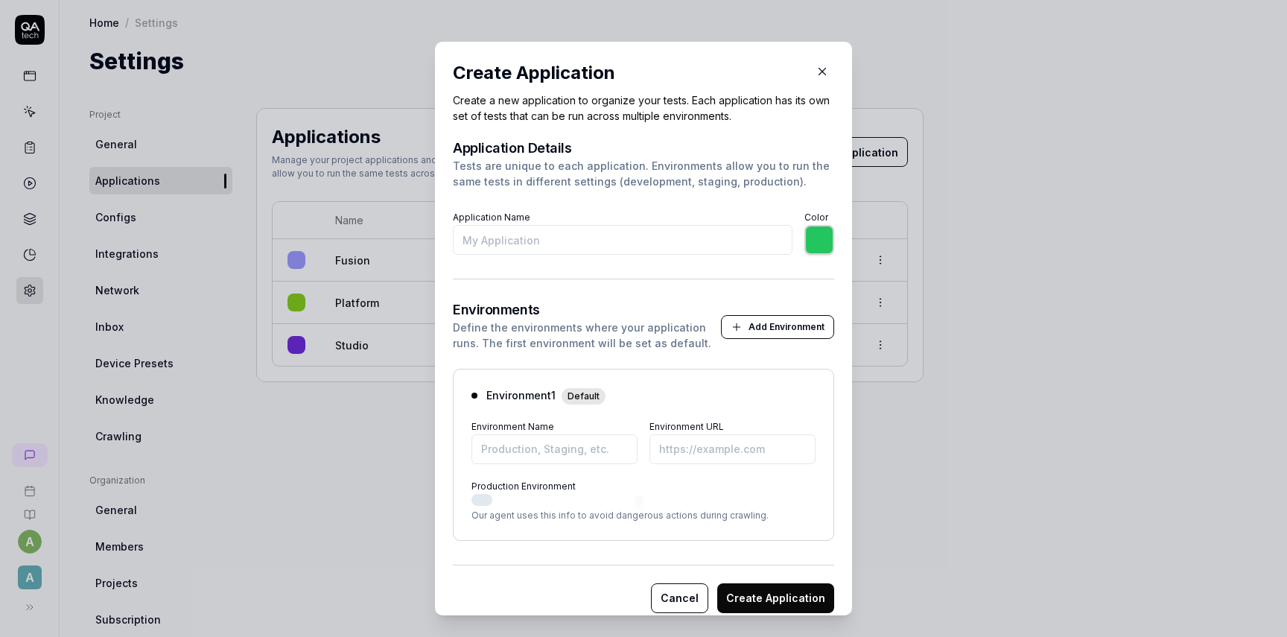
click at [546, 252] on input "Application Name" at bounding box center [623, 240] width 340 height 30
type input "C"
type input "*******"
type input "Collections"
type input "*******"
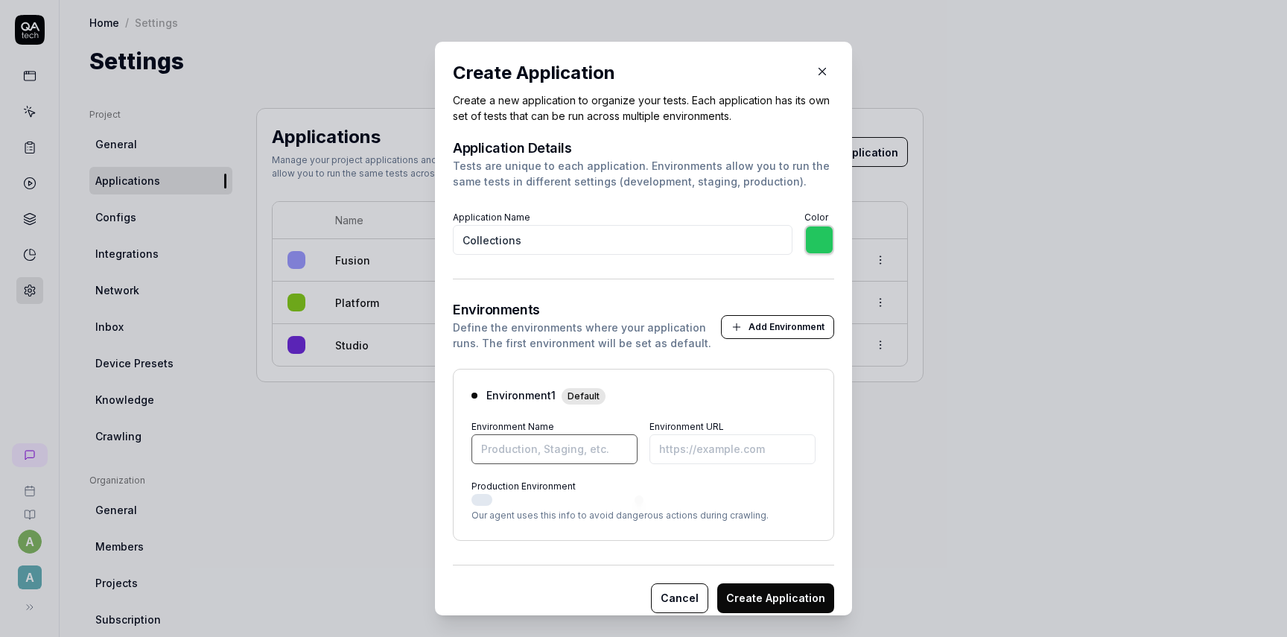
click at [554, 449] on input "Environment Name" at bounding box center [554, 449] width 166 height 30
type input "*******"
click at [554, 457] on input "Environment Name" at bounding box center [554, 449] width 166 height 30
type input "Production"
click at [489, 445] on input "Production" at bounding box center [554, 449] width 166 height 30
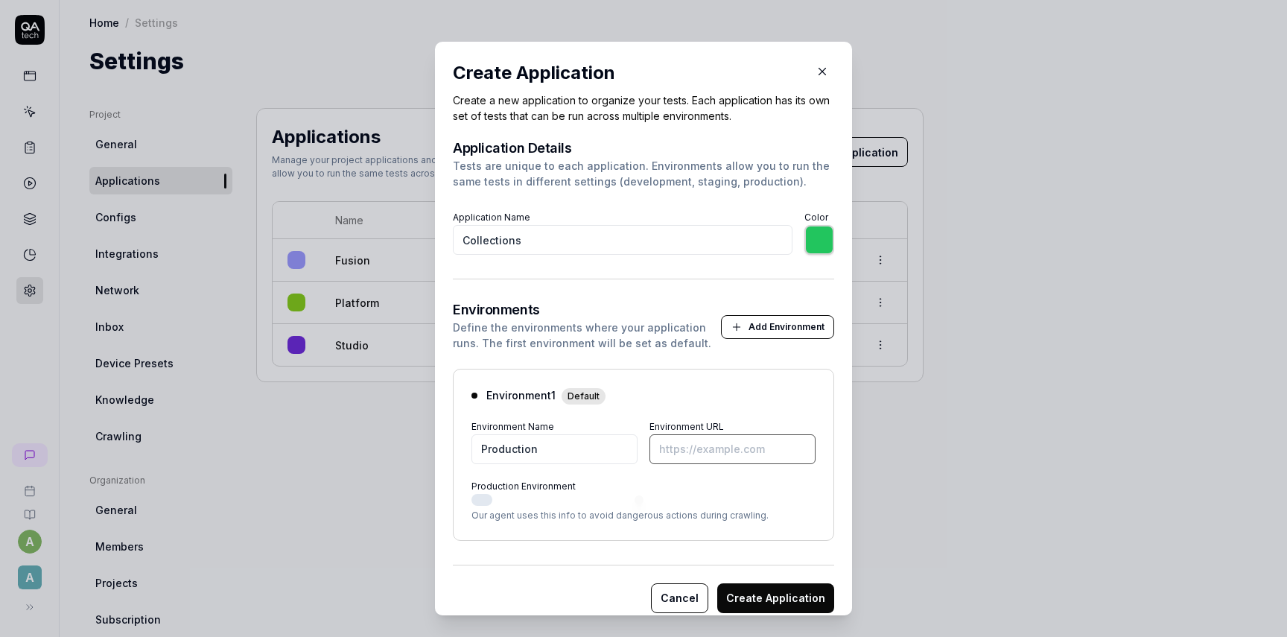
click at [686, 449] on input "Environment URL" at bounding box center [732, 449] width 166 height 30
paste input "[URL][DOMAIN_NAME]"
type input "*******"
type input "[URL][DOMAIN_NAME]"
type input "*******"
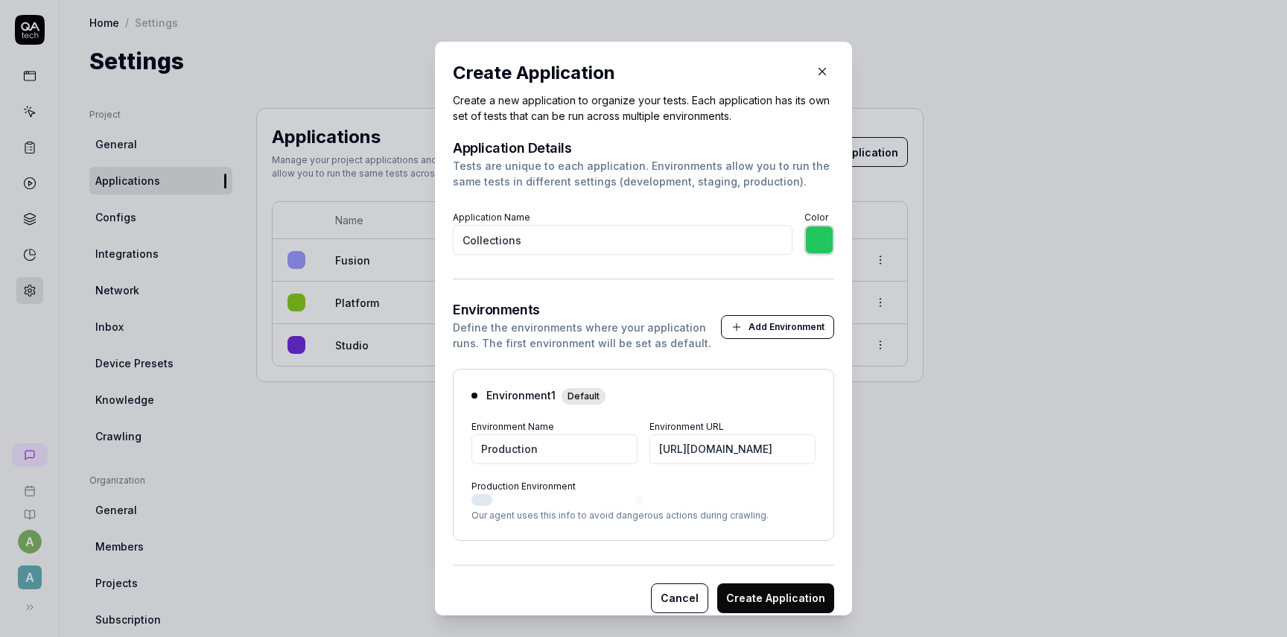
click at [681, 602] on button "Cancel" at bounding box center [679, 598] width 57 height 30
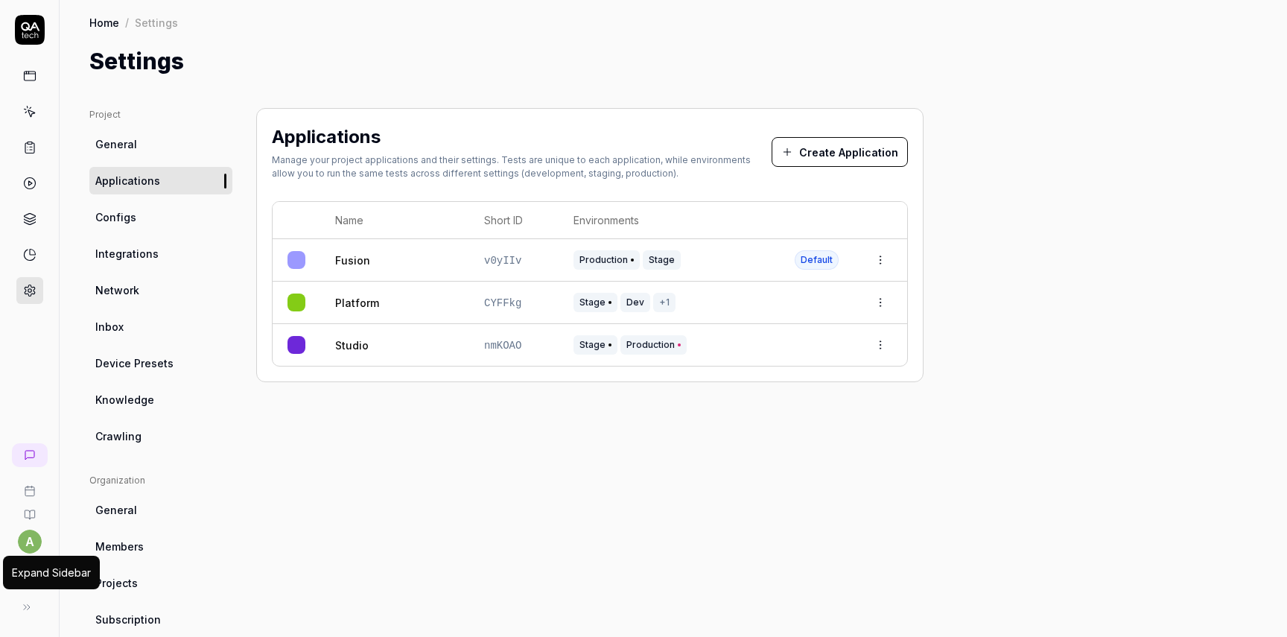
click at [32, 606] on button at bounding box center [27, 607] width 30 height 30
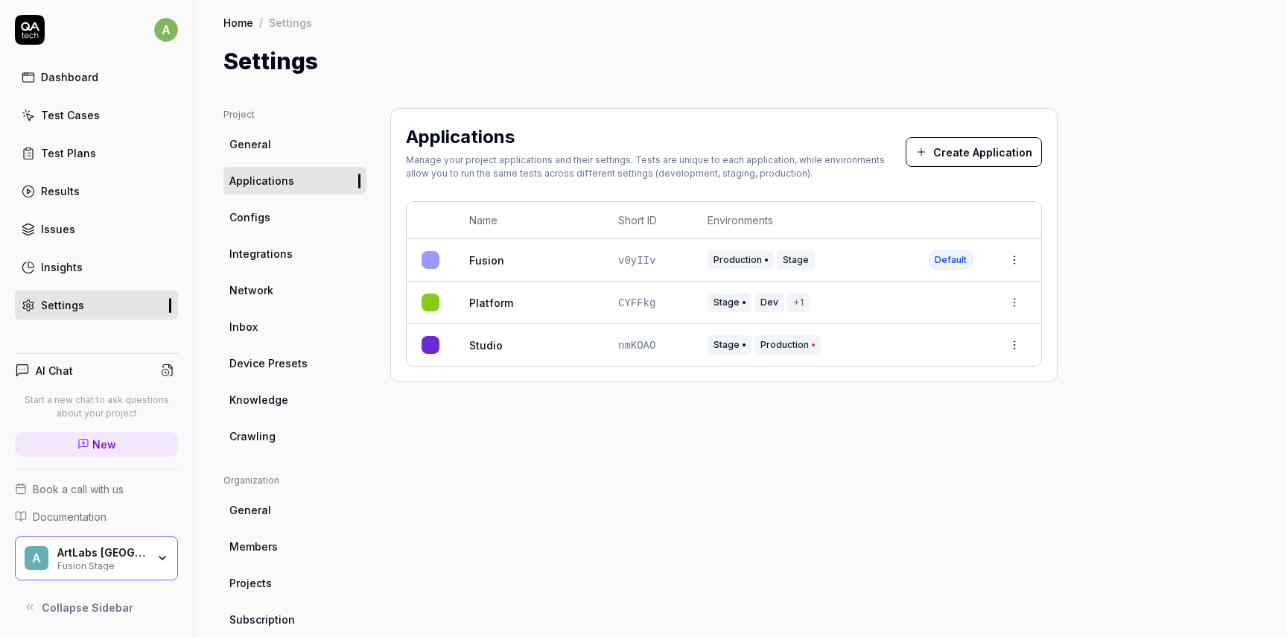
click at [143, 540] on div "A ArtLabs Europe Fusion Stage" at bounding box center [96, 558] width 163 height 45
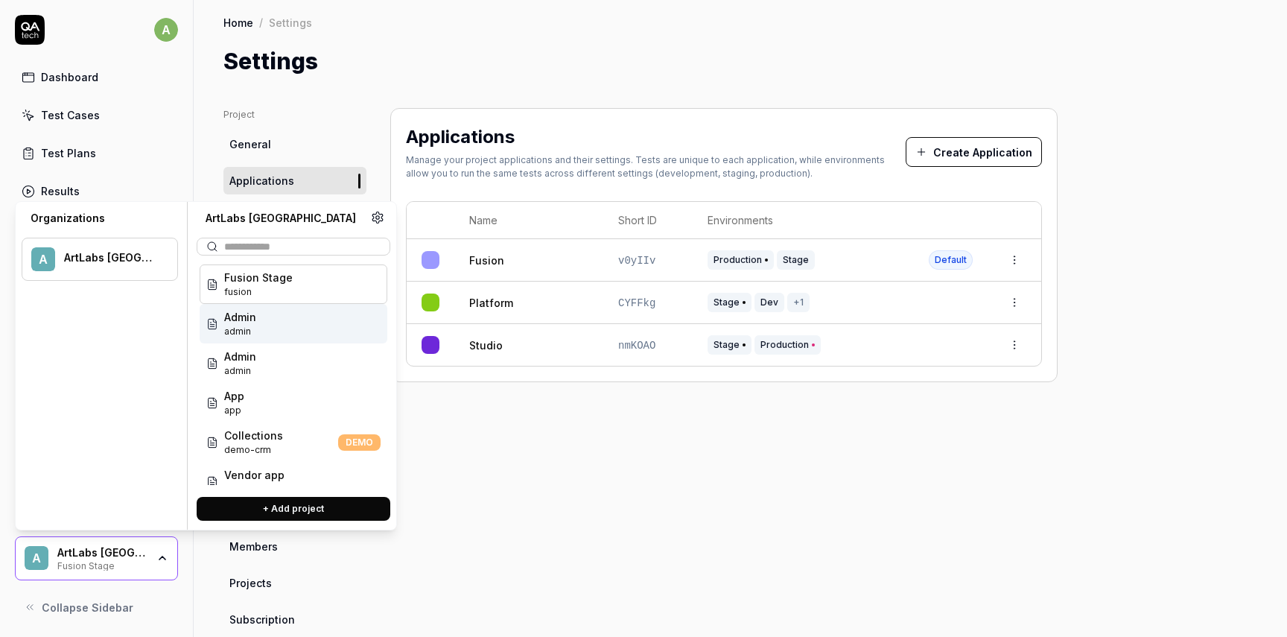
click at [279, 316] on div "Admin admin" at bounding box center [294, 323] width 188 height 39
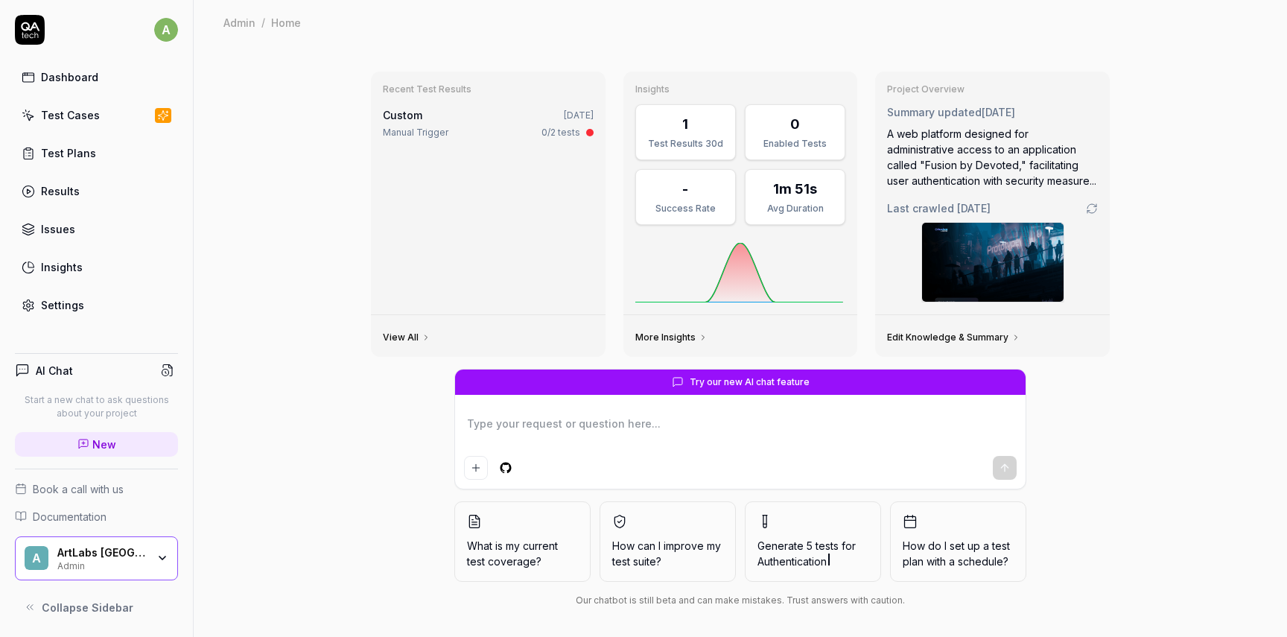
click at [56, 304] on div "Settings" at bounding box center [62, 305] width 43 height 16
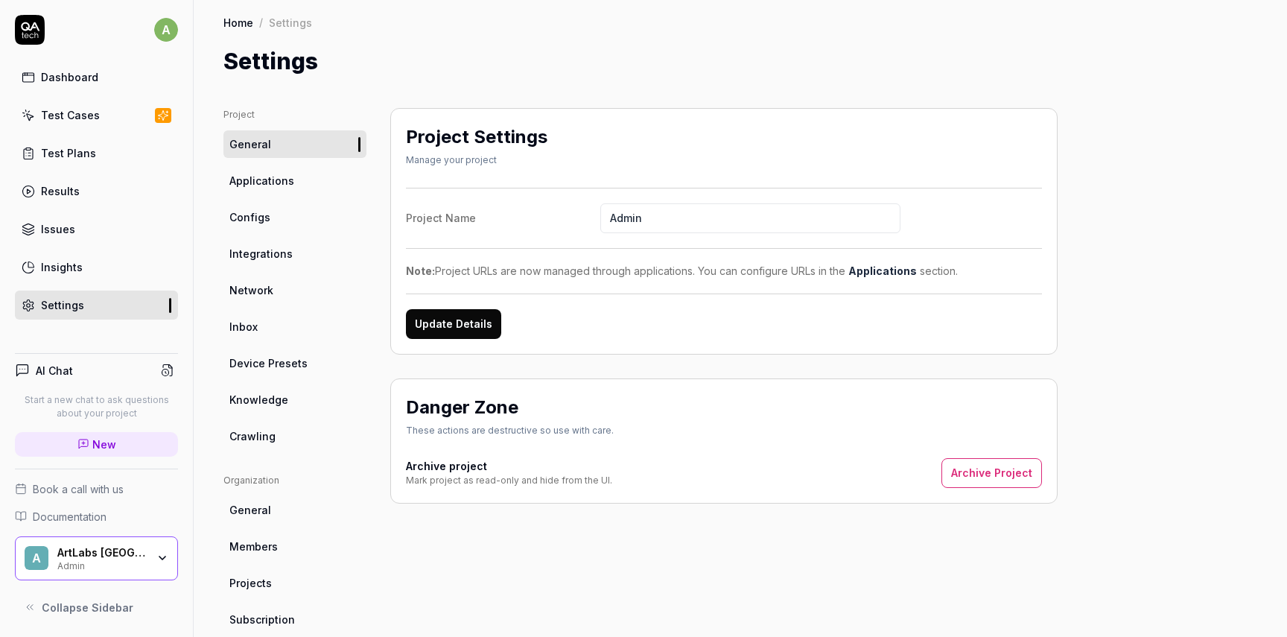
click at [262, 182] on span "Applications" at bounding box center [261, 181] width 65 height 16
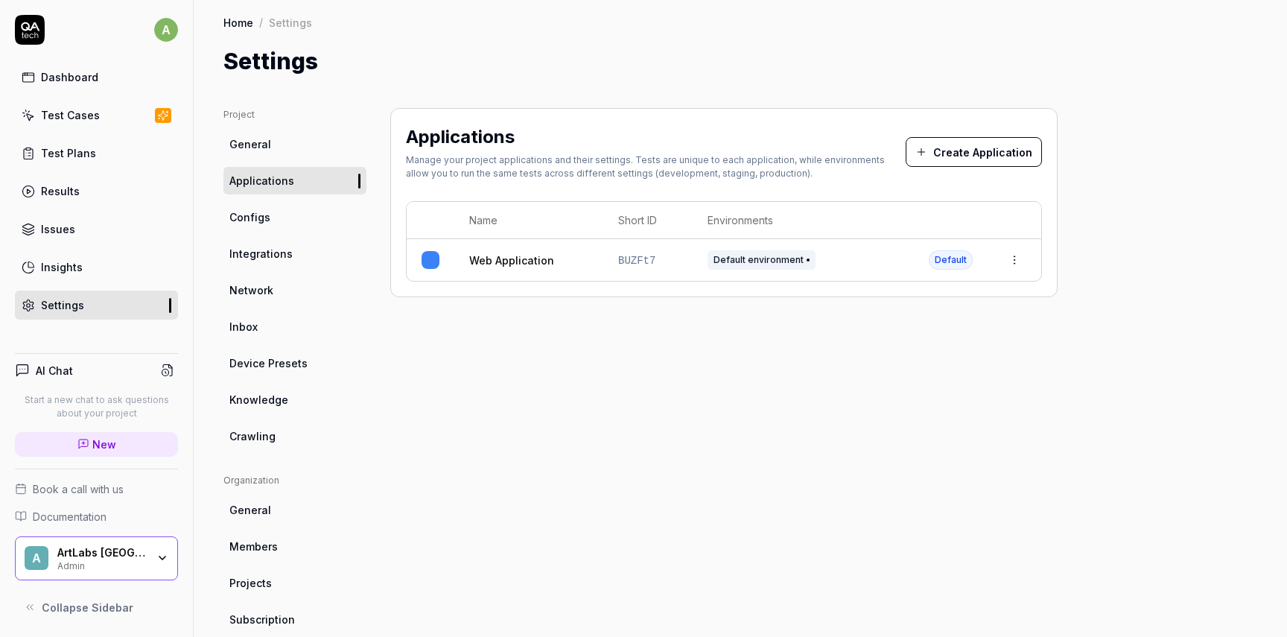
click at [139, 559] on div "Admin" at bounding box center [101, 565] width 89 height 12
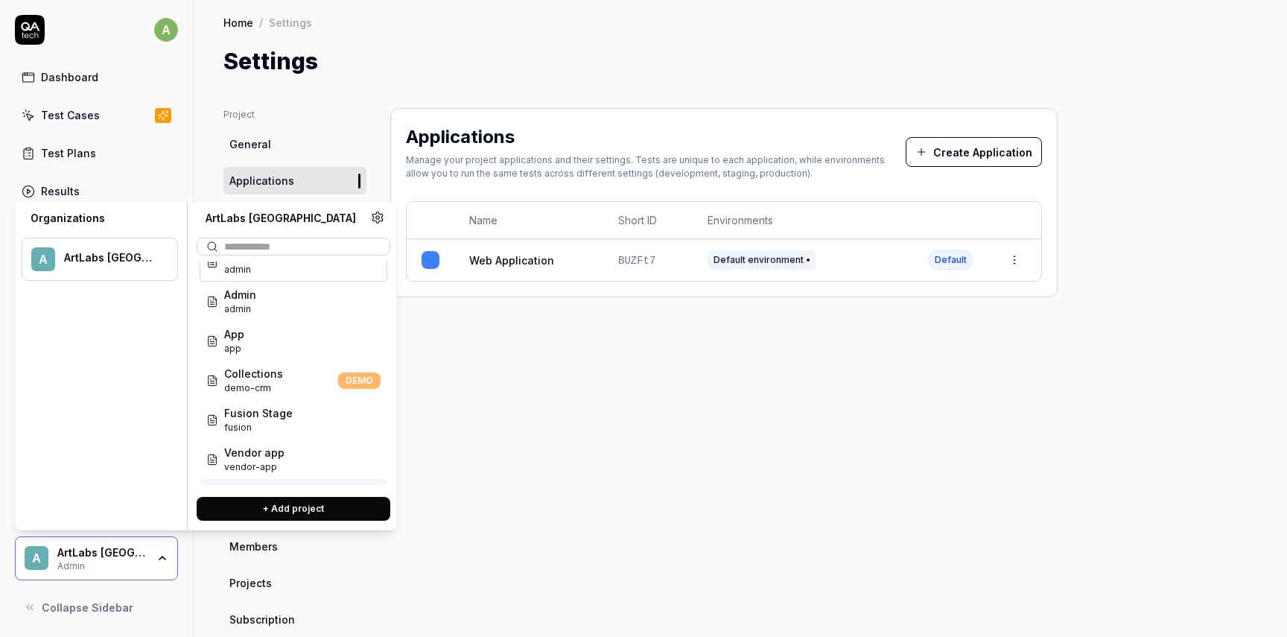
scroll to position [19, 0]
click at [281, 418] on span "Fusion Stage" at bounding box center [258, 417] width 69 height 16
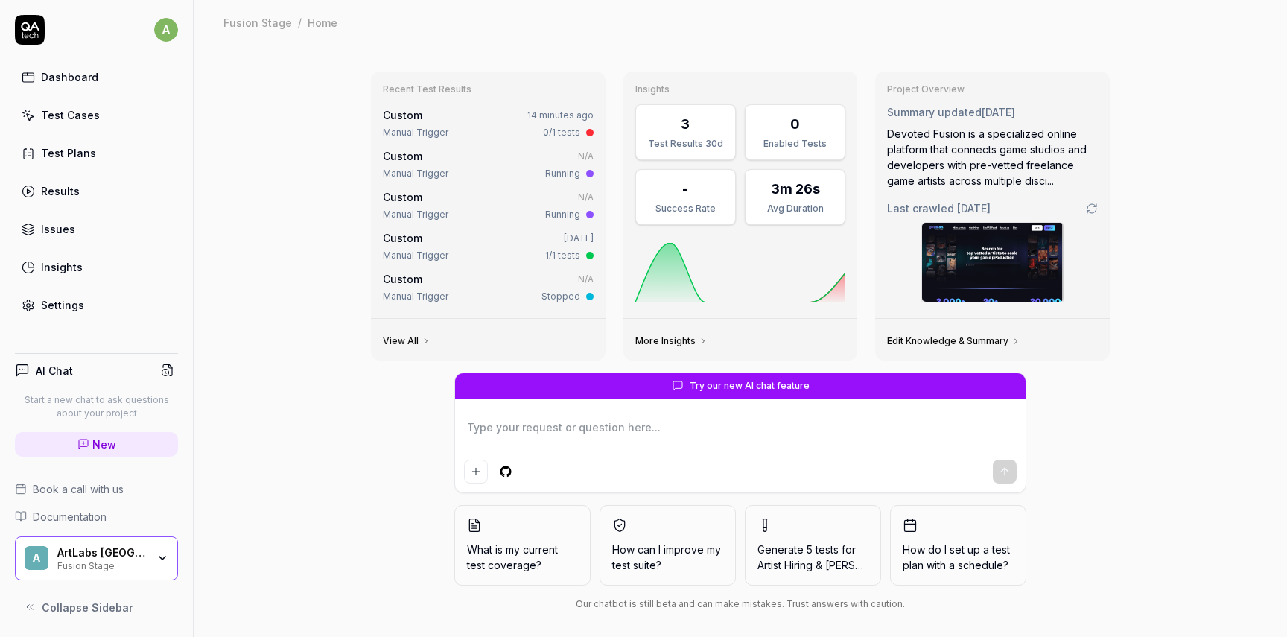
click at [87, 298] on link "Settings" at bounding box center [96, 304] width 163 height 29
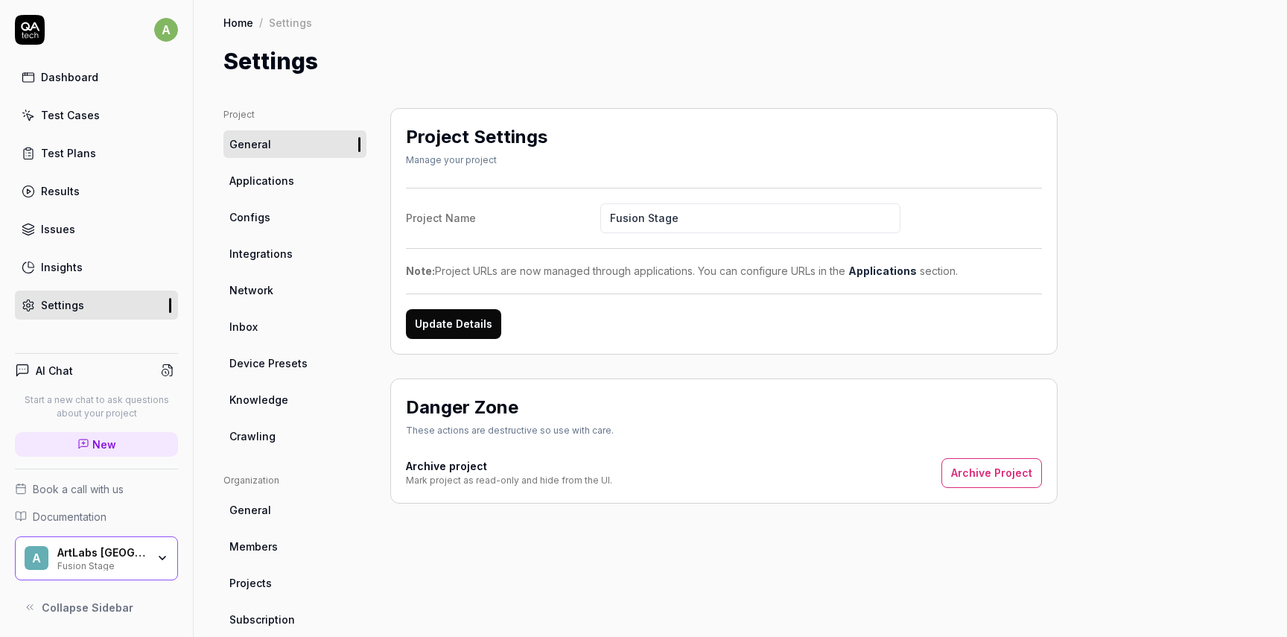
click at [266, 187] on span "Applications" at bounding box center [261, 181] width 65 height 16
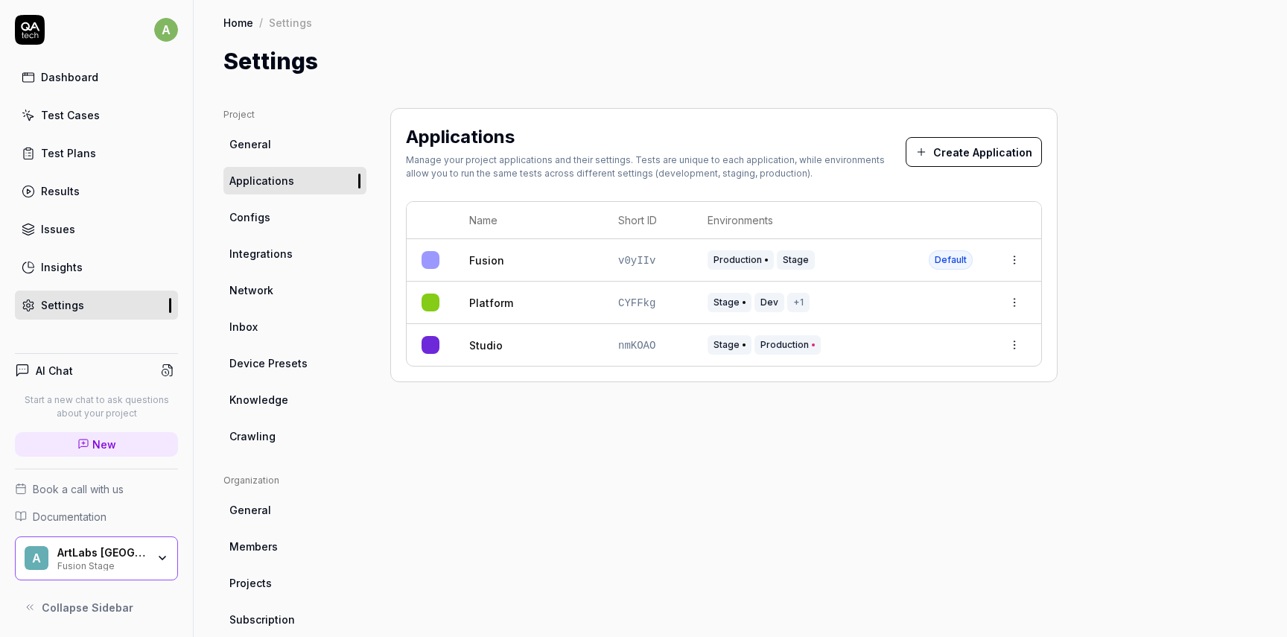
click at [257, 142] on span "General" at bounding box center [250, 144] width 42 height 16
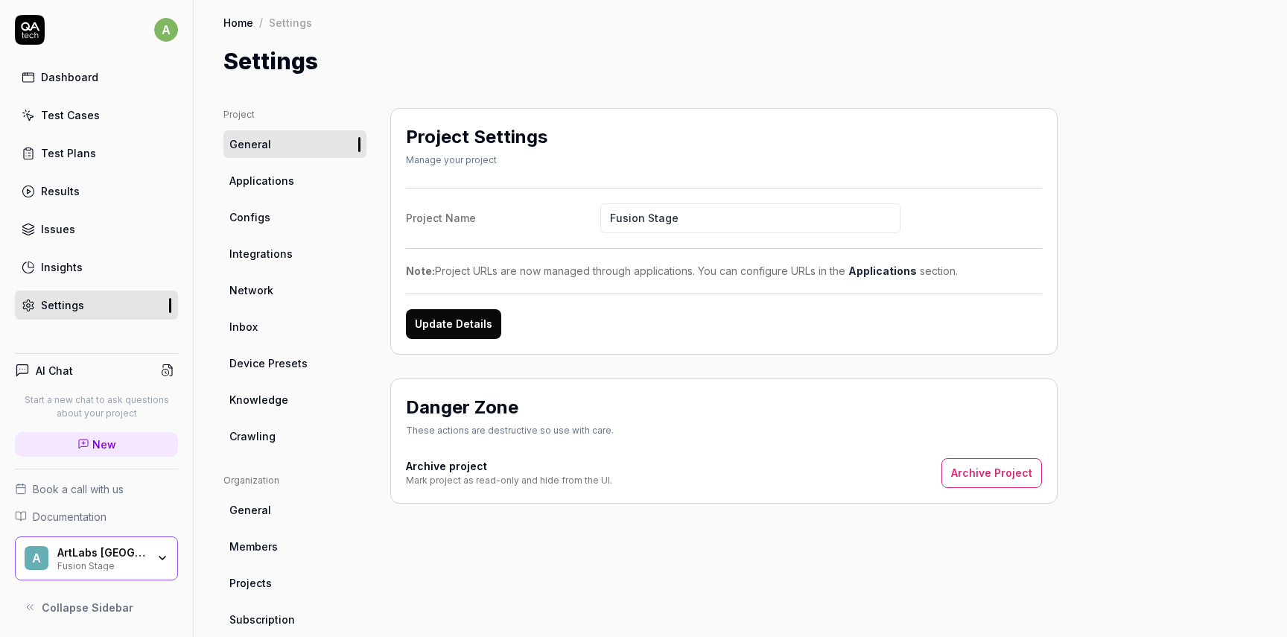
click at [86, 127] on link "Test Cases" at bounding box center [96, 115] width 163 height 29
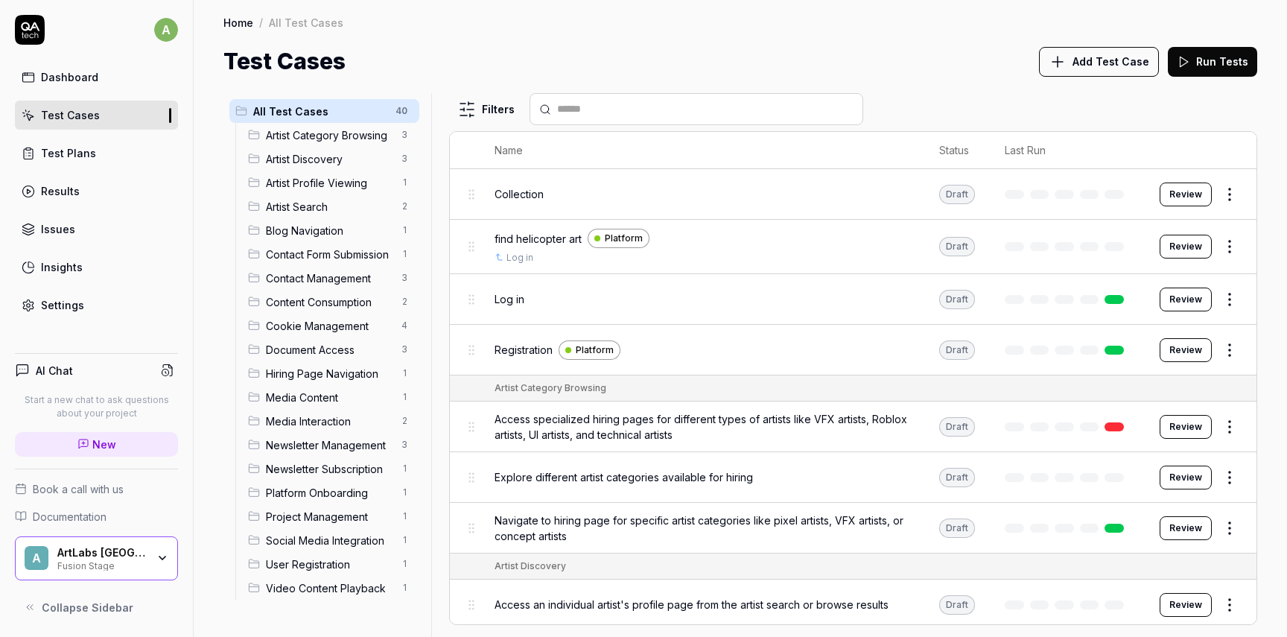
click at [122, 566] on div "Fusion Stage" at bounding box center [101, 565] width 89 height 12
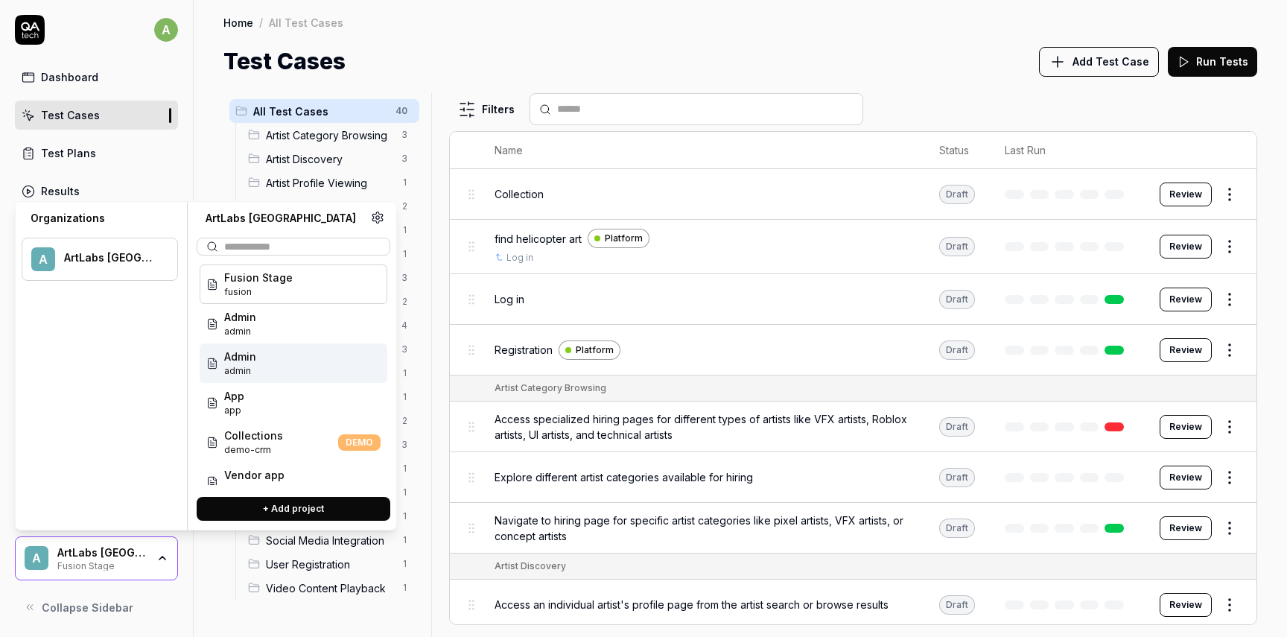
click at [259, 361] on div "Admin admin" at bounding box center [294, 362] width 188 height 39
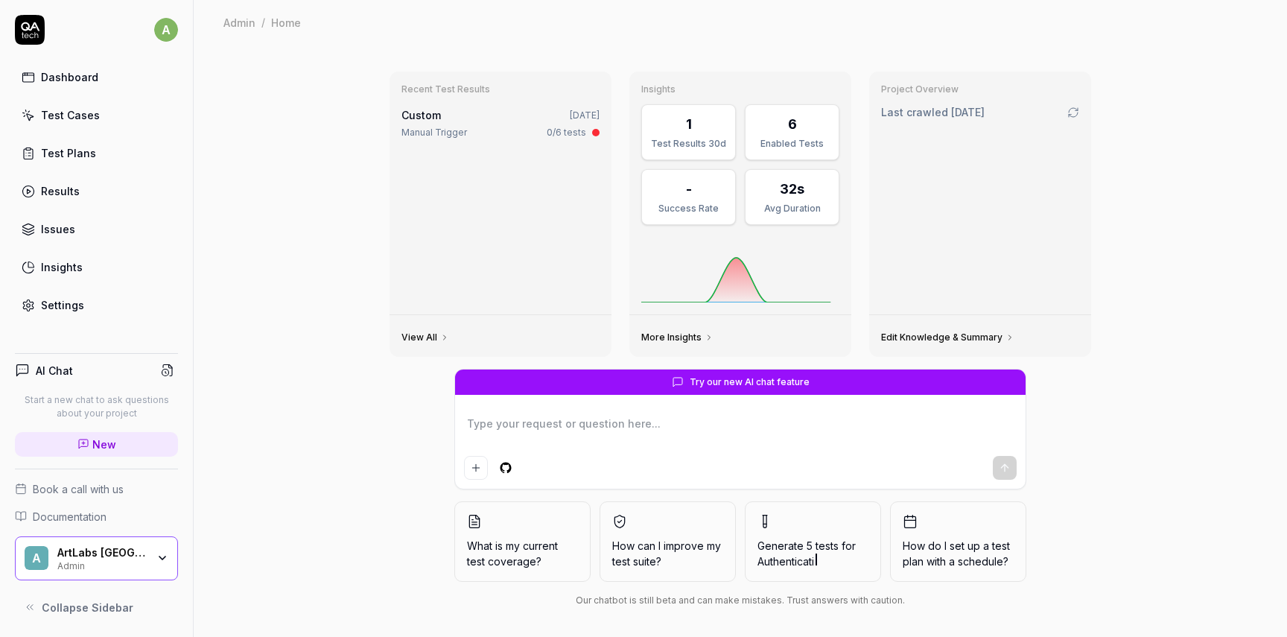
click at [83, 115] on div "Test Cases" at bounding box center [70, 115] width 59 height 16
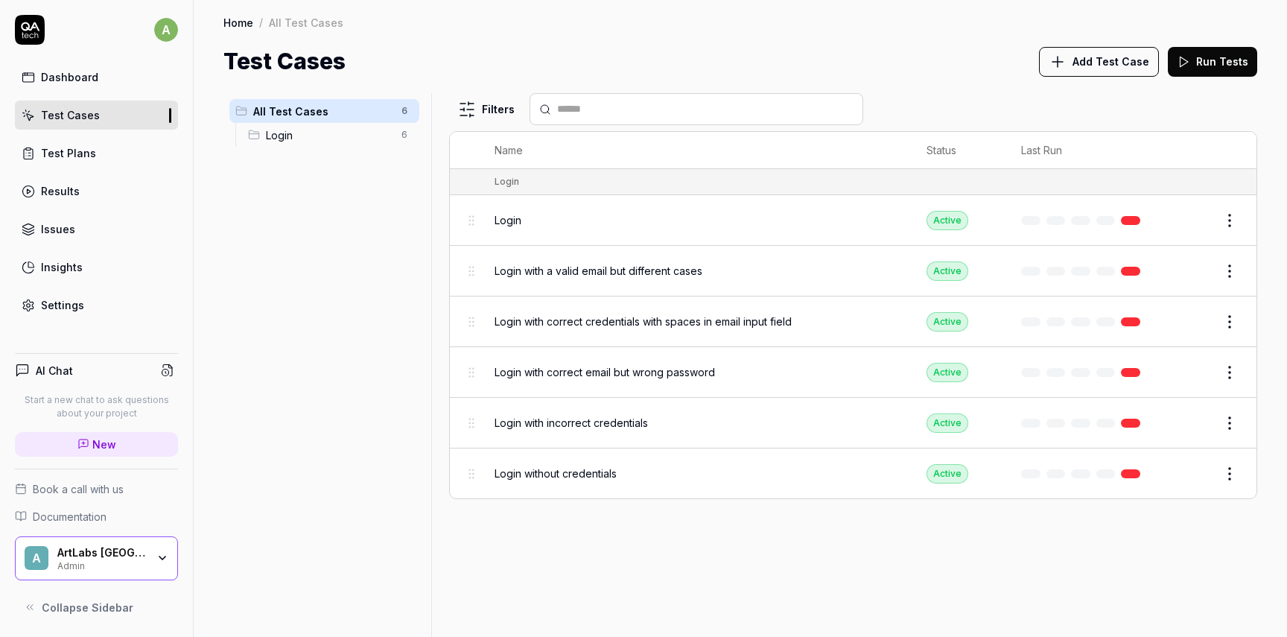
click at [518, 220] on span "Login" at bounding box center [508, 220] width 27 height 16
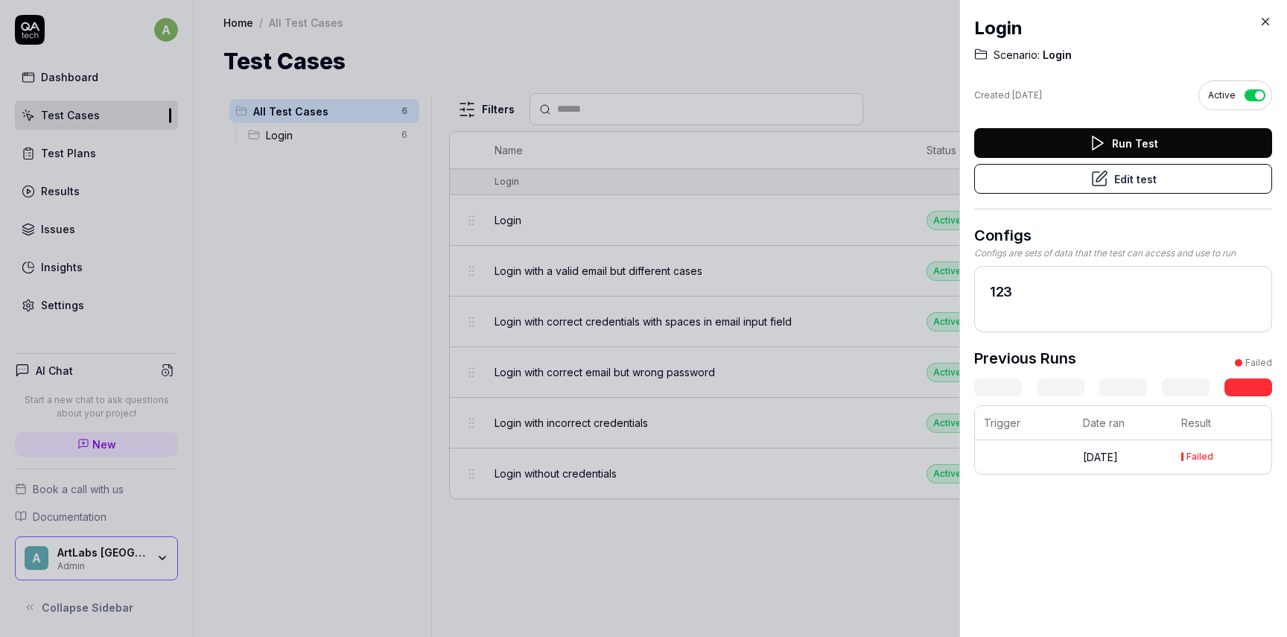
click at [1148, 177] on button "Edit test" at bounding box center [1123, 179] width 298 height 30
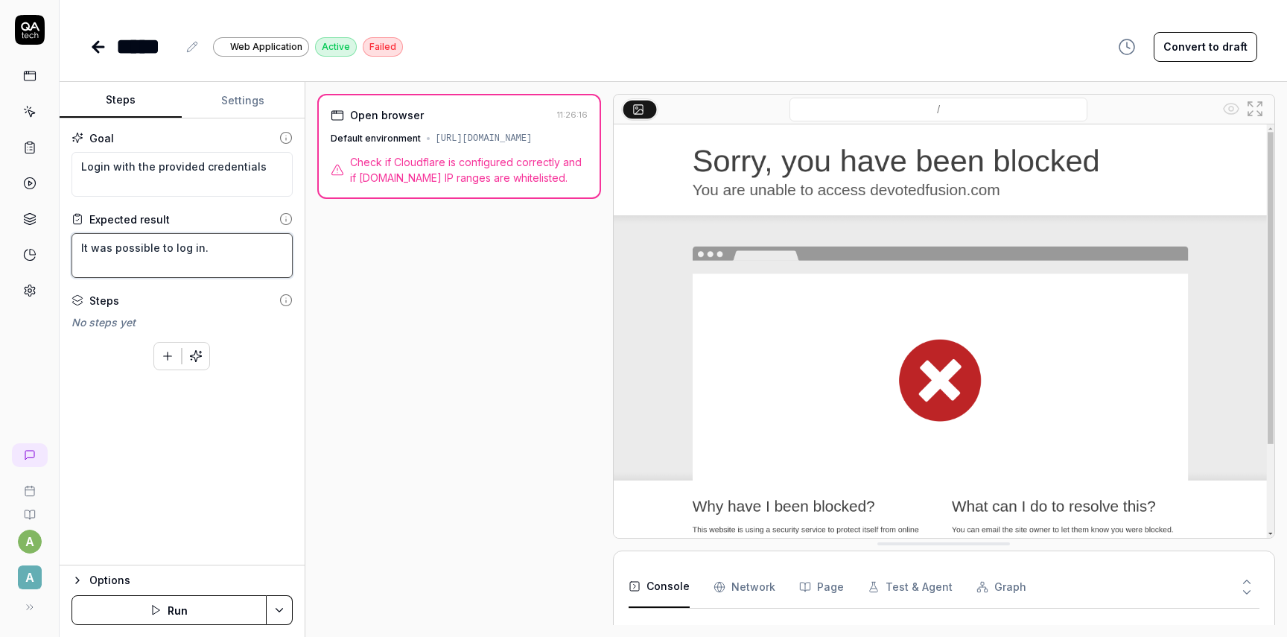
click at [209, 243] on textarea "It was possible to log in." at bounding box center [181, 255] width 221 height 45
click at [187, 299] on div "Steps" at bounding box center [181, 301] width 221 height 16
click at [504, 142] on div "[URL][DOMAIN_NAME]" at bounding box center [484, 138] width 97 height 13
click at [102, 45] on icon at bounding box center [98, 47] width 18 height 18
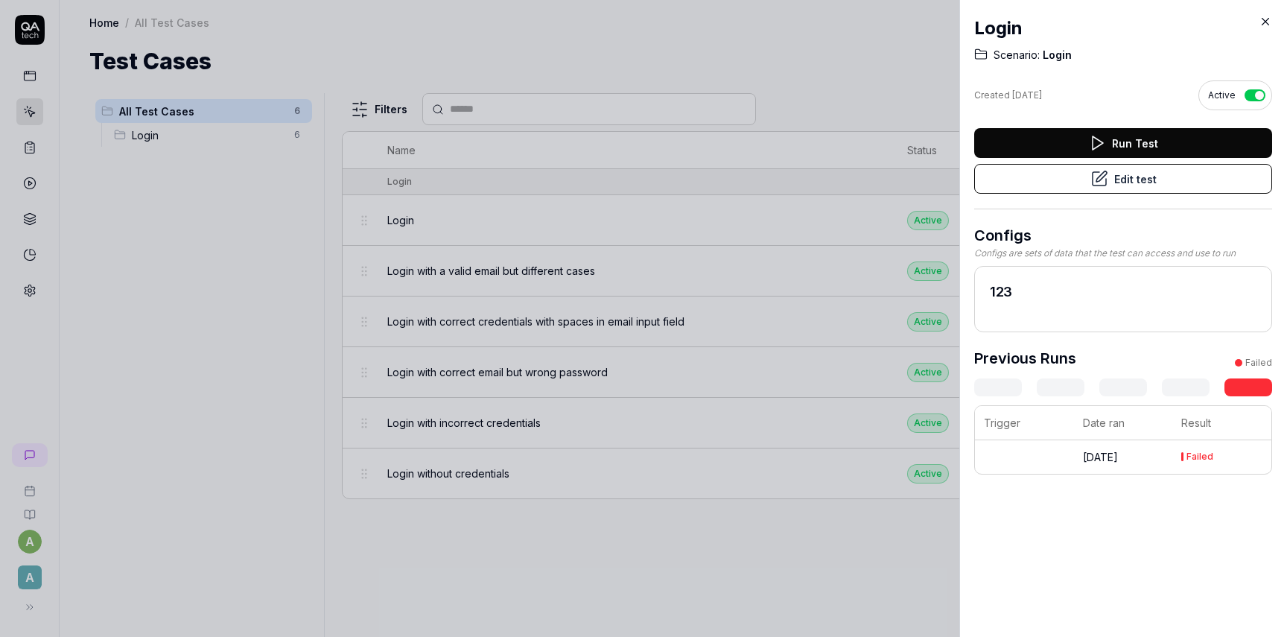
click at [770, 212] on div at bounding box center [643, 318] width 1287 height 637
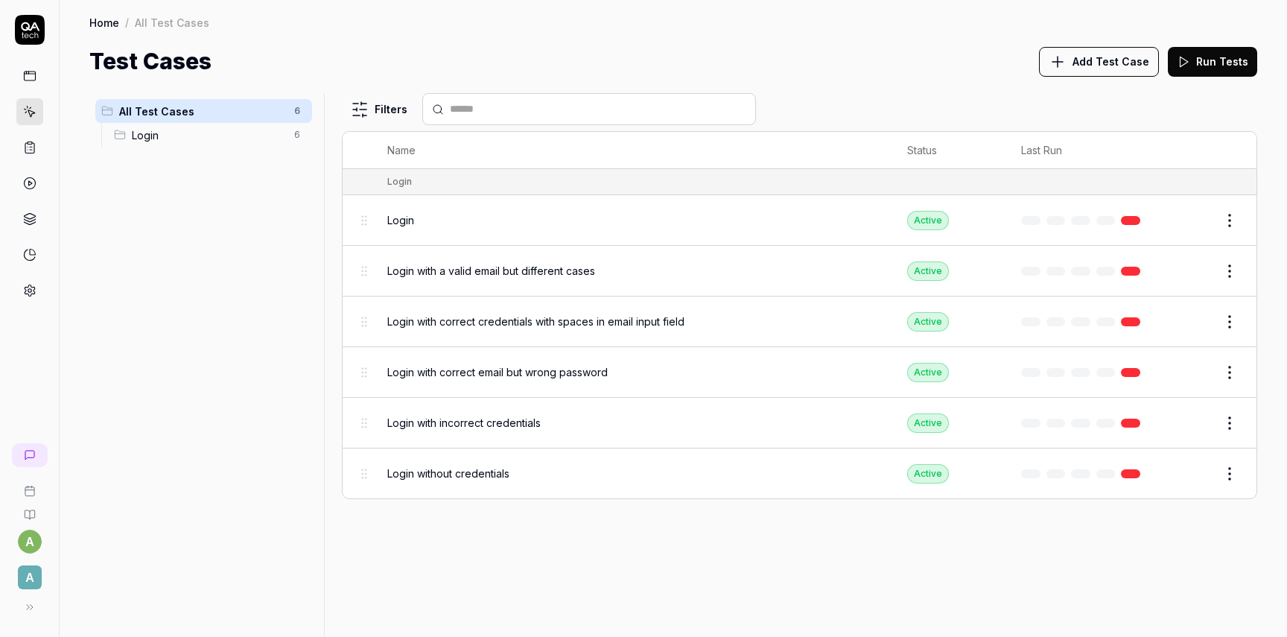
click at [524, 272] on span "Login with a valid email but different cases" at bounding box center [491, 271] width 208 height 16
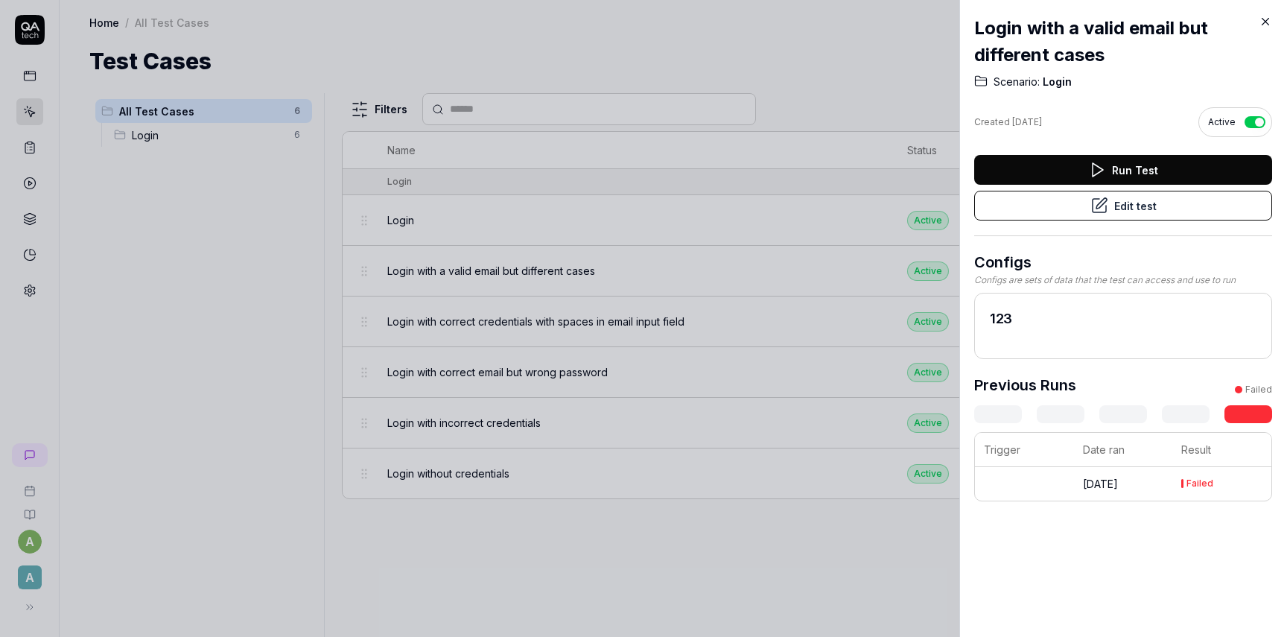
click at [550, 302] on div at bounding box center [643, 318] width 1287 height 637
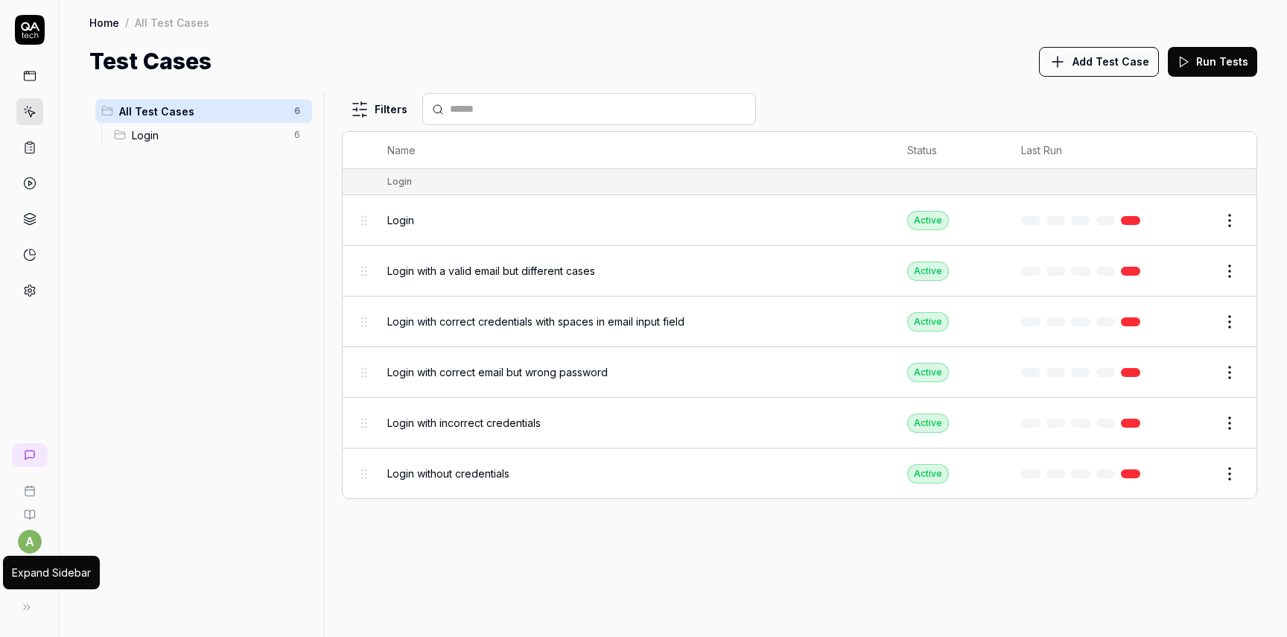
click at [30, 584] on div "Expand Sidebar" at bounding box center [51, 573] width 97 height 34
click at [39, 608] on button at bounding box center [27, 607] width 30 height 30
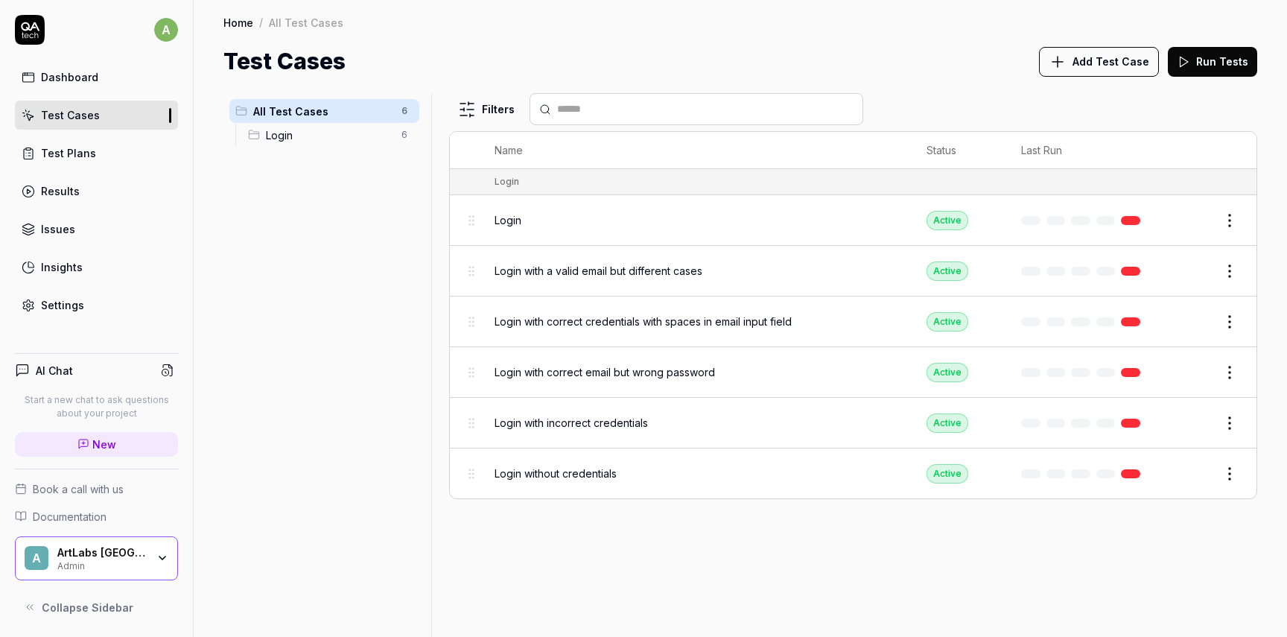
click at [151, 565] on div "ArtLabs Europe Admin" at bounding box center [106, 558] width 99 height 25
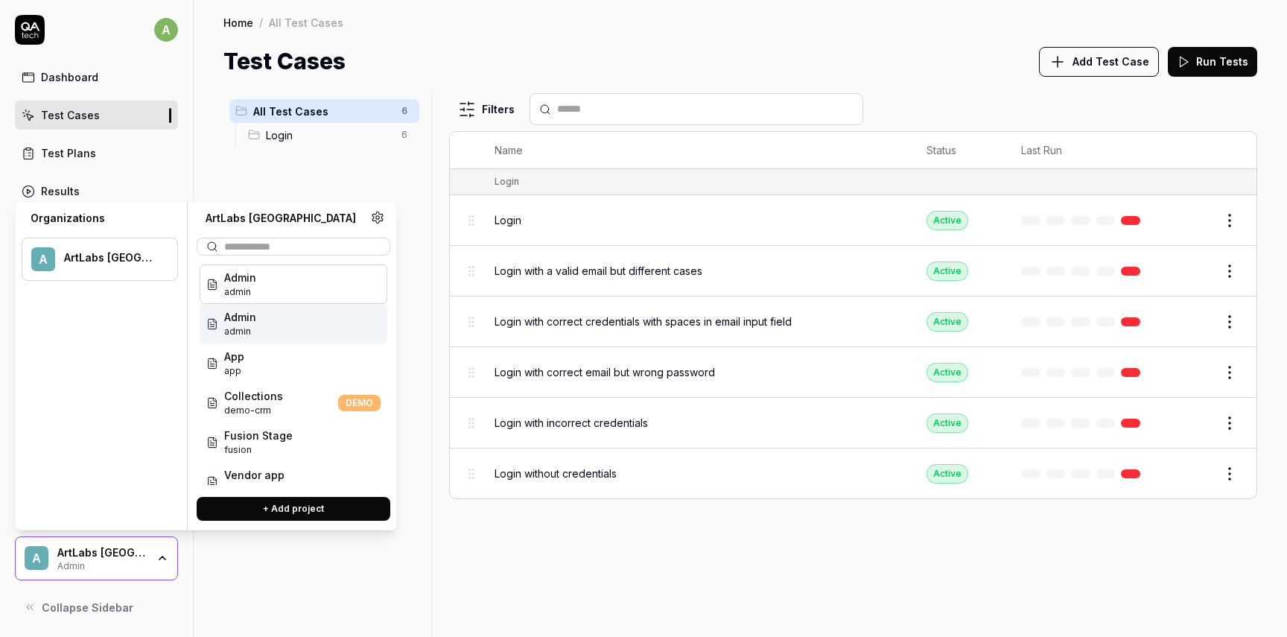
click at [273, 332] on div "Admin admin" at bounding box center [294, 323] width 188 height 39
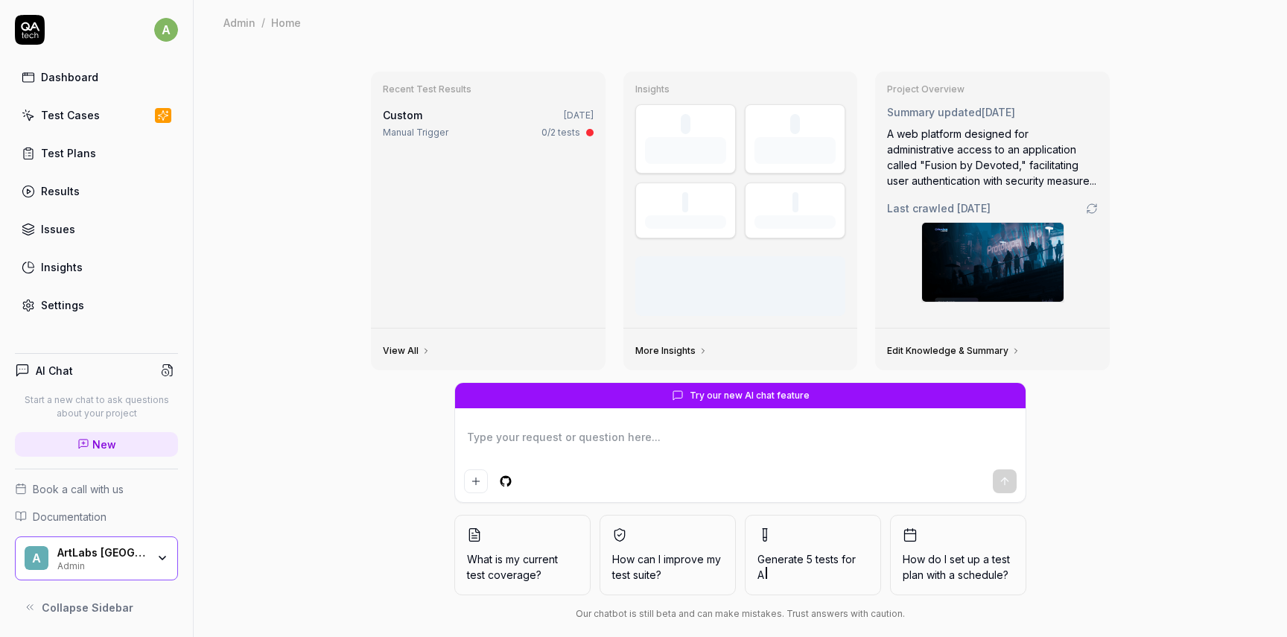
click at [152, 553] on div "ArtLabs Europe Admin" at bounding box center [106, 558] width 99 height 25
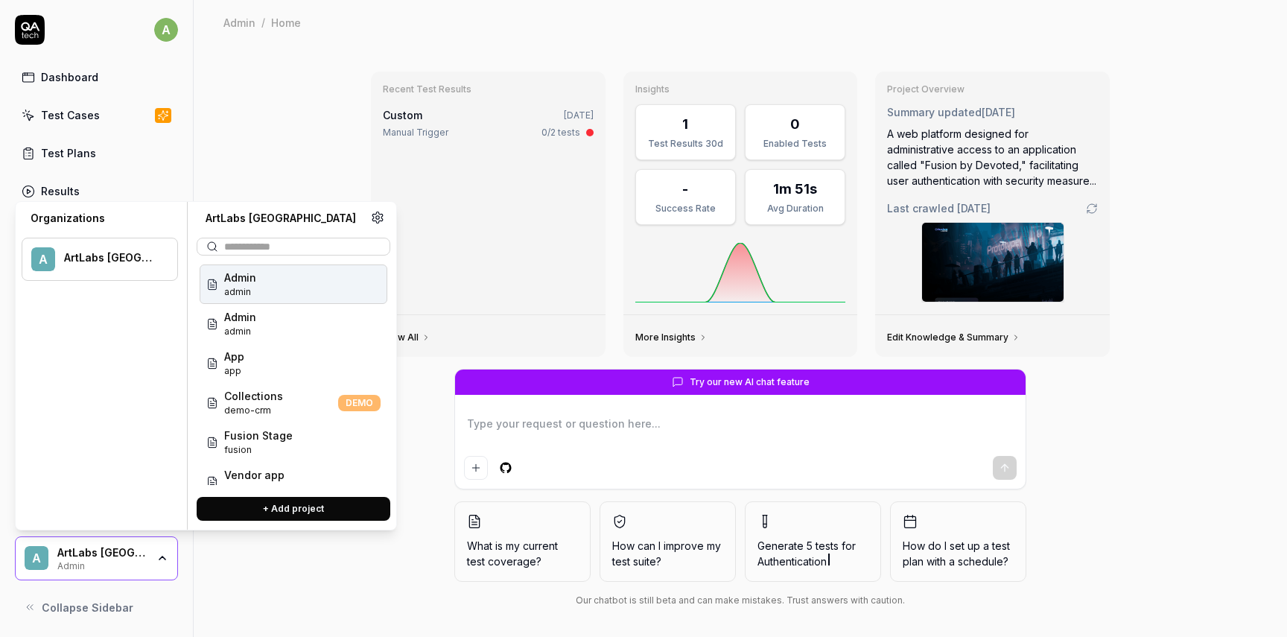
click at [273, 287] on div "Admin admin" at bounding box center [294, 283] width 188 height 39
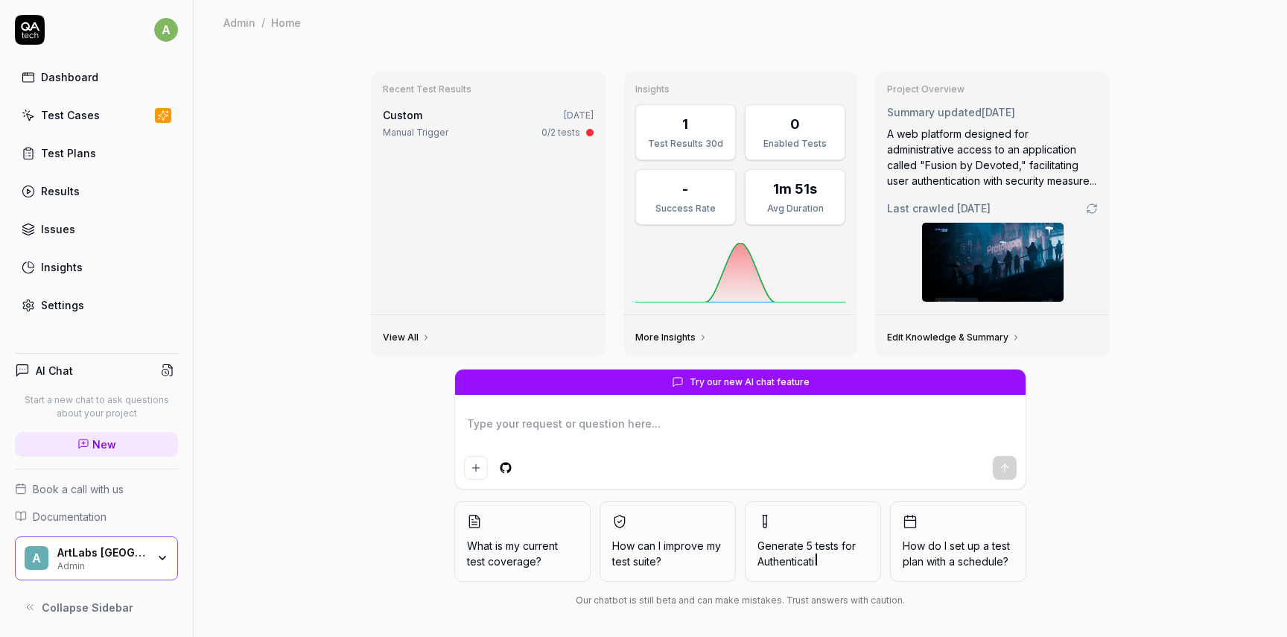
click at [145, 567] on div "Admin" at bounding box center [101, 565] width 89 height 12
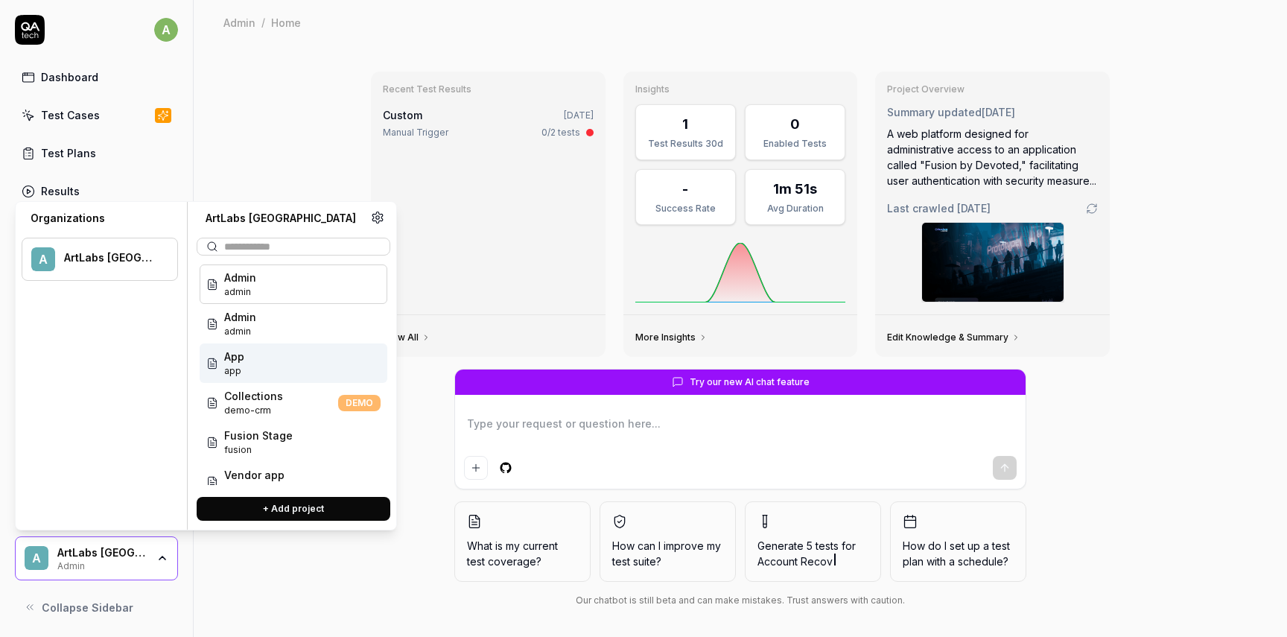
click at [270, 370] on div "App app" at bounding box center [294, 362] width 188 height 39
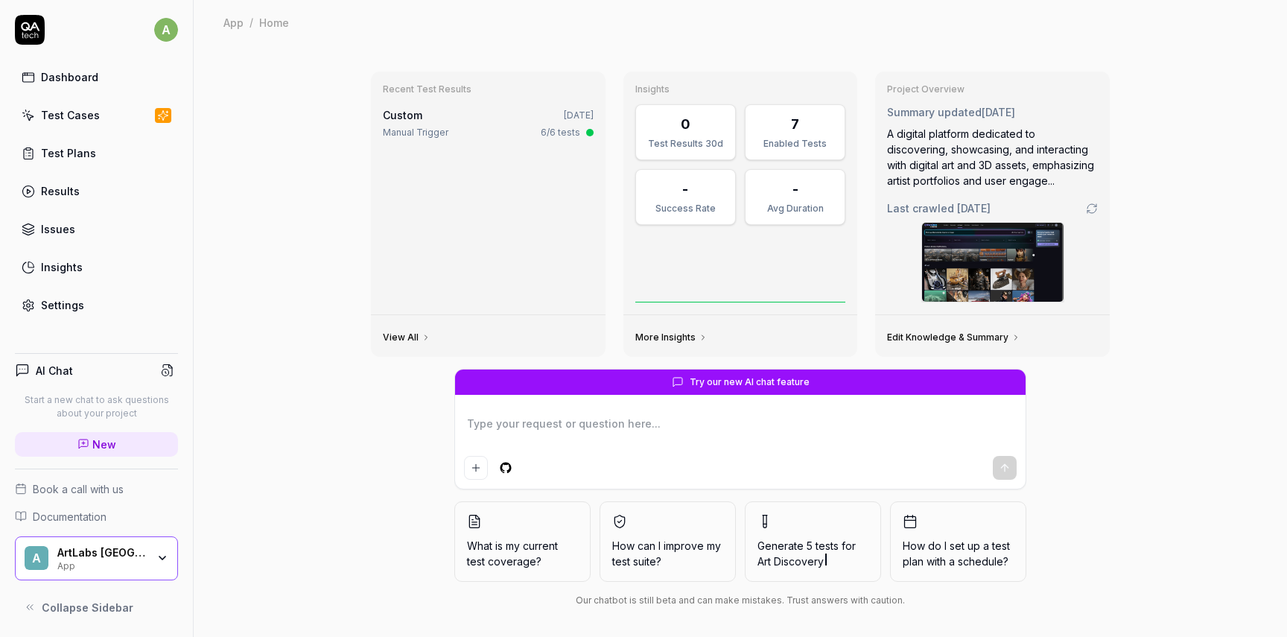
click at [75, 118] on div "Test Cases" at bounding box center [70, 115] width 59 height 16
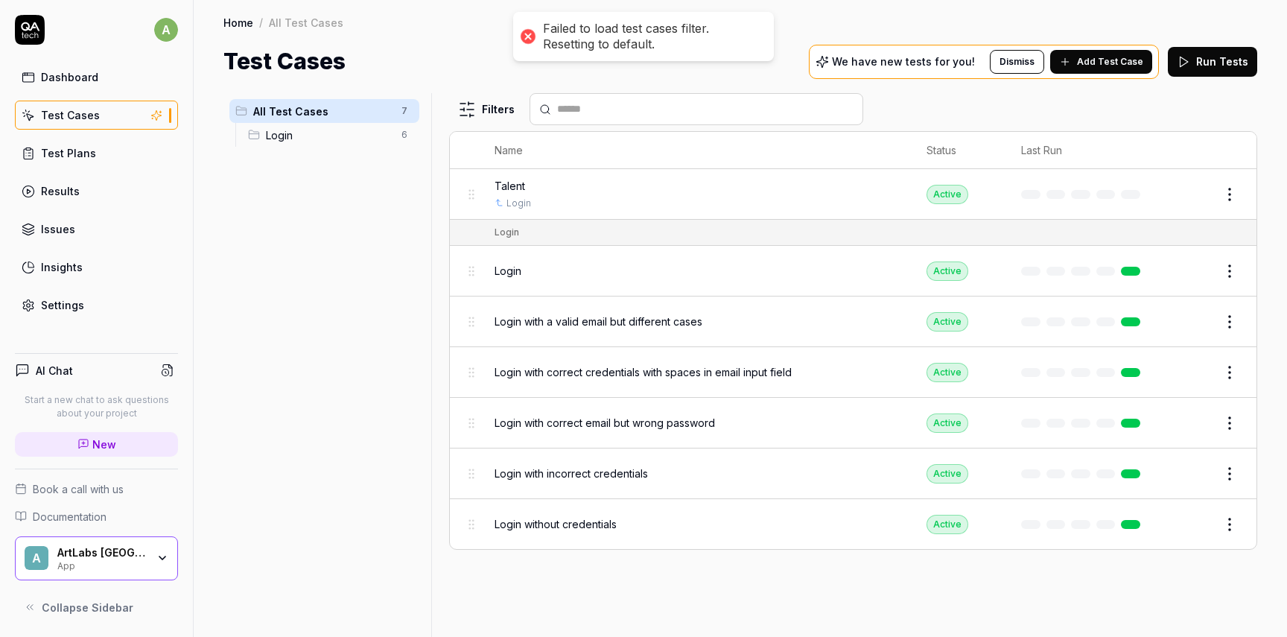
click at [512, 192] on div "Talent Login" at bounding box center [696, 194] width 402 height 32
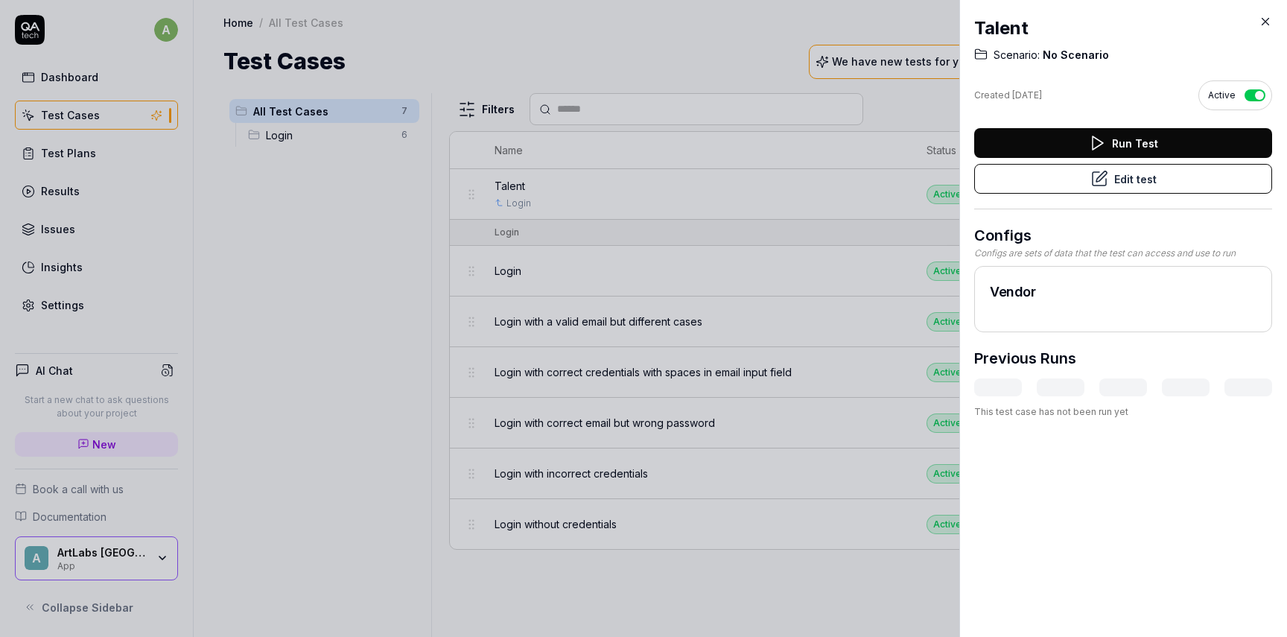
click at [713, 200] on div at bounding box center [643, 318] width 1287 height 637
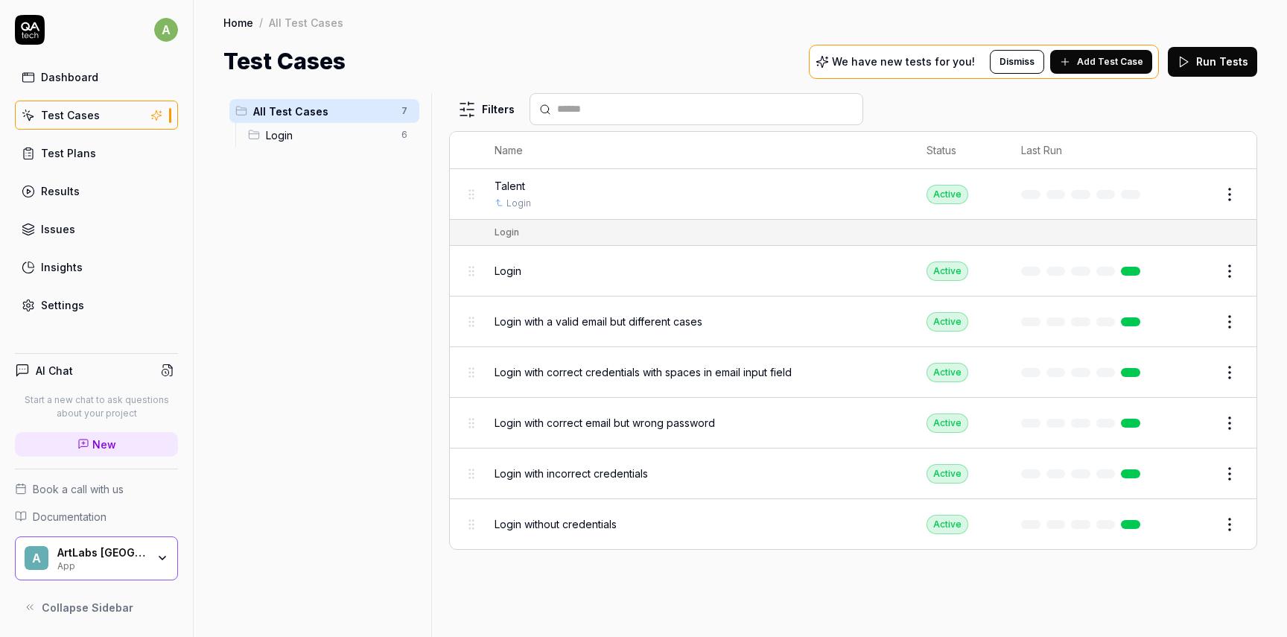
click at [118, 555] on div "ArtLabs [GEOGRAPHIC_DATA]" at bounding box center [101, 552] width 89 height 13
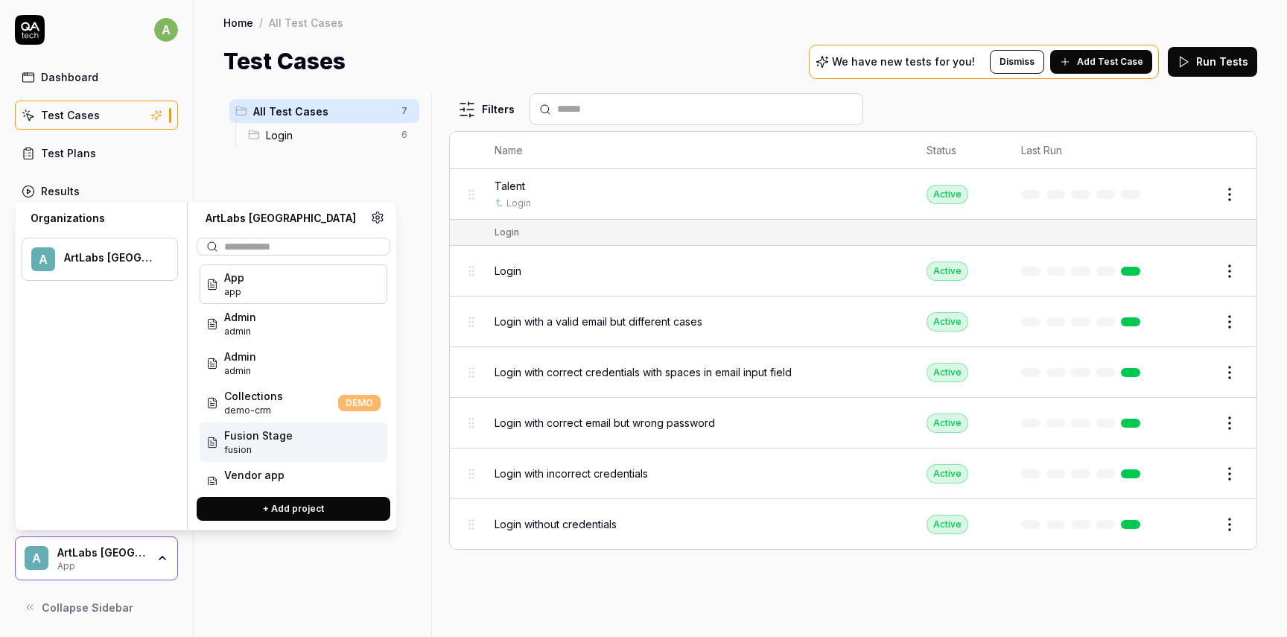
scroll to position [60, 0]
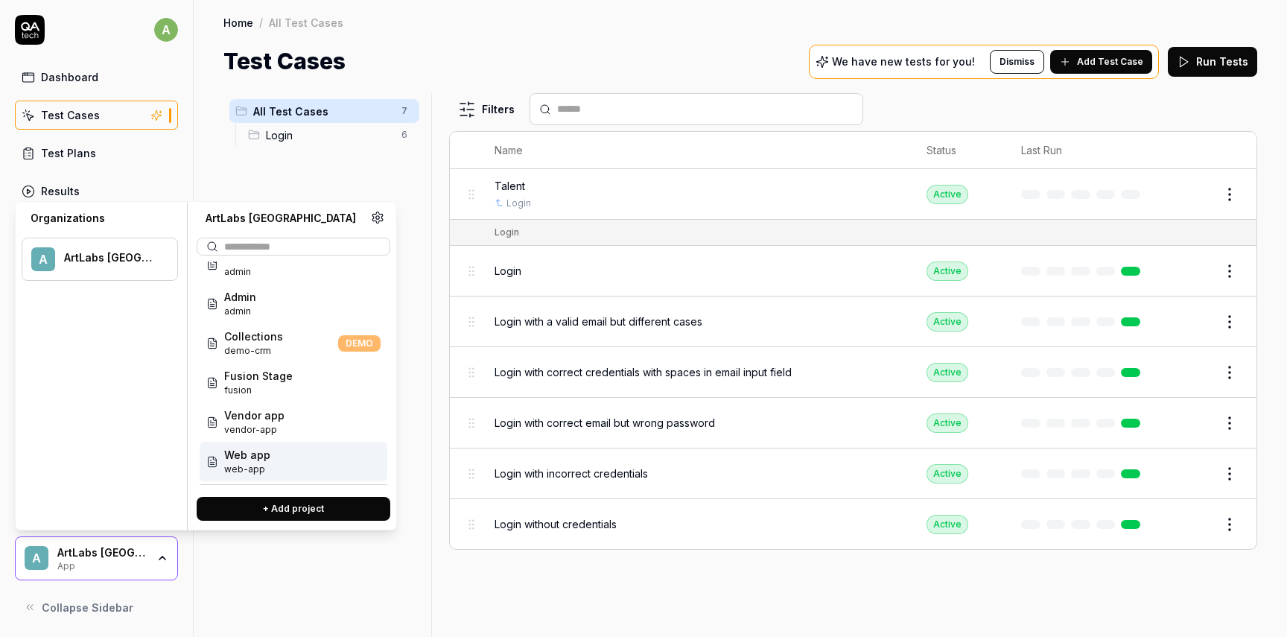
click at [262, 461] on span "Web app" at bounding box center [247, 455] width 46 height 16
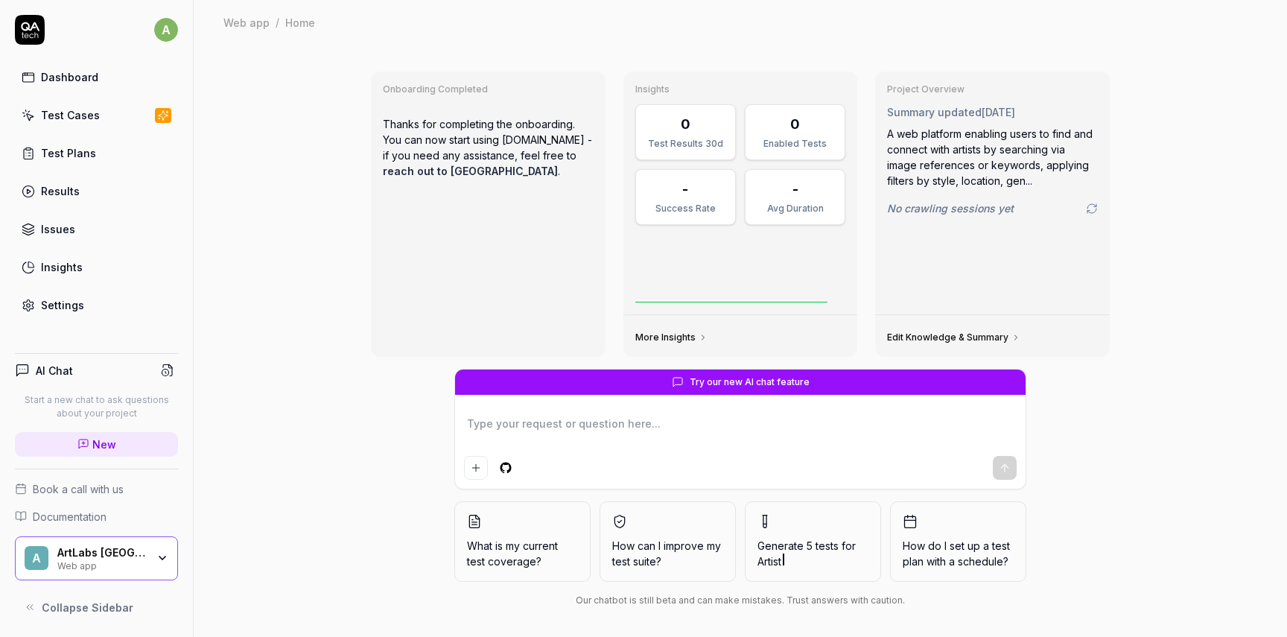
click at [64, 294] on link "Settings" at bounding box center [96, 304] width 163 height 29
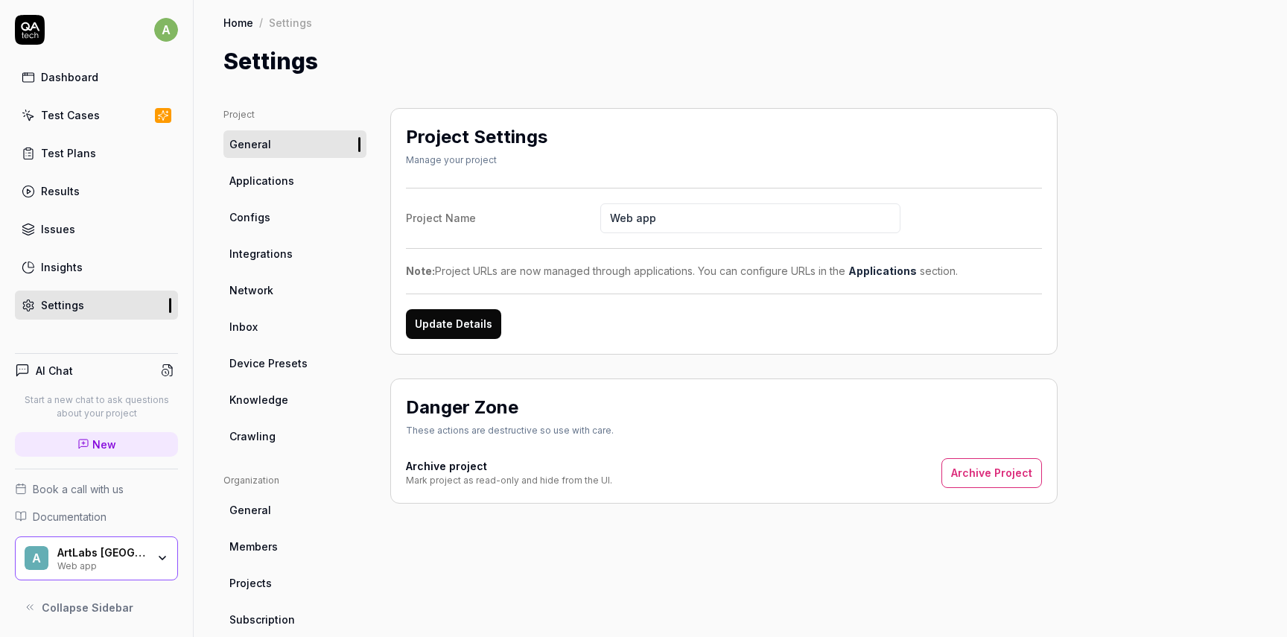
click at [261, 185] on span "Applications" at bounding box center [261, 181] width 65 height 16
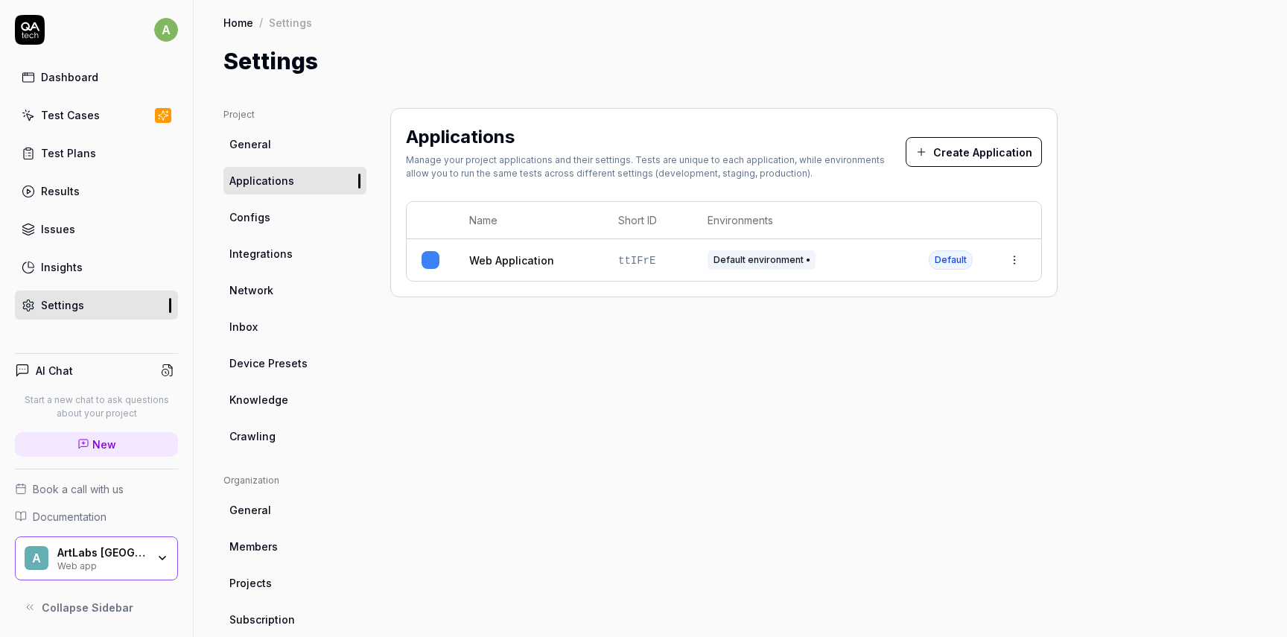
click at [522, 255] on link "Web Application" at bounding box center [511, 260] width 85 height 16
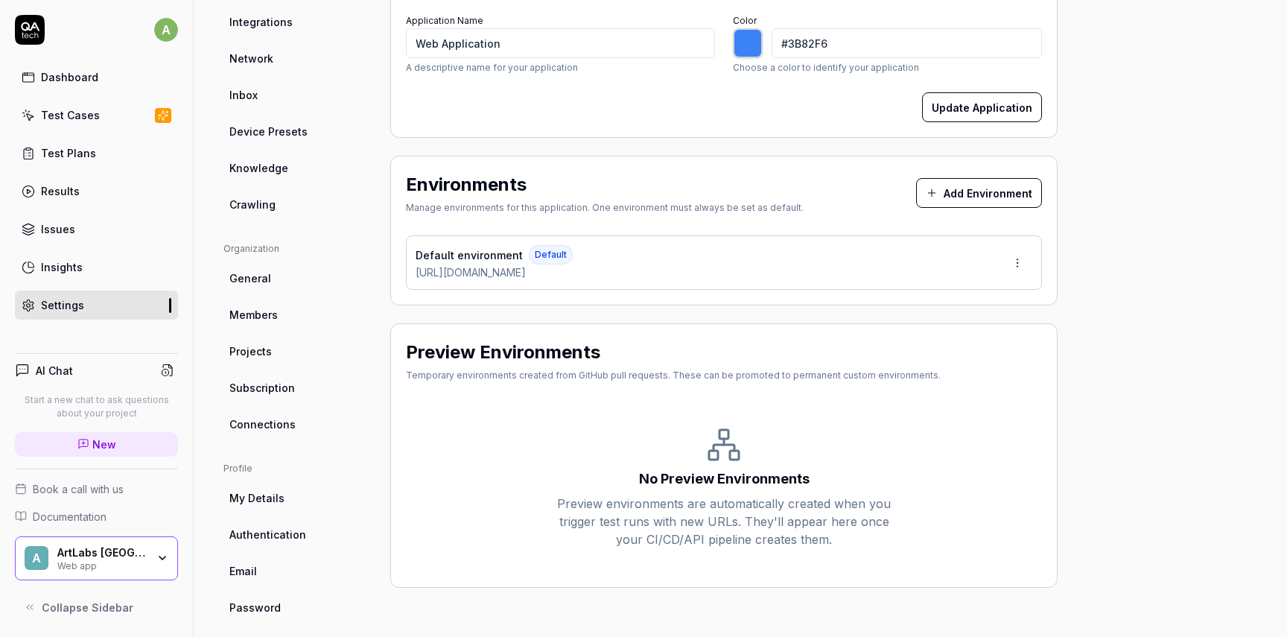
scroll to position [246, 0]
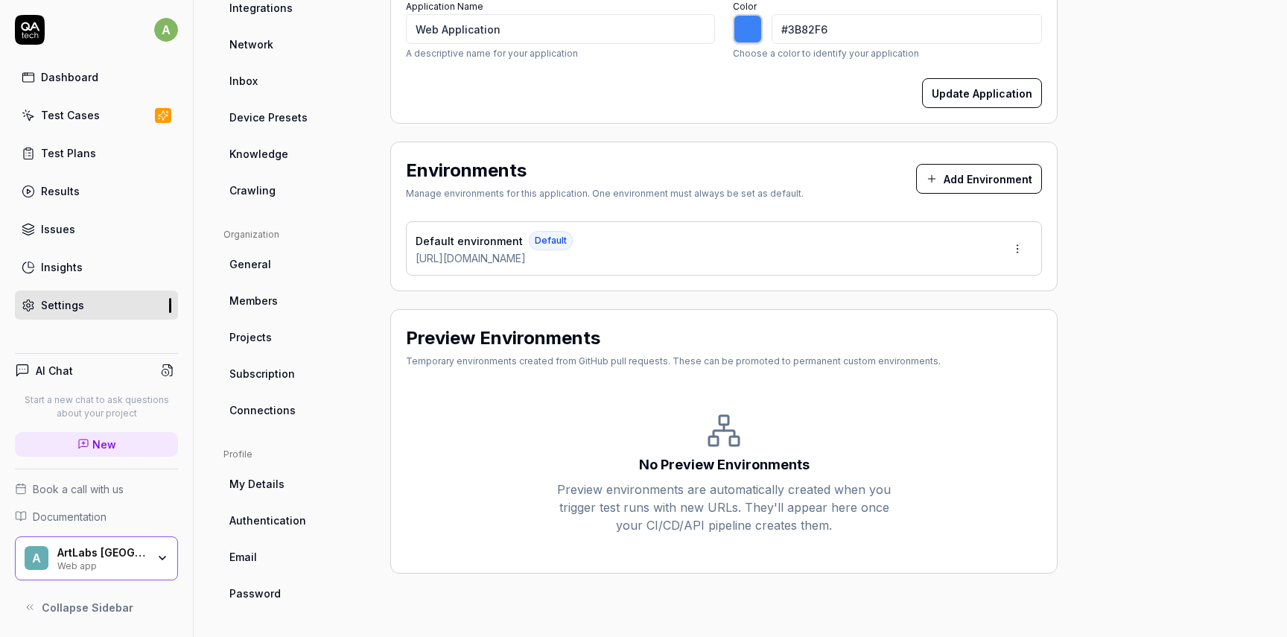
click at [77, 84] on div "Dashboard" at bounding box center [69, 77] width 57 height 16
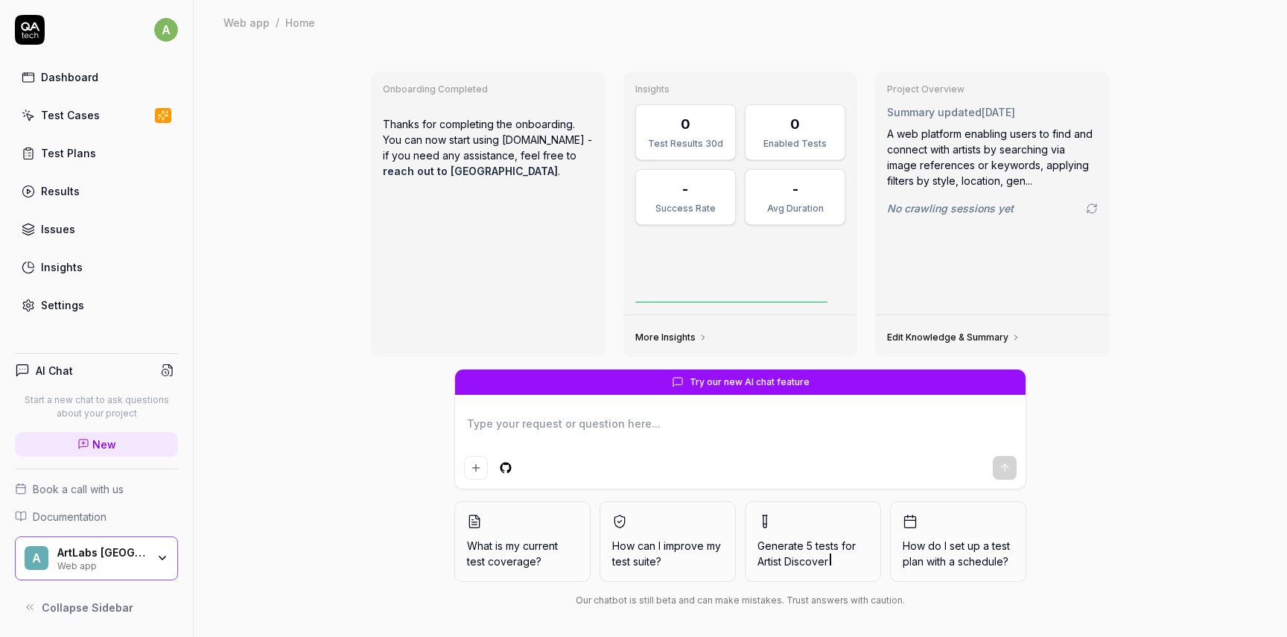
click at [103, 124] on link "Test Cases" at bounding box center [96, 115] width 163 height 29
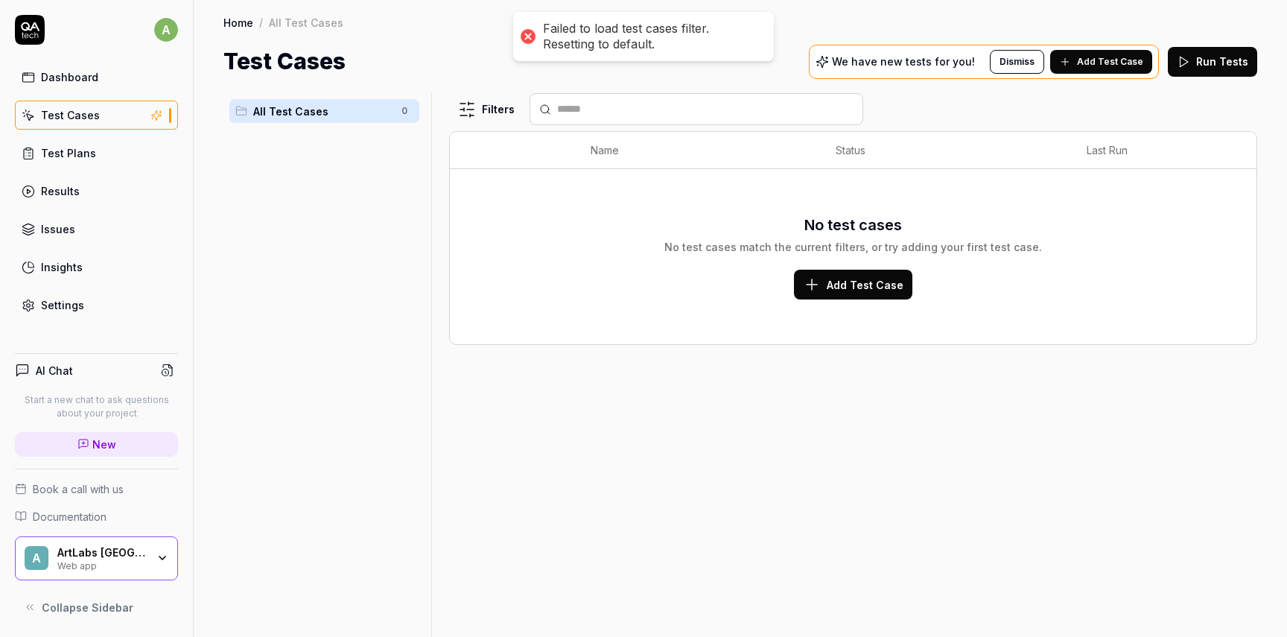
click at [107, 556] on div "ArtLabs [GEOGRAPHIC_DATA]" at bounding box center [101, 552] width 89 height 13
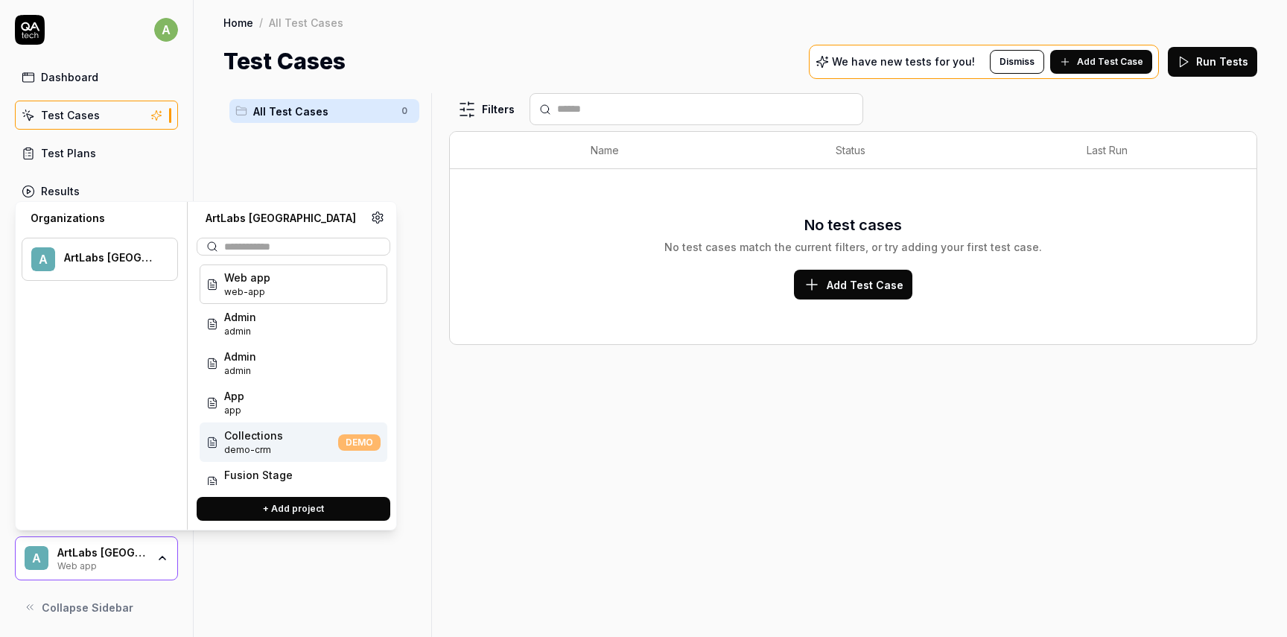
scroll to position [60, 0]
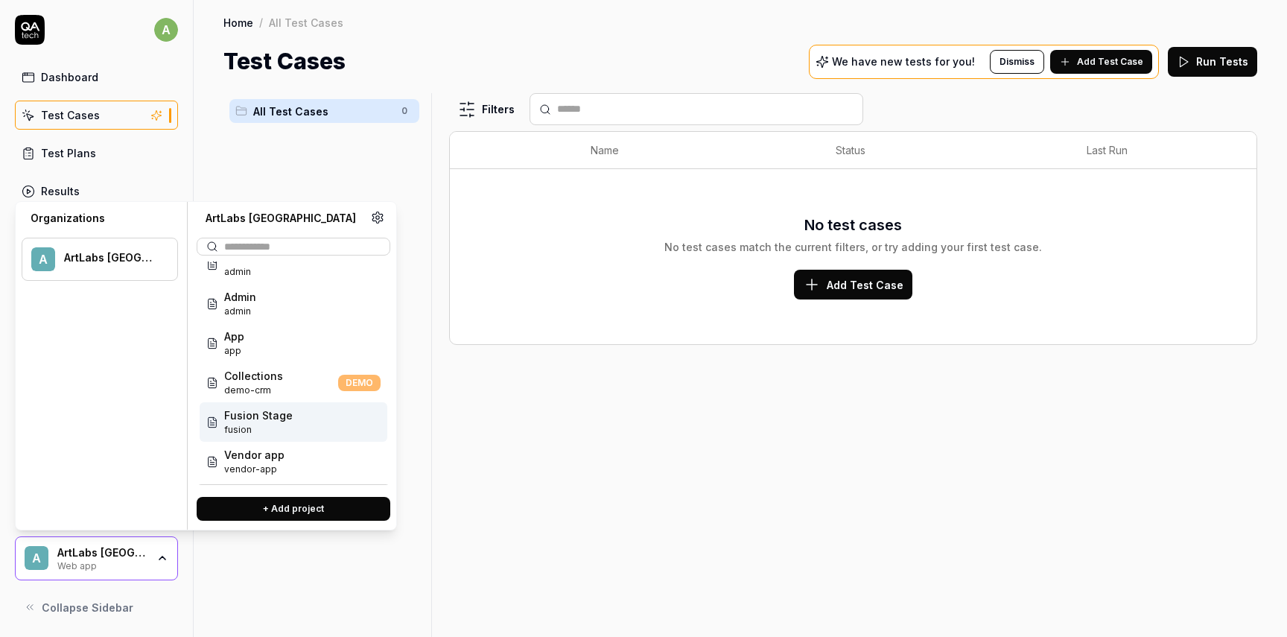
click at [274, 424] on span "fusion" at bounding box center [258, 429] width 69 height 13
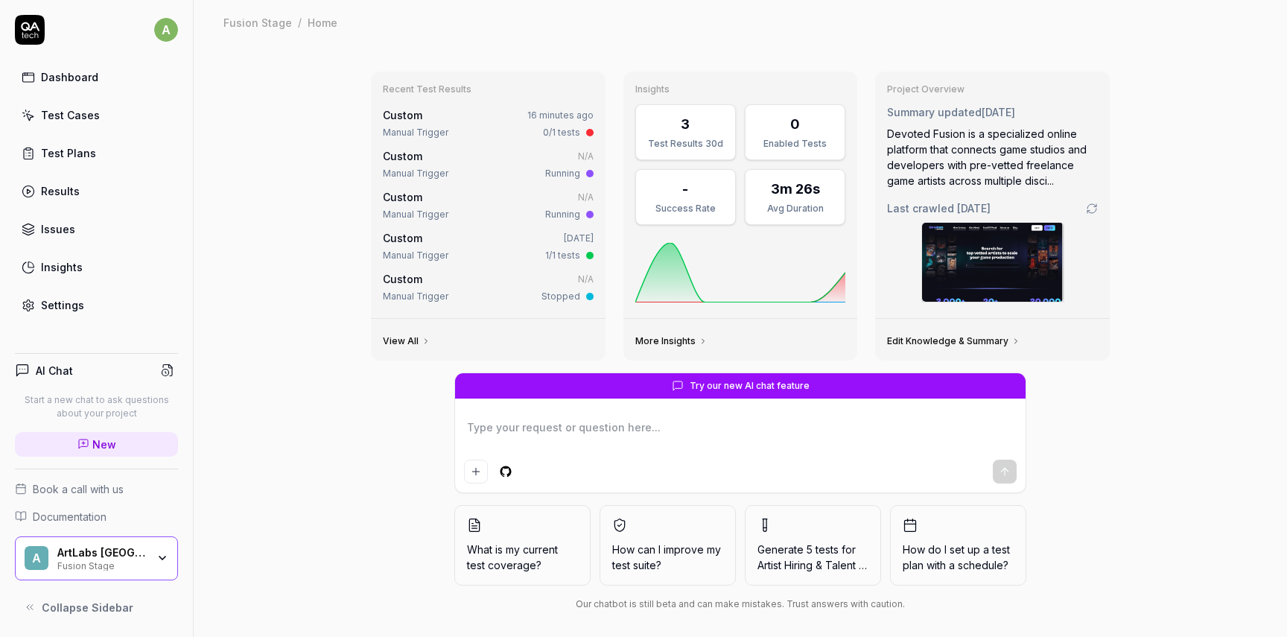
scroll to position [10, 0]
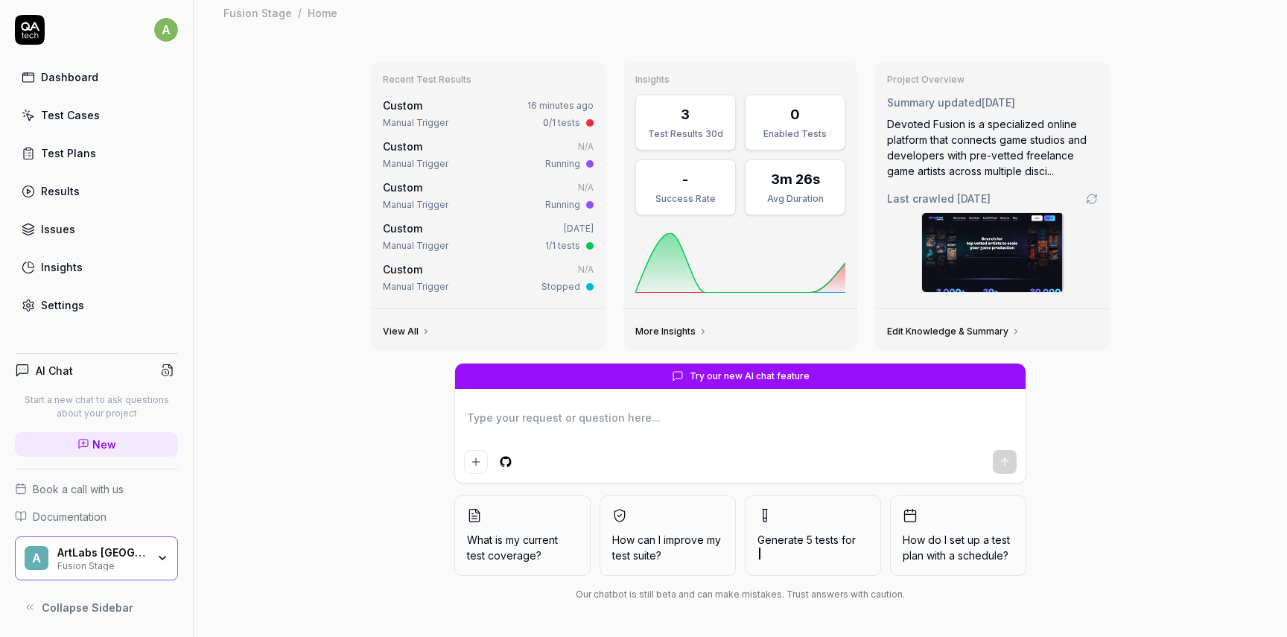
click at [558, 426] on textarea at bounding box center [740, 425] width 553 height 37
click at [547, 418] on textarea at bounding box center [740, 425] width 553 height 37
type textarea "*"
click at [101, 161] on link "Test Plans" at bounding box center [96, 153] width 163 height 29
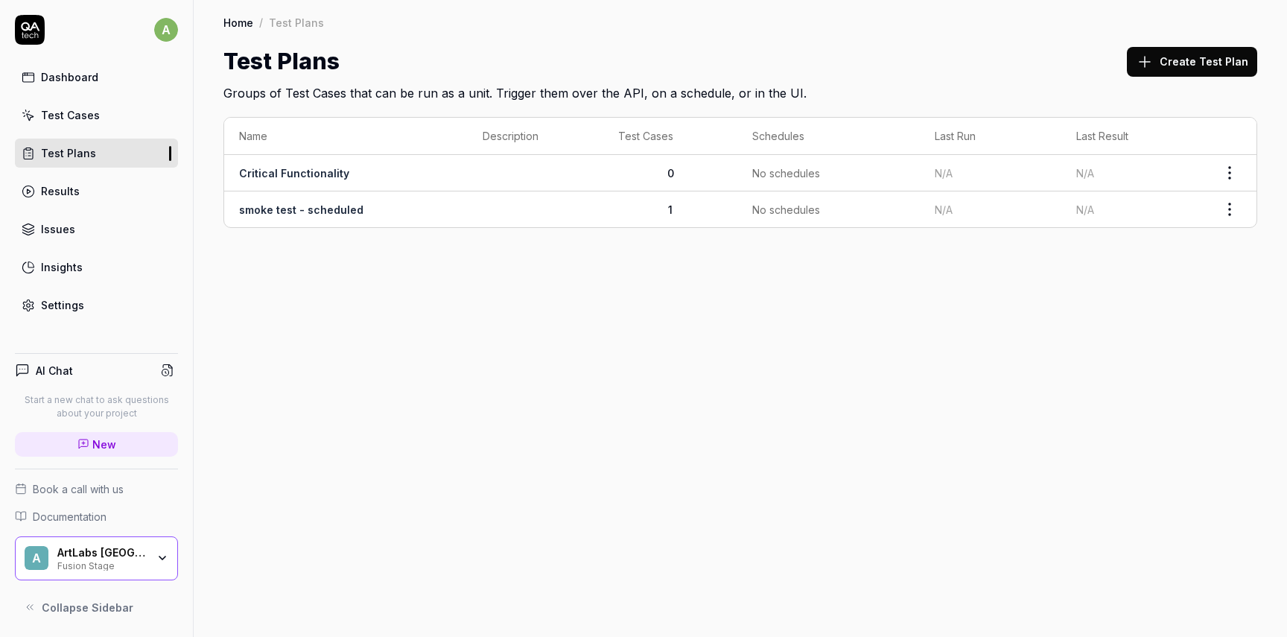
click at [86, 118] on div "Test Cases" at bounding box center [70, 115] width 59 height 16
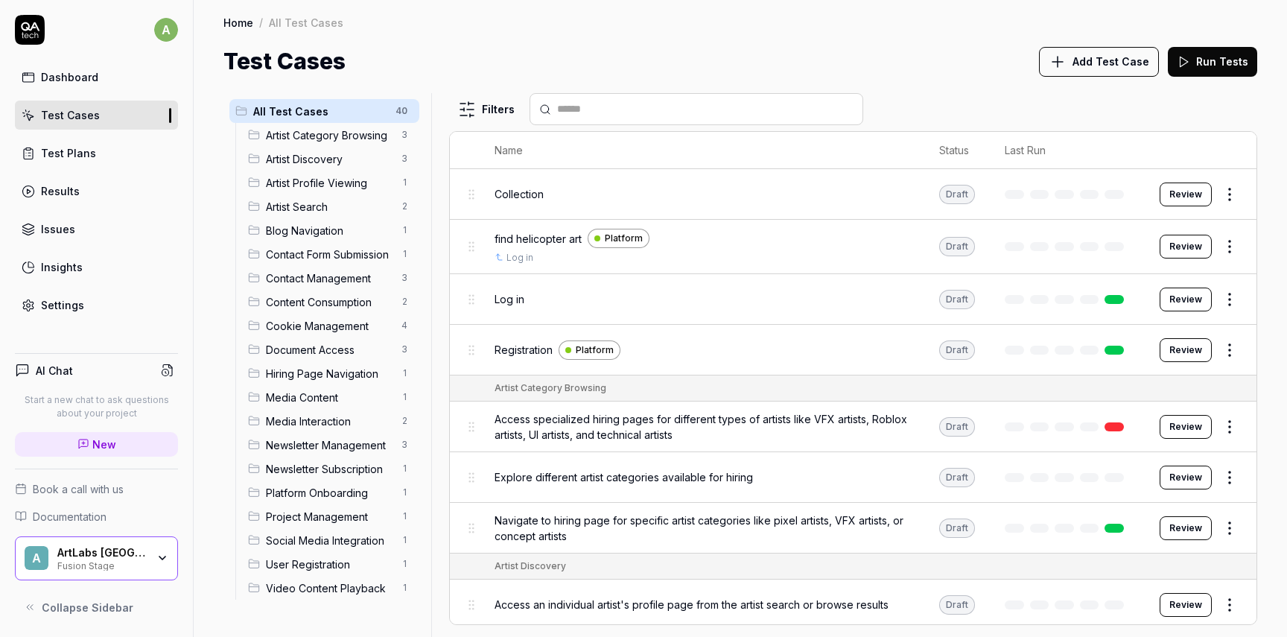
click at [1089, 65] on span "Add Test Case" at bounding box center [1110, 62] width 77 height 16
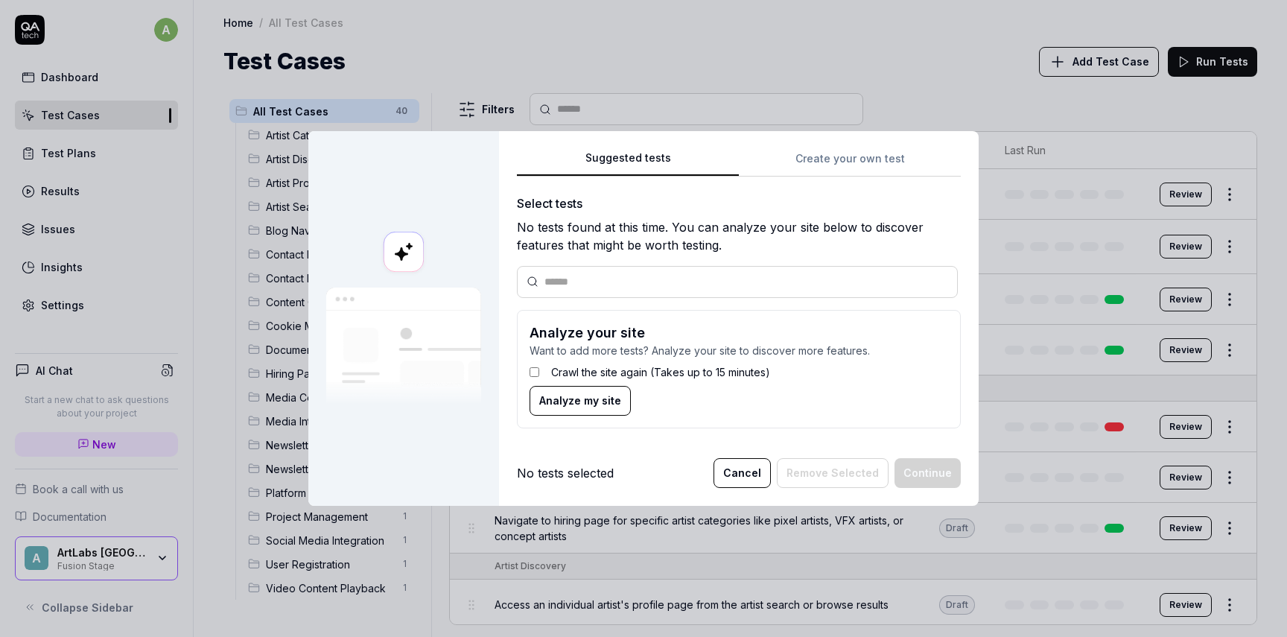
click at [602, 287] on input "text" at bounding box center [746, 282] width 404 height 16
click at [873, 159] on div "Suggested tests Create your own test Select tests No tests found at this time. …" at bounding box center [739, 318] width 480 height 375
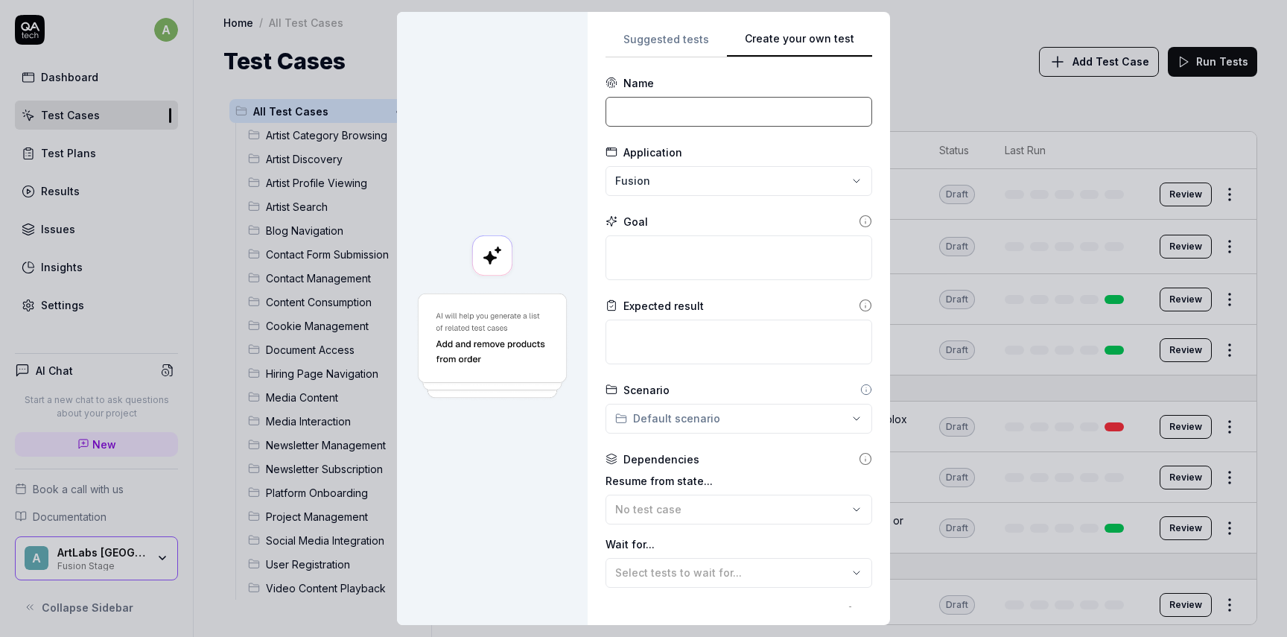
click at [676, 97] on input at bounding box center [738, 112] width 267 height 30
type input "R"
type input "Test search"
click at [687, 173] on div "**********" at bounding box center [643, 318] width 1287 height 637
click at [672, 254] on div "Platform" at bounding box center [692, 249] width 141 height 16
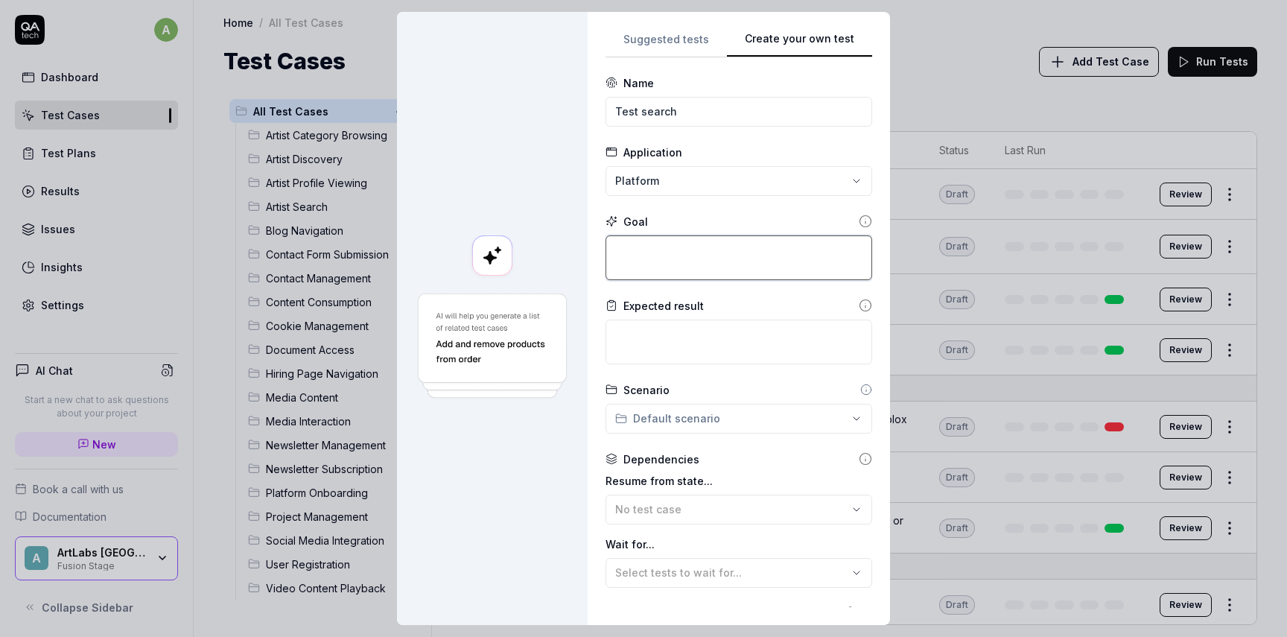
click at [677, 259] on textarea at bounding box center [738, 257] width 267 height 45
type textarea "*"
type textarea "C"
type textarea "*"
type textarea "Ch"
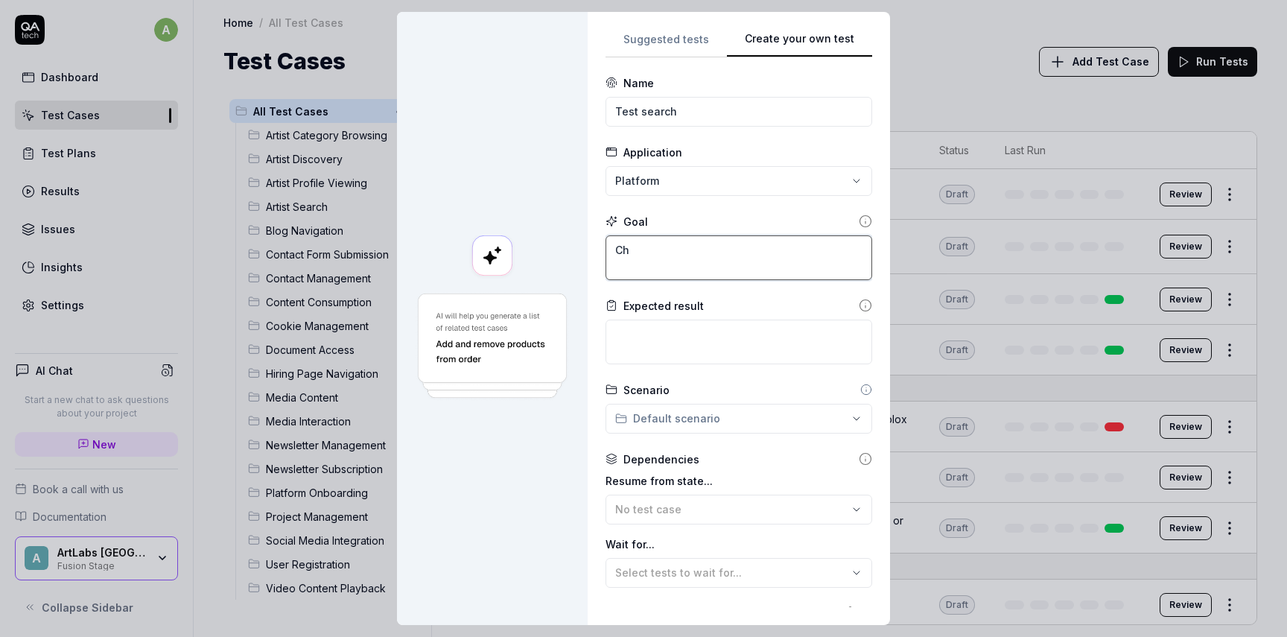
type textarea "*"
type textarea "Che"
type textarea "*"
type textarea "Chec"
type textarea "*"
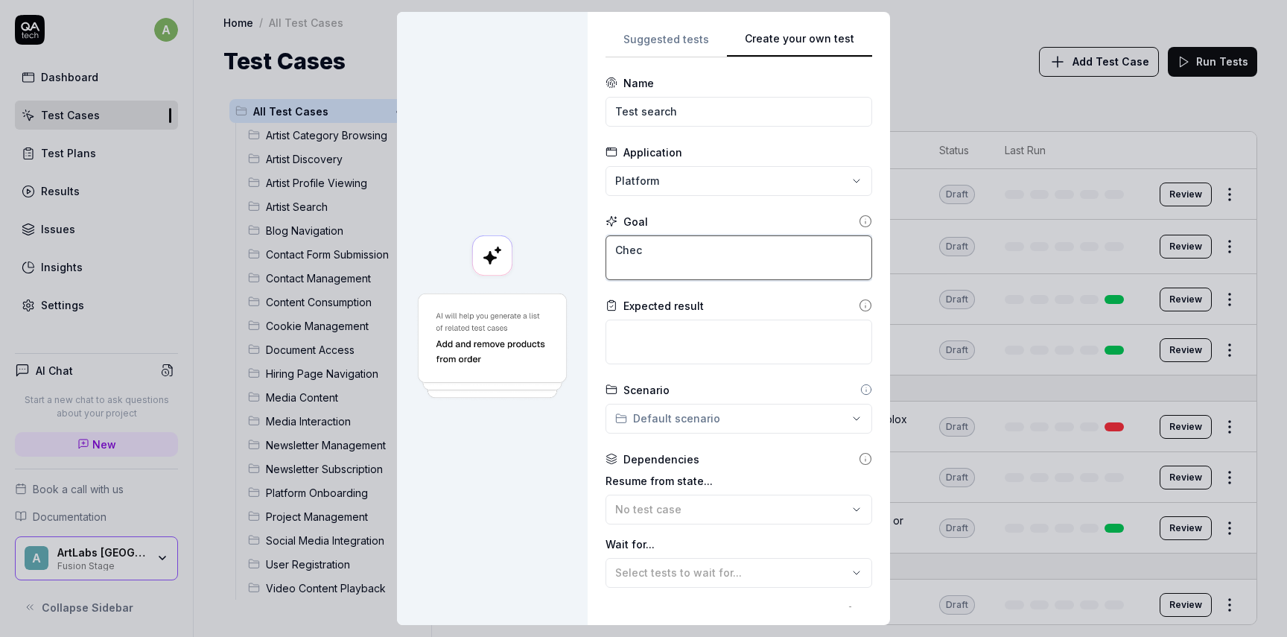
type textarea "Check"
type textarea "*"
type textarea "Check"
type textarea "*"
type textarea "Check a"
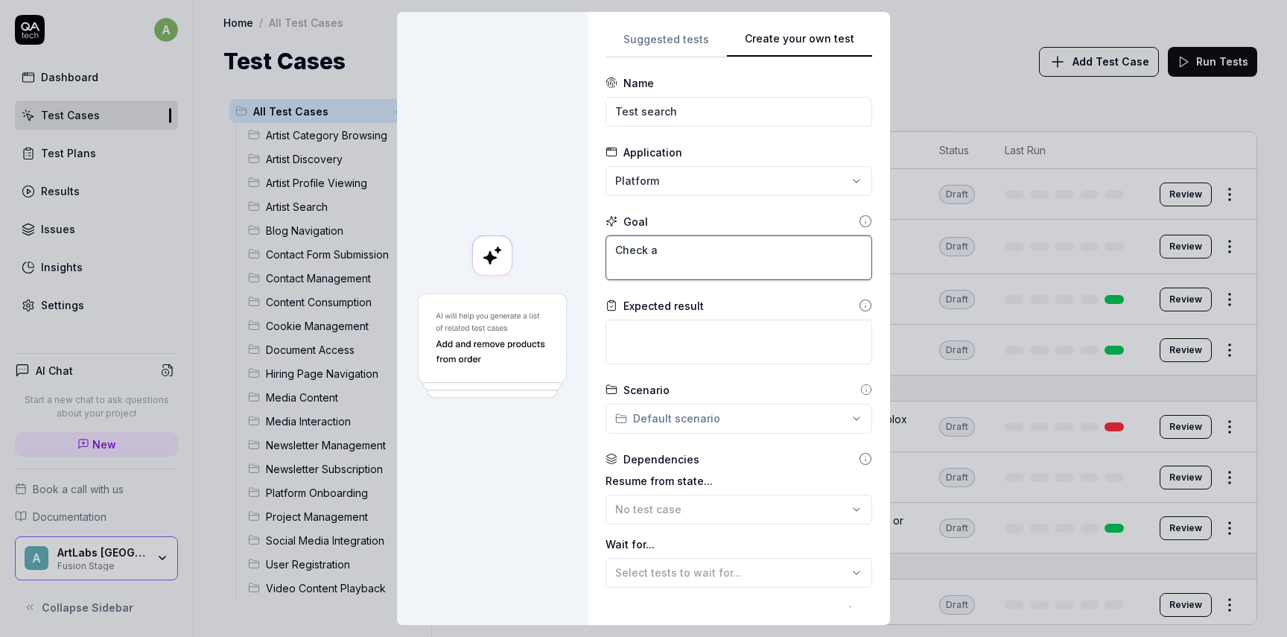
type textarea "*"
type textarea "Check an"
type textarea "*"
type textarea "Check a"
type textarea "*"
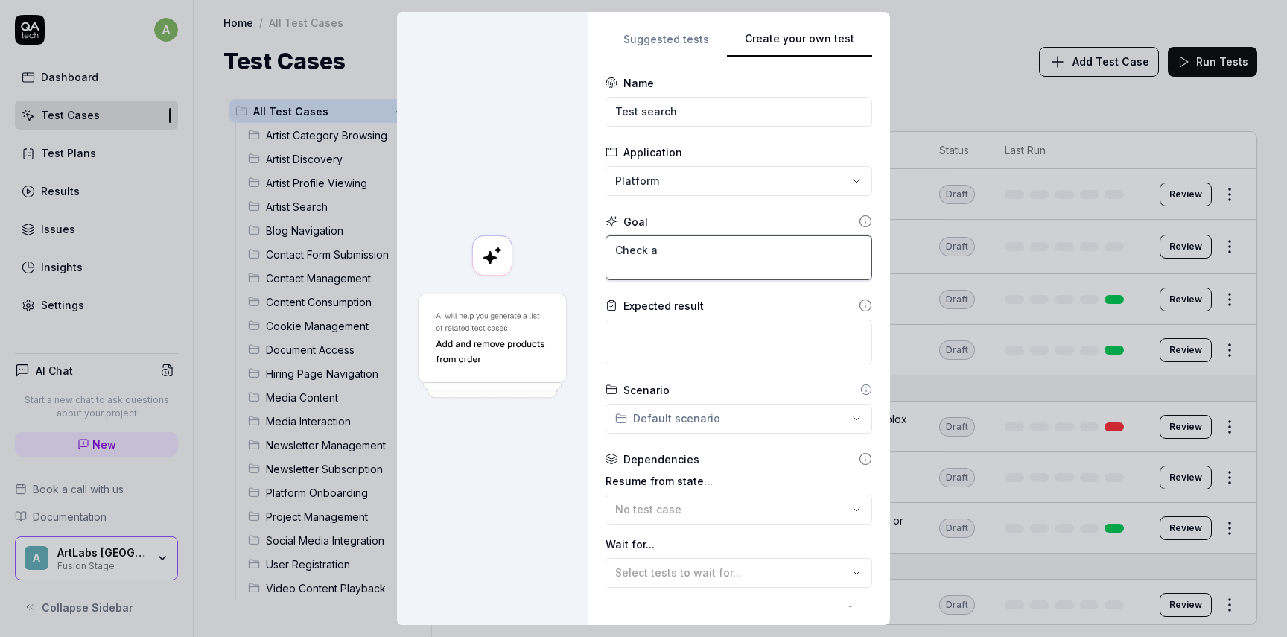
type textarea "Check"
type textarea "*"
type textarea "Check t"
type textarea "*"
type textarea "Check th"
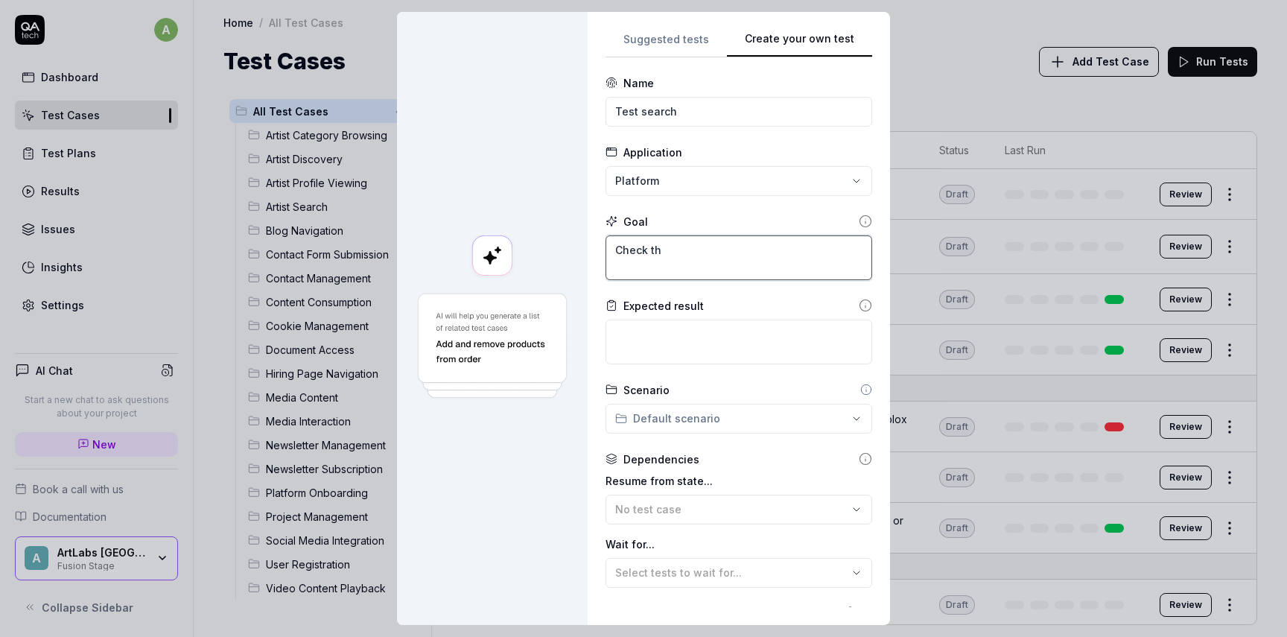
type textarea "*"
type textarea "Check tha"
type textarea "*"
type textarea "Check that"
type textarea "*"
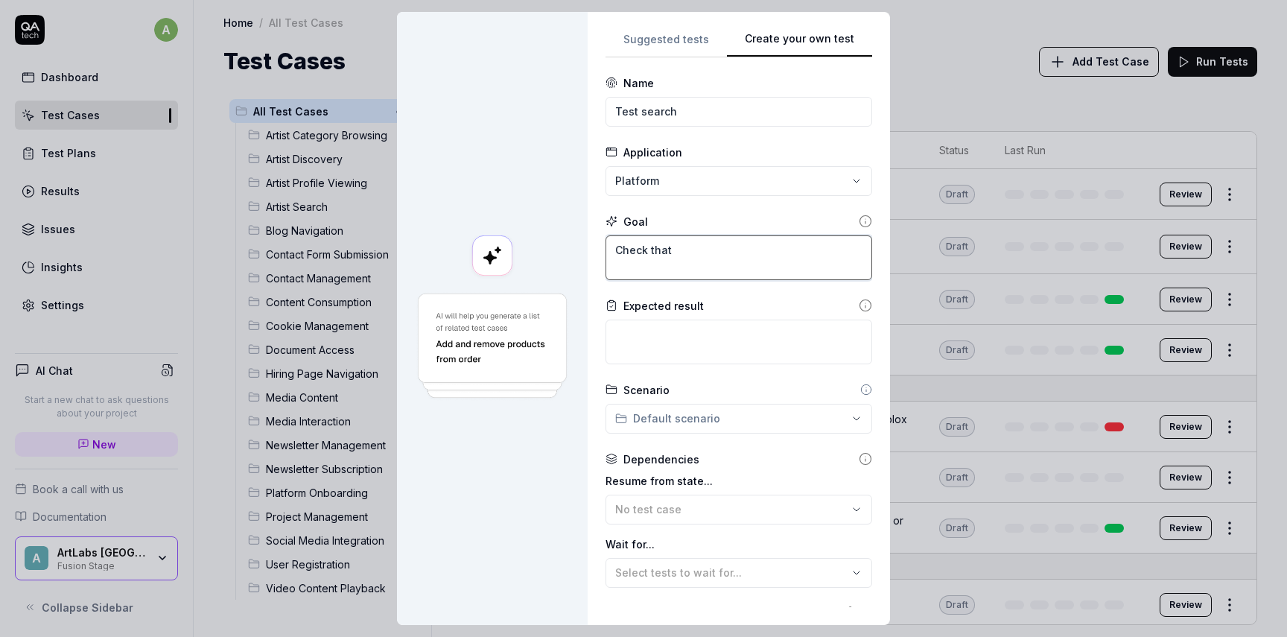
type textarea "Check that"
type textarea "*"
type textarea "Check that s"
type textarea "*"
type textarea "Check that se"
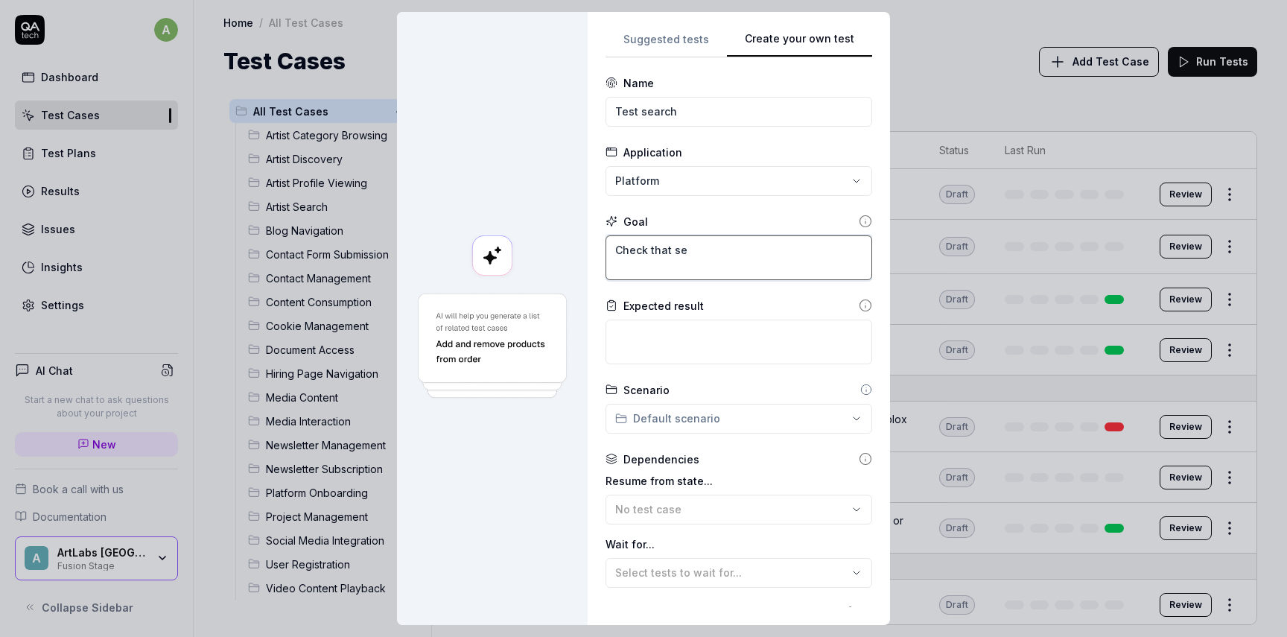
type textarea "*"
type textarea "Check that sea"
type textarea "*"
type textarea "Check that sear"
type textarea "*"
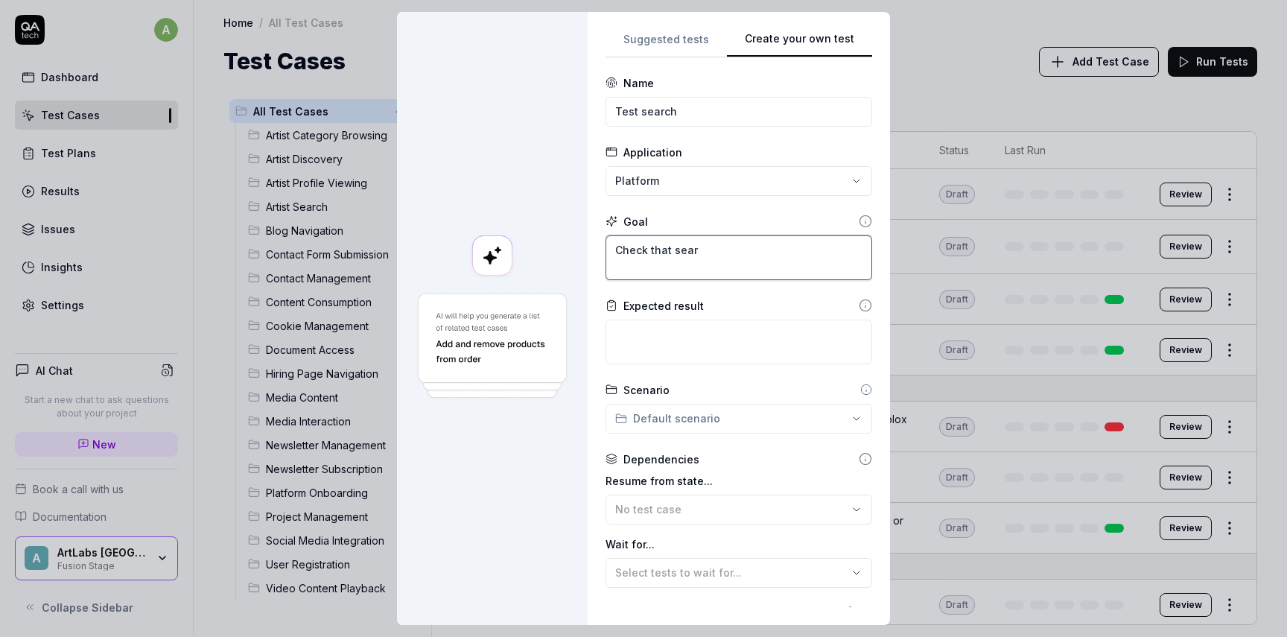
type textarea "Check that searc"
type textarea "*"
type textarea "Check that search"
type textarea "*"
type textarea "Check that search"
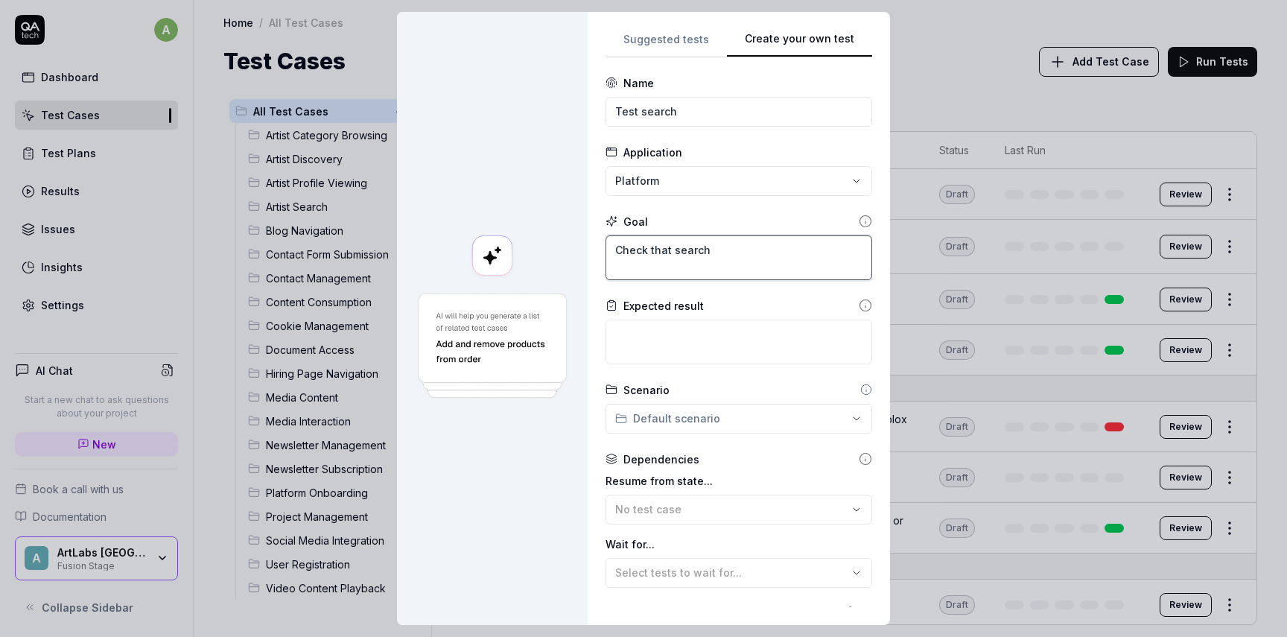
type textarea "*"
type textarea "Check that search b"
type textarea "*"
type textarea "Check that search by"
type textarea "*"
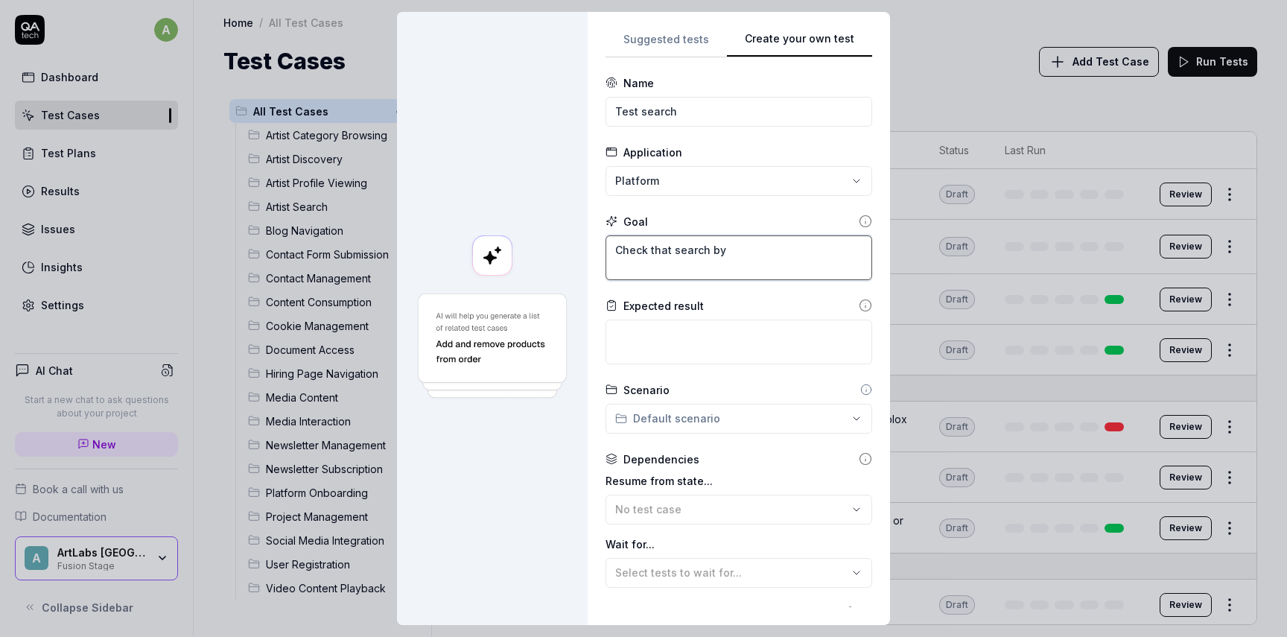
type textarea "Check that search by"
type textarea "*"
type textarea "Check that search by t"
type textarea "*"
type textarea "Check that search by ts"
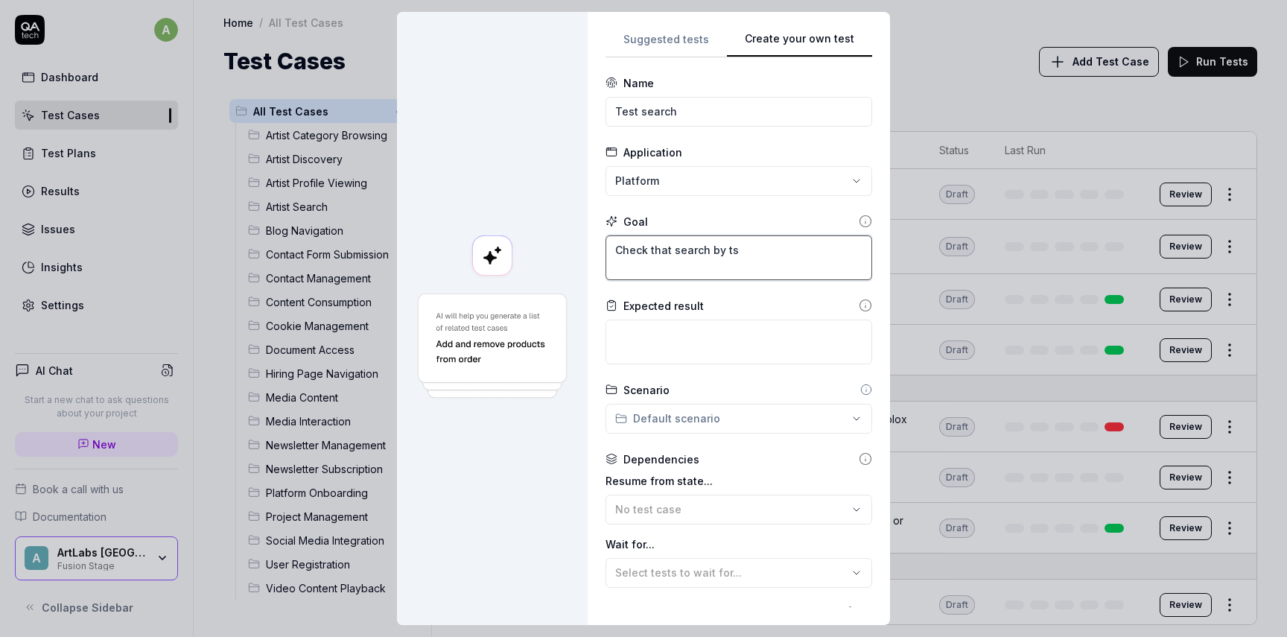
type textarea "*"
type textarea "Check that search by t"
type textarea "*"
type textarea "Check that search by [PERSON_NAME]"
type textarea "*"
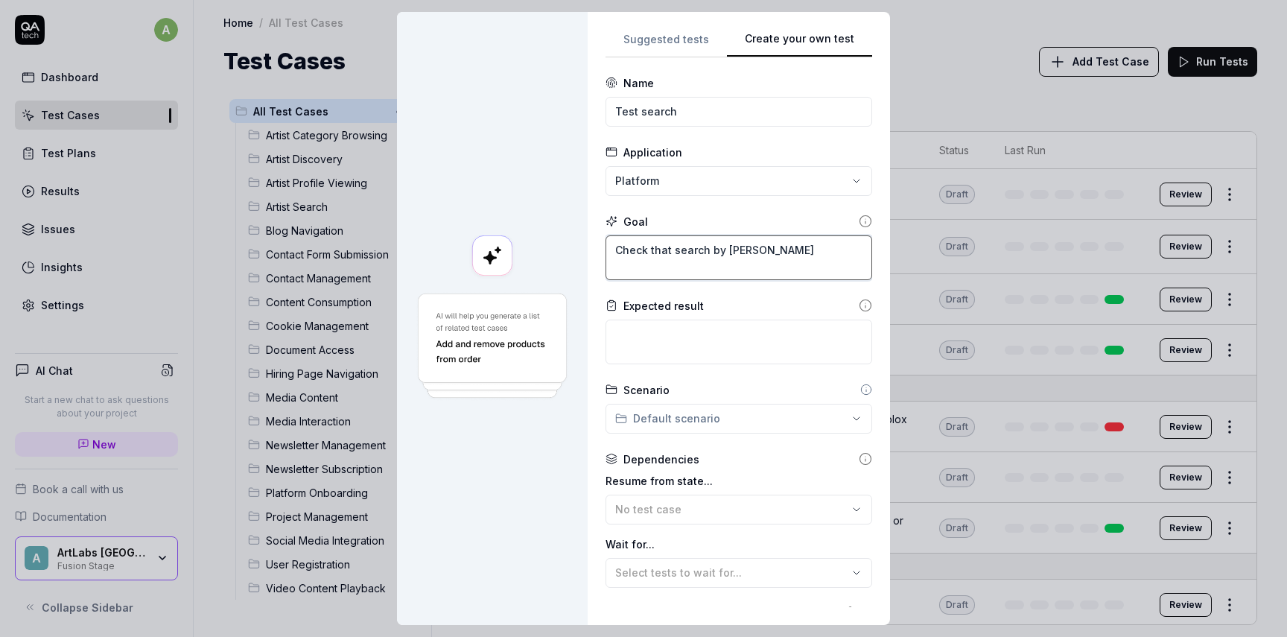
type textarea "Check that search by [PERSON_NAME]"
type textarea "*"
type textarea "Check that search by text"
type textarea "*"
type textarea "Check that search by text"
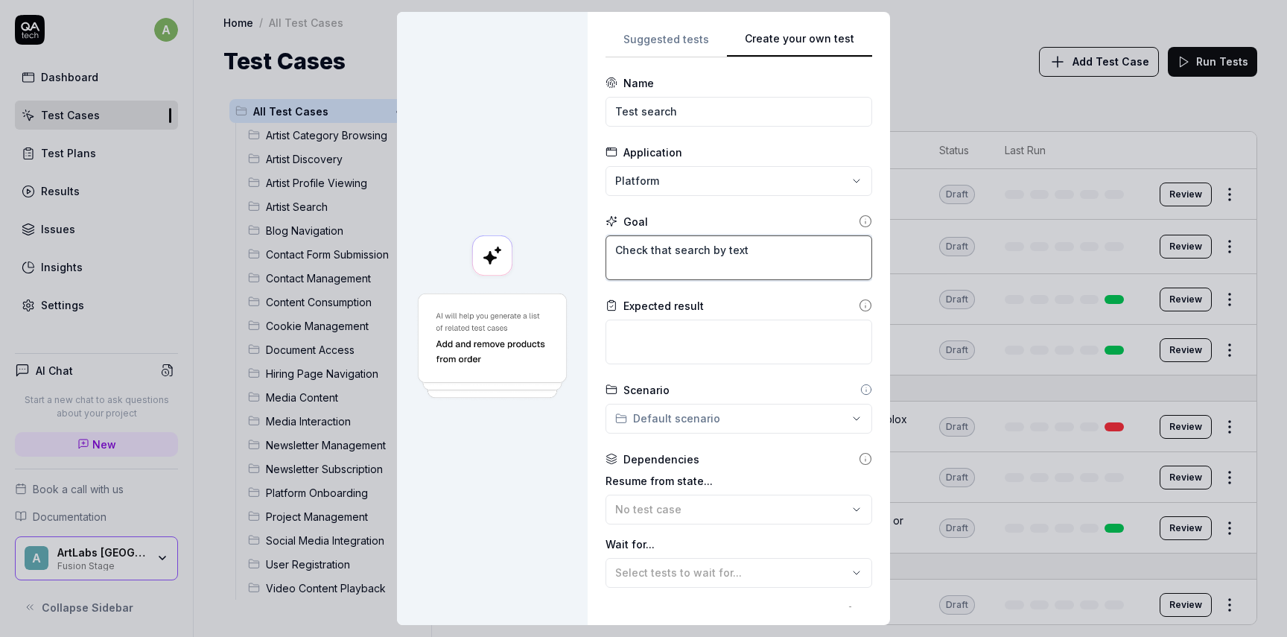
type textarea "*"
type textarea "Check that search by text g"
type textarea "*"
type textarea "Check that search by text ge"
type textarea "*"
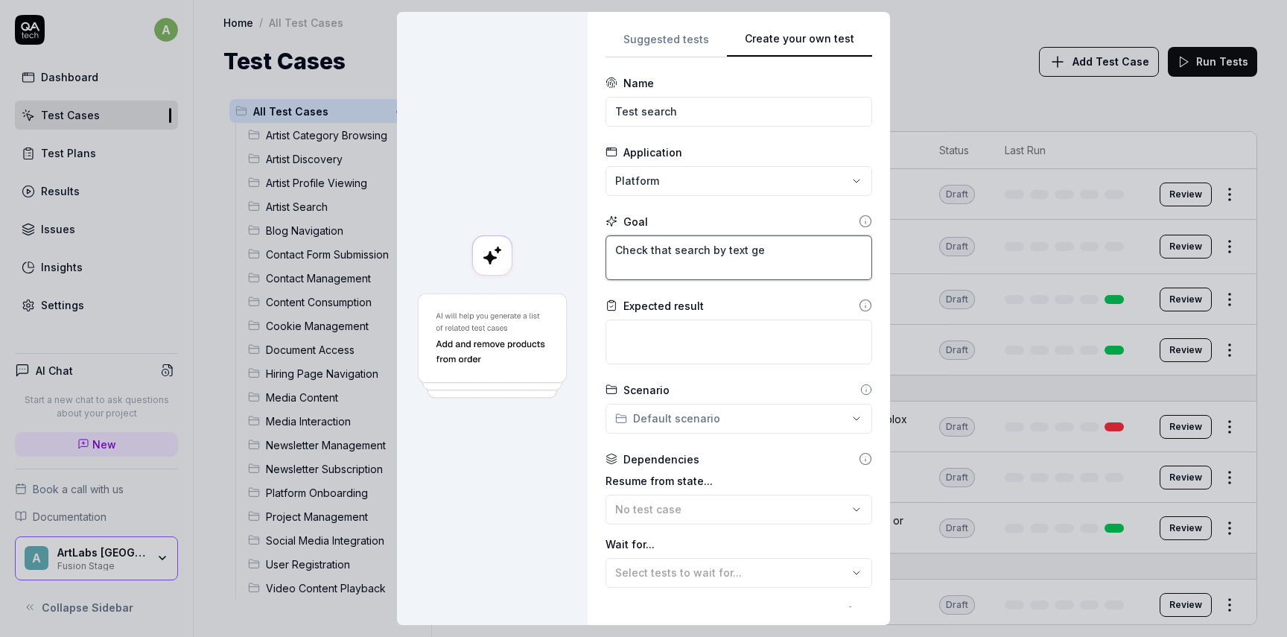
type textarea "Check that search by text get"
type textarea "*"
type textarea "Check that search by text gets"
type textarea "*"
type textarea "Check that search by text gets"
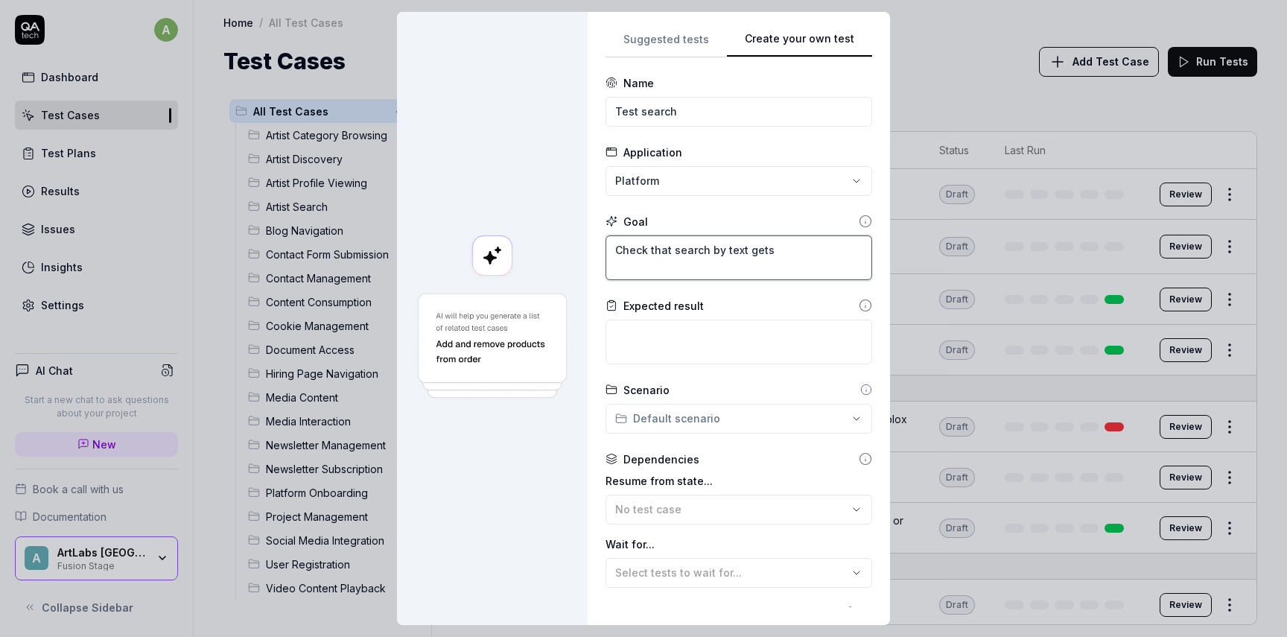
type textarea "*"
type textarea "Check that search by text gets r"
type textarea "*"
type textarea "Check that search by text gets re"
type textarea "*"
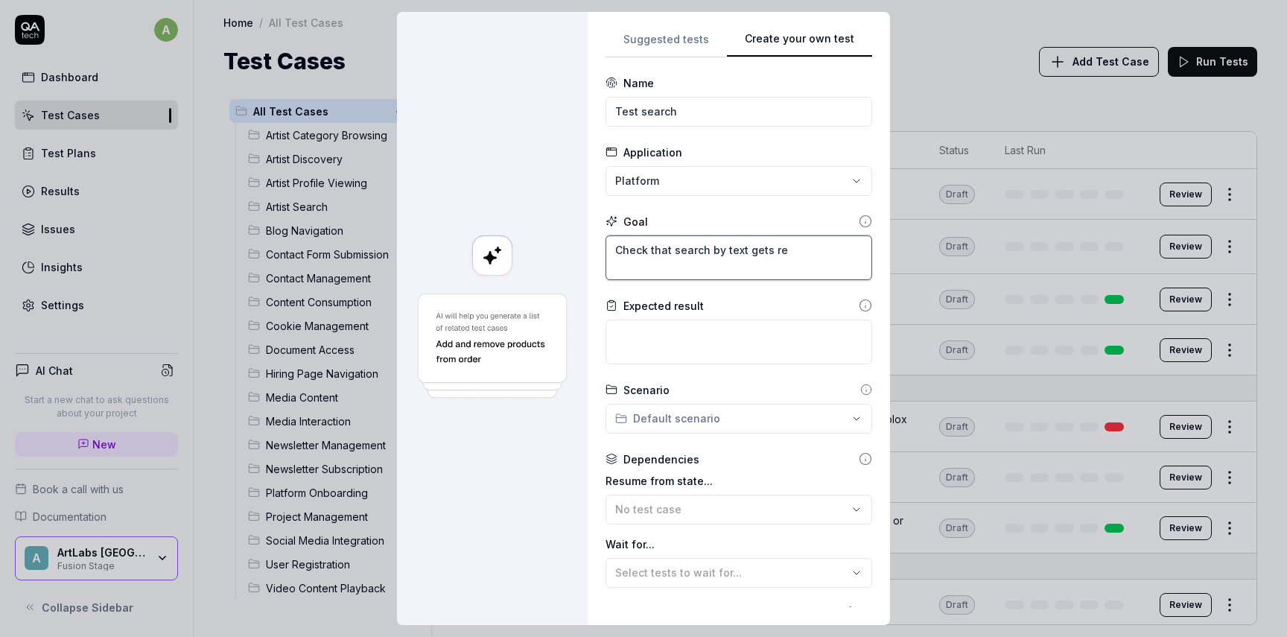
type textarea "Check that search by text gets res"
type textarea "*"
type textarea "Check that search by text gets resu"
type textarea "*"
type textarea "Check that search by text gets resul"
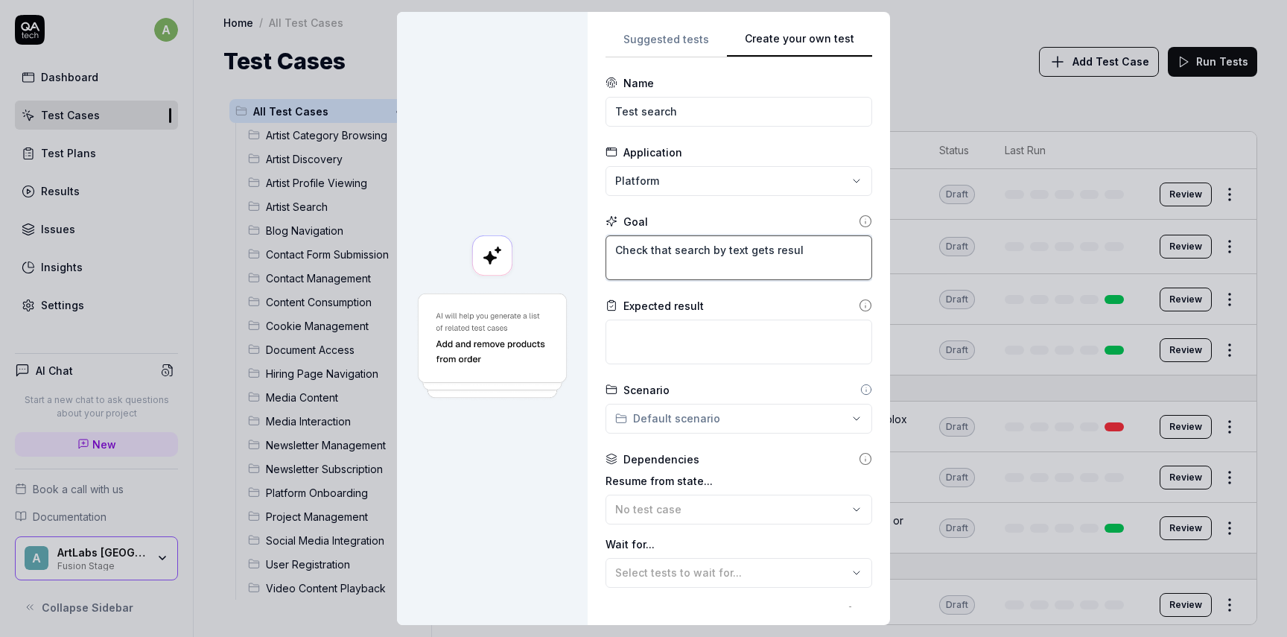
type textarea "*"
type textarea "Check that search by text gets result"
type textarea "*"
type textarea "Check that search by text gets results"
click at [730, 345] on textarea at bounding box center [738, 341] width 267 height 45
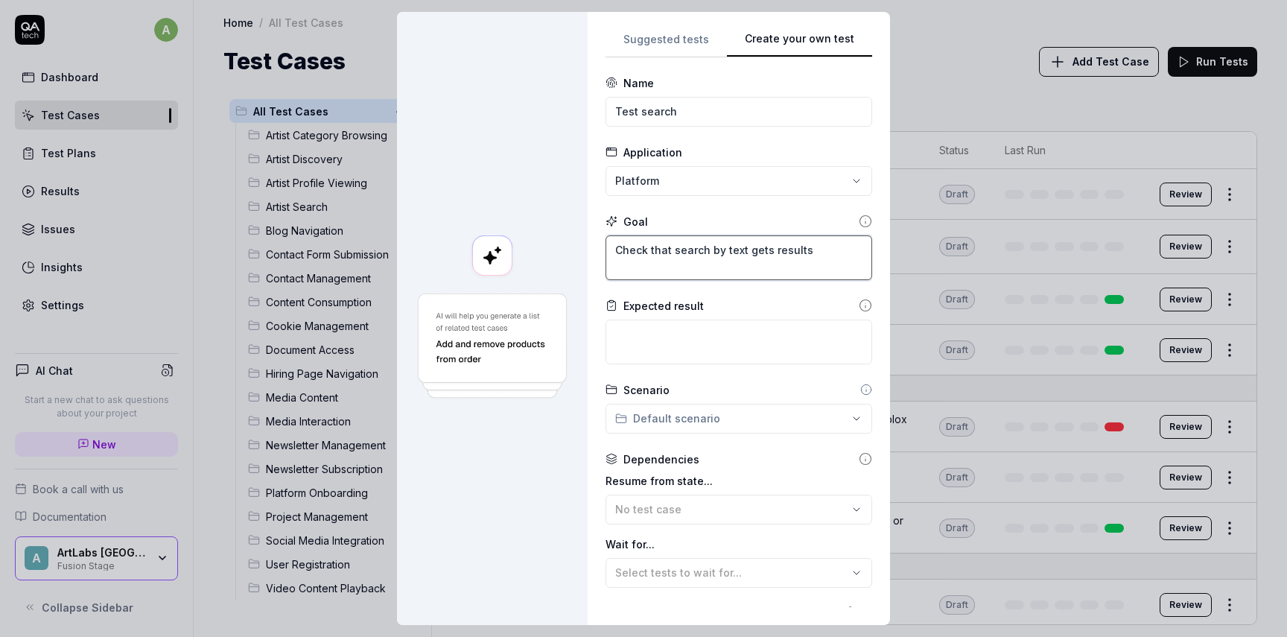
click at [757, 249] on textarea "Check that search by text gets results" at bounding box center [738, 257] width 267 height 45
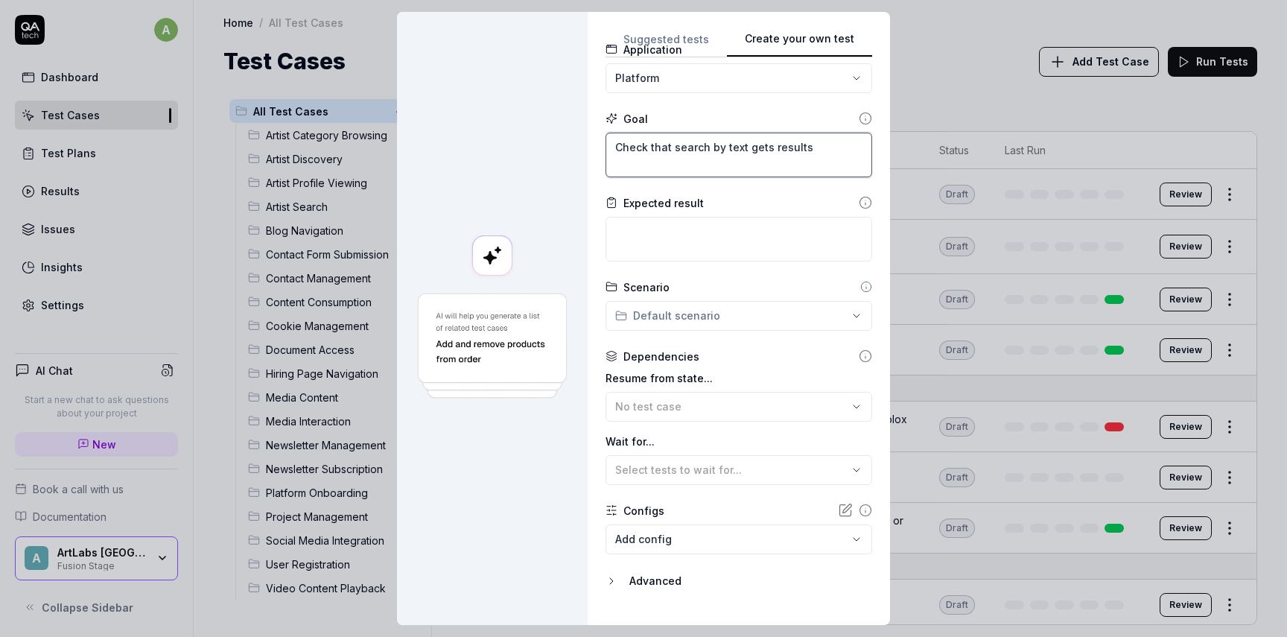
scroll to position [107, 0]
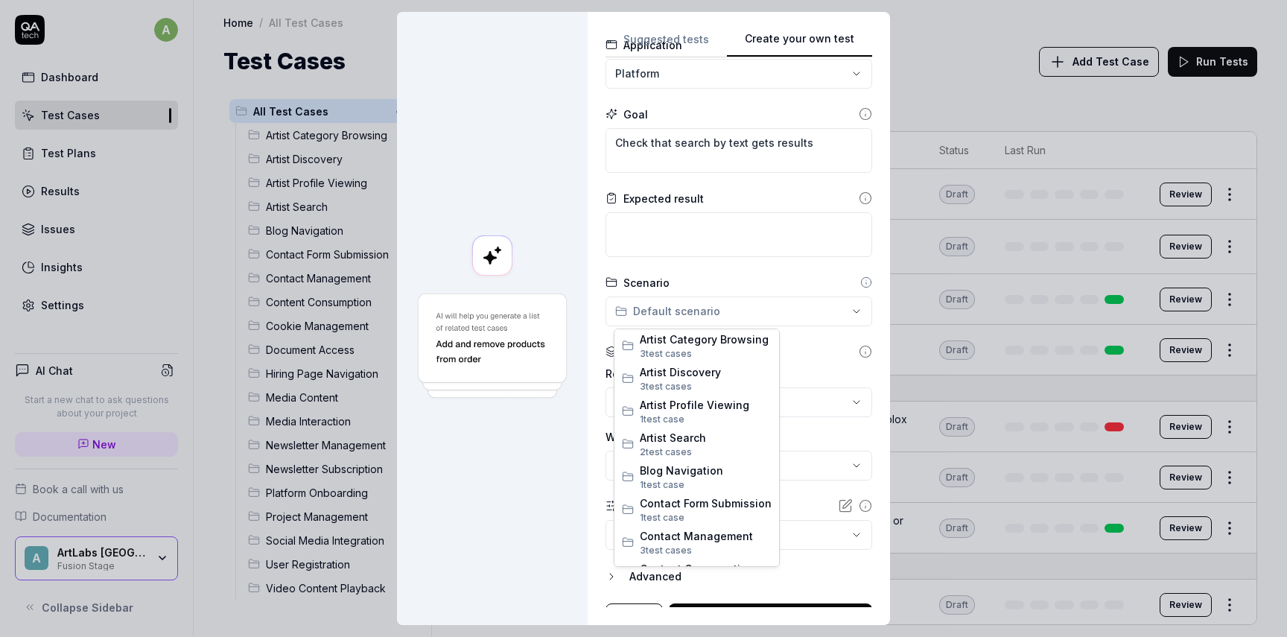
click at [717, 322] on div "**********" at bounding box center [643, 318] width 1287 height 637
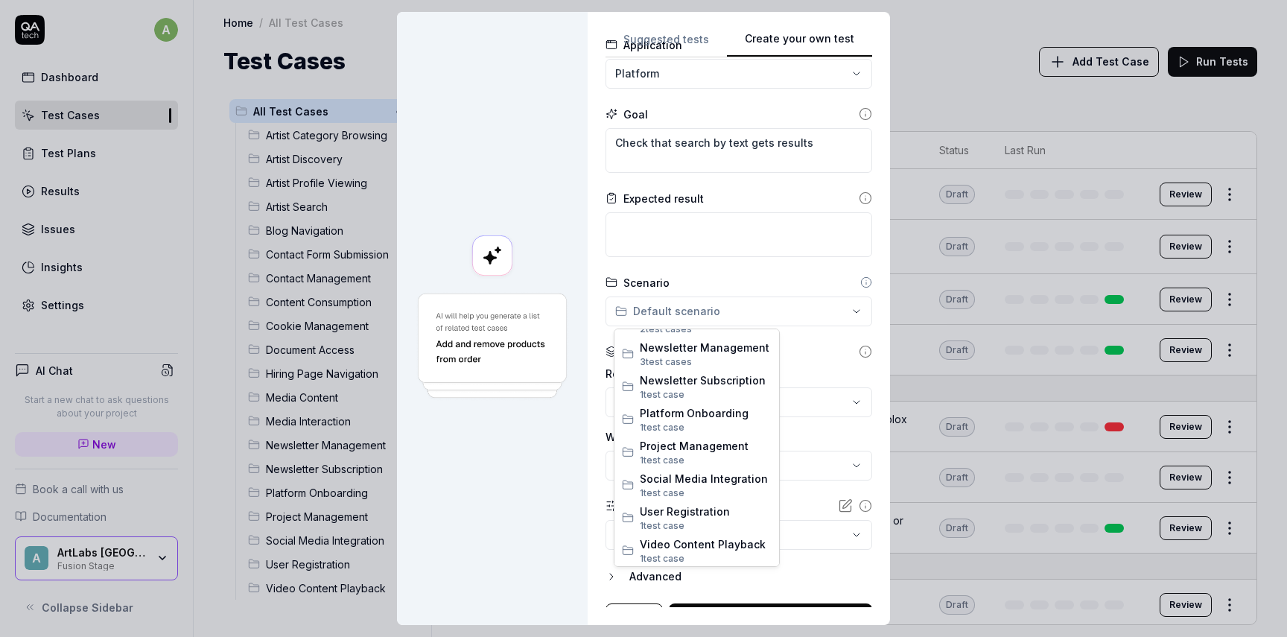
scroll to position [0, 0]
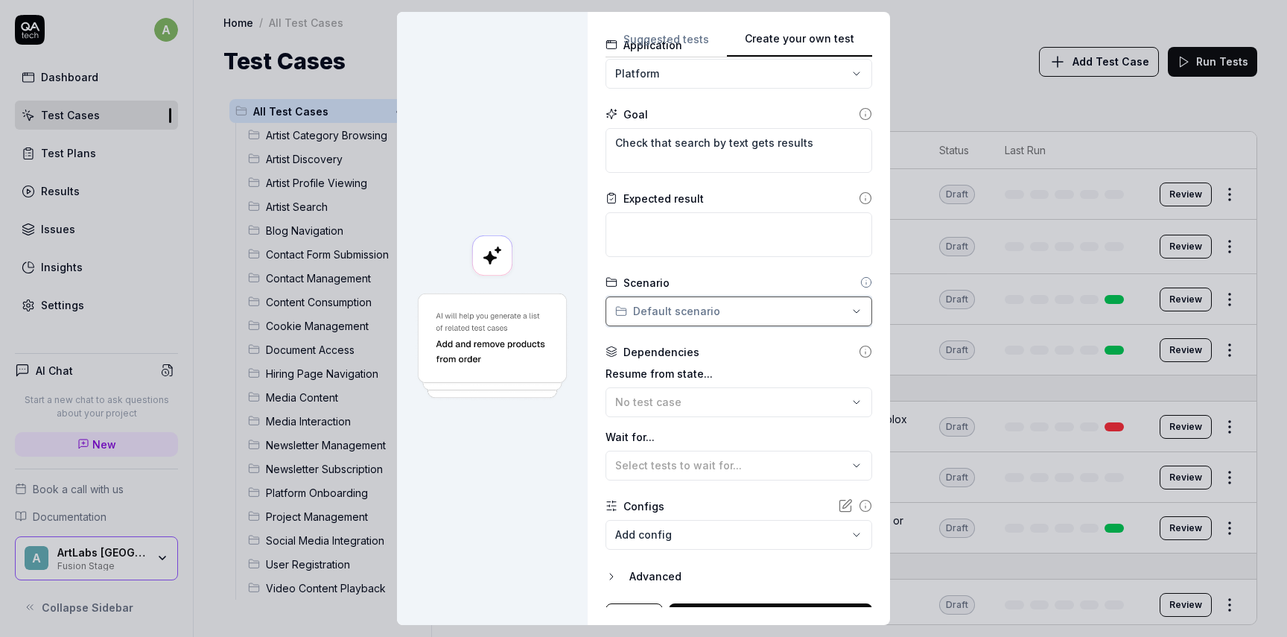
click at [799, 266] on div "**********" at bounding box center [643, 318] width 1287 height 637
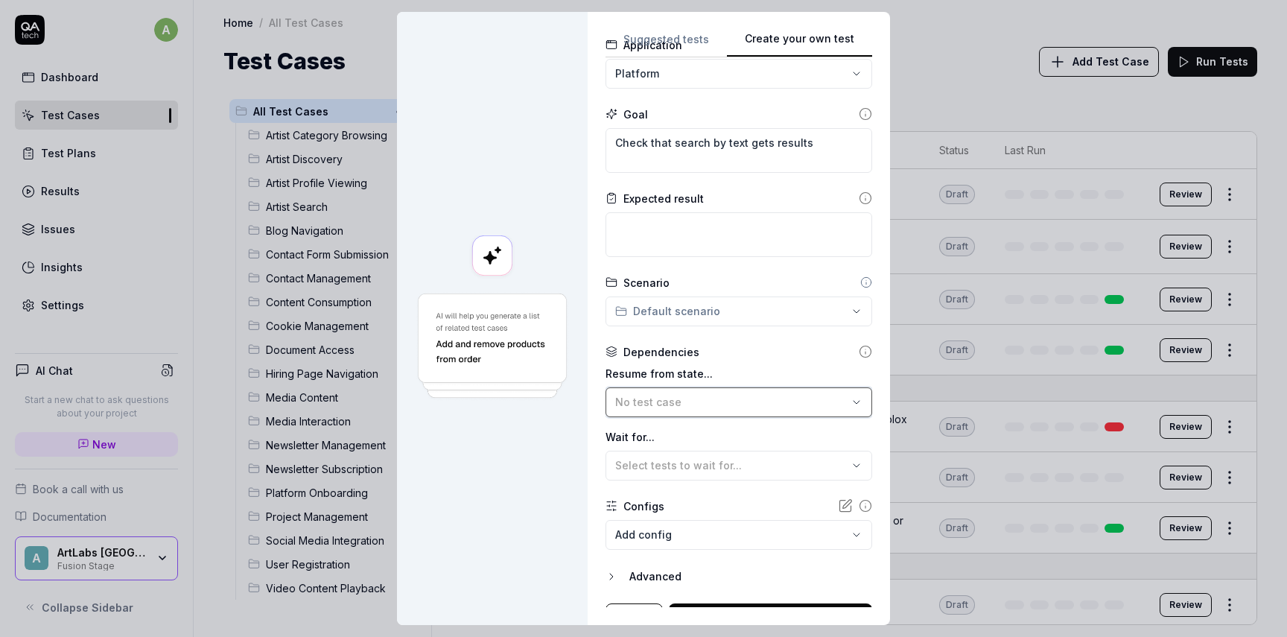
click at [693, 401] on div "No test case" at bounding box center [731, 402] width 232 height 16
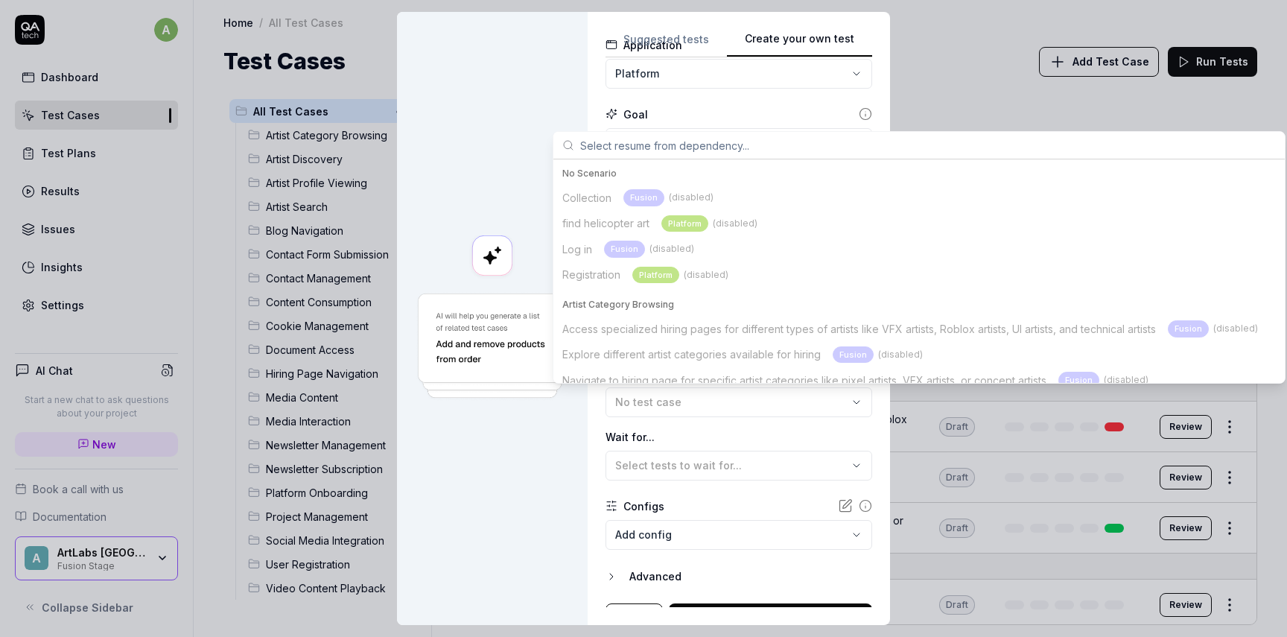
click at [691, 480] on form "**********" at bounding box center [738, 300] width 267 height 665
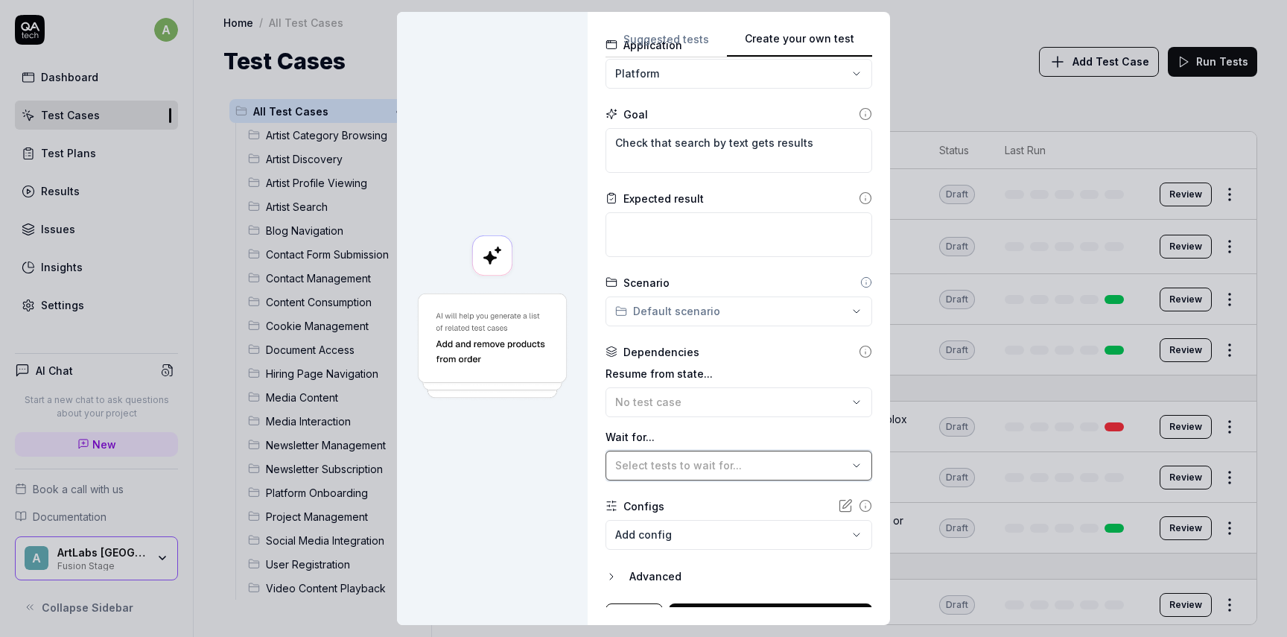
click at [818, 461] on div "Select tests to wait for..." at bounding box center [731, 465] width 232 height 16
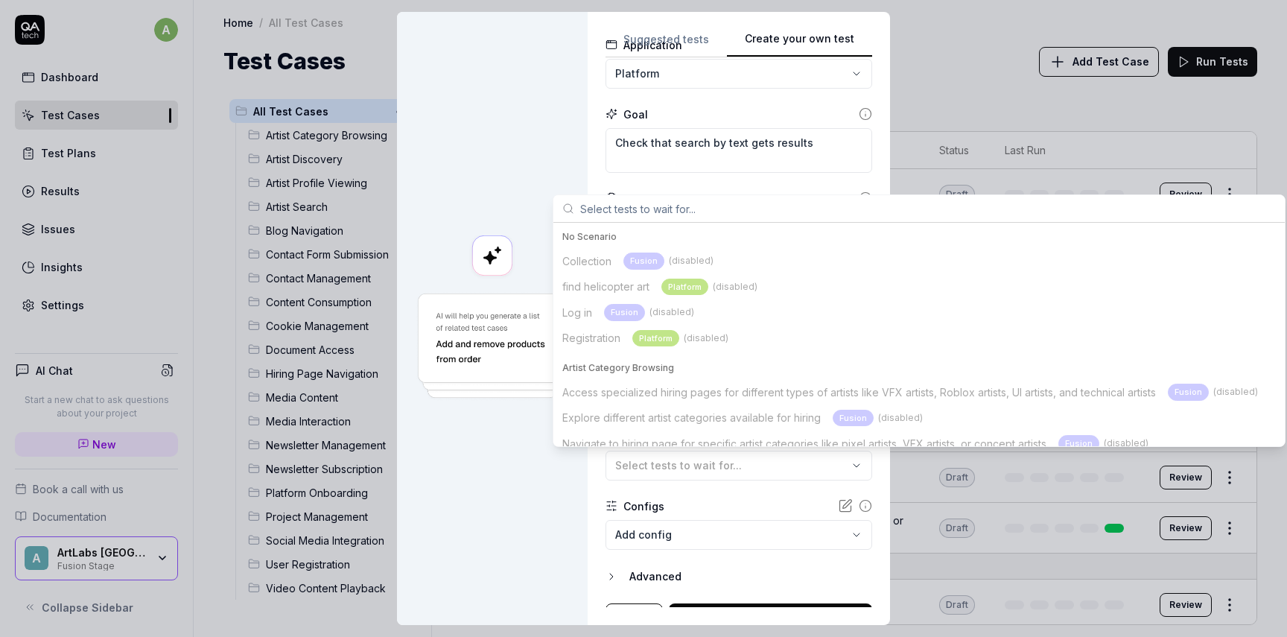
click at [768, 495] on form "**********" at bounding box center [738, 300] width 267 height 665
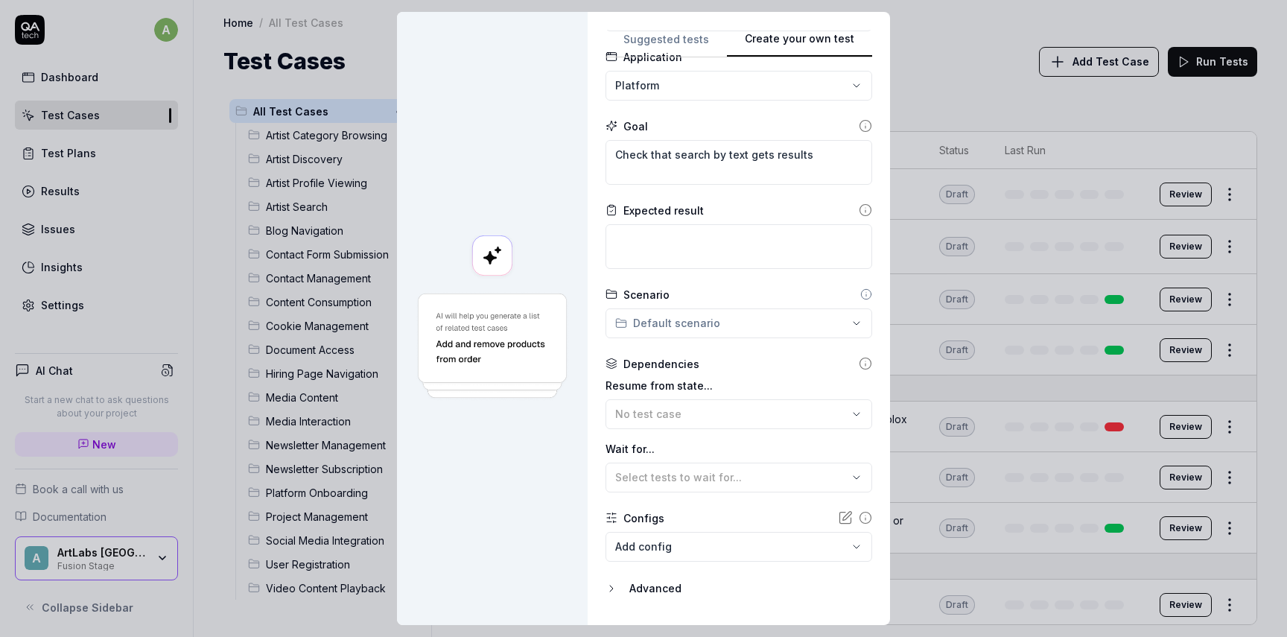
scroll to position [130, 0]
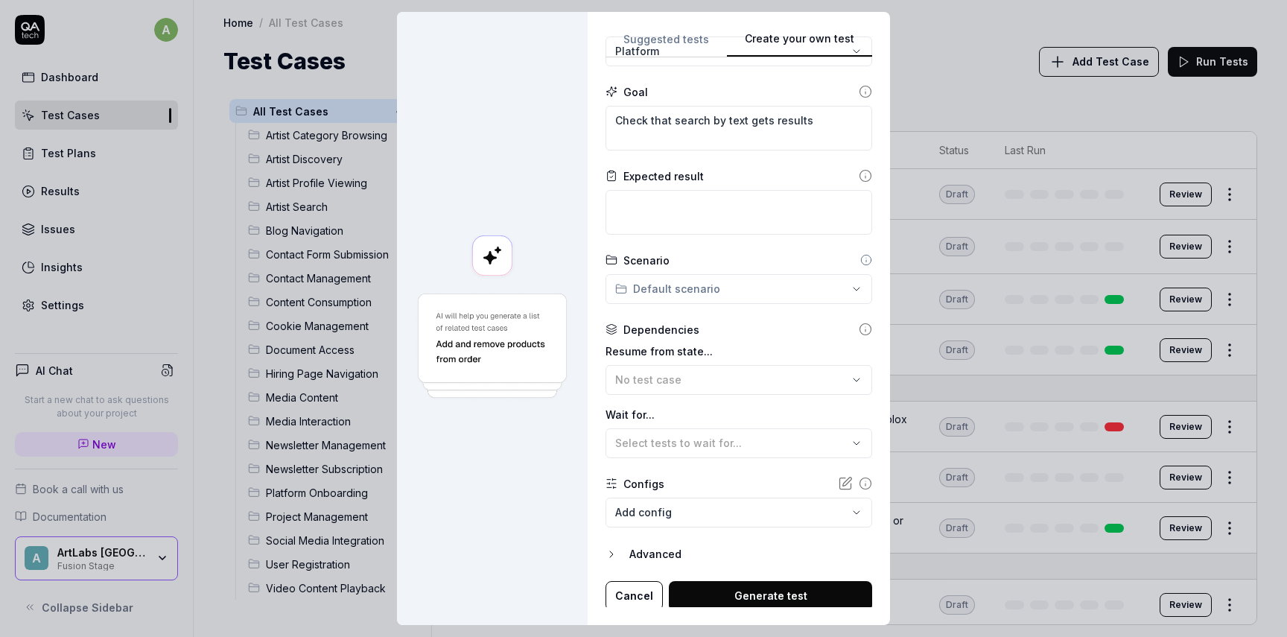
click at [715, 187] on div "Expected result" at bounding box center [738, 201] width 267 height 66
click at [712, 204] on textarea at bounding box center [738, 212] width 267 height 45
type textarea "*"
type textarea "C"
type textarea "*"
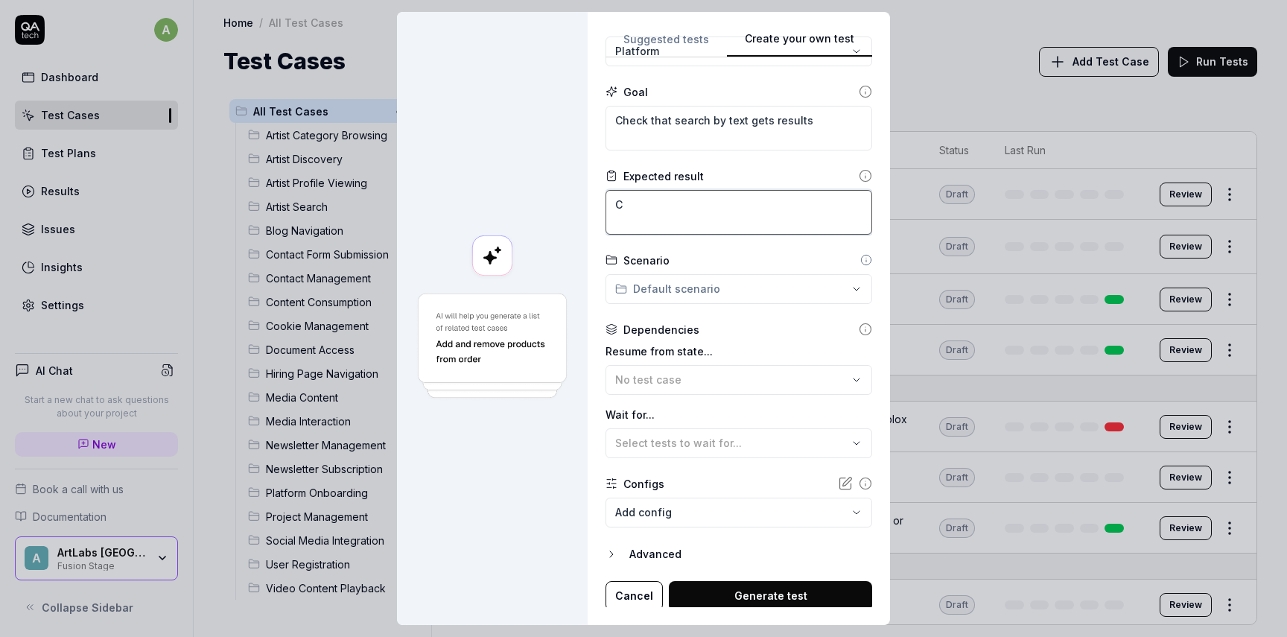
type textarea "Ch"
type textarea "*"
type textarea "Che"
type textarea "*"
type textarea "Chec"
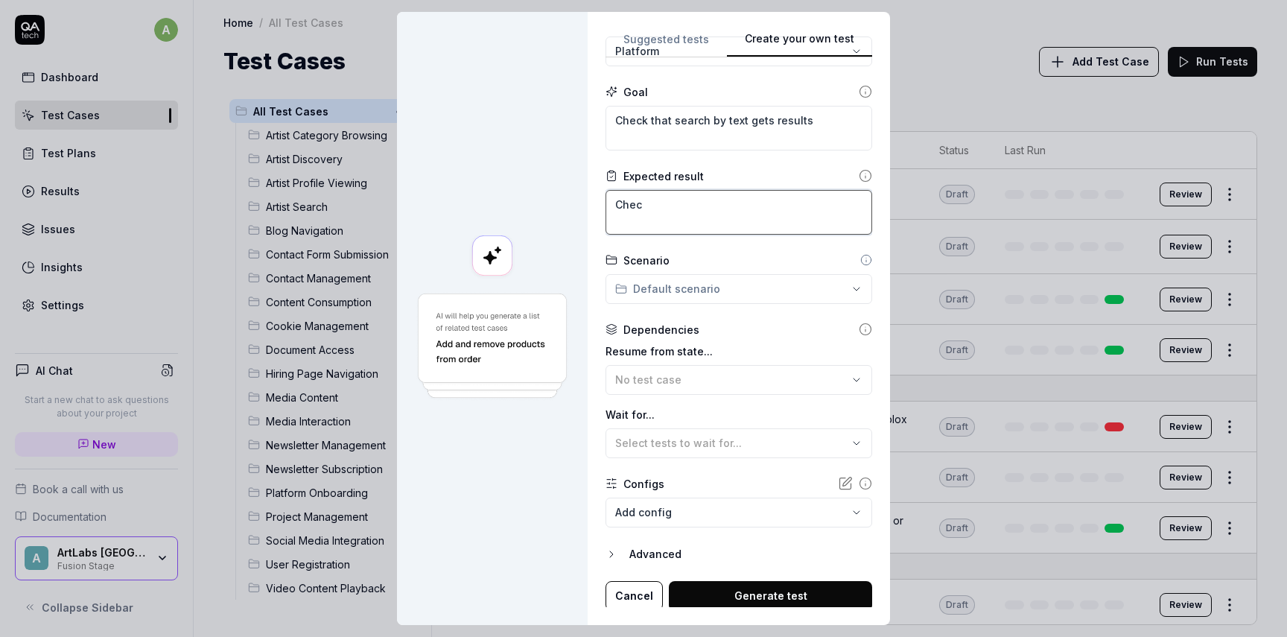
type textarea "*"
type textarea "Check"
type textarea "*"
type textarea "Check"
type textarea "*"
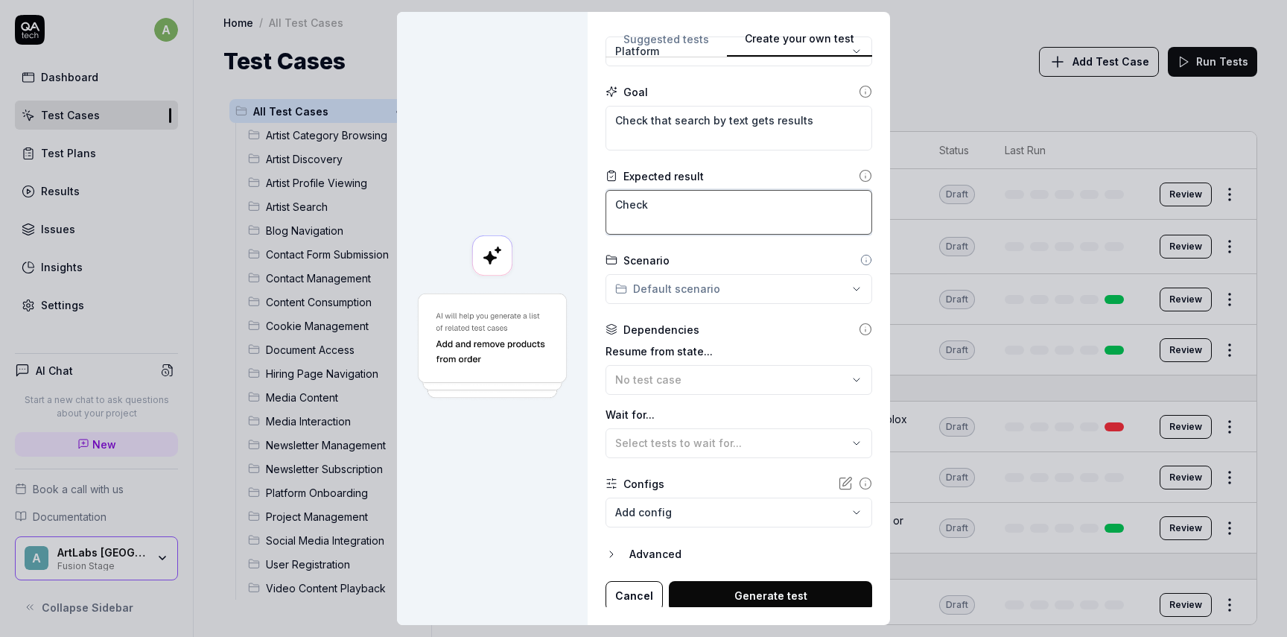
type textarea "Check t"
type textarea "*"
type textarea "Check th"
type textarea "*"
type textarea "Check tha"
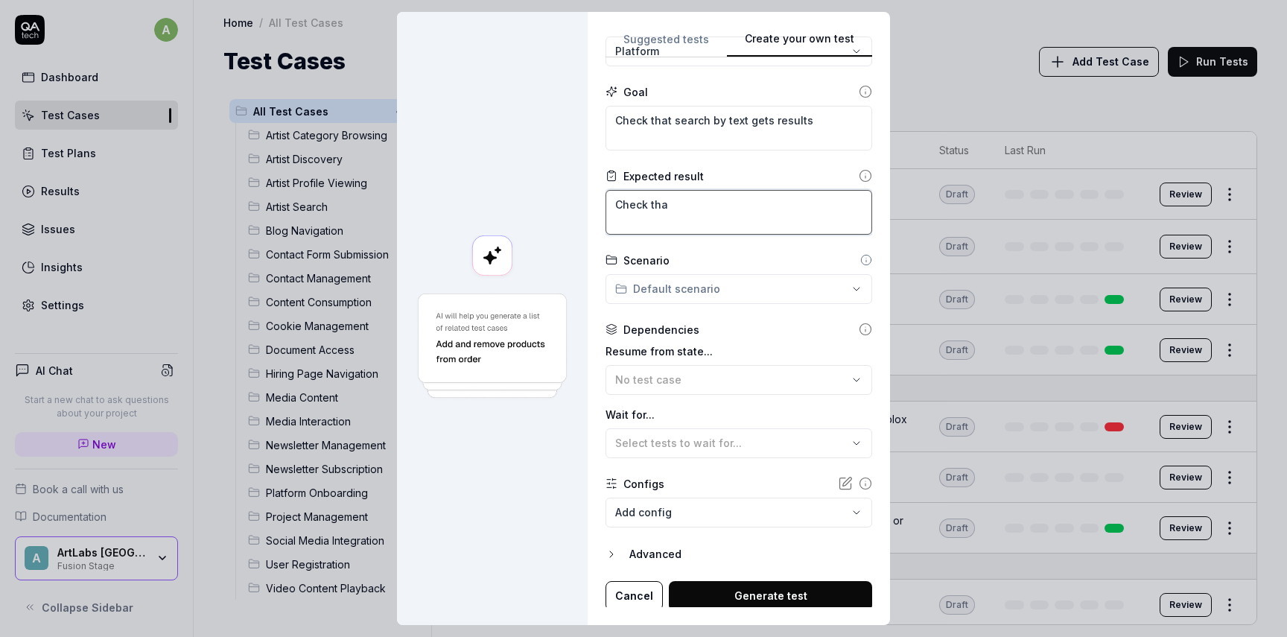
type textarea "*"
type textarea "Check that"
type textarea "*"
type textarea "Check that"
type textarea "*"
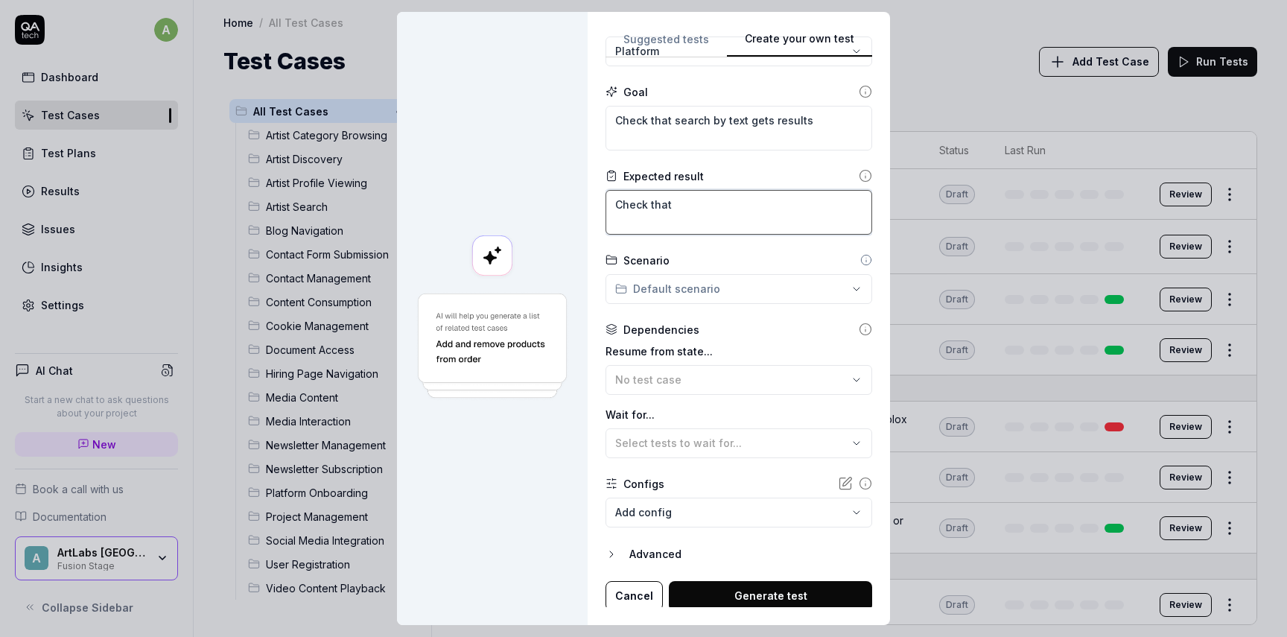
type textarea "Check that w"
type textarea "*"
type textarea "Check that we"
type textarea "*"
type textarea "Check that we"
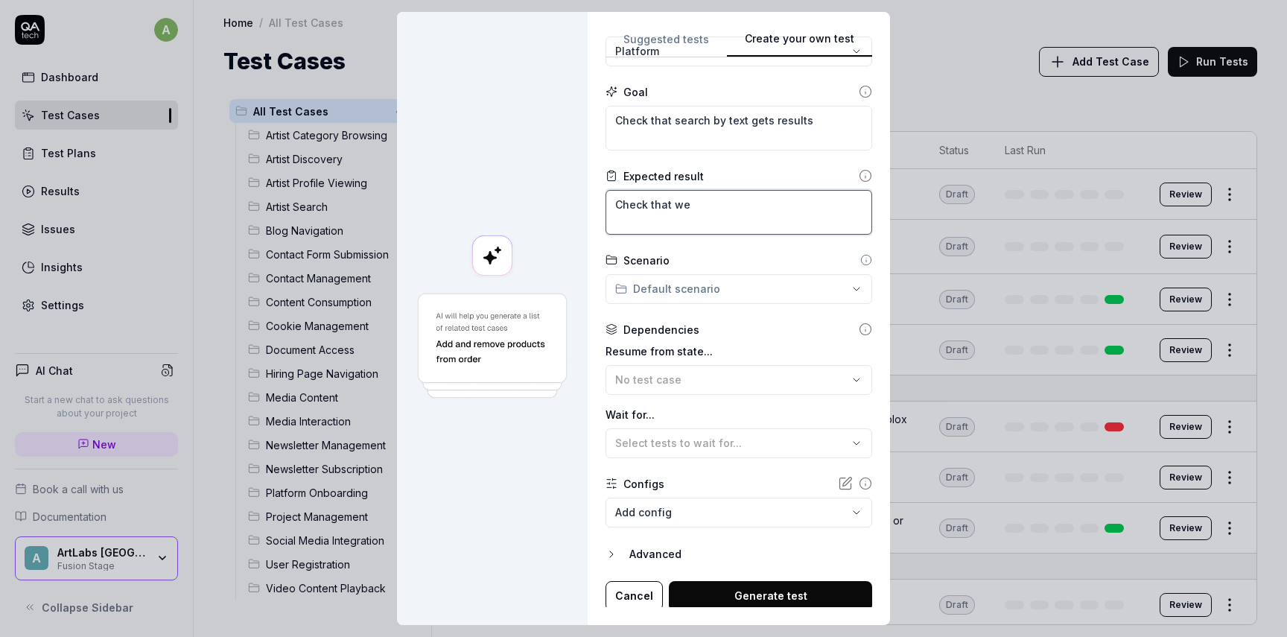
type textarea "*"
type textarea "Check that we h"
type textarea "*"
type textarea "Check that we ha"
type textarea "*"
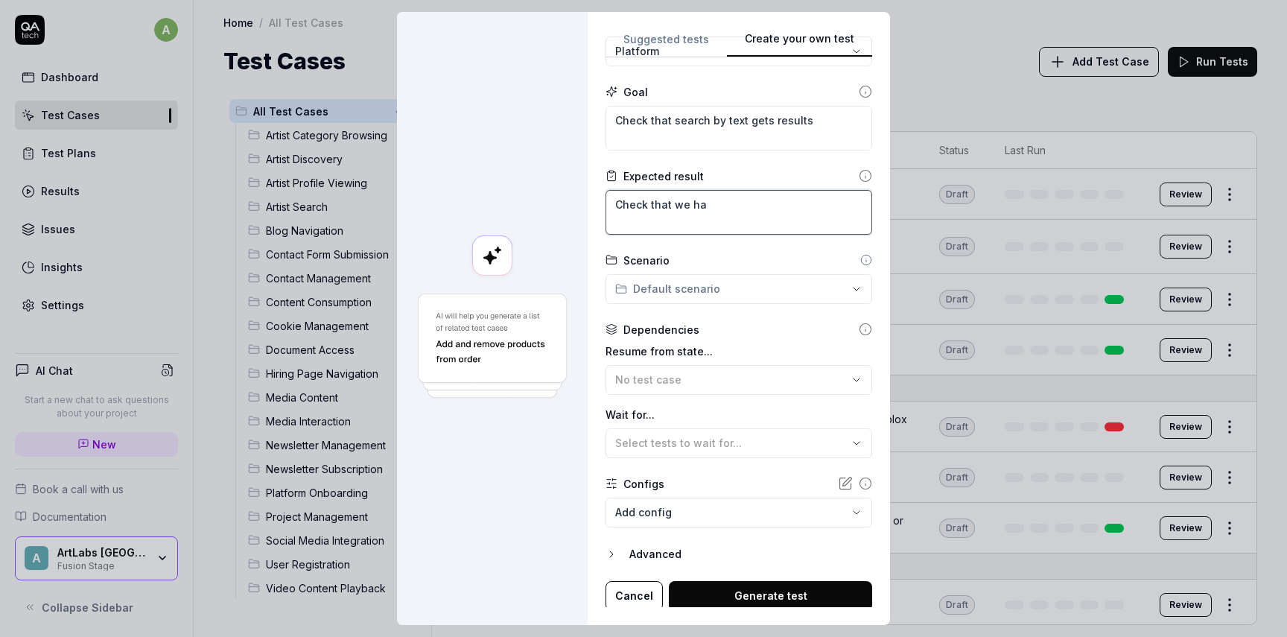
type textarea "Check that we hav"
type textarea "*"
type textarea "Check that we have"
type textarea "*"
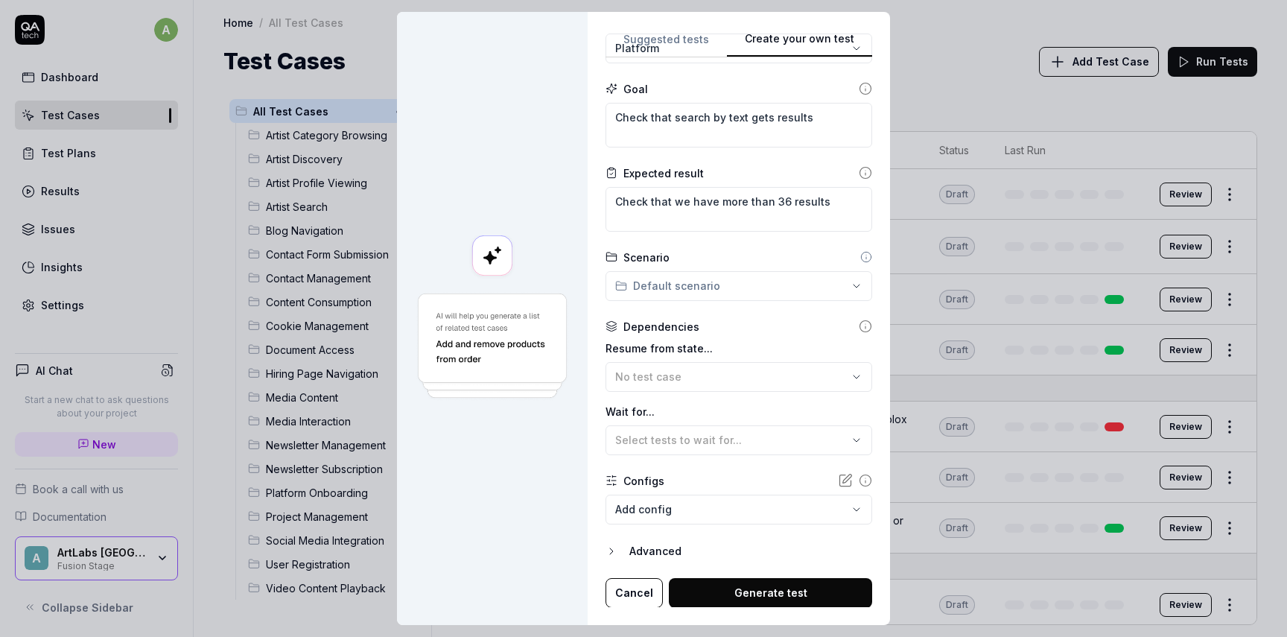
click at [729, 588] on button "Generate test" at bounding box center [770, 593] width 203 height 30
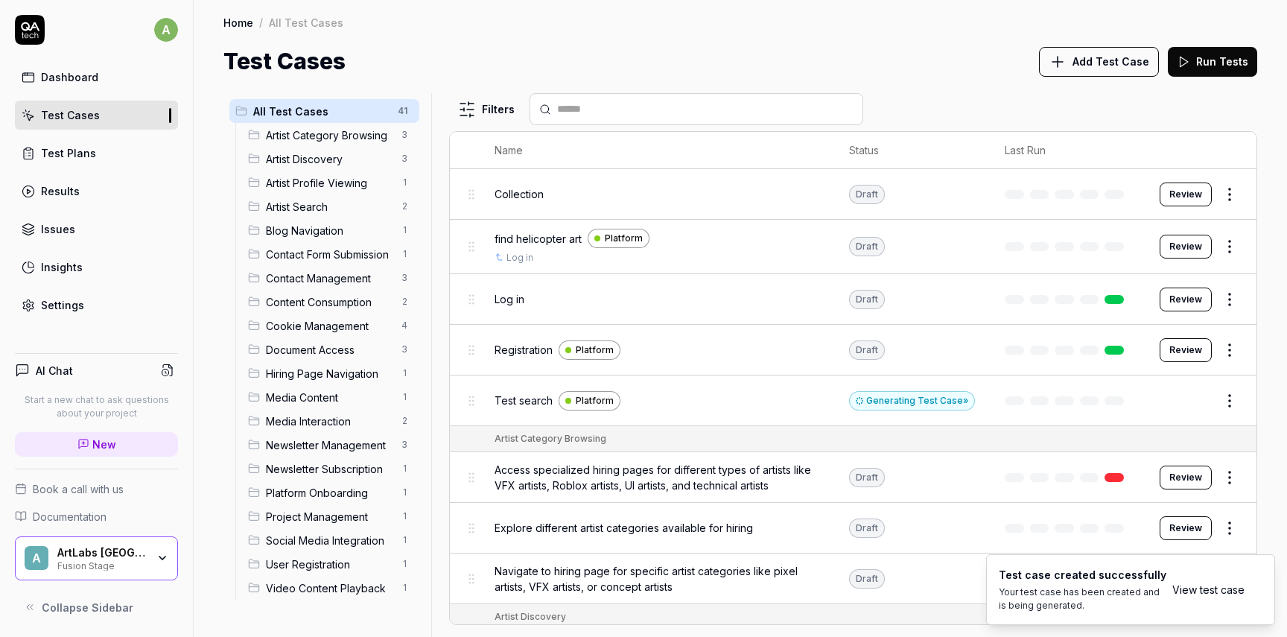
click at [1198, 588] on link "View test case" at bounding box center [1208, 590] width 72 height 16
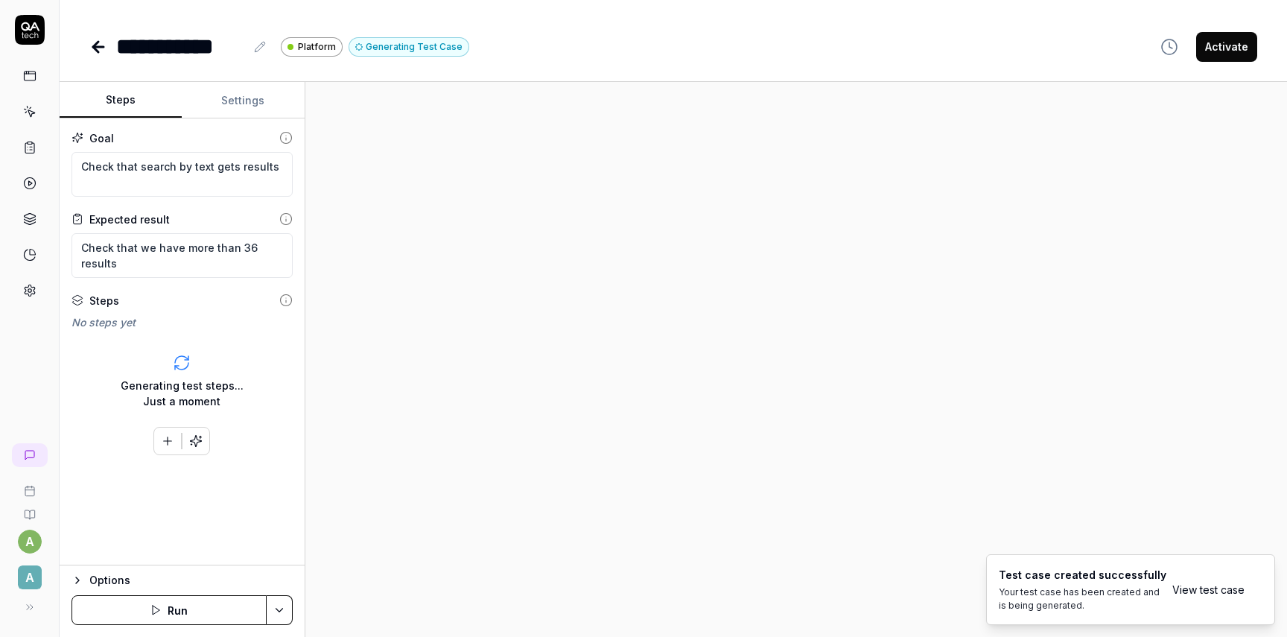
click at [291, 295] on icon at bounding box center [285, 299] width 13 height 13
click at [112, 574] on div "Options" at bounding box center [190, 580] width 203 height 18
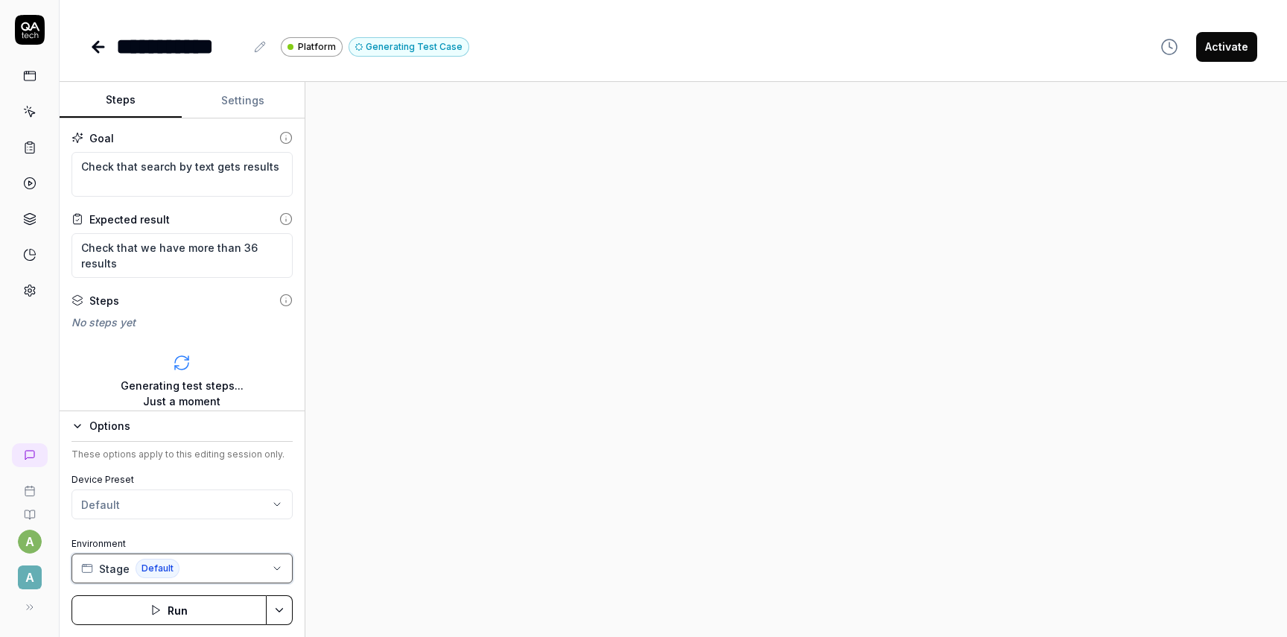
click at [191, 571] on button "Stage Default" at bounding box center [181, 568] width 221 height 30
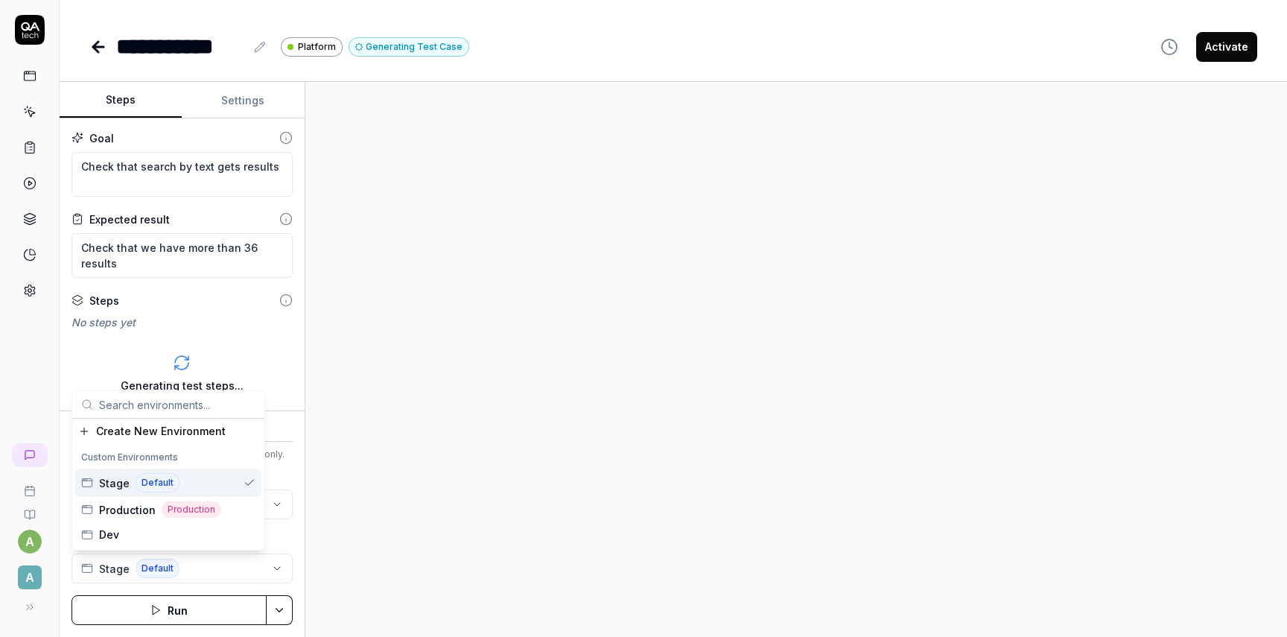
click at [213, 483] on div "Stage Default" at bounding box center [168, 482] width 186 height 28
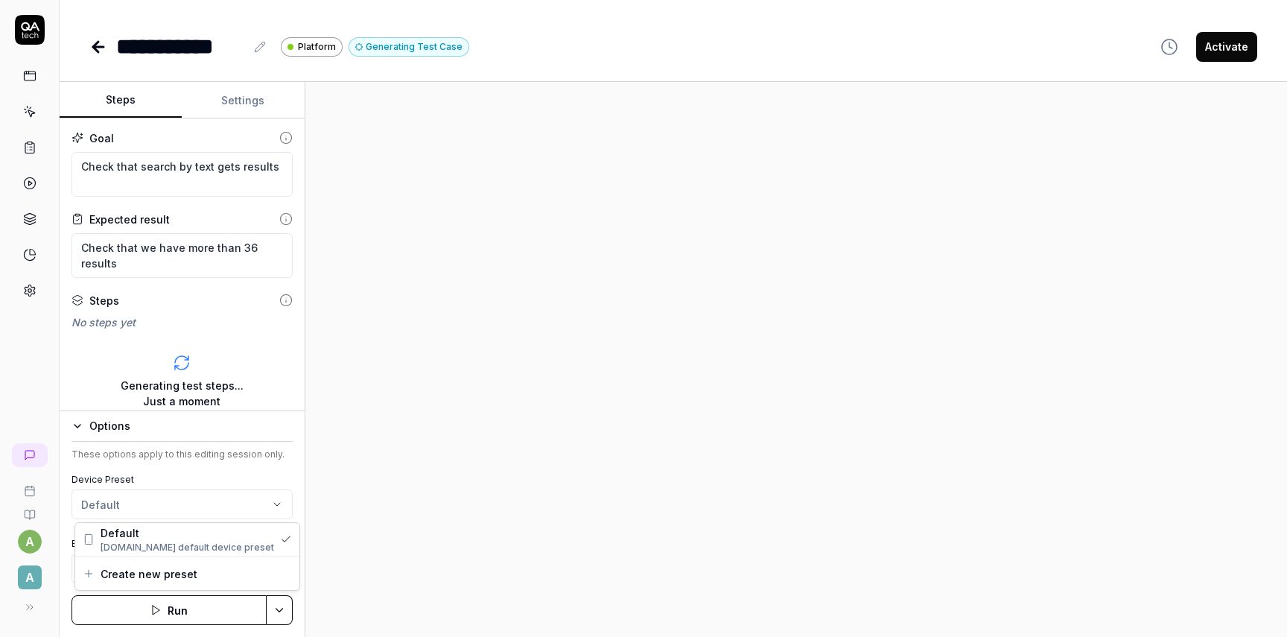
click at [130, 496] on html "**********" at bounding box center [643, 318] width 1287 height 637
click at [159, 531] on span "Default" at bounding box center [188, 533] width 174 height 16
click at [158, 430] on div "Options" at bounding box center [190, 426] width 203 height 18
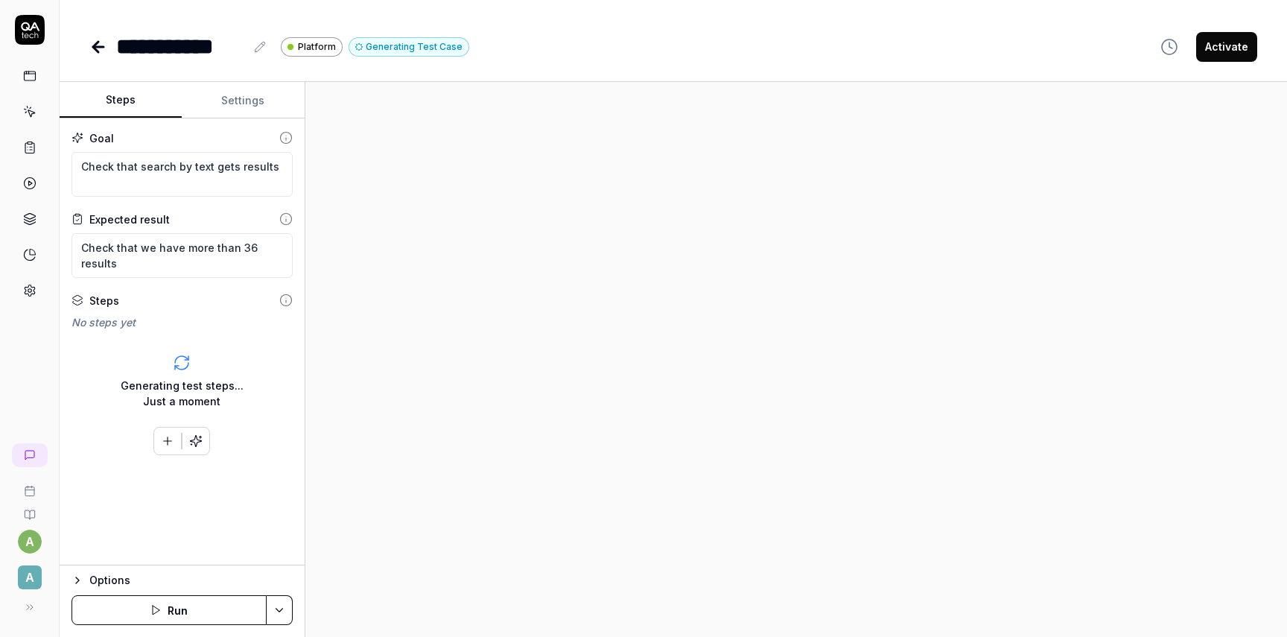
click at [296, 611] on div "Options Run" at bounding box center [182, 601] width 245 height 72
click at [286, 608] on html "**********" at bounding box center [643, 318] width 1287 height 637
click at [243, 479] on html "**********" at bounding box center [643, 318] width 1287 height 637
click at [162, 361] on div "Generating test steps... Just a moment" at bounding box center [181, 381] width 221 height 79
click at [165, 439] on icon "button" at bounding box center [167, 440] width 13 height 13
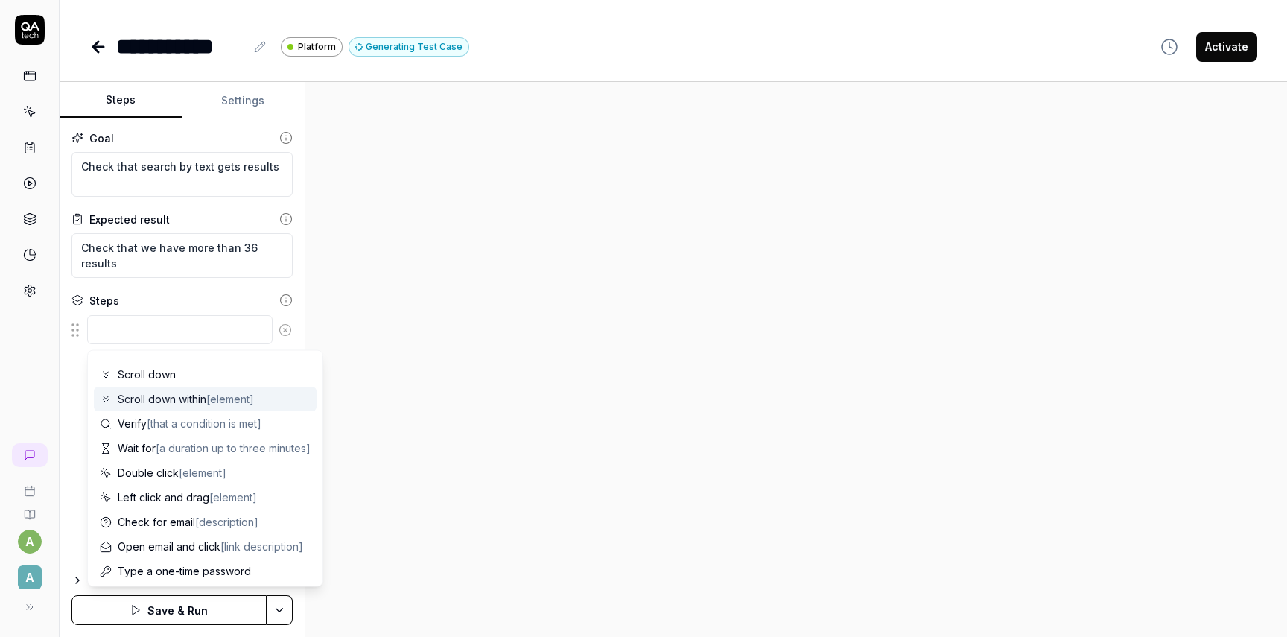
scroll to position [145, 0]
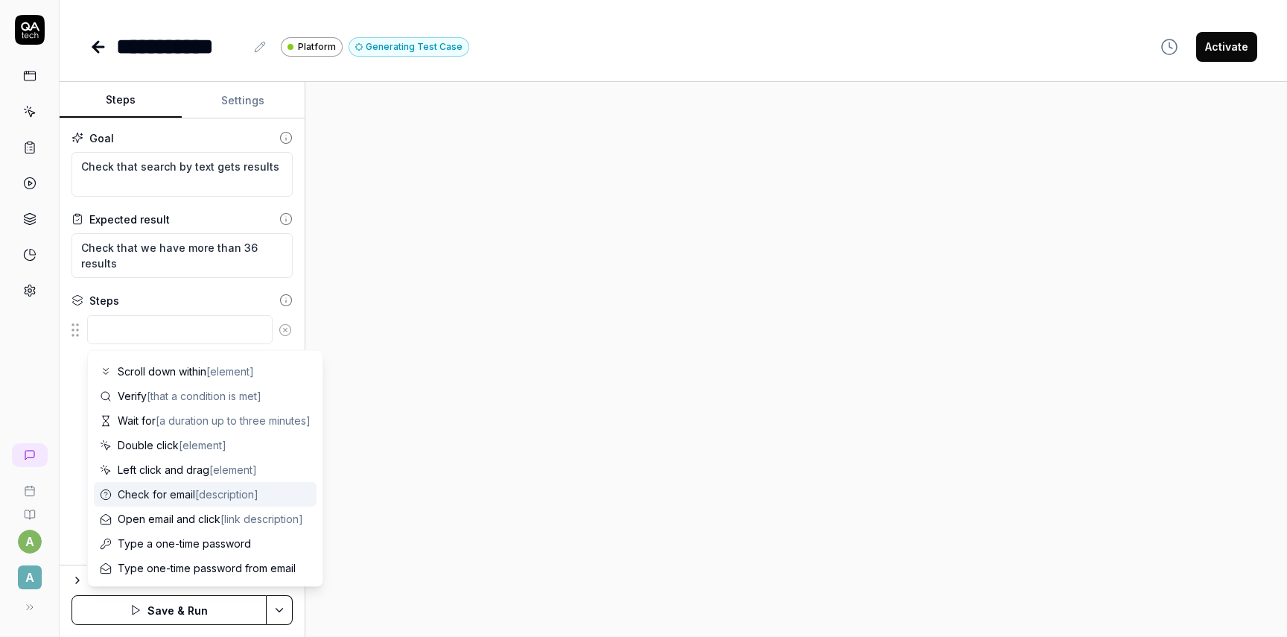
click at [162, 492] on span "Check for email [description]" at bounding box center [188, 494] width 141 height 16
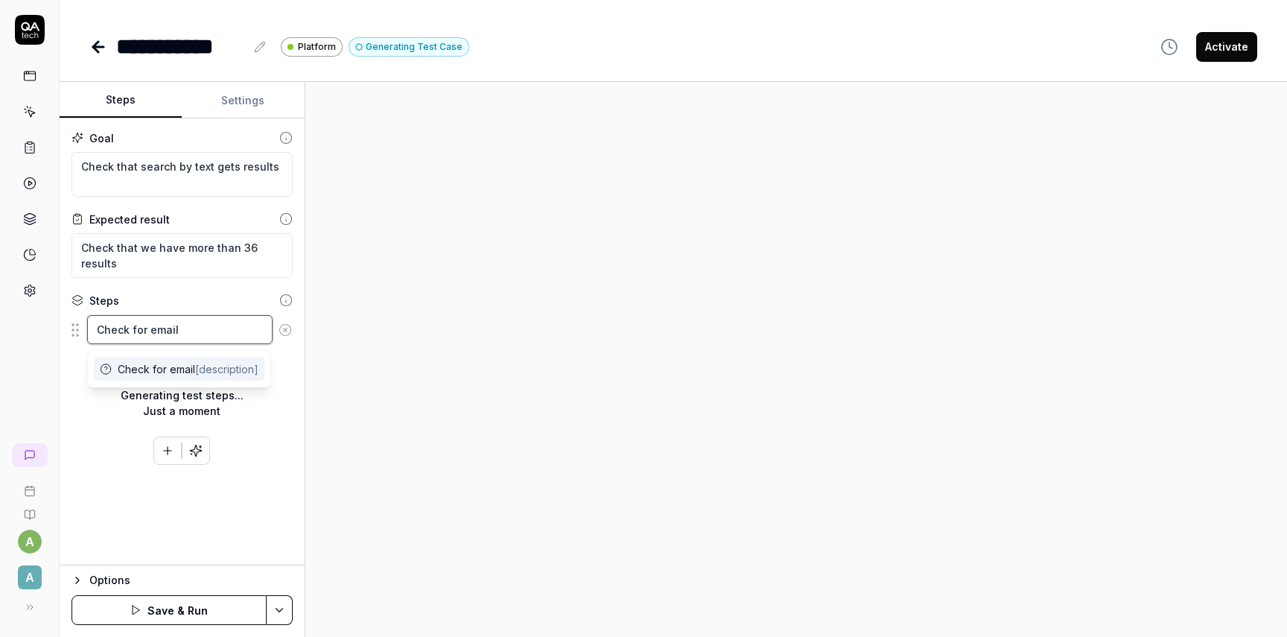
scroll to position [0, 0]
click at [187, 322] on textarea "Check for email" at bounding box center [179, 329] width 185 height 29
click at [291, 342] on button at bounding box center [285, 330] width 25 height 30
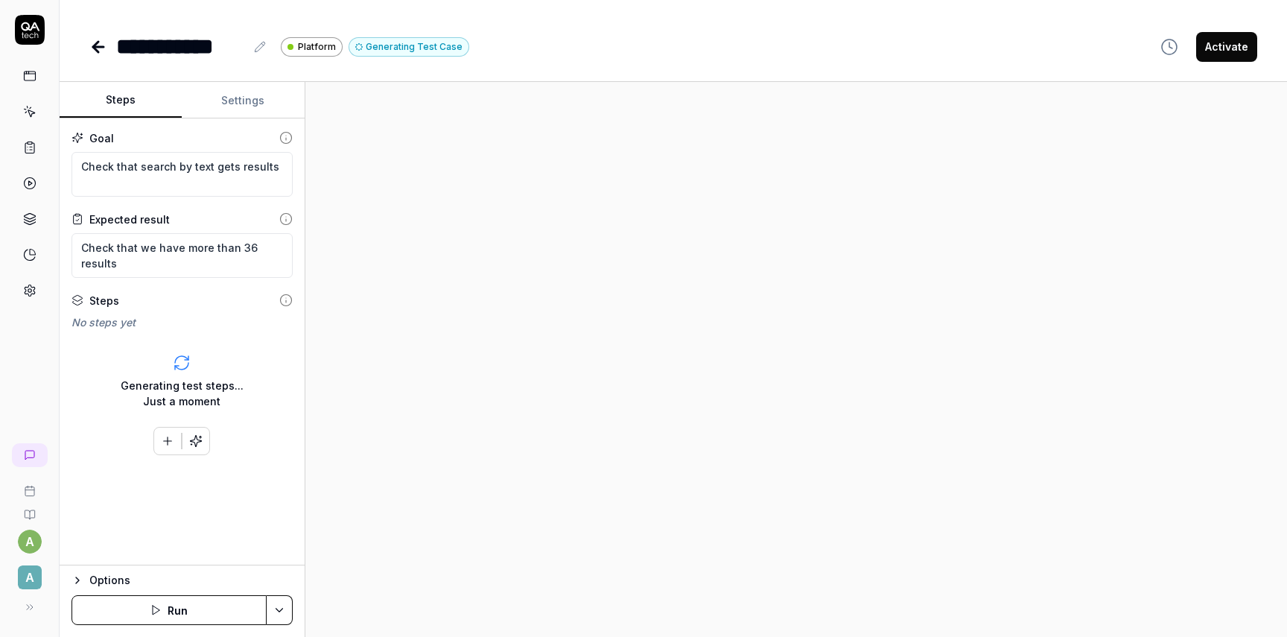
click at [193, 378] on div "Generating test steps... Just a moment" at bounding box center [182, 393] width 123 height 31
click at [167, 165] on textarea "Check that search by text gets results" at bounding box center [181, 174] width 221 height 45
click at [273, 174] on textarea "Check that search by text gets results" at bounding box center [181, 174] width 221 height 45
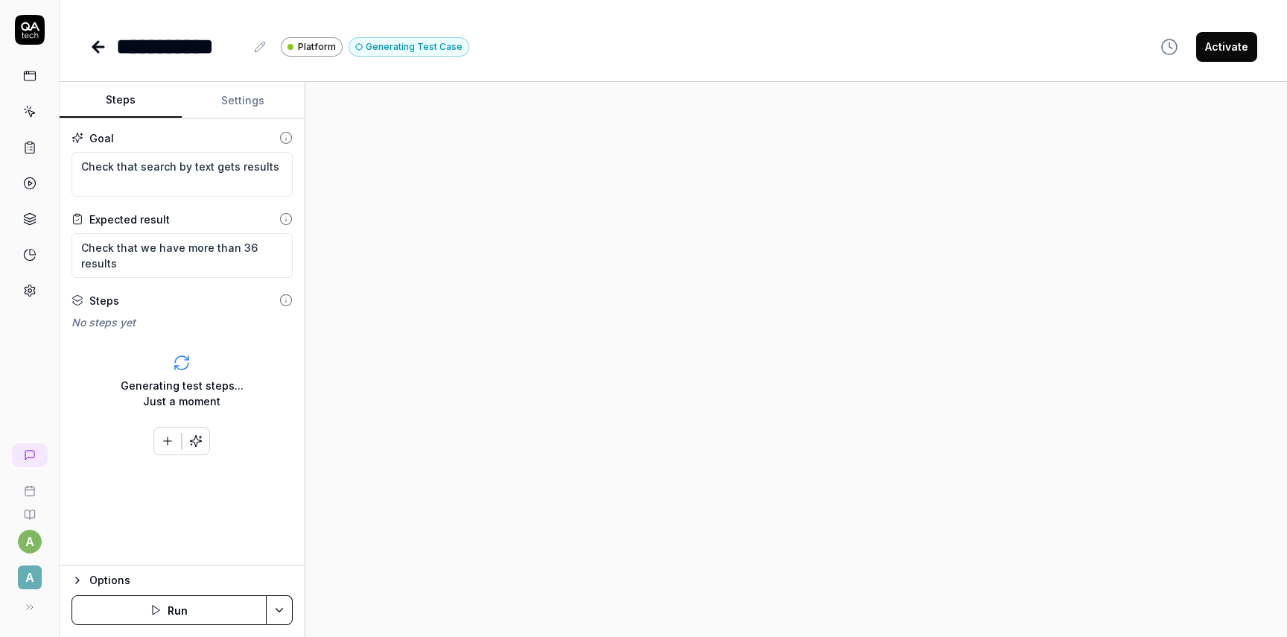
click at [247, 84] on button "Settings" at bounding box center [243, 101] width 122 height 36
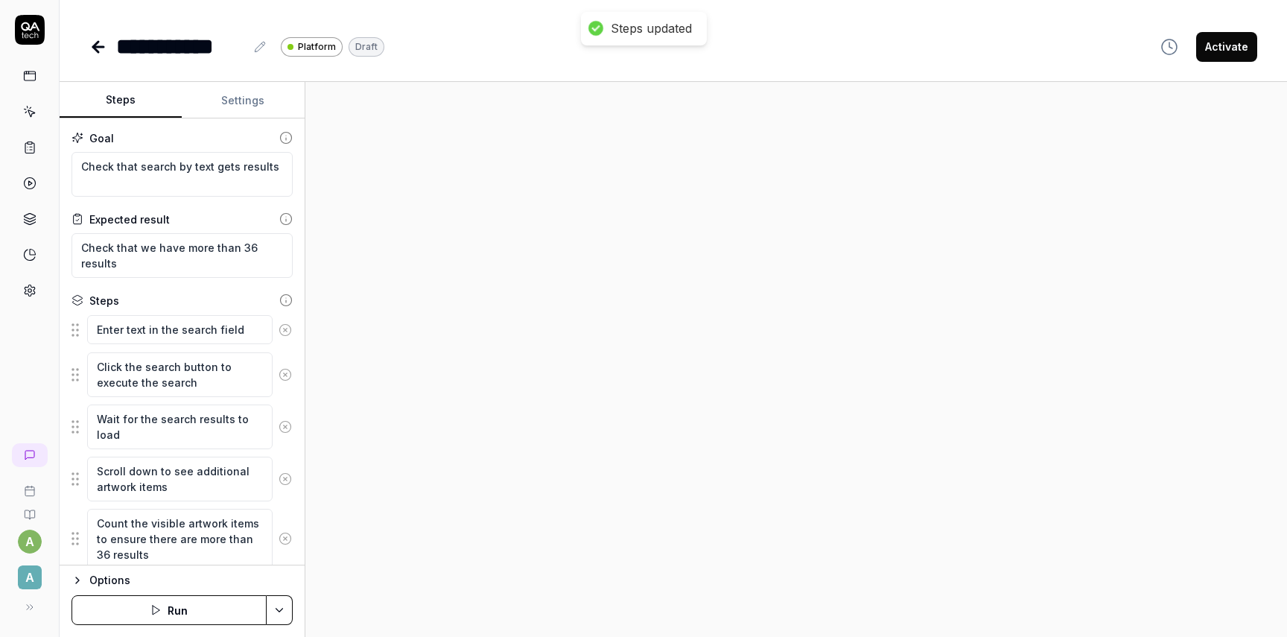
click at [141, 96] on button "Steps" at bounding box center [121, 101] width 122 height 36
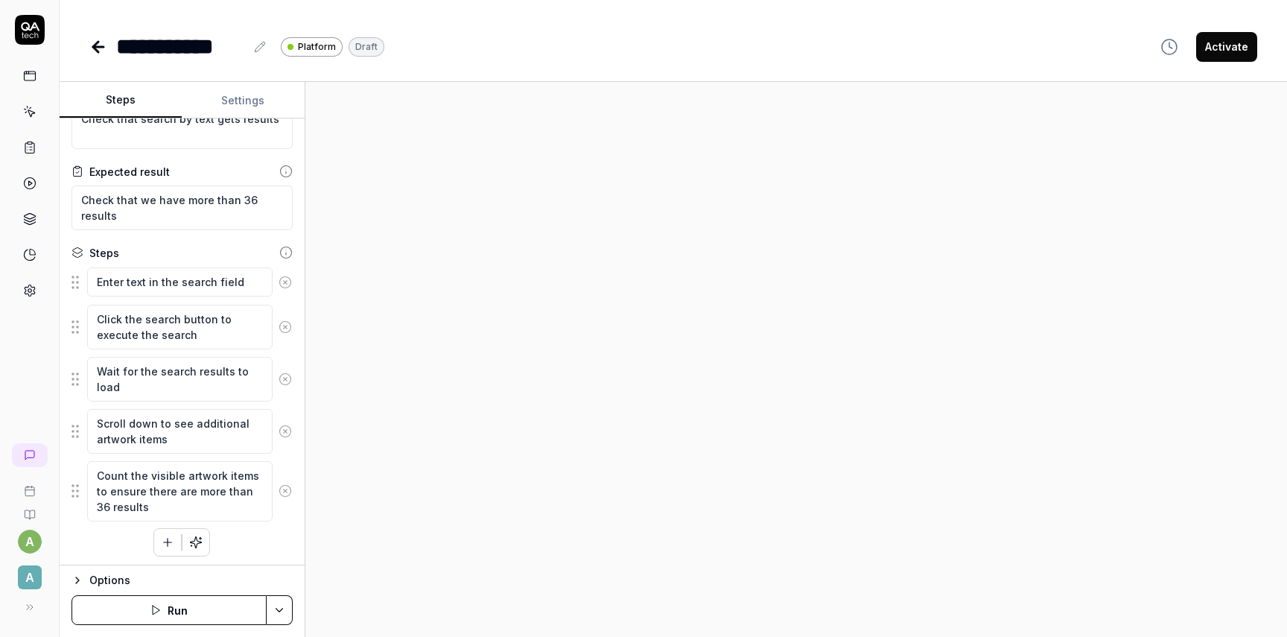
scroll to position [51, 0]
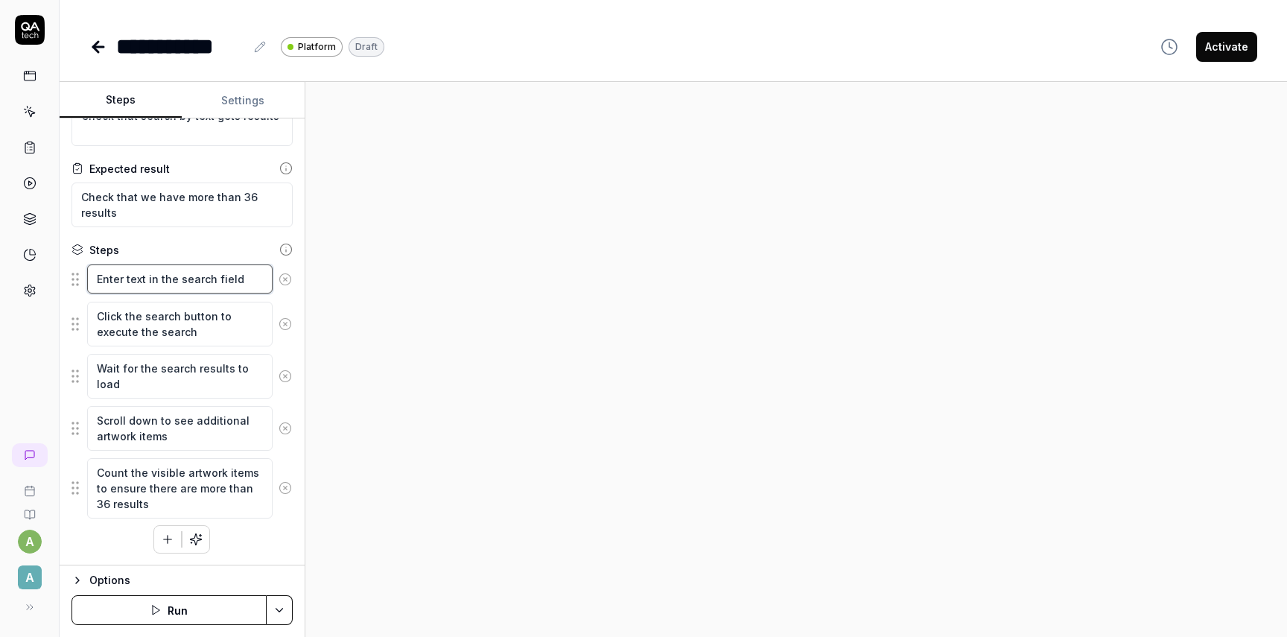
click at [179, 282] on textarea "Enter text in the search field" at bounding box center [179, 278] width 185 height 29
click at [238, 616] on button "Run" at bounding box center [168, 610] width 195 height 30
click at [225, 281] on textarea "Enter text in the search field" at bounding box center [179, 278] width 185 height 29
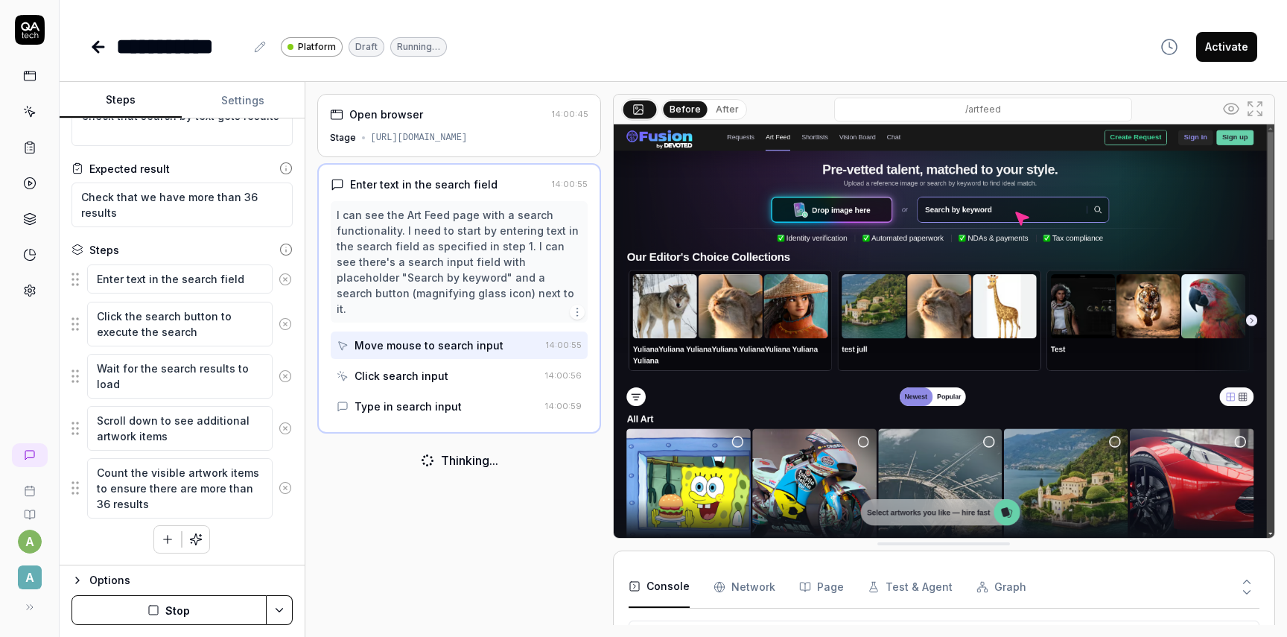
click at [423, 337] on div "Move mouse to search input" at bounding box center [428, 345] width 149 height 16
click at [415, 368] on div "Click search input" at bounding box center [401, 376] width 94 height 16
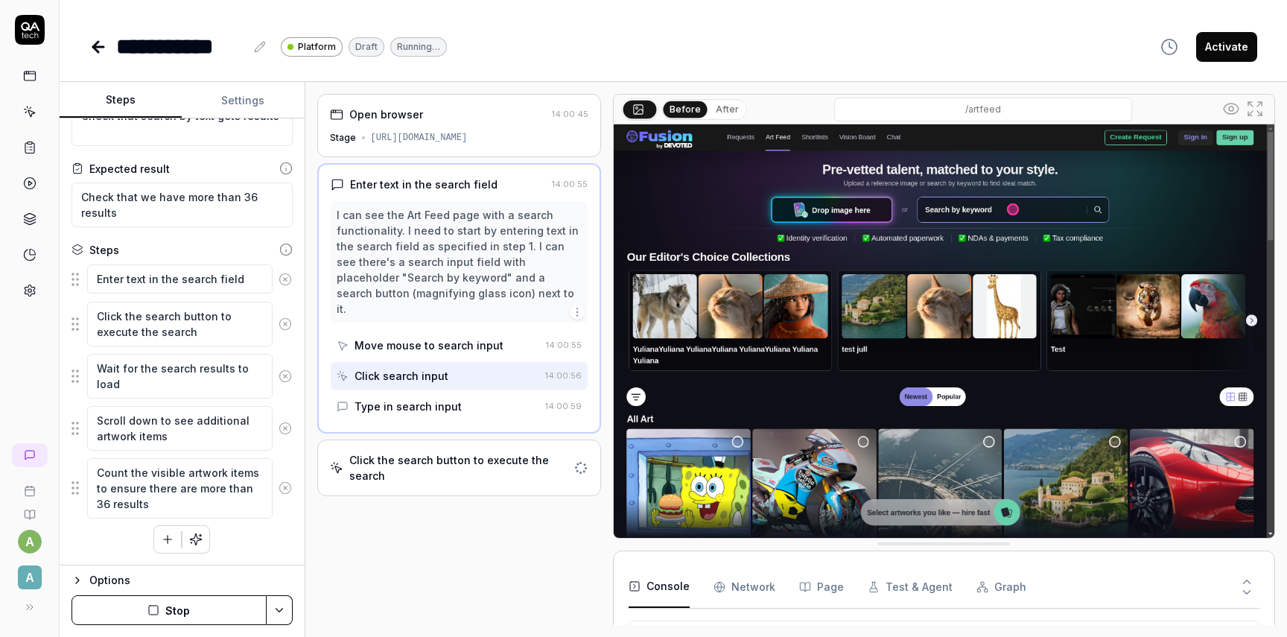
click at [424, 398] on div "Type in search input" at bounding box center [407, 406] width 107 height 16
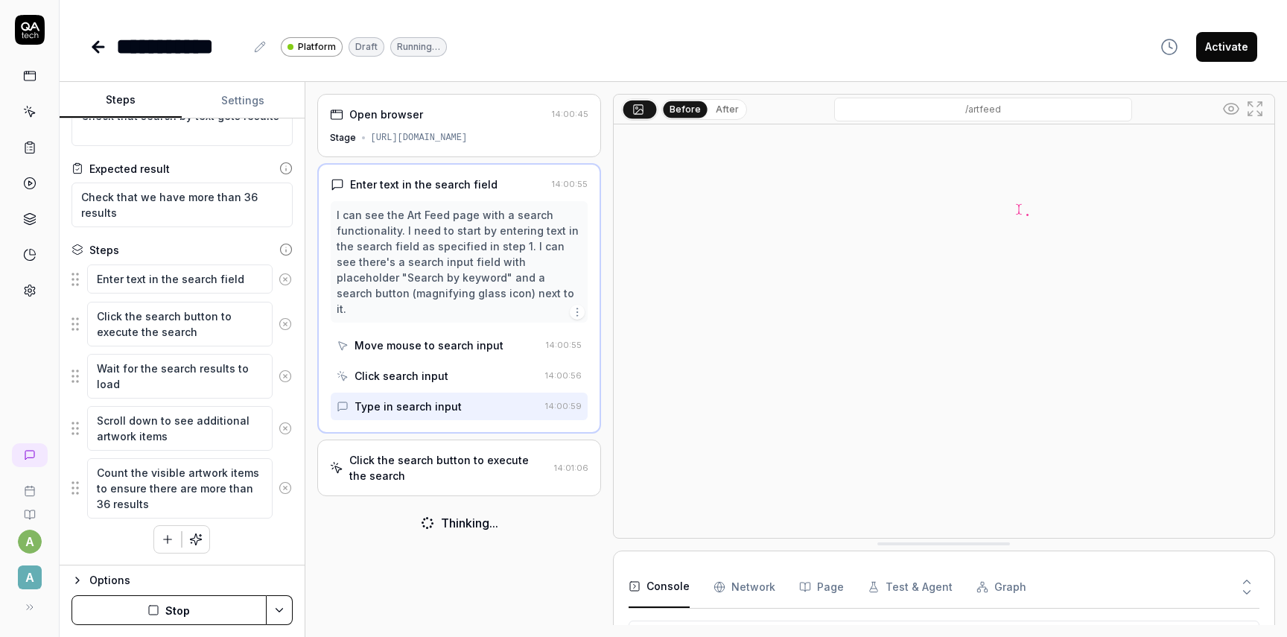
click at [521, 465] on div "Click the search button to execute the search" at bounding box center [448, 467] width 199 height 31
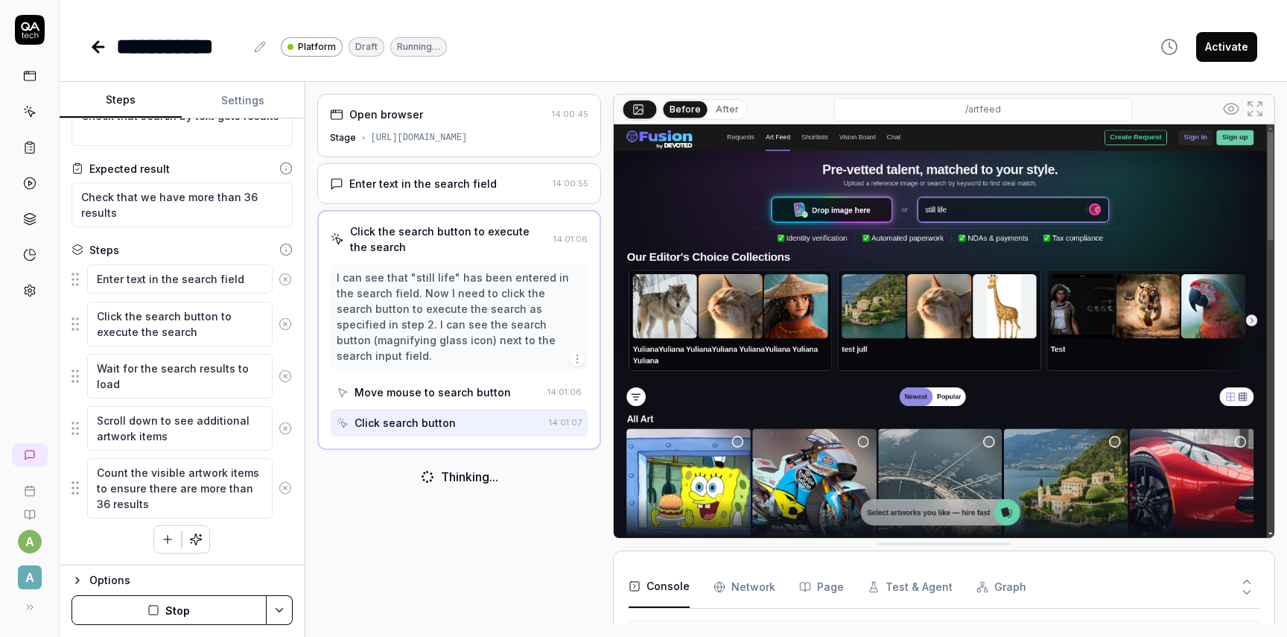
click at [460, 384] on div "Move mouse to search button" at bounding box center [432, 392] width 156 height 16
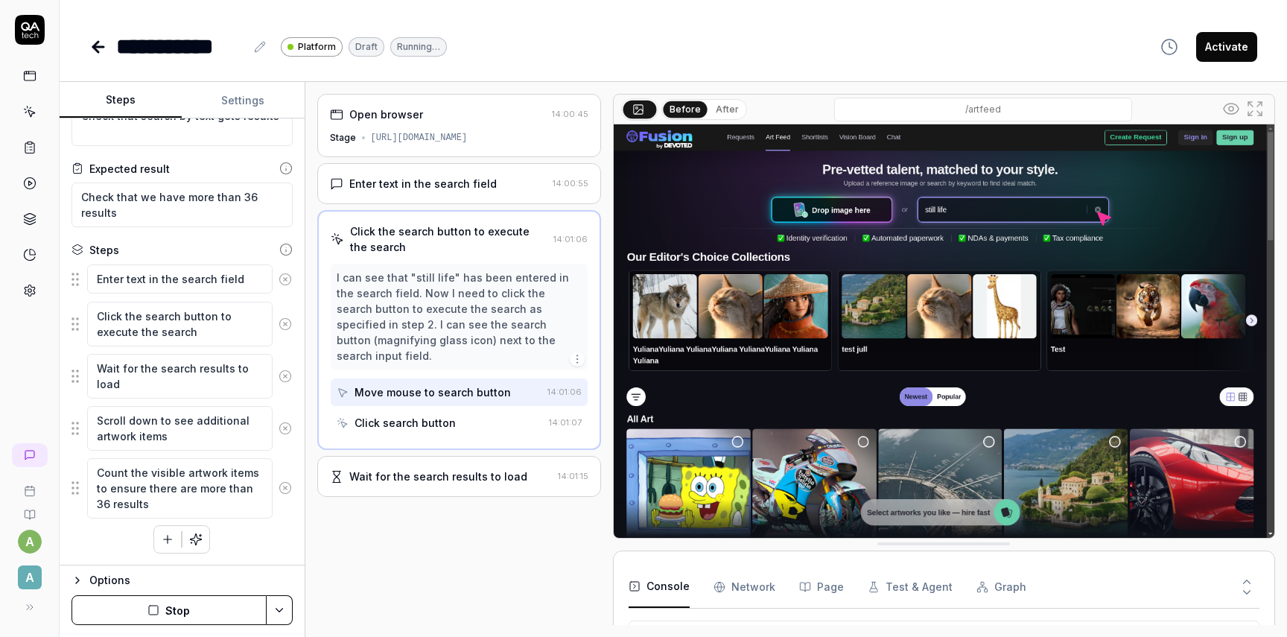
click at [442, 415] on div "Click search button" at bounding box center [404, 423] width 101 height 16
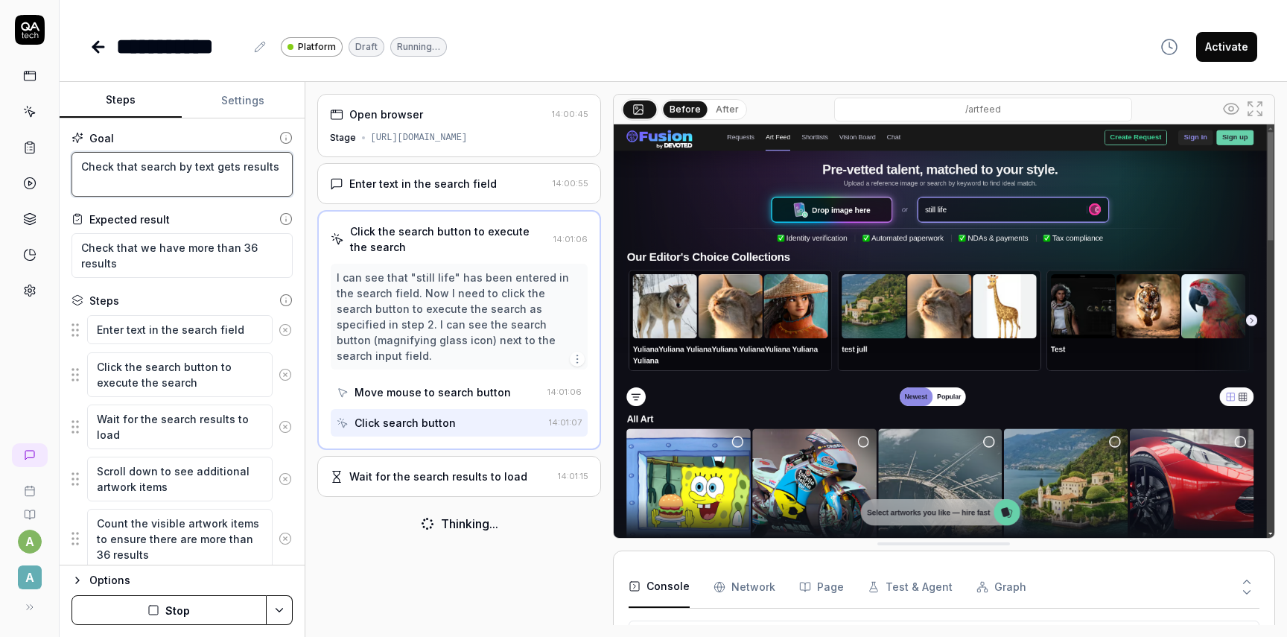
click at [150, 152] on textarea "Check that search by text gets results" at bounding box center [181, 174] width 221 height 45
drag, startPoint x: 77, startPoint y: 173, endPoint x: 209, endPoint y: 177, distance: 131.9
click at [209, 177] on textarea "Check that search by text gets results" at bounding box center [181, 174] width 221 height 45
drag, startPoint x: 167, startPoint y: 275, endPoint x: 60, endPoint y: 238, distance: 112.6
click at [60, 238] on div "Goal Check that search by text gets results Expected result Check that we have …" at bounding box center [182, 341] width 245 height 447
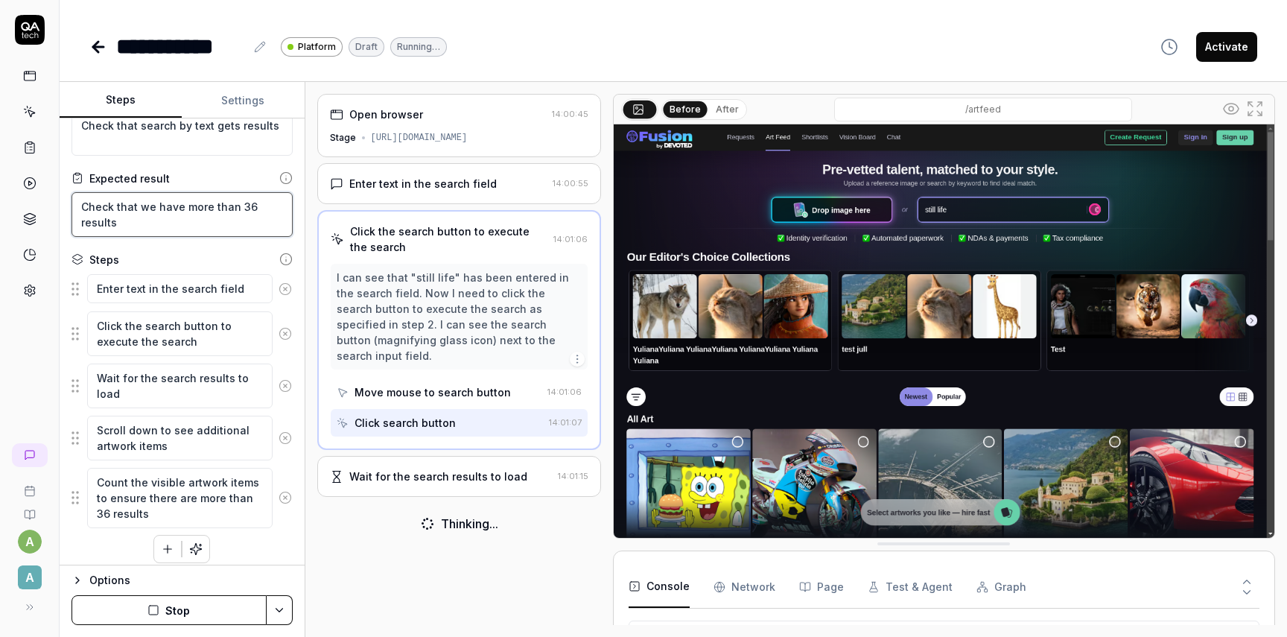
scroll to position [51, 0]
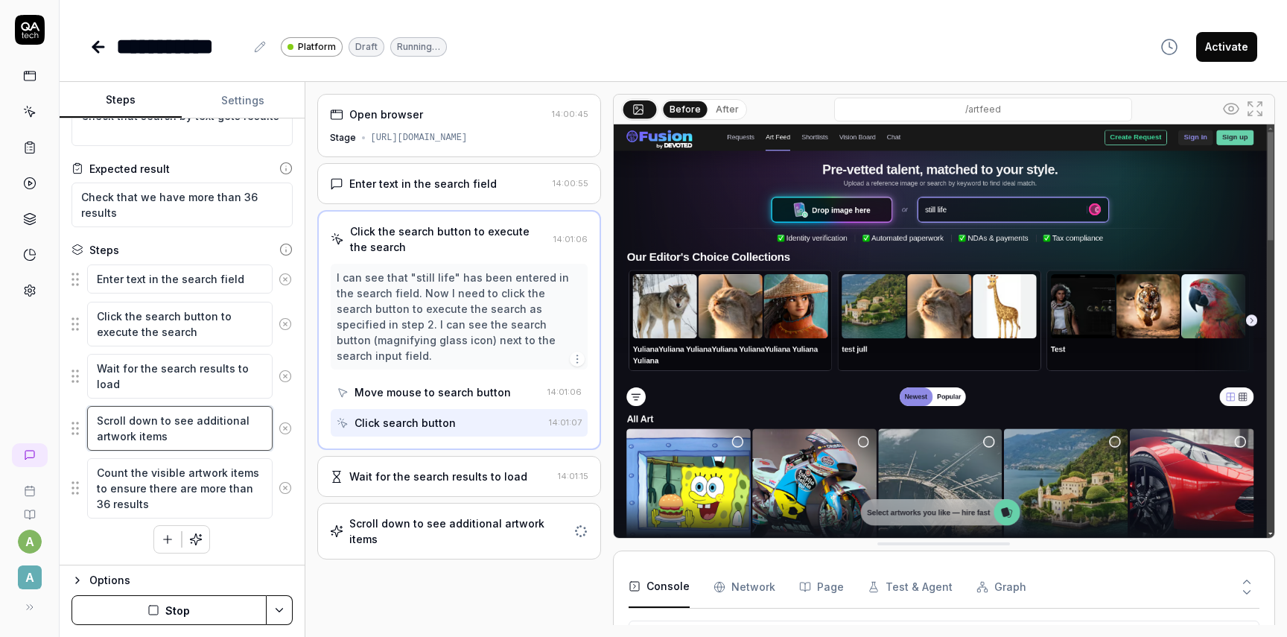
click at [191, 429] on textarea "Scroll down to see additional artwork items" at bounding box center [179, 428] width 185 height 45
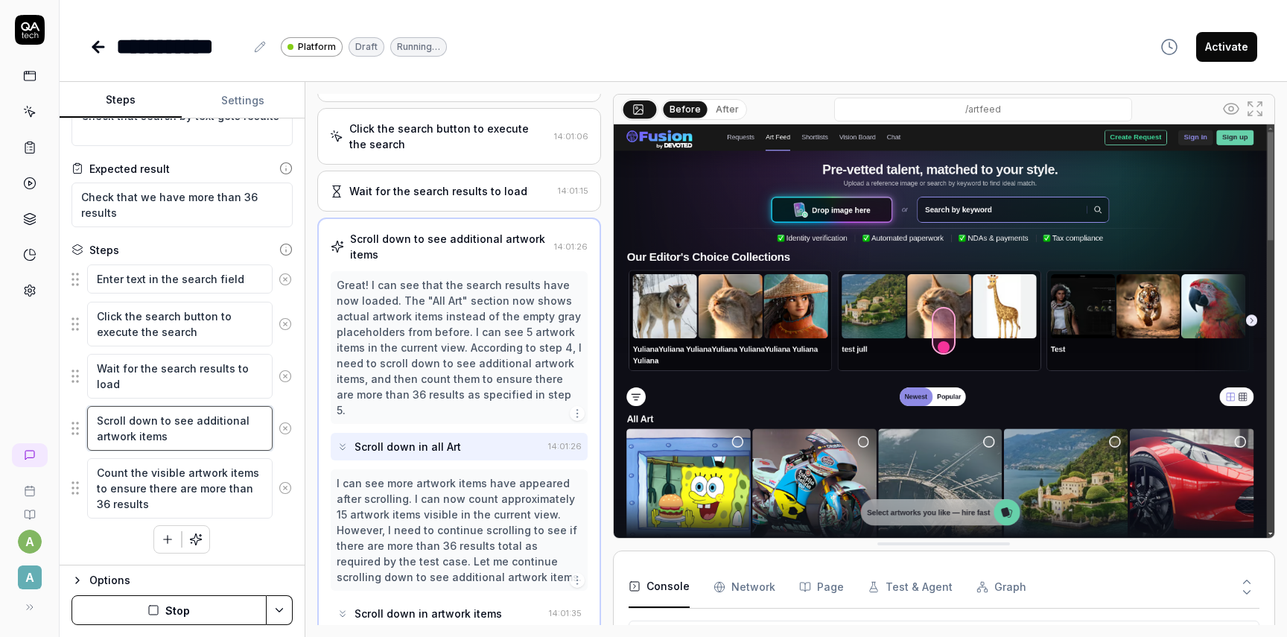
scroll to position [150, 0]
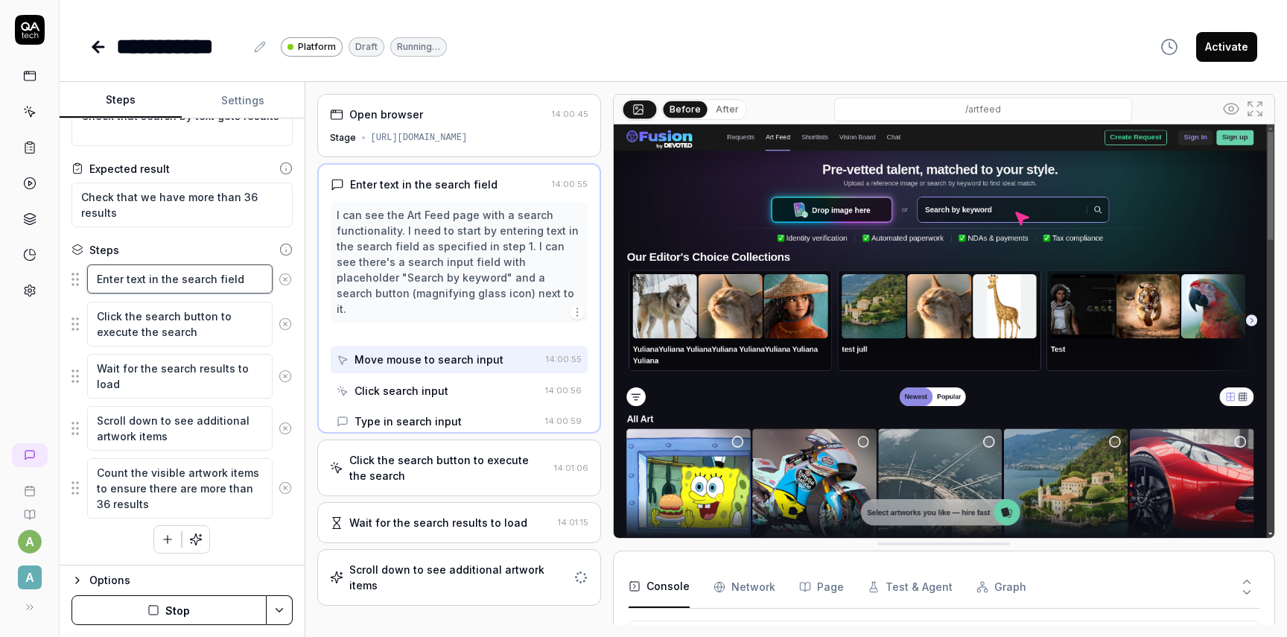
click at [238, 282] on textarea "Enter text in the search field" at bounding box center [179, 278] width 185 height 29
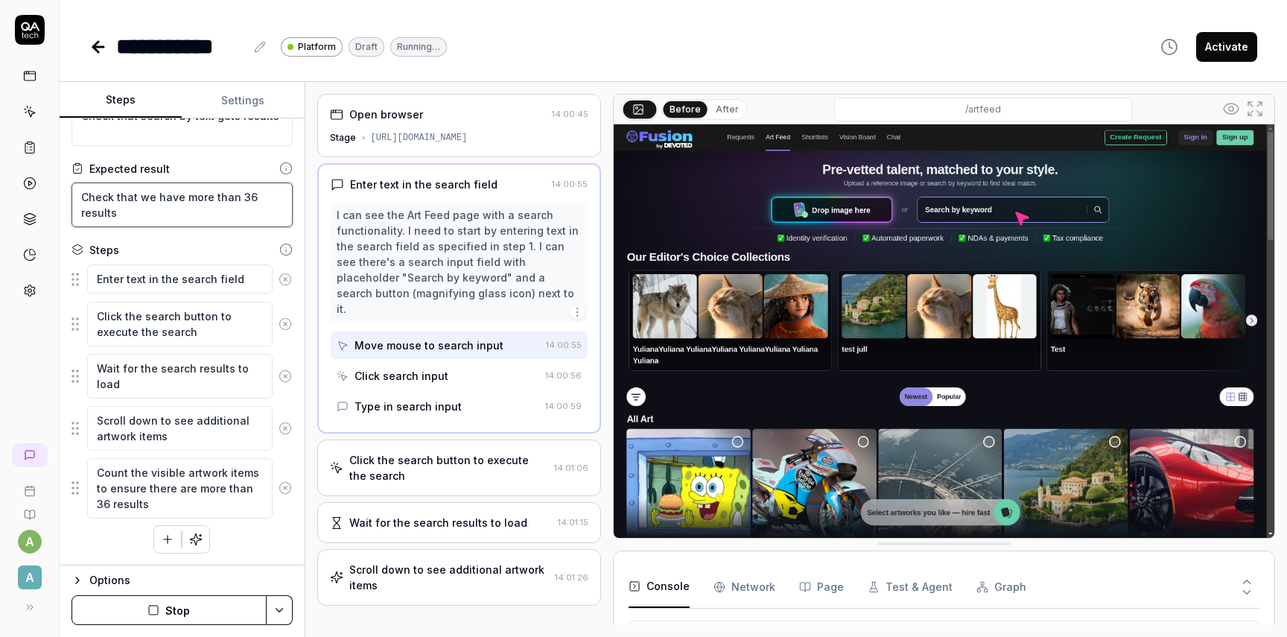
click at [203, 212] on textarea "Check that we have more than 36 results" at bounding box center [181, 204] width 221 height 45
click at [208, 197] on textarea "Check that we have more than 36 results" at bounding box center [181, 204] width 221 height 45
click at [454, 362] on div "Click search input" at bounding box center [438, 376] width 203 height 28
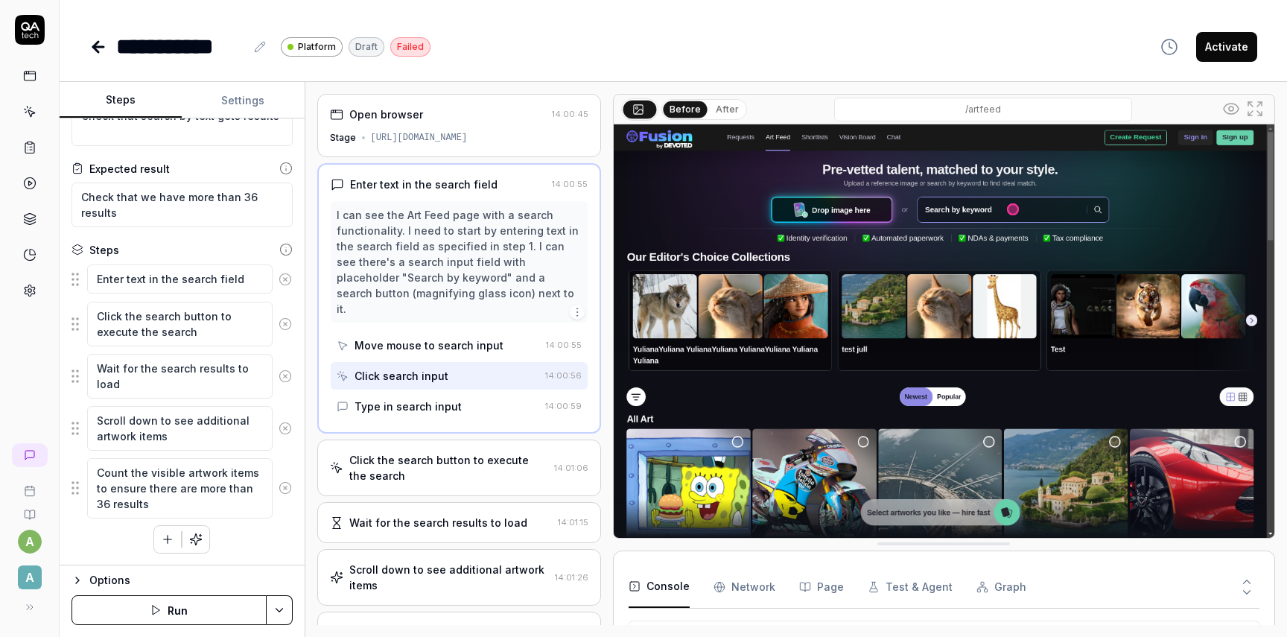
click at [457, 396] on div "Type in search input" at bounding box center [438, 406] width 203 height 28
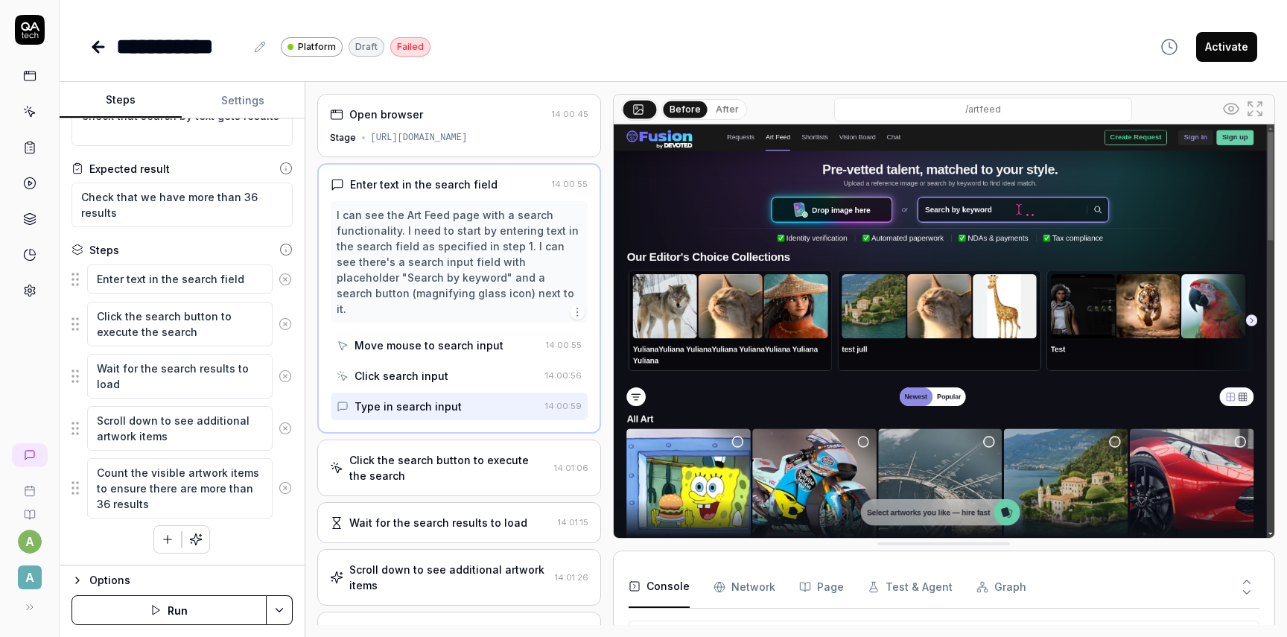
click at [453, 452] on div "Click the search button to execute the search" at bounding box center [448, 467] width 199 height 31
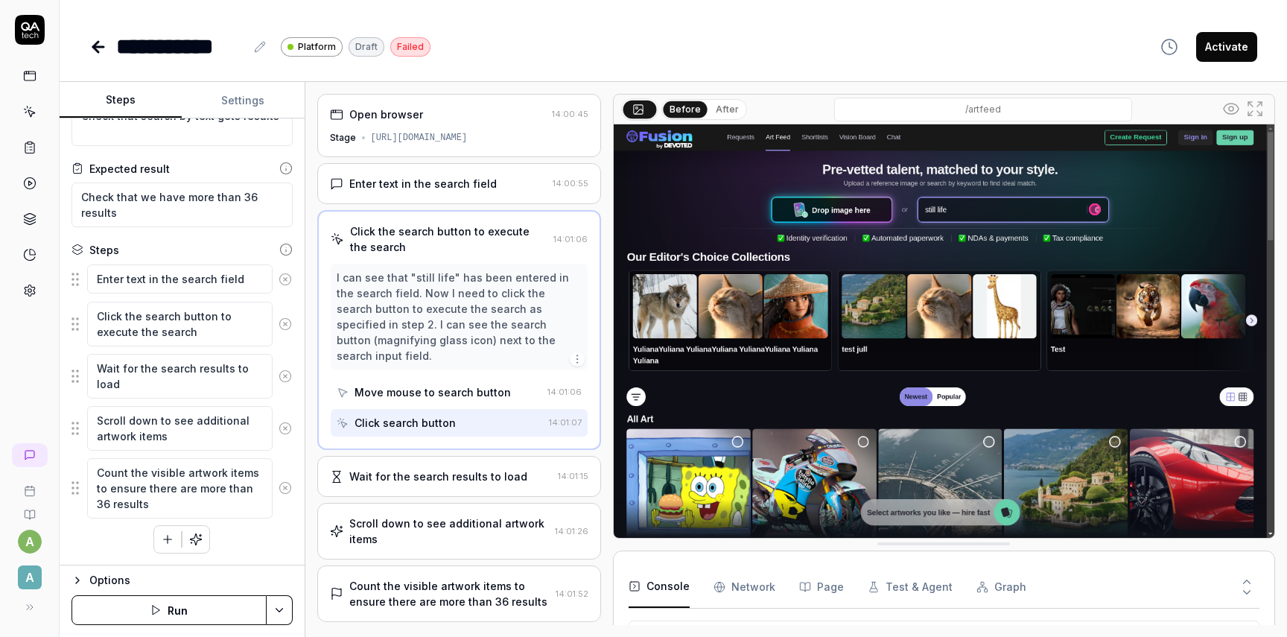
click at [462, 384] on div "Move mouse to search button" at bounding box center [432, 392] width 156 height 16
click at [466, 409] on div "Click search button" at bounding box center [440, 423] width 206 height 28
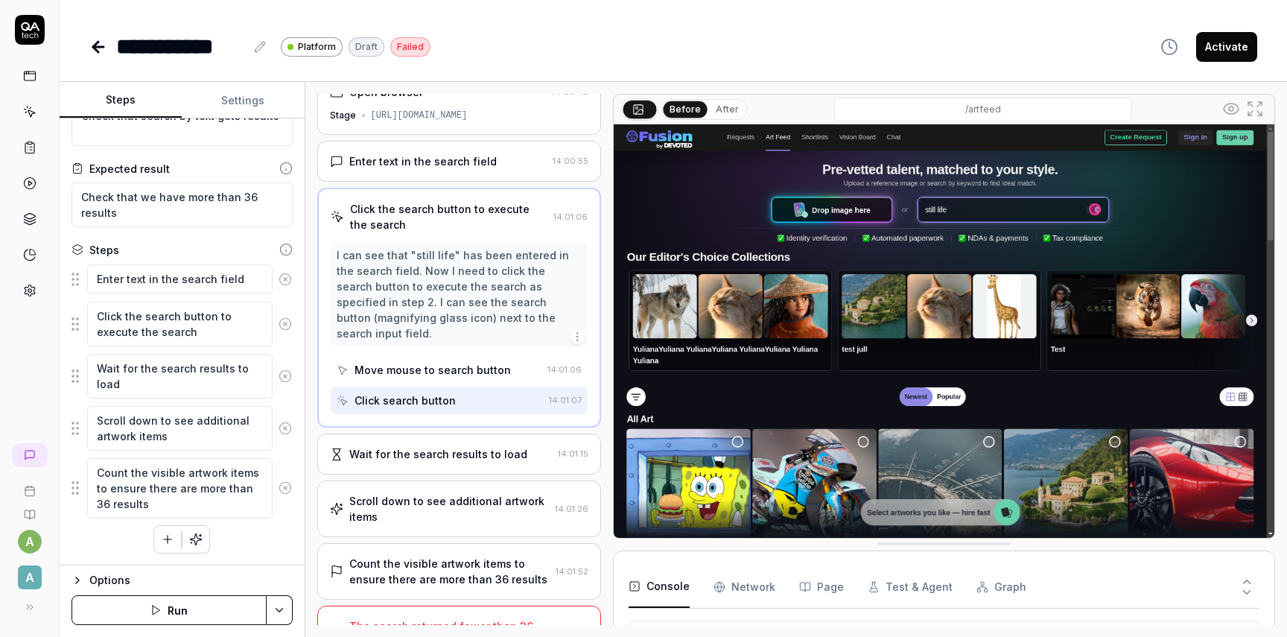
scroll to position [44, 0]
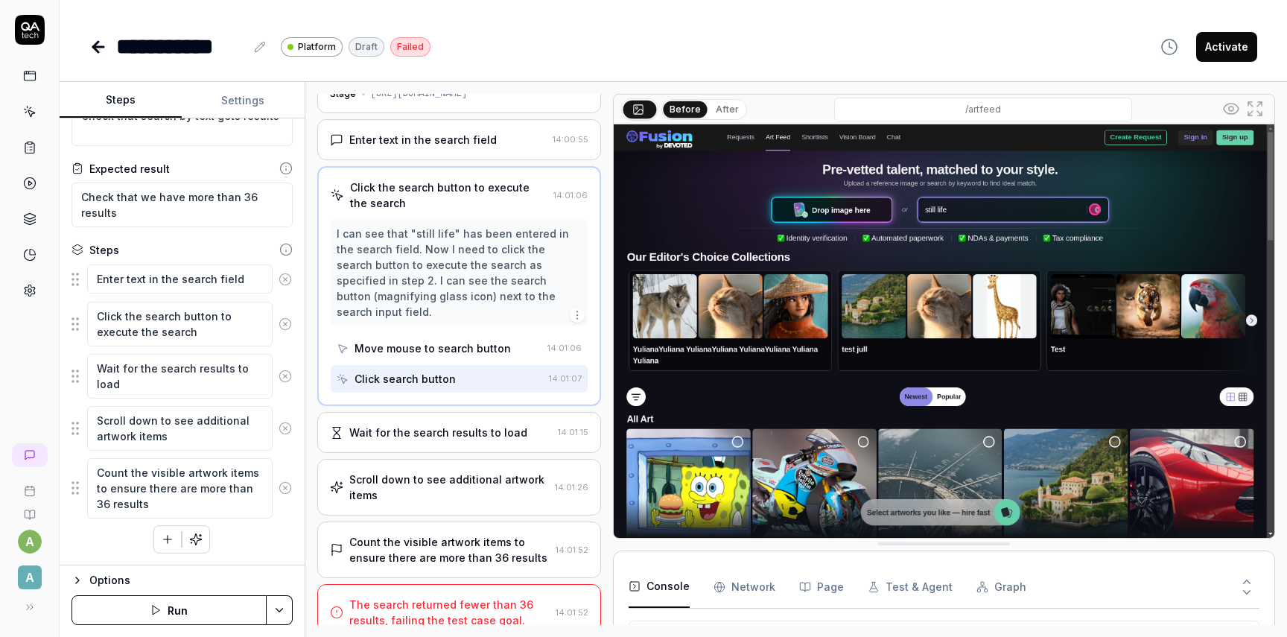
click at [461, 424] on div "Wait for the search results to load" at bounding box center [438, 432] width 178 height 16
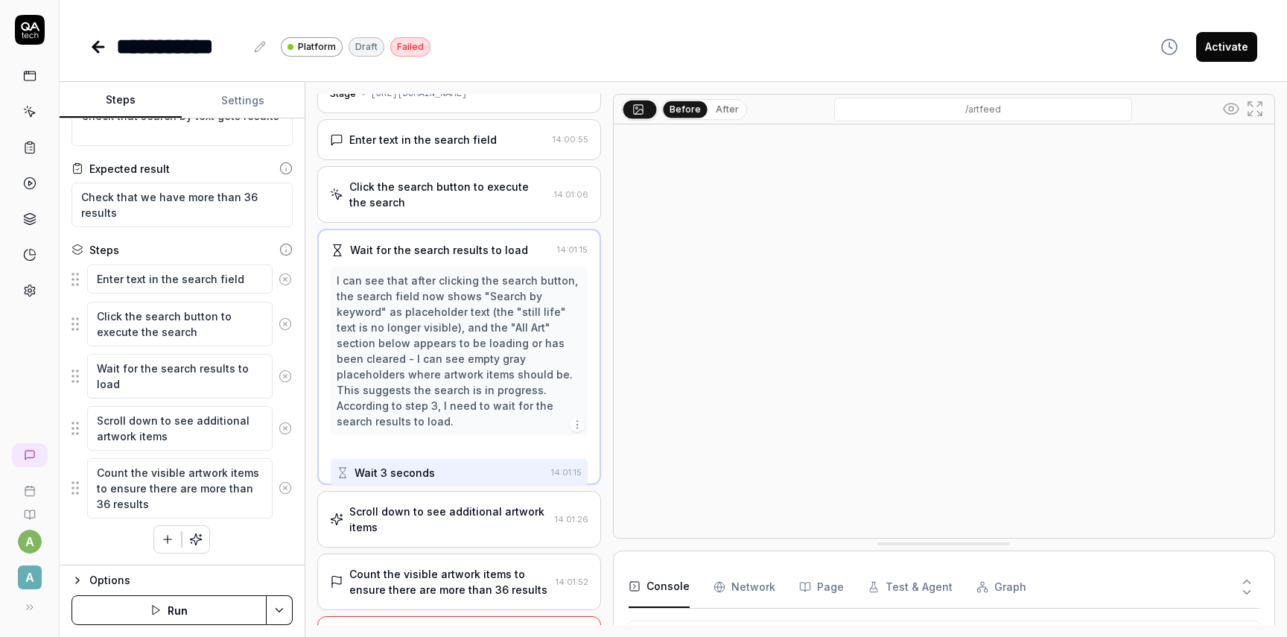
scroll to position [0, 0]
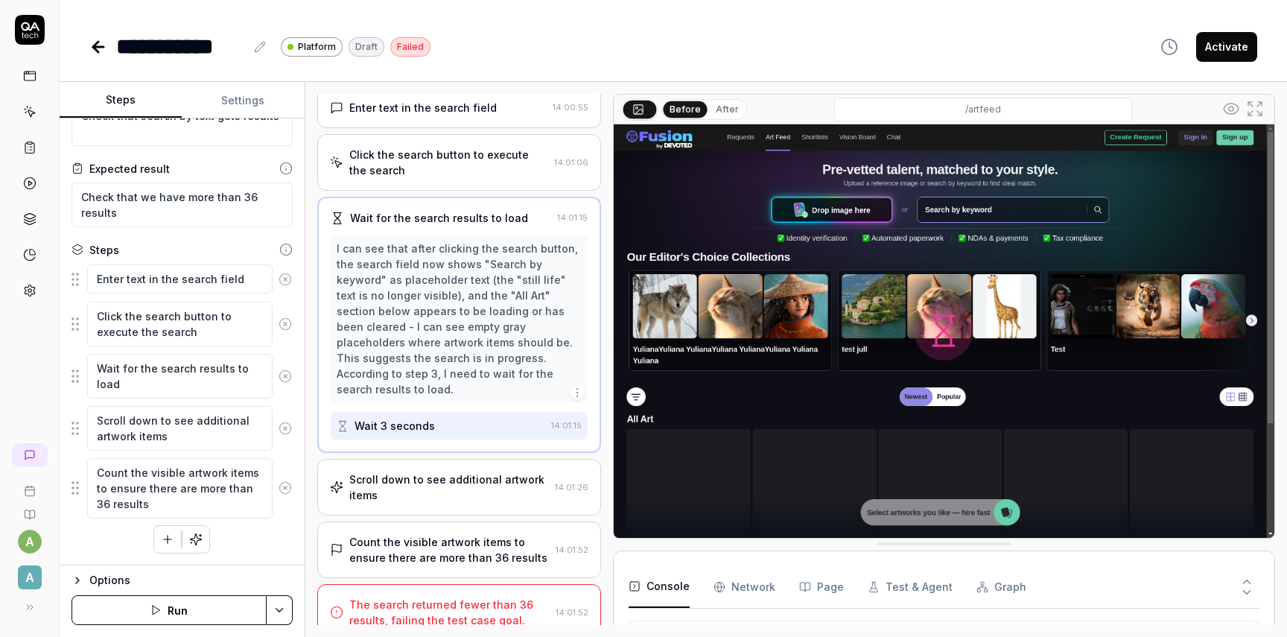
click at [460, 471] on div "Scroll down to see additional artwork items" at bounding box center [449, 486] width 200 height 31
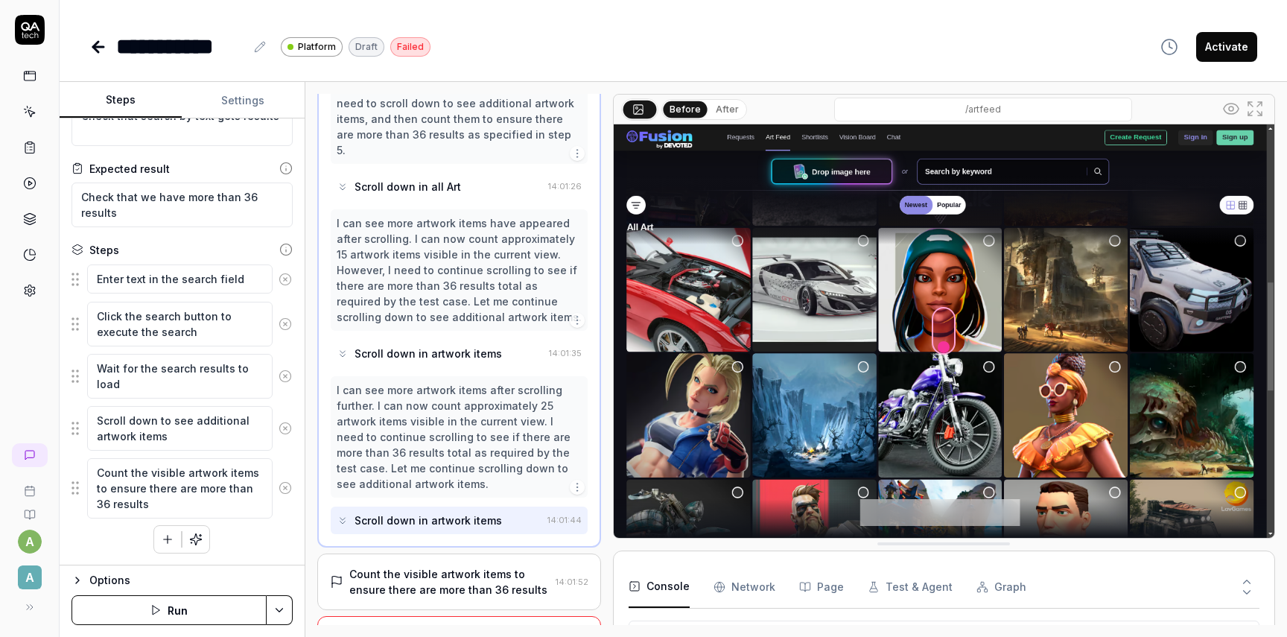
scroll to position [394, 0]
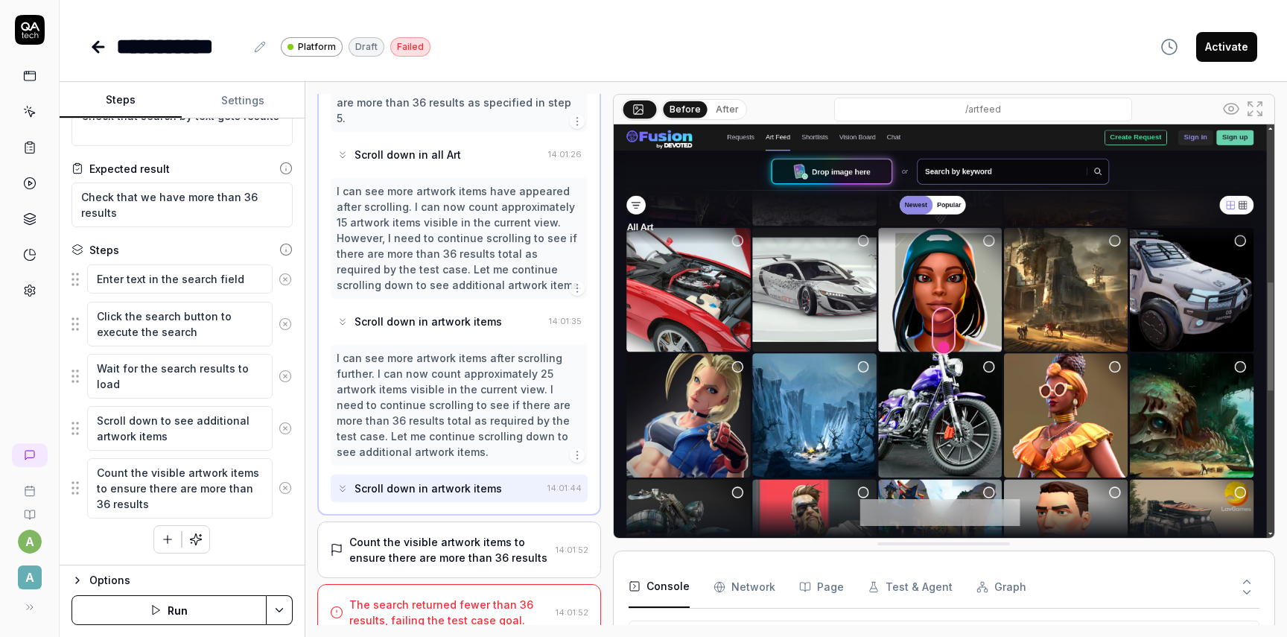
click at [483, 409] on div "I can see more artwork items after scrolling further. I can now count approxima…" at bounding box center [459, 404] width 245 height 109
click at [479, 534] on div "Count the visible artwork items to ensure there are more than 36 results" at bounding box center [449, 549] width 200 height 31
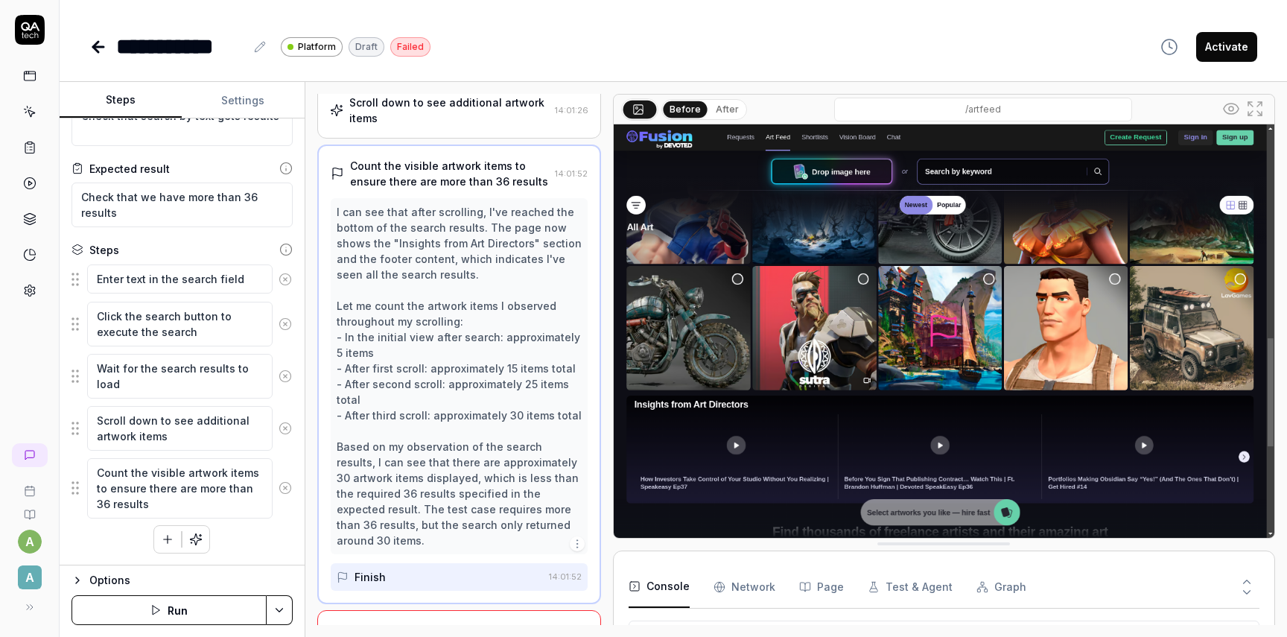
scroll to position [264, 0]
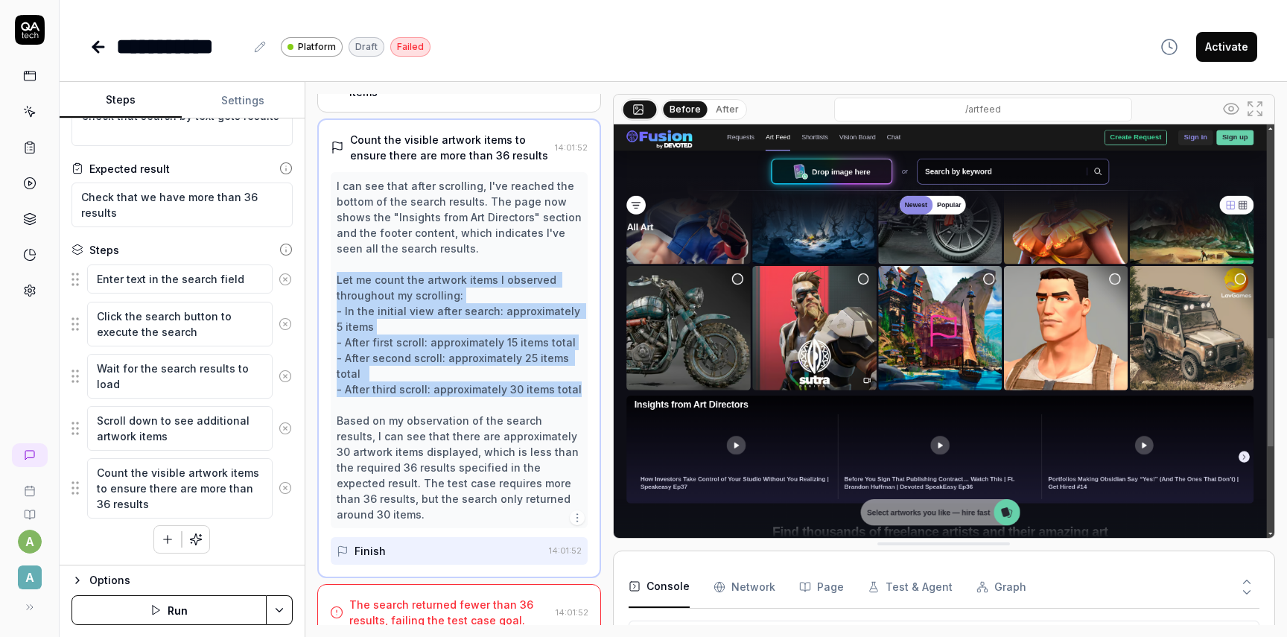
drag, startPoint x: 336, startPoint y: 280, endPoint x: 573, endPoint y: 391, distance: 261.5
click at [573, 391] on div "I can see that after scrolling, I've reached the bottom of the search results. …" at bounding box center [459, 350] width 245 height 344
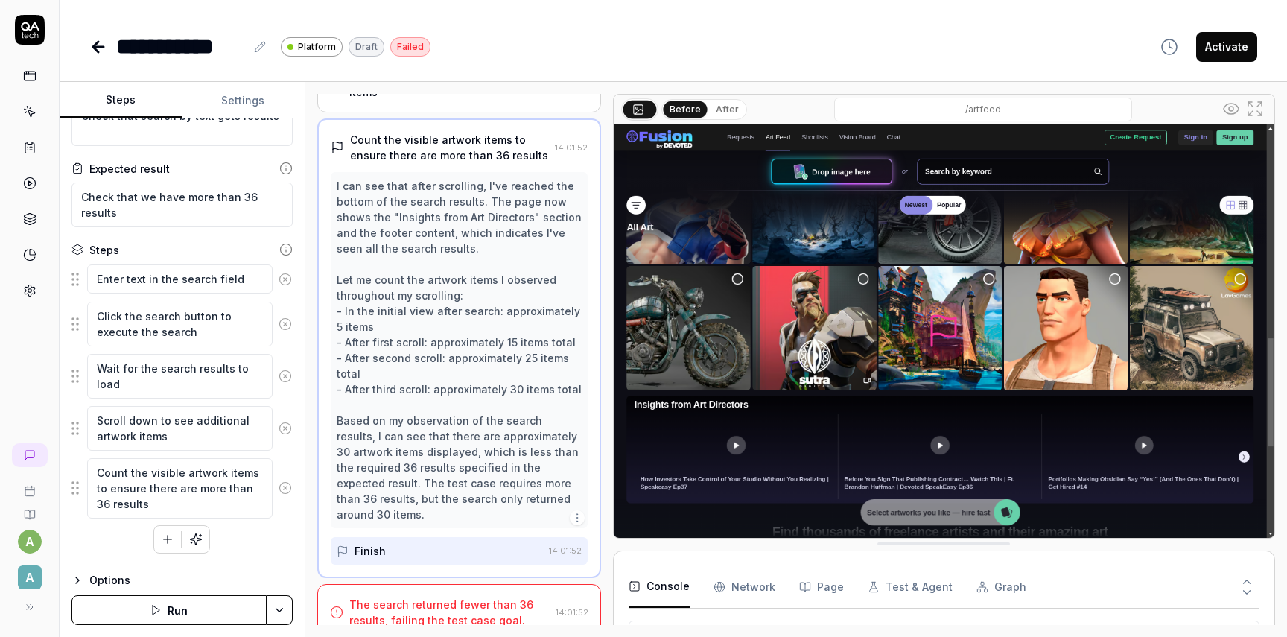
click at [533, 396] on div "I can see that after scrolling, I've reached the bottom of the search results. …" at bounding box center [459, 350] width 245 height 344
click at [401, 538] on div "Finish" at bounding box center [440, 551] width 206 height 28
click at [424, 597] on div "The search returned fewer than 36 results, failing the test case goal." at bounding box center [449, 612] width 200 height 31
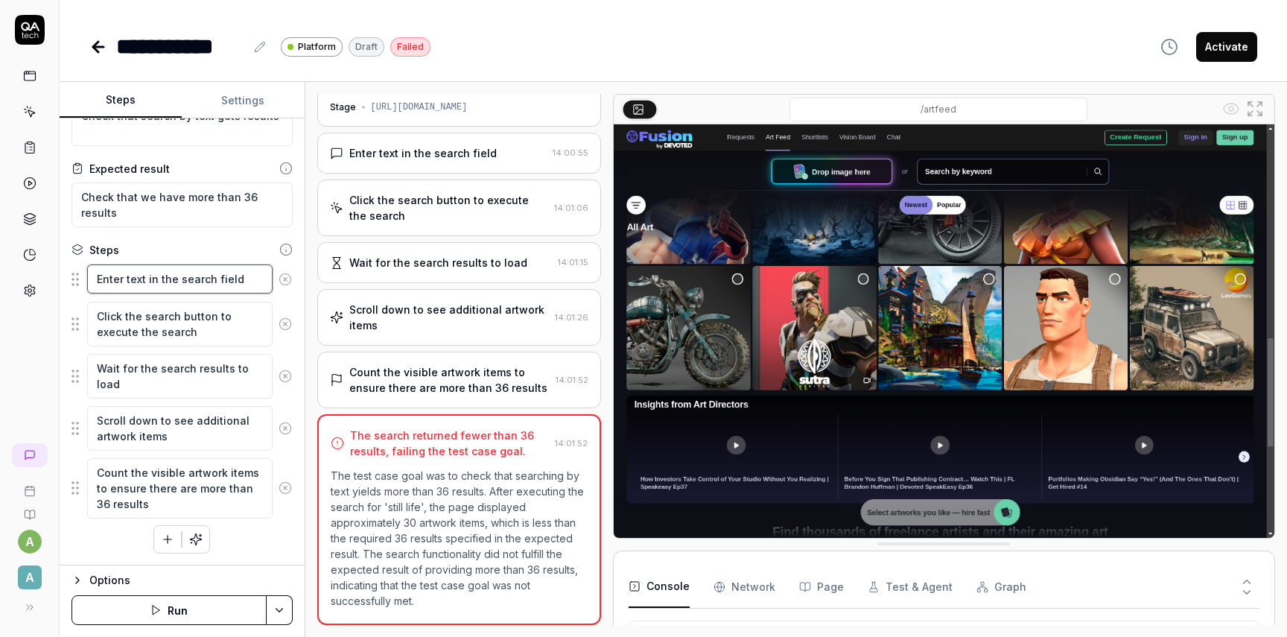
click at [243, 279] on textarea "Enter text in the search field" at bounding box center [179, 278] width 185 height 29
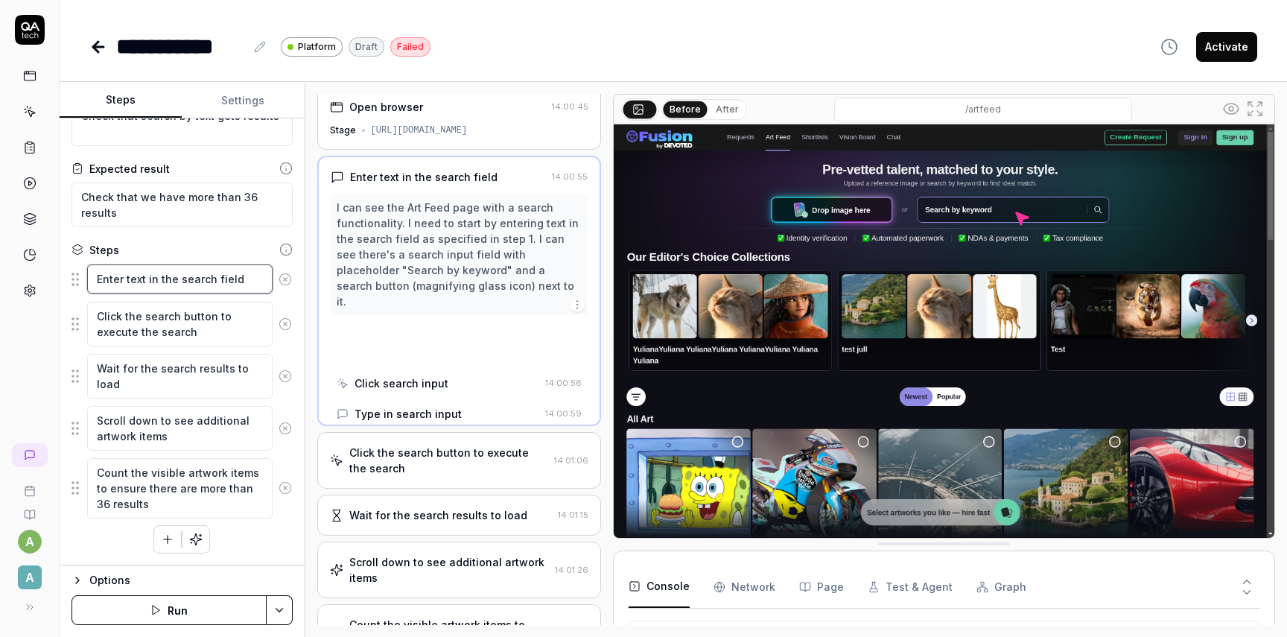
scroll to position [0, 0]
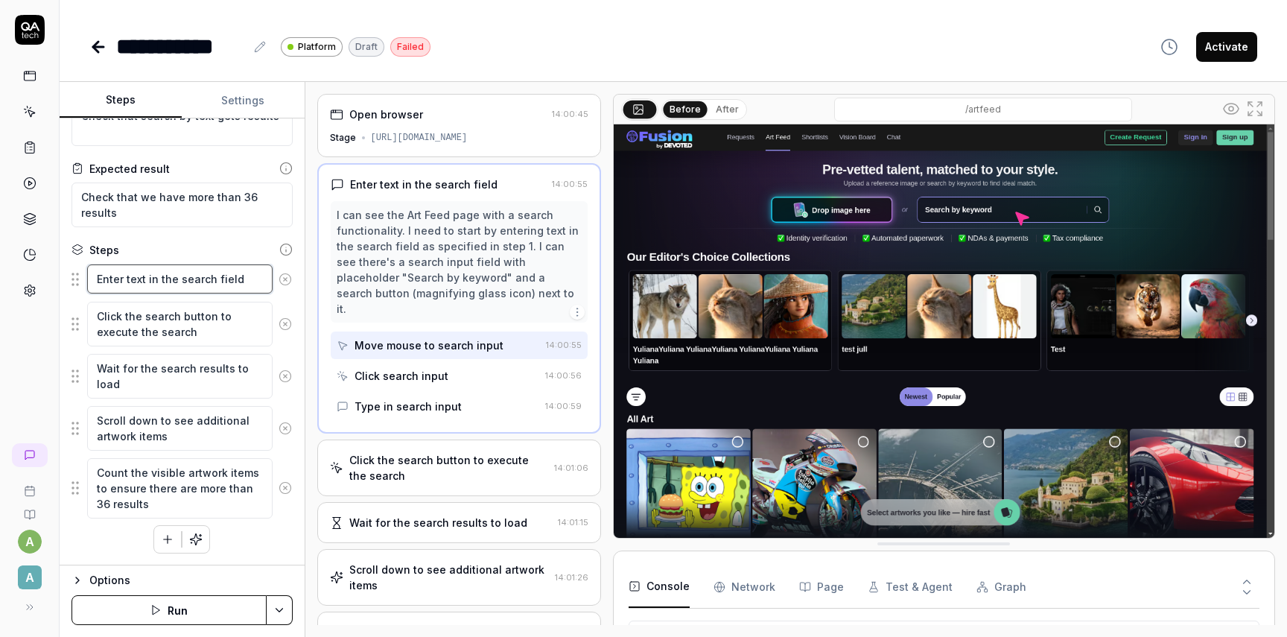
click at [144, 279] on textarea "Enter text in the search field" at bounding box center [179, 278] width 185 height 29
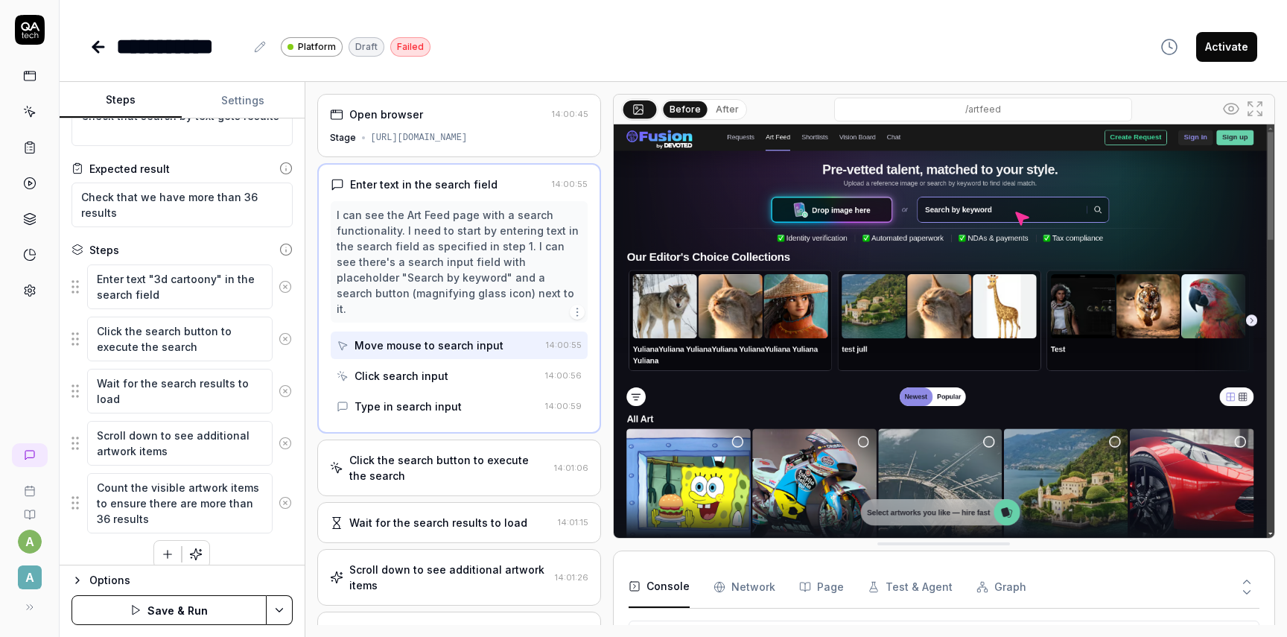
click at [210, 604] on button "Save & Run" at bounding box center [168, 610] width 195 height 30
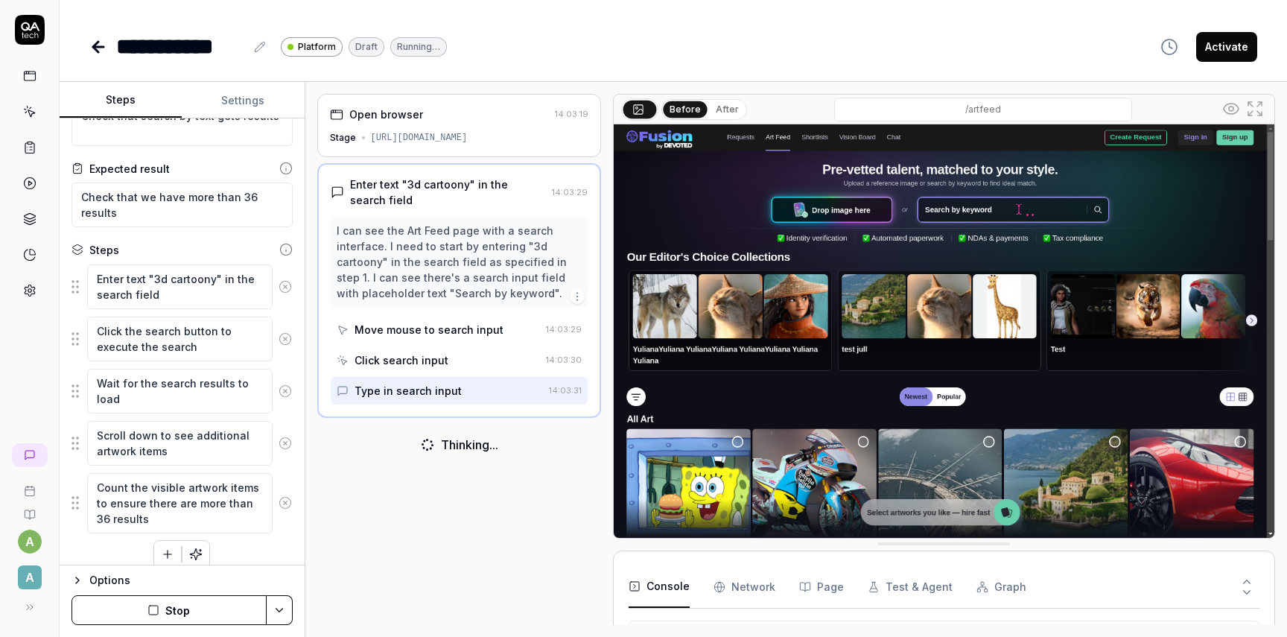
click at [451, 395] on div "Type in search input" at bounding box center [407, 391] width 107 height 16
click at [732, 107] on button "After" at bounding box center [727, 109] width 35 height 16
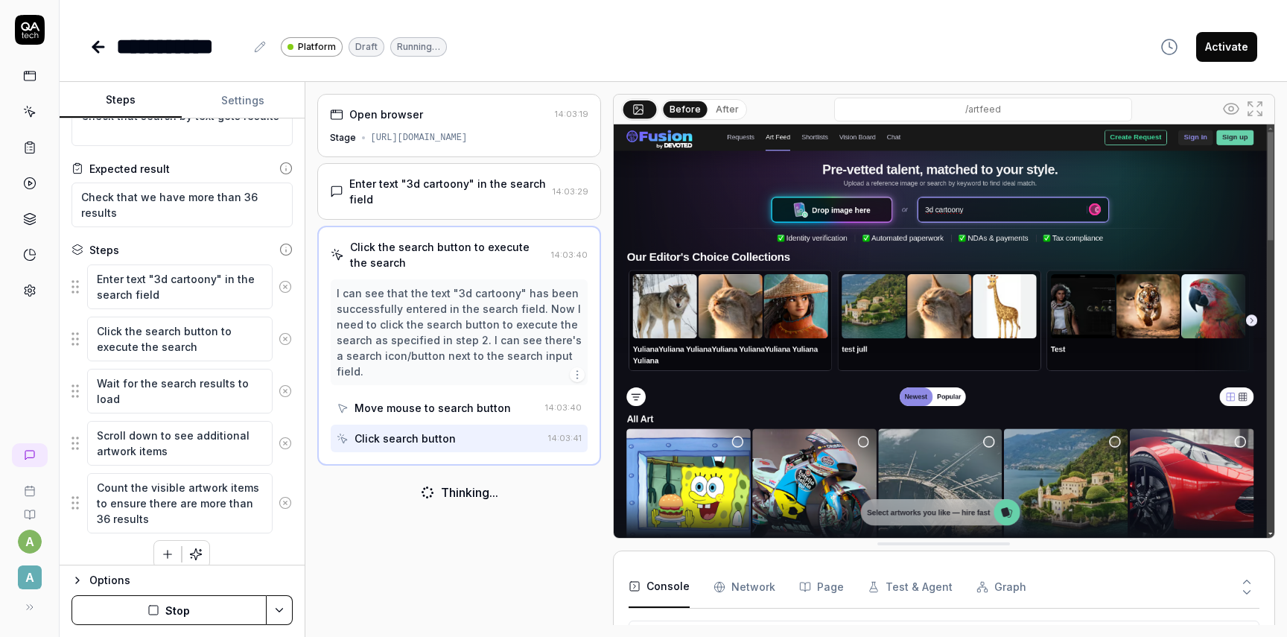
click at [398, 430] on div "Click search button" at bounding box center [404, 438] width 101 height 16
click at [447, 400] on div "Move mouse to search button" at bounding box center [432, 408] width 156 height 16
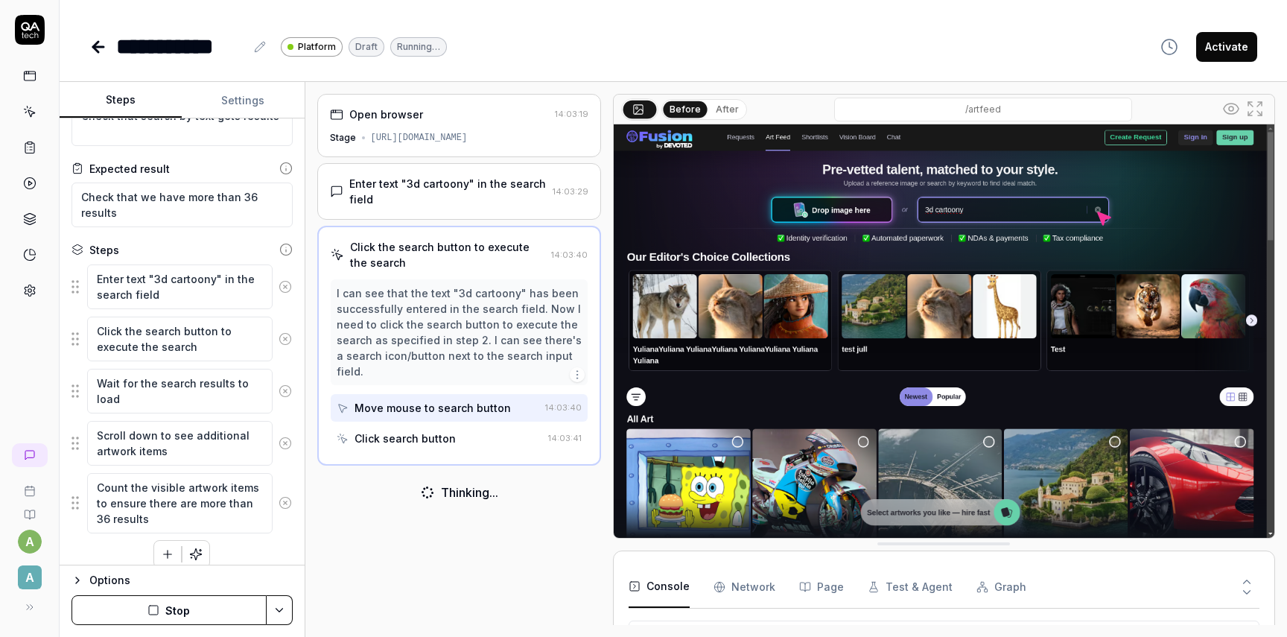
click at [430, 430] on div "Click search button" at bounding box center [404, 438] width 101 height 16
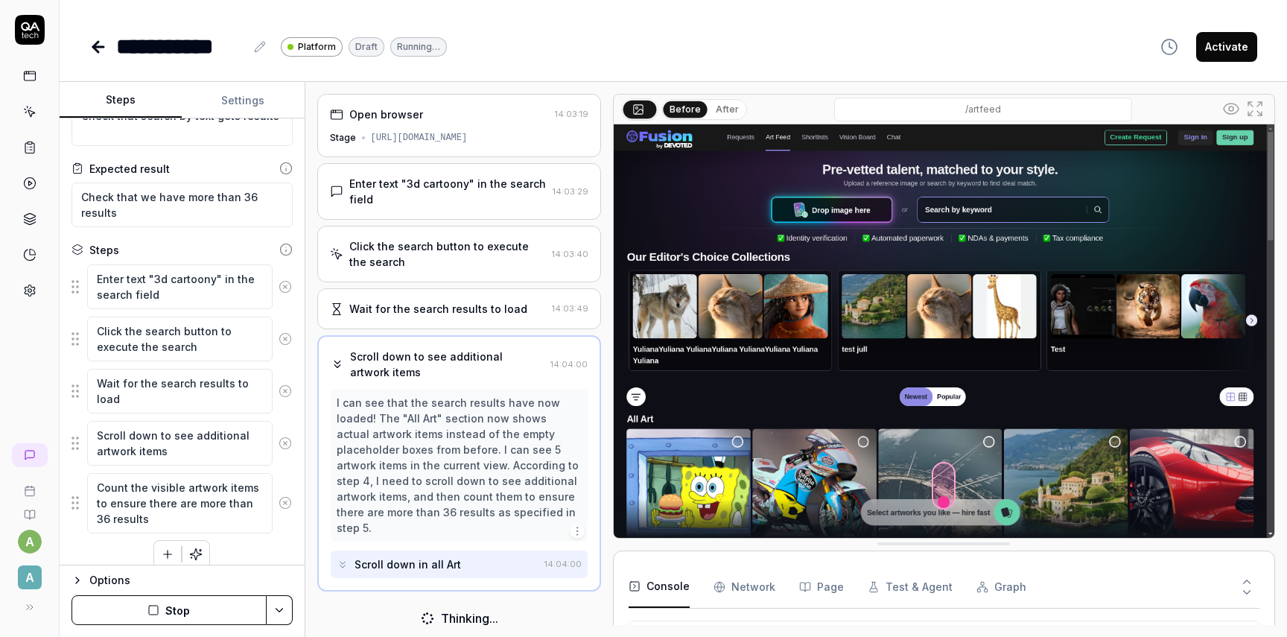
click at [430, 563] on div "Scroll down to see additional artwork items 14:04:00 I can see that the search …" at bounding box center [459, 463] width 284 height 256
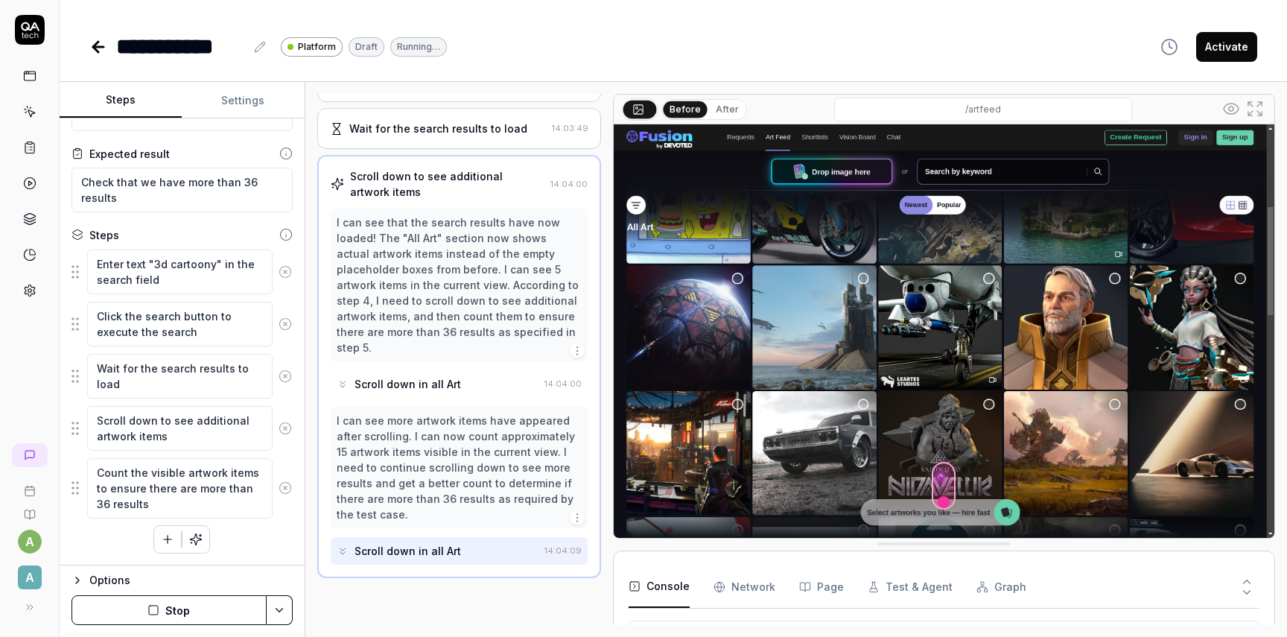
scroll to position [165, 0]
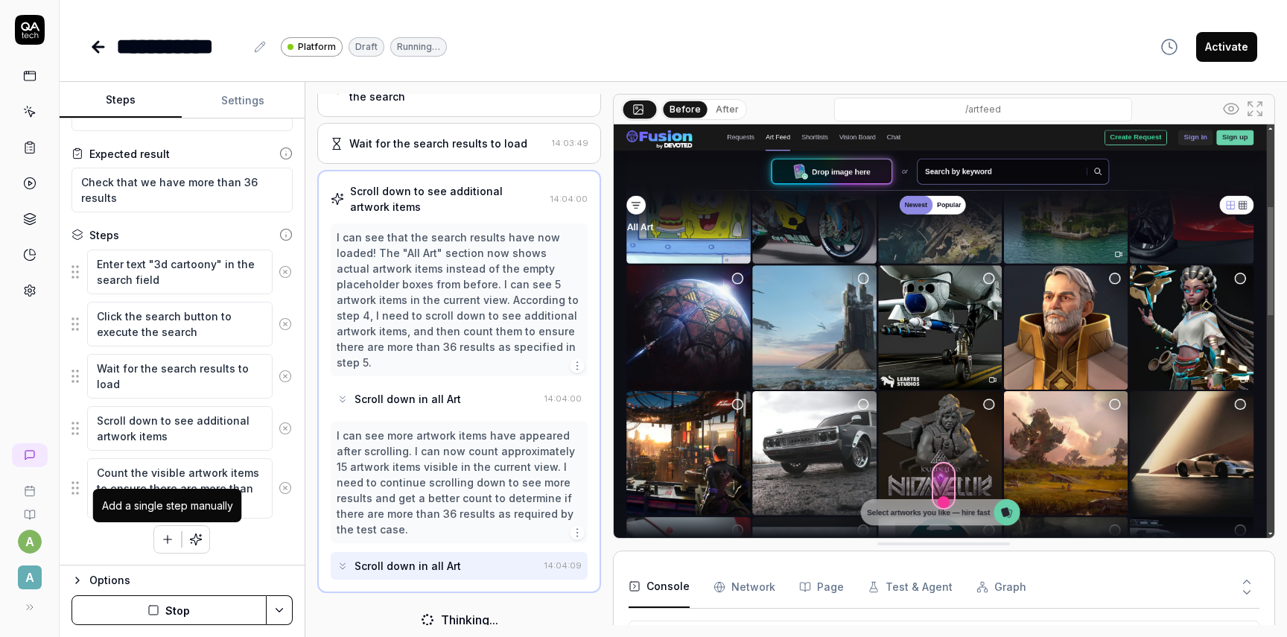
click at [167, 539] on icon "button" at bounding box center [168, 539] width 8 height 0
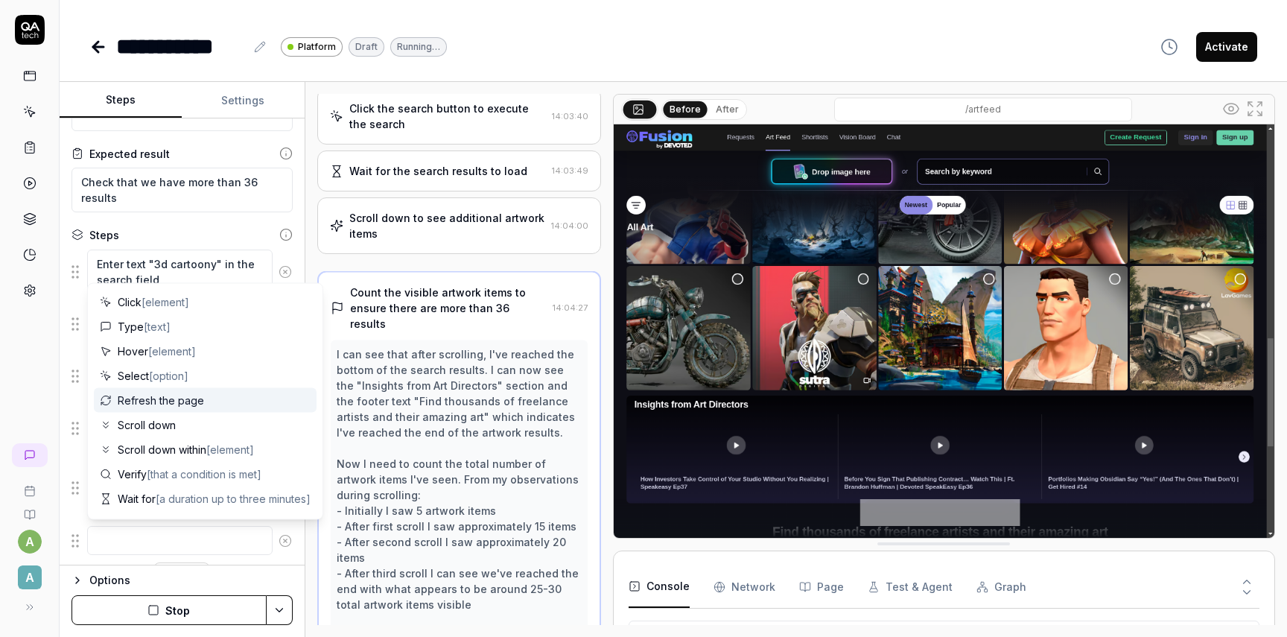
scroll to position [0, 0]
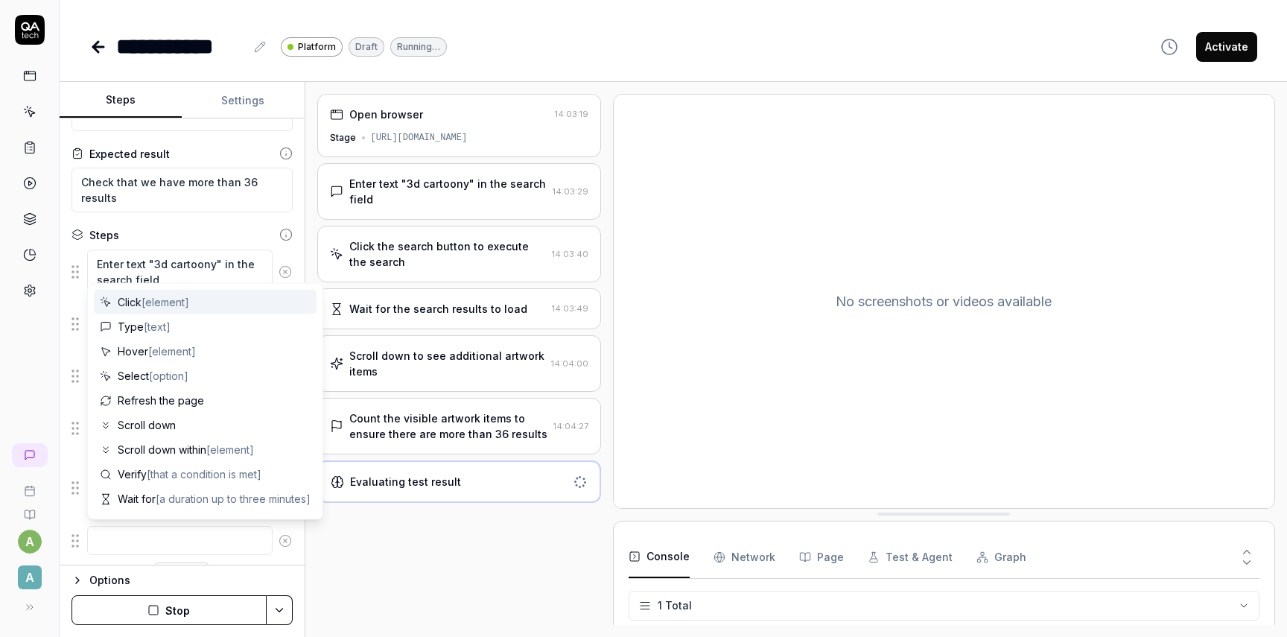
click at [308, 226] on div "Steps Settings Goal Check that search by text gets results Expected result Chec…" at bounding box center [673, 359] width 1227 height 555
click at [312, 185] on div "Open browser 14:03:19 Stage [URL][DOMAIN_NAME] Enter text "3d cartoony" in the …" at bounding box center [796, 359] width 982 height 555
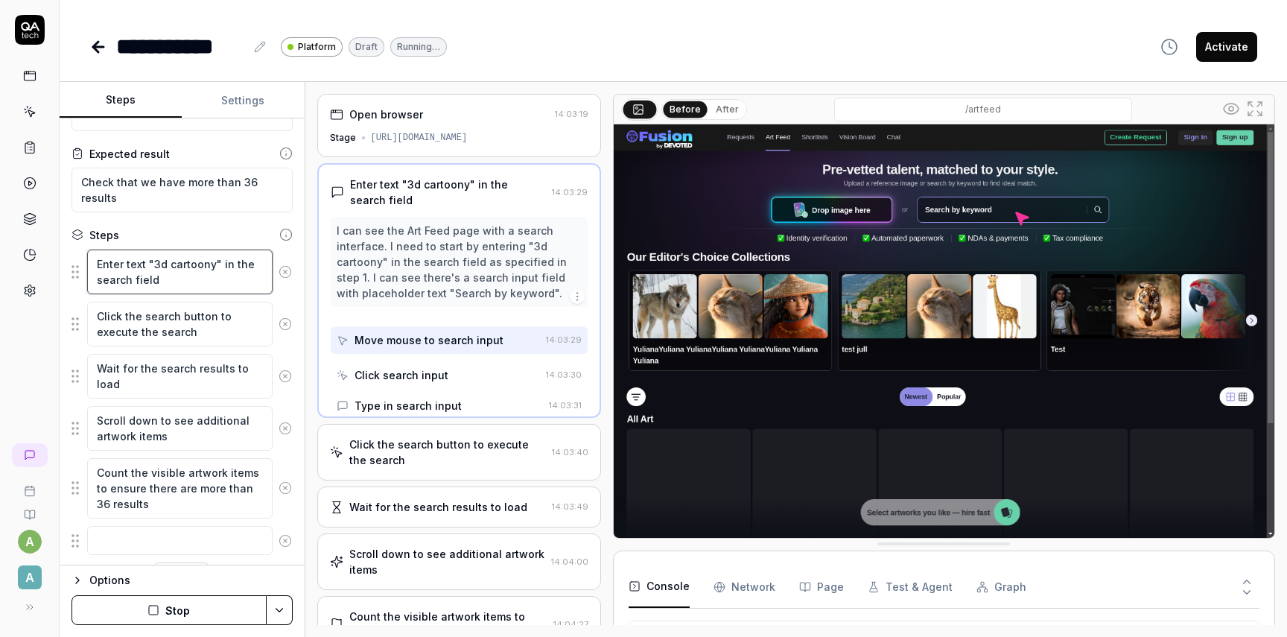
click at [200, 283] on textarea "Enter text "3d cartoony" in the search field" at bounding box center [179, 271] width 185 height 45
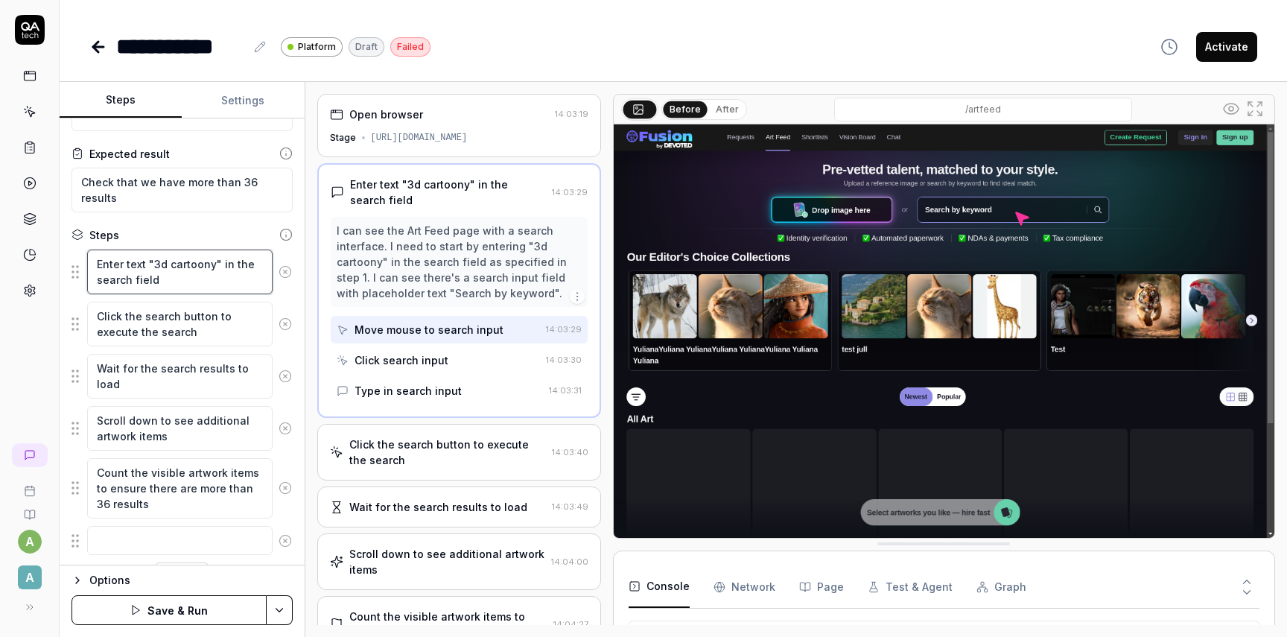
click at [190, 282] on textarea "Enter text "3d cartoony" in the search field" at bounding box center [179, 271] width 185 height 45
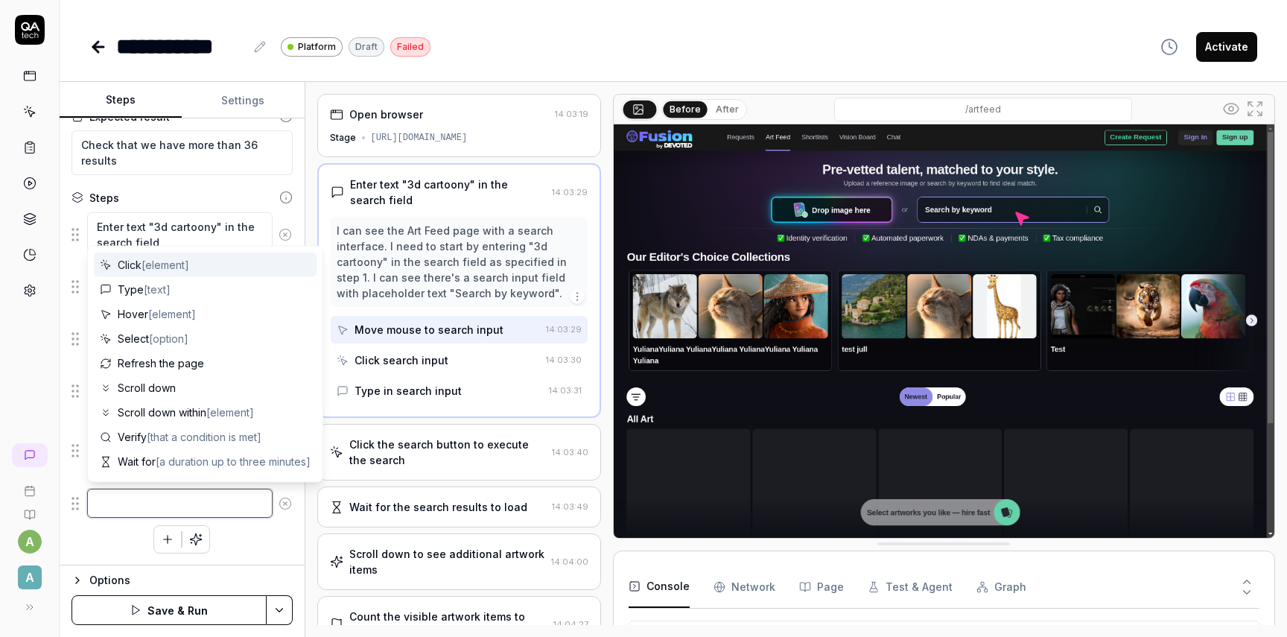
click at [174, 506] on textarea at bounding box center [179, 503] width 185 height 29
click at [217, 513] on textarea at bounding box center [179, 503] width 185 height 29
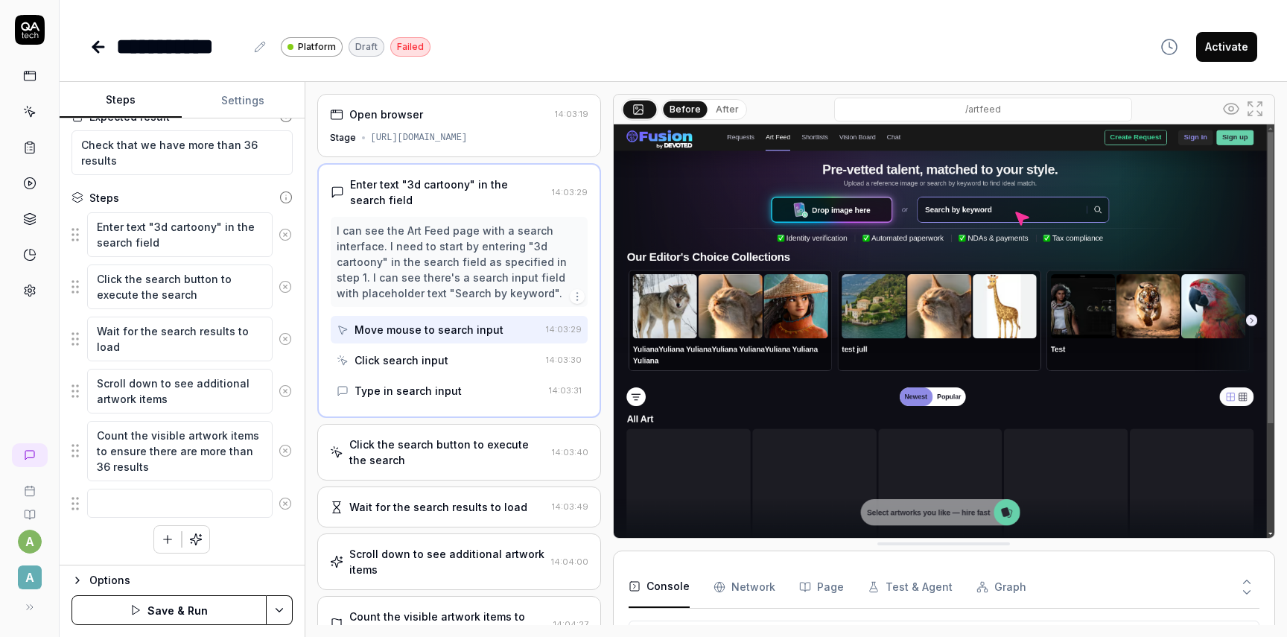
click at [308, 550] on div "Open browser 14:03:19 Stage [URL][DOMAIN_NAME] Enter text "3d cartoony" in the …" at bounding box center [796, 359] width 982 height 555
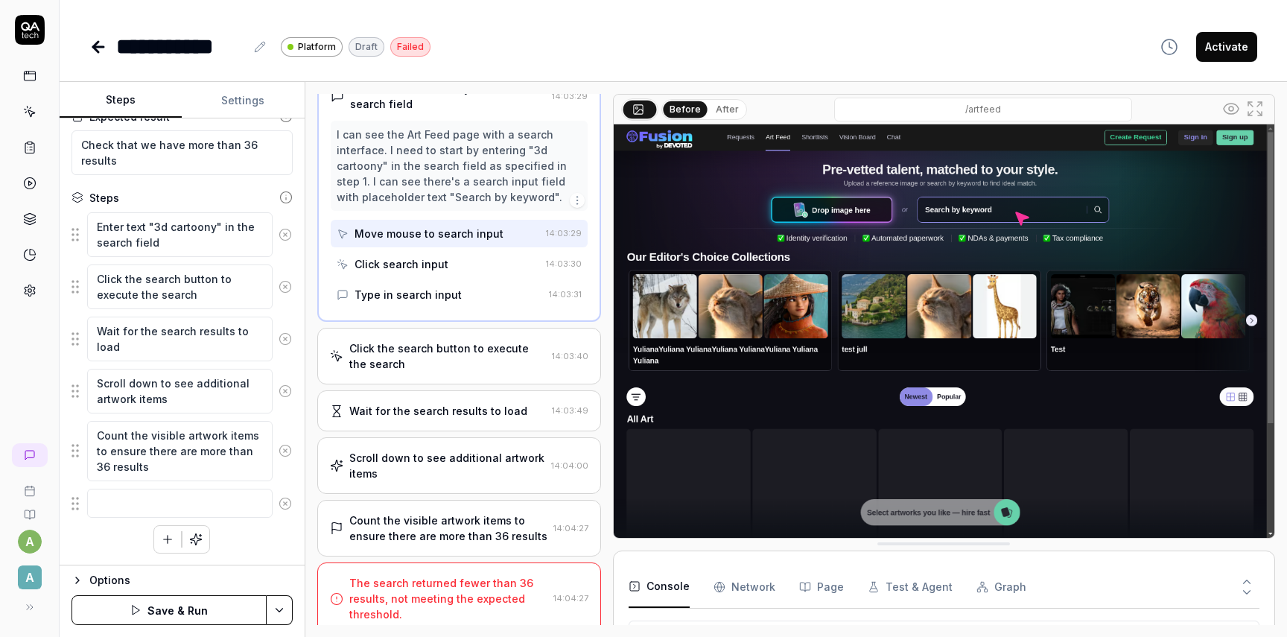
scroll to position [106, 0]
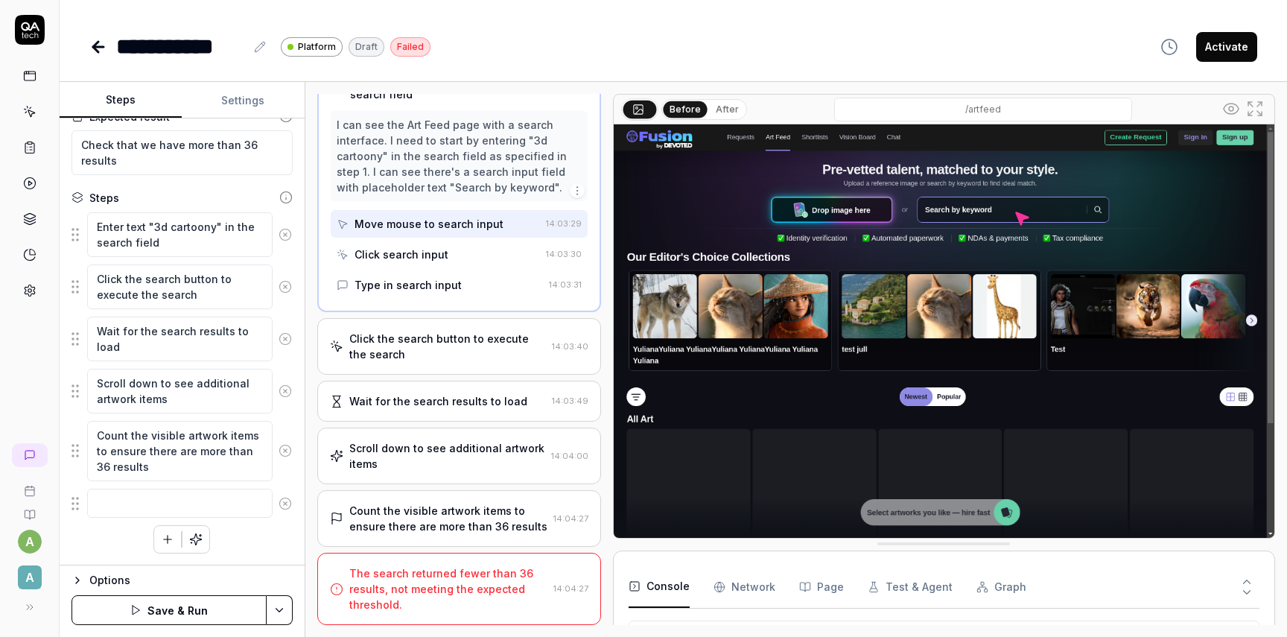
click at [432, 515] on div "Count the visible artwork items to ensure there are more than 36 results" at bounding box center [448, 518] width 198 height 31
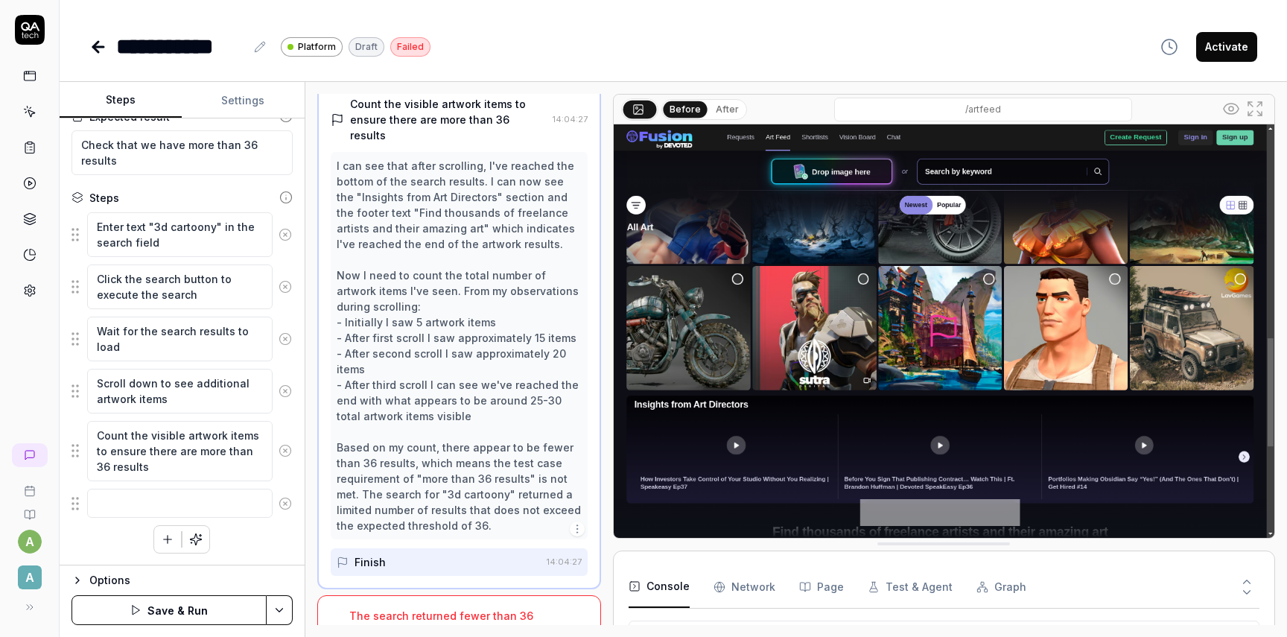
scroll to position [342, 0]
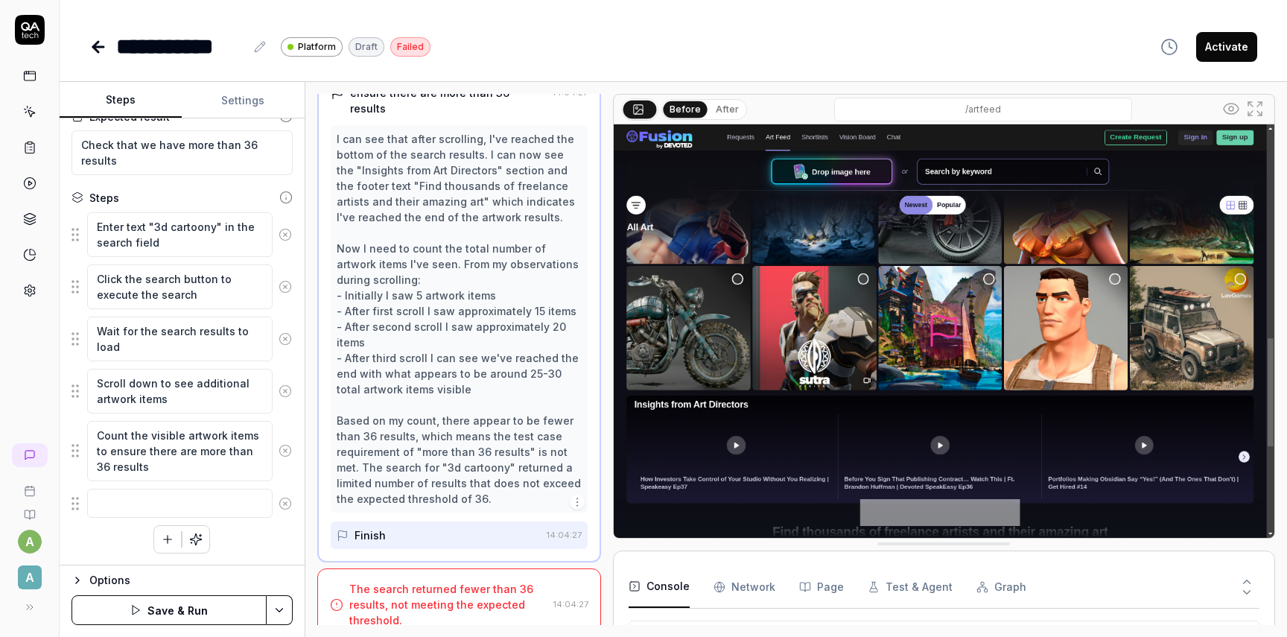
click at [1260, 104] on icon at bounding box center [1255, 109] width 18 height 18
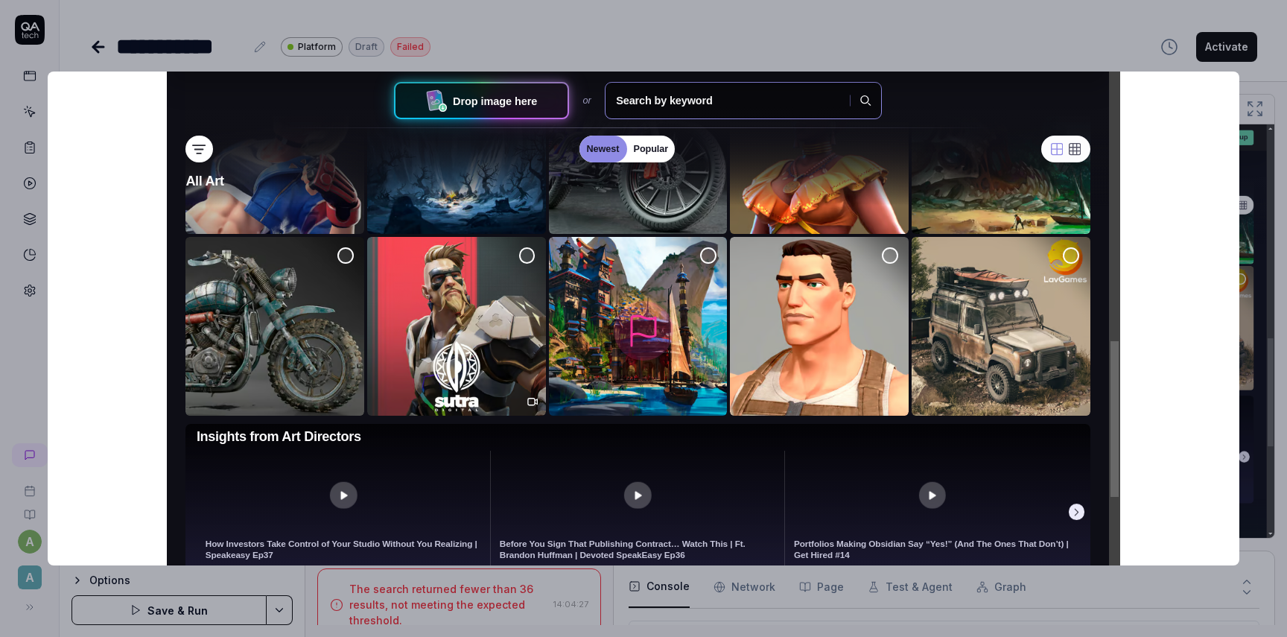
click at [683, 436] on img at bounding box center [643, 331] width 953 height 596
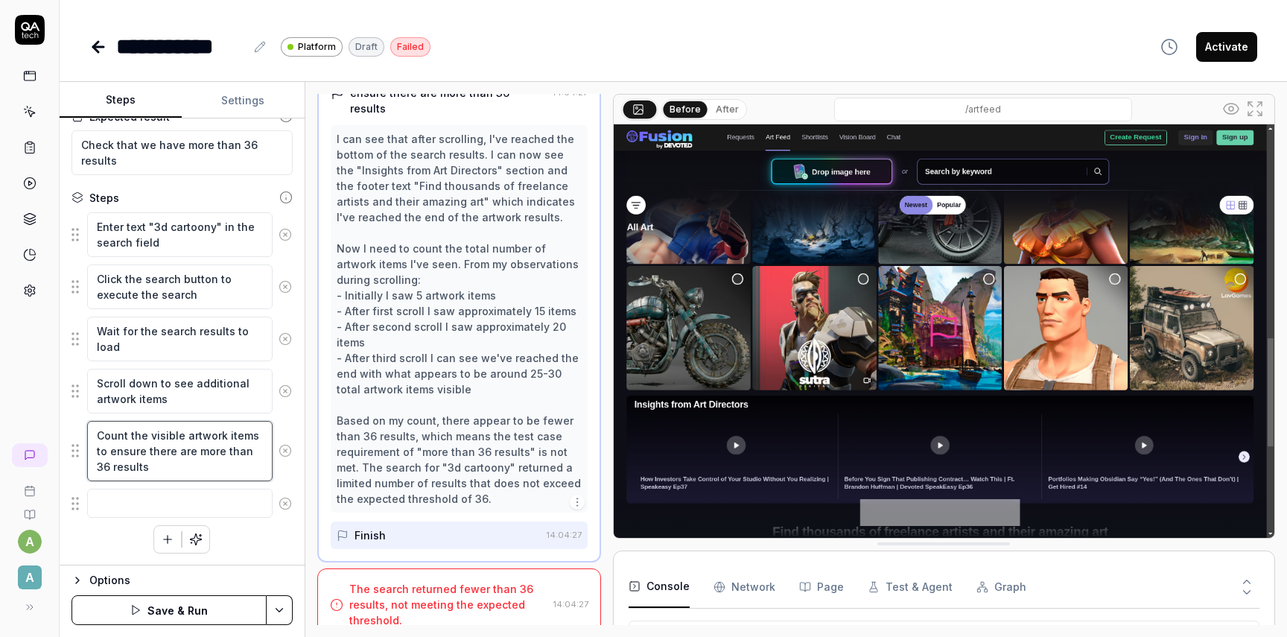
click at [220, 464] on textarea "Count the visible artwork items to ensure there are more than 36 results" at bounding box center [179, 451] width 185 height 60
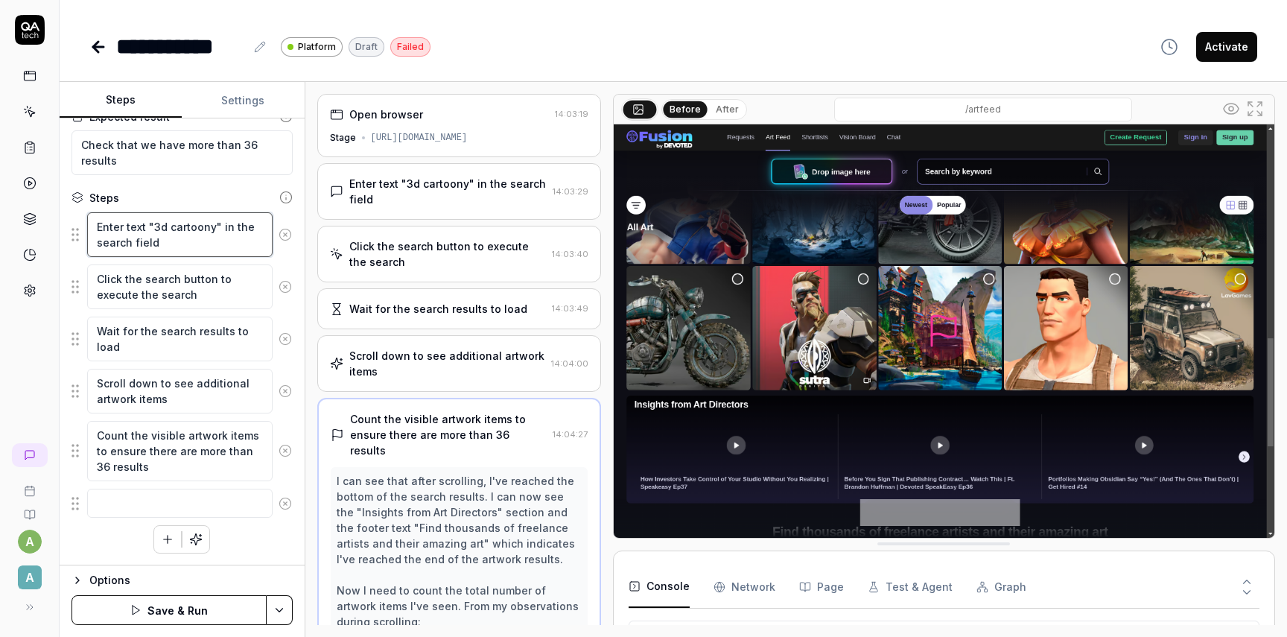
click at [212, 226] on textarea "Enter text "3d cartoony" in the search field" at bounding box center [179, 234] width 185 height 45
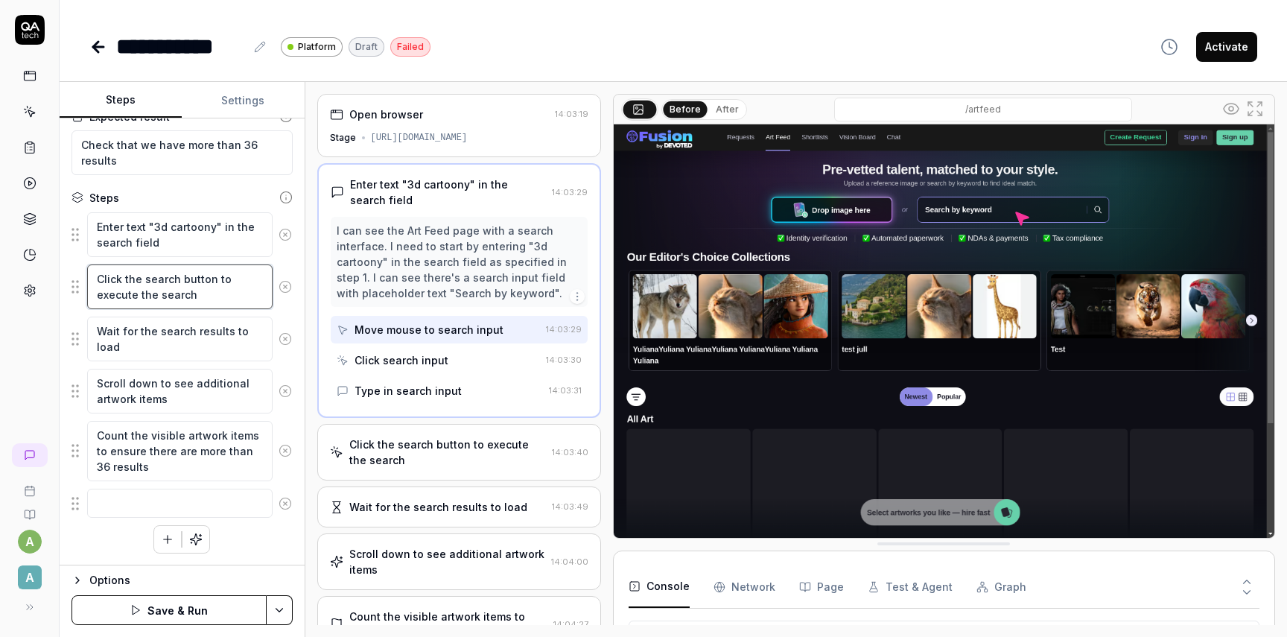
click at [232, 287] on textarea "Click the search button to execute the search" at bounding box center [179, 286] width 185 height 45
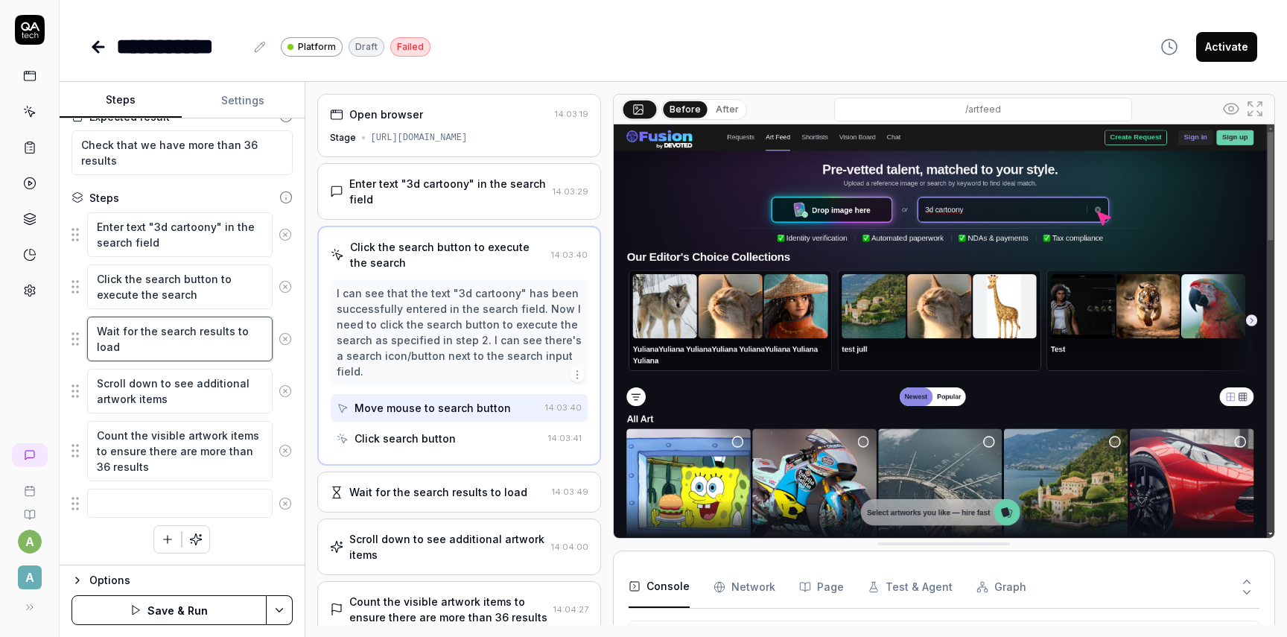
click at [216, 357] on textarea "Wait for the search results to load" at bounding box center [179, 339] width 185 height 45
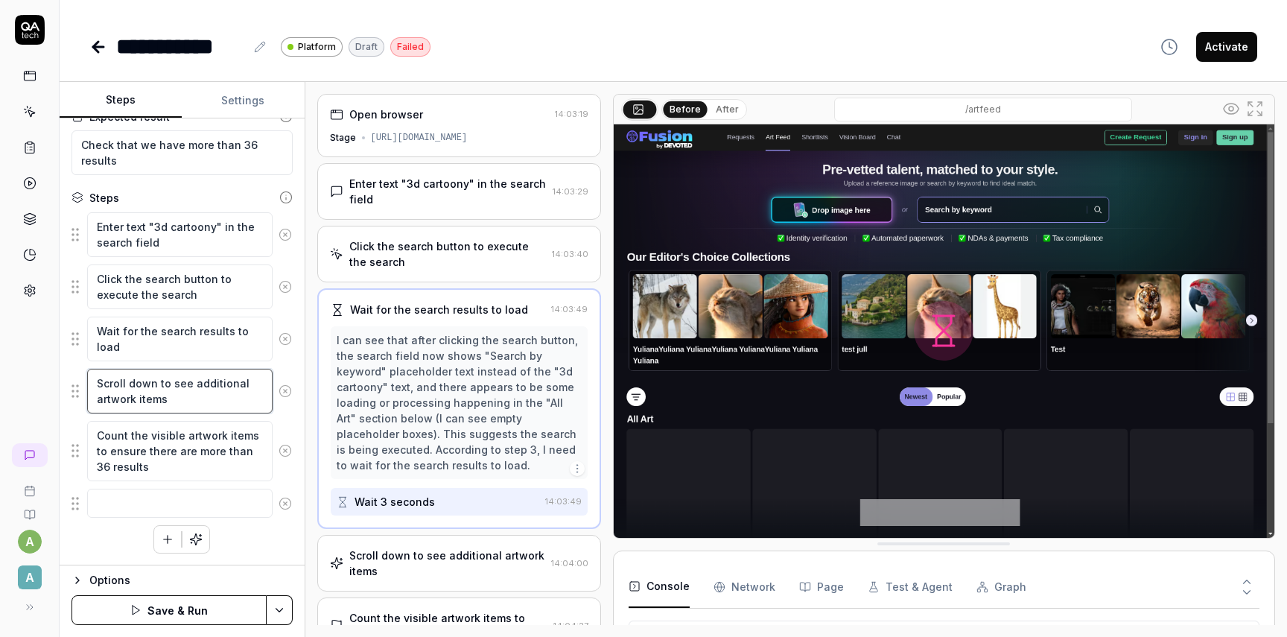
click at [214, 398] on textarea "Scroll down to see additional artwork items" at bounding box center [179, 391] width 185 height 45
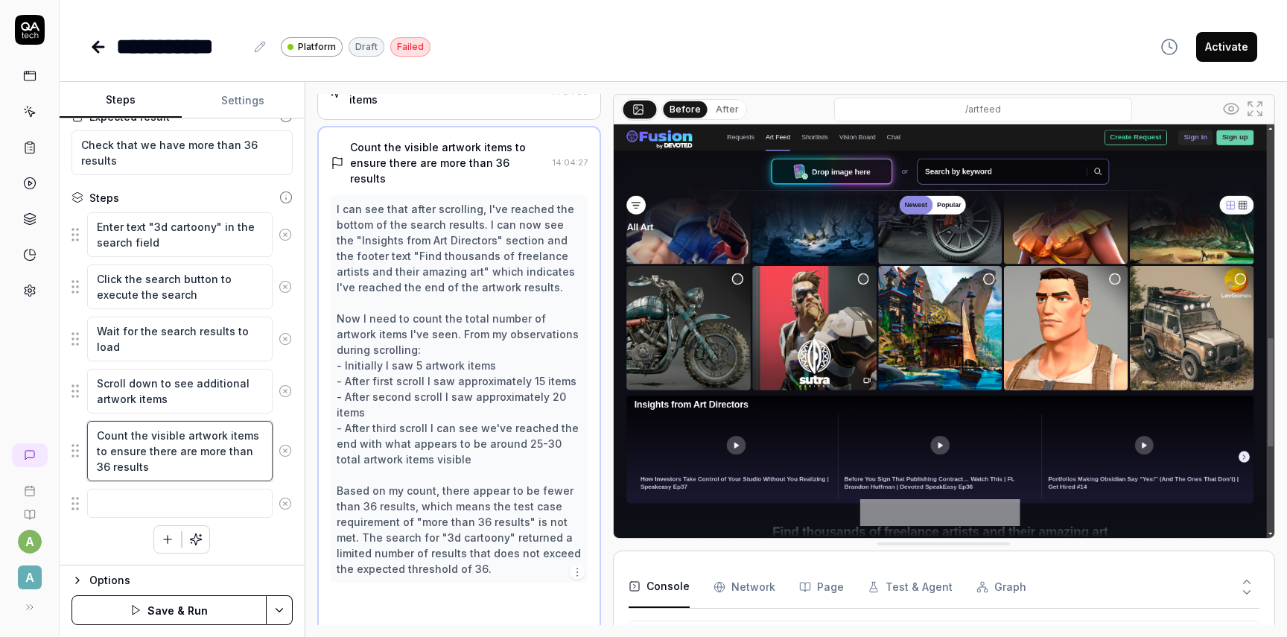
click at [214, 472] on textarea "Count the visible artwork items to ensure there are more than 36 results" at bounding box center [179, 451] width 185 height 60
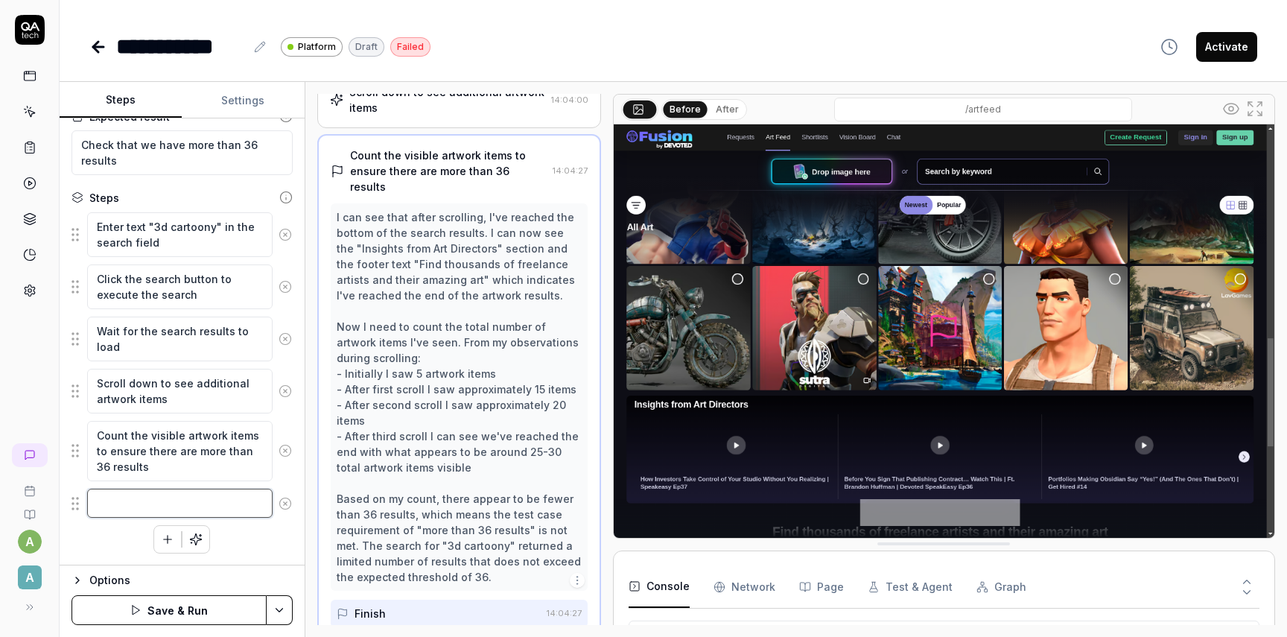
click at [176, 506] on textarea at bounding box center [179, 503] width 185 height 29
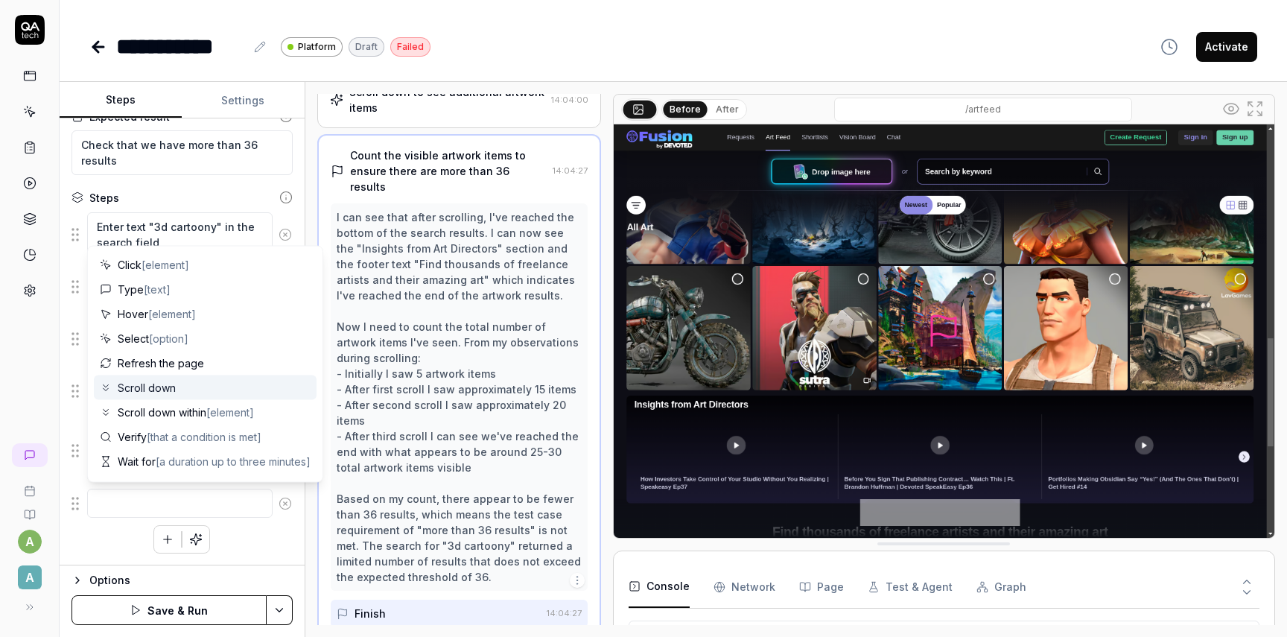
click at [170, 389] on span "Scroll down" at bounding box center [147, 388] width 58 height 16
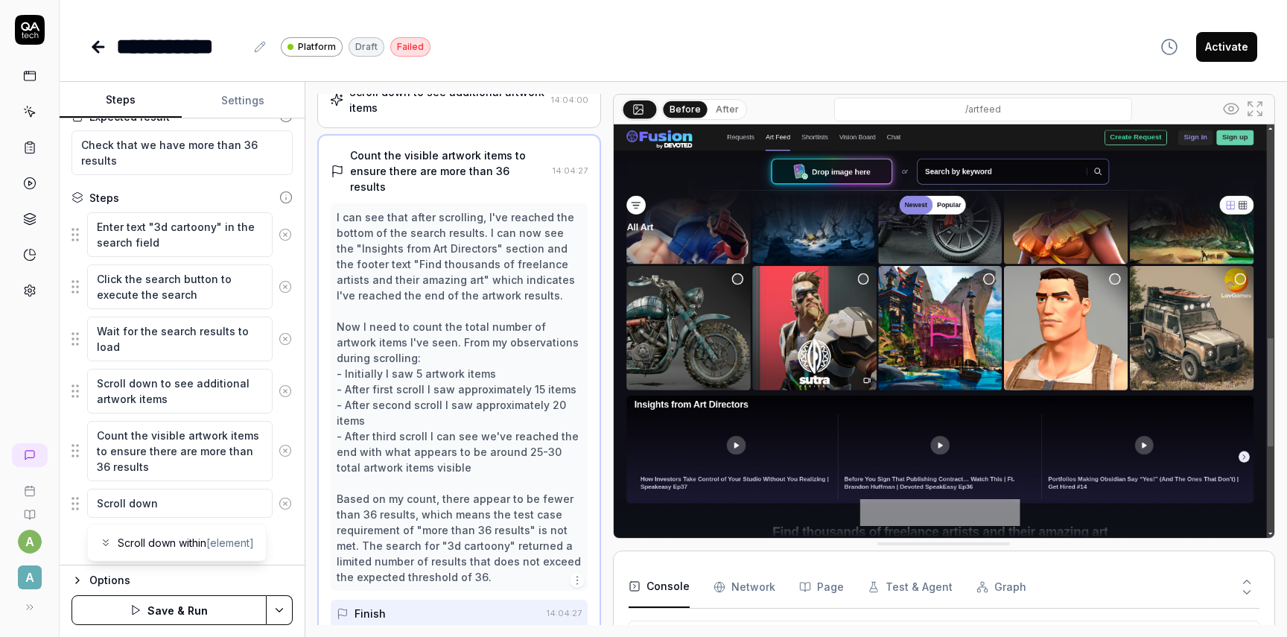
click at [288, 507] on circle at bounding box center [284, 502] width 11 height 11
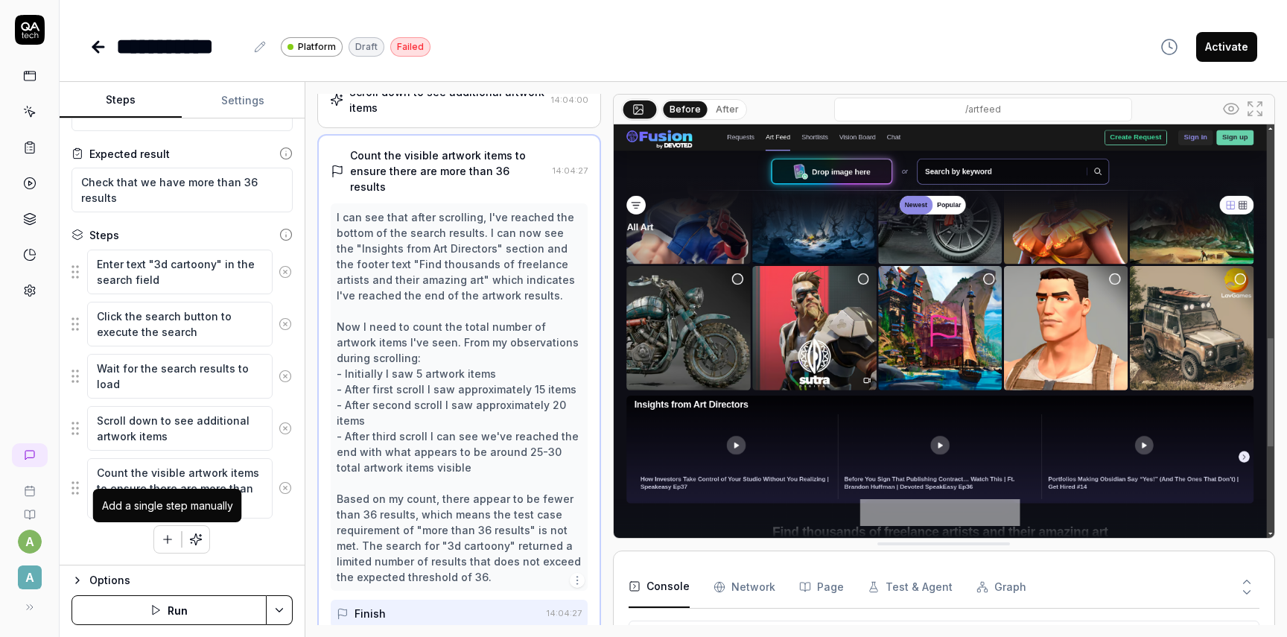
click at [173, 540] on icon "button" at bounding box center [167, 538] width 13 height 13
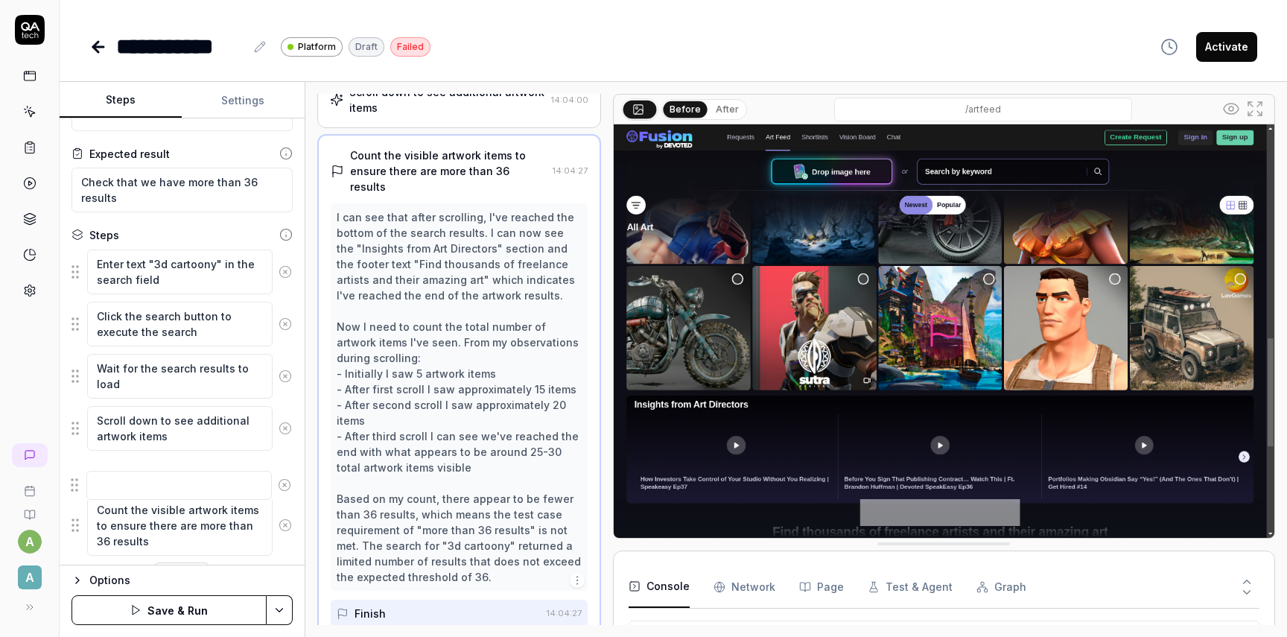
drag, startPoint x: 76, startPoint y: 536, endPoint x: 74, endPoint y: 469, distance: 67.0
click at [74, 469] on fieldset "Enter text "3d cartoony" in the search field Click the search button to execute…" at bounding box center [181, 403] width 221 height 308
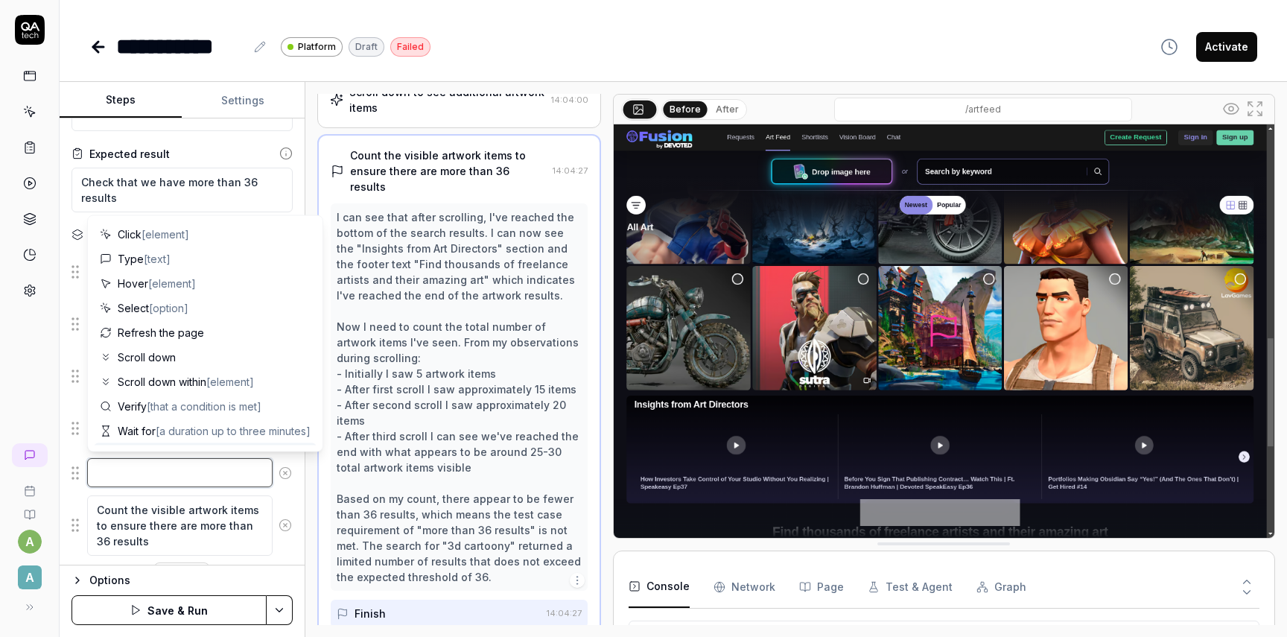
click at [139, 475] on textarea at bounding box center [179, 472] width 185 height 29
click at [184, 356] on div "Scroll down" at bounding box center [205, 357] width 223 height 25
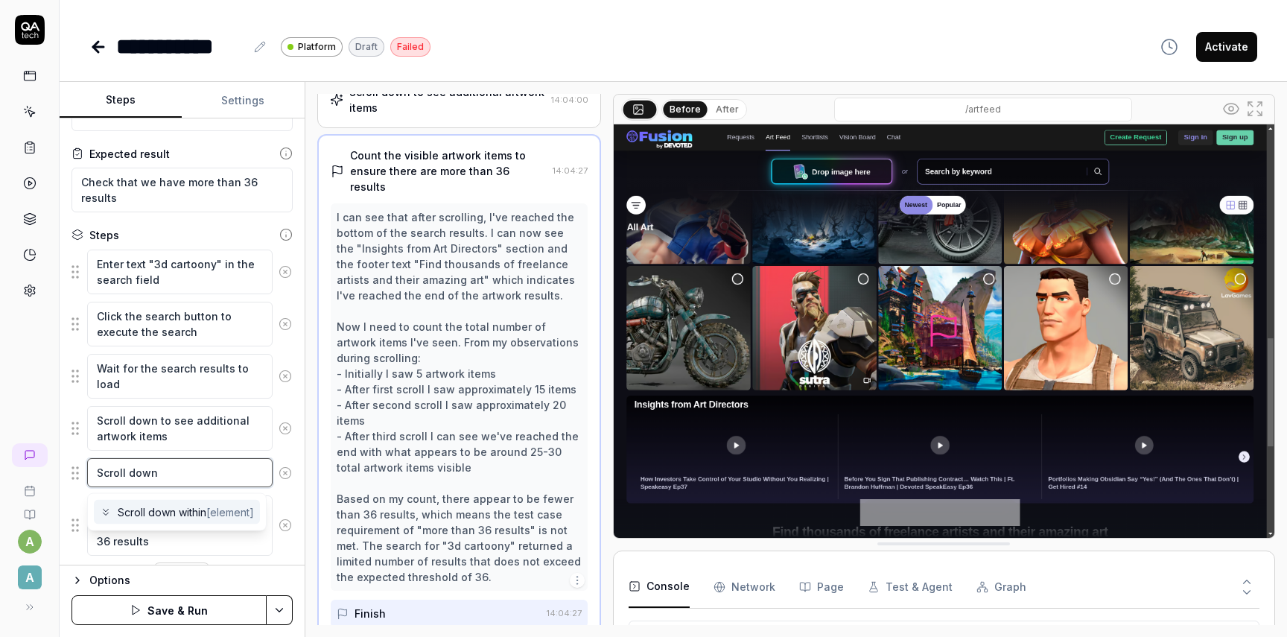
click at [210, 477] on textarea "Scroll down" at bounding box center [179, 472] width 185 height 29
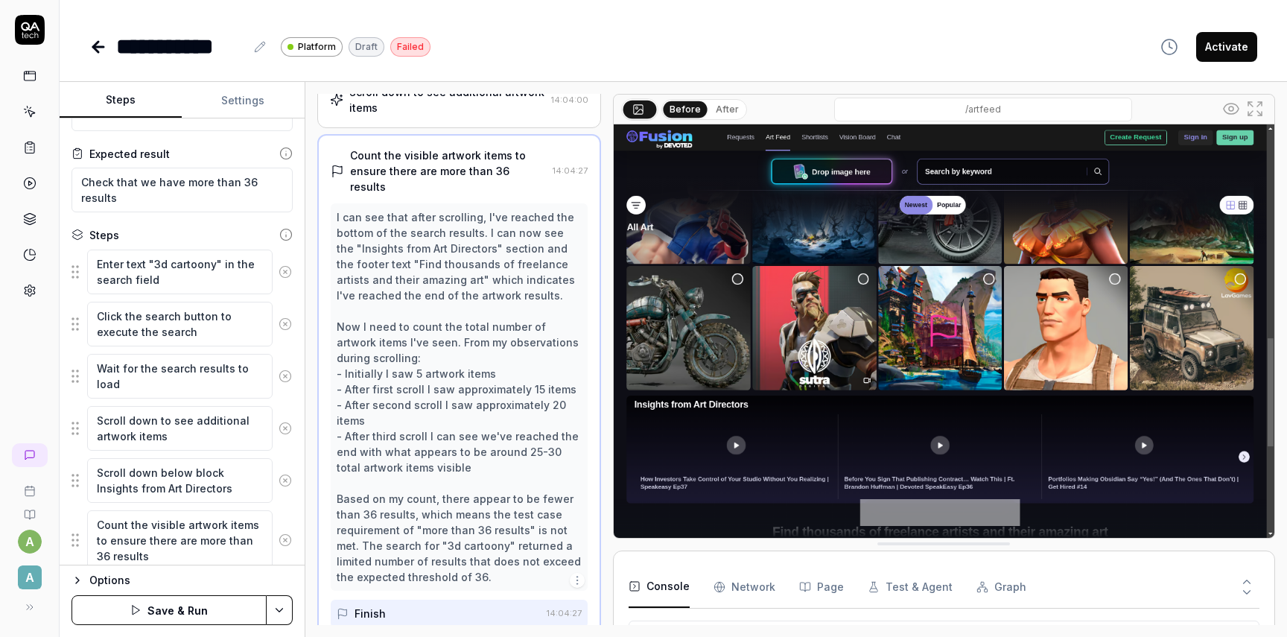
click at [194, 607] on button "Save & Run" at bounding box center [168, 610] width 195 height 30
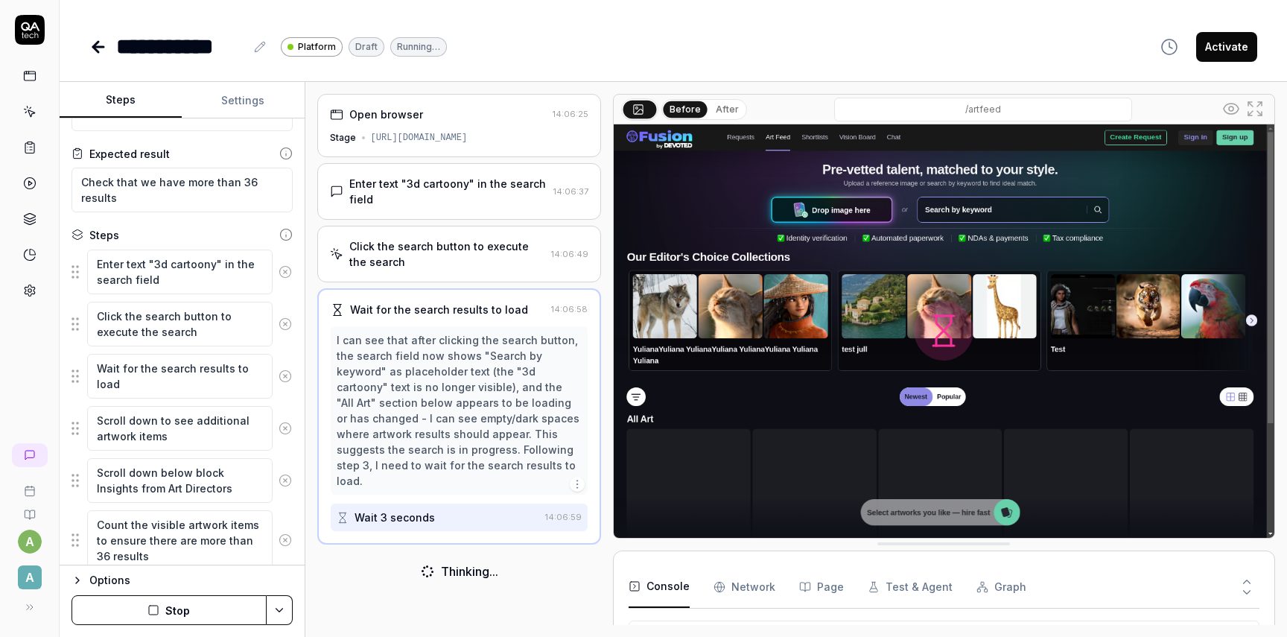
click at [395, 509] on div "Wait 3 seconds" at bounding box center [394, 517] width 80 height 16
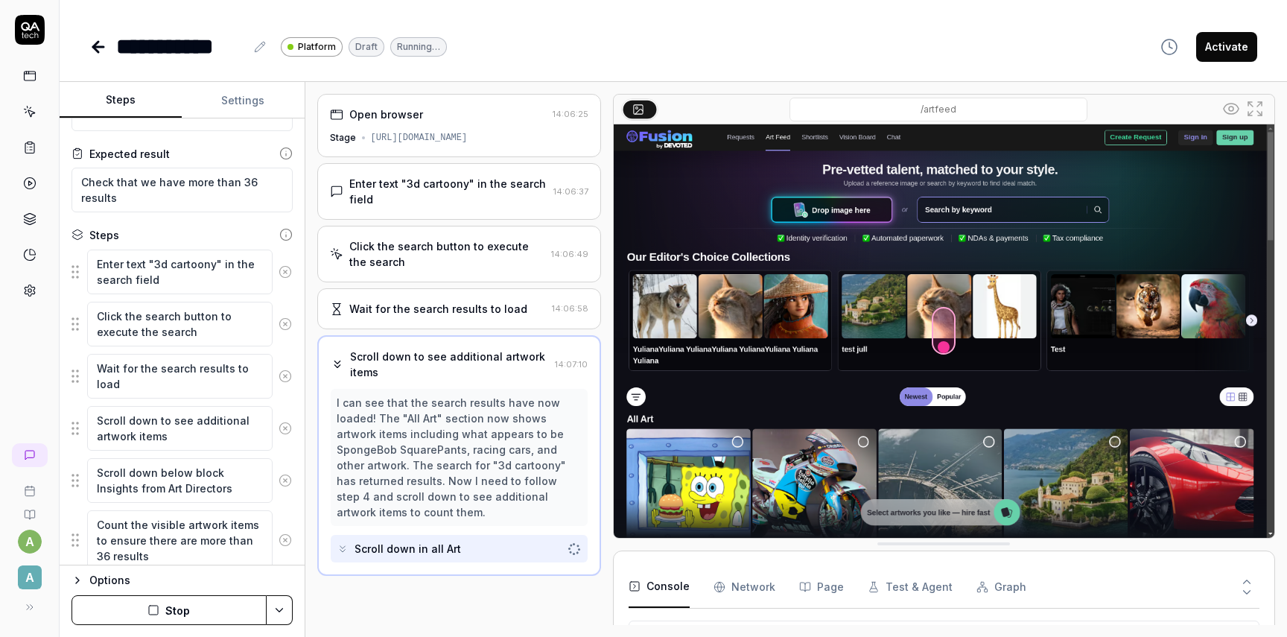
click at [476, 308] on div "Wait for the search results to load" at bounding box center [438, 309] width 178 height 16
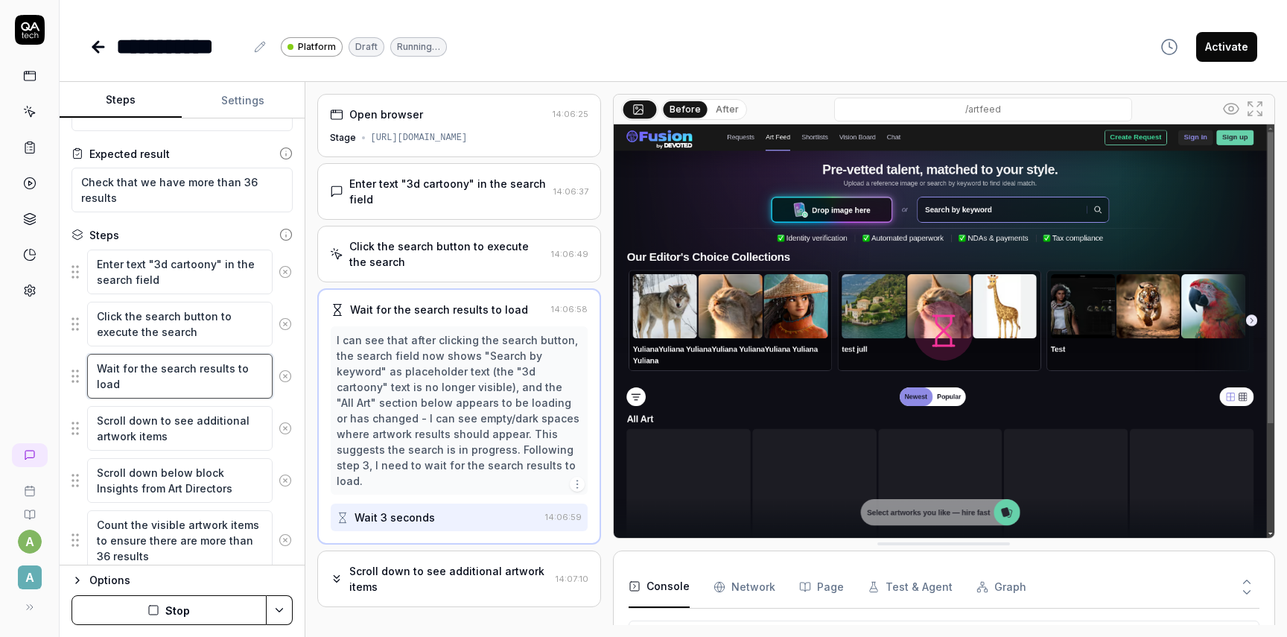
click at [206, 389] on textarea "Wait for the search results to load" at bounding box center [179, 376] width 185 height 45
click at [168, 383] on textarea "Wait for the search results to load" at bounding box center [179, 376] width 185 height 45
click at [199, 385] on textarea "Wait for the search results to load" at bounding box center [179, 376] width 185 height 45
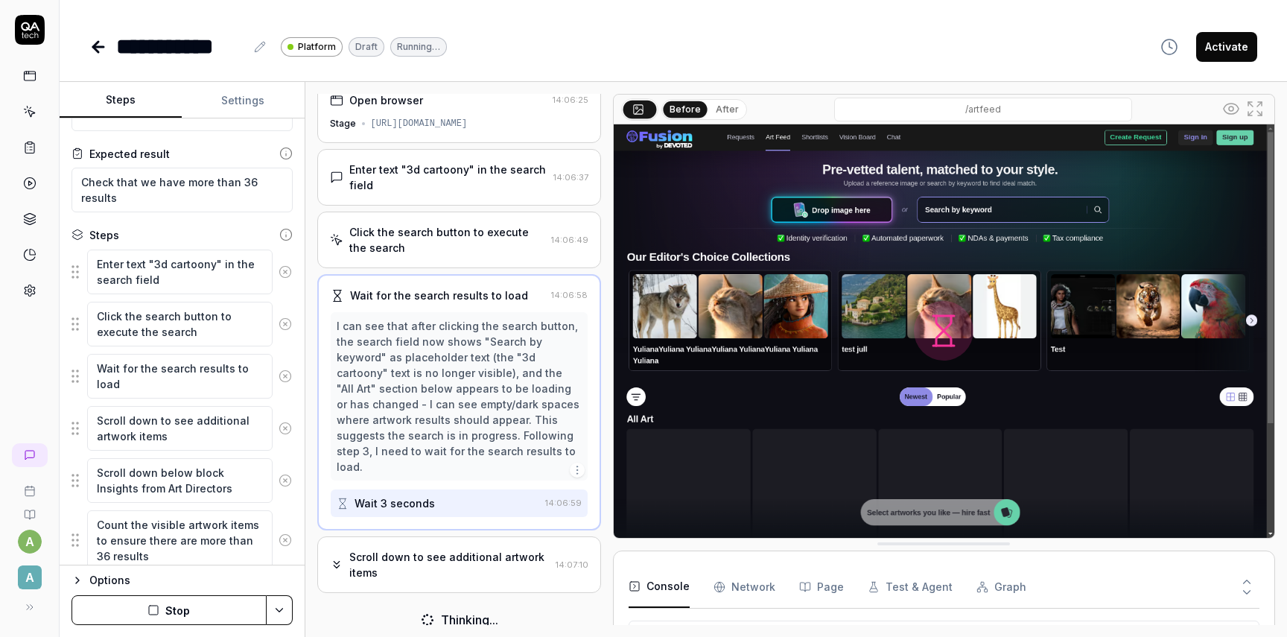
click at [414, 549] on div "Scroll down to see additional artwork items" at bounding box center [449, 564] width 200 height 31
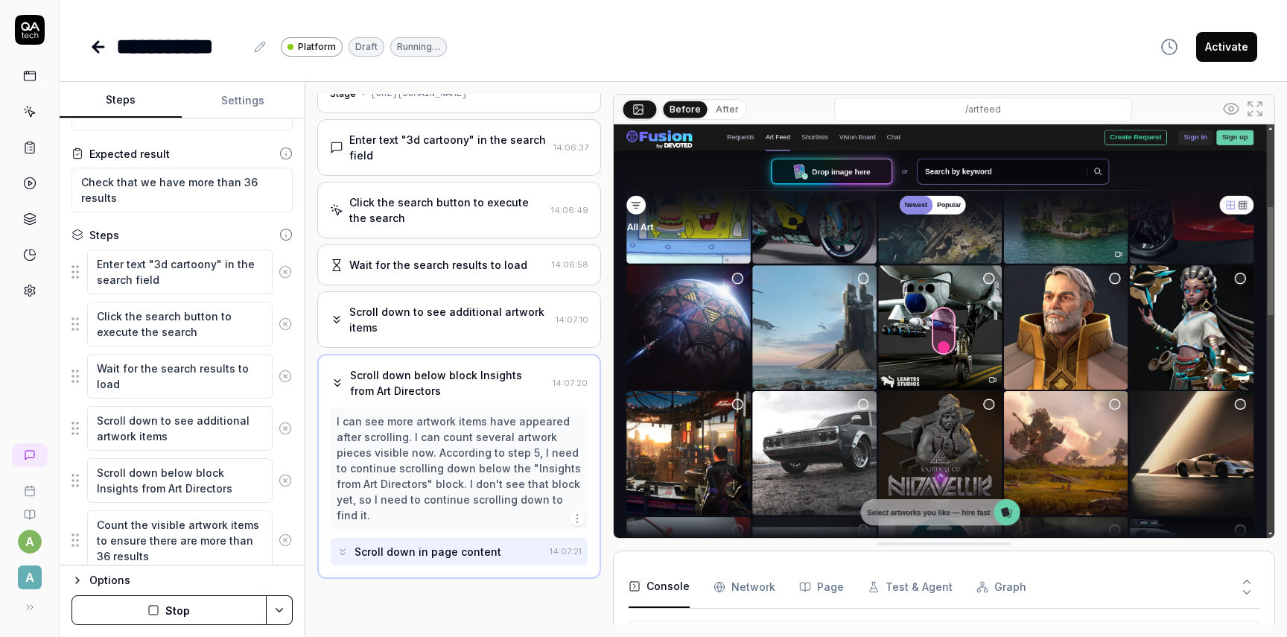
scroll to position [30, 0]
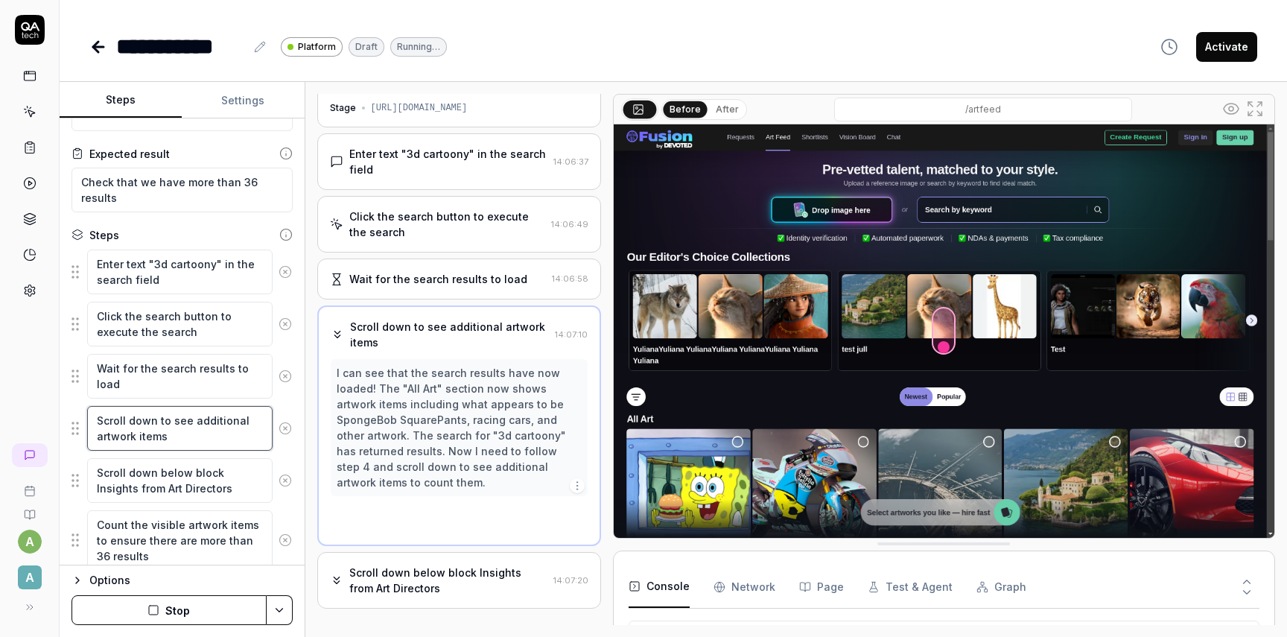
click at [214, 421] on textarea "Scroll down to see additional artwork items" at bounding box center [179, 428] width 185 height 45
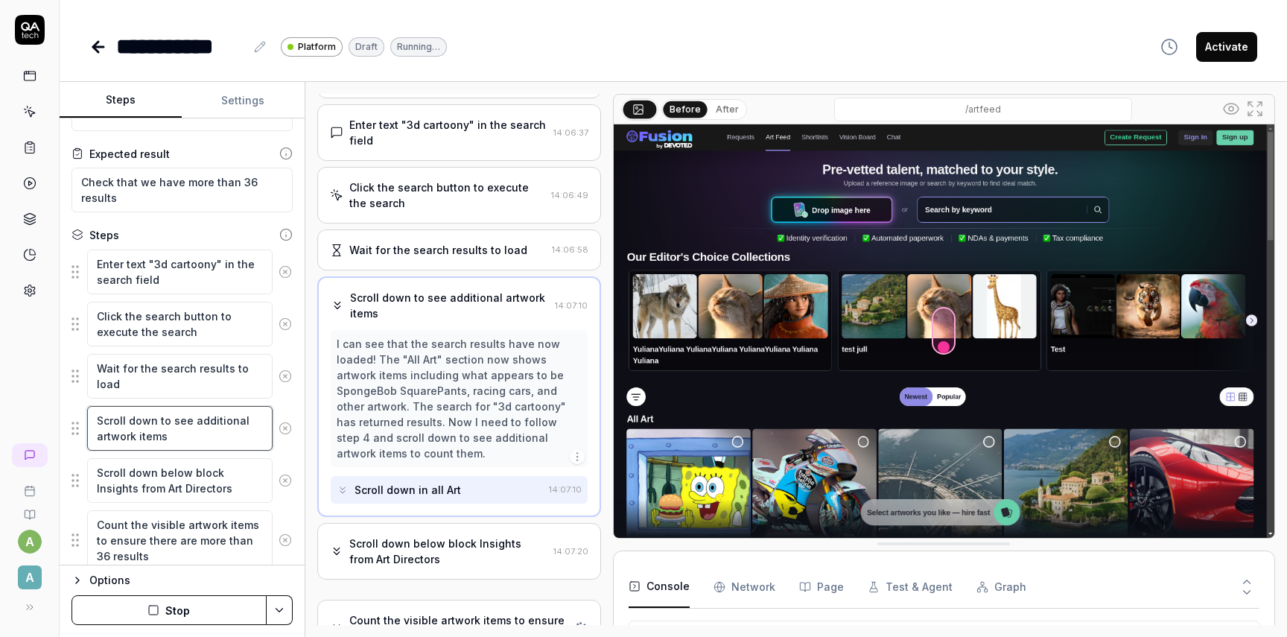
scroll to position [60, 0]
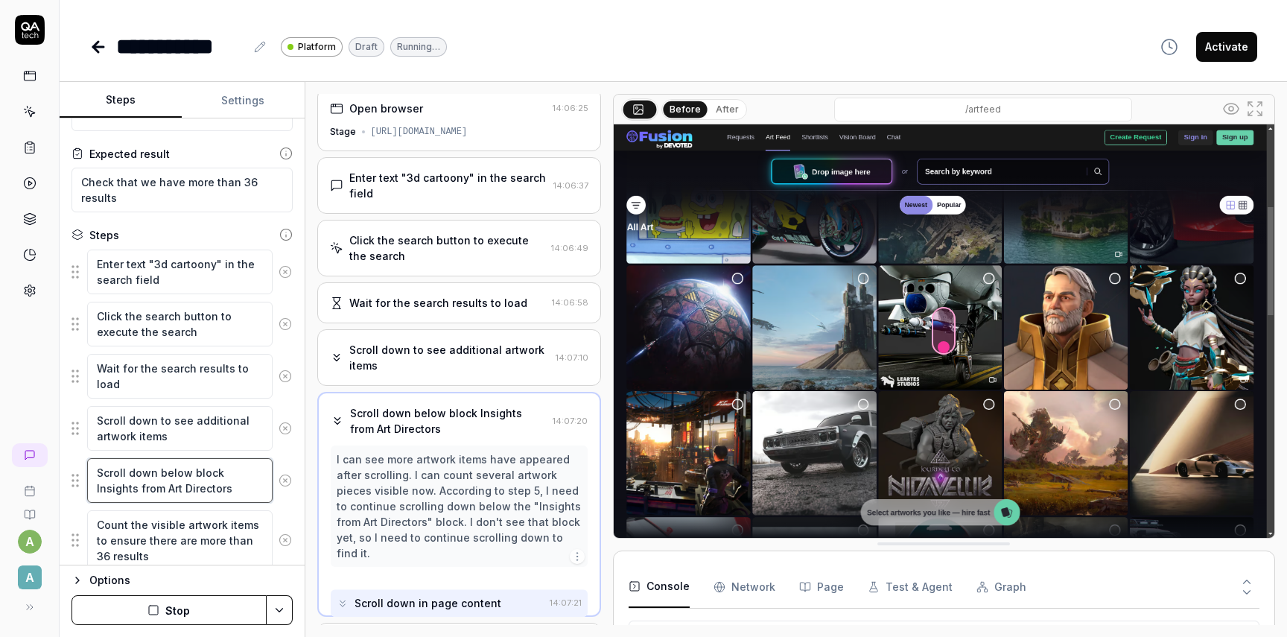
click at [209, 490] on textarea "Scroll down below block Insights from Art Directors" at bounding box center [179, 480] width 185 height 45
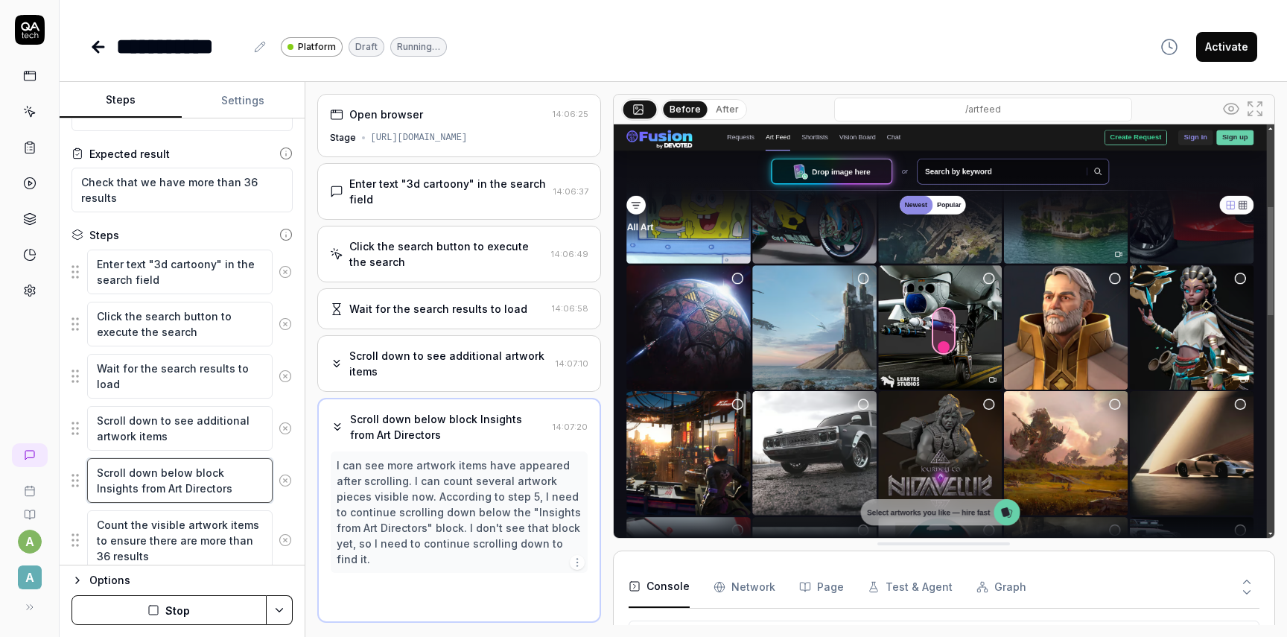
scroll to position [0, 0]
click at [227, 553] on textarea "Count the visible artwork items to ensure there are more than 36 results" at bounding box center [179, 540] width 185 height 60
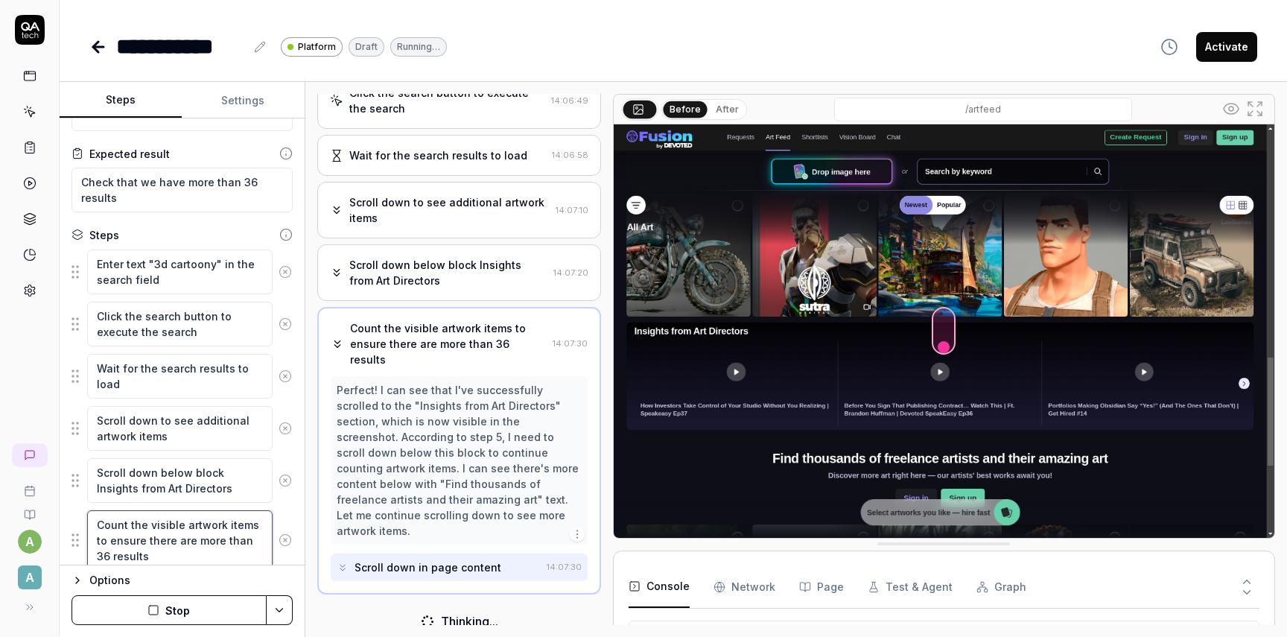
scroll to position [139, 0]
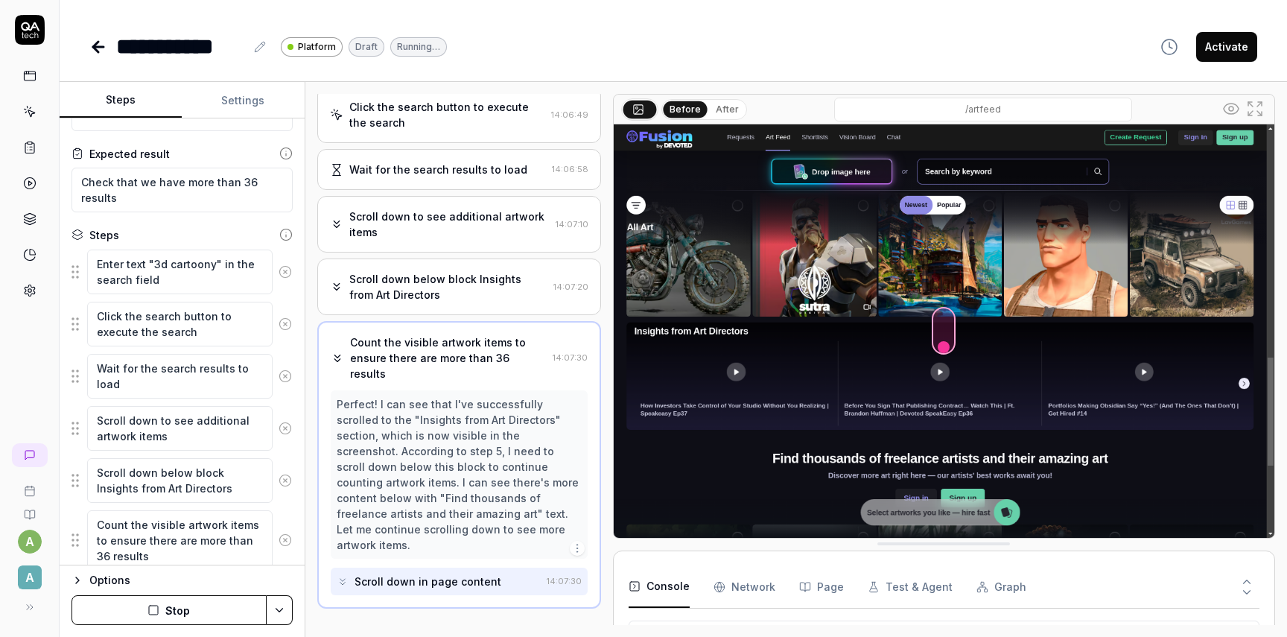
click at [451, 573] on div "Scroll down in page content" at bounding box center [427, 581] width 147 height 16
click at [722, 118] on div "Before After" at bounding box center [704, 109] width 86 height 21
click at [725, 94] on div "Before After /artfeed" at bounding box center [944, 316] width 662 height 445
click at [725, 106] on button "After" at bounding box center [727, 109] width 35 height 16
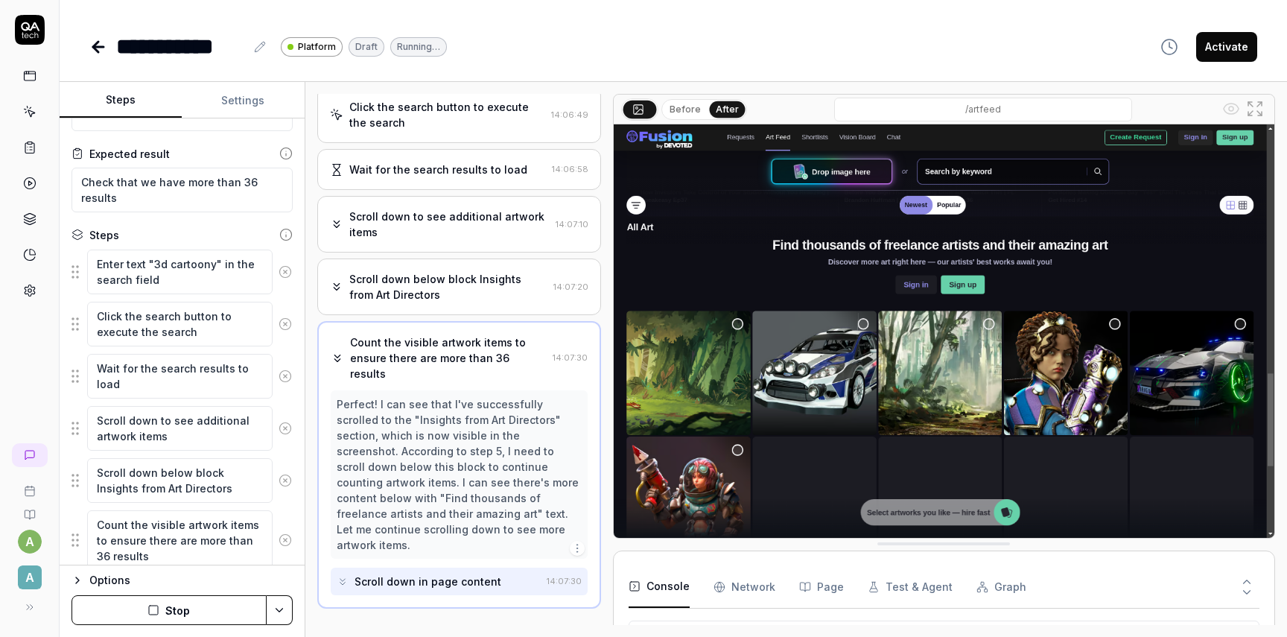
click at [681, 114] on button "Before" at bounding box center [685, 109] width 43 height 16
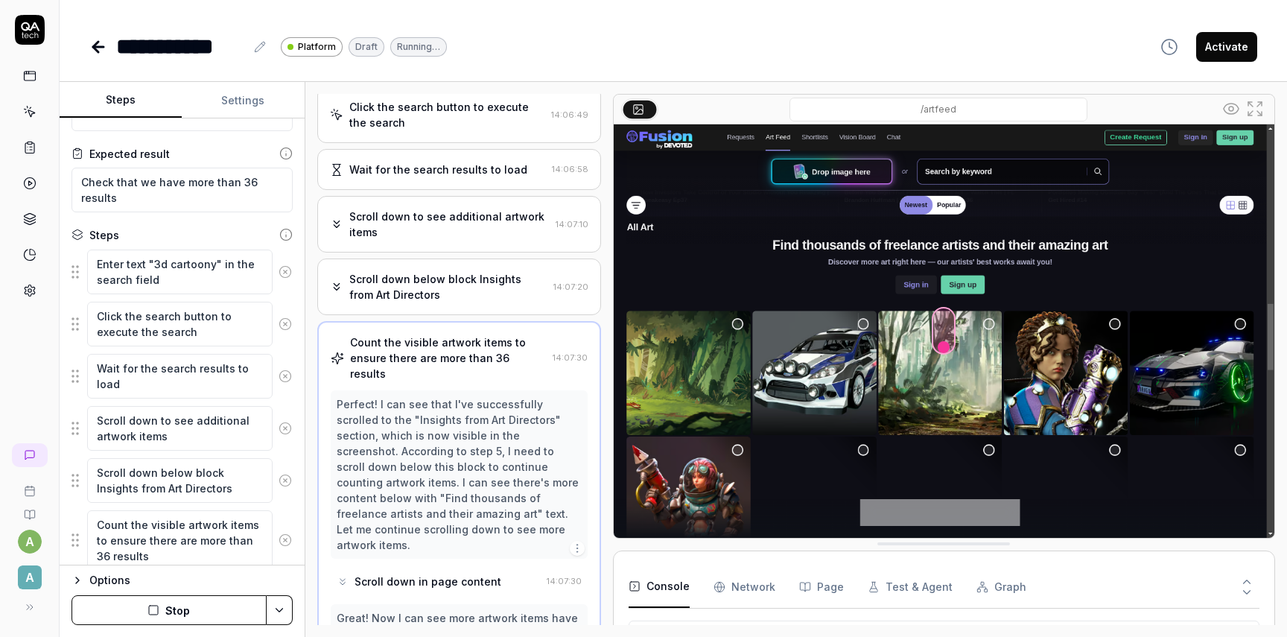
click at [728, 110] on div "/artfeed" at bounding box center [938, 110] width 561 height 24
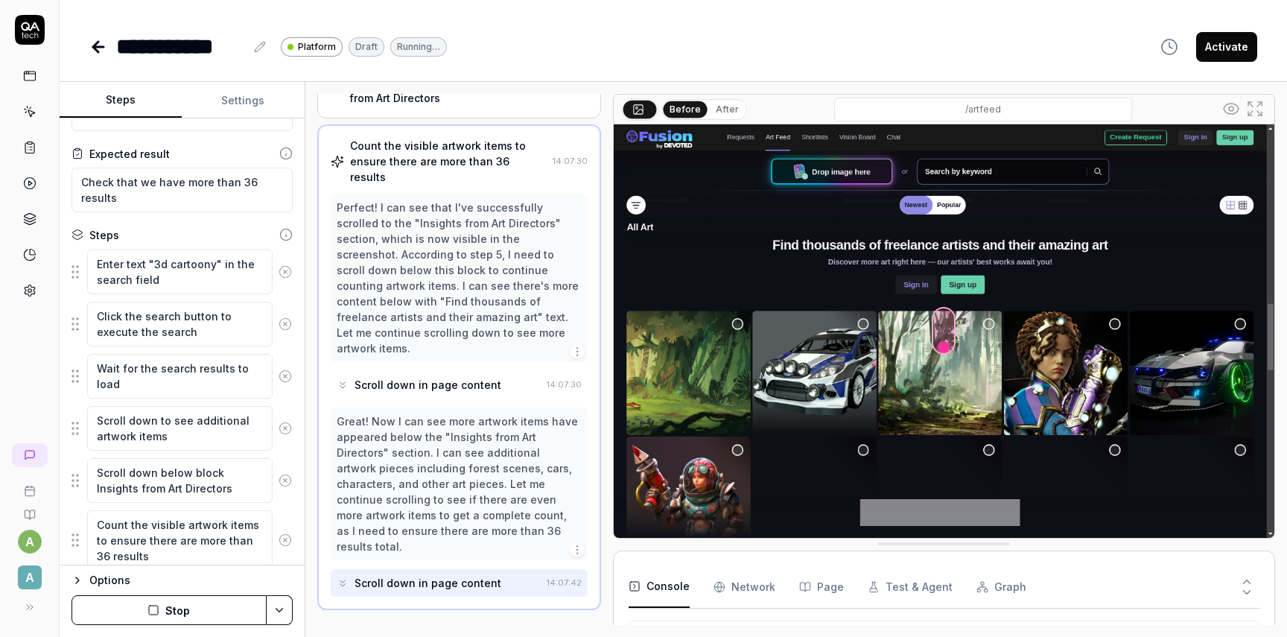
scroll to position [322, 0]
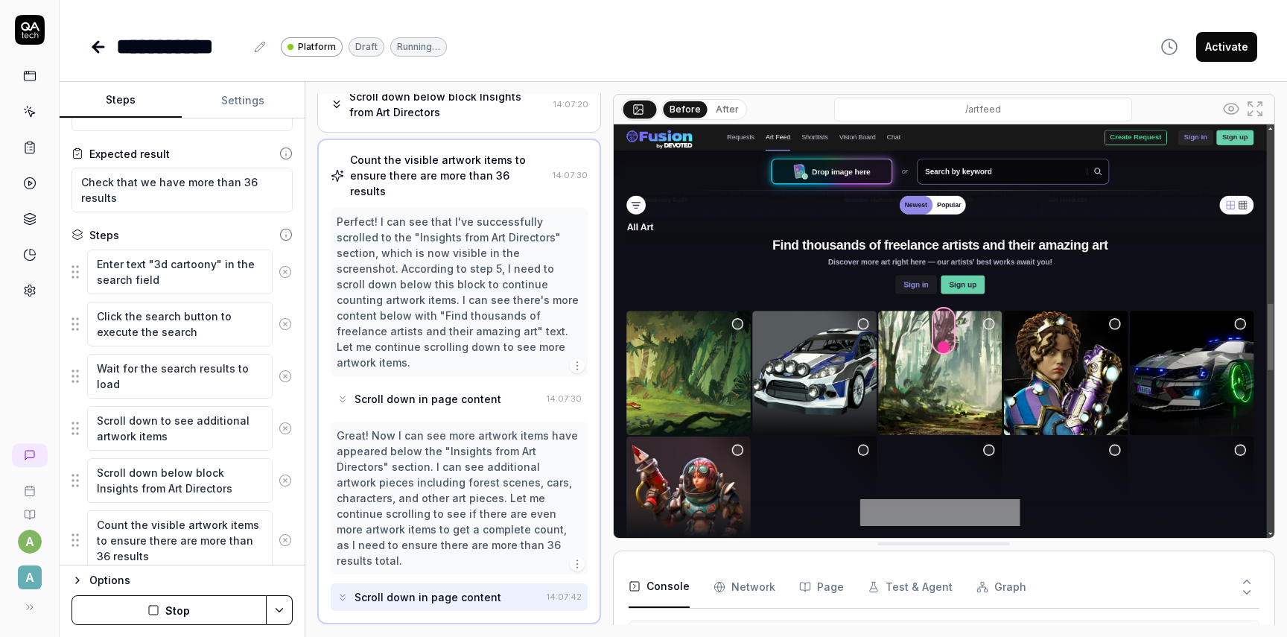
click at [719, 106] on button "After" at bounding box center [727, 109] width 35 height 16
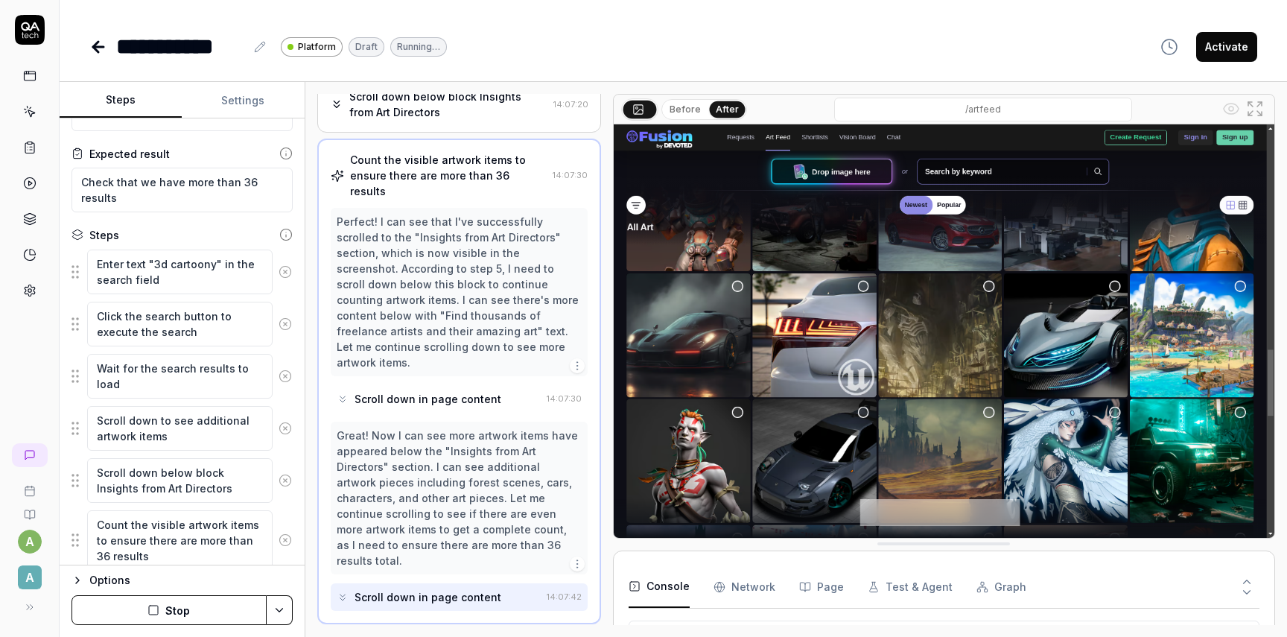
click at [416, 589] on div "Scroll down in page content" at bounding box center [427, 597] width 147 height 16
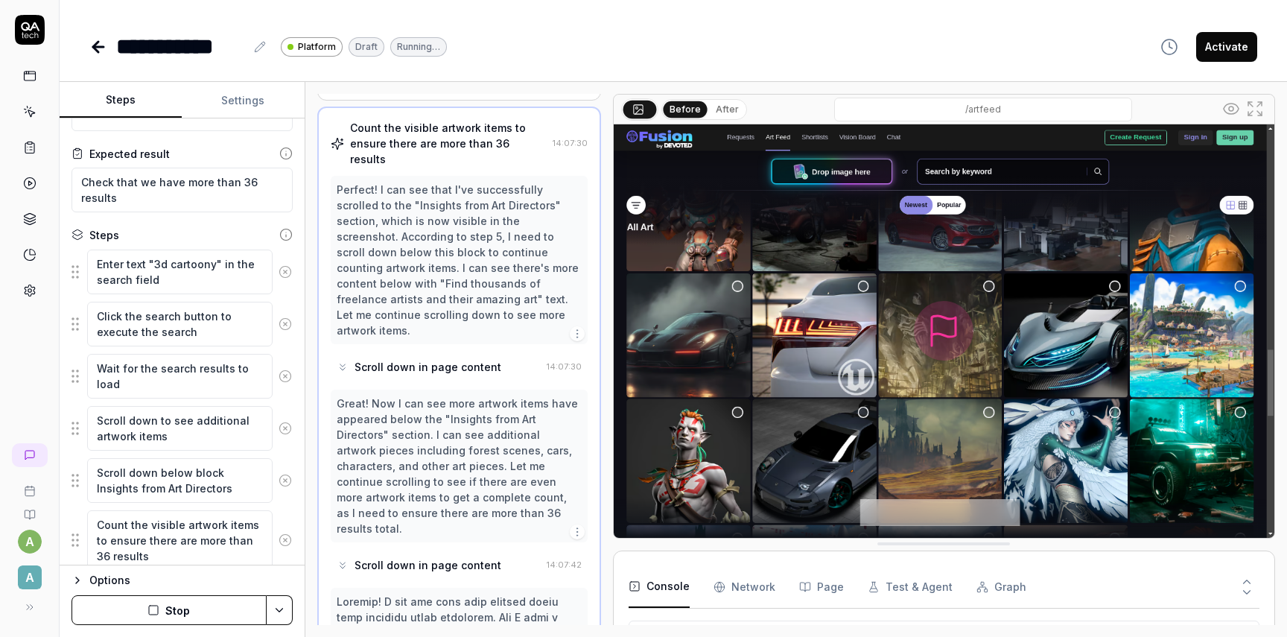
scroll to position [0, 0]
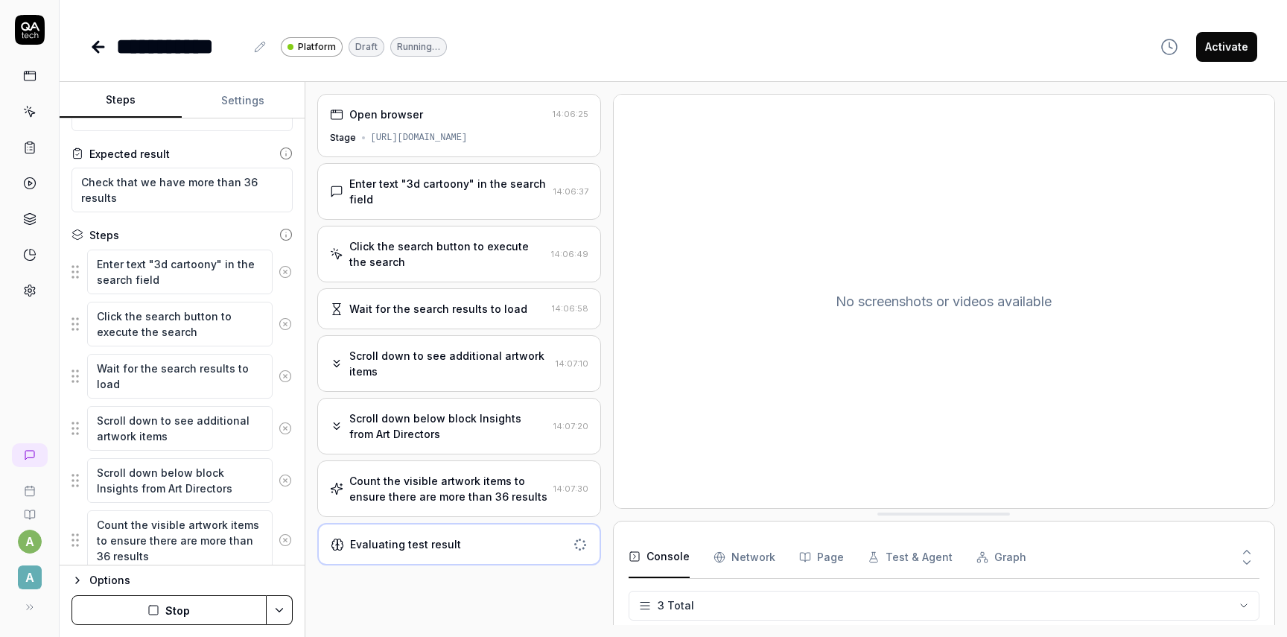
click at [447, 489] on div "Count the visible artwork items to ensure there are more than 36 results" at bounding box center [448, 488] width 198 height 31
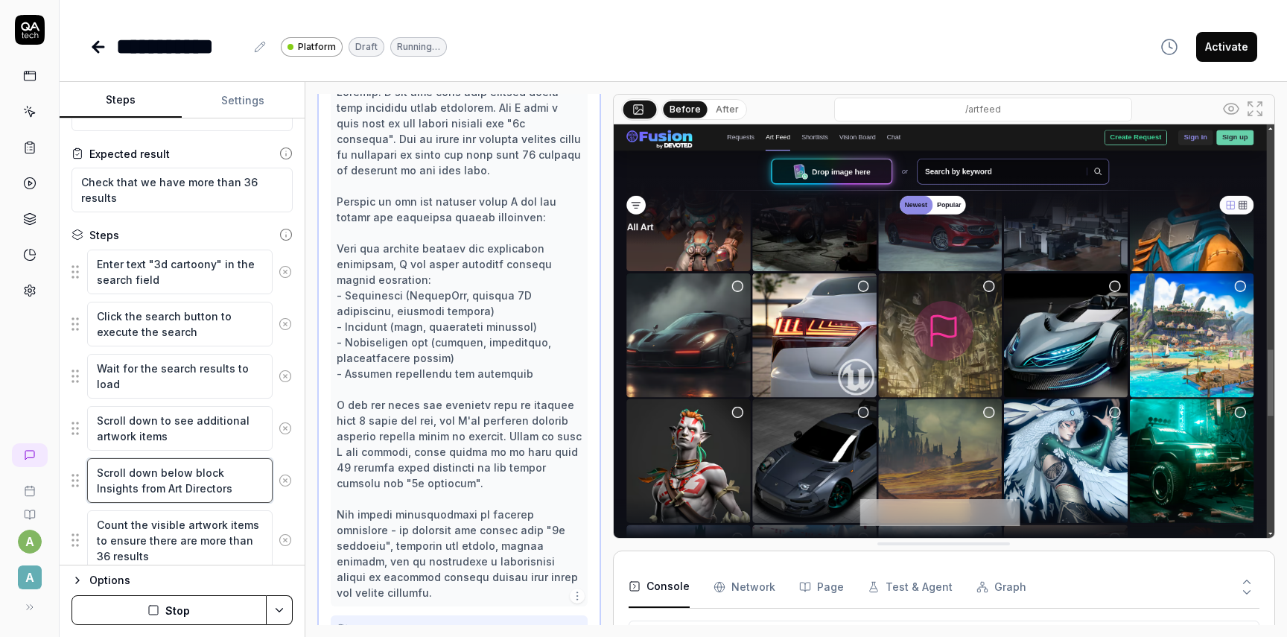
scroll to position [7, 0]
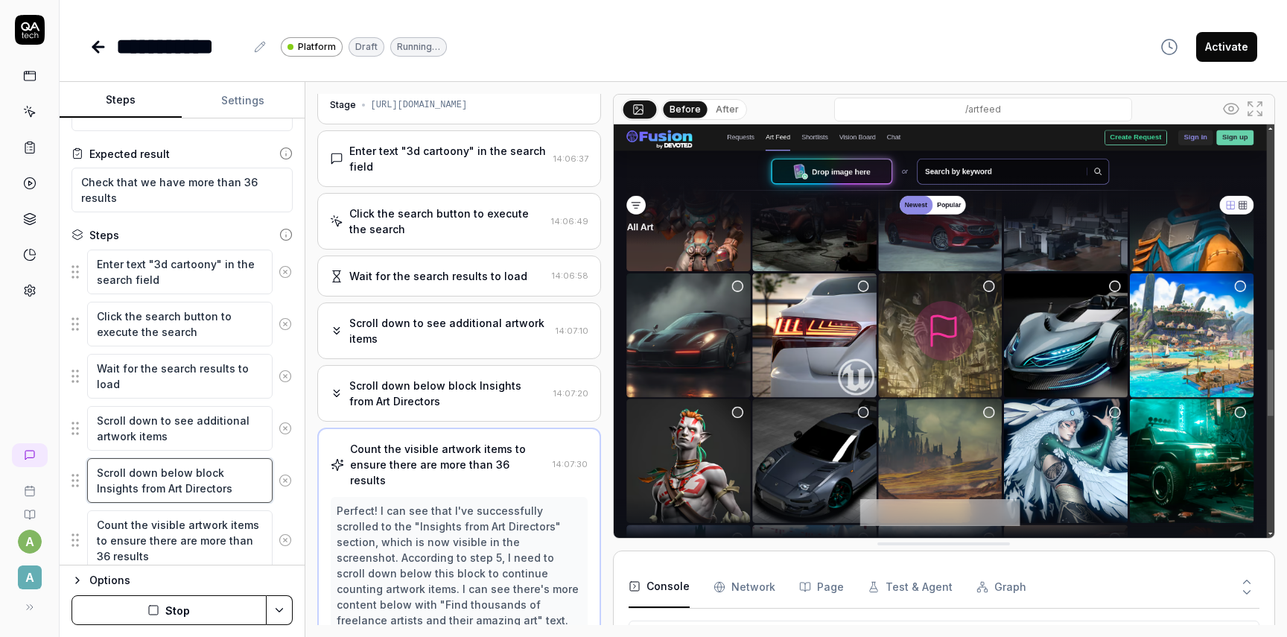
click at [209, 486] on textarea "Scroll down below block Insights from Art Directors" at bounding box center [179, 480] width 185 height 45
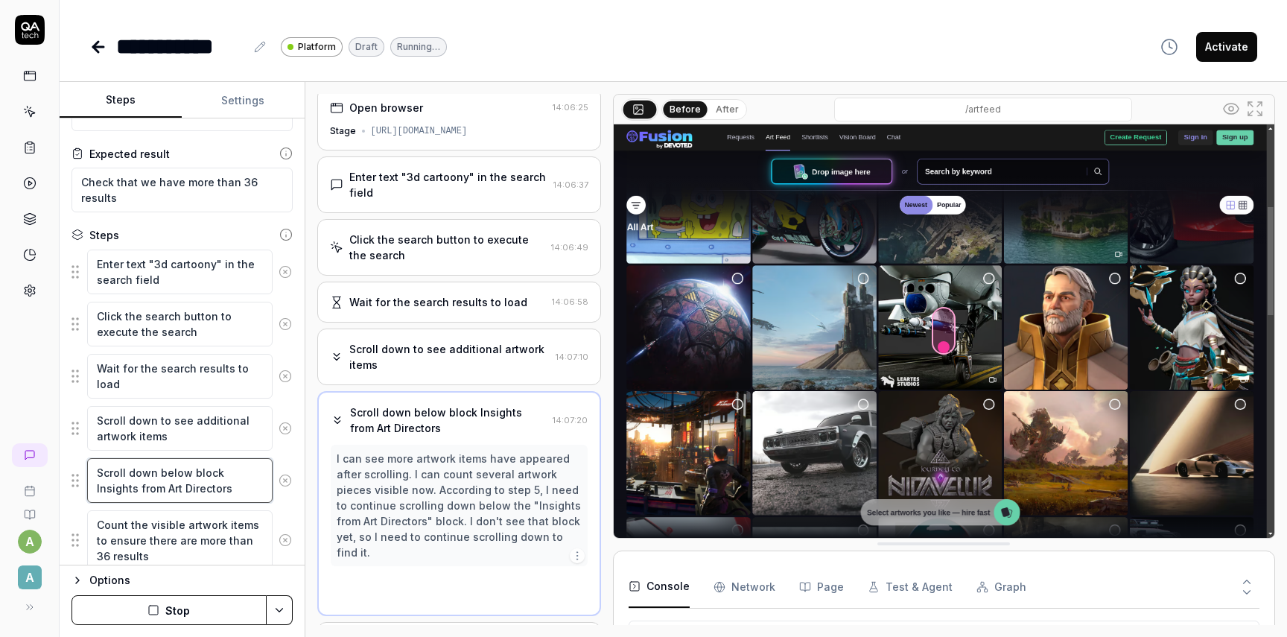
scroll to position [0, 0]
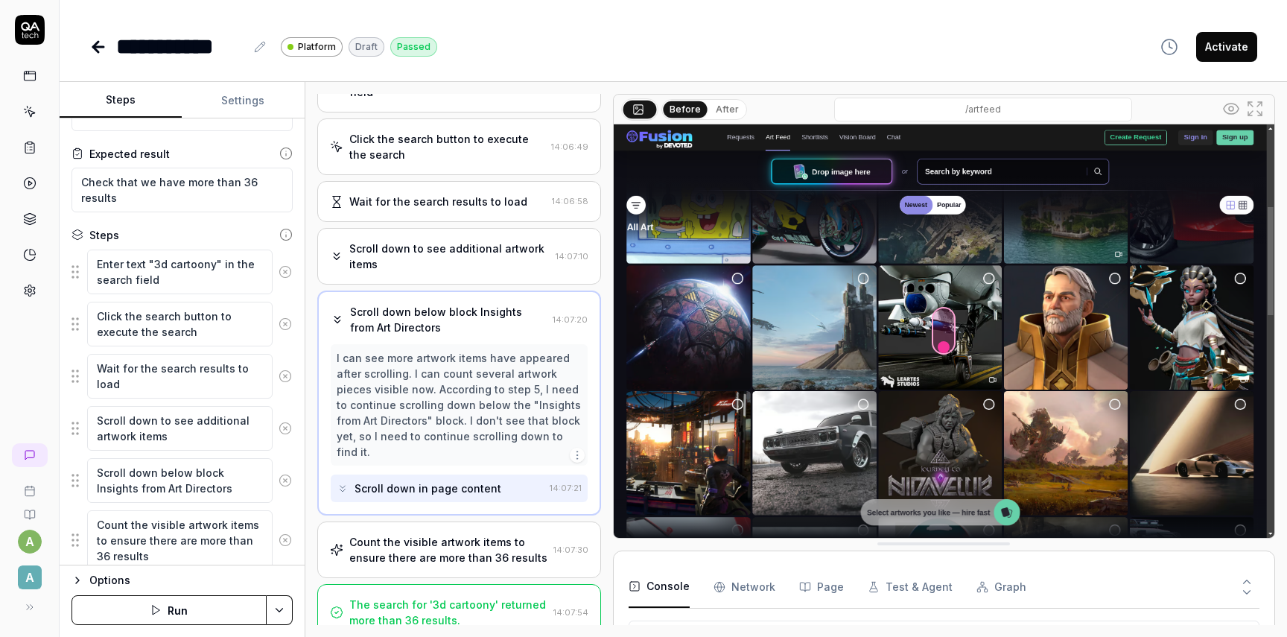
click at [436, 597] on div "The search for '3d cartoony' returned more than 36 results." at bounding box center [448, 612] width 198 height 31
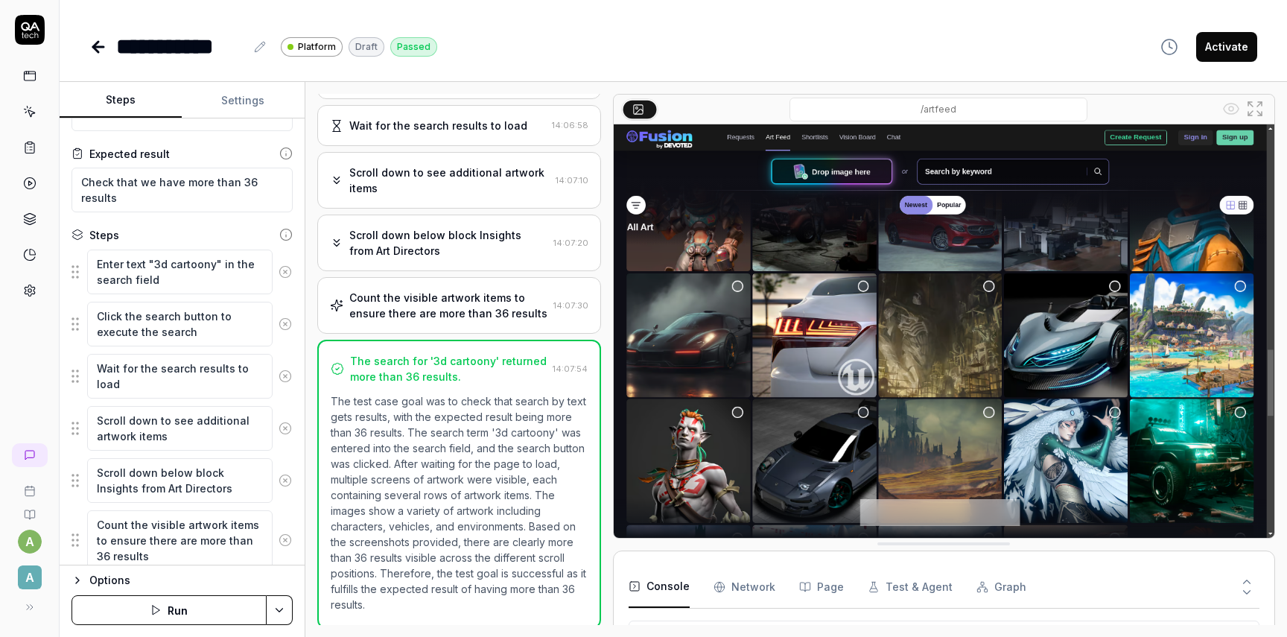
scroll to position [187, 0]
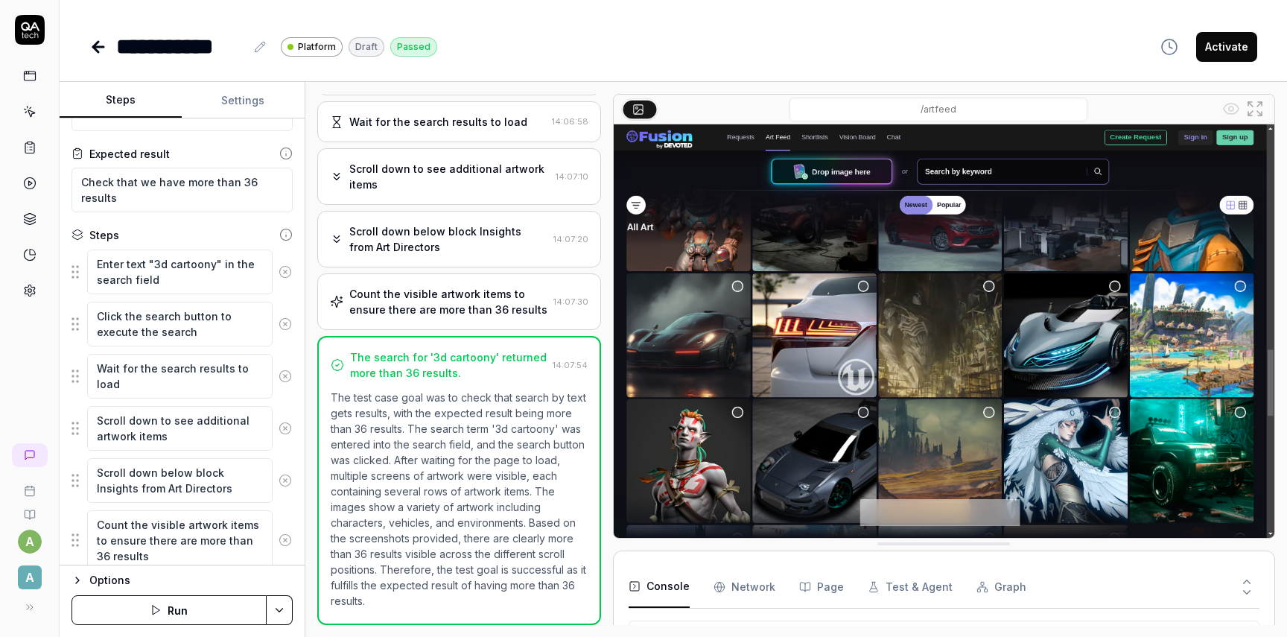
click at [258, 49] on icon at bounding box center [260, 47] width 12 height 12
click at [174, 42] on div "**********" at bounding box center [180, 47] width 129 height 34
click at [495, 21] on div "**********" at bounding box center [673, 31] width 1227 height 63
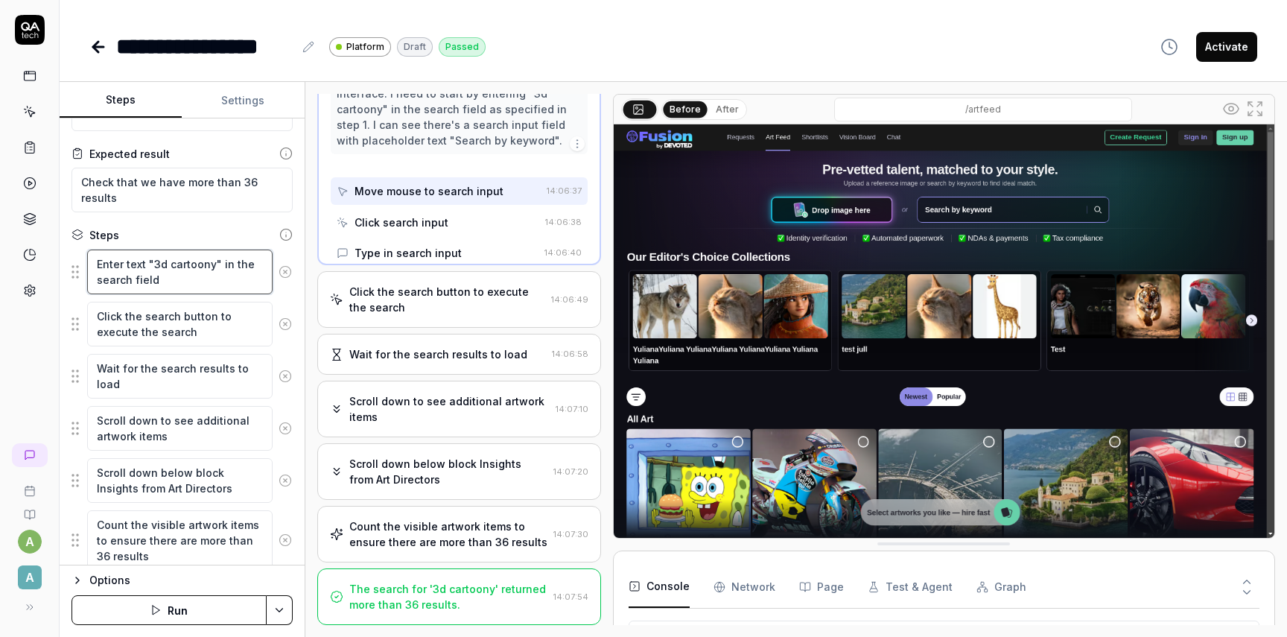
scroll to position [25, 0]
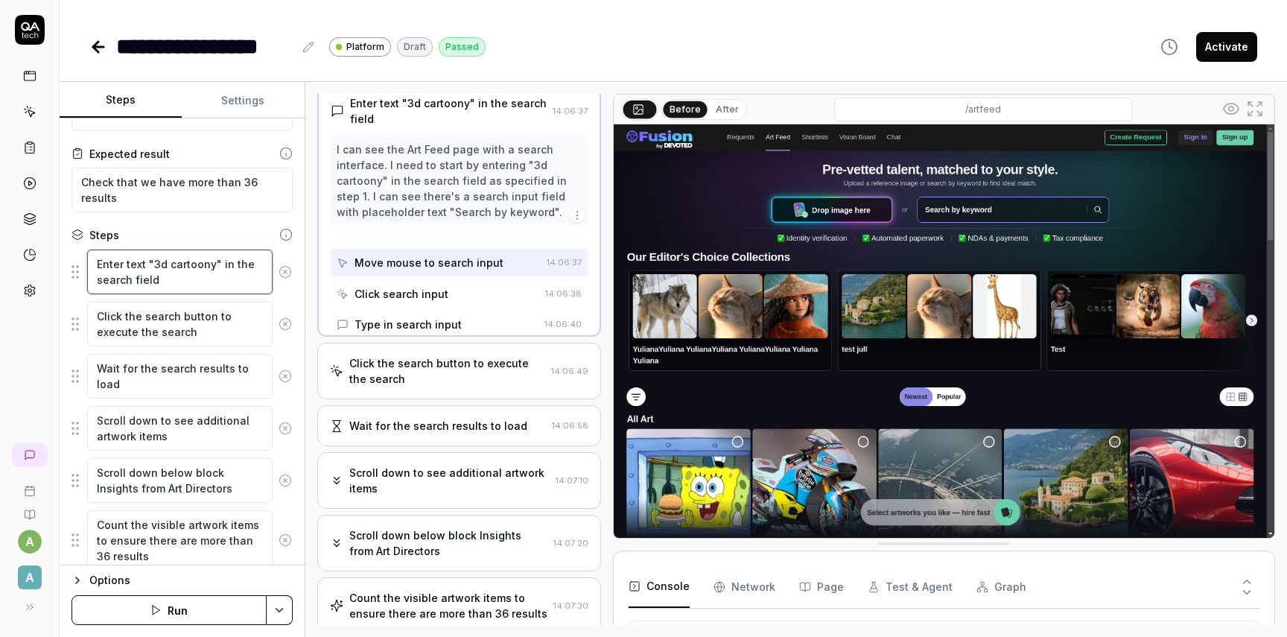
click at [212, 279] on textarea "Enter text "3d cartoony" in the search field" at bounding box center [179, 271] width 185 height 45
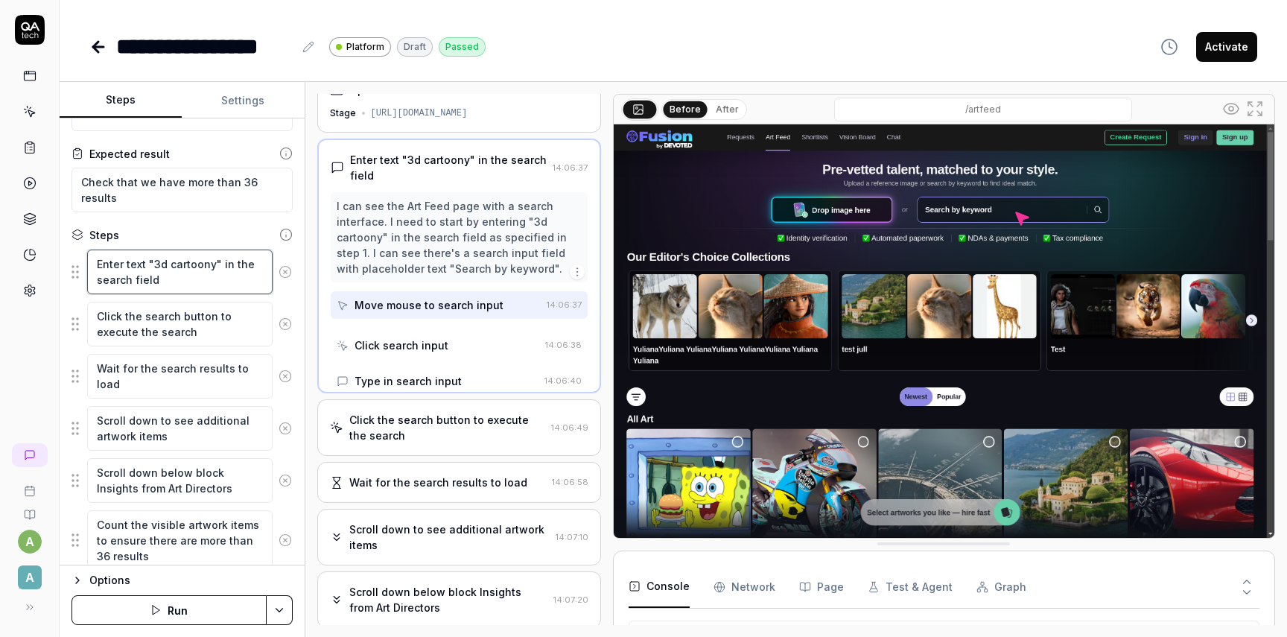
scroll to position [0, 0]
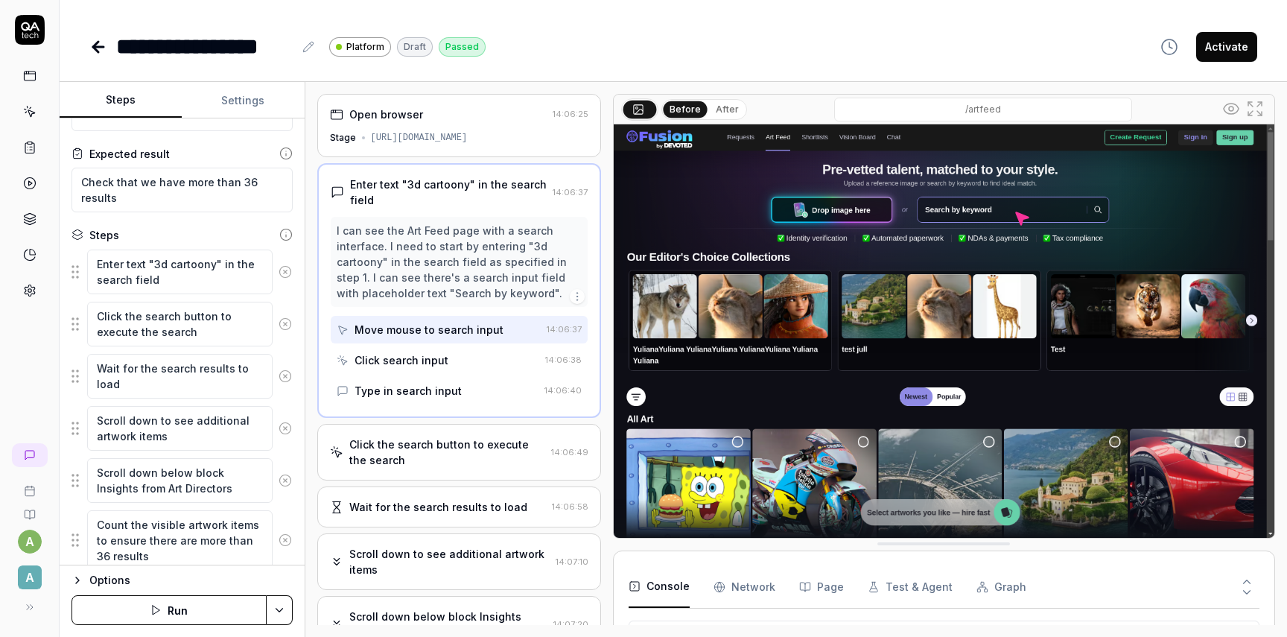
click at [100, 40] on icon at bounding box center [98, 47] width 18 height 18
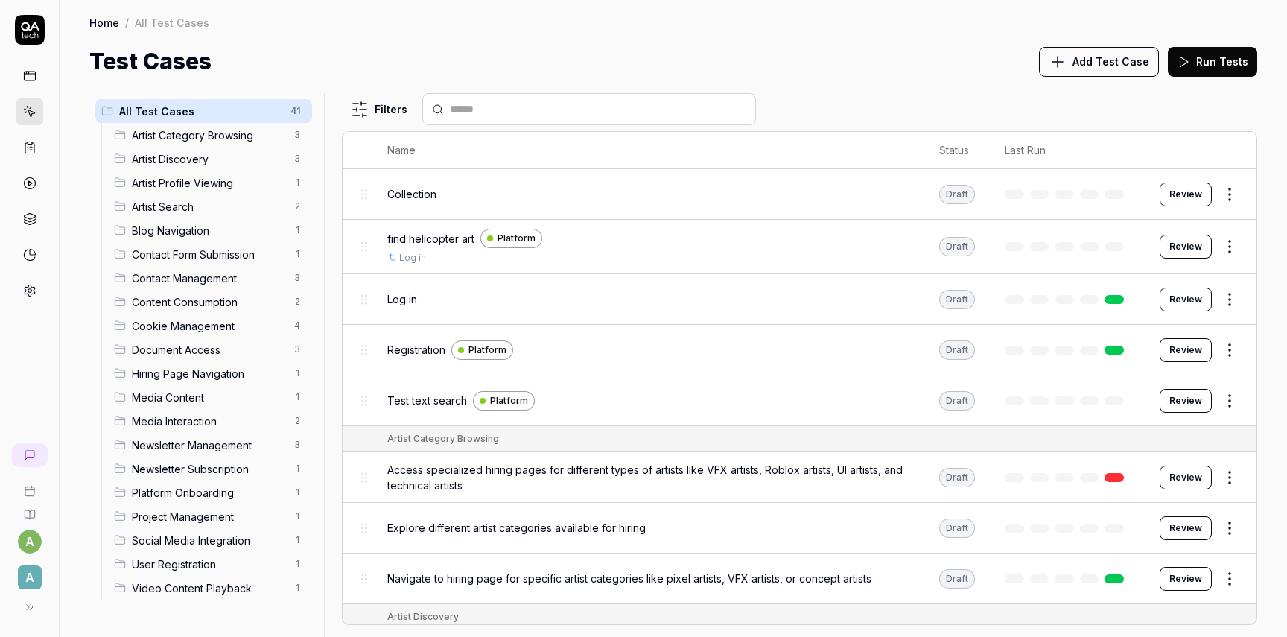
click at [30, 258] on icon at bounding box center [29, 254] width 13 height 13
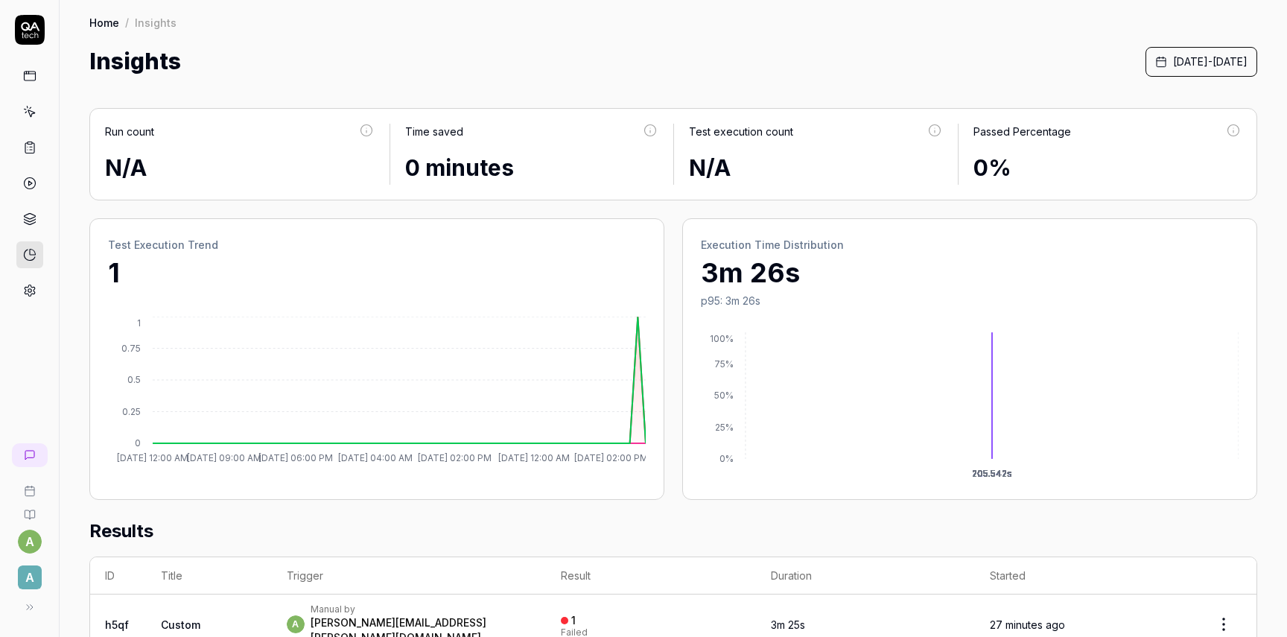
click at [36, 220] on link at bounding box center [29, 219] width 27 height 27
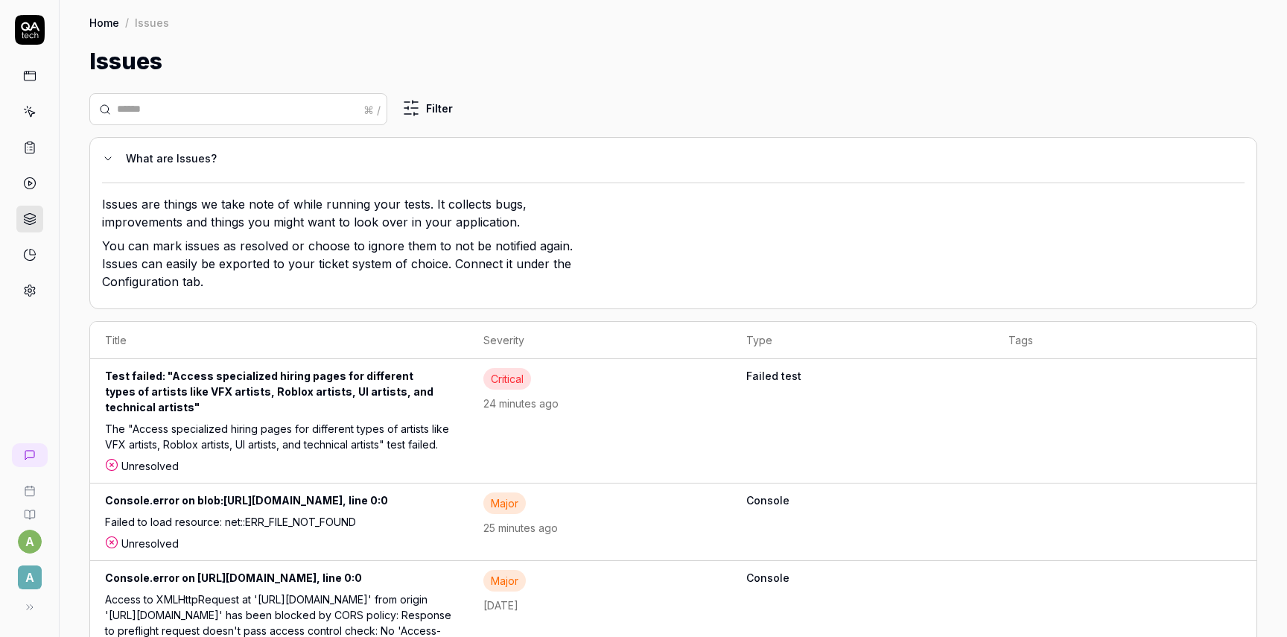
click at [31, 120] on link at bounding box center [29, 111] width 27 height 27
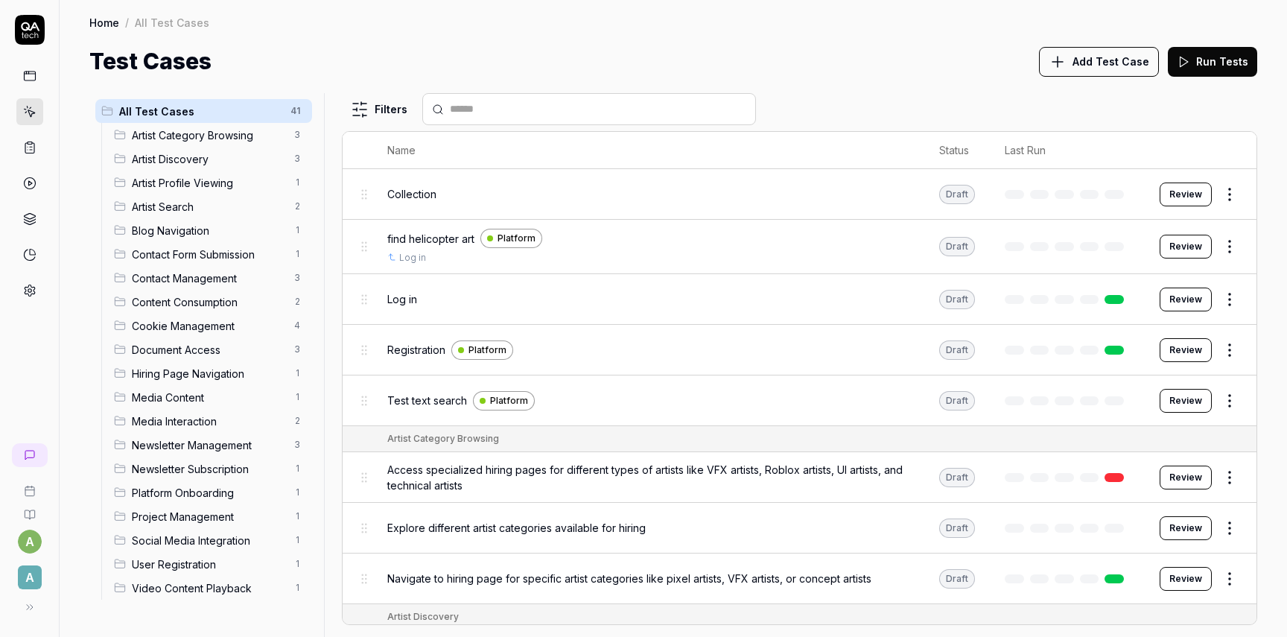
click at [39, 85] on link at bounding box center [29, 76] width 27 height 27
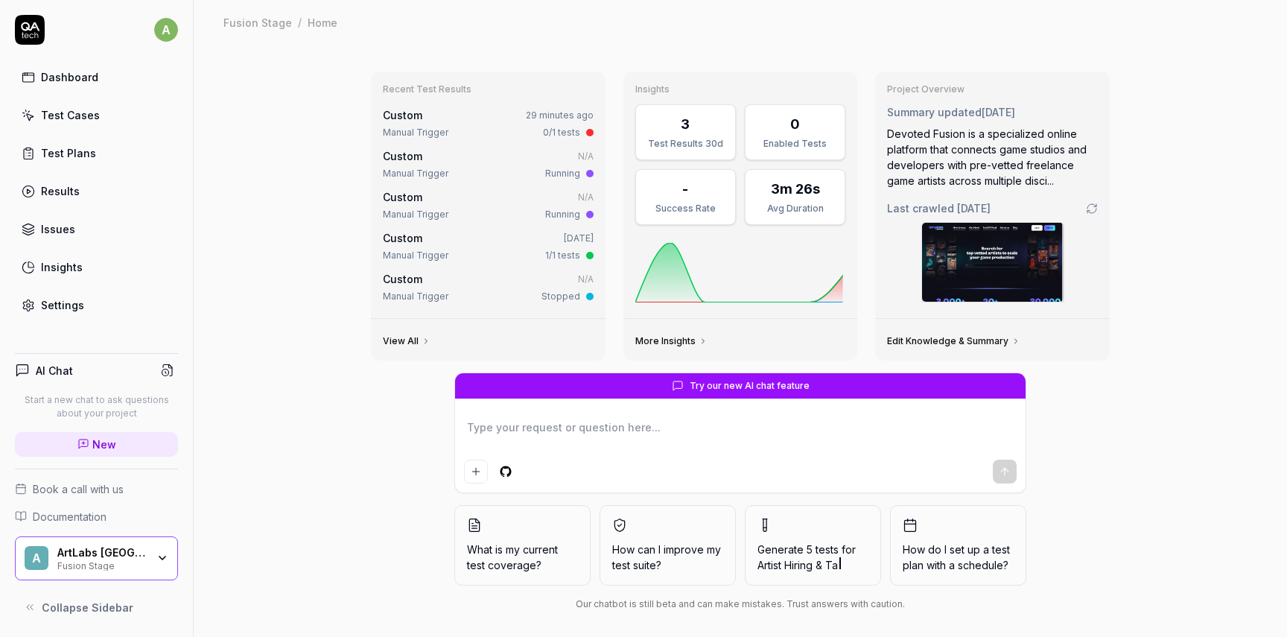
click at [65, 115] on div "Test Cases" at bounding box center [70, 115] width 59 height 16
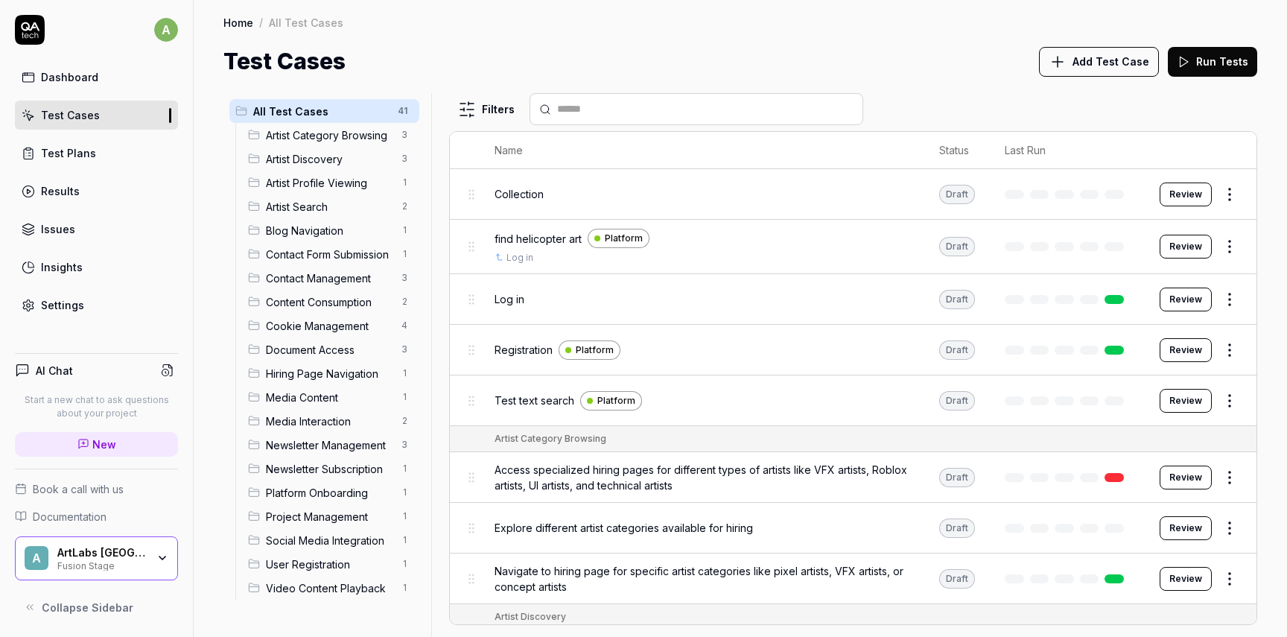
click at [140, 556] on div "ArtLabs [GEOGRAPHIC_DATA]" at bounding box center [101, 552] width 89 height 13
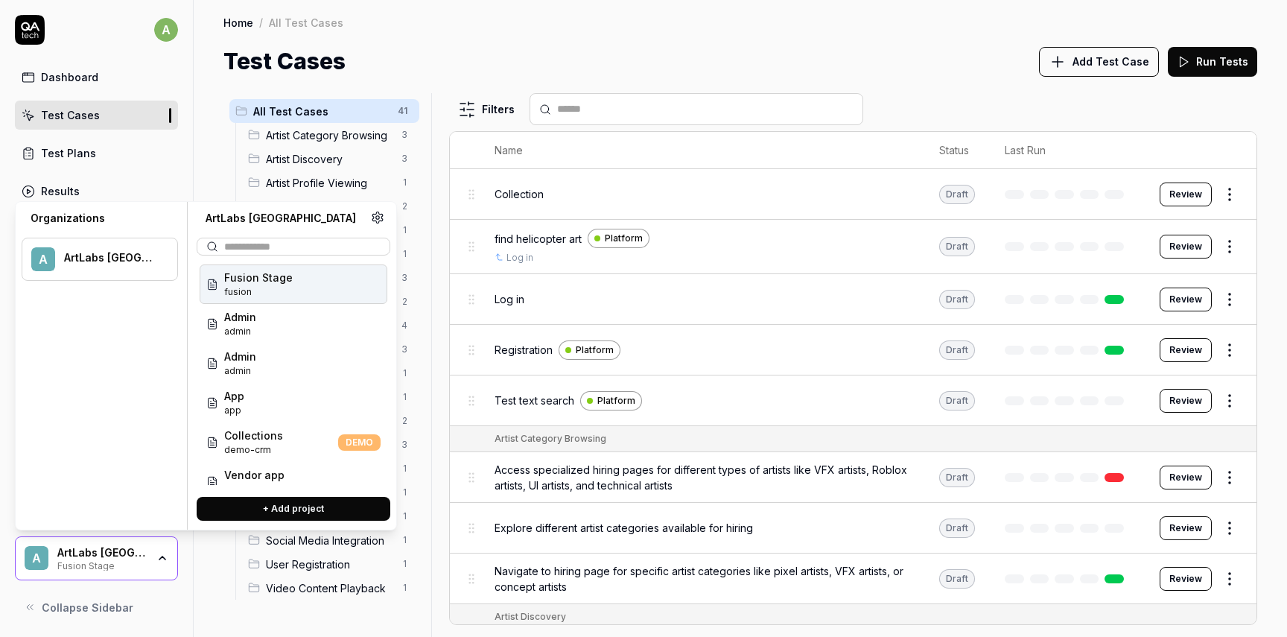
click at [199, 160] on div "All Test Cases 41 Artist Category Browsing 3 Artist Discovery 3 Artist Profile …" at bounding box center [740, 357] width 1093 height 559
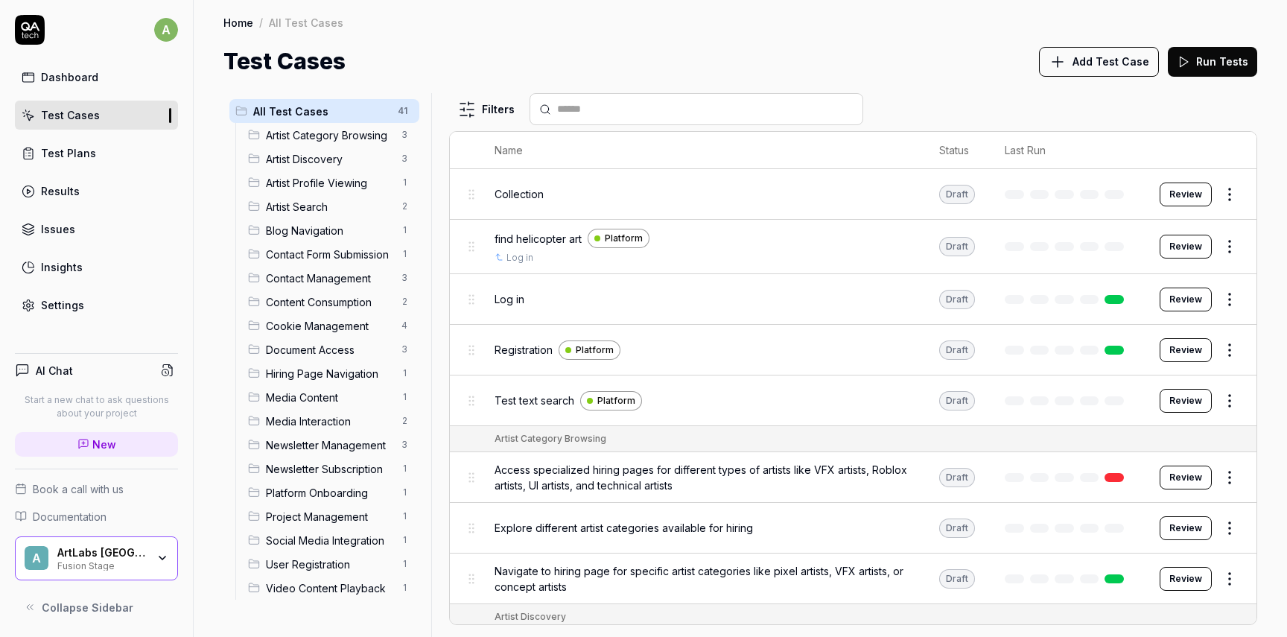
click at [1093, 57] on span "Add Test Case" at bounding box center [1110, 62] width 77 height 16
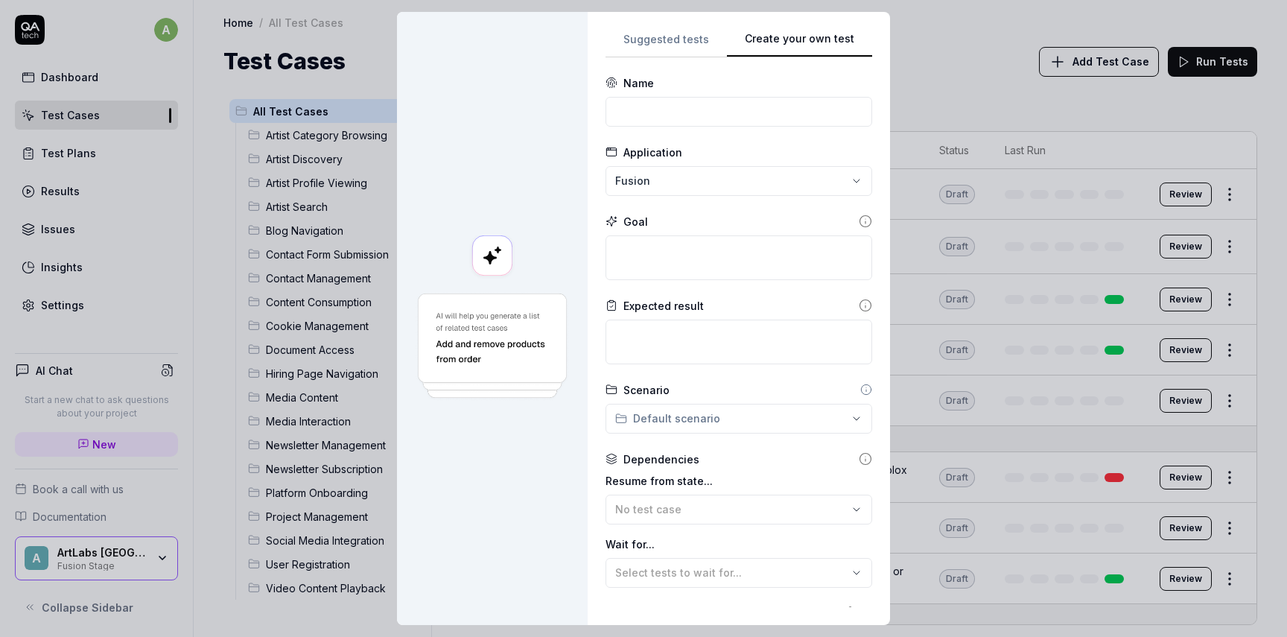
click at [839, 171] on div "**********" at bounding box center [738, 318] width 267 height 577
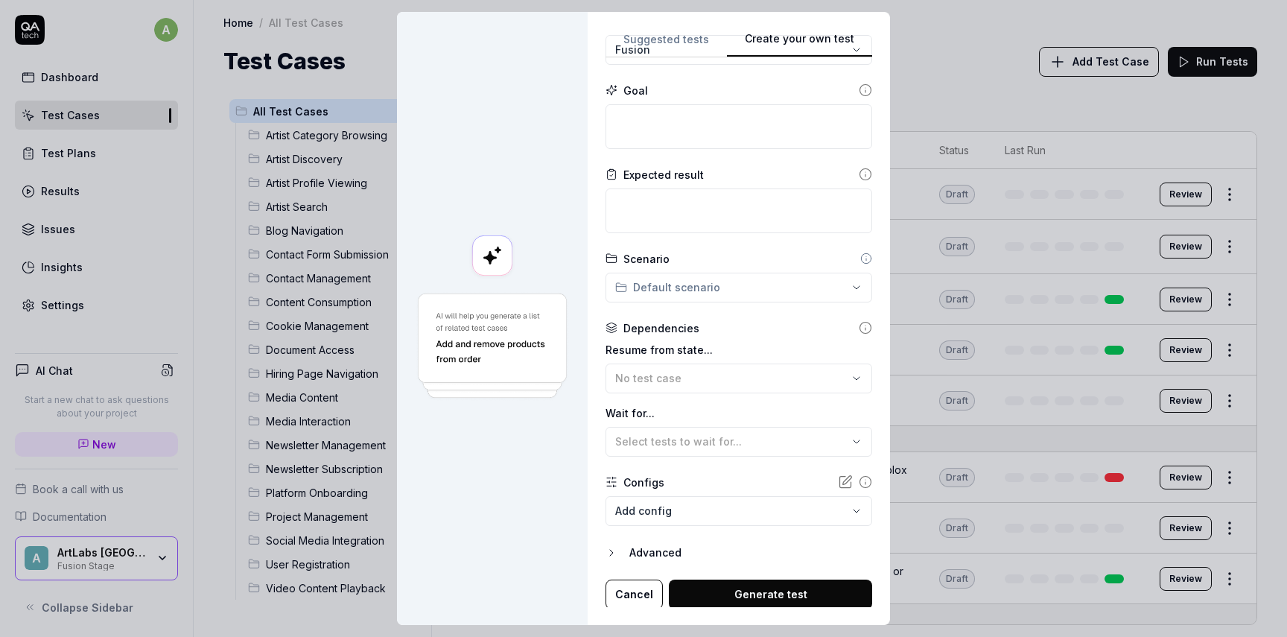
scroll to position [133, 0]
click at [690, 373] on div "No test case" at bounding box center [731, 377] width 232 height 16
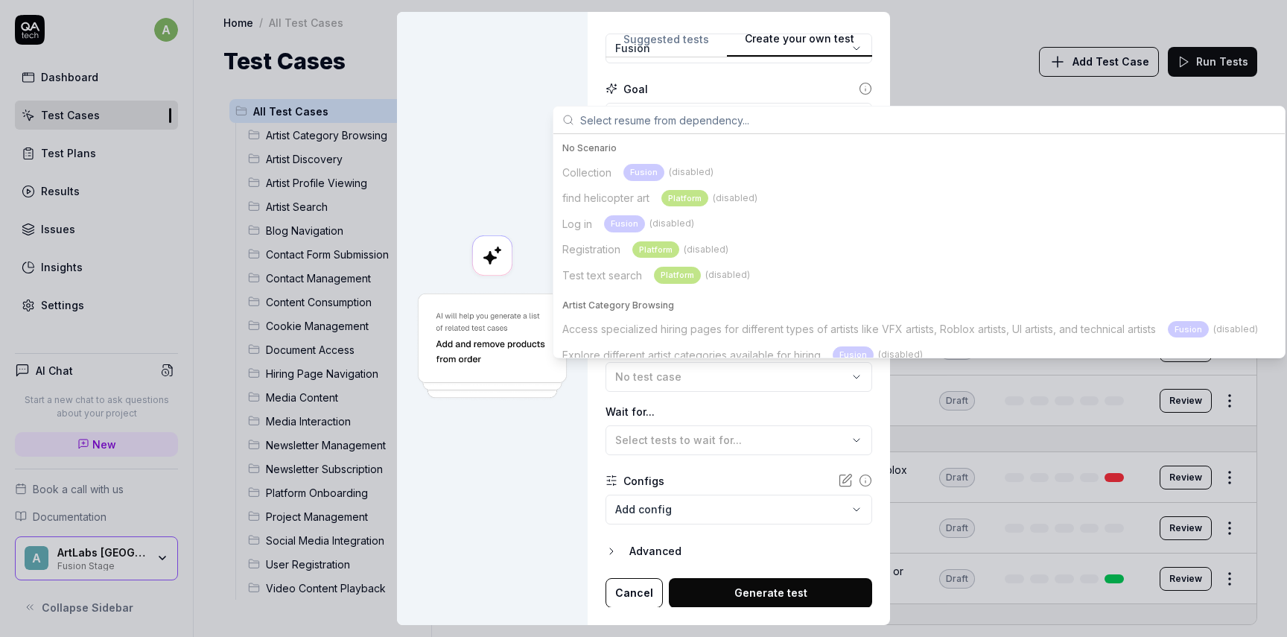
click at [614, 118] on input "text" at bounding box center [928, 119] width 696 height 27
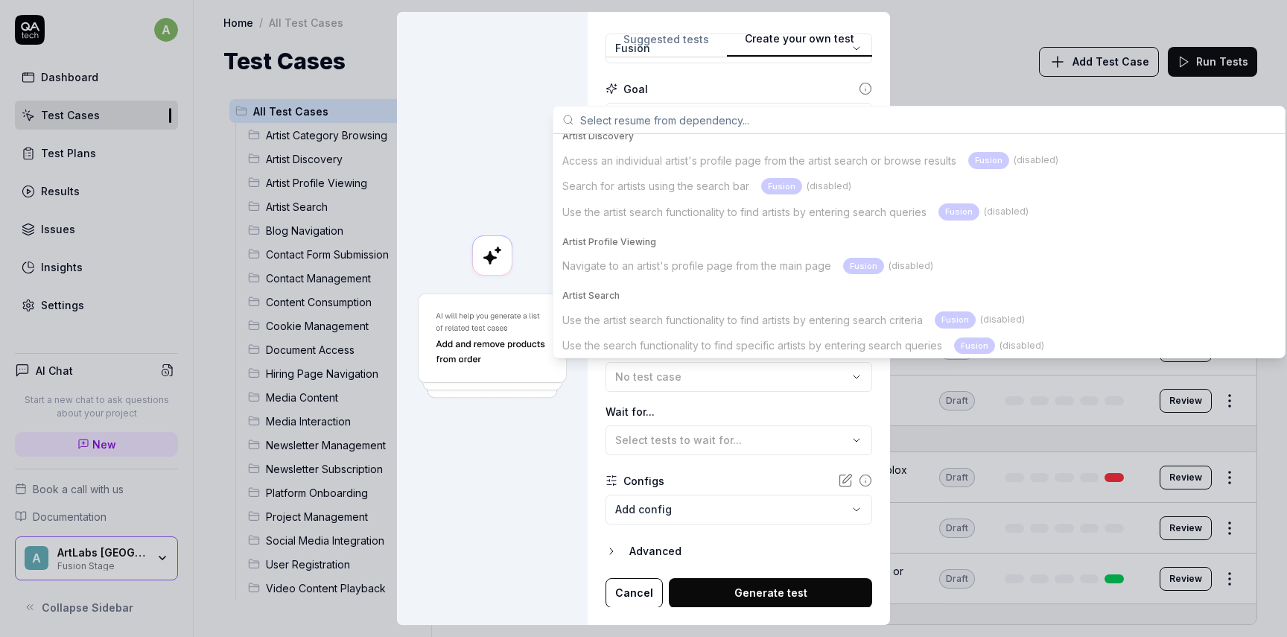
scroll to position [602, 0]
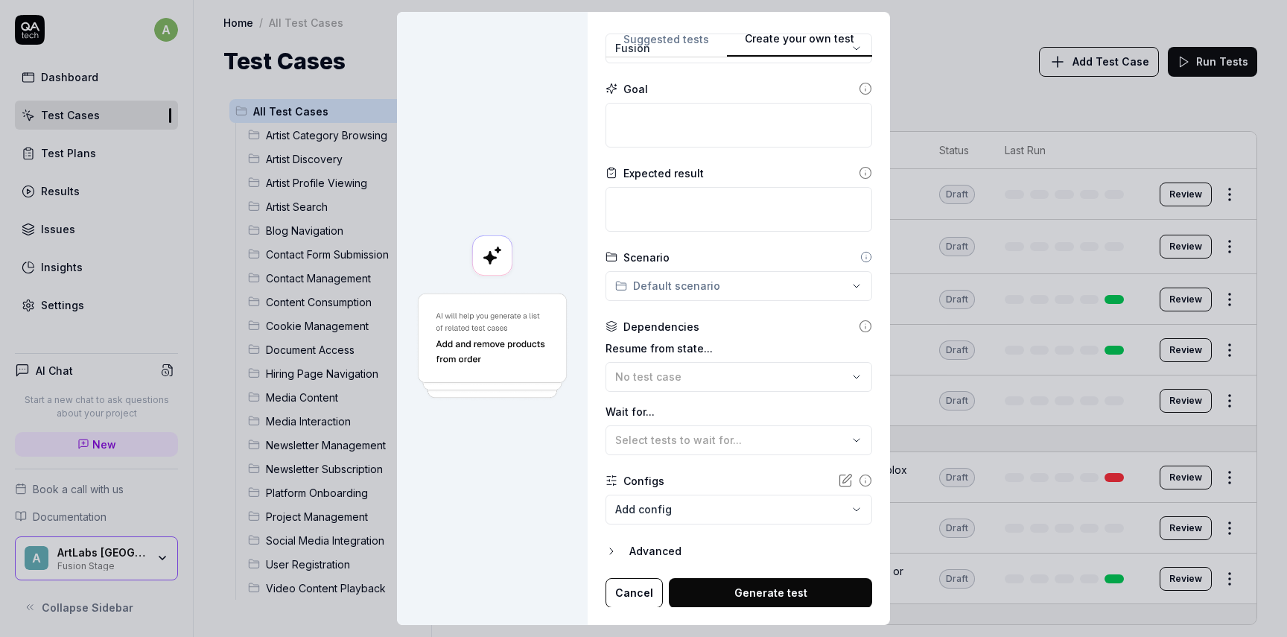
click at [657, 392] on div "Resume from state... No test case Wait for... Select tests to wait for..." at bounding box center [738, 397] width 267 height 115
click at [672, 451] on button "Select tests to wait for..." at bounding box center [738, 440] width 267 height 30
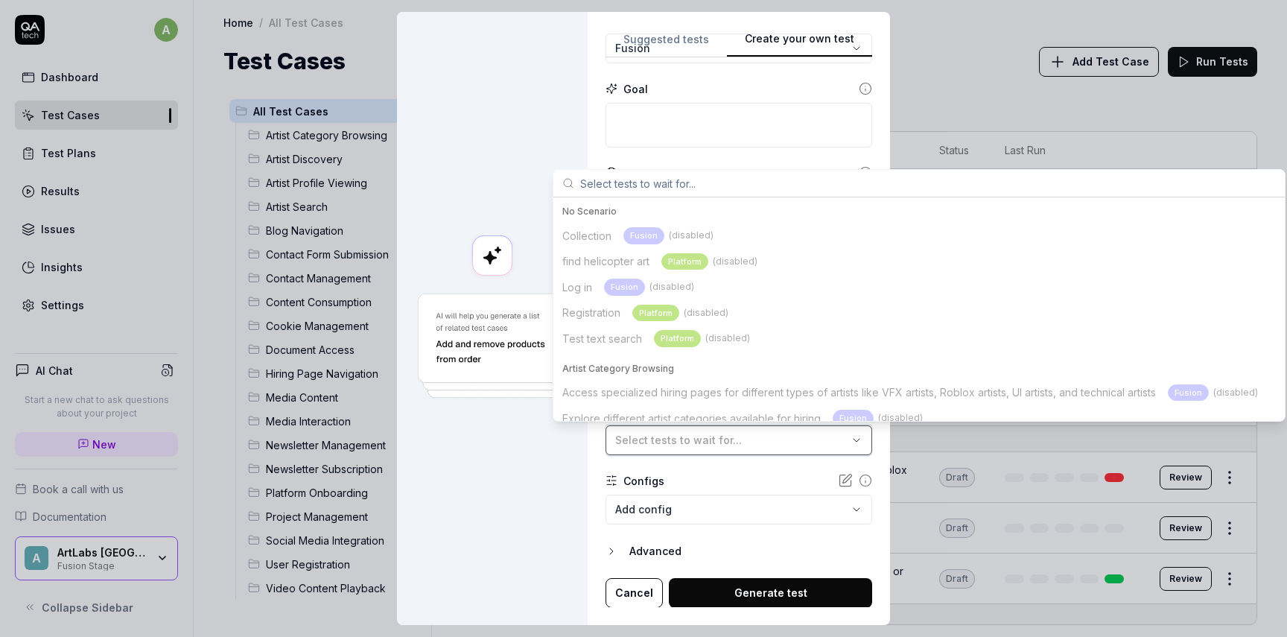
click at [672, 451] on button "Select tests to wait for..." at bounding box center [738, 440] width 267 height 30
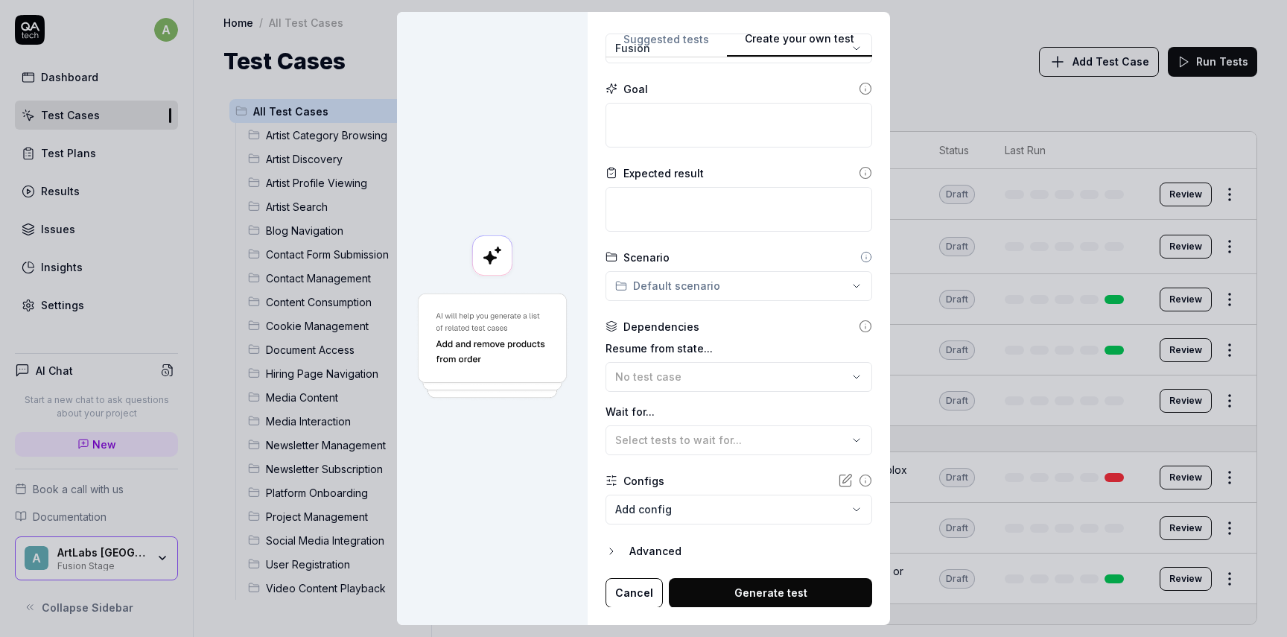
click at [617, 551] on icon "button" at bounding box center [611, 551] width 12 height 12
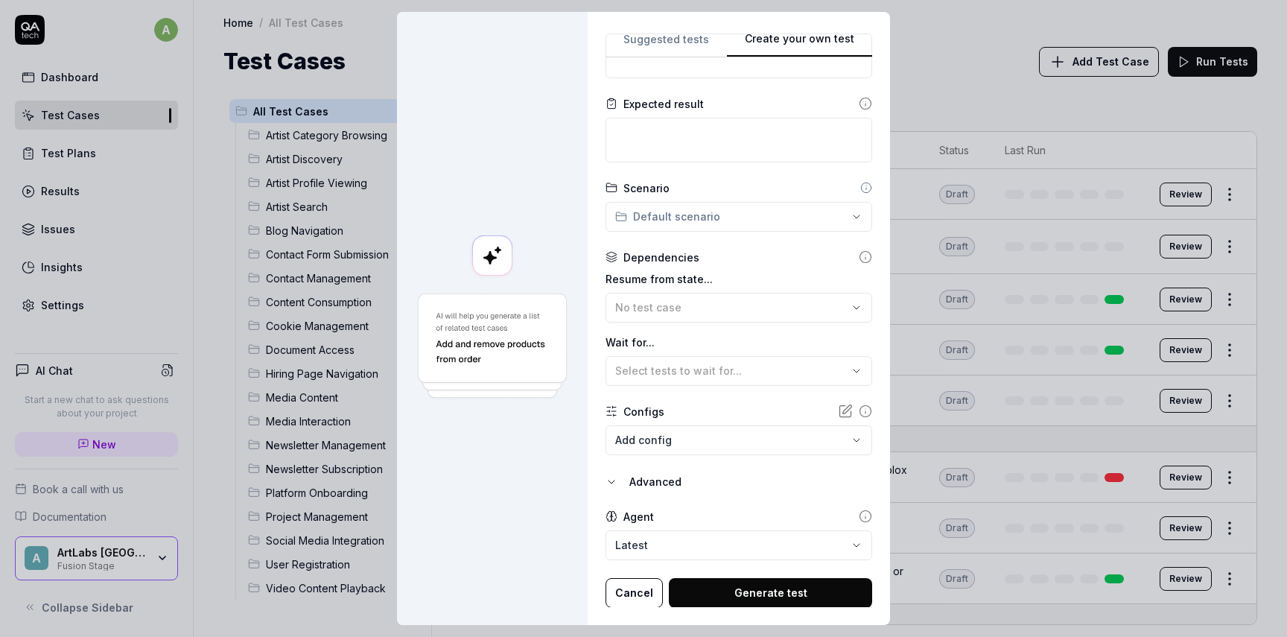
click at [668, 553] on body "a Dashboard Test Cases Test Plans Results Issues Insights Settings AI Chat Star…" at bounding box center [643, 318] width 1287 height 637
click at [685, 436] on body "a Dashboard Test Cases Test Plans Results Issues Insights Settings AI Chat Star…" at bounding box center [643, 318] width 1287 height 637
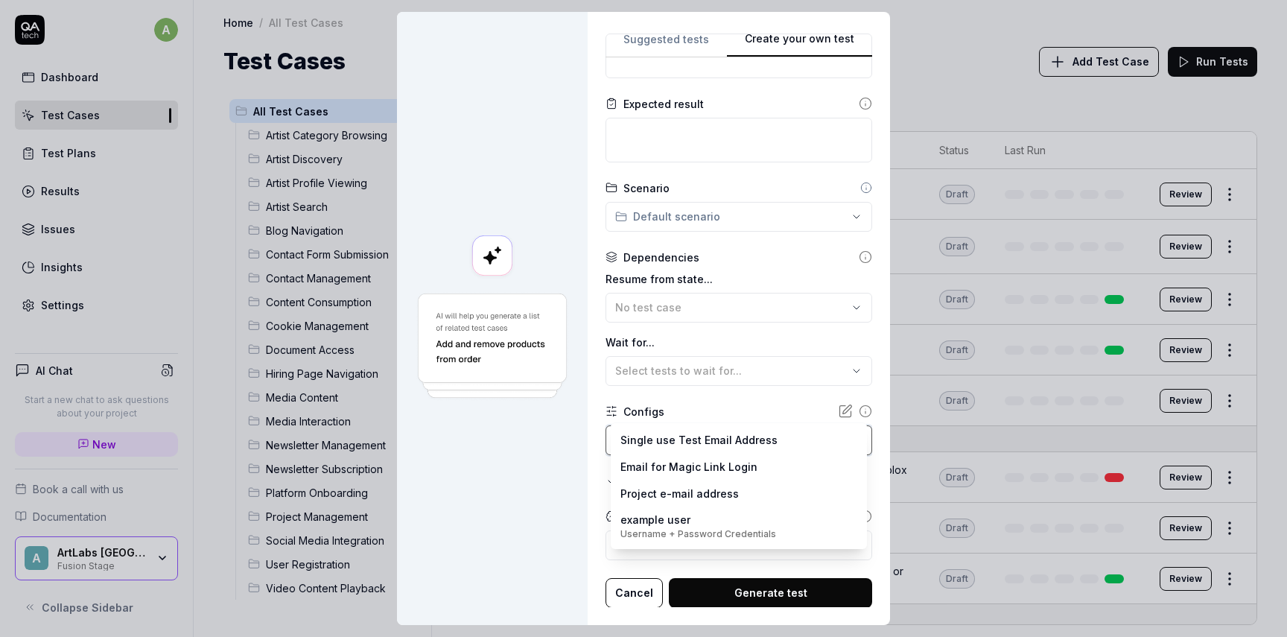
click at [688, 401] on div "**********" at bounding box center [643, 318] width 1287 height 637
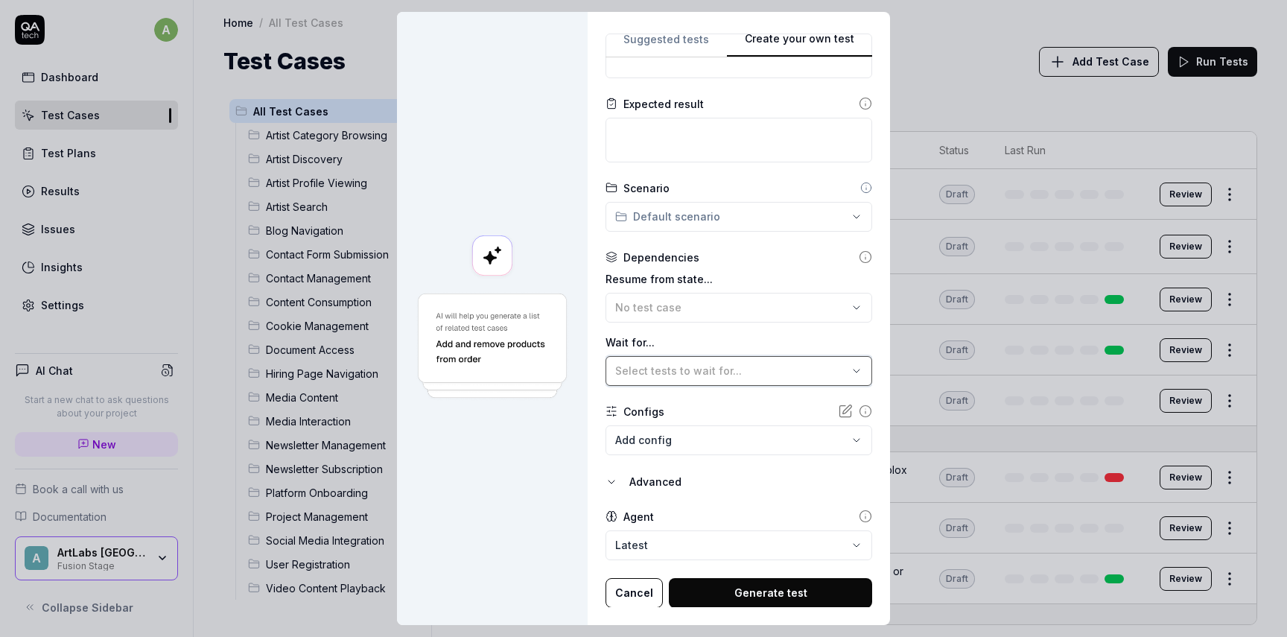
click at [674, 363] on div "Select tests to wait for..." at bounding box center [731, 371] width 232 height 16
click at [683, 413] on div "Configs" at bounding box center [738, 412] width 267 height 16
click at [643, 603] on button "Cancel" at bounding box center [633, 593] width 57 height 30
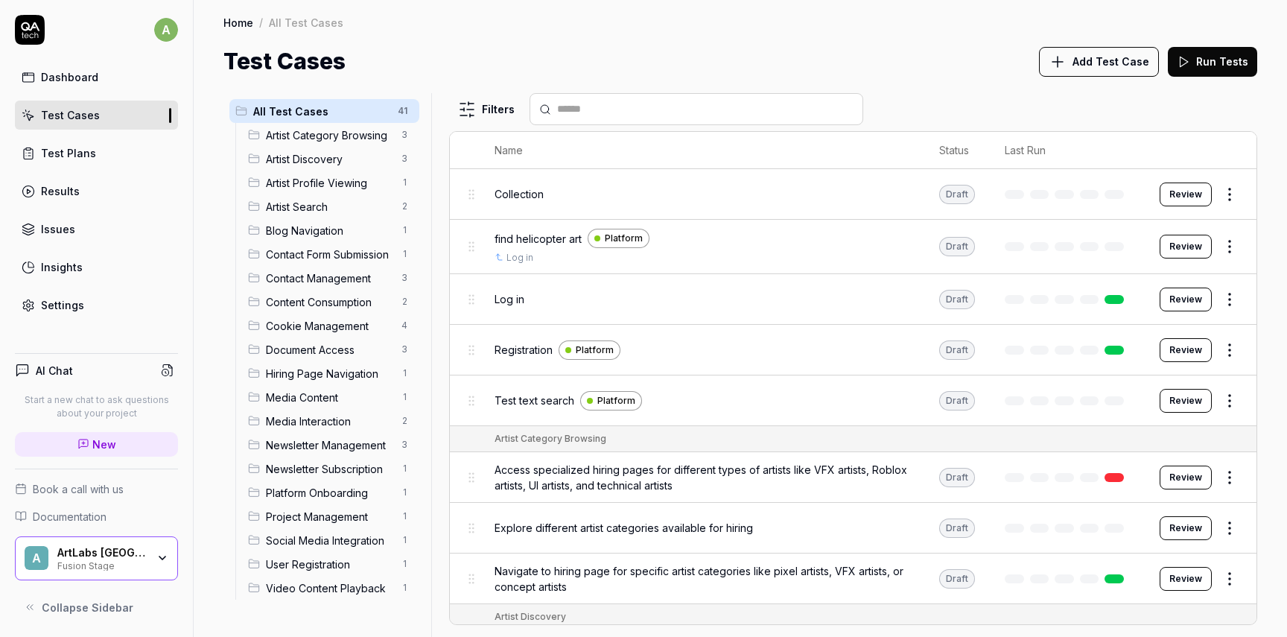
click at [316, 203] on span "Artist Search" at bounding box center [329, 207] width 127 height 16
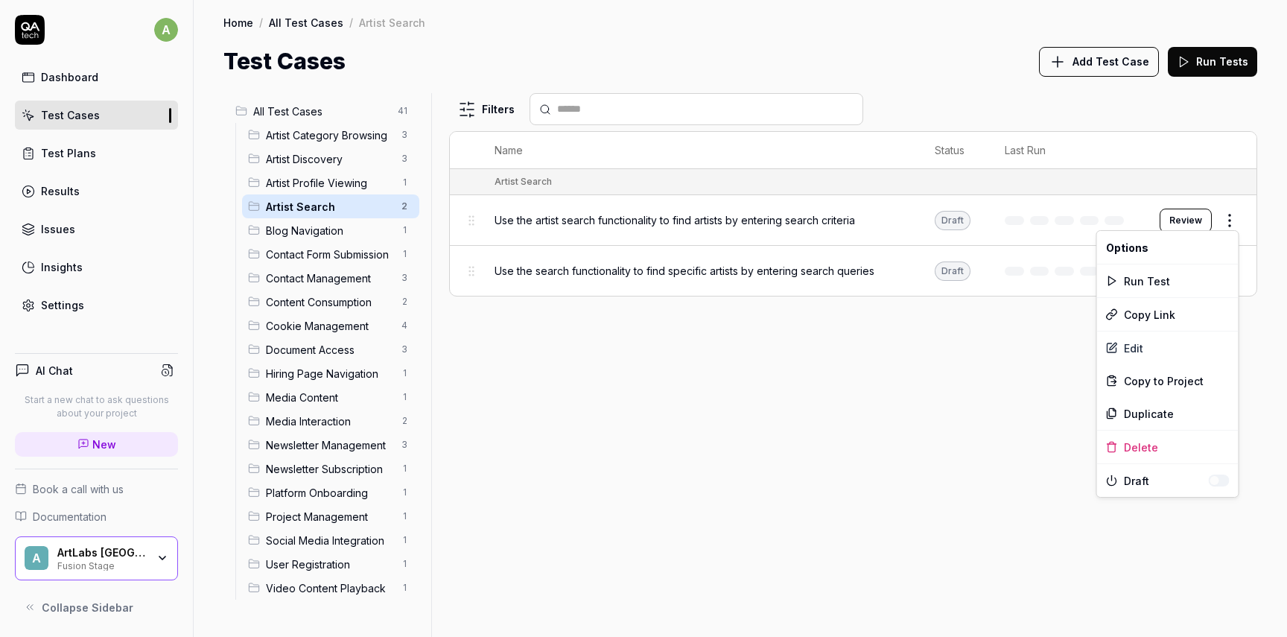
click at [1225, 212] on html "a Dashboard Test Cases Test Plans Results Issues Insights Settings AI Chat Star…" at bounding box center [643, 318] width 1287 height 637
click at [1135, 348] on div "Edit" at bounding box center [1167, 347] width 141 height 33
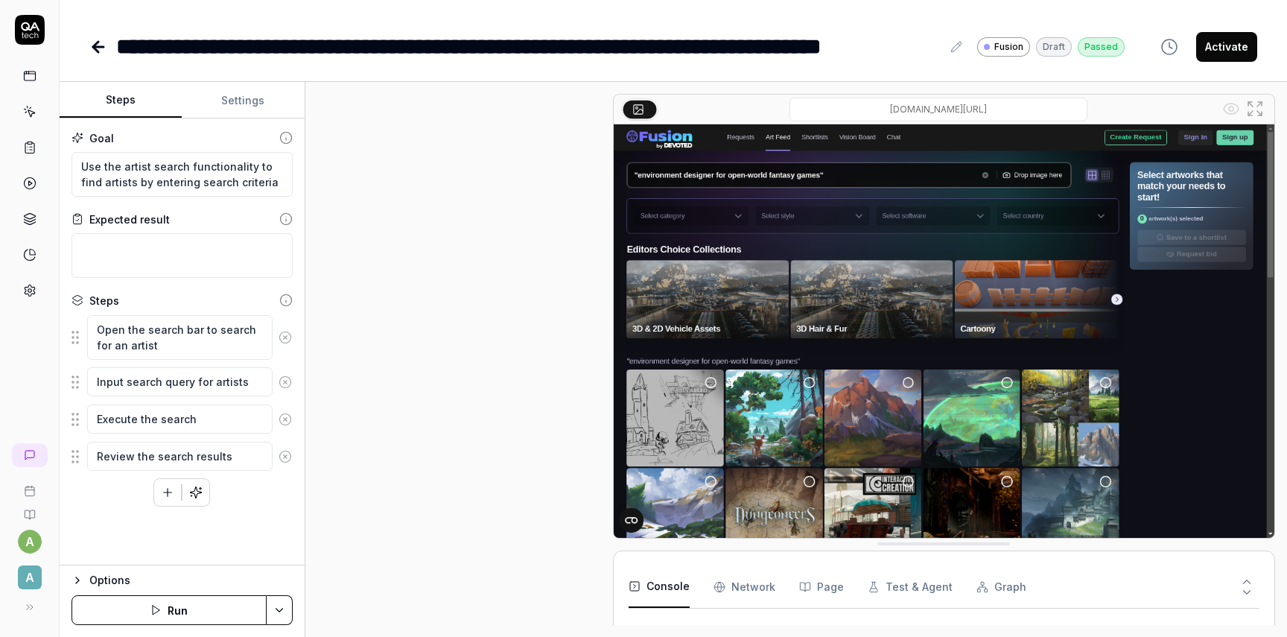
scroll to position [199, 0]
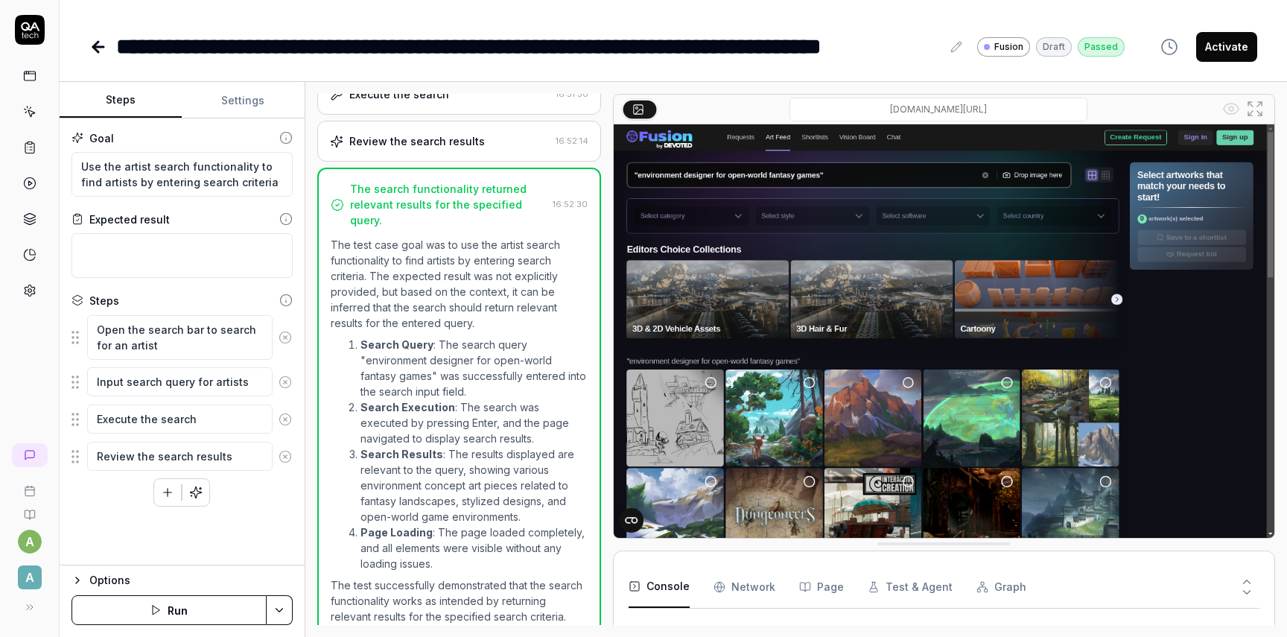
click at [179, 582] on div "Options" at bounding box center [190, 580] width 203 height 18
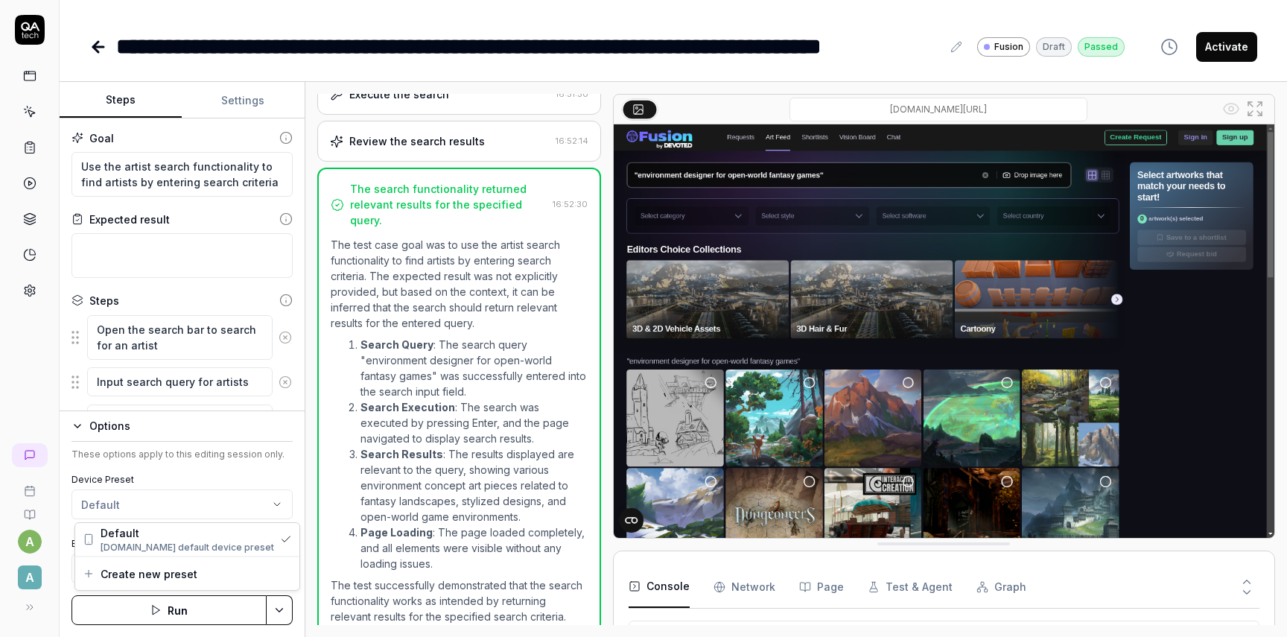
click at [124, 509] on html "**********" at bounding box center [643, 318] width 1287 height 637
click at [168, 497] on html "**********" at bounding box center [643, 318] width 1287 height 637
click at [149, 500] on html "**********" at bounding box center [643, 318] width 1287 height 637
click at [146, 472] on html "**********" at bounding box center [643, 318] width 1287 height 637
click at [139, 436] on div "Options These options apply to this editing session only. Device Preset Default…" at bounding box center [181, 500] width 221 height 166
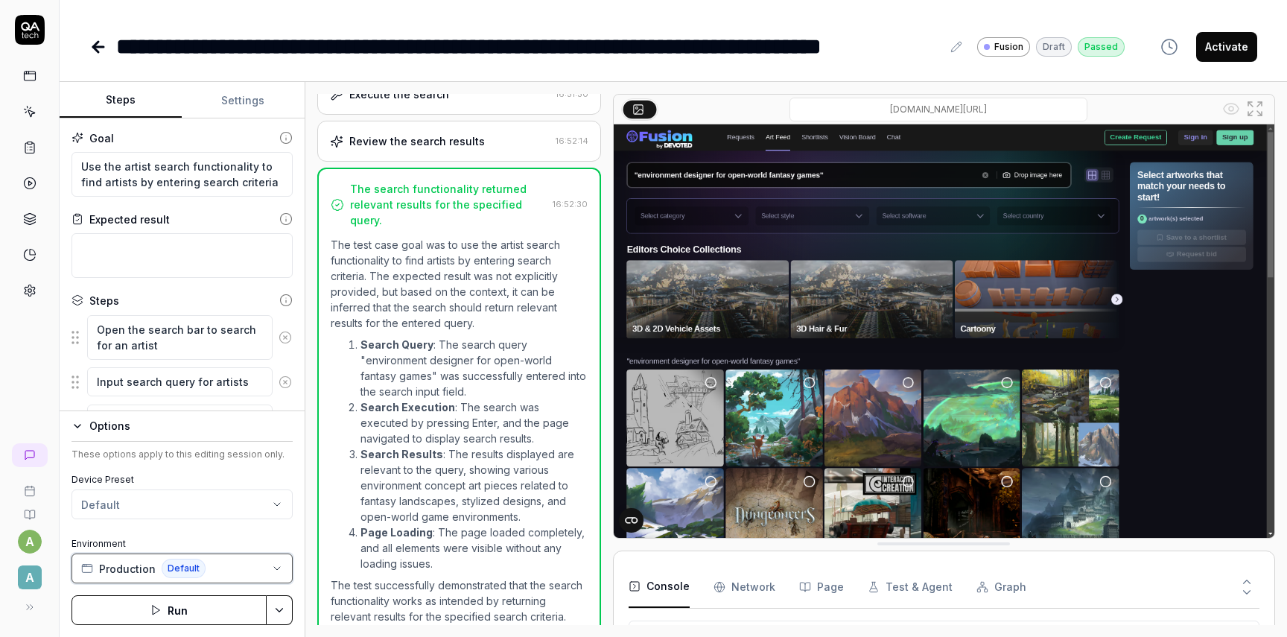
click at [136, 568] on span "Production" at bounding box center [127, 569] width 57 height 16
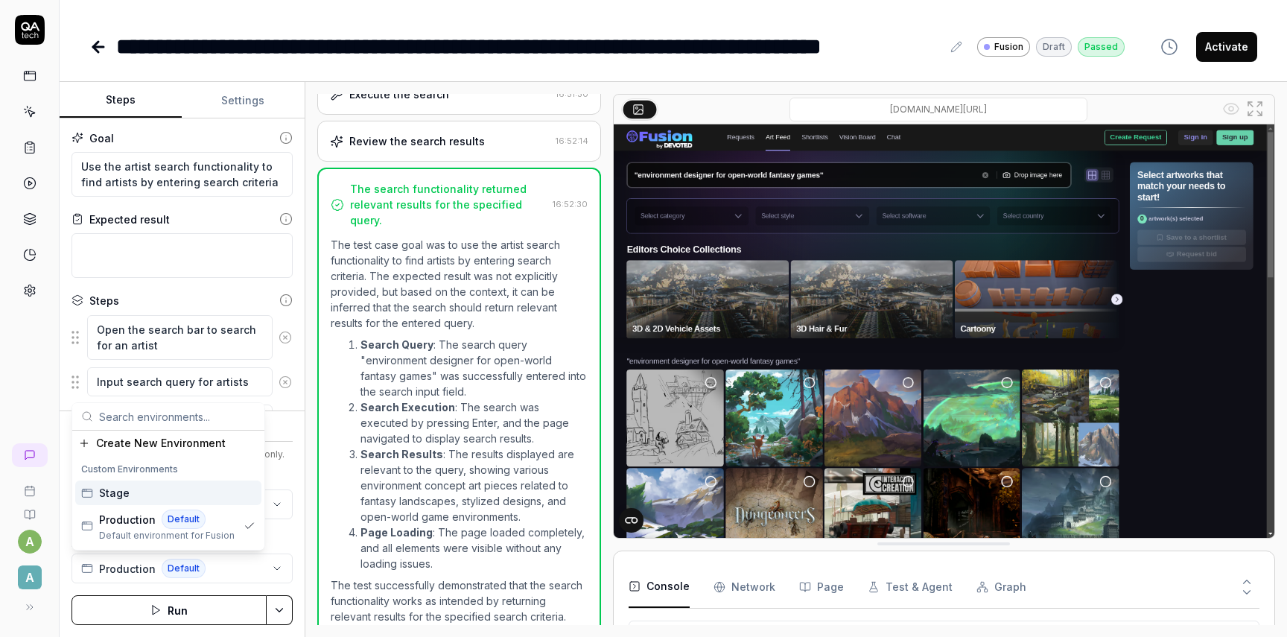
click at [231, 95] on button "Settings" at bounding box center [243, 101] width 122 height 36
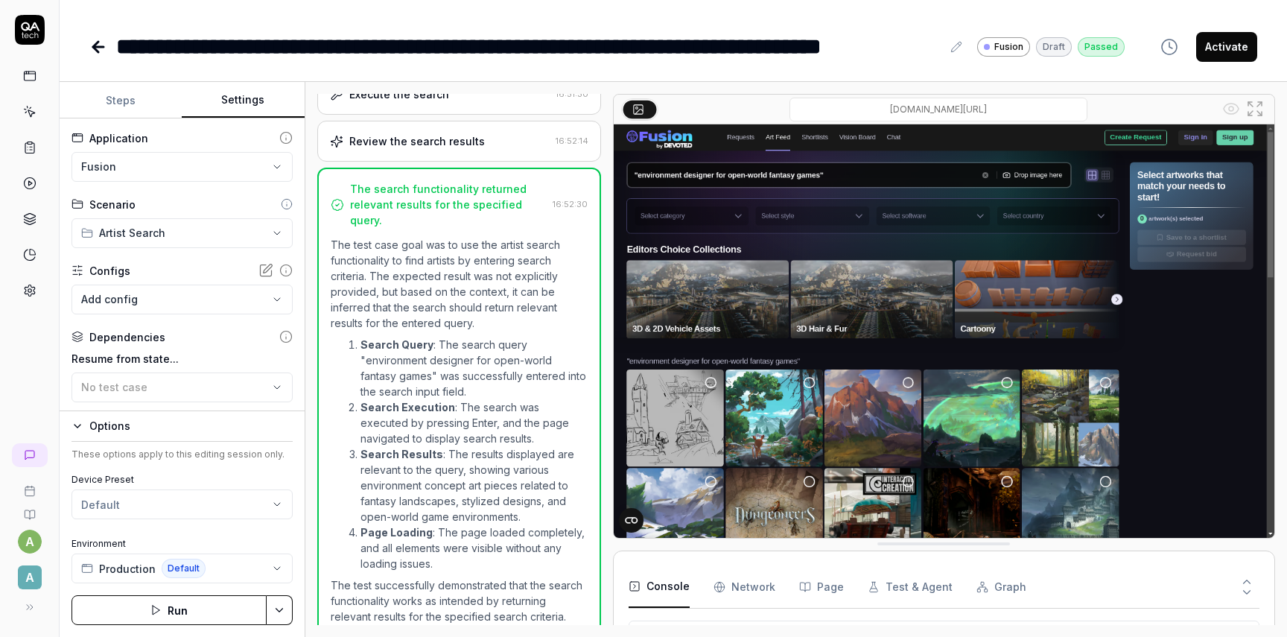
click at [160, 279] on div "**********" at bounding box center [181, 288] width 221 height 51
click at [160, 298] on body "**********" at bounding box center [643, 318] width 1287 height 637
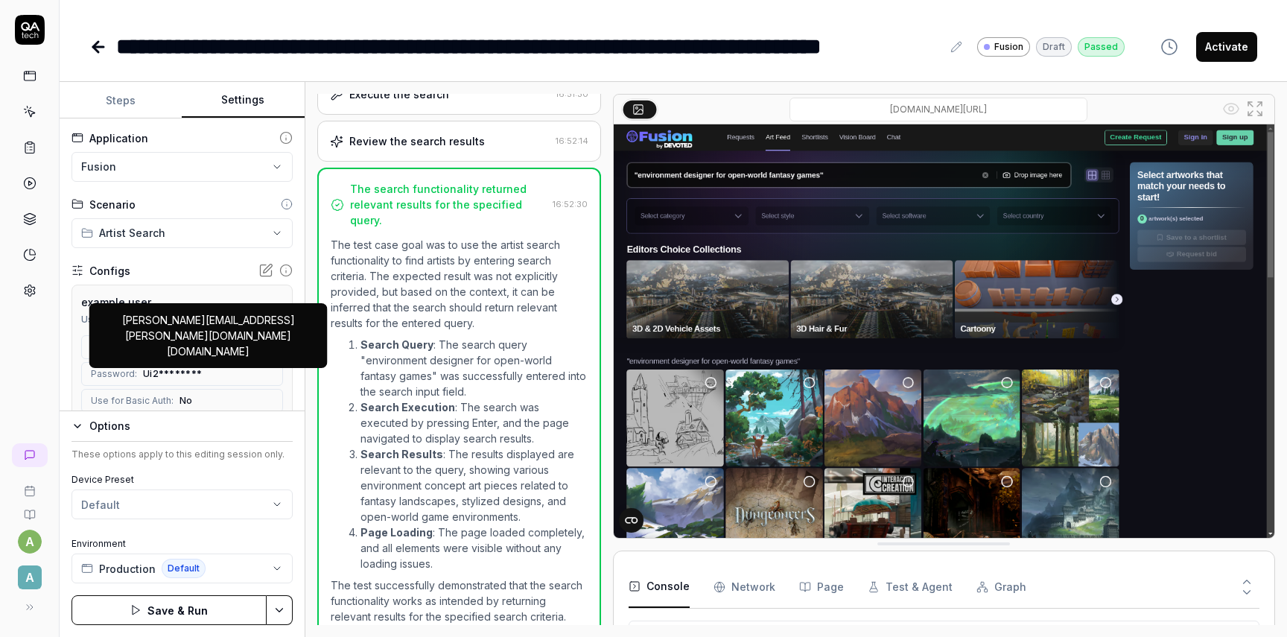
click at [194, 343] on span "[PERSON_NAME][EMAIL_ADDRESS][PERSON_NAME][DOMAIN_NAME][DOMAIN_NAME]" at bounding box center [199, 346] width 111 height 13
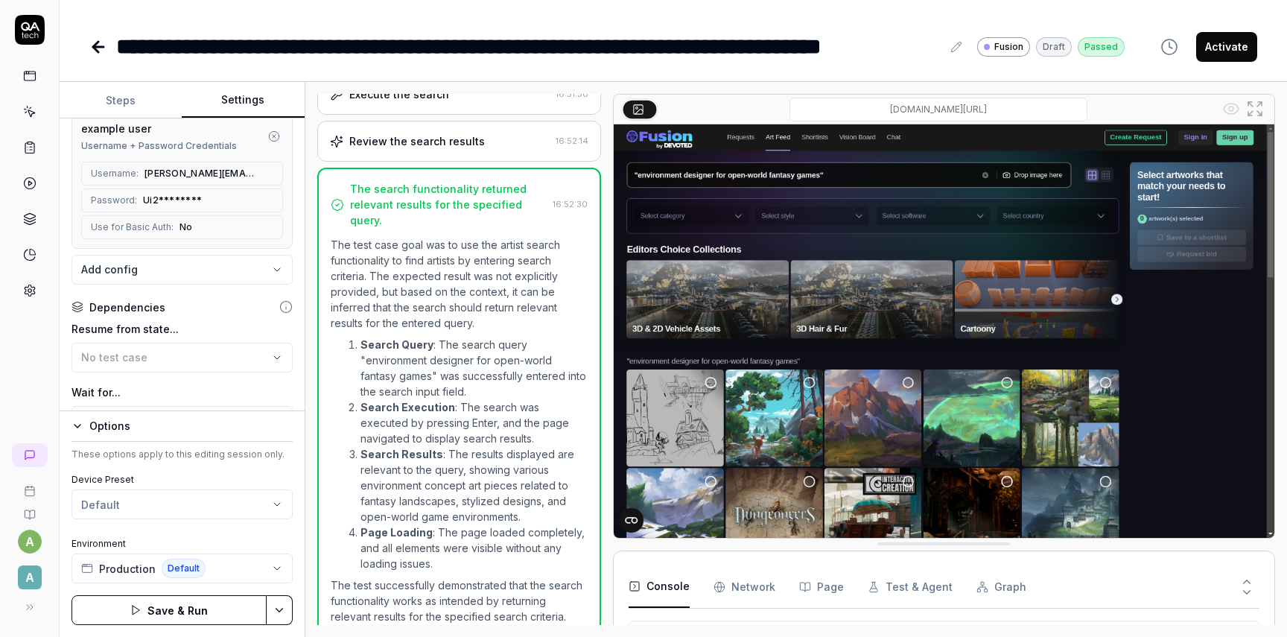
scroll to position [170, 0]
click at [214, 266] on body "**********" at bounding box center [643, 318] width 1287 height 637
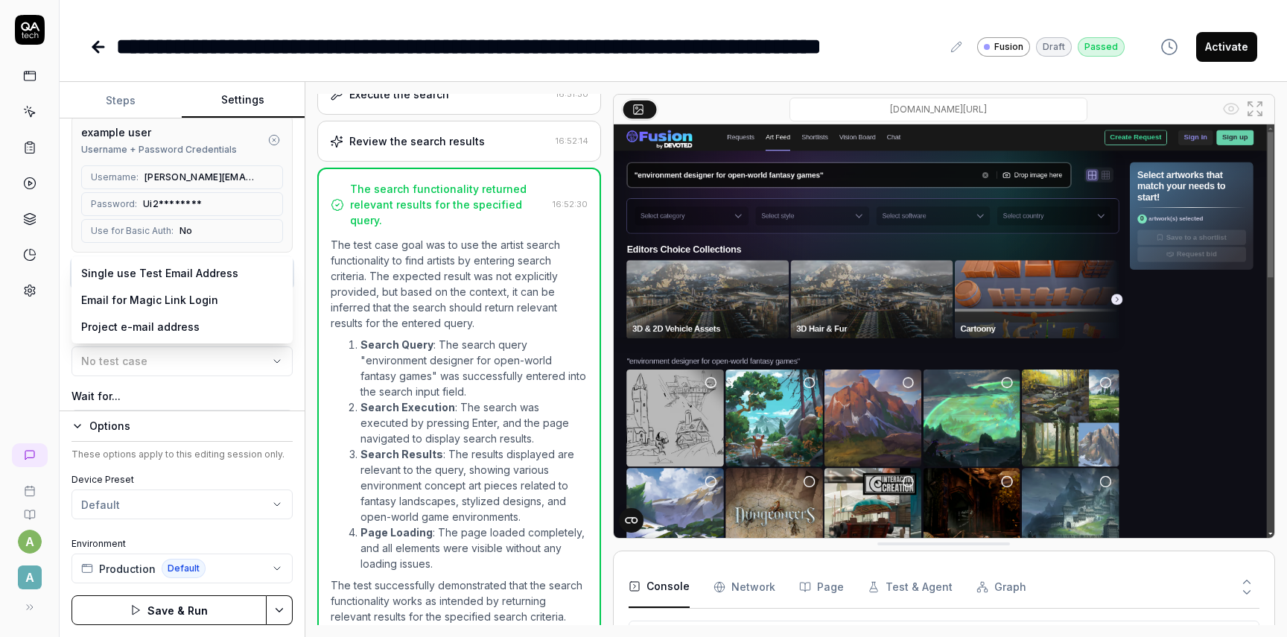
click at [205, 365] on html "**********" at bounding box center [643, 318] width 1287 height 637
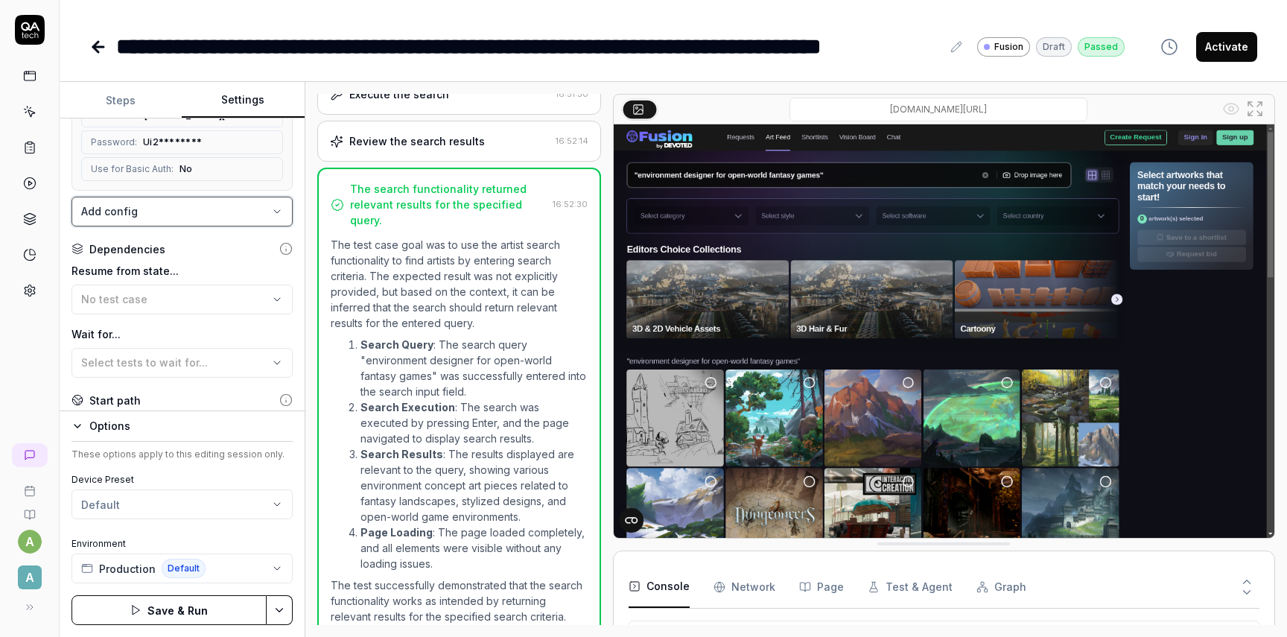
scroll to position [282, 0]
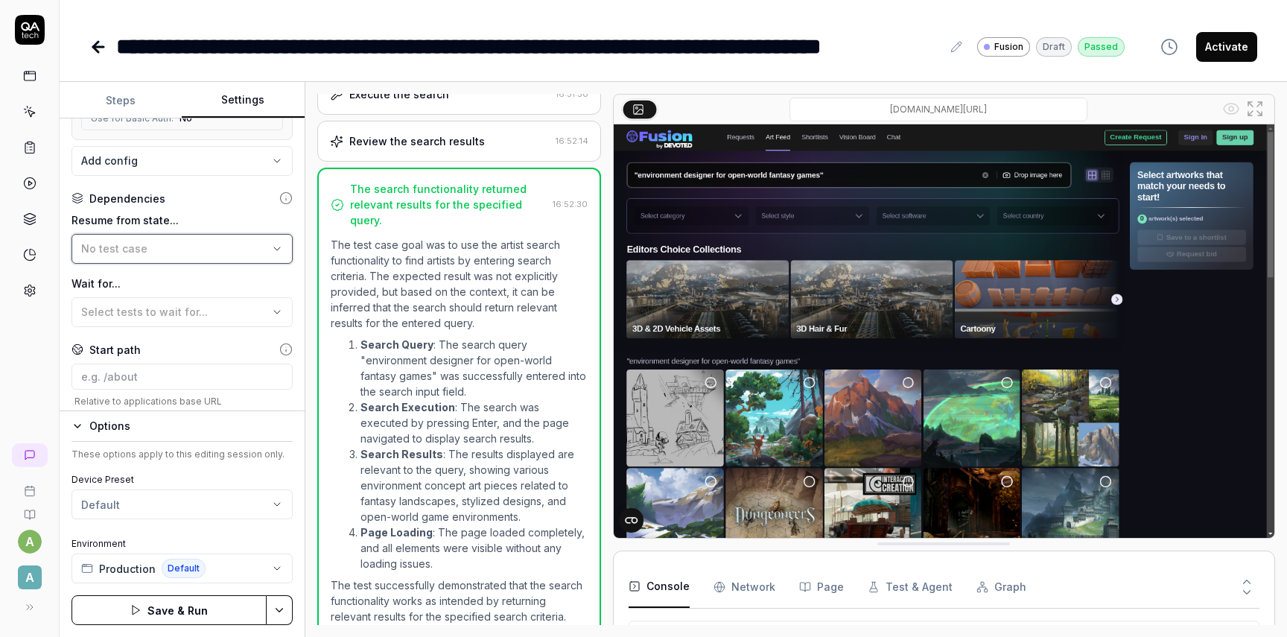
click at [174, 250] on div "No test case" at bounding box center [174, 249] width 187 height 16
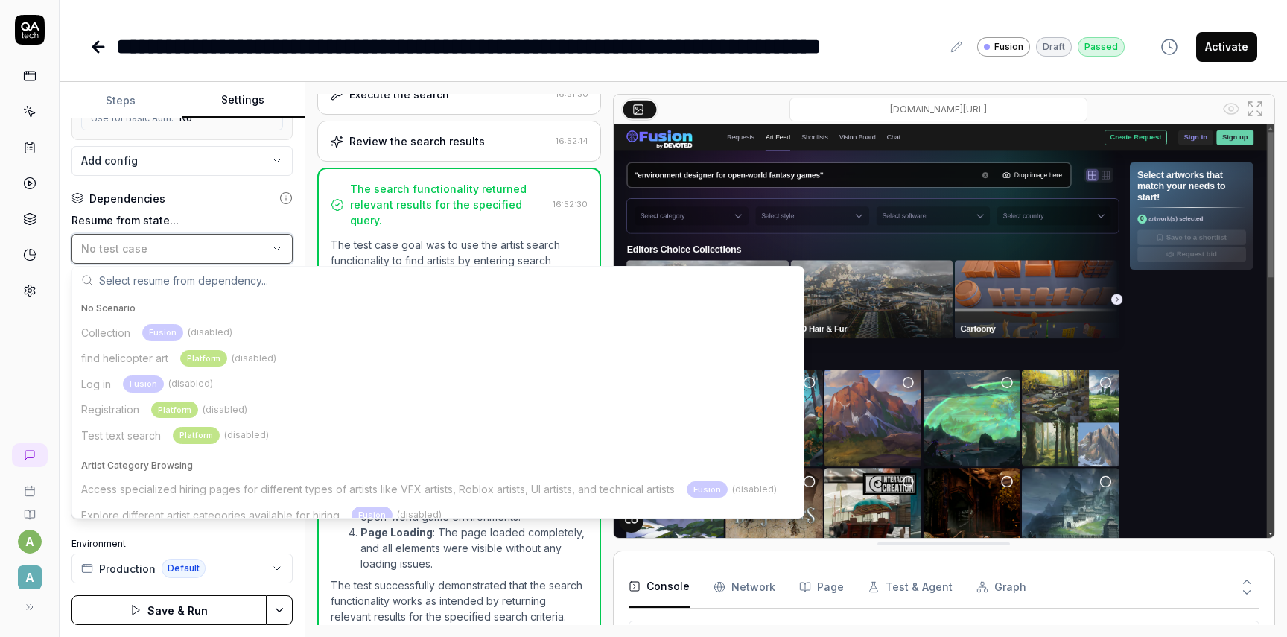
click at [174, 250] on div "No test case" at bounding box center [174, 249] width 187 height 16
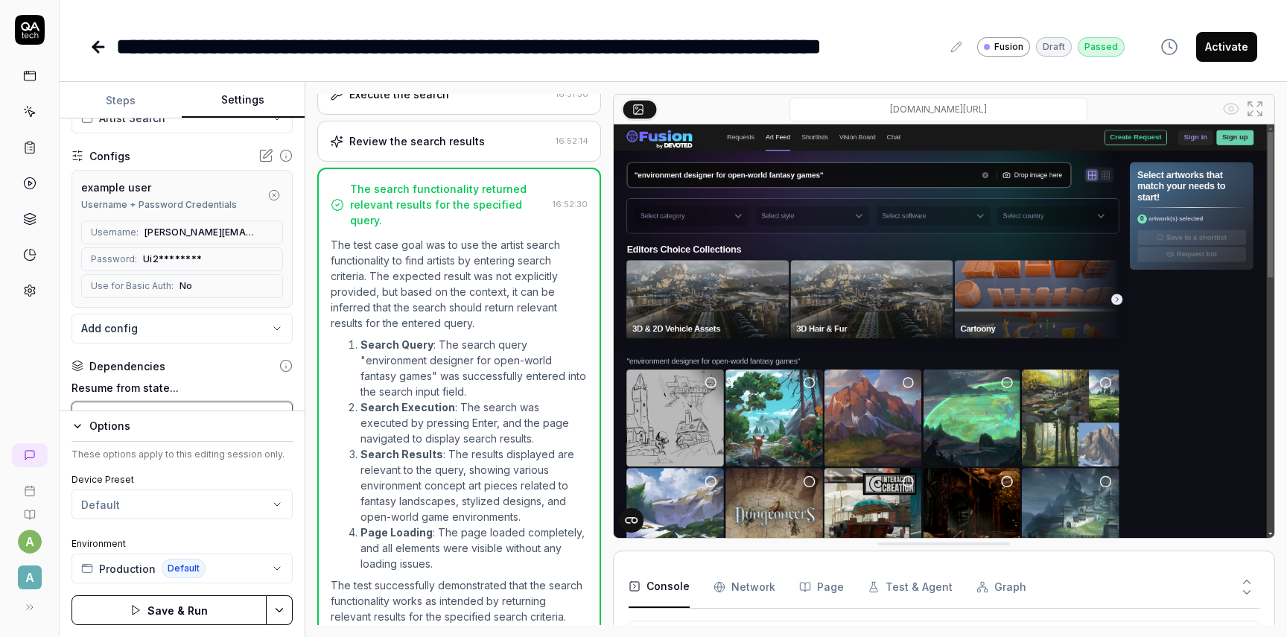
scroll to position [109, 0]
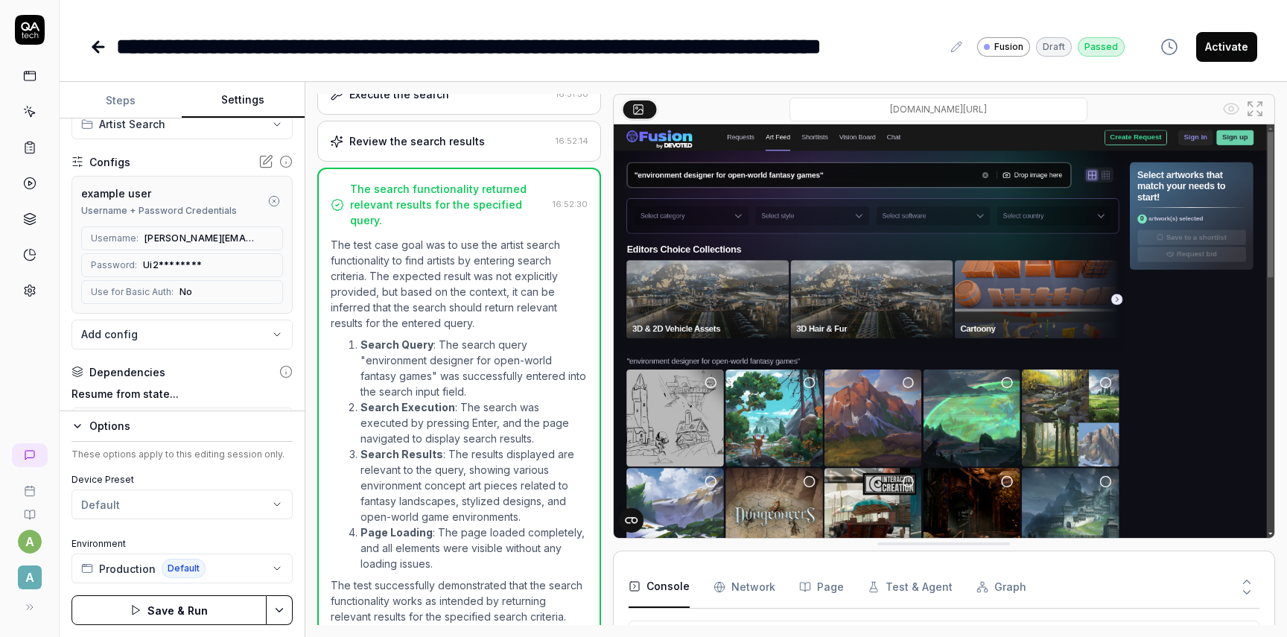
click at [124, 338] on body "**********" at bounding box center [643, 318] width 1287 height 637
click at [130, 201] on html "**********" at bounding box center [643, 318] width 1287 height 637
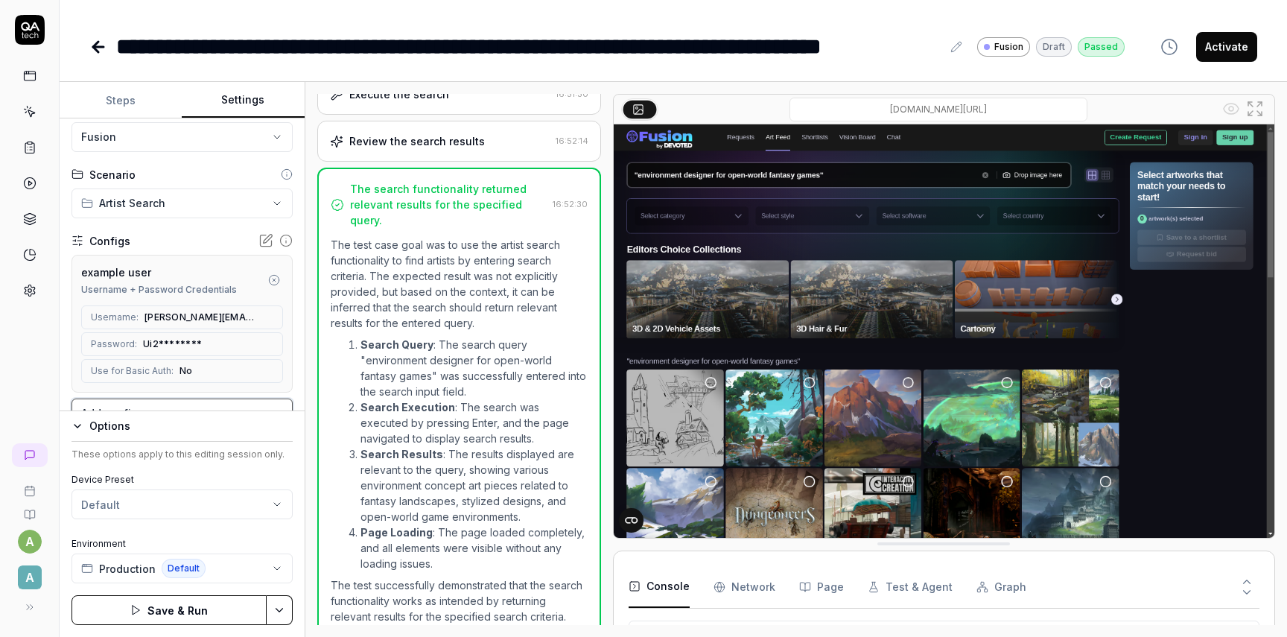
scroll to position [0, 0]
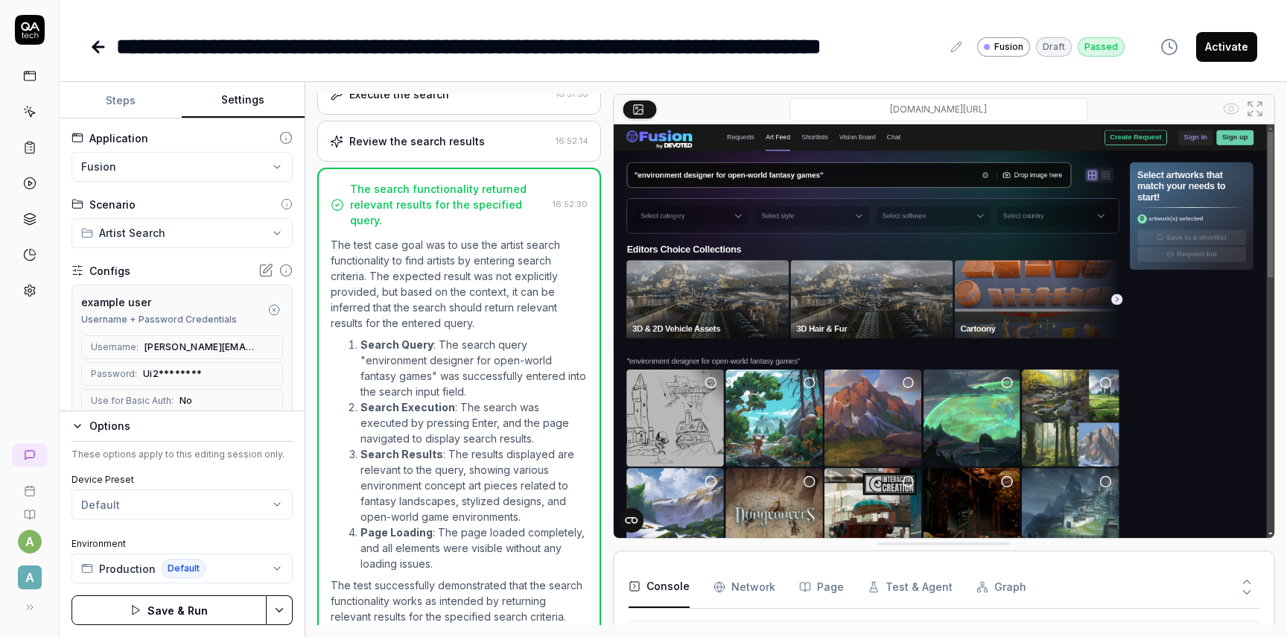
click at [122, 93] on button "Steps" at bounding box center [121, 101] width 122 height 36
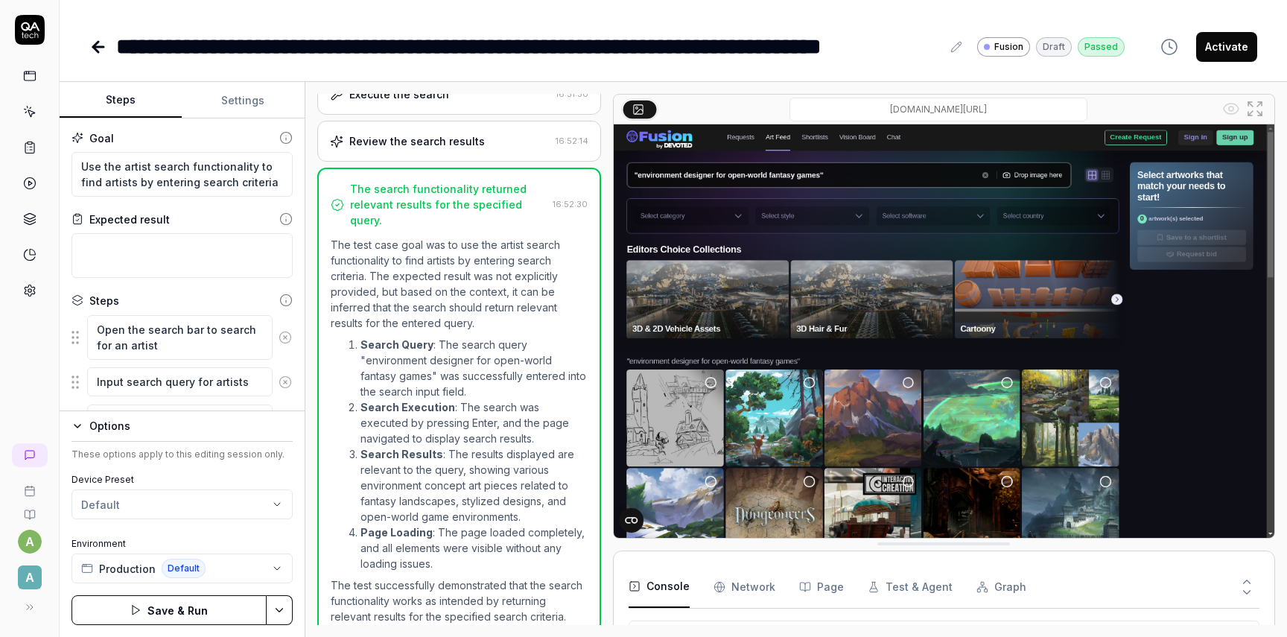
click at [99, 51] on icon at bounding box center [98, 47] width 18 height 18
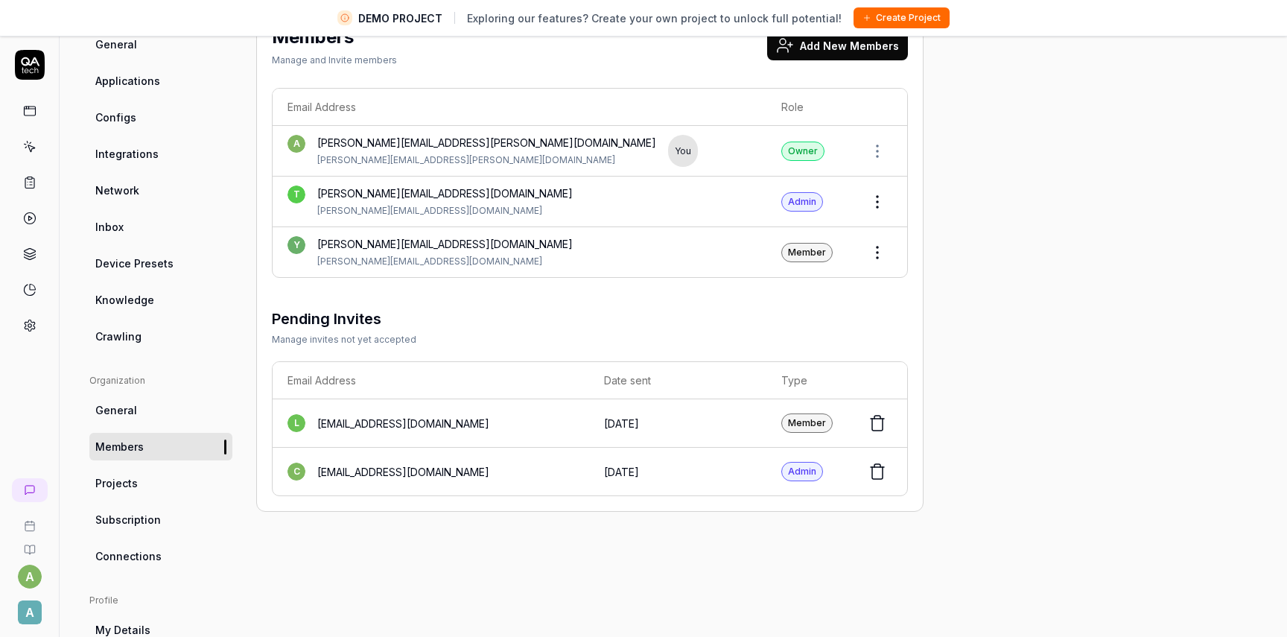
scroll to position [137, 0]
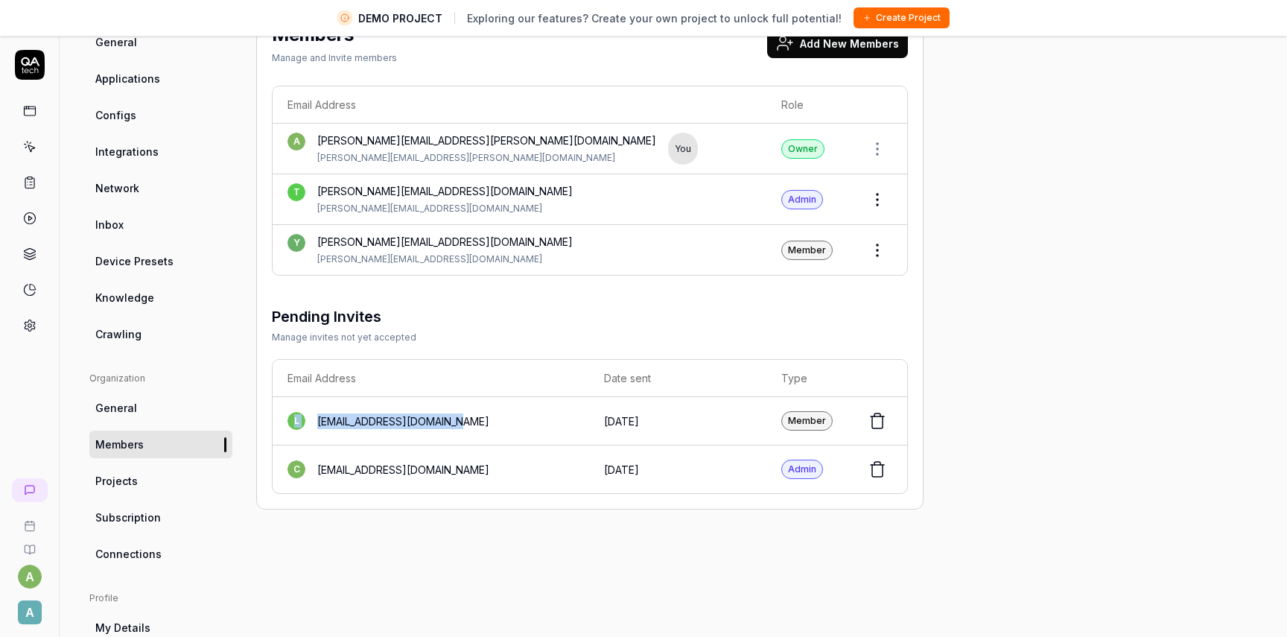
drag, startPoint x: 498, startPoint y: 421, endPoint x: 294, endPoint y: 422, distance: 204.1
click at [294, 422] on div "l l.kikh@artlabseurope.com" at bounding box center [430, 421] width 287 height 18
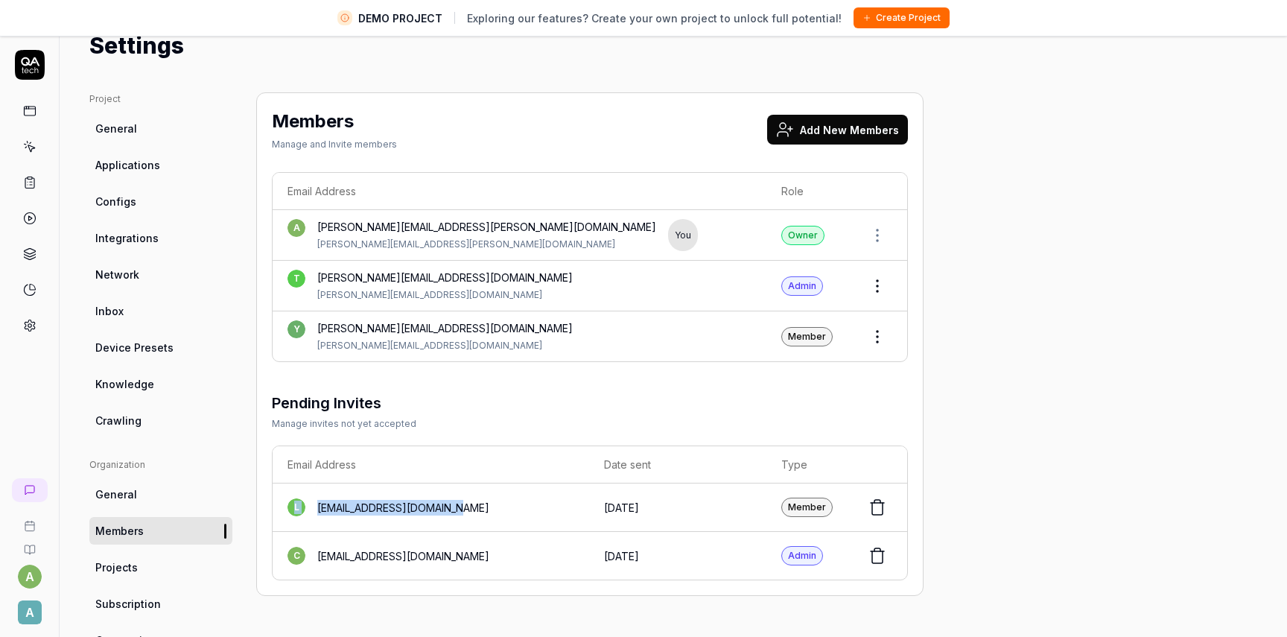
scroll to position [44, 0]
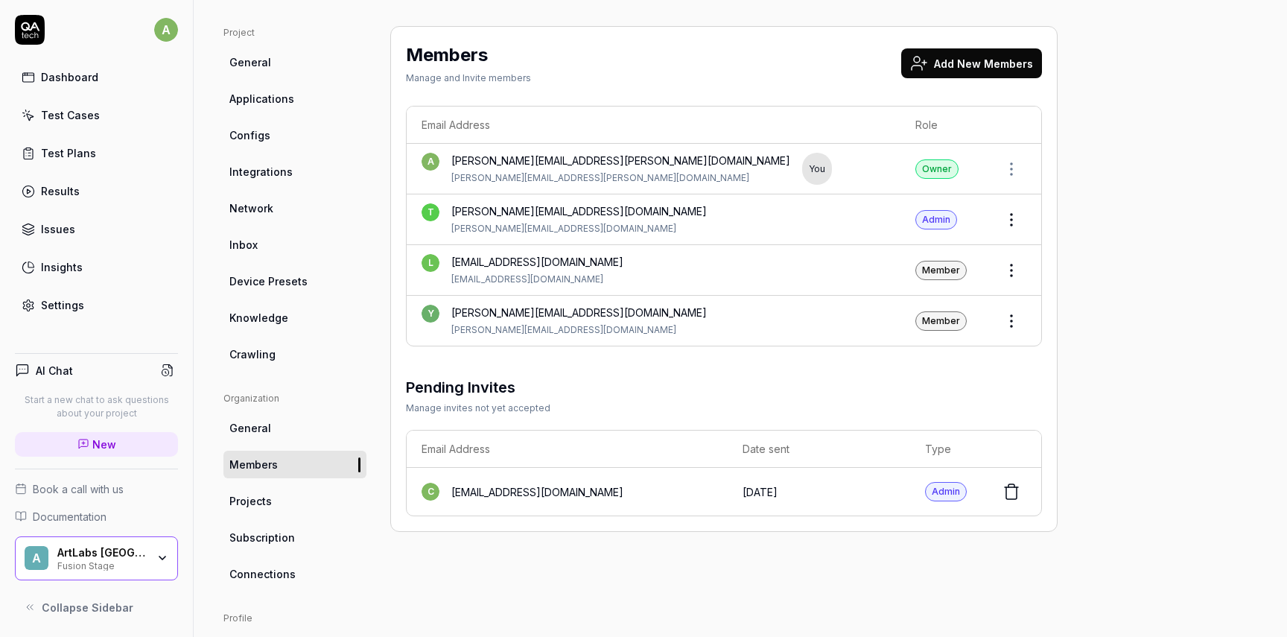
scroll to position [246, 0]
